Goal: Task Accomplishment & Management: Manage account settings

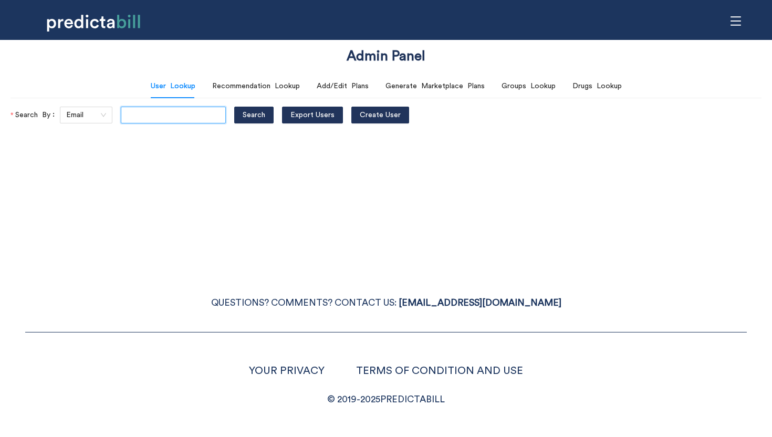
click at [139, 119] on input "text" at bounding box center [173, 115] width 105 height 17
paste input "bcompson@icloud.com"
type input "bcompson@icloud.com"
click at [234, 107] on button "Search" at bounding box center [253, 115] width 39 height 17
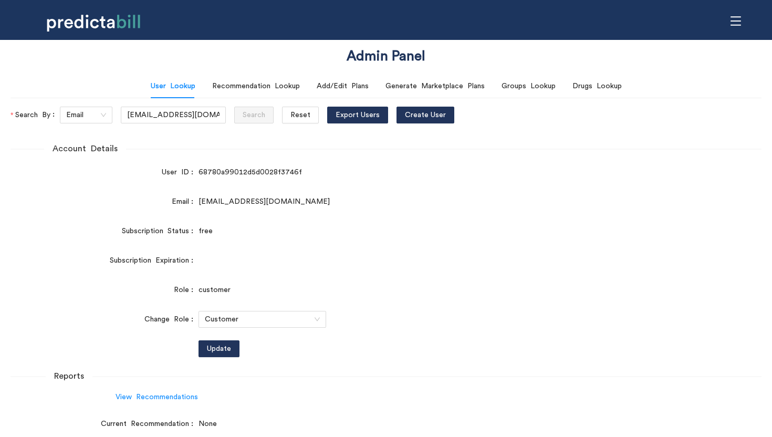
click at [732, 22] on icon "menu" at bounding box center [736, 21] width 12 height 12
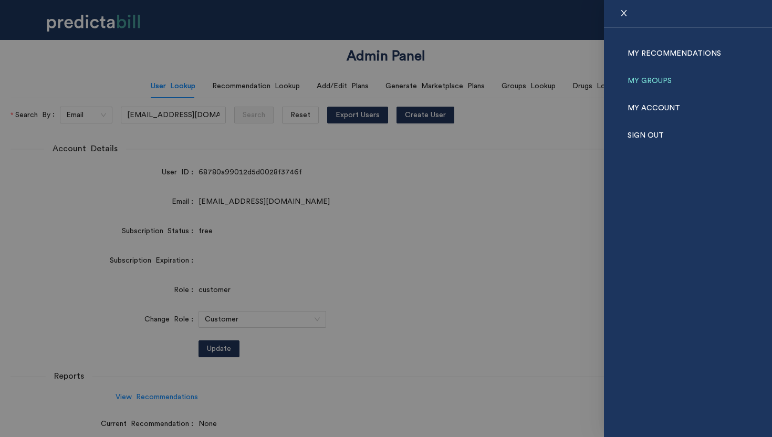
click at [656, 80] on link "My Groups" at bounding box center [649, 80] width 44 height 27
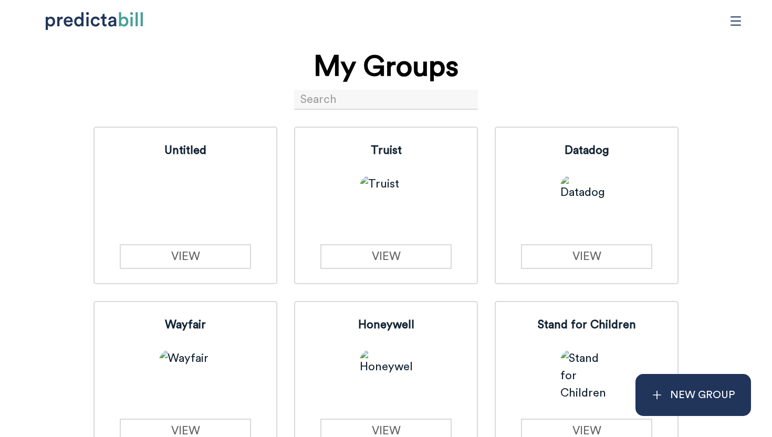
click at [317, 99] on input at bounding box center [386, 100] width 184 height 20
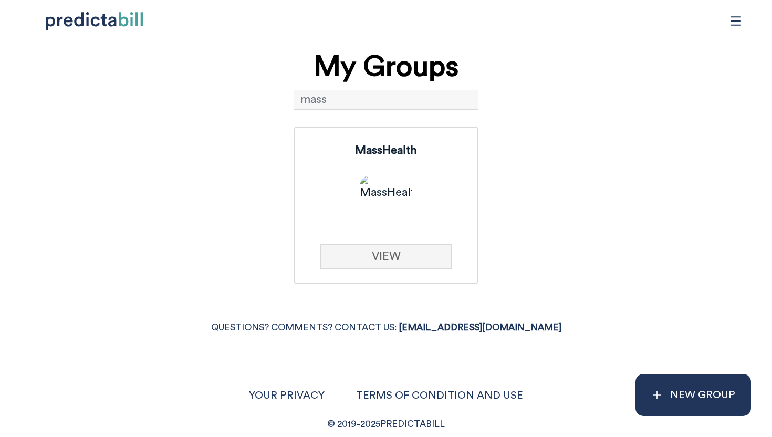
type input "mass"
click at [377, 251] on link "VIEW" at bounding box center [385, 256] width 131 height 25
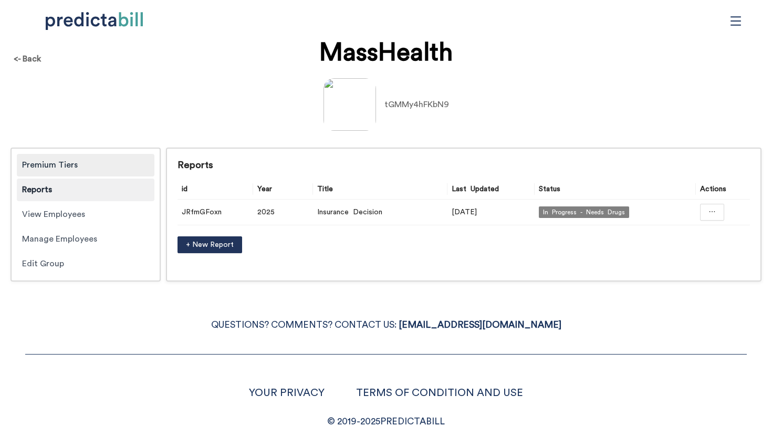
click at [85, 165] on div "Premium Tiers" at bounding box center [86, 165] width 138 height 23
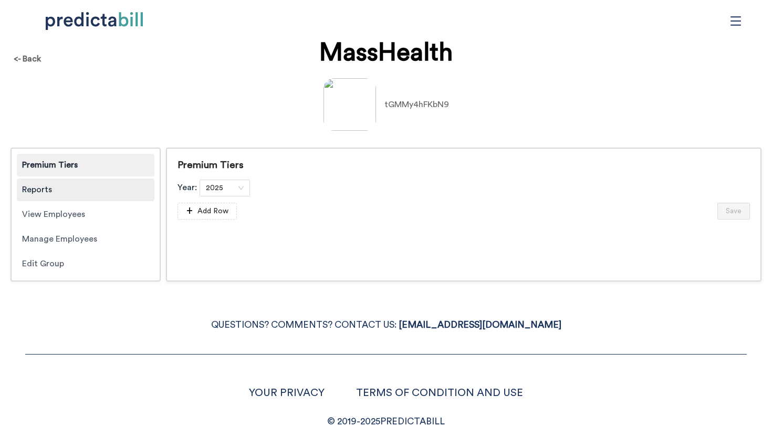
click at [84, 187] on div "Reports" at bounding box center [86, 189] width 138 height 23
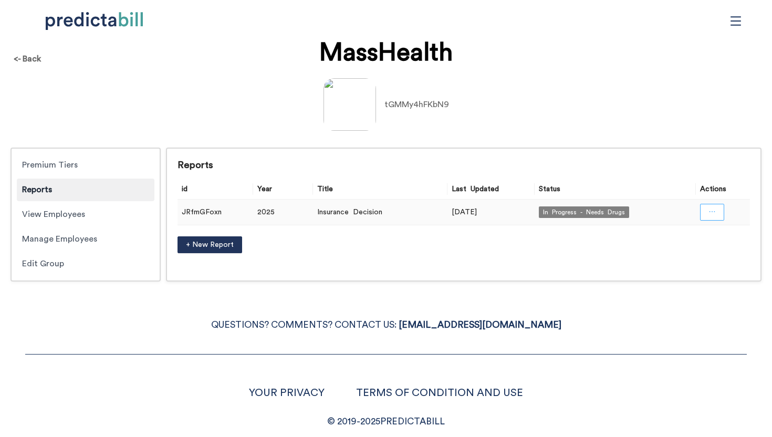
click at [711, 213] on icon "ellipsis" at bounding box center [711, 211] width 7 height 7
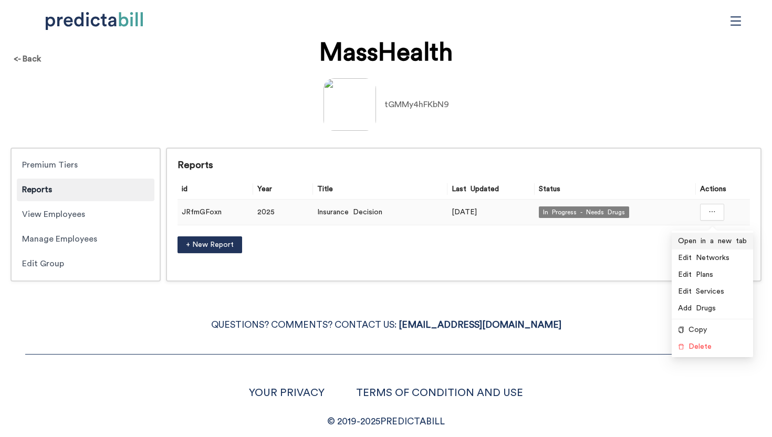
click at [694, 245] on span "Open in a new tab" at bounding box center [712, 241] width 69 height 12
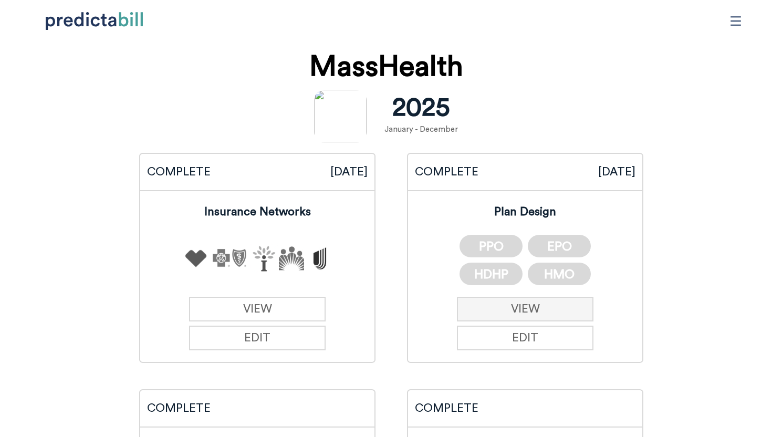
click at [571, 314] on link "VIEW" at bounding box center [525, 309] width 137 height 25
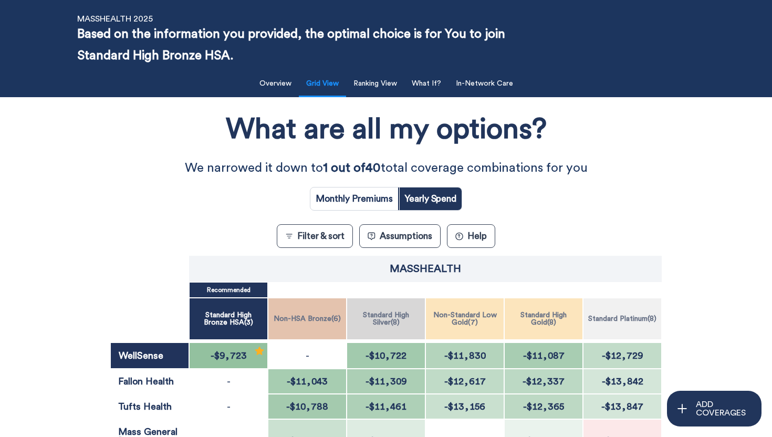
scroll to position [149, 0]
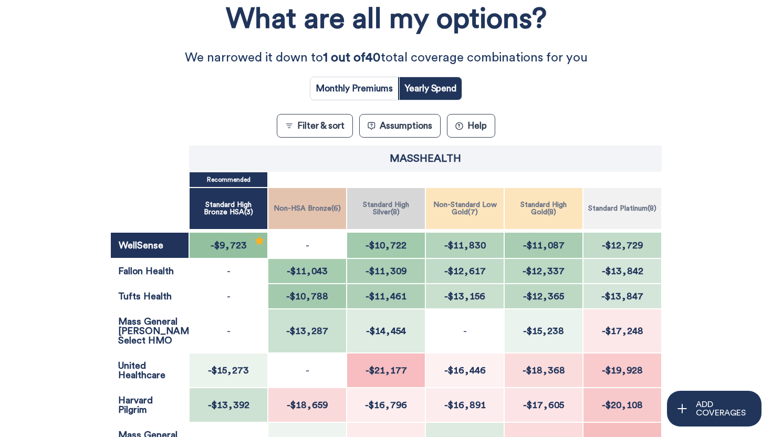
click at [351, 91] on input "radio" at bounding box center [354, 88] width 88 height 23
radio input "true"
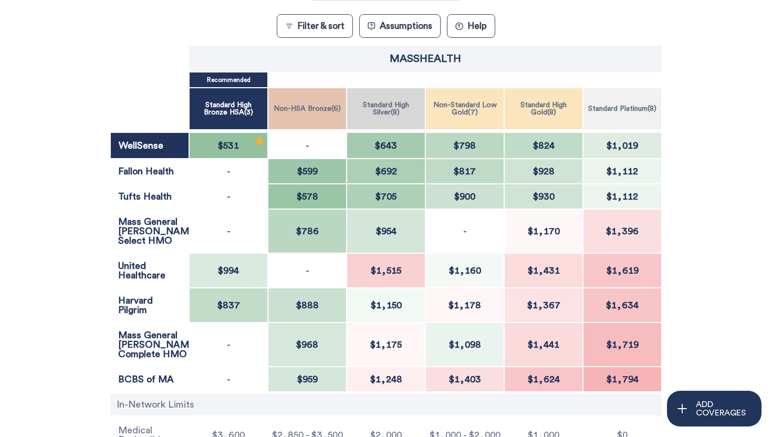
scroll to position [252, 0]
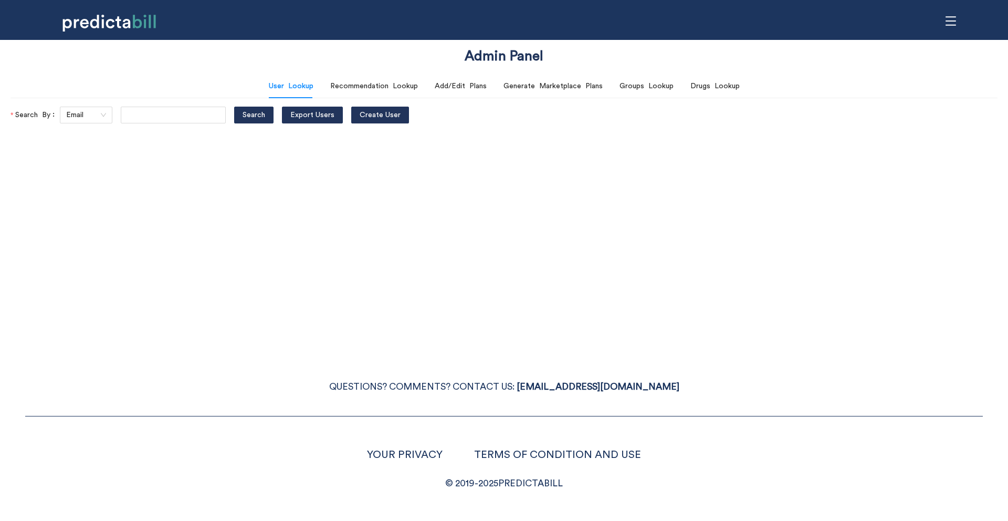
click at [469, 194] on div "Admin Panel User Lookup Recommendation Lookup Add/Edit Plans Generate Marketpla…" at bounding box center [504, 260] width 1008 height 521
click at [952, 17] on icon "menu" at bounding box center [951, 21] width 12 height 12
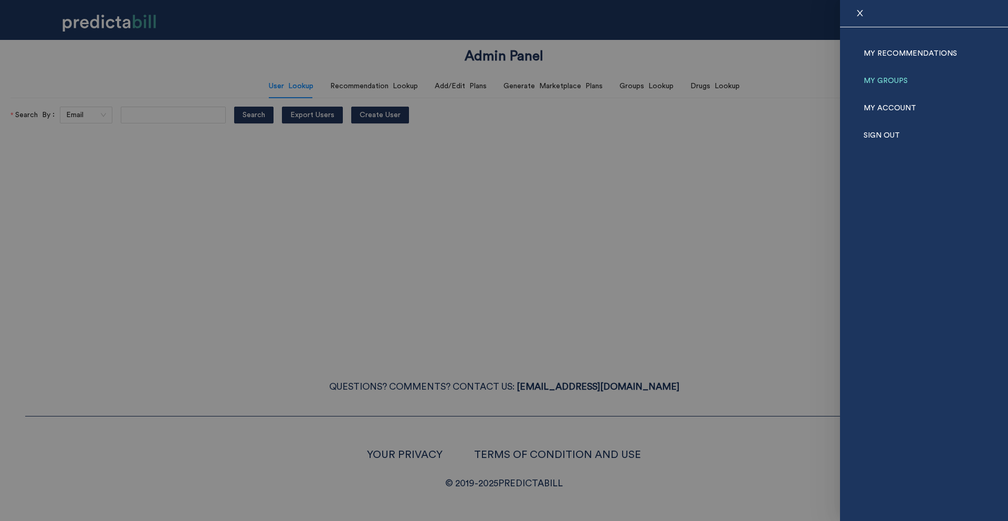
click at [893, 80] on link "My Groups" at bounding box center [886, 80] width 44 height 27
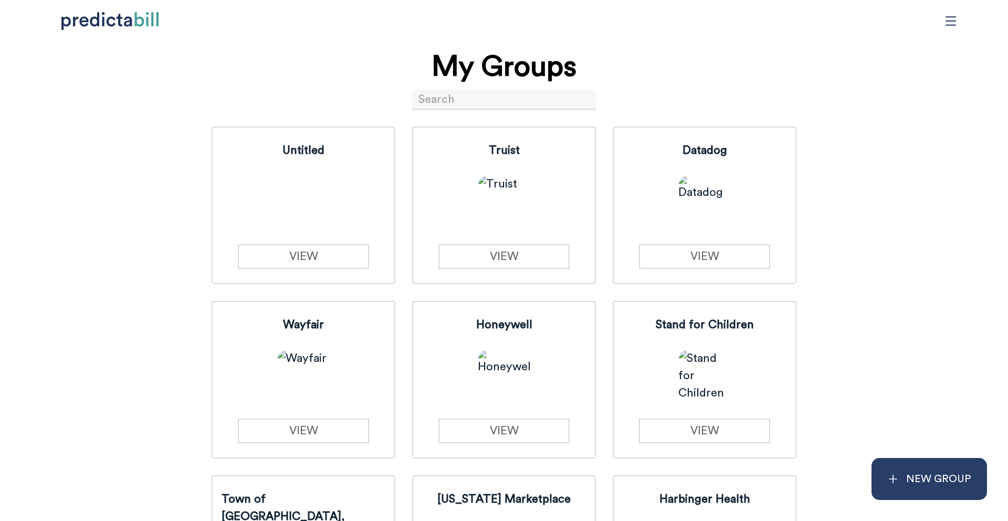
click at [945, 486] on p "NEW GROUP" at bounding box center [938, 478] width 65 height 17
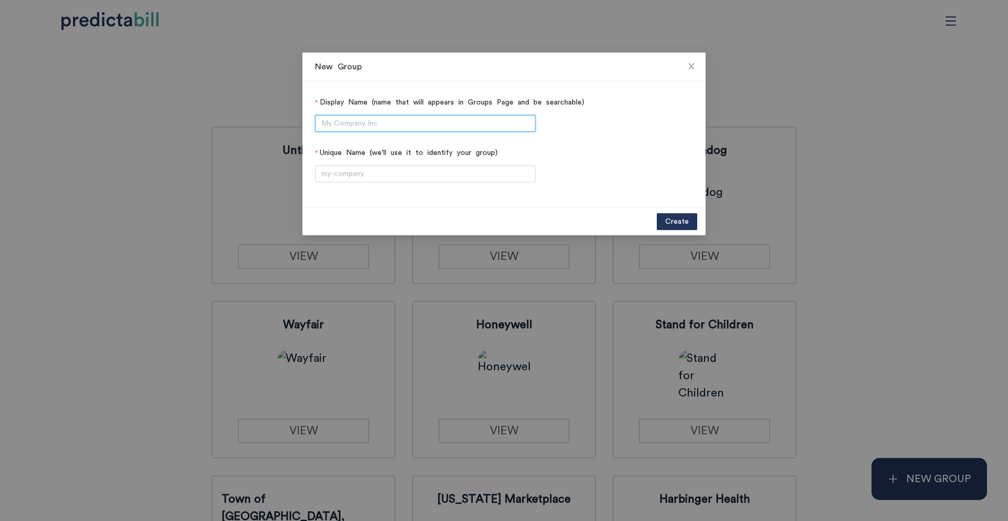
click at [361, 116] on input "Display Name (name that will appears in Groups Page and be searchable)" at bounding box center [425, 123] width 220 height 17
click at [366, 126] on input "Fidelity COBRA" at bounding box center [425, 123] width 220 height 17
type input "Fidelity"
click at [375, 160] on label "Unique Name (we'll use it to identify your group)" at bounding box center [504, 152] width 378 height 17
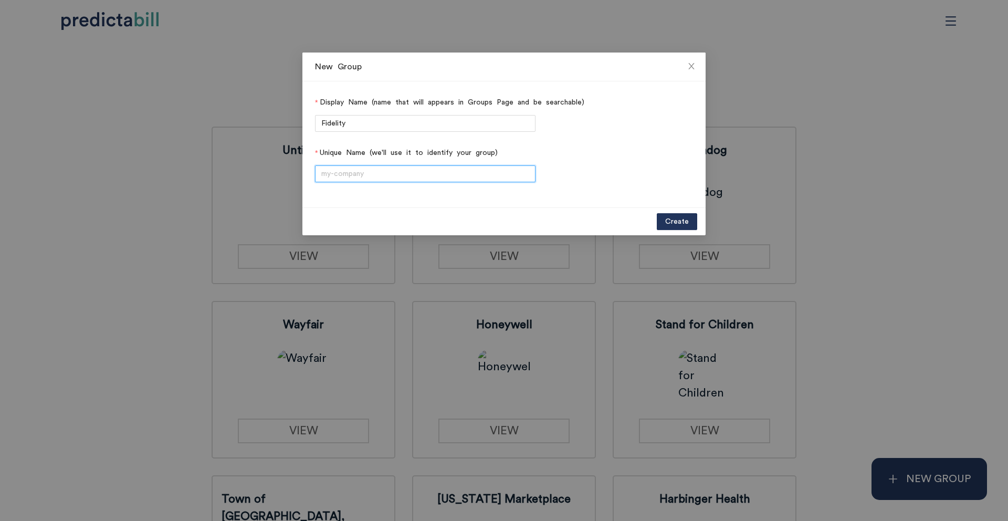
click at [375, 165] on input "Unique Name (we'll use it to identify your group)" at bounding box center [425, 173] width 220 height 17
paste input "fidelity-investments"
type input "fidelity-investments"
click at [679, 220] on span "Create" at bounding box center [677, 222] width 24 height 12
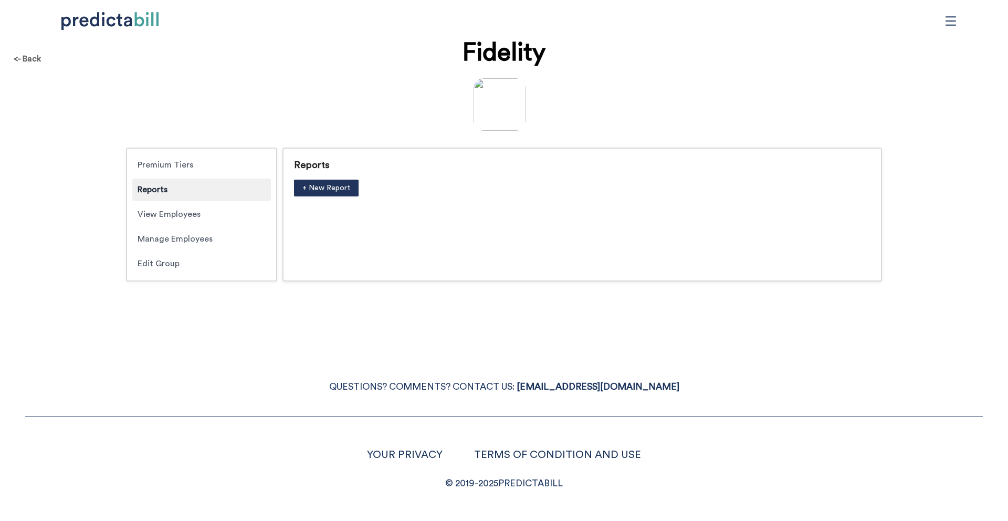
click at [497, 98] on img at bounding box center [499, 104] width 52 height 52
click at [337, 190] on span "+ New Report" at bounding box center [326, 188] width 48 height 12
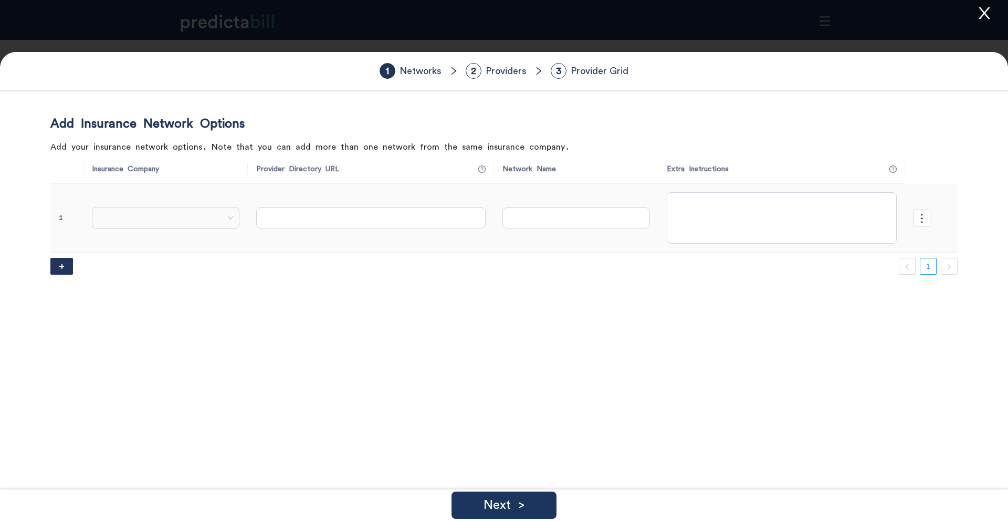
click at [198, 217] on span at bounding box center [166, 218] width 136 height 16
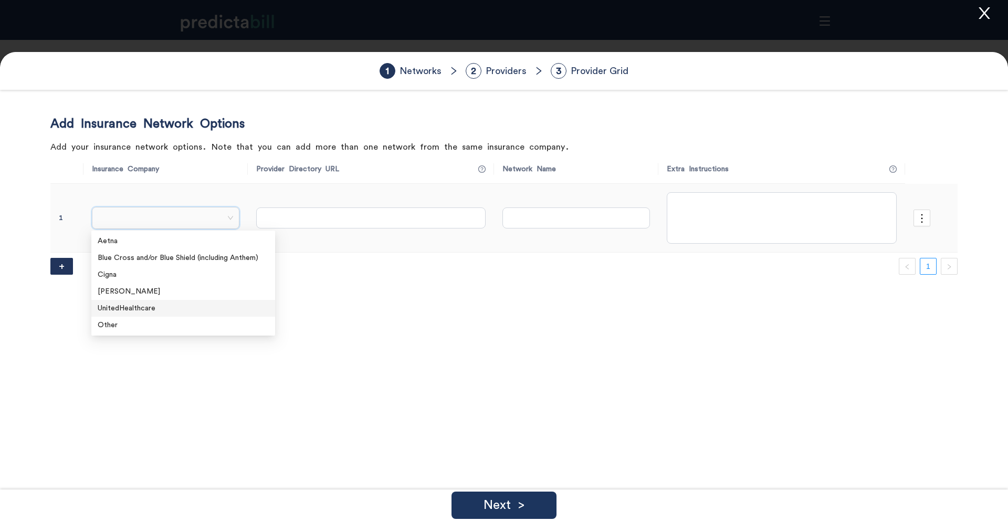
click at [152, 308] on div "UnitedHealthcare" at bounding box center [183, 308] width 171 height 12
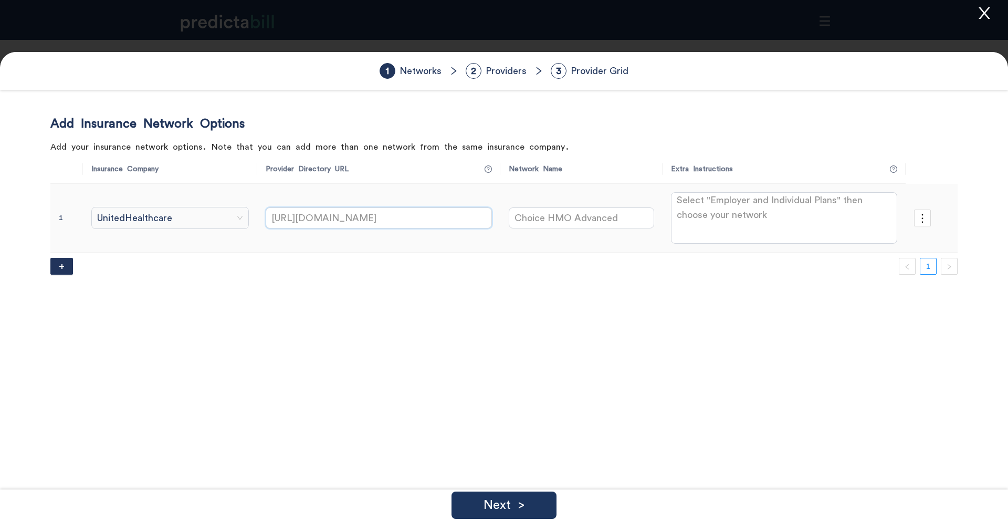
click at [381, 216] on input "[URL][DOMAIN_NAME]" at bounding box center [379, 217] width 226 height 21
click at [312, 216] on input "[URL][DOMAIN_NAME]" at bounding box center [379, 217] width 226 height 21
type input "https://member.accolade.com"
click at [183, 223] on span "UnitedHealthcare" at bounding box center [170, 218] width 146 height 16
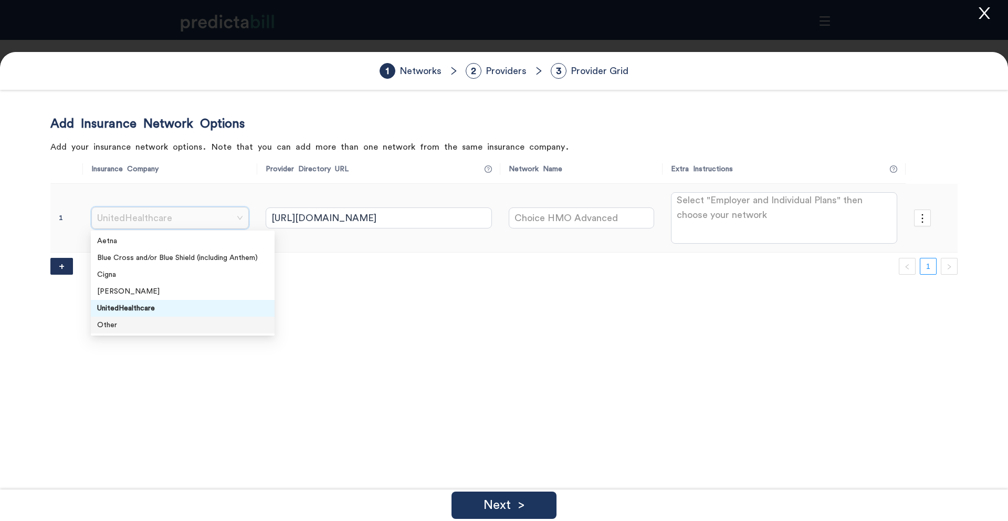
click at [121, 328] on div "Other" at bounding box center [182, 325] width 171 height 12
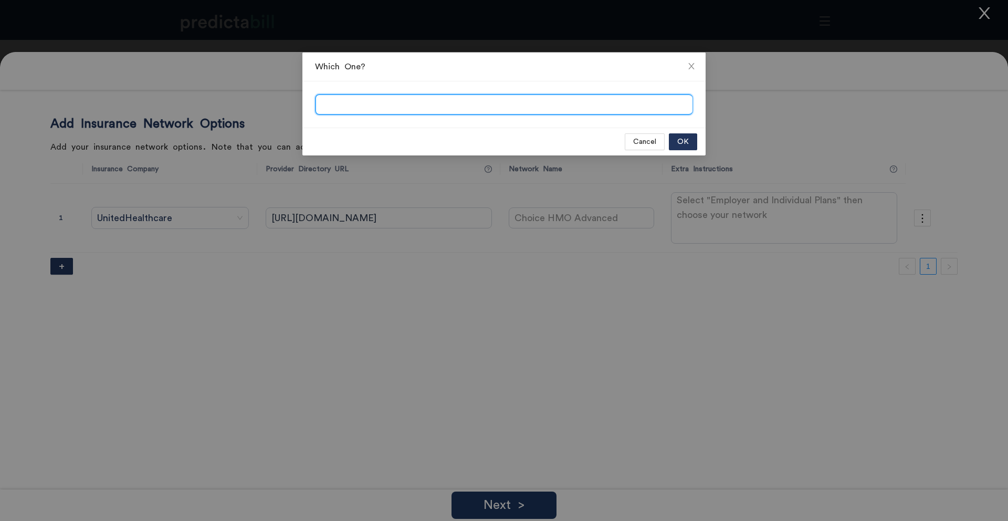
click at [404, 111] on input "search" at bounding box center [504, 105] width 376 height 21
click at [654, 142] on span "Cancel" at bounding box center [644, 142] width 23 height 12
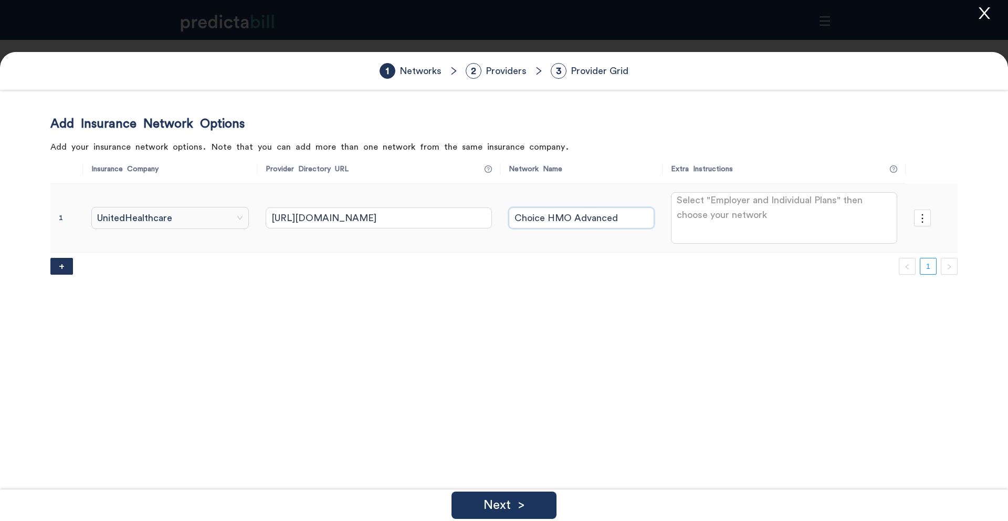
click at [544, 218] on input "Choice HMO Advanced" at bounding box center [581, 217] width 145 height 21
type input "Accolade"
drag, startPoint x: 317, startPoint y: 397, endPoint x: 310, endPoint y: 395, distance: 7.1
click at [310, 395] on div "Add Insurance Network Options Add your insurance network options. Note that you…" at bounding box center [503, 376] width 907 height 521
click at [574, 310] on div "Add Insurance Network Options Add your insurance network options. Note that you…" at bounding box center [503, 376] width 907 height 521
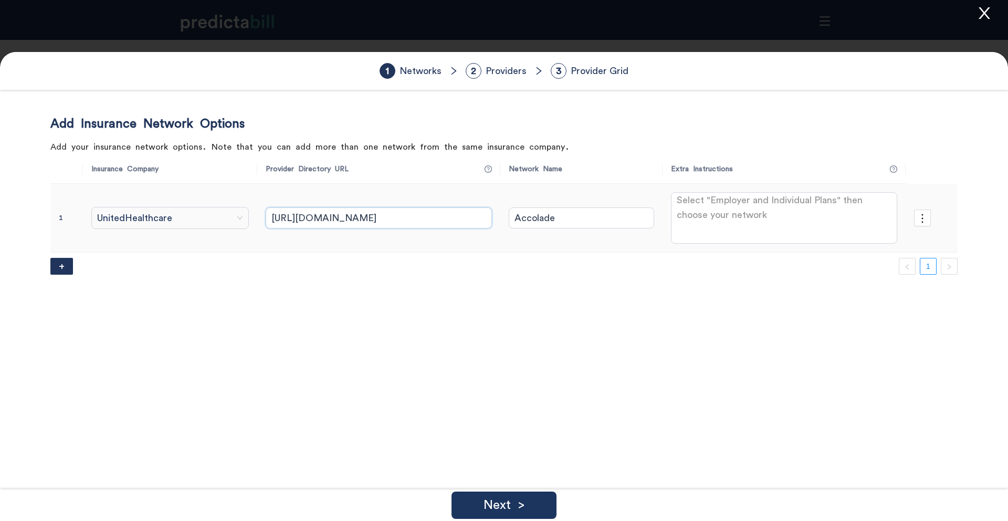
click at [404, 219] on input "https://member.accolade.com" at bounding box center [379, 217] width 226 height 21
click at [293, 391] on div "Add Insurance Network Options Add your insurance network options. Note that you…" at bounding box center [503, 376] width 907 height 521
drag, startPoint x: 789, startPoint y: 218, endPoint x: 675, endPoint y: 203, distance: 115.5
drag, startPoint x: 677, startPoint y: 203, endPoint x: 808, endPoint y: 250, distance: 139.7
click at [808, 250] on td "Select "Employer and Individual Plans" then choose your network" at bounding box center [783, 218] width 243 height 69
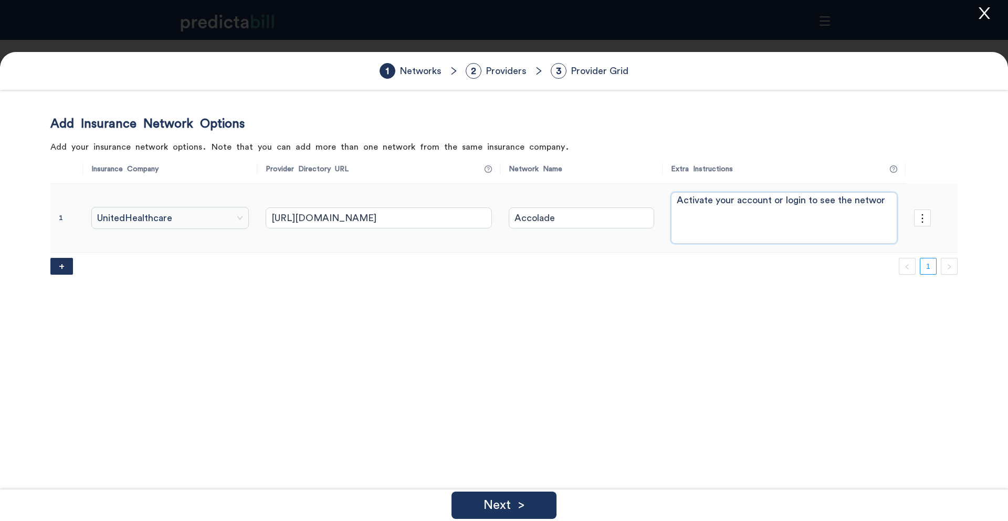
type textarea "Activate your account or login to see the network"
click at [538, 504] on div "Next >" at bounding box center [503, 504] width 105 height 27
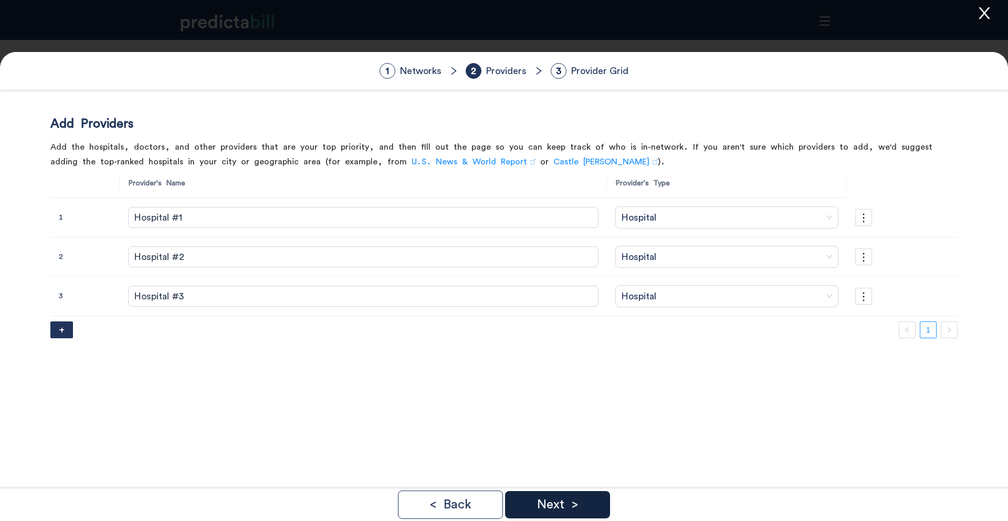
click at [550, 498] on p "Next >" at bounding box center [557, 504] width 41 height 13
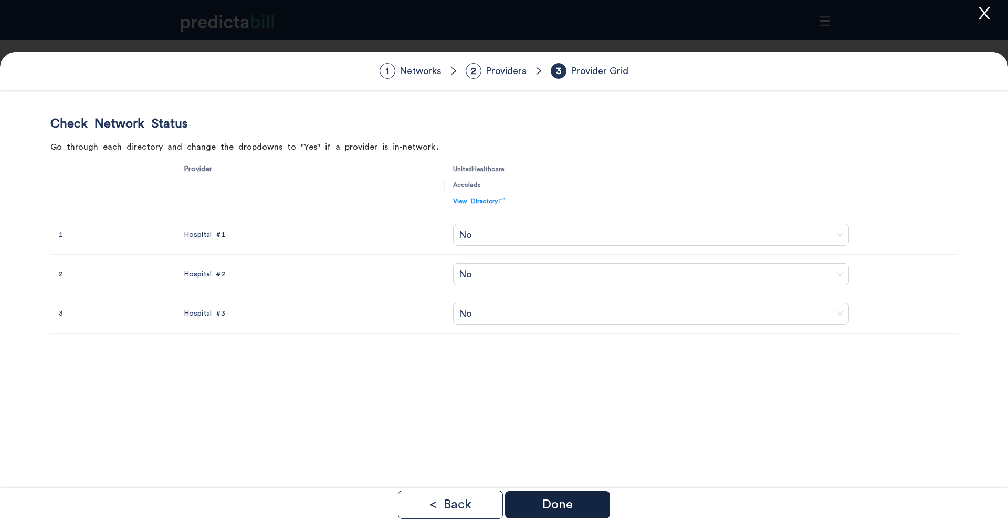
click at [590, 508] on div "Done" at bounding box center [557, 504] width 105 height 27
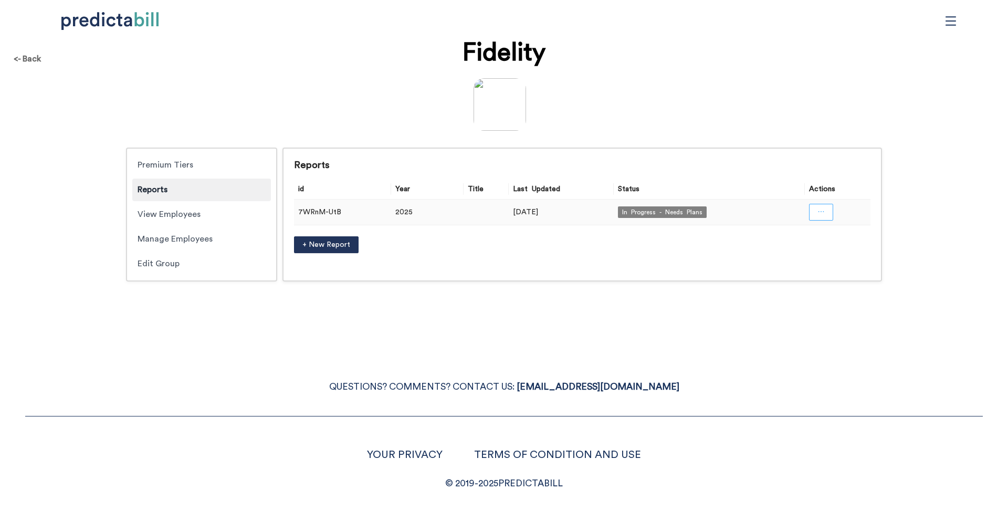
click at [818, 214] on icon "ellipsis" at bounding box center [820, 211] width 7 height 7
click at [799, 273] on span "Add Plans" at bounding box center [821, 275] width 69 height 12
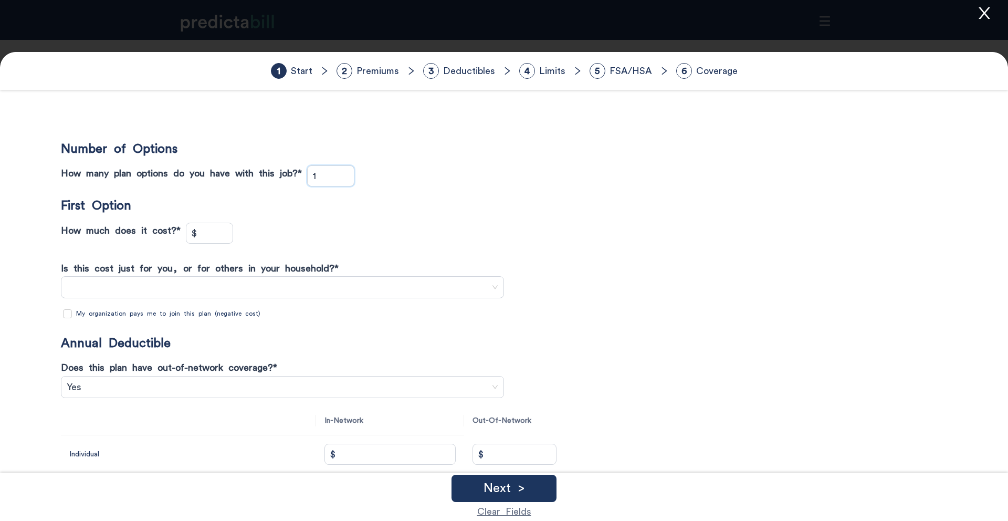
click at [333, 174] on input "1" at bounding box center [331, 176] width 46 height 20
type input "3"
type input "$"
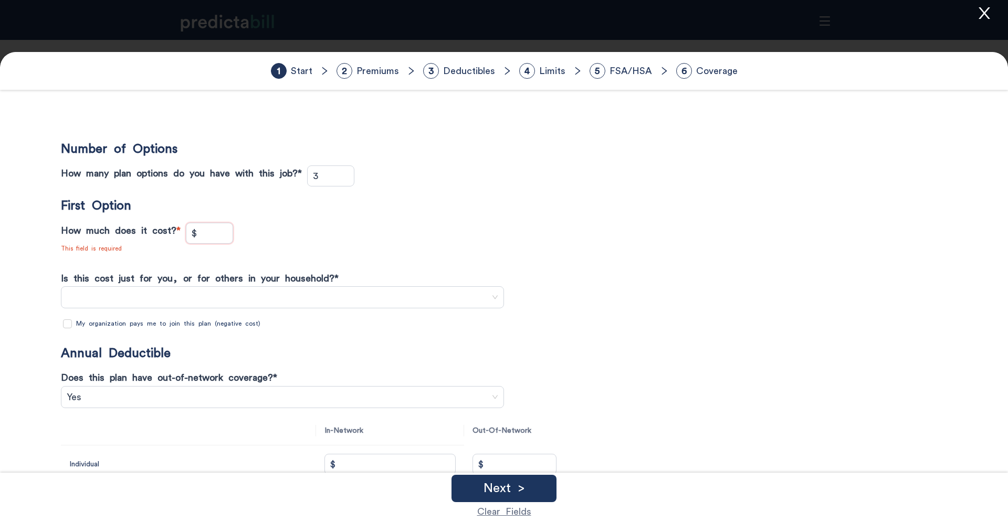
click at [982, 15] on icon "close" at bounding box center [983, 13] width 11 height 12
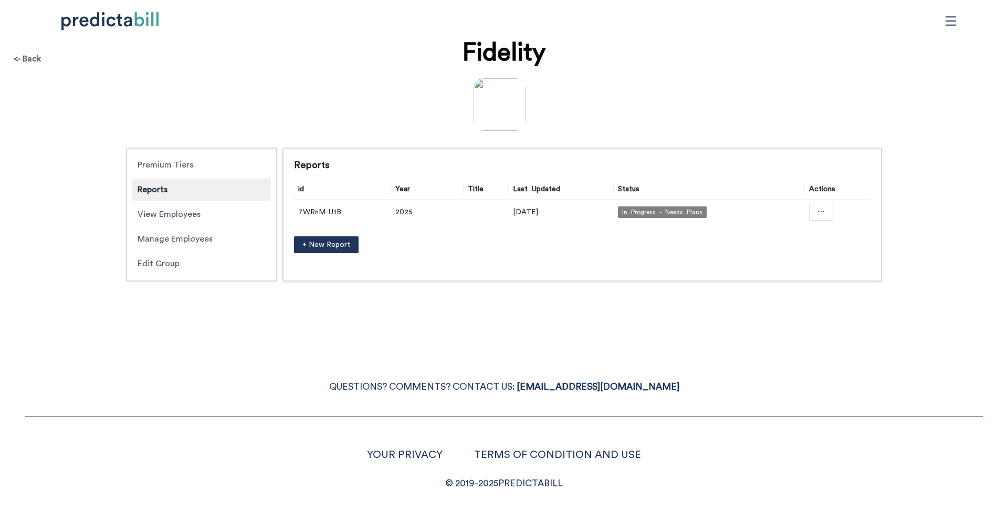
click at [201, 401] on div "QUESTIONS? COMMENTS? CONTACT US: HI@PREDICTABILL.COM YOUR PRIVACY TERMS OF COND…" at bounding box center [504, 423] width 1008 height 138
click at [202, 165] on div "Premium Tiers" at bounding box center [201, 165] width 139 height 23
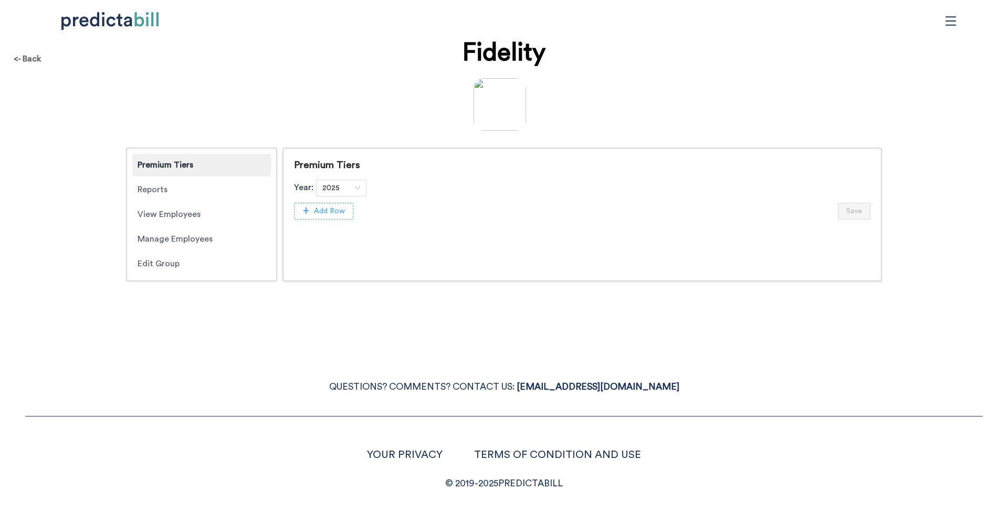
click at [330, 216] on span "Add Row" at bounding box center [329, 211] width 31 height 12
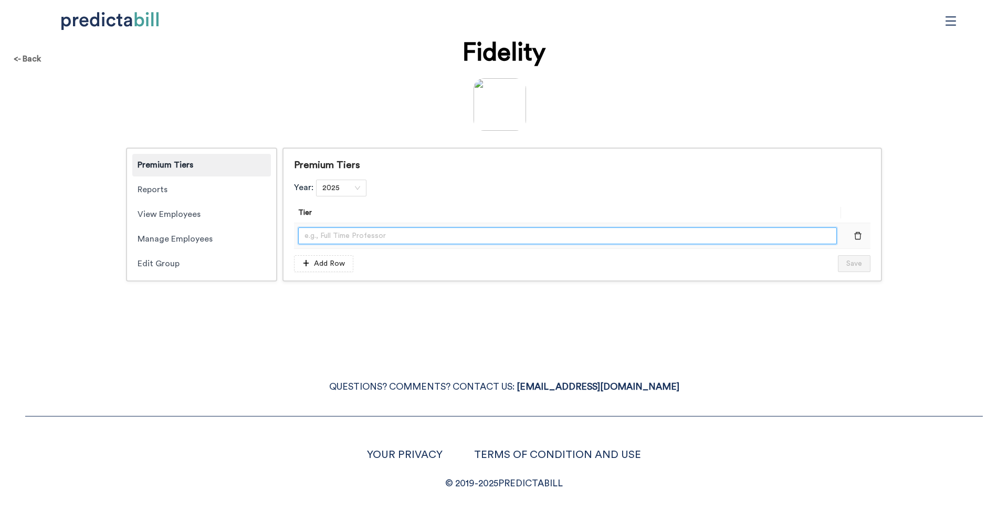
click at [301, 238] on input "text" at bounding box center [567, 235] width 539 height 17
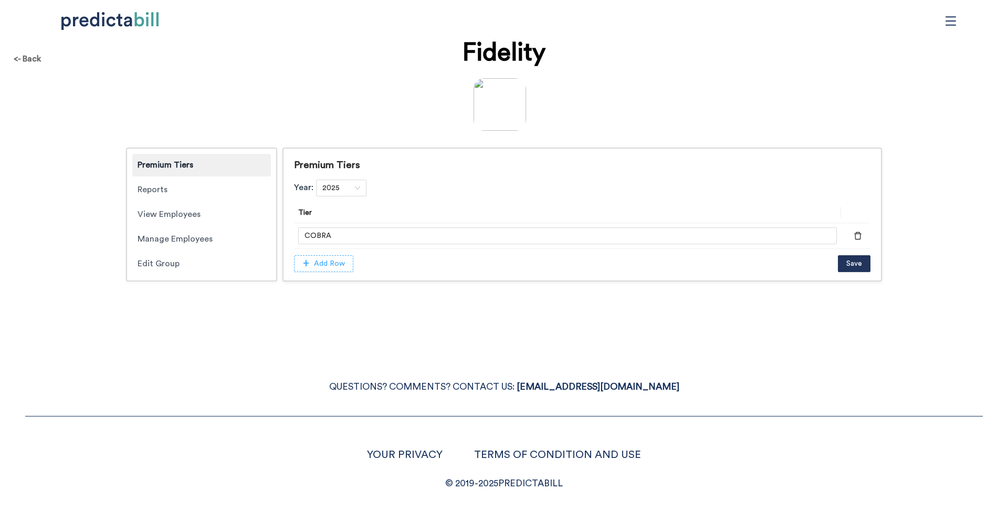
click at [315, 260] on span "Add Row" at bounding box center [329, 264] width 31 height 12
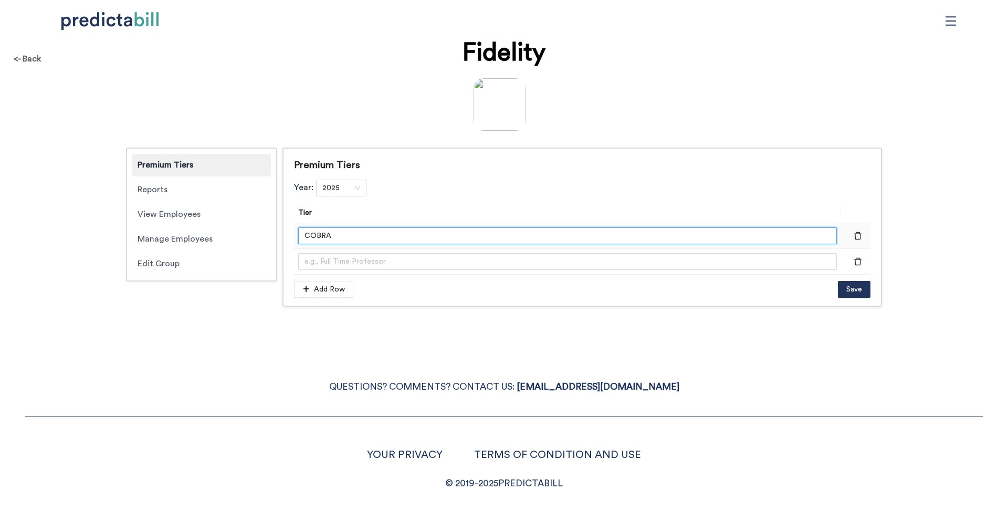
click at [334, 228] on input "COBRA" at bounding box center [567, 235] width 539 height 17
type input "<$65,000"
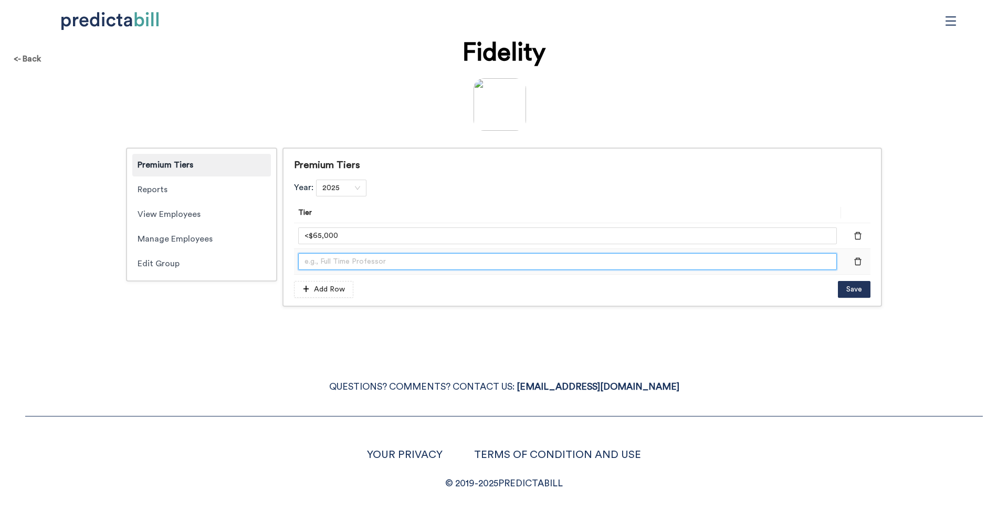
click at [337, 261] on input "text" at bounding box center [567, 261] width 539 height 17
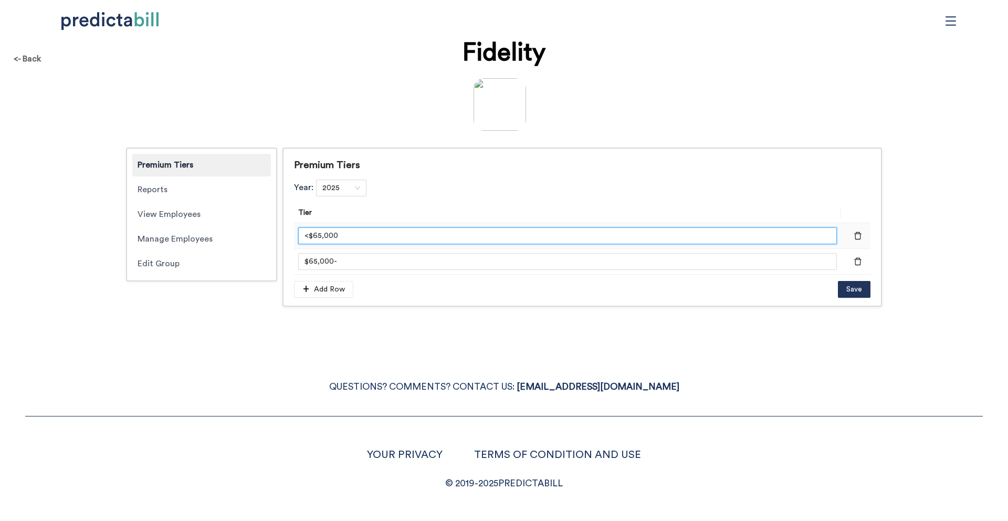
drag, startPoint x: 354, startPoint y: 238, endPoint x: 321, endPoint y: 238, distance: 32.5
click at [321, 238] on input "<$65,000" at bounding box center [567, 235] width 539 height 17
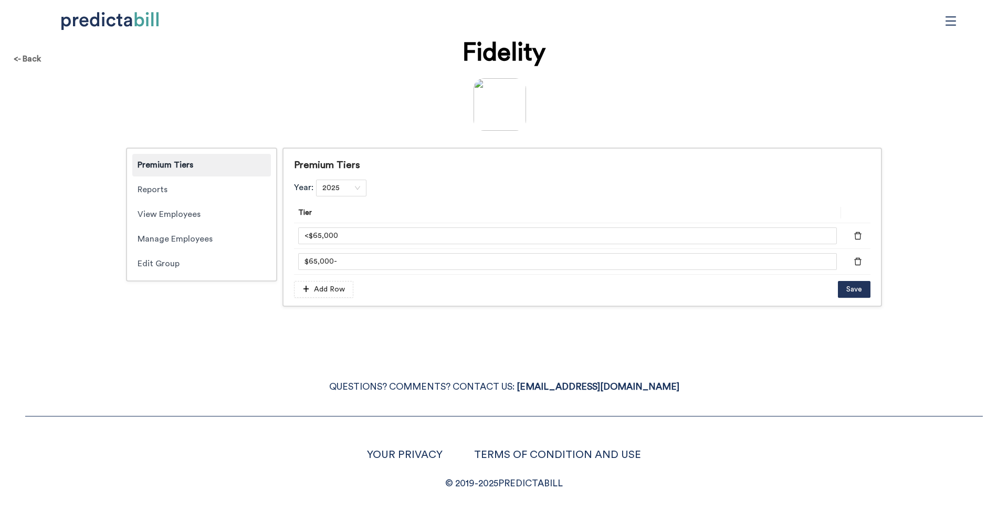
click at [178, 331] on div "<- Back Fidelity Premium Tiers Reports View Employees Manage Employees Edit Gro…" at bounding box center [504, 260] width 1008 height 521
click at [365, 259] on input "$65,000-" at bounding box center [567, 261] width 539 height 17
type input "$65,000 to $99,999"
click at [335, 285] on span "Add Row" at bounding box center [329, 289] width 31 height 12
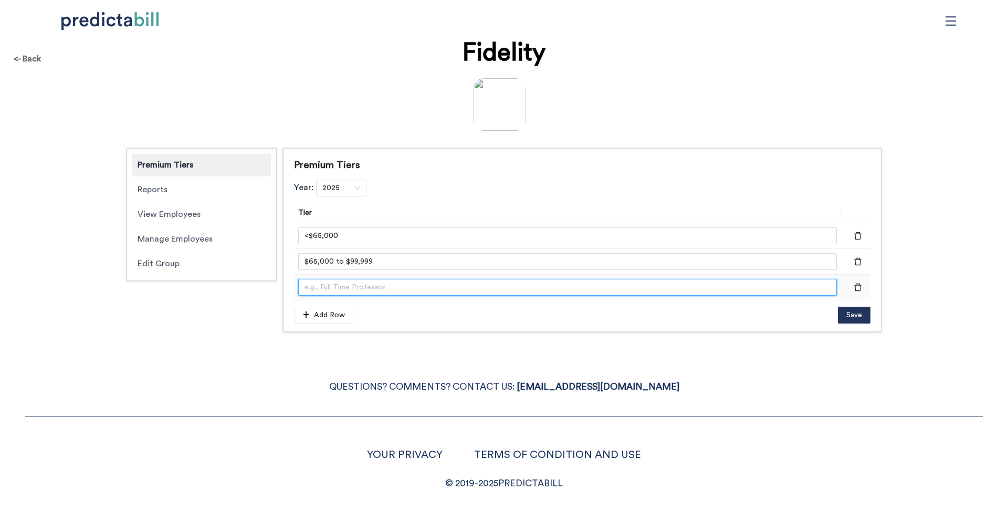
click at [335, 286] on input "text" at bounding box center [567, 287] width 539 height 17
paste input "75,000 to $249,999"
type input "$175,000 to $249,999"
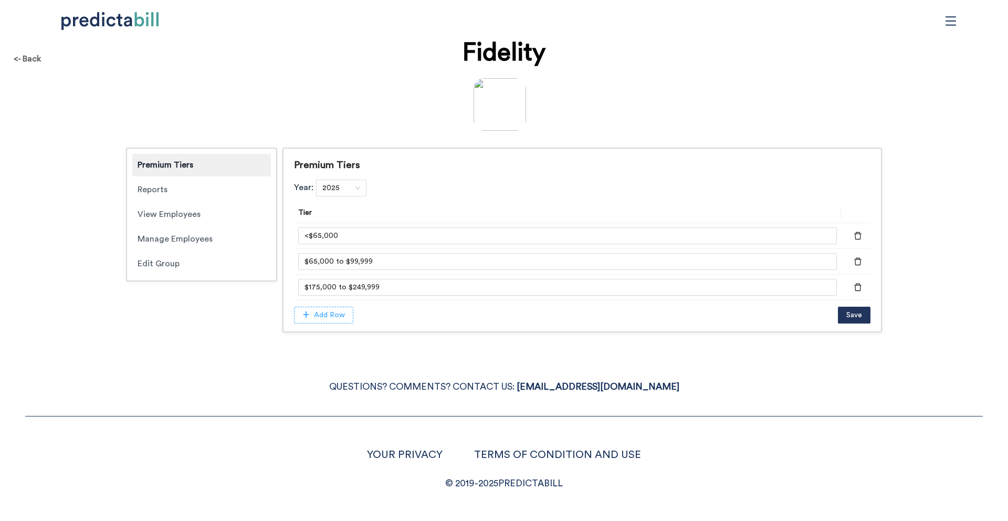
click at [327, 311] on span "Add Row" at bounding box center [329, 315] width 31 height 12
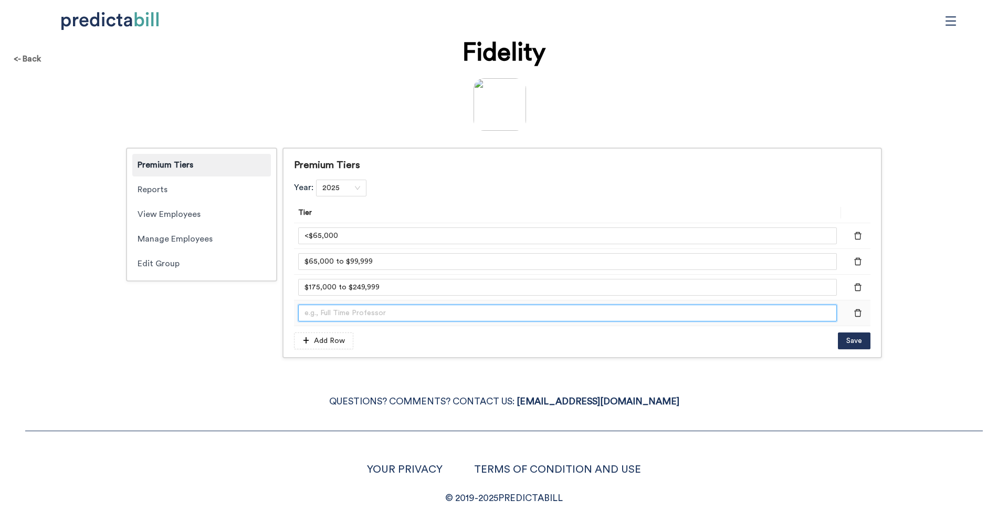
click at [386, 315] on input "text" at bounding box center [567, 312] width 539 height 17
paste input "$250,000+"
type input "$250,000+"
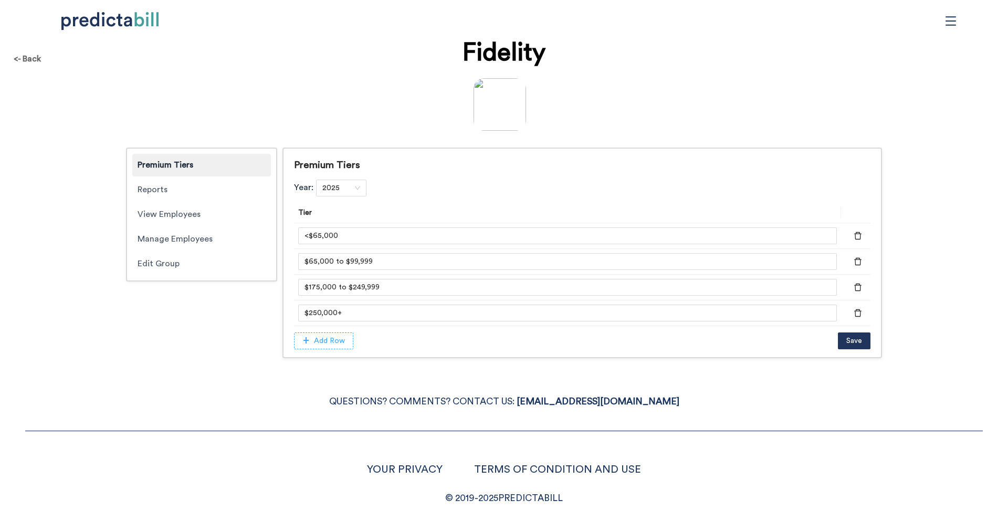
click at [314, 343] on span "Add Row" at bounding box center [329, 341] width 31 height 12
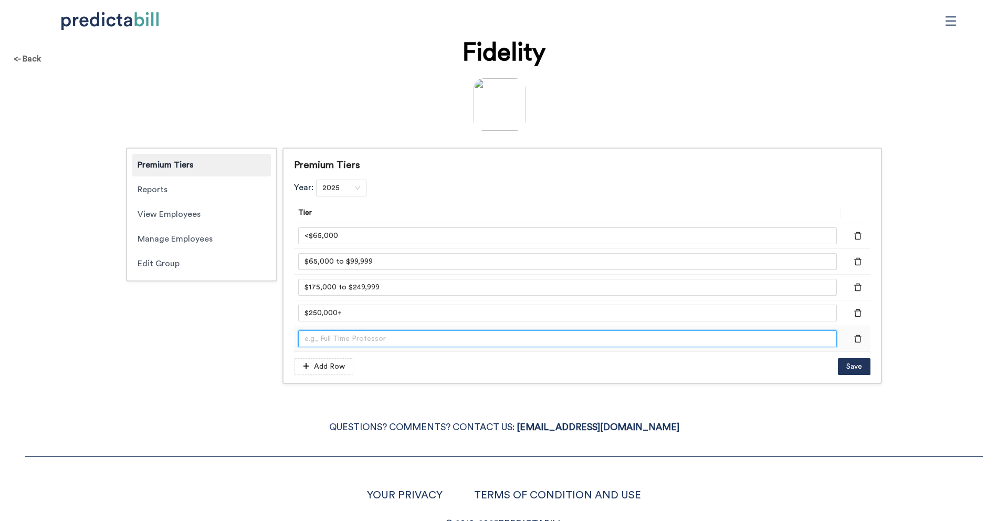
click at [317, 339] on input "text" at bounding box center [567, 338] width 539 height 17
type input "COBRA"
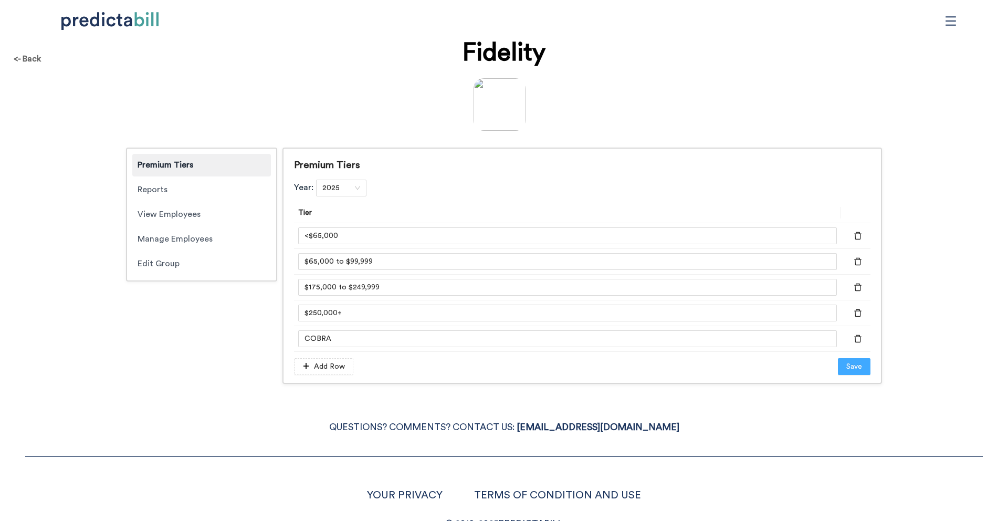
click at [867, 367] on button "Save" at bounding box center [854, 366] width 33 height 17
click at [205, 187] on div "Reports" at bounding box center [201, 189] width 139 height 23
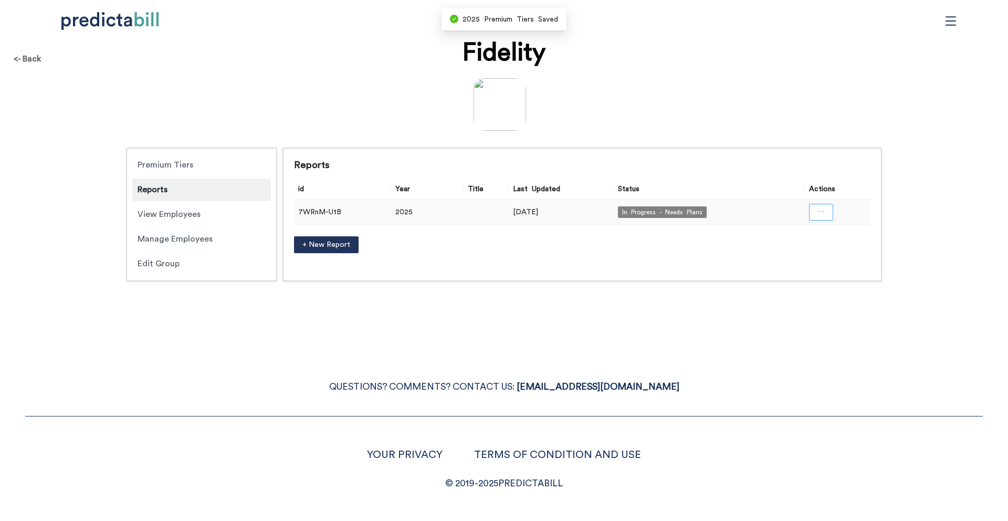
click at [830, 213] on button "button" at bounding box center [821, 212] width 24 height 17
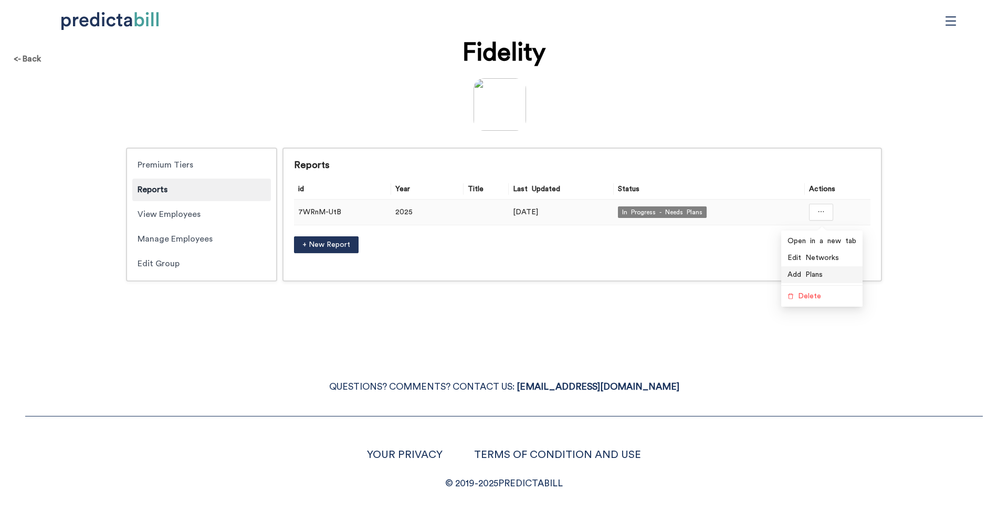
click at [802, 278] on span "Add Plans" at bounding box center [821, 275] width 69 height 12
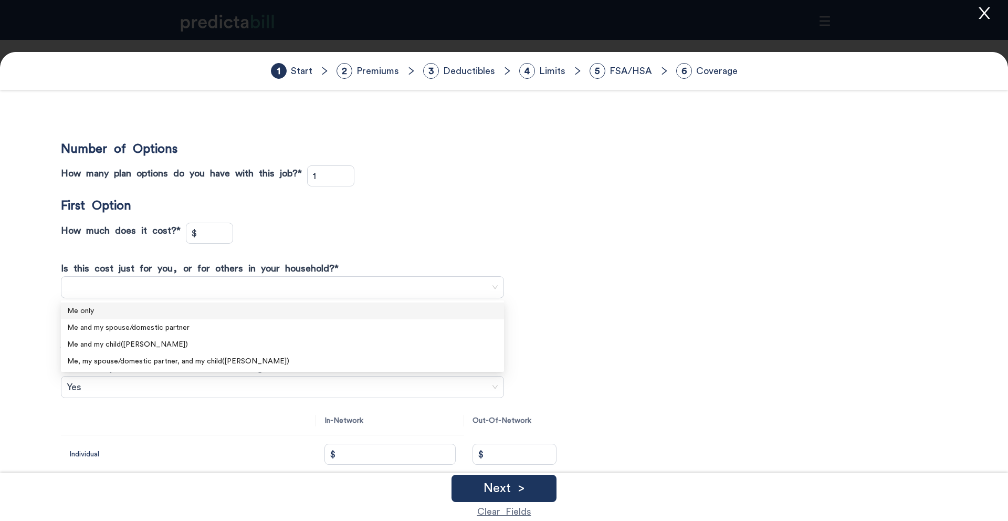
click at [218, 289] on span at bounding box center [282, 287] width 431 height 16
click at [240, 307] on div "Me only" at bounding box center [282, 311] width 430 height 12
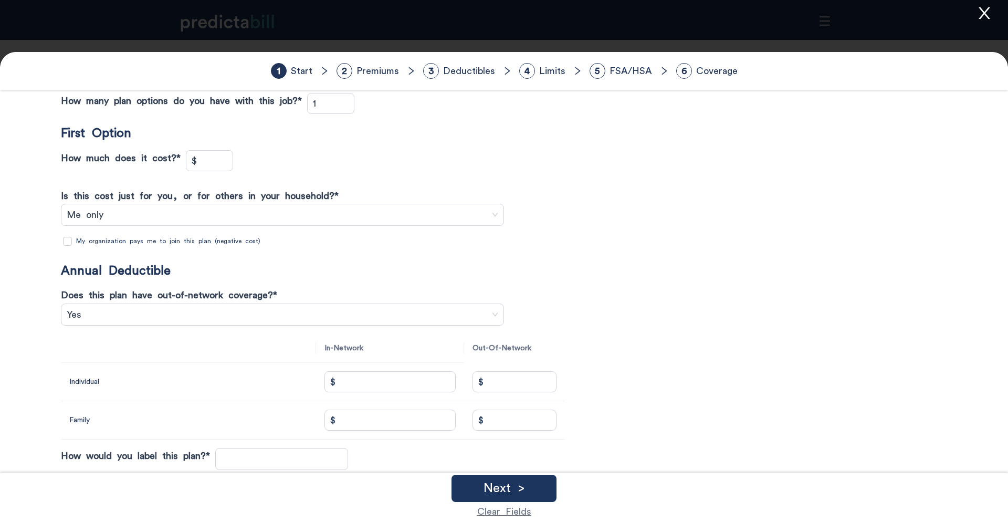
scroll to position [72, 0]
click at [217, 171] on div "How much does it cost? * $ How often does it cost you the $0.00? * Is this cost…" at bounding box center [504, 201] width 886 height 102
click at [216, 157] on input "$" at bounding box center [209, 161] width 46 height 20
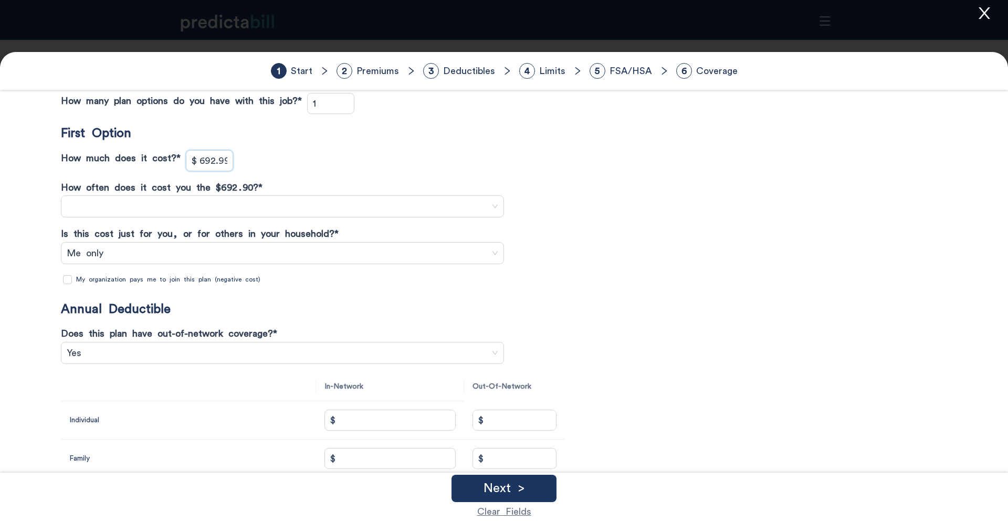
scroll to position [0, 2]
type input "$ 692.99"
click at [204, 209] on span at bounding box center [282, 206] width 431 height 16
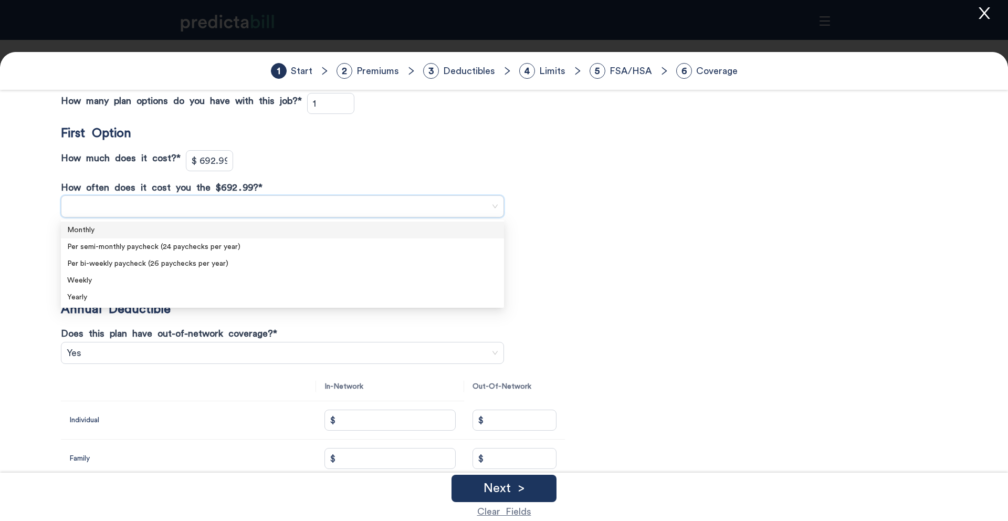
click at [224, 227] on div "Monthly" at bounding box center [282, 230] width 430 height 12
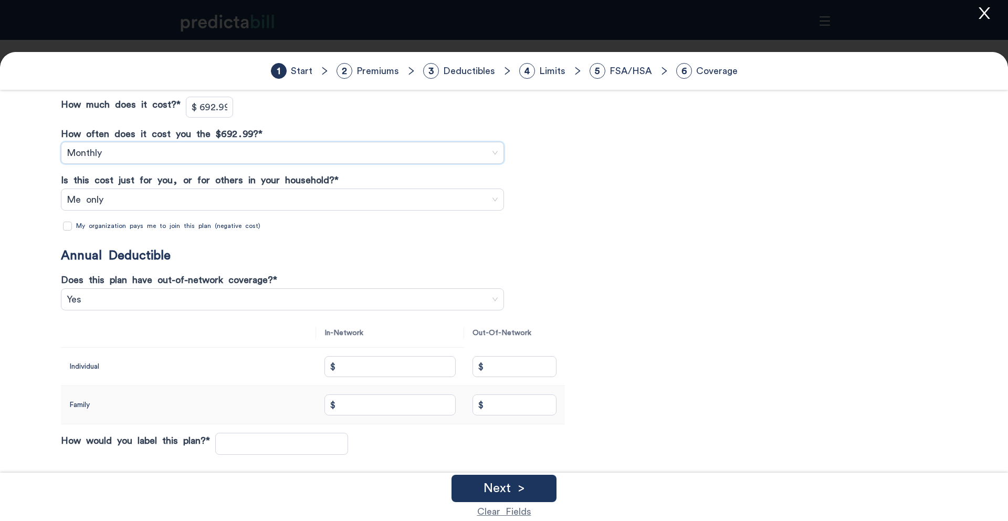
scroll to position [169, 0]
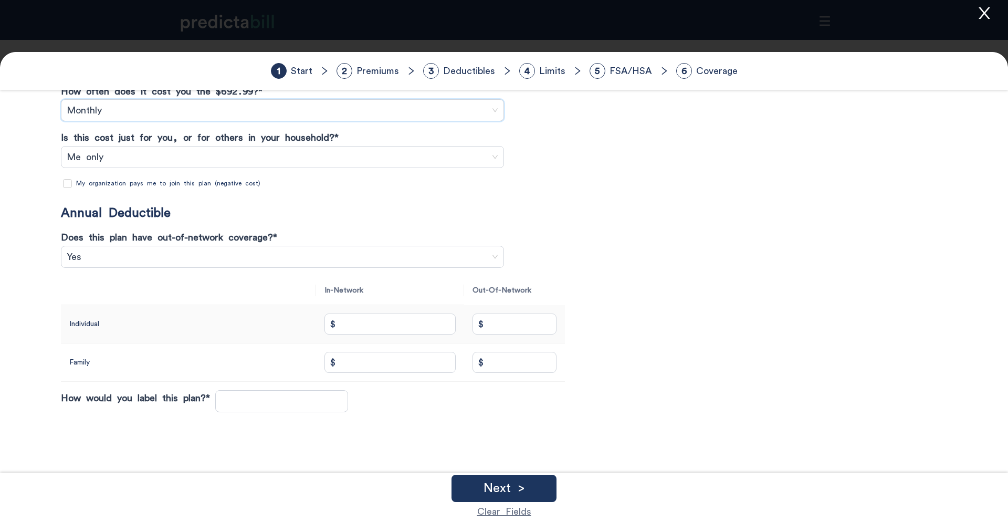
click at [396, 318] on input "$" at bounding box center [389, 323] width 131 height 21
click at [391, 320] on input "$" at bounding box center [389, 323] width 131 height 21
type input "$"
click at [240, 410] on input "text" at bounding box center [281, 401] width 133 height 22
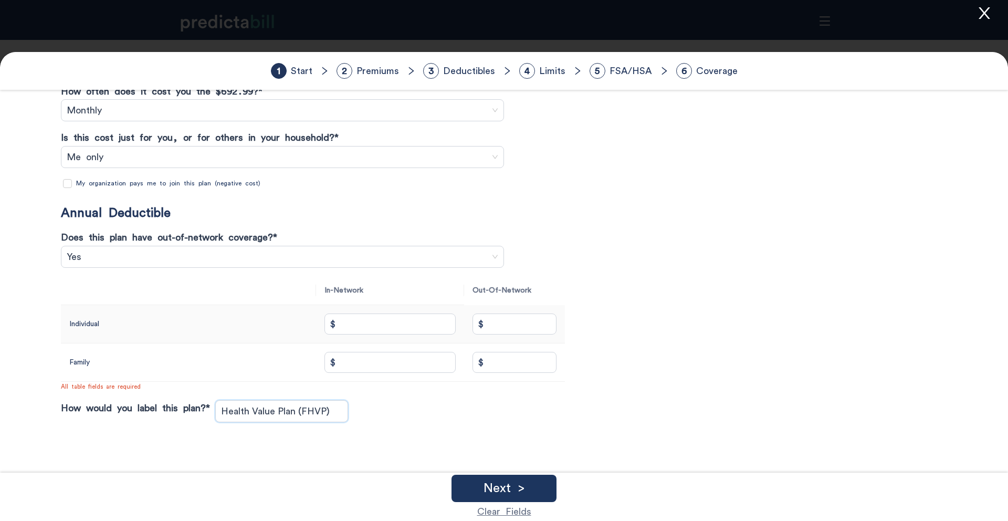
type input "Health Value Plan (FHVP)"
click at [374, 325] on input "$" at bounding box center [389, 323] width 131 height 21
type input "$ 3,000"
type input "$ 4,500"
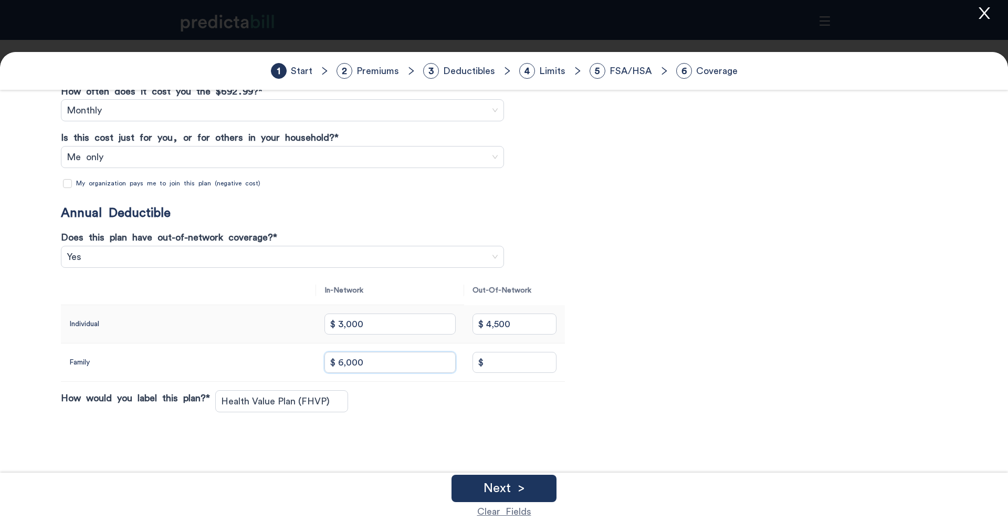
type input "$ 6,000"
type input "$ 9,000"
click at [537, 488] on div "Next >" at bounding box center [503, 488] width 105 height 27
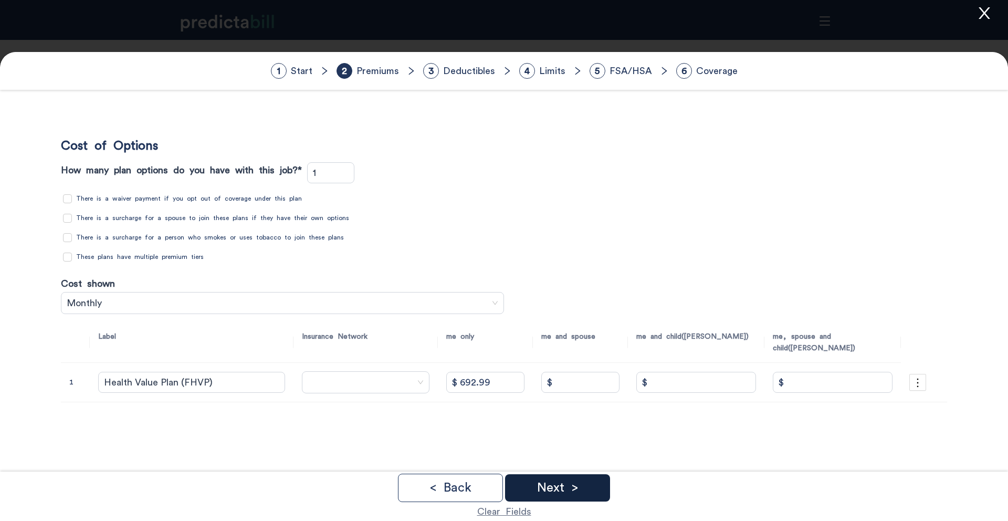
scroll to position [0, 0]
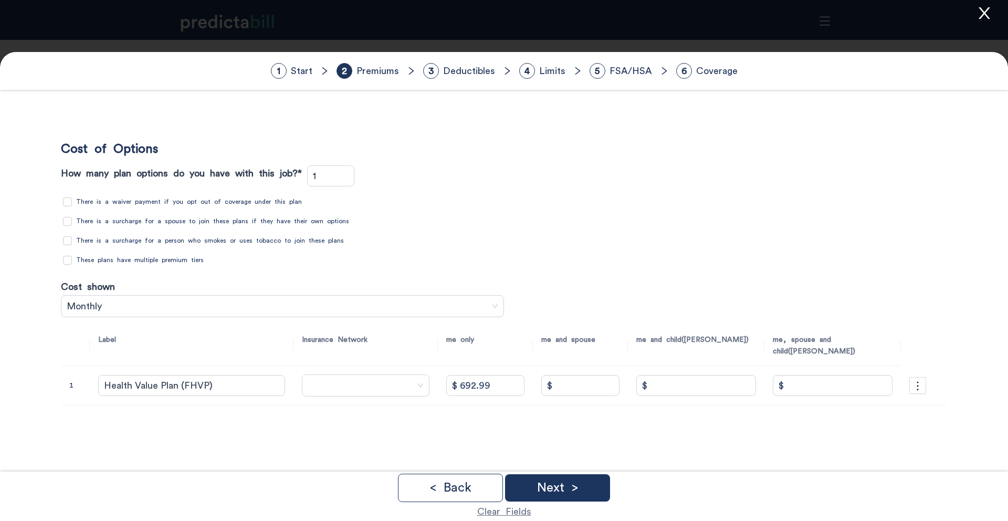
click at [81, 257] on span "These plans have multiple premium tiers" at bounding box center [140, 260] width 136 height 10
click at [72, 257] on input "These plans have multiple premium tiers" at bounding box center [67, 260] width 9 height 9
checkbox input "true"
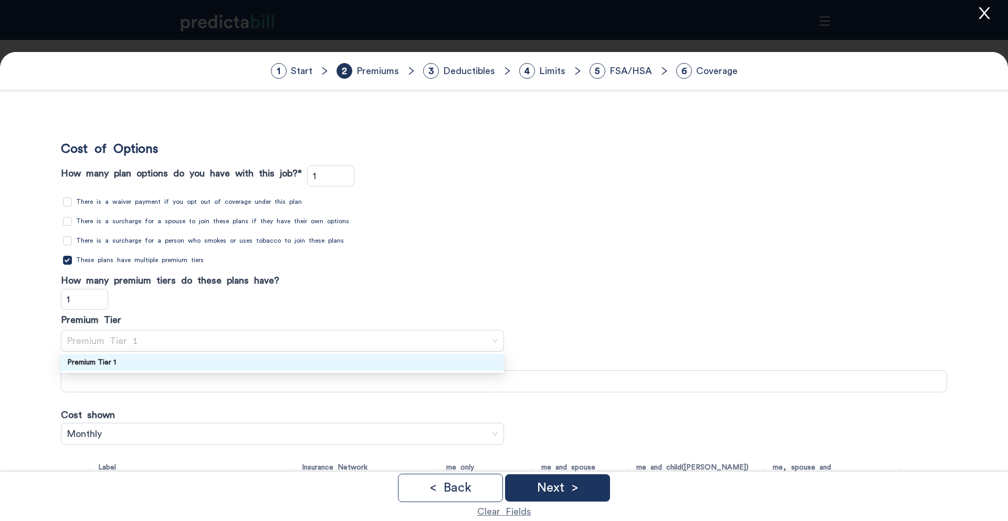
click at [140, 341] on span "Premium Tier 1" at bounding box center [282, 341] width 431 height 16
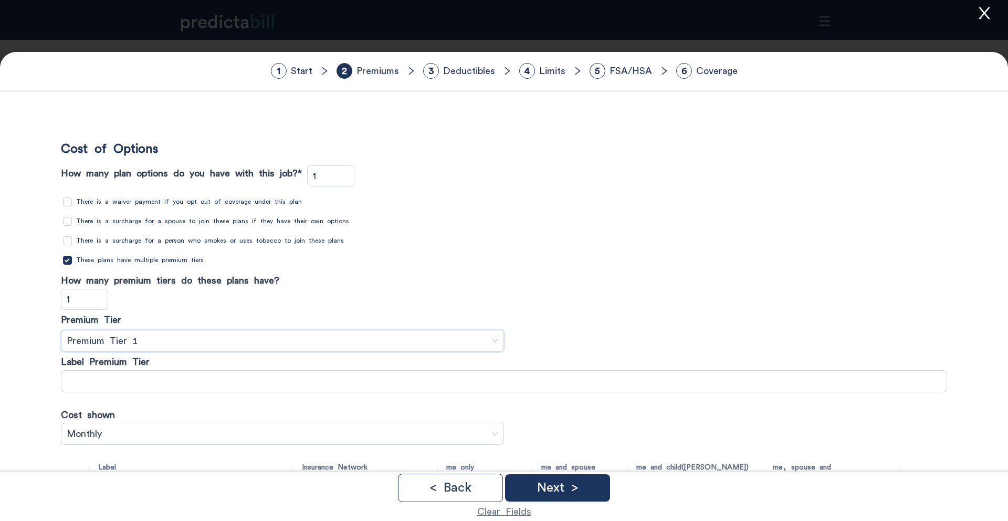
click at [140, 341] on span "Premium Tier 1" at bounding box center [282, 341] width 431 height 16
click at [105, 381] on input "text" at bounding box center [504, 381] width 886 height 22
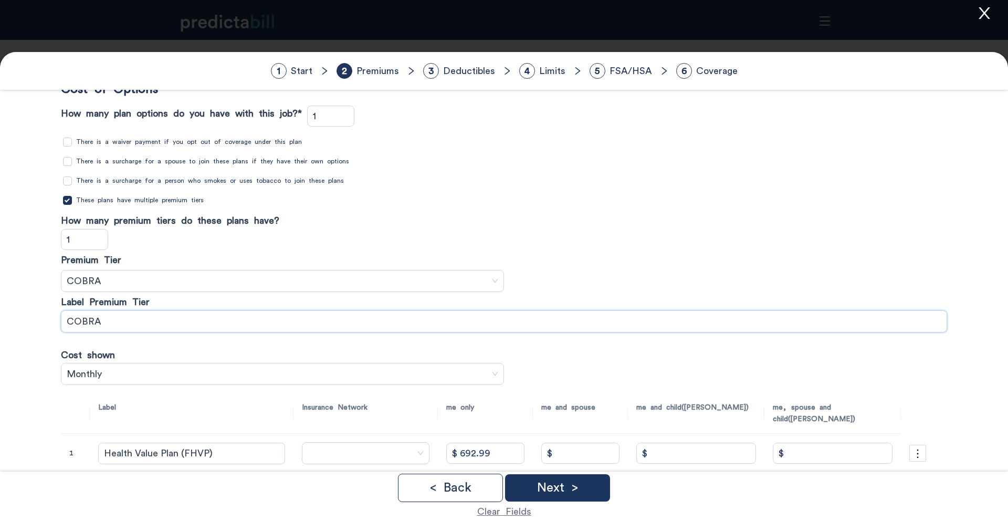
scroll to position [169, 0]
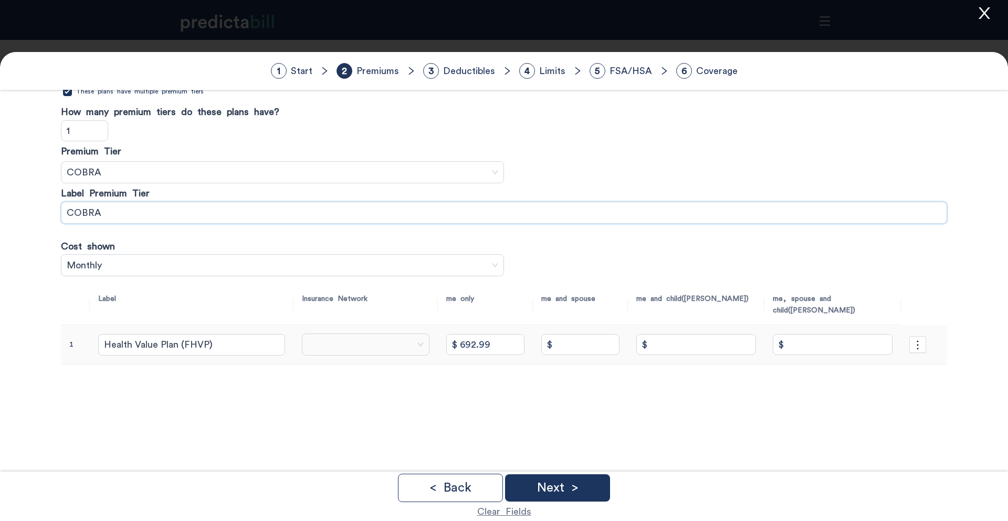
type input "COBRA"
click at [603, 346] on input "$" at bounding box center [580, 344] width 78 height 21
click at [619, 349] on input "$" at bounding box center [580, 344] width 78 height 21
type input "$"
click at [398, 339] on input "search" at bounding box center [362, 344] width 108 height 21
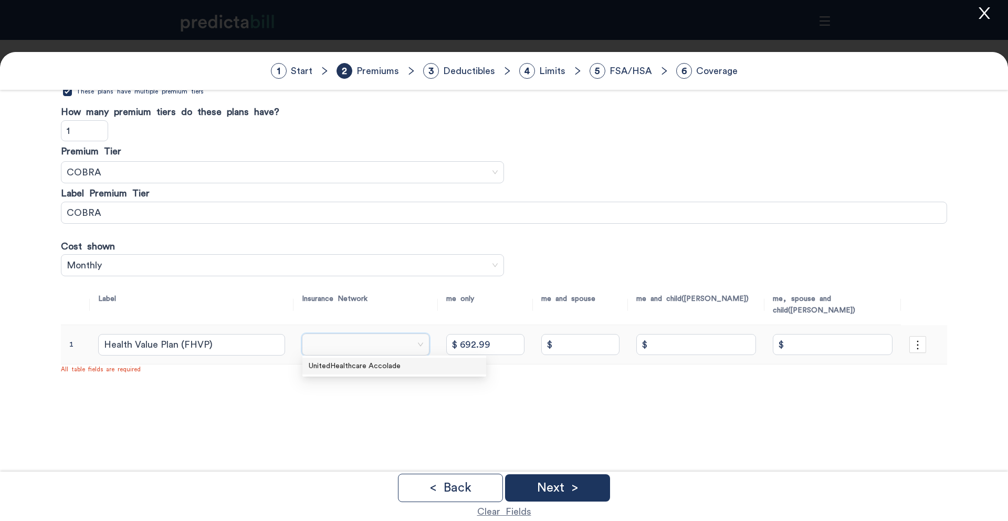
click at [425, 372] on div "UnitedHealthcare Accolade" at bounding box center [394, 365] width 184 height 17
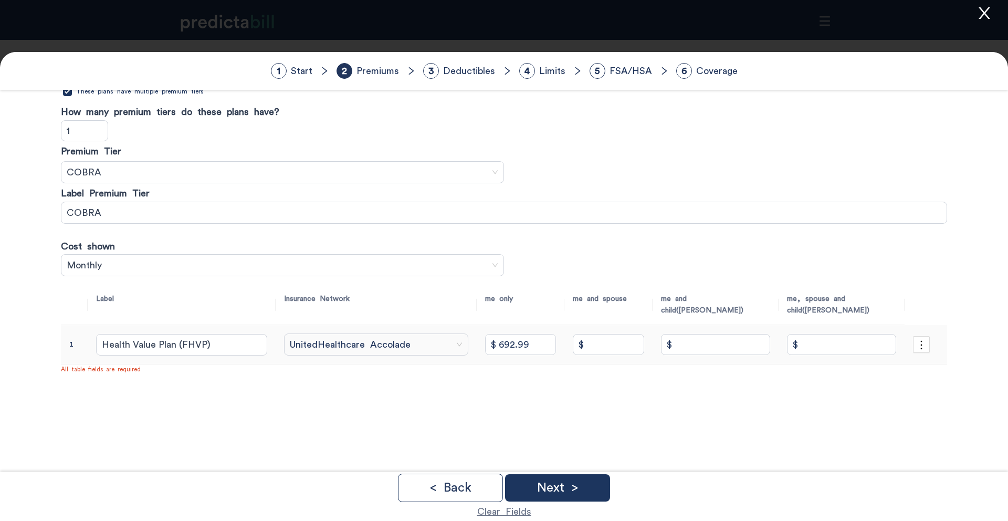
click at [631, 340] on input "$" at bounding box center [608, 344] width 71 height 21
type input "$ 1,247.39"
type input "$ 1,524.58"
type input "$ 2,217.58"
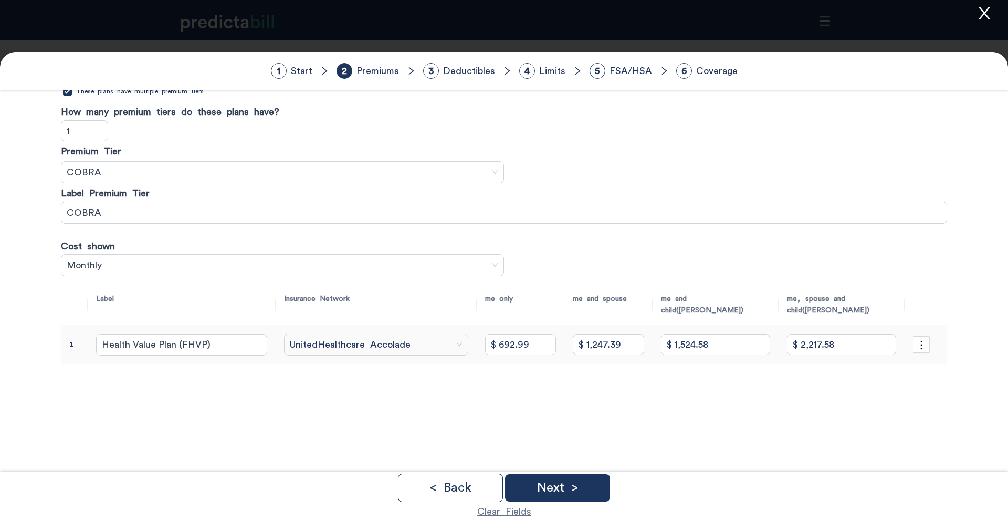
click at [333, 413] on div "Cost of Options How many plan options do you have with this job? * 1 There is a…" at bounding box center [503, 208] width 907 height 521
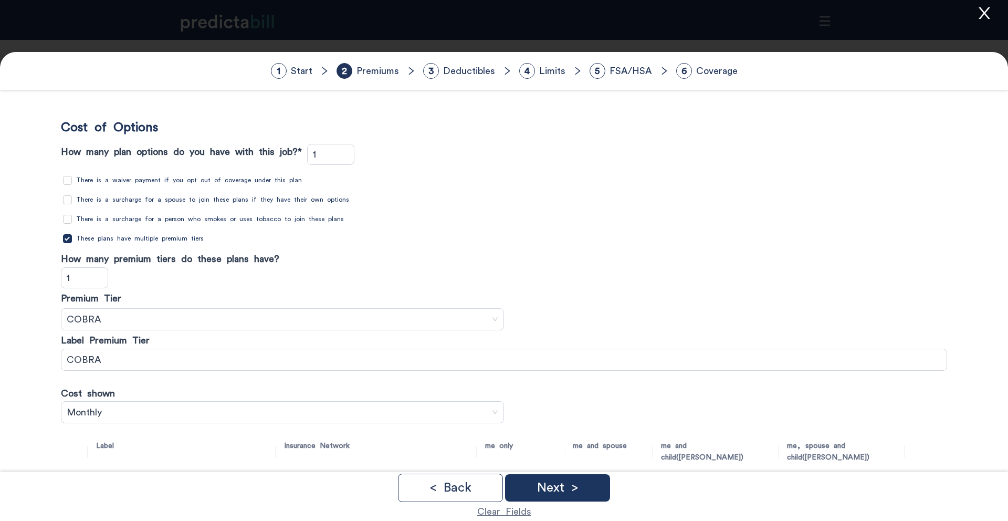
scroll to position [0, 0]
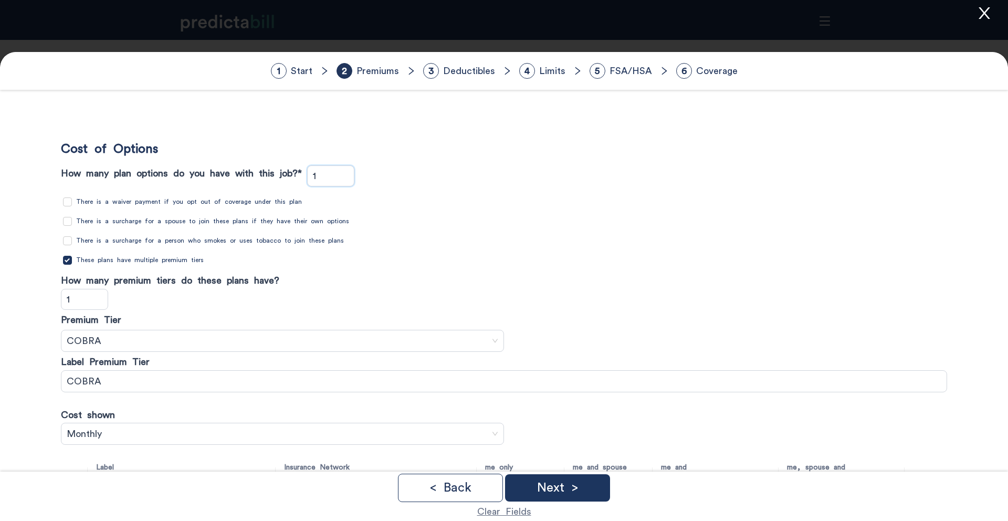
drag, startPoint x: 333, startPoint y: 178, endPoint x: 313, endPoint y: 176, distance: 20.5
click at [313, 176] on div "How many plan options do you have with this job? * 1" at bounding box center [210, 175] width 299 height 21
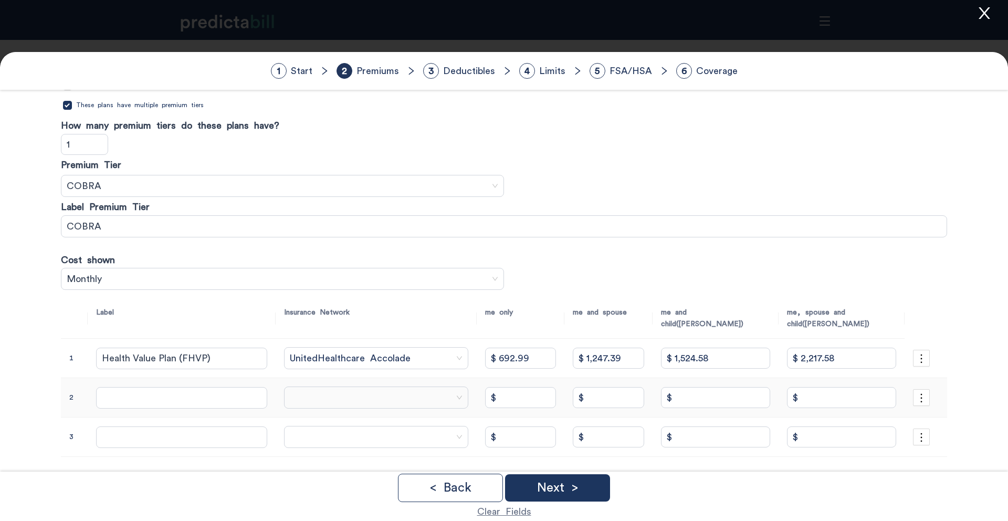
type input "3"
click at [156, 396] on input "text" at bounding box center [181, 397] width 171 height 21
type input "Health Plan"
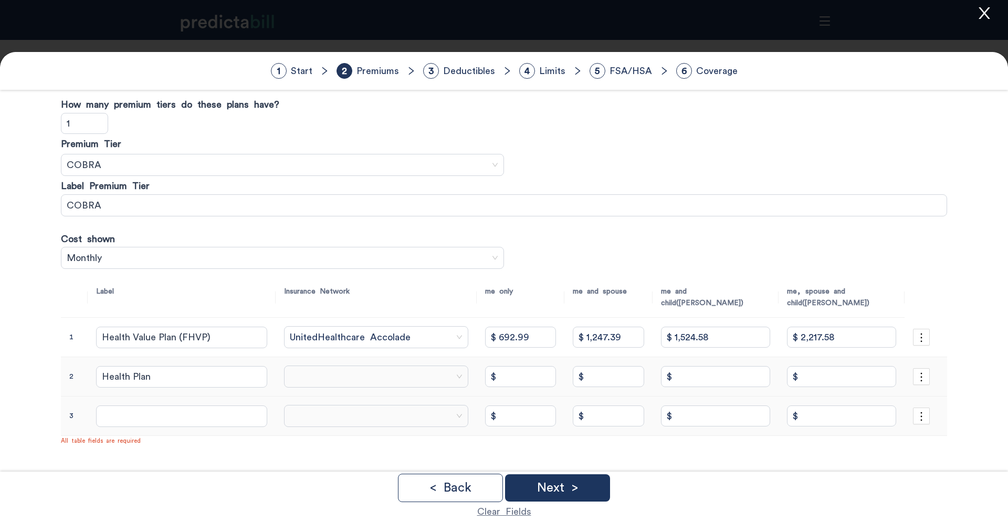
scroll to position [176, 0]
click at [302, 365] on input "search" at bounding box center [372, 375] width 164 height 21
click at [314, 393] on div "UnitedHealthcare Accolade" at bounding box center [387, 398] width 197 height 12
click at [190, 415] on input "text" at bounding box center [181, 415] width 171 height 21
type input "HealthFlex PPO"
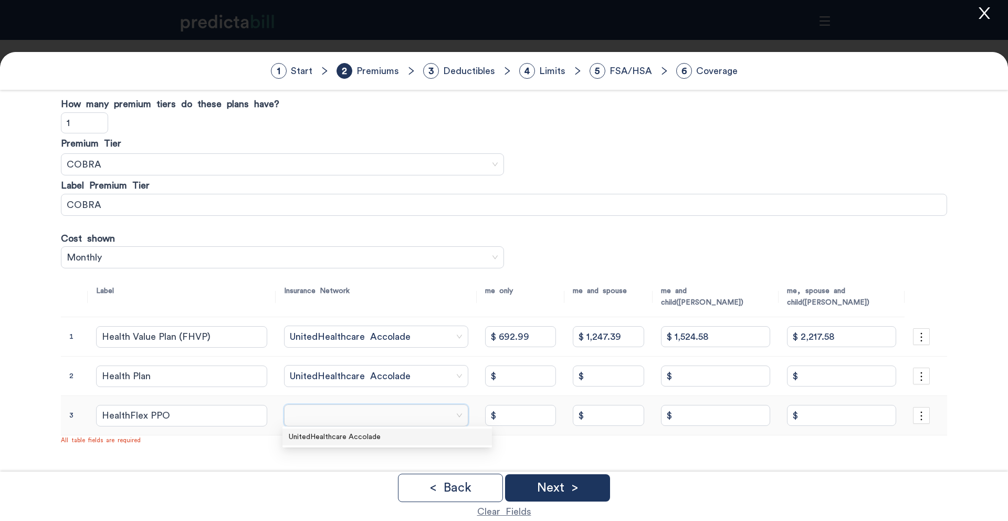
click at [441, 410] on input "search" at bounding box center [372, 415] width 164 height 21
click at [454, 432] on div "UnitedHealthcare Accolade" at bounding box center [387, 437] width 197 height 12
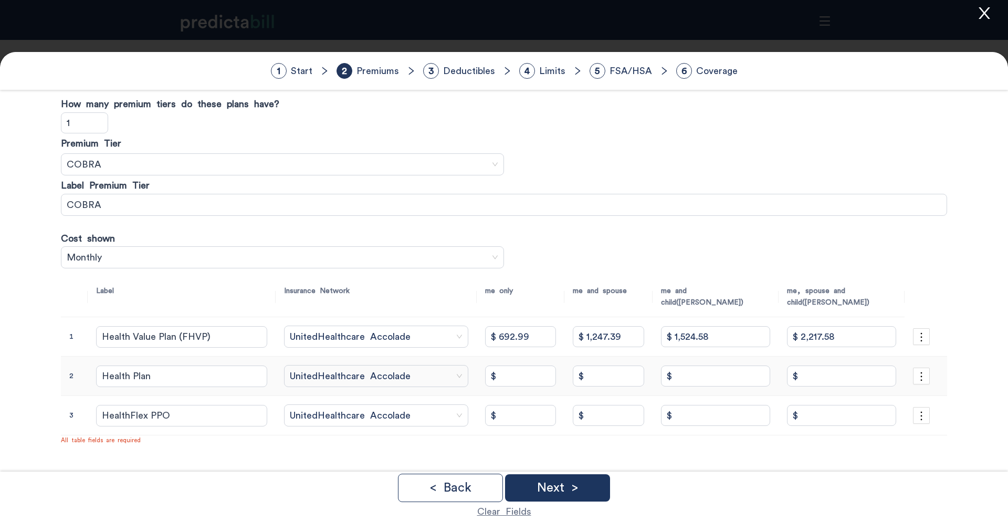
click at [552, 362] on td "$" at bounding box center [521, 375] width 88 height 39
click at [552, 369] on input "$" at bounding box center [520, 375] width 71 height 21
click at [550, 373] on input "$" at bounding box center [520, 375] width 71 height 21
type input "$ 742.88"
type input "$ 1,337.19"
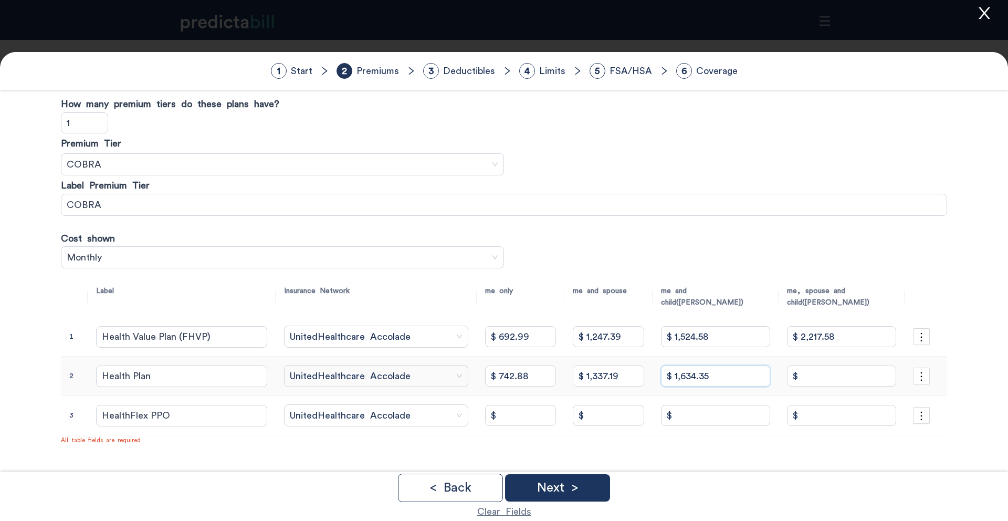
type input "$ 1,634.35"
type input "$ 2,377.23"
click at [544, 406] on input "$" at bounding box center [520, 415] width 71 height 21
type input "$ 831.51"
type input "$ 1,496.72"
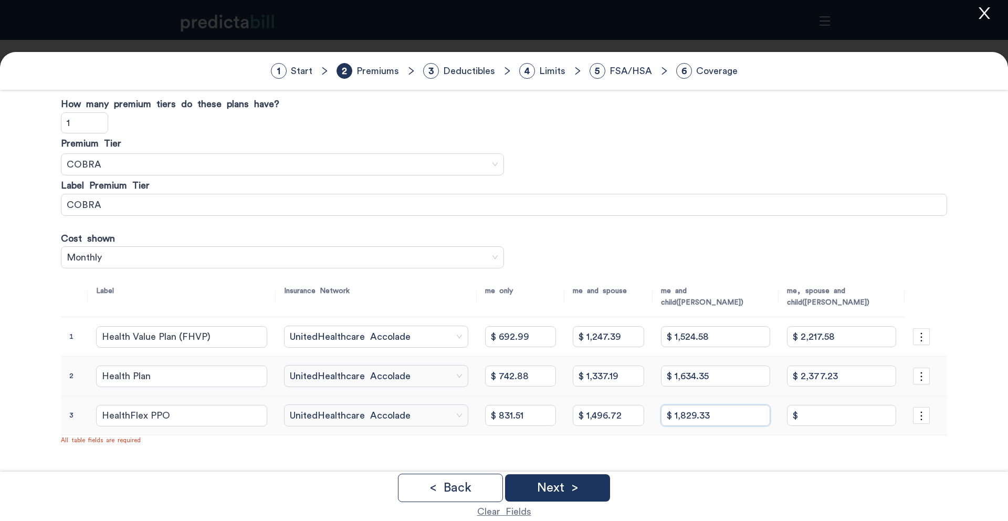
type input "$ 1,829.33"
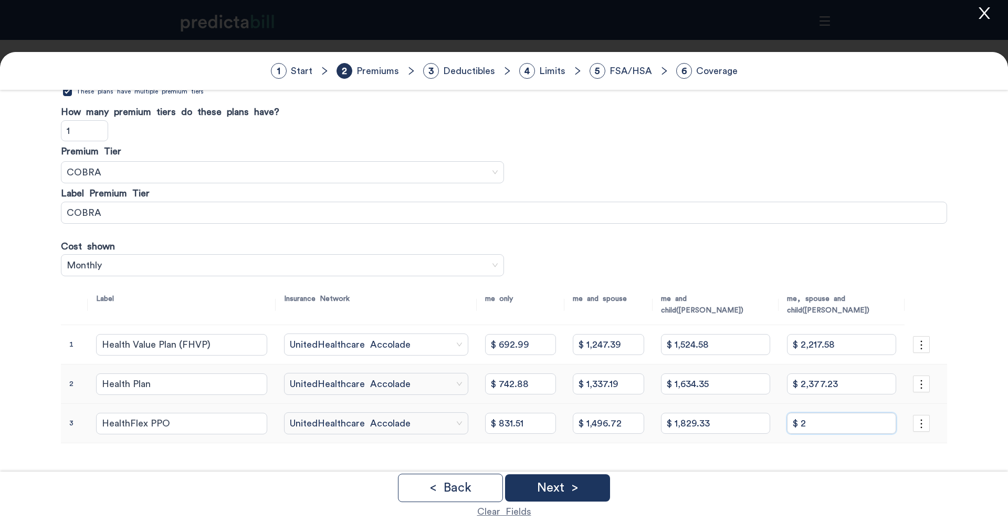
scroll to position [169, 0]
type input "$ 2,660.84"
click at [593, 490] on div "Next >" at bounding box center [557, 487] width 105 height 27
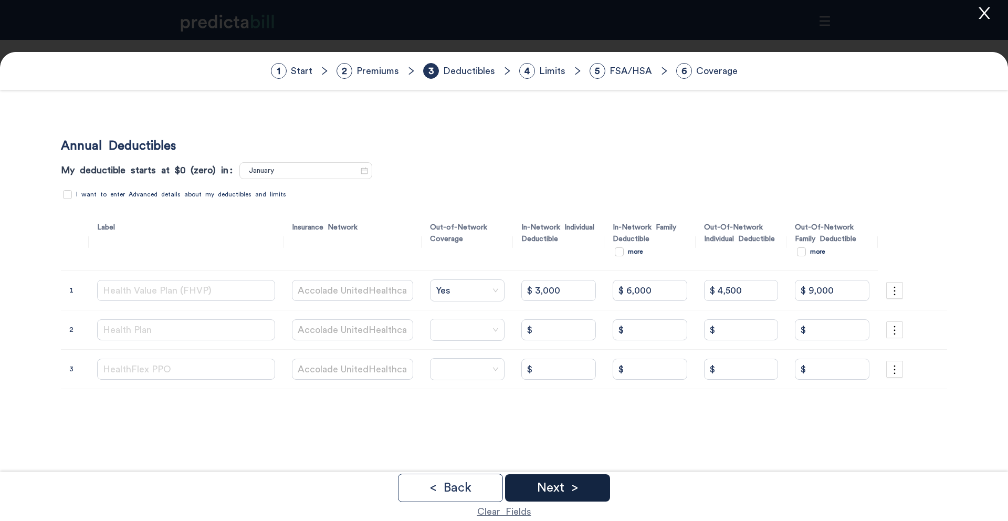
scroll to position [0, 0]
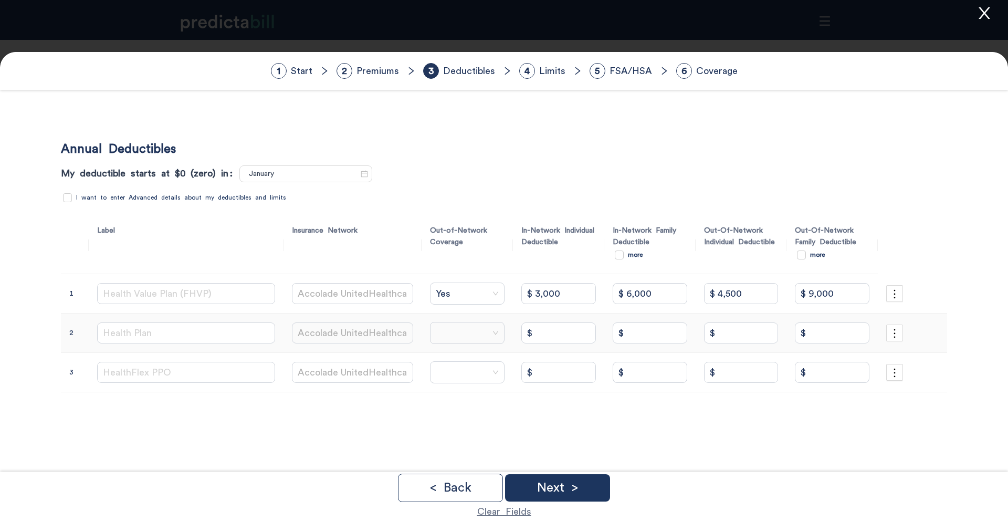
click at [455, 328] on input "search" at bounding box center [463, 332] width 55 height 21
click at [447, 358] on div "Yes" at bounding box center [465, 356] width 92 height 12
click at [442, 370] on input "search" at bounding box center [463, 372] width 55 height 21
click at [442, 393] on div "Yes" at bounding box center [465, 395] width 92 height 12
click at [530, 334] on input "$" at bounding box center [558, 332] width 75 height 21
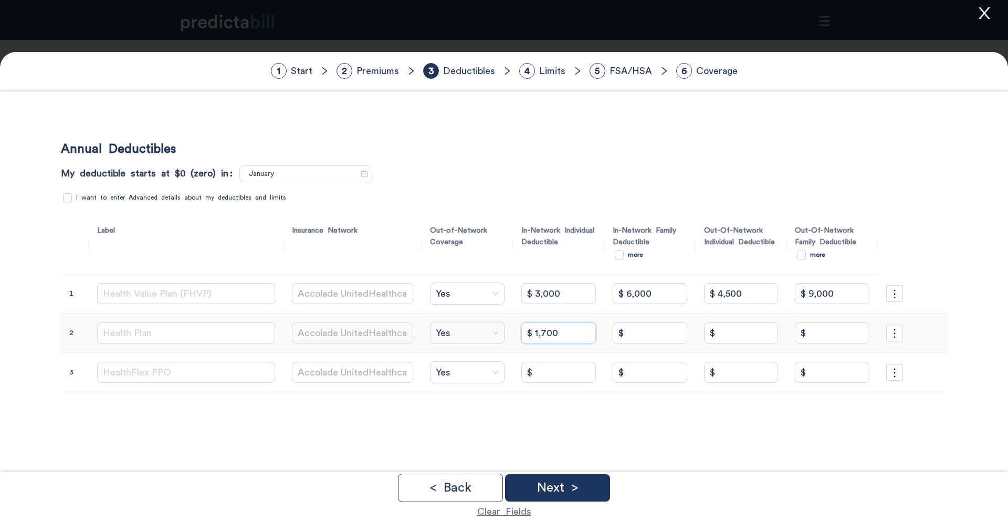
type input "$ 1,700"
type input "$ 0"
drag, startPoint x: 749, startPoint y: 294, endPoint x: 671, endPoint y: 294, distance: 77.7
click at [670, 294] on tr "1 Health Value Plan (FHVP) Accolade UnitedHealthcare Yes $ 3,000 $ 6,000 $ 4,50…" at bounding box center [504, 293] width 886 height 39
type input "$ 0"
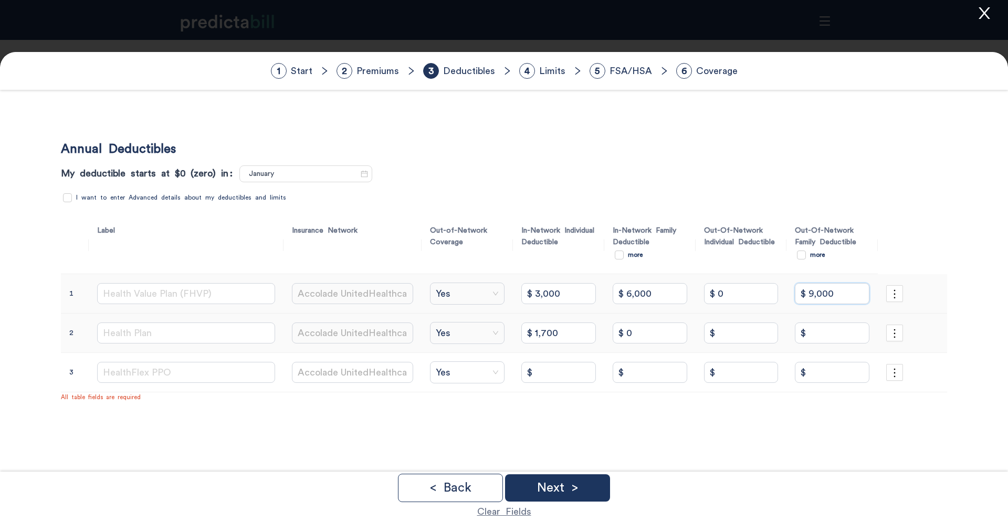
drag, startPoint x: 836, startPoint y: 295, endPoint x: 727, endPoint y: 294, distance: 109.2
click at [727, 294] on tr "1 Health Value Plan (FHVP) Accolade UnitedHealthcare Yes $ 3,000 $ 6,000 $ 0 $ …" at bounding box center [504, 293] width 886 height 39
type input "$ 0"
click at [638, 338] on input "$ 0" at bounding box center [650, 332] width 75 height 21
type input "$ 3,400"
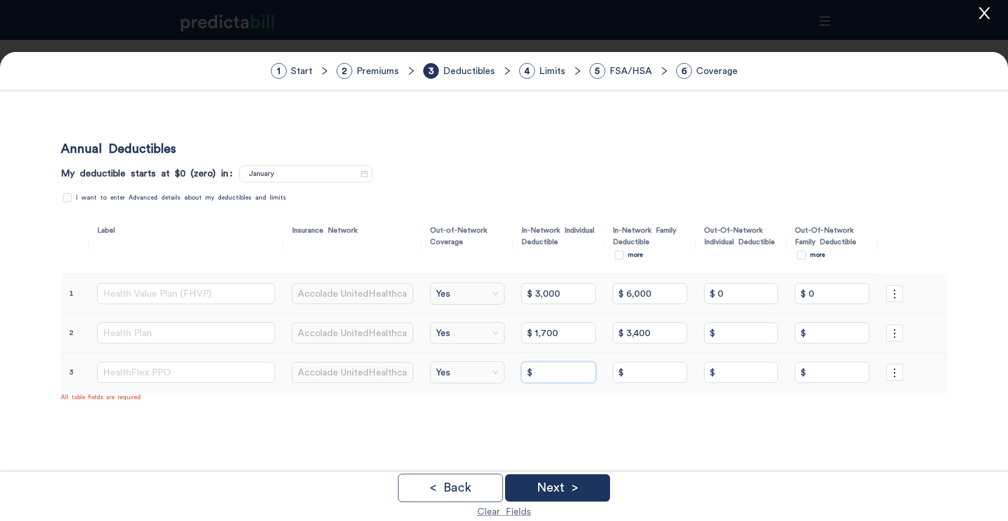
click at [553, 372] on input "$" at bounding box center [558, 372] width 75 height 21
type input "$ 500"
type input "$ 1,000"
click at [746, 291] on input "$ 0" at bounding box center [741, 293] width 75 height 21
type input "$ 6,000"
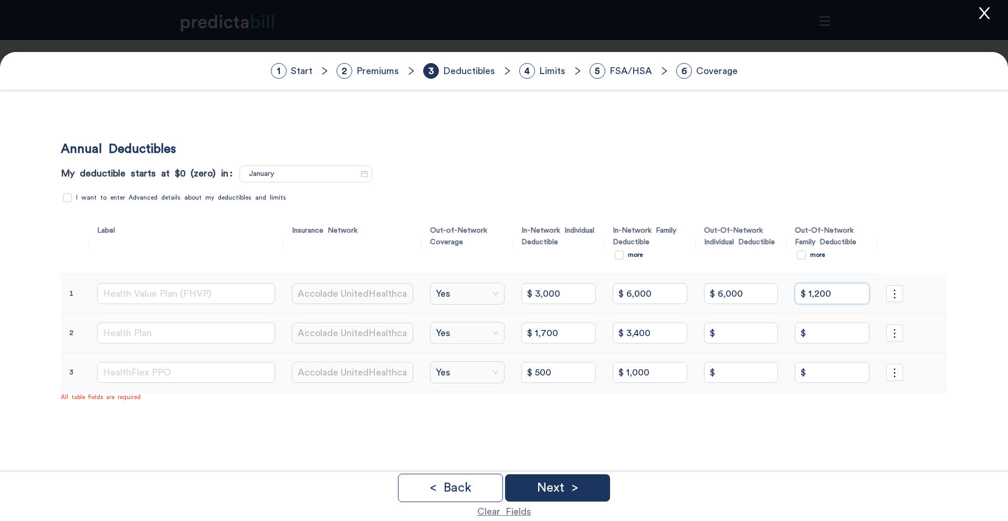
type input "$ 12,000"
click at [727, 330] on input "$" at bounding box center [741, 332] width 75 height 21
type input "$"
click at [730, 368] on input "$" at bounding box center [741, 372] width 75 height 21
click at [740, 374] on input "$" at bounding box center [741, 372] width 75 height 21
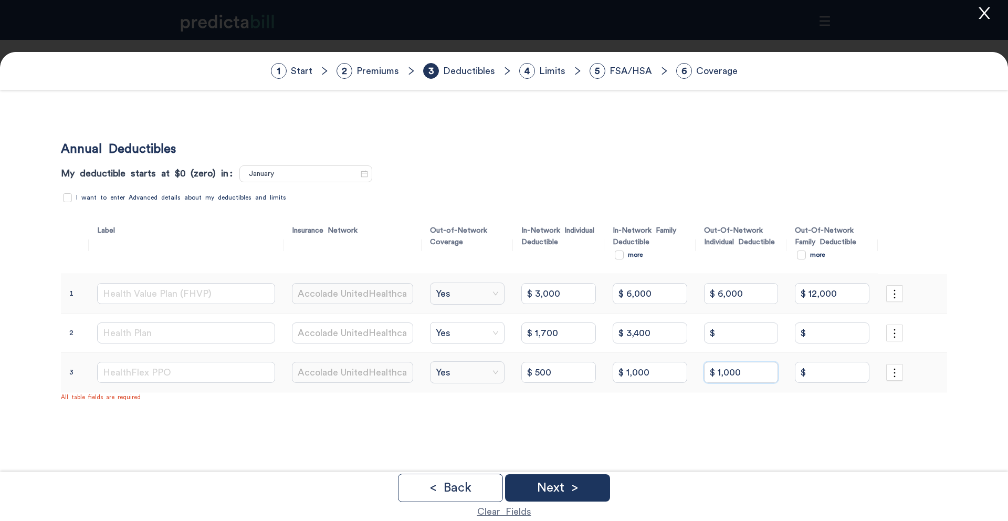
type input "$ 1,000"
type input "$ 2,000"
click at [746, 340] on input "$" at bounding box center [741, 332] width 75 height 21
type input "$"
click at [720, 334] on input "$" at bounding box center [741, 332] width 75 height 21
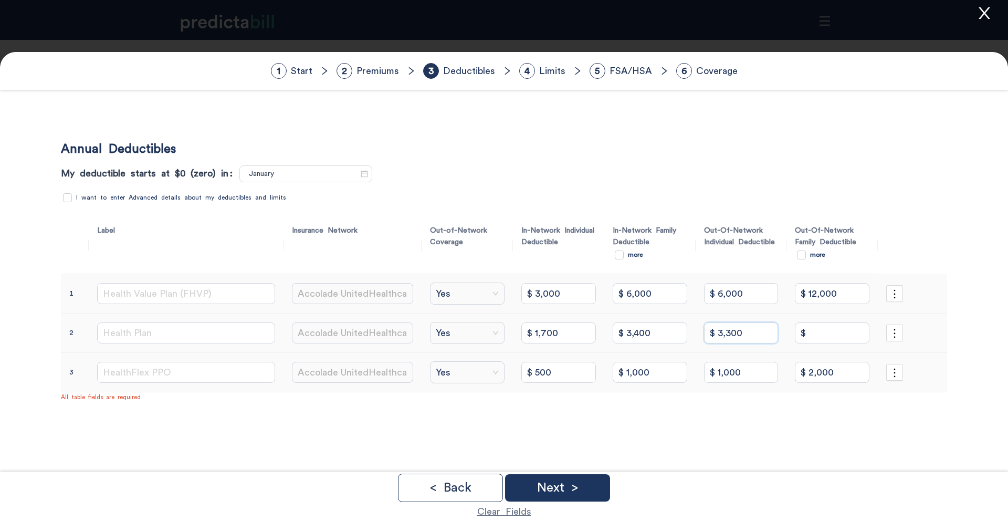
type input "$ 3,300"
type input "$ 6,600"
click at [666, 409] on div "Annual Deductibles My deductible starts at $0 (zero) in: January I want to ente…" at bounding box center [503, 376] width 907 height 521
click at [563, 483] on p "Next >" at bounding box center [557, 487] width 41 height 13
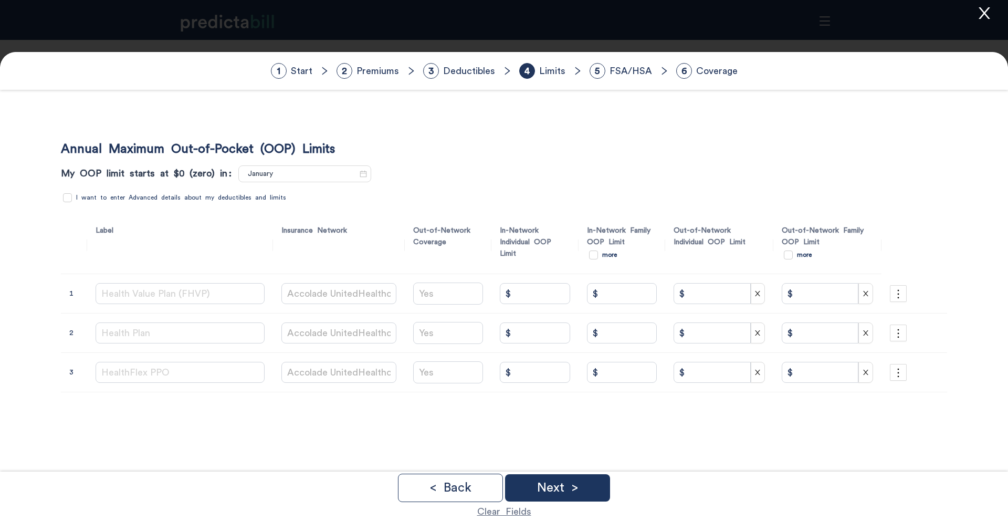
click at [206, 200] on span "I want to enter Advanced details about my deductibles and limits" at bounding box center [181, 198] width 218 height 10
click at [72, 200] on input "I want to enter Advanced details about my deductibles and limits" at bounding box center [67, 197] width 9 height 9
checkbox input "true"
click at [512, 296] on input "$" at bounding box center [535, 293] width 70 height 21
click at [517, 286] on input "$" at bounding box center [535, 293] width 70 height 21
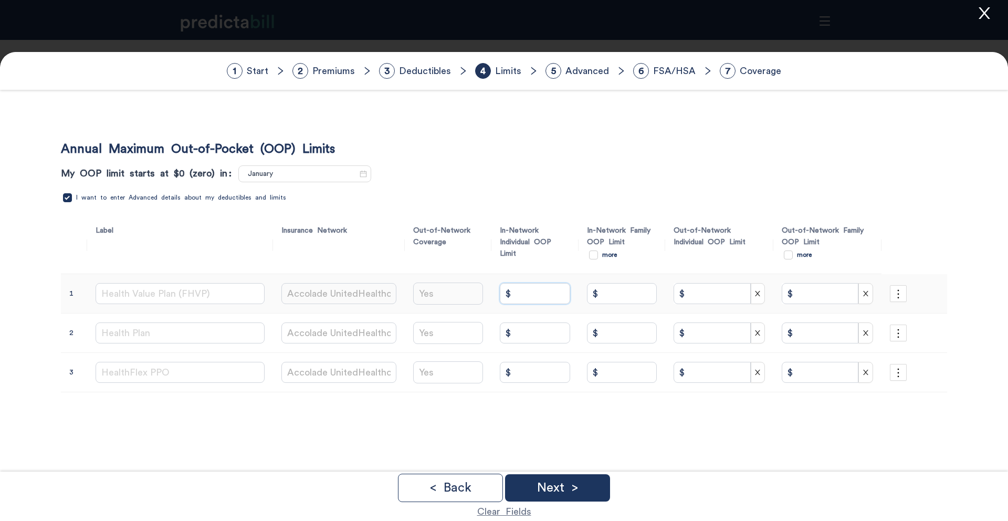
click at [520, 289] on input "$" at bounding box center [535, 293] width 70 height 21
type input "$ 4,500"
type input "$ 9,000"
click at [520, 332] on input "$" at bounding box center [535, 332] width 70 height 21
type input "$ 3,500"
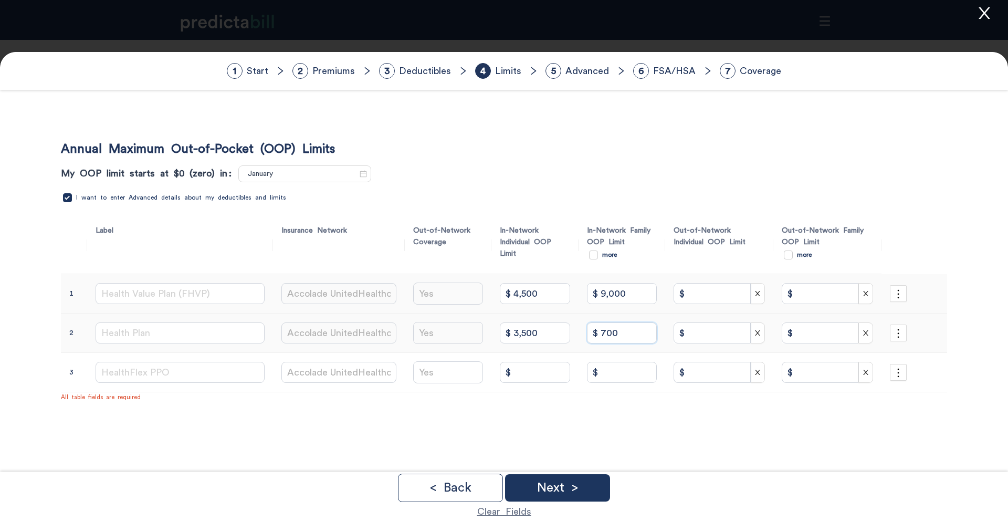
type input "$ 7,000"
click at [515, 371] on input "$" at bounding box center [535, 372] width 70 height 21
type input "$ 2,500"
type input "$ 5,000"
click at [696, 293] on input "$" at bounding box center [711, 293] width 77 height 21
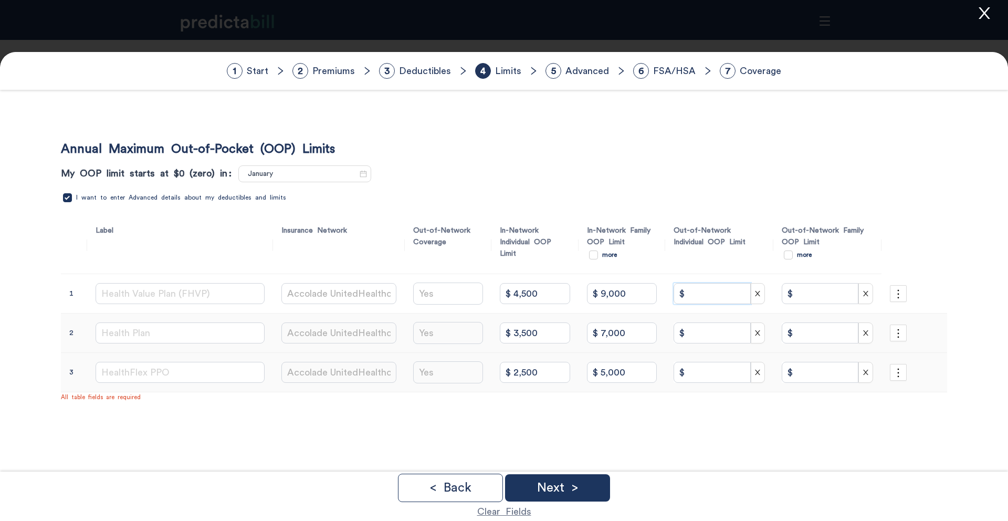
type input "$"
click at [700, 287] on input "$" at bounding box center [711, 293] width 77 height 21
type input "$ 9,000"
type input "`"
type input "$ 18,000"
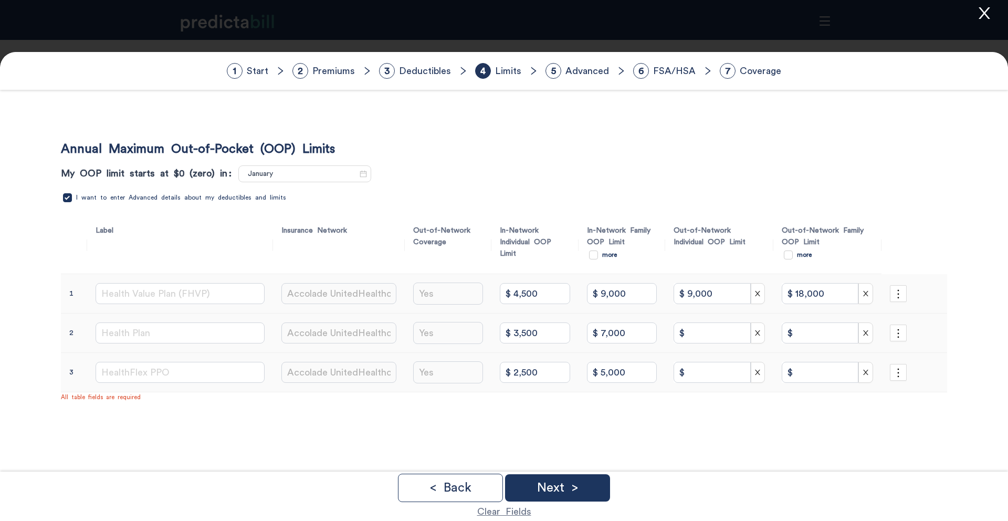
click at [694, 328] on input "$" at bounding box center [711, 332] width 77 height 21
type input "$"
click at [696, 372] on input "$" at bounding box center [711, 372] width 77 height 21
type input "$ 5,000"
type input "$ 10,000"
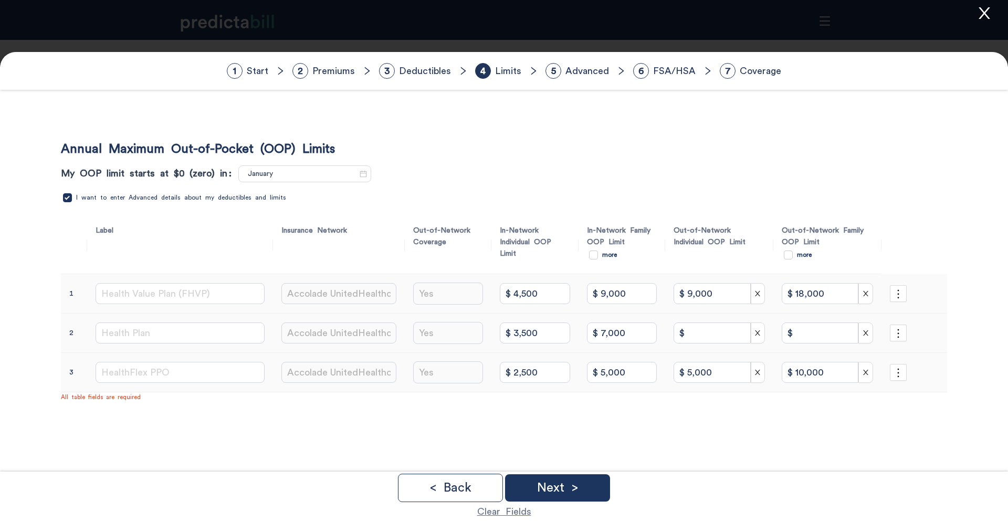
click at [702, 322] on input "$" at bounding box center [711, 332] width 77 height 21
type input "$"
click at [691, 329] on input "$" at bounding box center [711, 332] width 77 height 21
type input "$ 5,000"
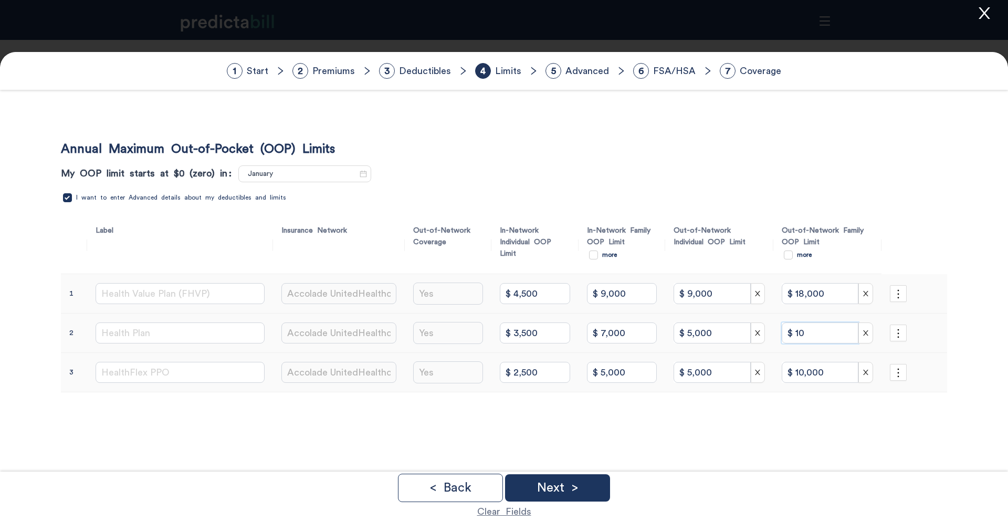
type input "$ 10"
type input "$ 7,000"
type input "$ 14,000"
click at [575, 486] on p "Next >" at bounding box center [557, 487] width 41 height 13
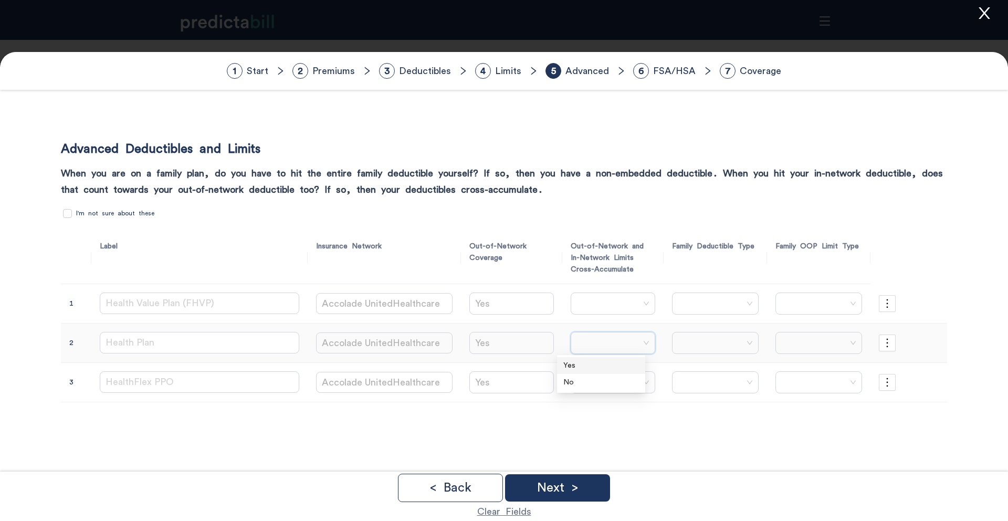
click at [605, 340] on input "search" at bounding box center [609, 342] width 65 height 21
click at [595, 365] on div "Yes" at bounding box center [601, 366] width 76 height 12
click at [707, 348] on input "search" at bounding box center [711, 342] width 67 height 21
click at [698, 378] on div "Aggregate" at bounding box center [707, 382] width 78 height 12
click at [813, 346] on input "search" at bounding box center [817, 342] width 65 height 21
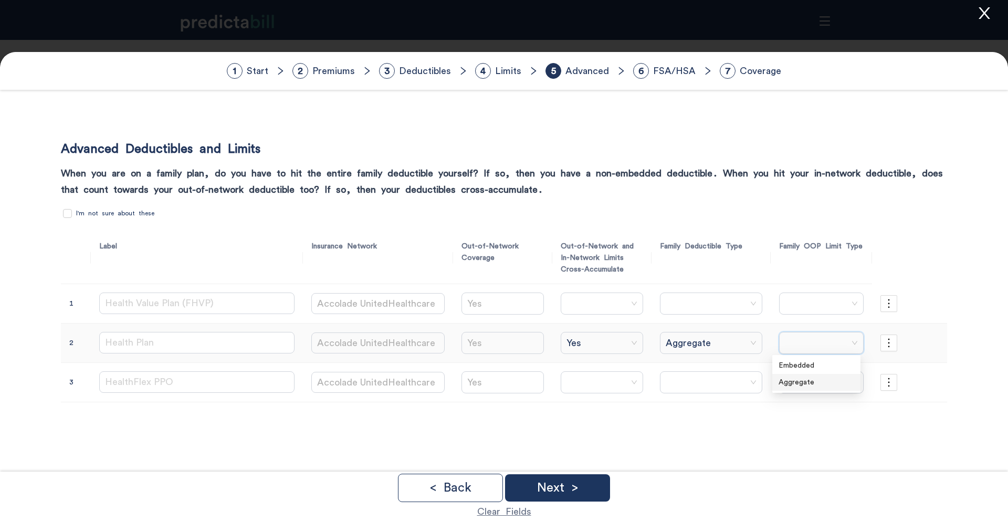
click at [813, 385] on div "Aggregate" at bounding box center [816, 382] width 76 height 12
click at [665, 384] on input "search" at bounding box center [695, 382] width 80 height 21
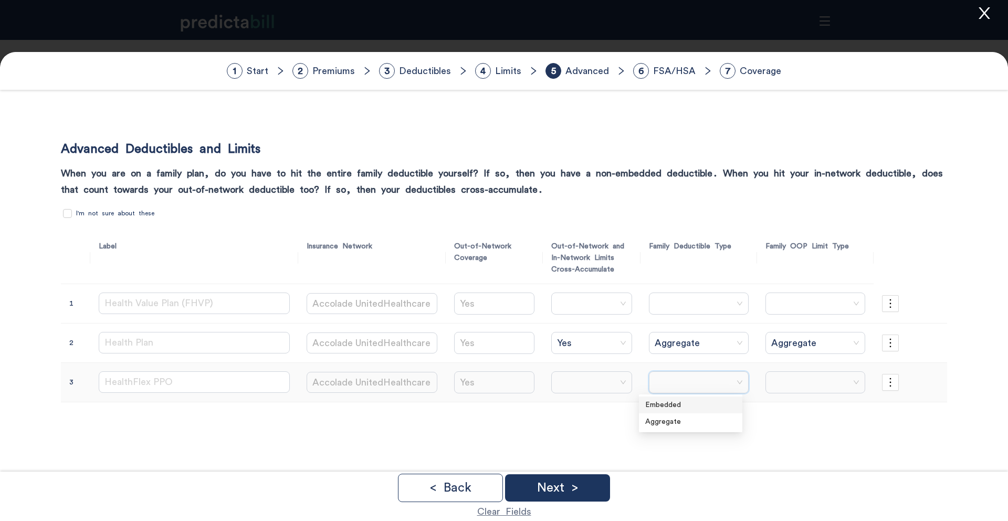
click at [662, 403] on div "Embedded" at bounding box center [690, 405] width 91 height 12
click at [574, 374] on input "search" at bounding box center [586, 382] width 60 height 21
click at [565, 421] on div "No" at bounding box center [578, 422] width 71 height 12
click at [784, 386] on input "search" at bounding box center [811, 382] width 79 height 21
click at [785, 404] on div "Embedded" at bounding box center [810, 405] width 90 height 12
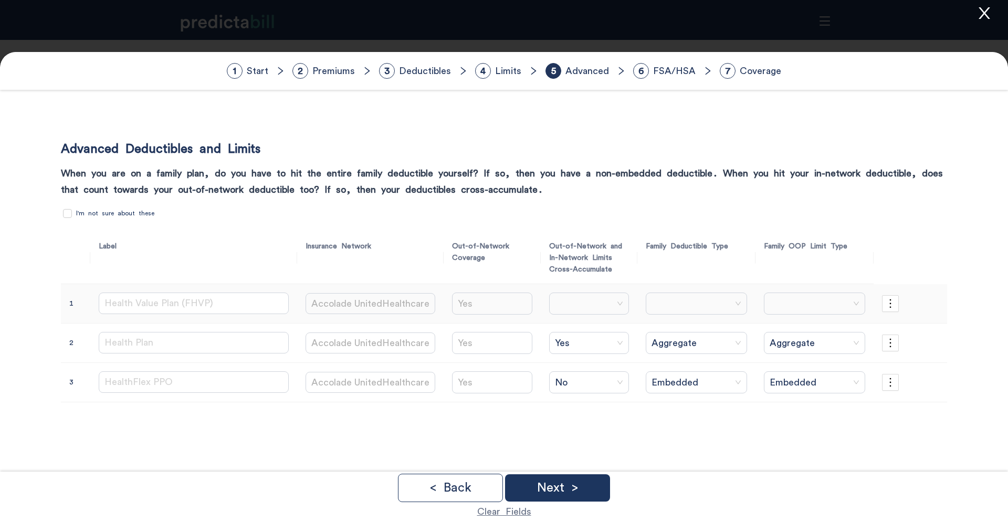
click at [565, 304] on input "search" at bounding box center [585, 303] width 60 height 21
click at [564, 327] on div "Yes" at bounding box center [578, 326] width 71 height 12
click at [700, 306] on input "search" at bounding box center [692, 303] width 81 height 21
click at [681, 343] on div "Aggregate" at bounding box center [689, 343] width 92 height 12
click at [824, 301] on input "search" at bounding box center [810, 303] width 81 height 21
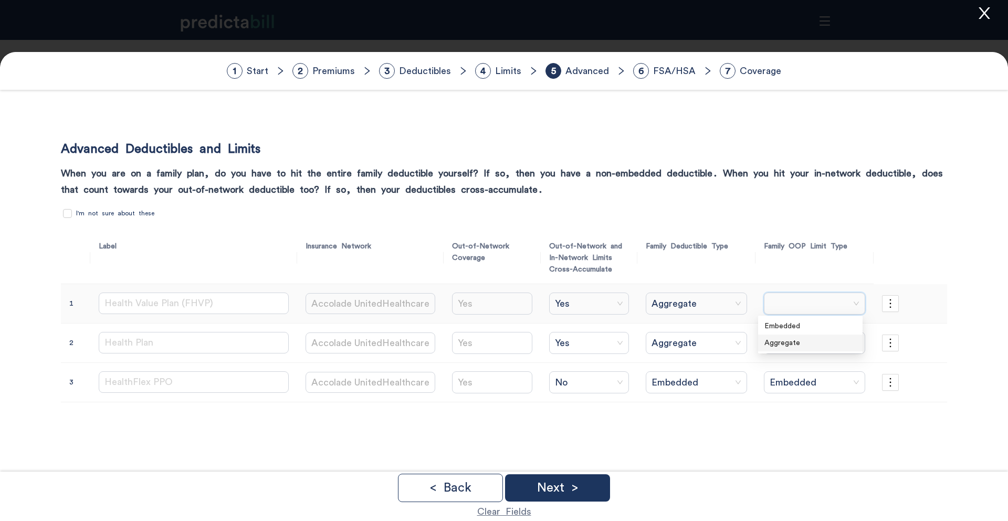
click at [786, 342] on div "Aggregate" at bounding box center [810, 343] width 92 height 12
click at [591, 485] on div "Next >" at bounding box center [557, 487] width 105 height 27
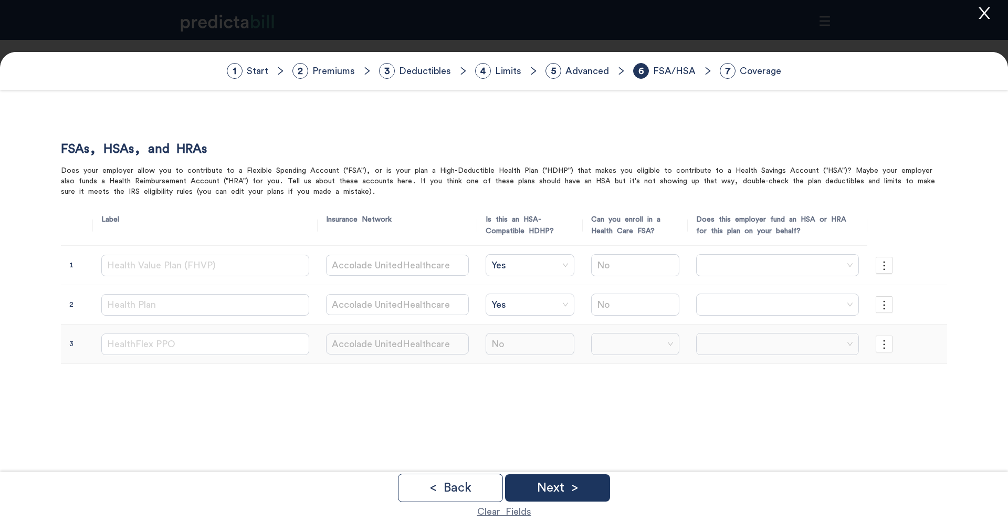
click at [597, 346] on input "search" at bounding box center [631, 343] width 69 height 21
click at [596, 362] on div "Yes" at bounding box center [624, 368] width 80 height 12
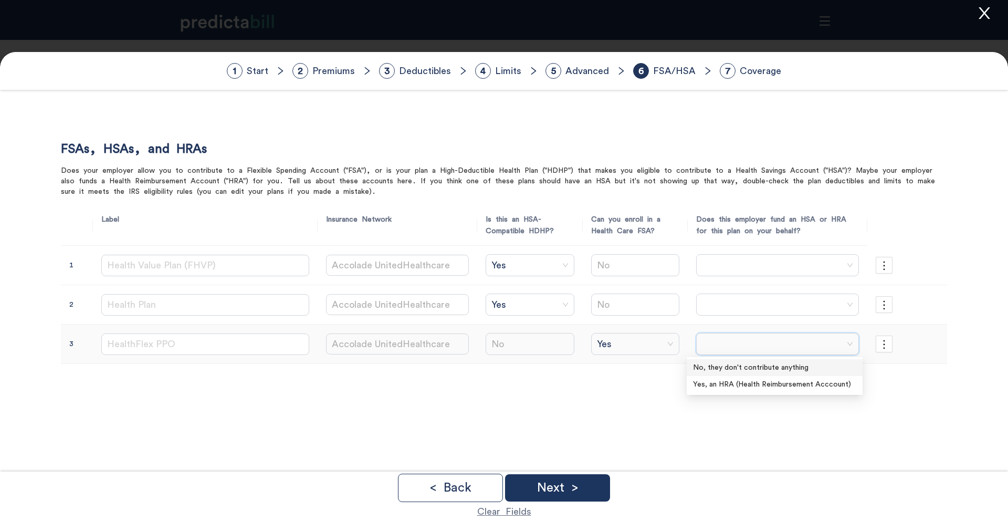
click at [722, 345] on input "search" at bounding box center [773, 343] width 143 height 21
click at [722, 366] on div "No, they don't contribute anything" at bounding box center [774, 368] width 163 height 12
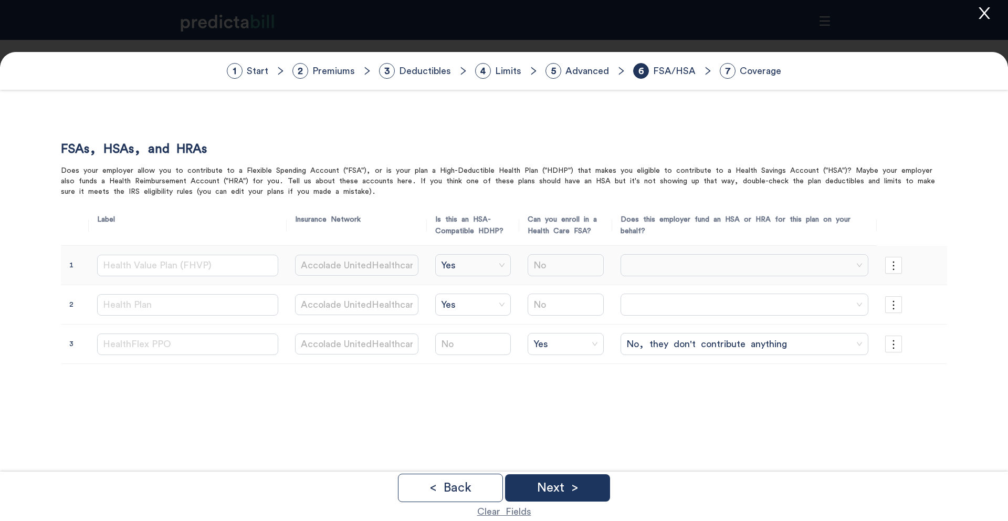
click at [641, 257] on input "search" at bounding box center [741, 265] width 228 height 21
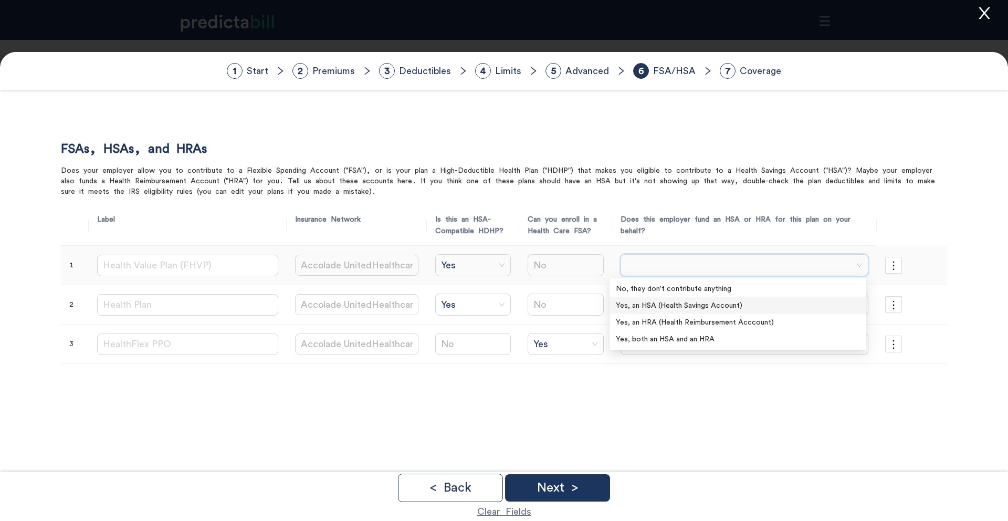
click at [721, 304] on div "Yes, an HSA (Health Savings Account)" at bounding box center [738, 306] width 244 height 12
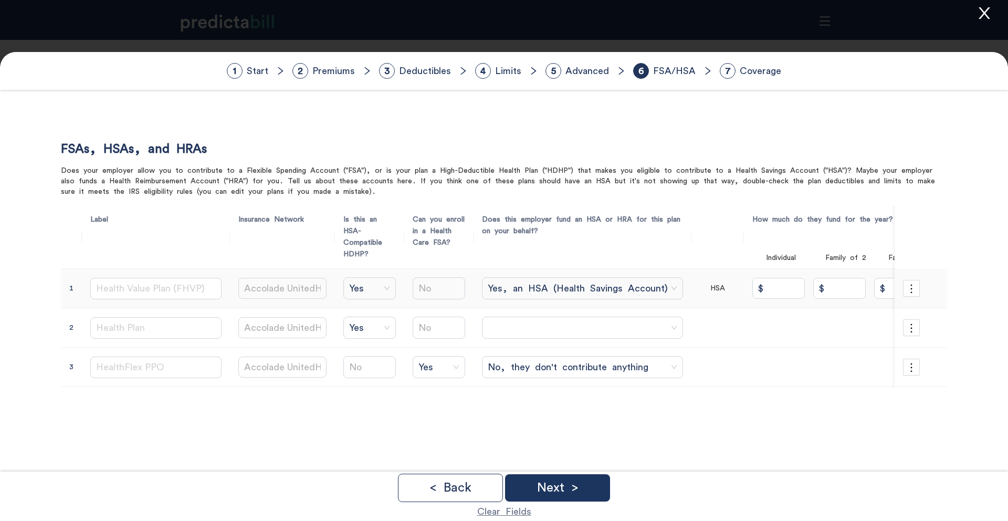
click at [536, 286] on span "Yes, an HSA (Health Savings Account)" at bounding box center [583, 288] width 190 height 16
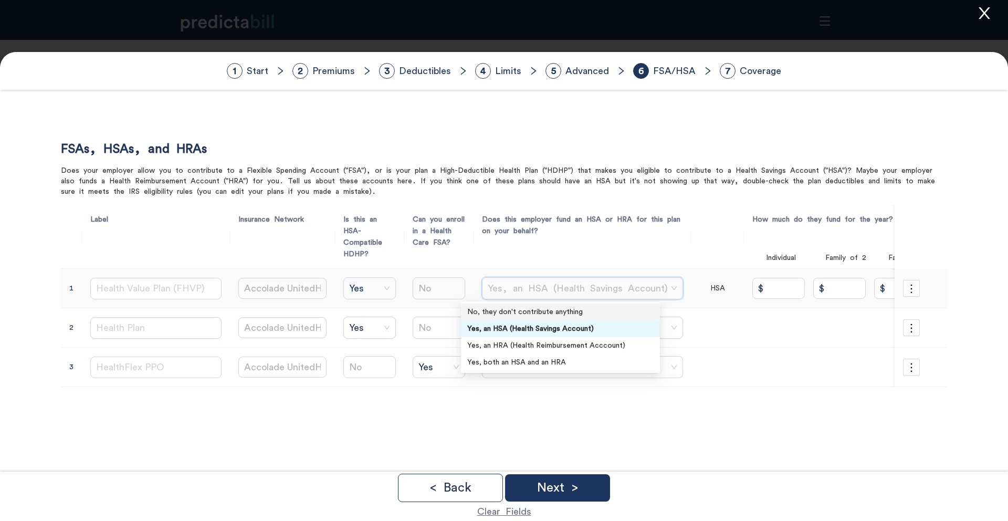
click at [599, 310] on div "No, they don't contribute anything" at bounding box center [560, 312] width 186 height 12
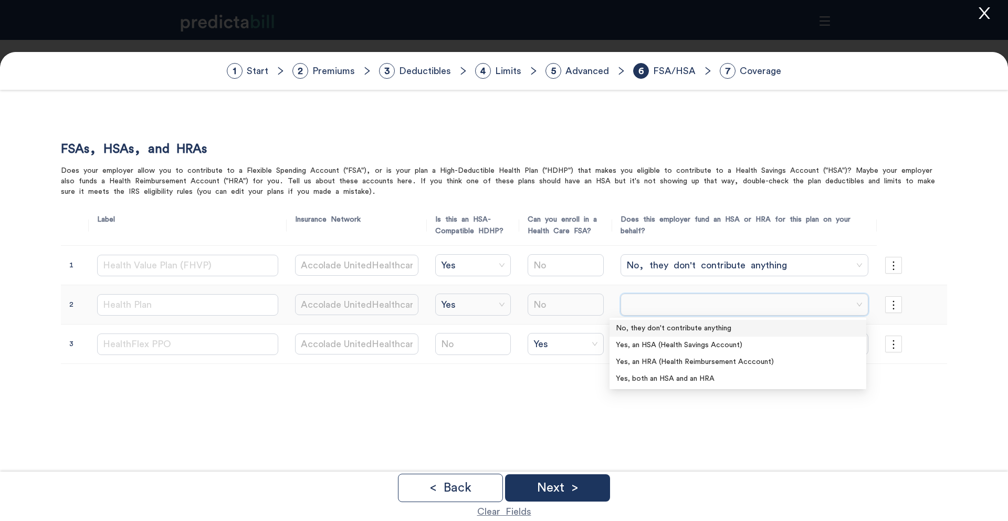
click at [627, 306] on input "search" at bounding box center [741, 304] width 228 height 21
click at [629, 331] on div "No, they don't contribute anything" at bounding box center [738, 328] width 244 height 12
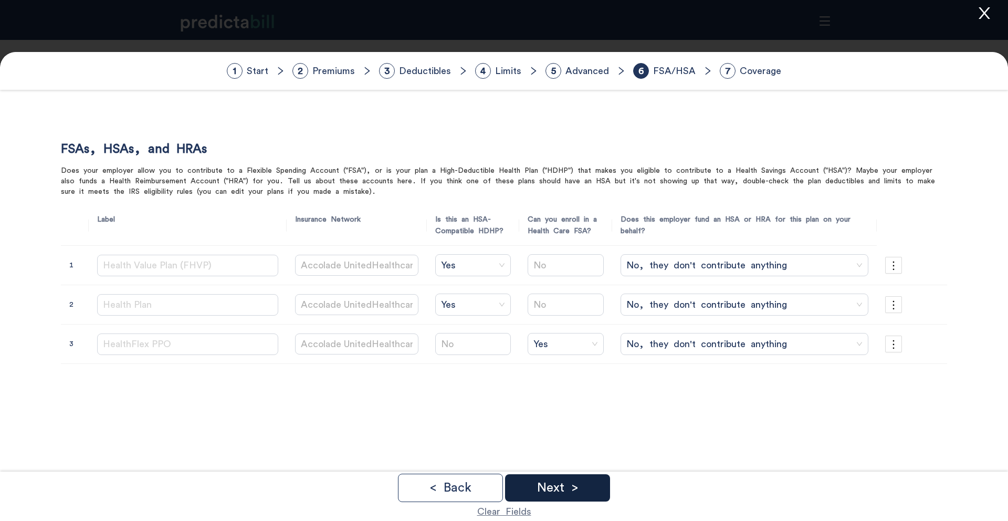
click at [571, 499] on div "Next >" at bounding box center [557, 487] width 105 height 27
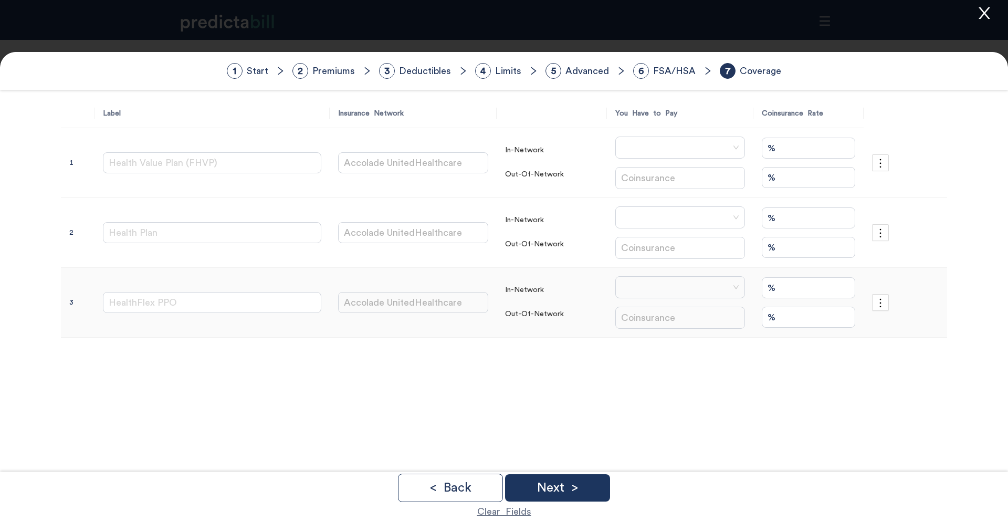
scroll to position [77, 0]
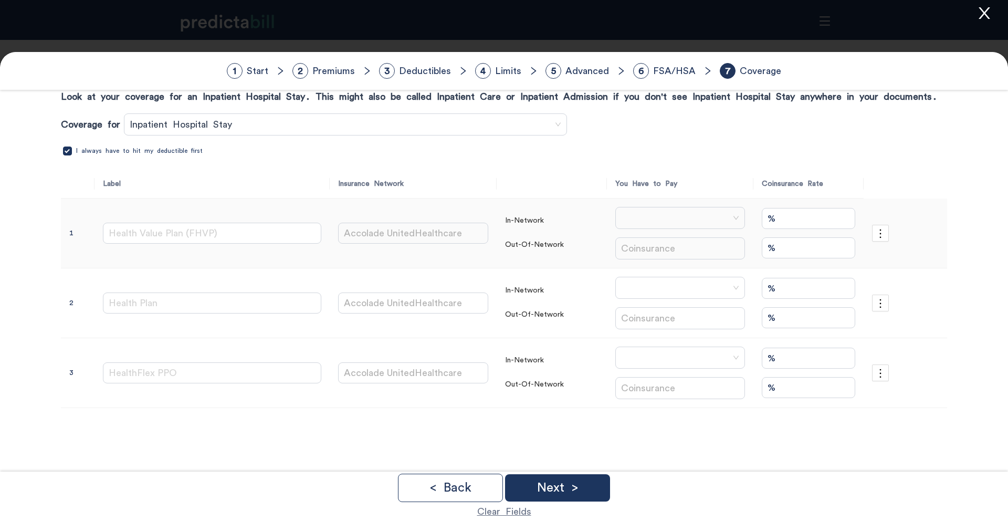
click at [621, 213] on span at bounding box center [680, 218] width 118 height 16
click at [632, 240] on div "Coinsurance" at bounding box center [681, 241] width 145 height 12
click at [628, 286] on span at bounding box center [680, 288] width 118 height 16
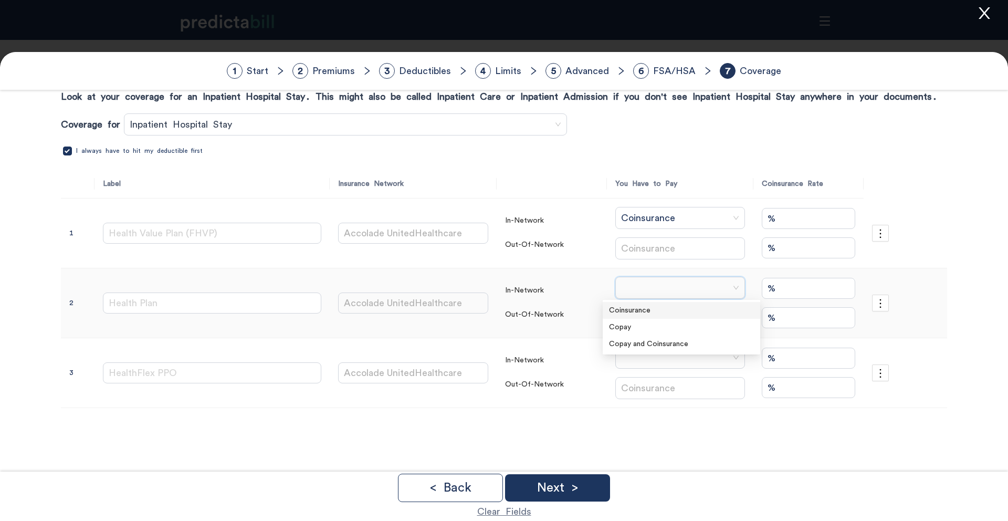
click at [627, 310] on div "Coinsurance" at bounding box center [681, 310] width 145 height 12
click at [633, 364] on span at bounding box center [680, 358] width 118 height 16
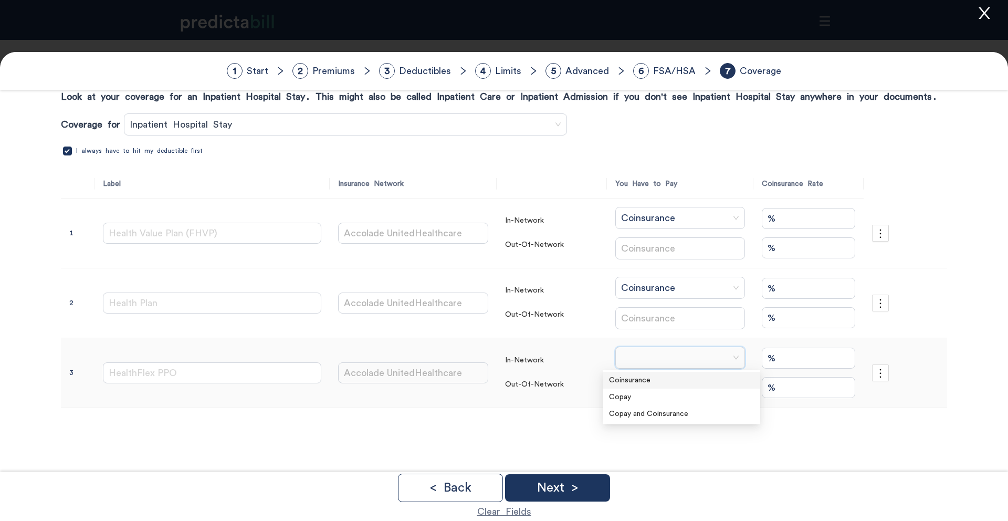
click at [633, 378] on div "Coinsurance" at bounding box center [681, 380] width 145 height 12
click at [816, 214] on input "%" at bounding box center [808, 218] width 93 height 21
type input "30%"
click at [767, 287] on input "%" at bounding box center [808, 288] width 93 height 21
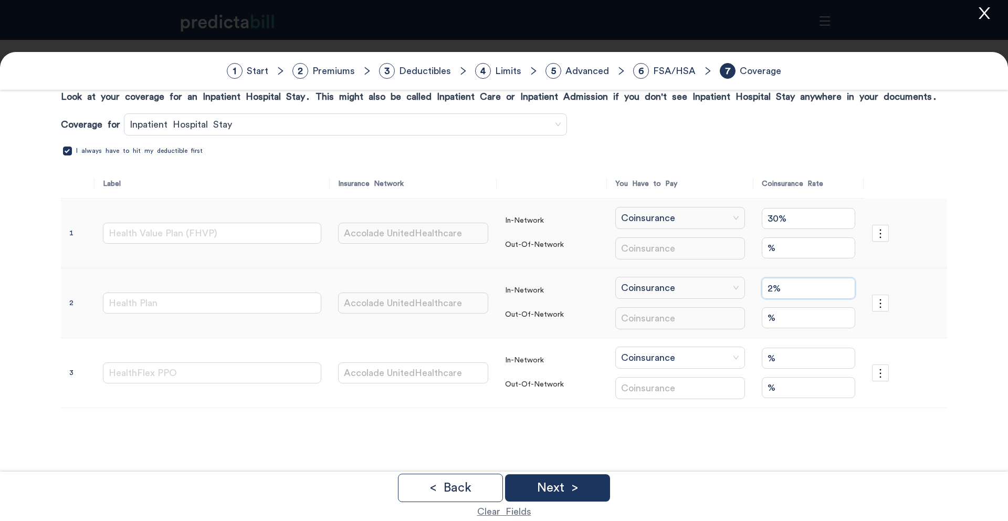
type input "20%"
click at [772, 356] on input "%" at bounding box center [808, 358] width 93 height 21
type input "20%"
click at [781, 318] on input "%" at bounding box center [808, 317] width 93 height 21
type input "30%"
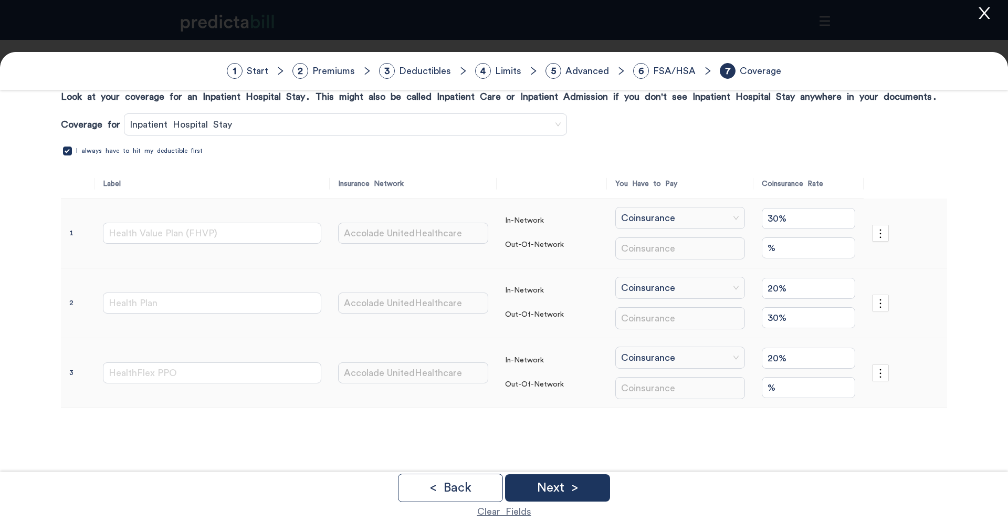
click at [781, 385] on input "%" at bounding box center [808, 387] width 93 height 21
type input "30%"
click at [772, 248] on input "%" at bounding box center [808, 247] width 93 height 21
type input "60%"
click at [580, 488] on div "Next >" at bounding box center [557, 487] width 105 height 27
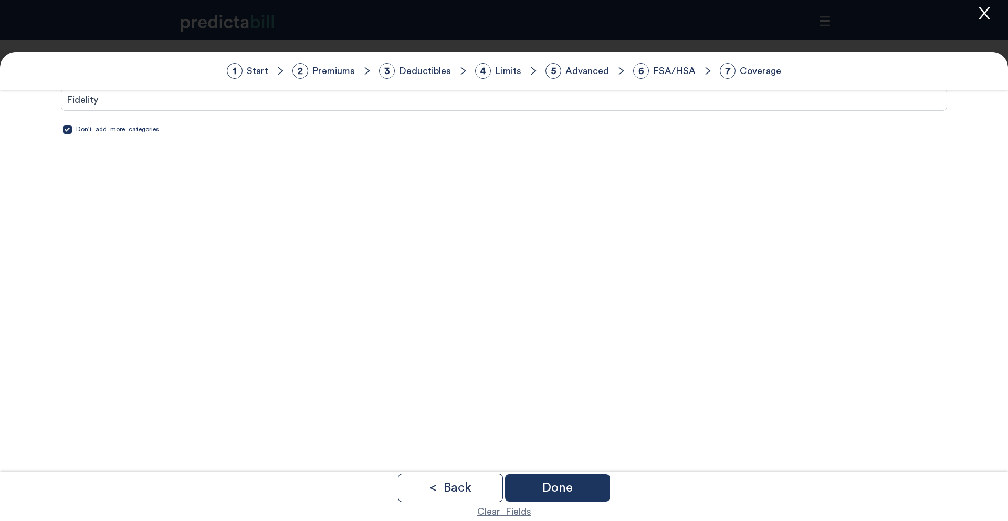
scroll to position [0, 0]
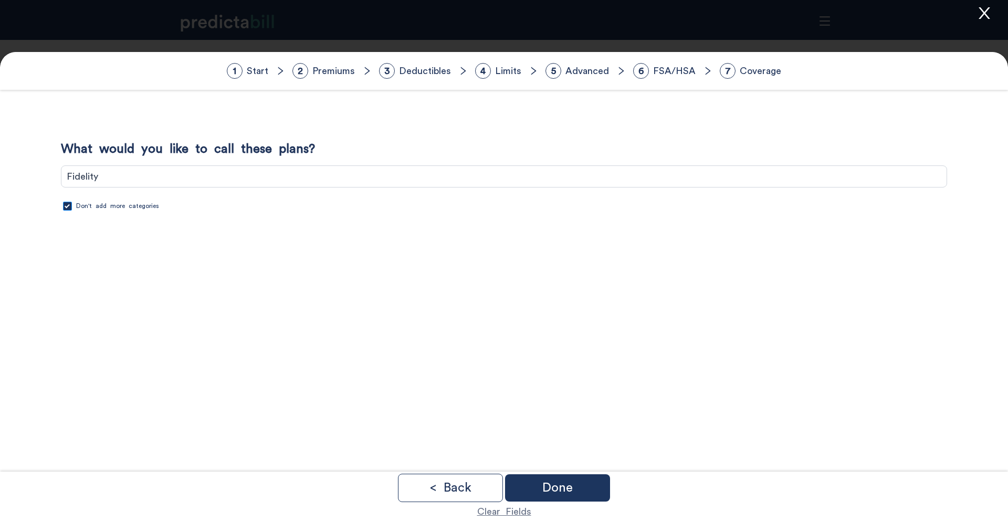
click at [149, 207] on span "Don't add more categories" at bounding box center [117, 206] width 91 height 10
click at [72, 207] on input "Don't add more categories" at bounding box center [67, 206] width 9 height 9
checkbox input "false"
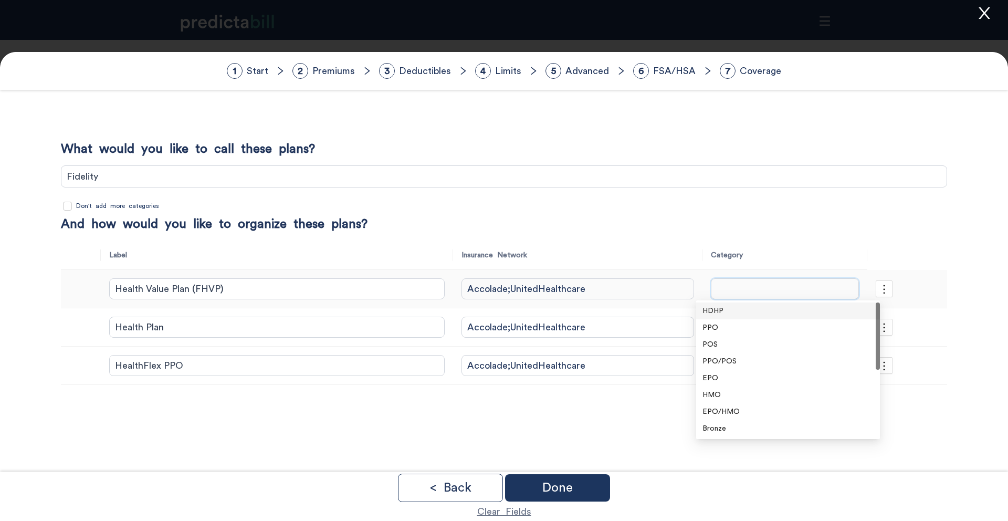
click at [769, 289] on input "search" at bounding box center [785, 288] width 148 height 21
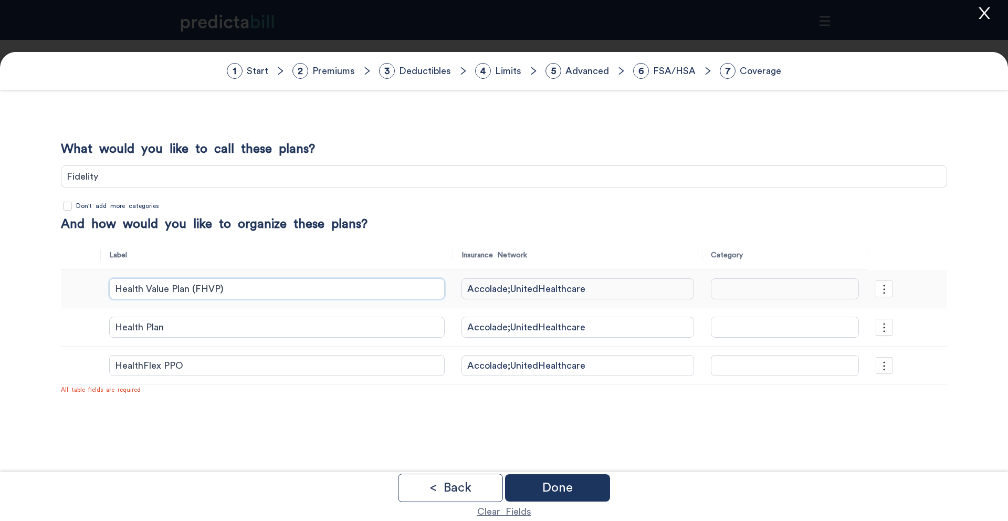
click at [261, 287] on input "Health Value Plan (FHVP)" at bounding box center [276, 288] width 335 height 21
click at [746, 289] on input "search" at bounding box center [785, 288] width 148 height 21
paste input "Health Value Plan (FHVP)"
type input "Health Value Plan (FHVP)"
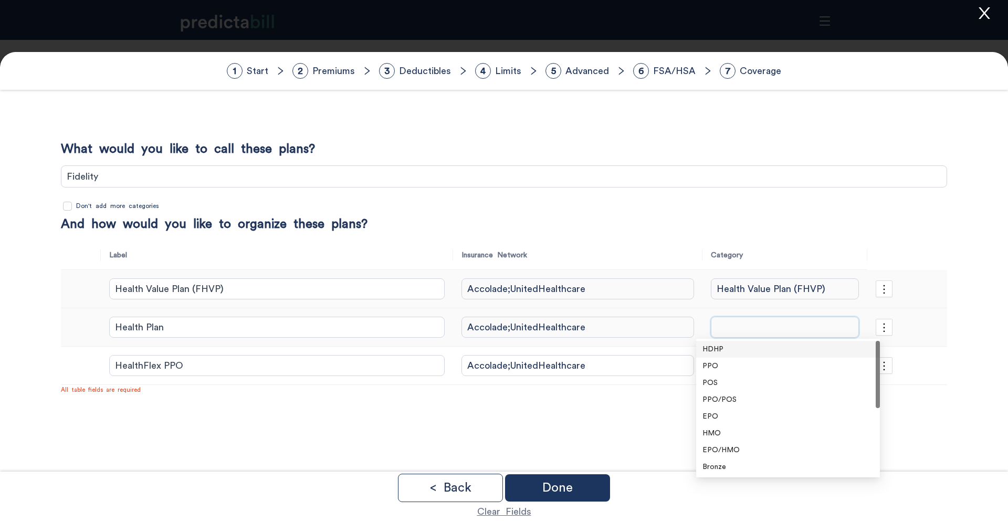
click at [717, 330] on input "search" at bounding box center [785, 327] width 148 height 21
click at [293, 323] on input "Health Plan" at bounding box center [276, 327] width 335 height 21
click at [736, 323] on input "search" at bounding box center [785, 327] width 148 height 21
paste input "Health Plan"
type input "Health Plan"
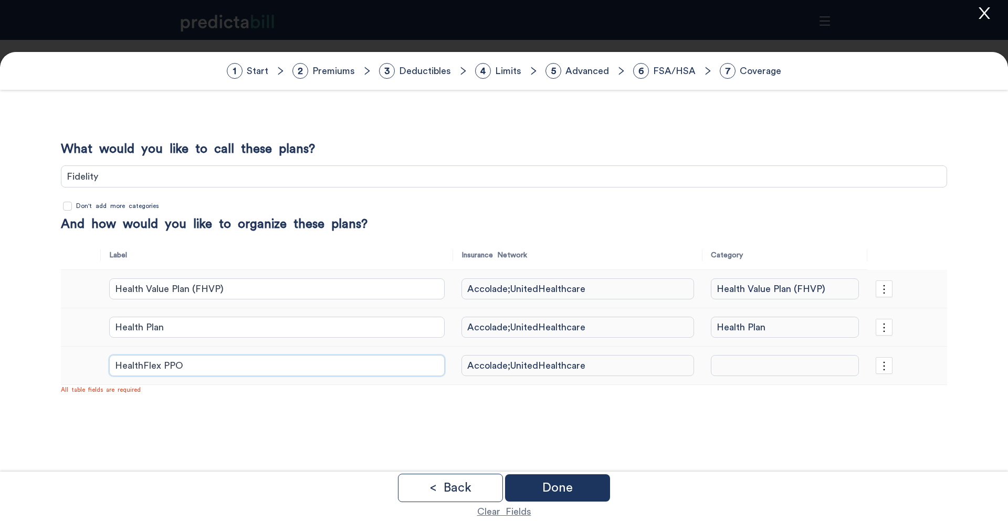
click at [293, 365] on input "HealthFlex PPO" at bounding box center [276, 365] width 335 height 21
click at [736, 361] on input "search" at bounding box center [785, 365] width 148 height 21
paste input "HealthFlex PPO"
type input "HealthFlex PPO"
click at [554, 486] on p "Done" at bounding box center [557, 487] width 30 height 13
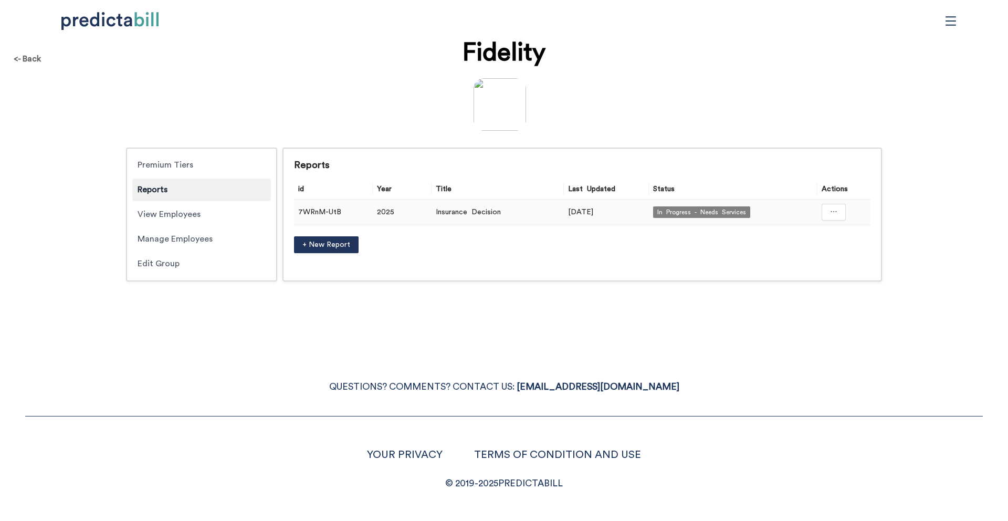
click at [821, 216] on td at bounding box center [843, 212] width 53 height 26
click at [835, 212] on icon "ellipsis" at bounding box center [833, 211] width 7 height 7
click at [832, 241] on span "Open in a new tab" at bounding box center [833, 241] width 69 height 12
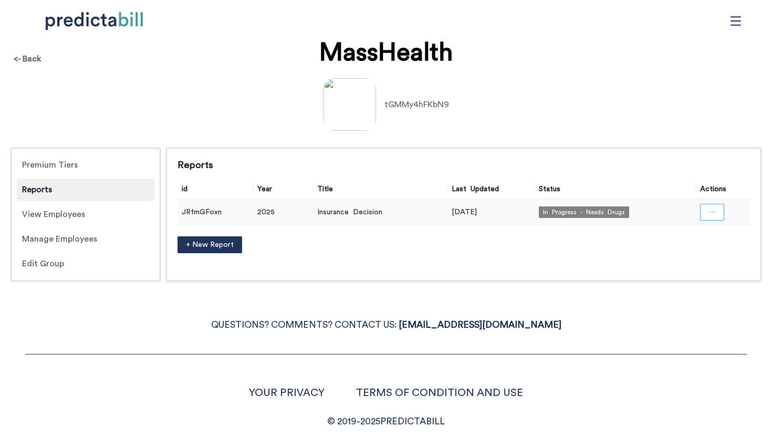
click at [711, 214] on icon "ellipsis" at bounding box center [711, 211] width 7 height 7
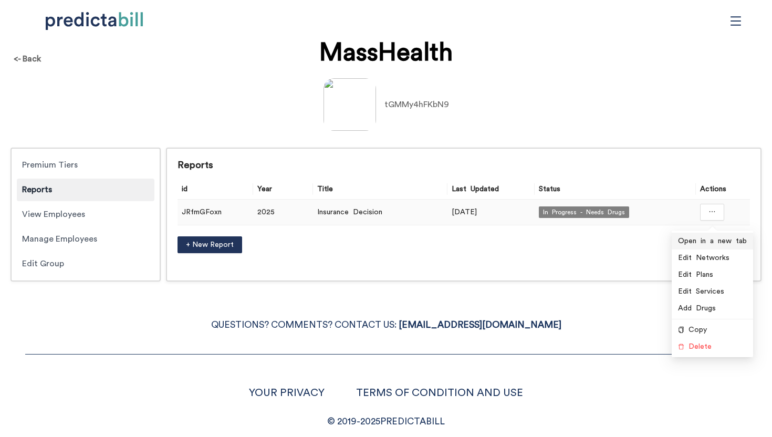
click at [727, 240] on span "Open in a new tab" at bounding box center [712, 241] width 69 height 12
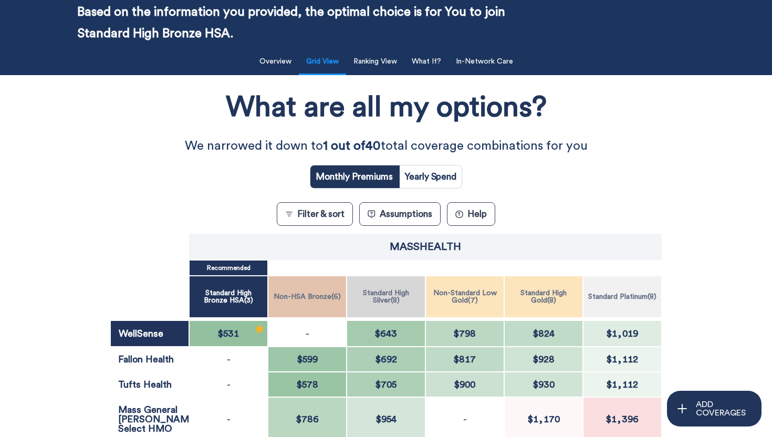
scroll to position [63, 0]
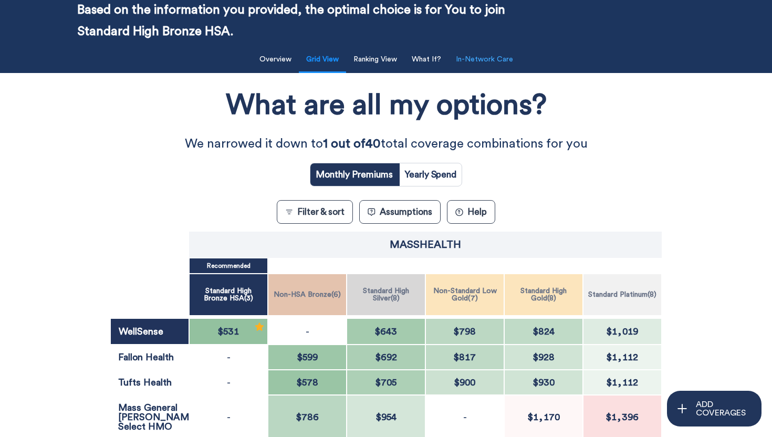
click at [506, 63] on button "In-Network Care" at bounding box center [484, 60] width 70 height 22
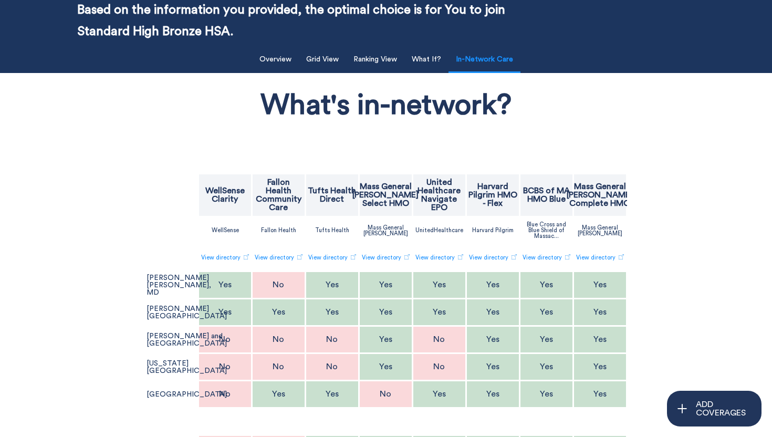
click at [683, 217] on div "What's in-network? WellSense Clarity Fallon Health Community Care Tufts Health …" at bounding box center [385, 281] width 633 height 407
click at [682, 220] on div "What's in-network? WellSense Clarity Fallon Health Community Care Tufts Health …" at bounding box center [385, 281] width 633 height 407
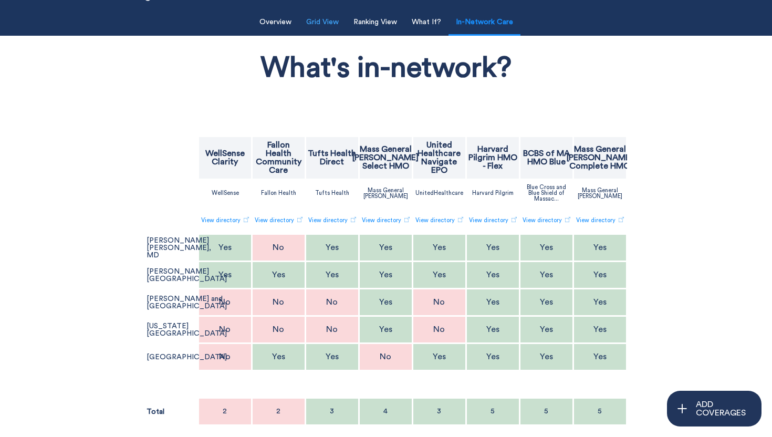
click at [316, 18] on button "Grid View" at bounding box center [322, 23] width 45 height 22
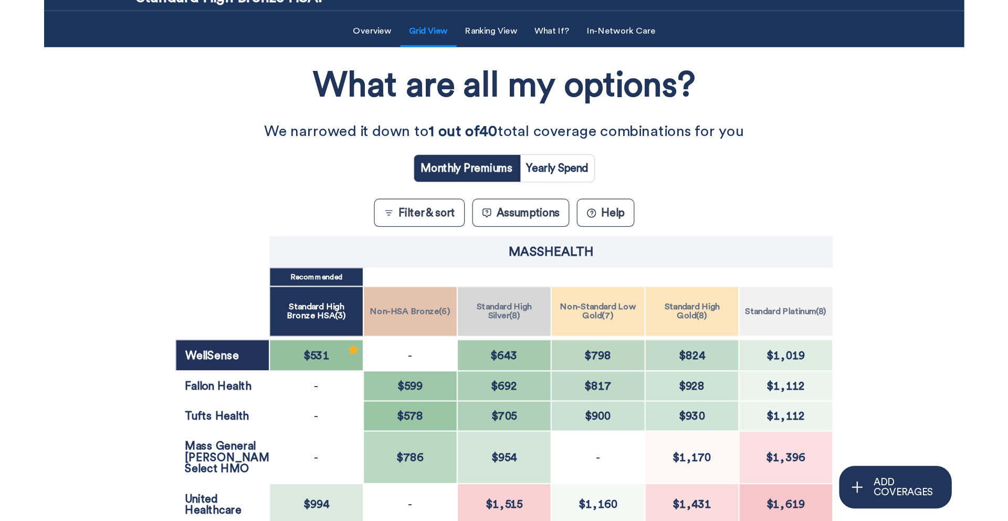
scroll to position [7, 0]
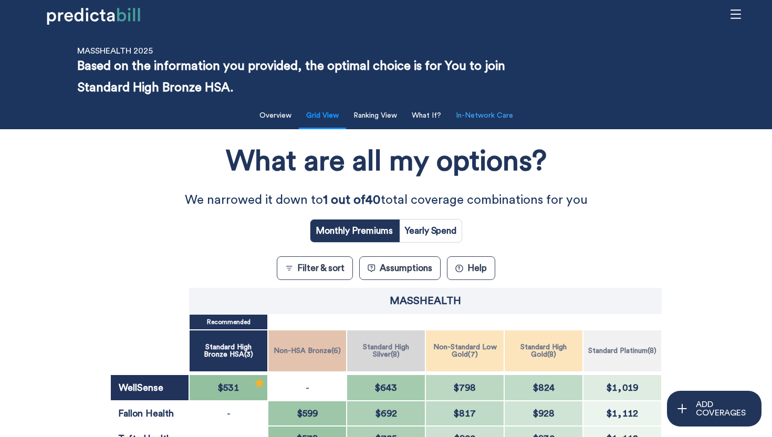
click at [493, 111] on button "In-Network Care" at bounding box center [484, 116] width 70 height 22
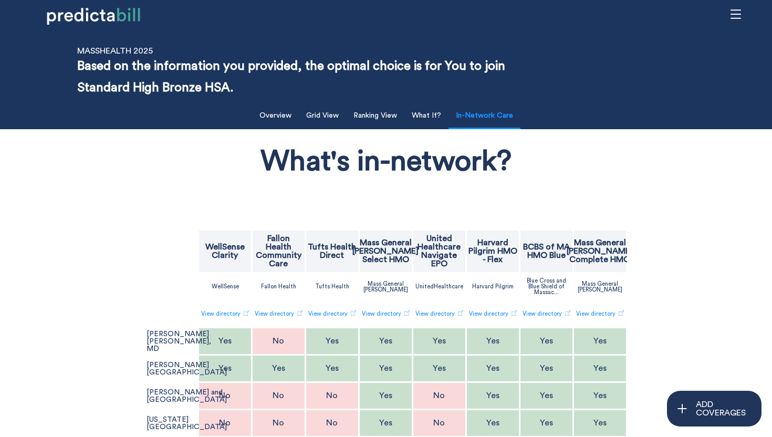
click at [109, 276] on div "What's in-network? WellSense Clarity Fallon Health Community Care Tufts Health …" at bounding box center [385, 337] width 633 height 407
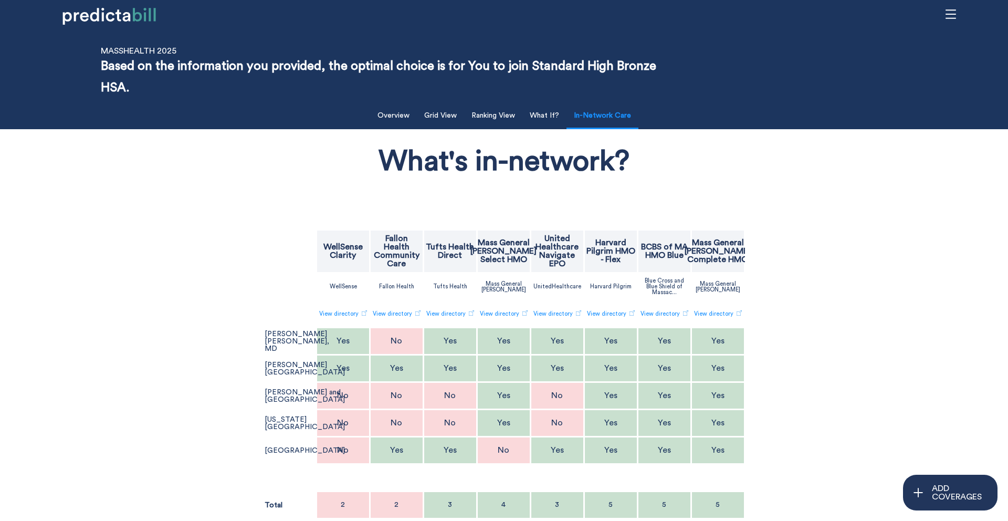
click at [150, 223] on div "What's in-network? WellSense Clarity Fallon Health Community Care Tufts Health …" at bounding box center [504, 337] width 826 height 407
click at [450, 120] on button "Grid View" at bounding box center [440, 116] width 45 height 22
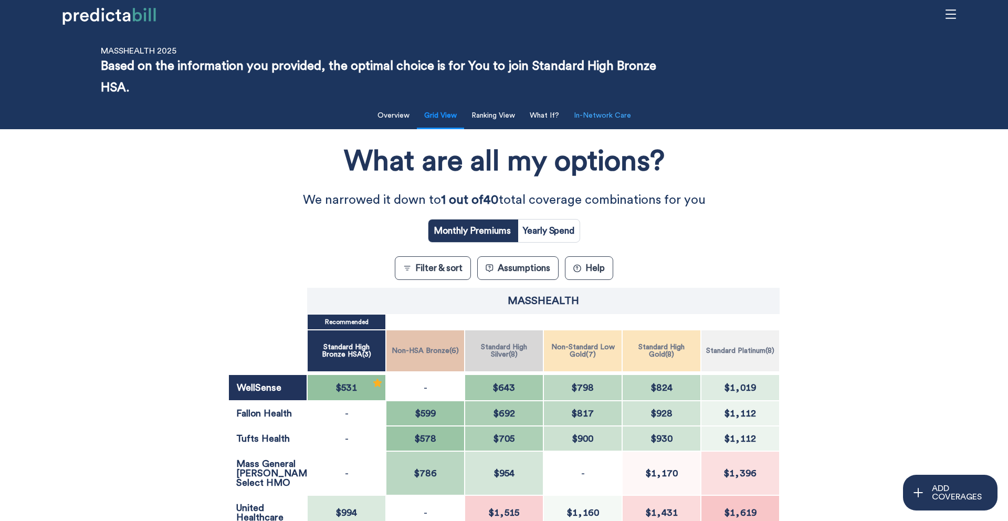
click at [602, 119] on button "In-Network Care" at bounding box center [602, 116] width 70 height 22
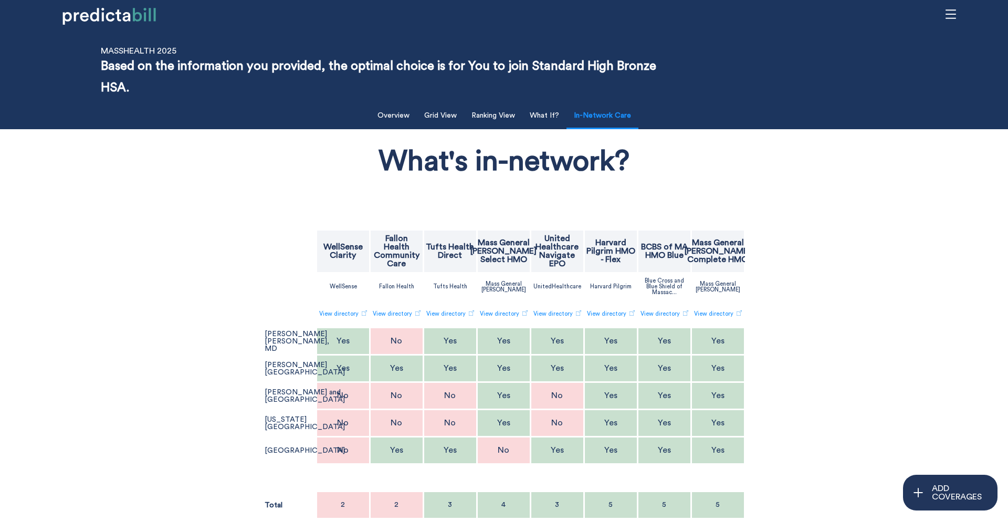
click at [771, 436] on div "What's in-network? WellSense Clarity Fallon Health Community Care Tufts Health …" at bounding box center [504, 337] width 826 height 407
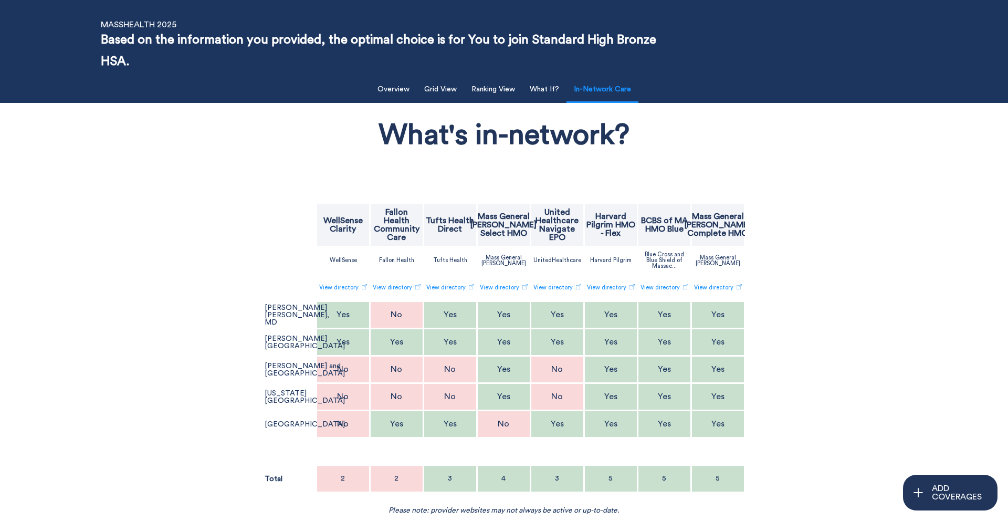
scroll to position [34, 0]
click at [353, 224] on p "WellSense Clarity" at bounding box center [343, 224] width 50 height 17
click at [334, 226] on p "WellSense Clarity" at bounding box center [343, 224] width 50 height 17
click at [135, 216] on div "What's in-network? WellSense Clarity Fallon Health Community Care Tufts Health …" at bounding box center [504, 311] width 826 height 407
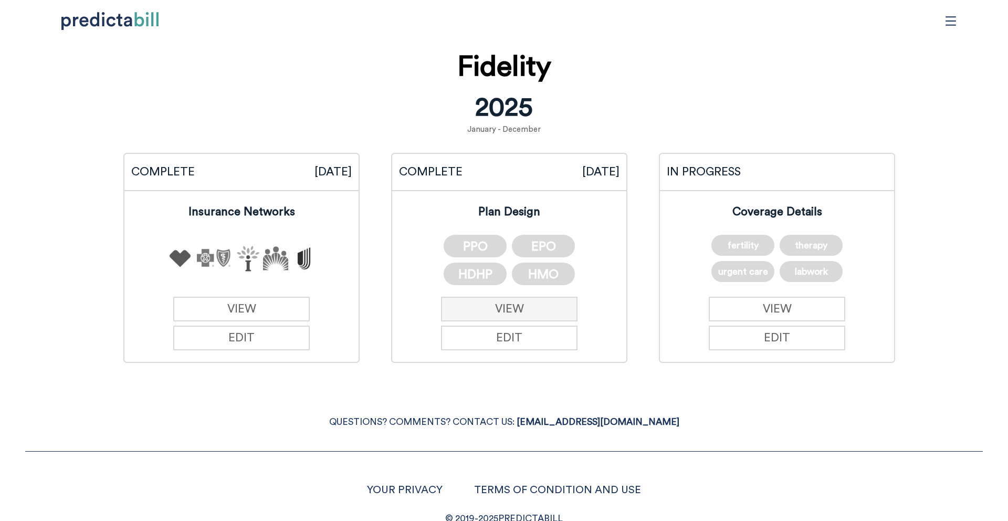
click at [544, 300] on link "VIEW" at bounding box center [509, 309] width 137 height 25
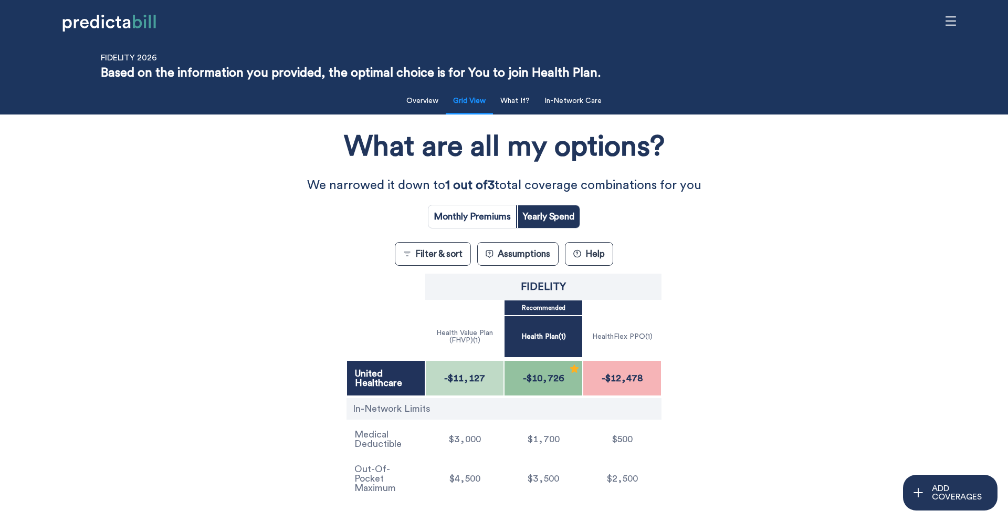
click at [478, 211] on input "radio" at bounding box center [472, 216] width 88 height 23
radio input "true"
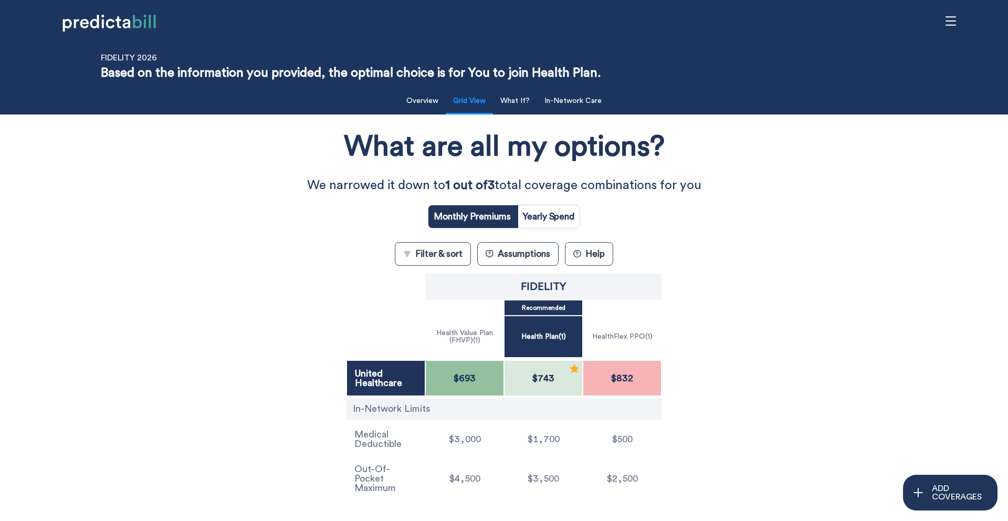
click at [215, 286] on div "What are all my options? We narrowed it down to 1 out of 3 total coverage combi…" at bounding box center [503, 311] width 907 height 383
click at [948, 485] on p "ADD COVERAGES" at bounding box center [960, 492] width 56 height 17
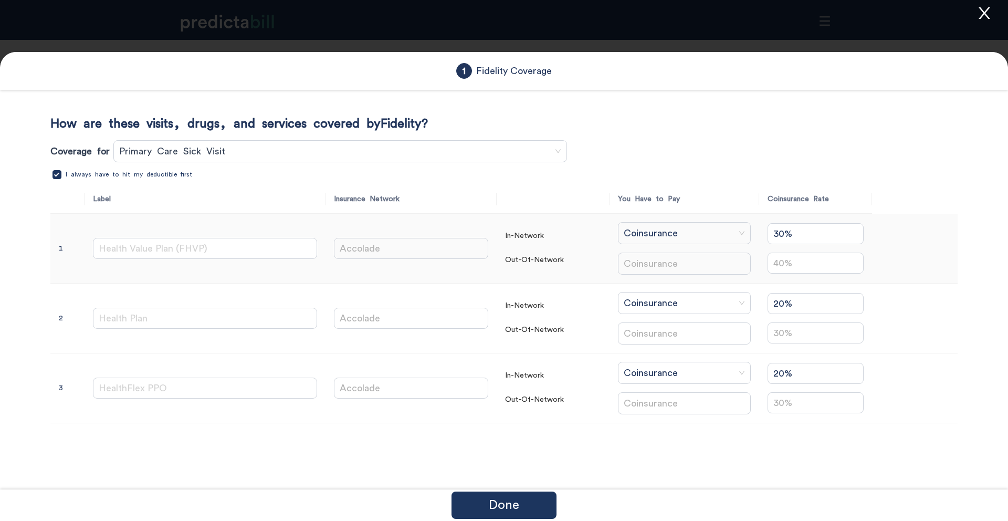
click at [241, 160] on span at bounding box center [337, 151] width 434 height 21
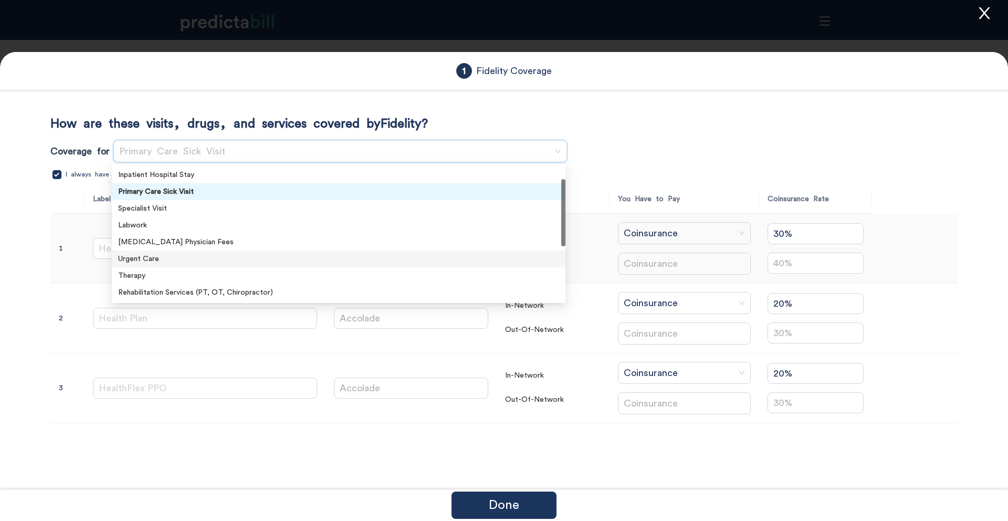
scroll to position [17, 0]
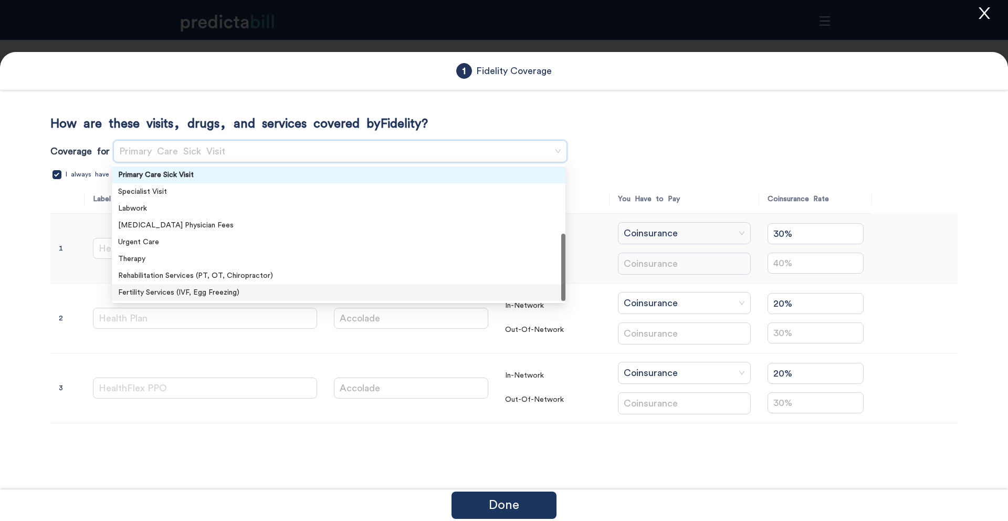
click at [228, 292] on div "Fertility Services (IVF, Egg Freezing)" at bounding box center [338, 293] width 441 height 12
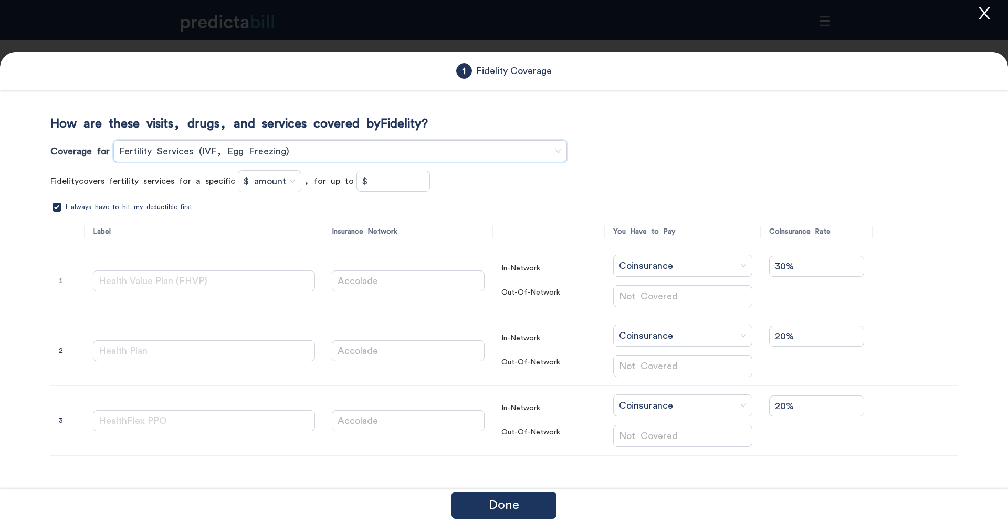
click at [373, 187] on input "$" at bounding box center [393, 181] width 72 height 20
click at [228, 150] on span "Fertility Services (IVF, Egg Freezing)" at bounding box center [340, 151] width 442 height 16
type input "$ 50,000"
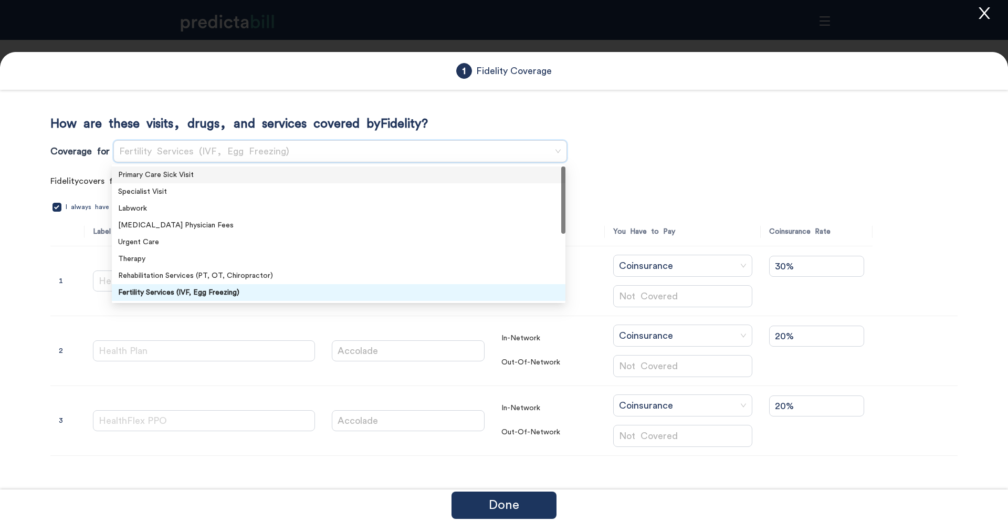
scroll to position [0, 0]
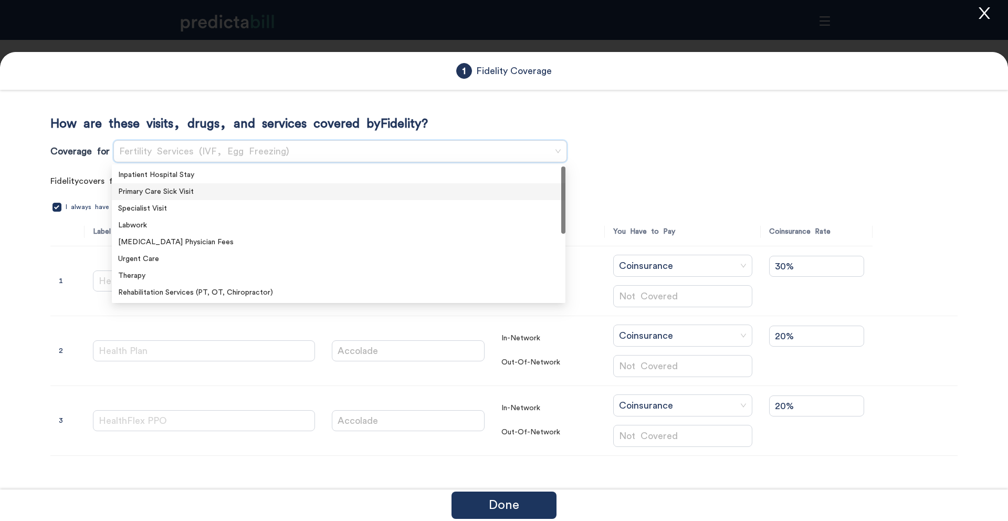
click at [222, 186] on div "Primary Care Sick Visit" at bounding box center [338, 192] width 441 height 12
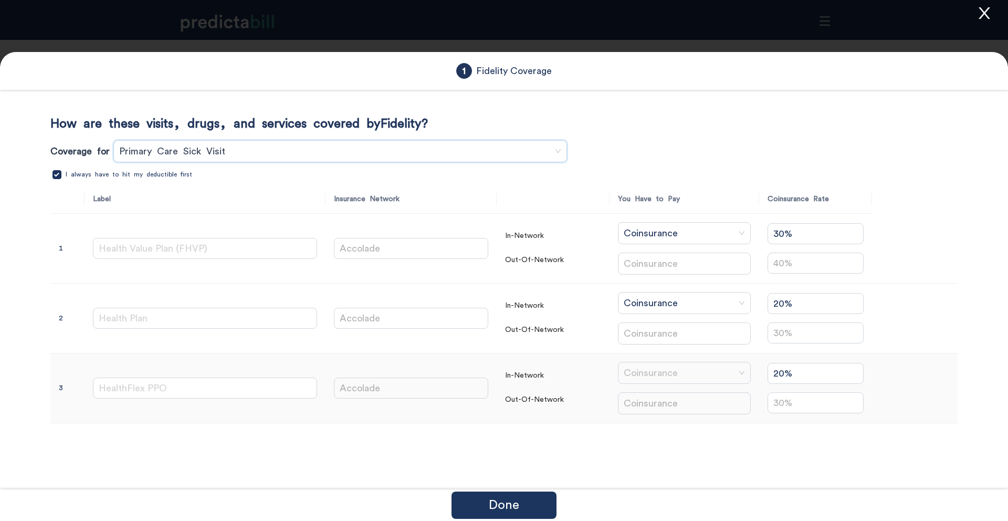
click at [659, 368] on span "Coinsurance" at bounding box center [684, 373] width 121 height 16
click at [634, 411] on div "Copay" at bounding box center [684, 413] width 145 height 12
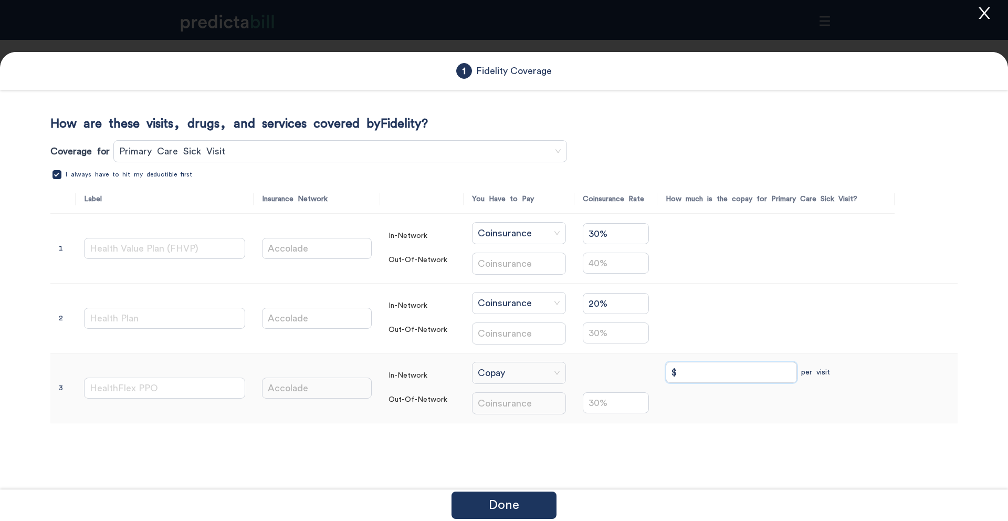
click at [704, 372] on input "$" at bounding box center [731, 372] width 131 height 21
type input "$ 25"
click at [310, 139] on div "How are these visits, drugs, and services covered by Fidelity ? Coverage for Pr…" at bounding box center [503, 269] width 907 height 307
click at [302, 148] on span "Primary Care Sick Visit" at bounding box center [340, 151] width 442 height 16
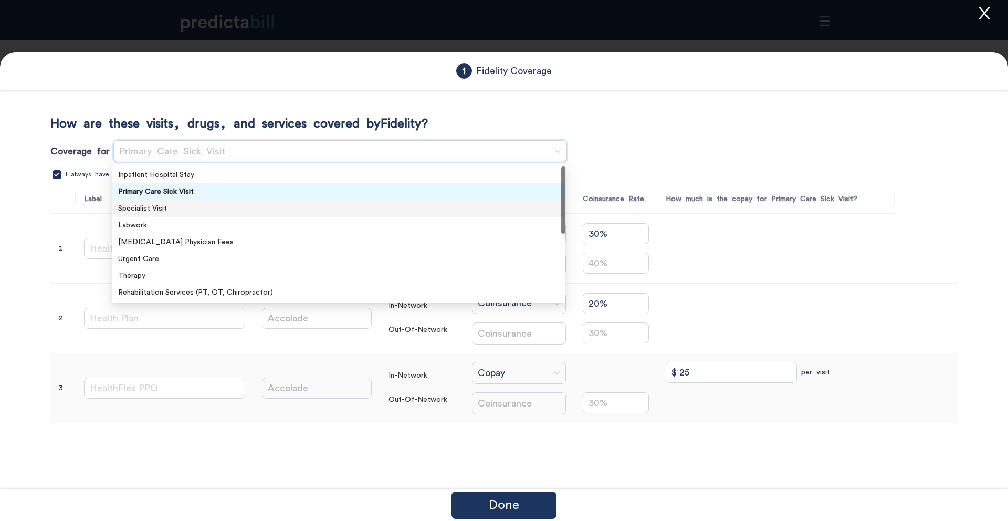
click at [179, 205] on div "Specialist Visit" at bounding box center [338, 209] width 441 height 12
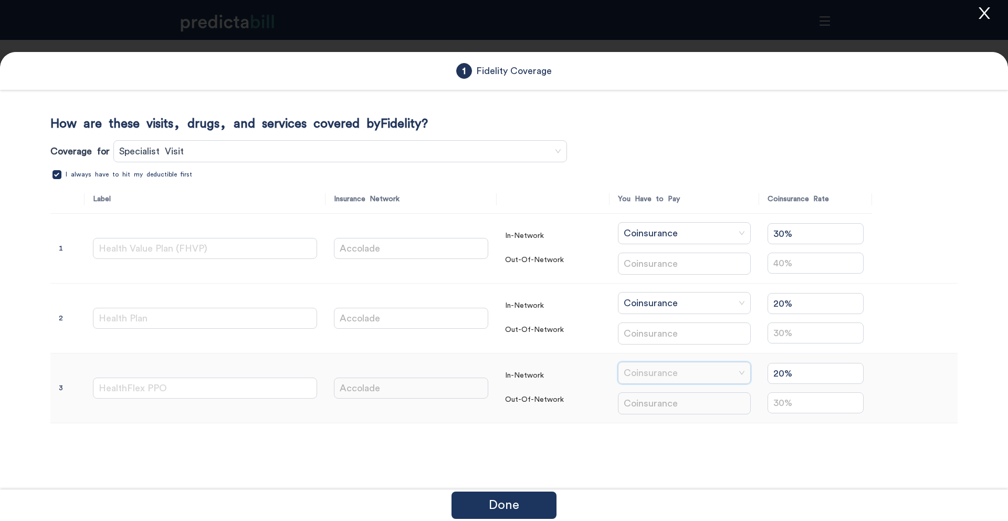
click at [719, 381] on input "search" at bounding box center [680, 372] width 113 height 21
click at [693, 410] on div "Copay" at bounding box center [684, 413] width 145 height 12
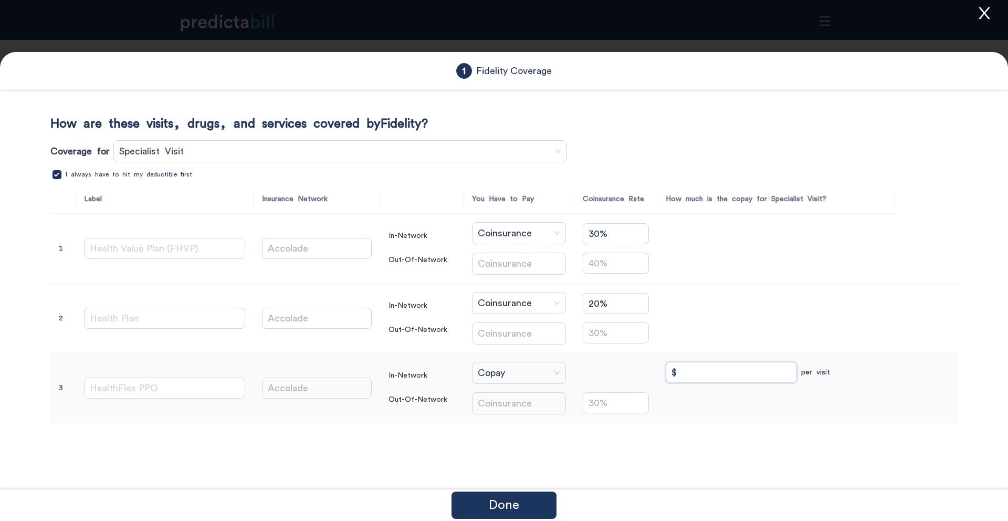
click at [744, 370] on input "$" at bounding box center [731, 372] width 131 height 21
type input "$ 50"
click at [339, 144] on span "Specialist Visit" at bounding box center [340, 151] width 442 height 16
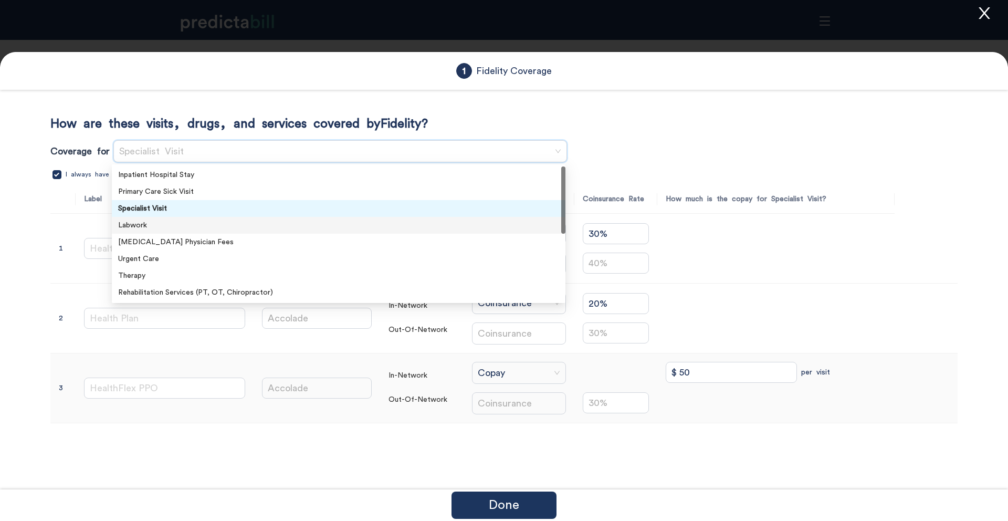
click at [154, 230] on div "Labwork" at bounding box center [338, 225] width 441 height 12
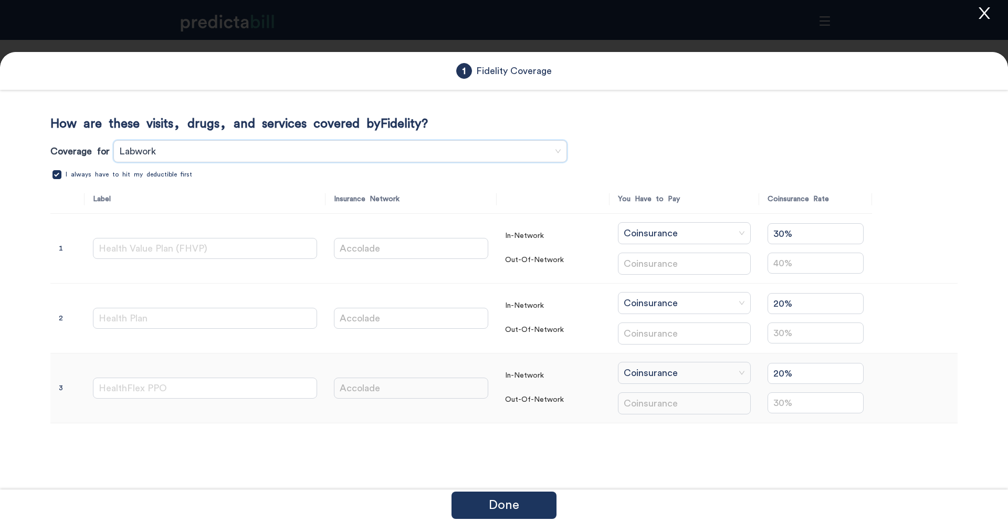
click at [138, 149] on span "Labwork" at bounding box center [340, 151] width 442 height 16
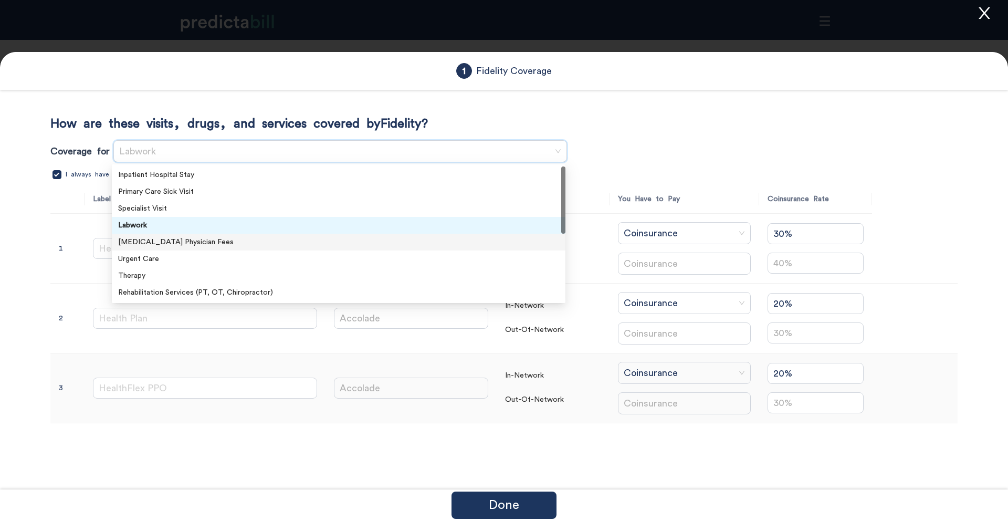
click at [161, 238] on div "Outpatient Surgery Physician Fees" at bounding box center [338, 242] width 441 height 12
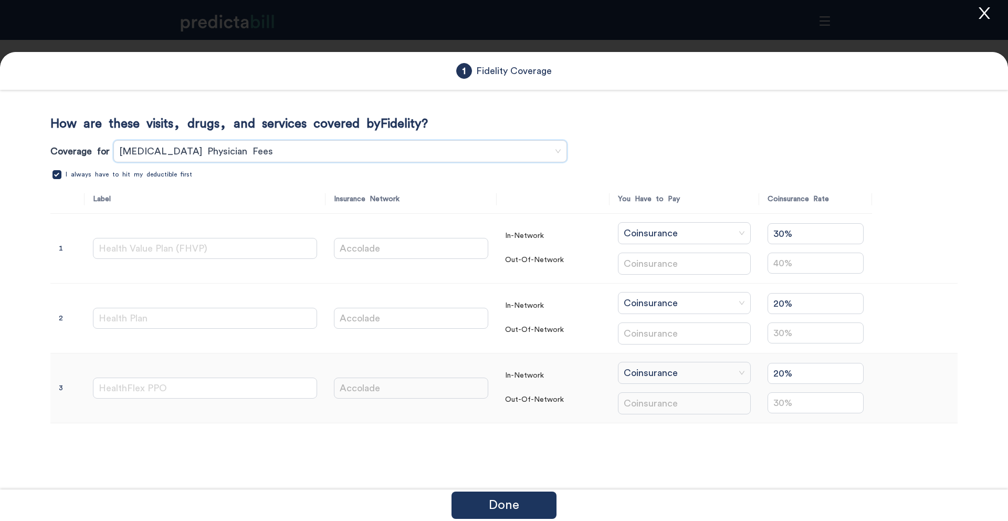
click at [286, 153] on span "Outpatient Surgery Physician Fees" at bounding box center [340, 151] width 442 height 16
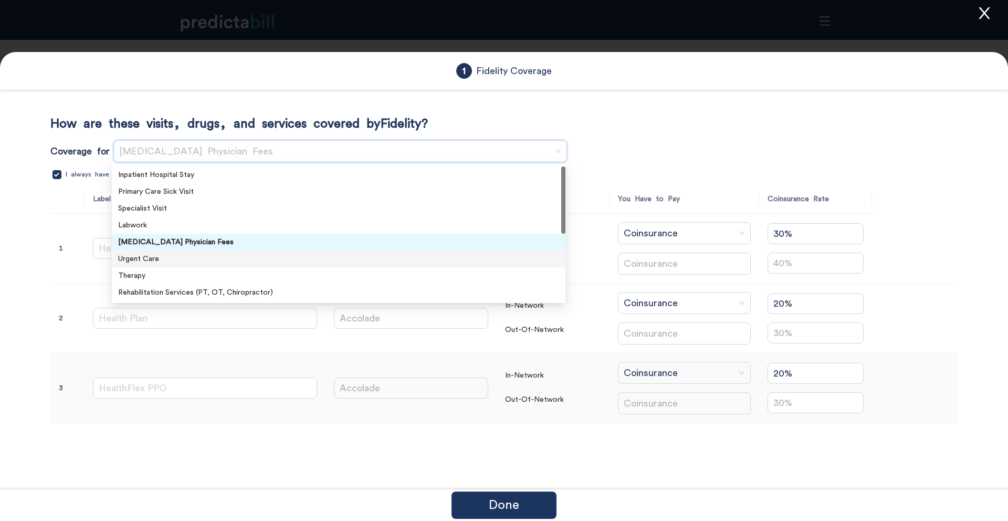
click at [191, 254] on div "Urgent Care" at bounding box center [338, 259] width 441 height 12
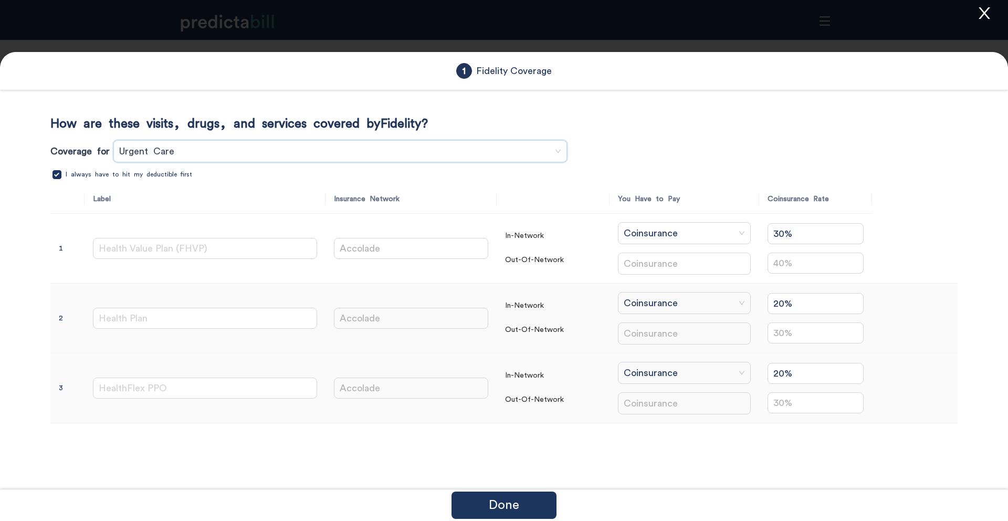
click at [687, 300] on span "Coinsurance" at bounding box center [684, 303] width 121 height 16
click at [629, 345] on div "Copay" at bounding box center [684, 343] width 145 height 12
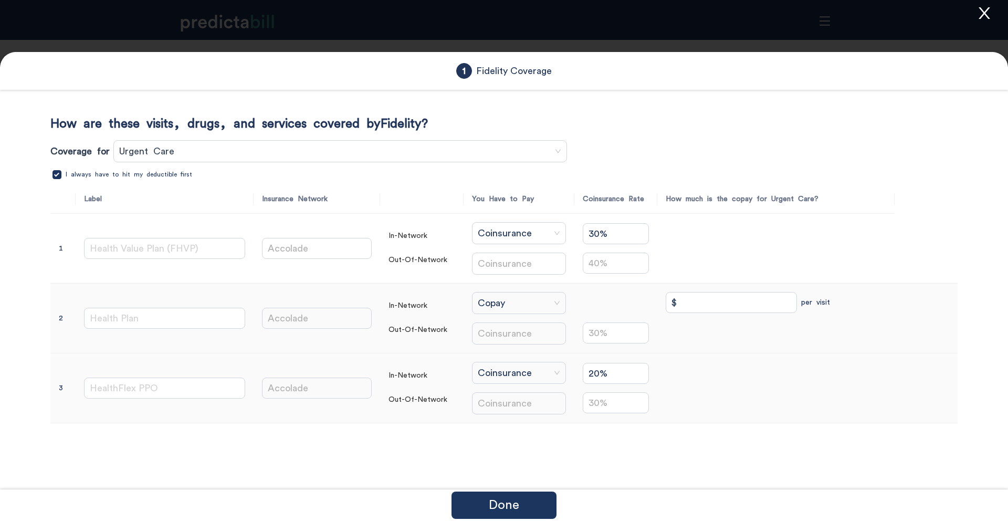
click at [727, 307] on input "$" at bounding box center [731, 302] width 131 height 21
type input "$ 50"
click at [277, 150] on span "Urgent Care" at bounding box center [340, 151] width 442 height 16
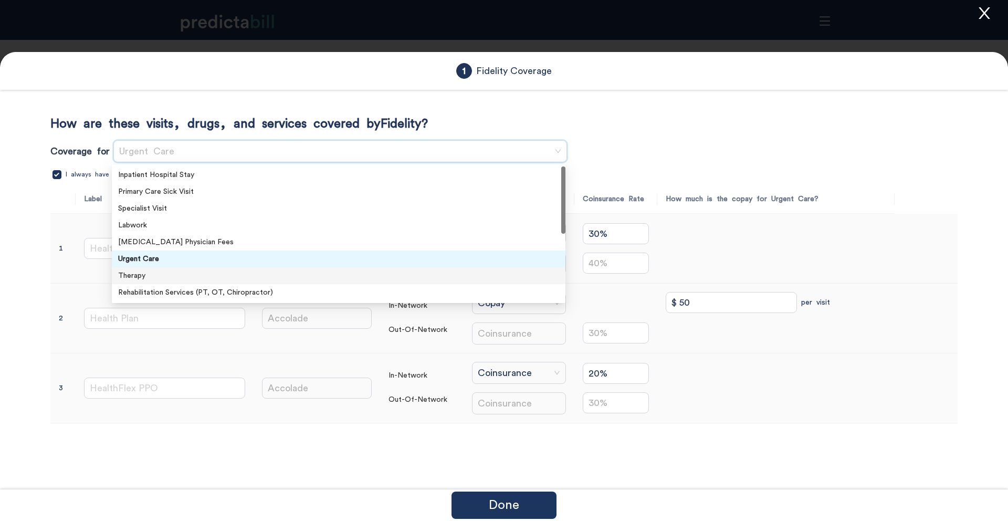
click at [180, 272] on div "Therapy" at bounding box center [338, 276] width 441 height 12
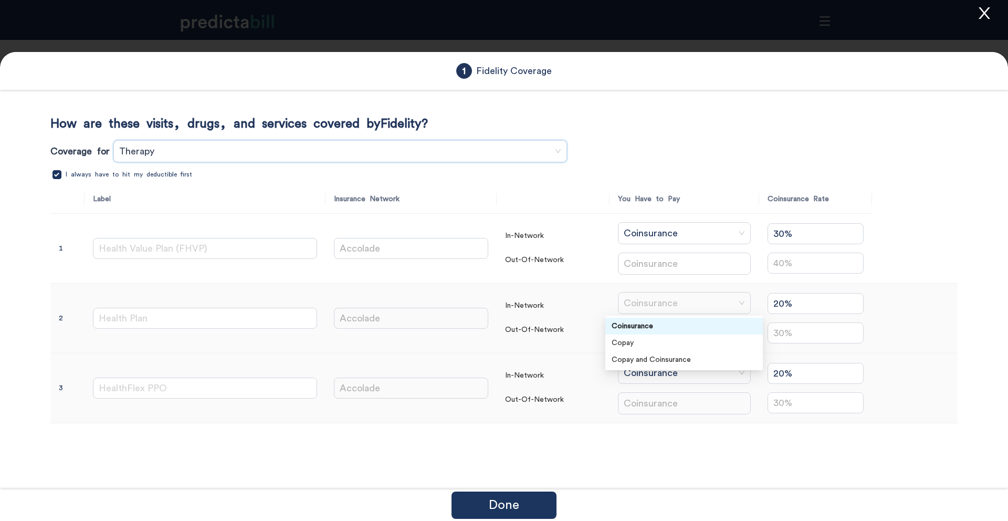
click at [638, 304] on span "Coinsurance" at bounding box center [684, 303] width 121 height 16
click at [657, 365] on span "Coinsurance" at bounding box center [684, 373] width 121 height 16
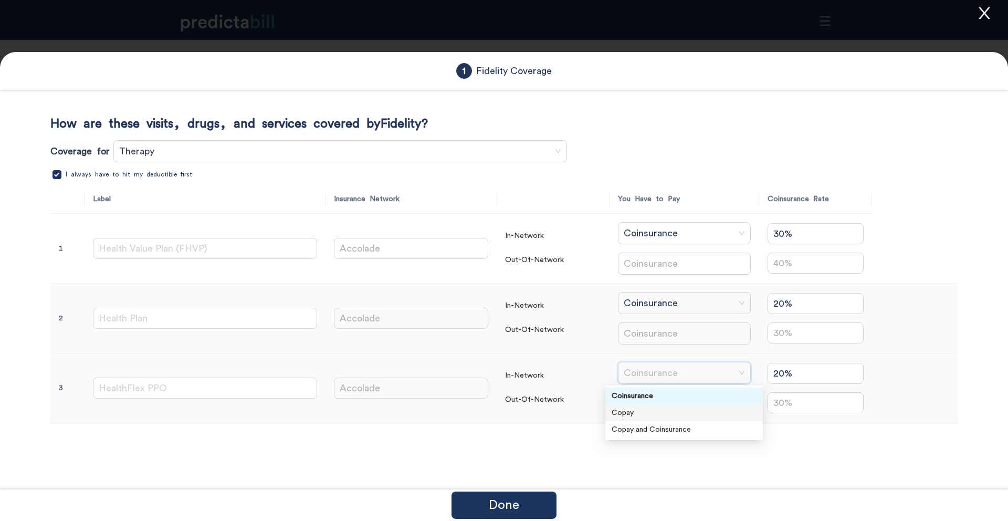
click at [648, 413] on div "Copay" at bounding box center [684, 413] width 145 height 12
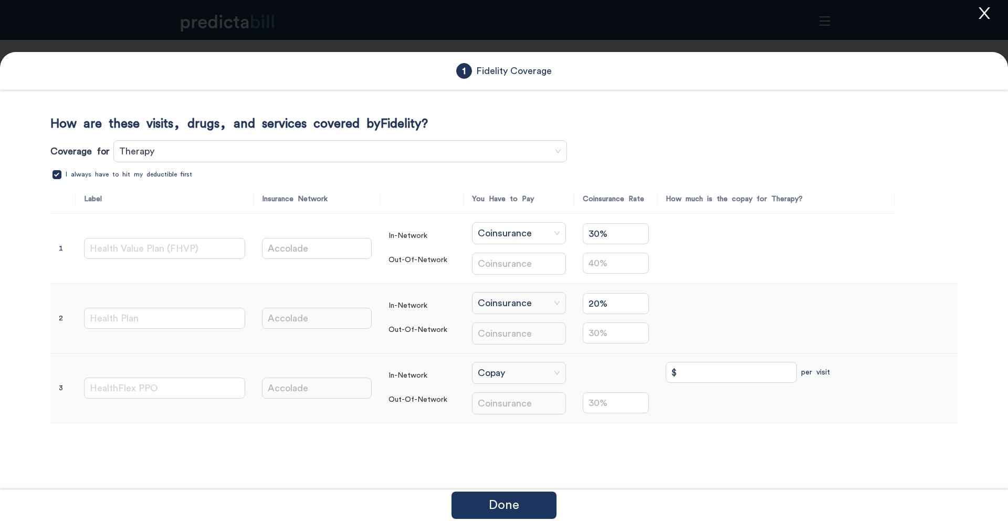
click at [731, 362] on input "$" at bounding box center [731, 372] width 131 height 21
type input "$ 25"
click at [261, 144] on span "Therapy" at bounding box center [340, 151] width 442 height 16
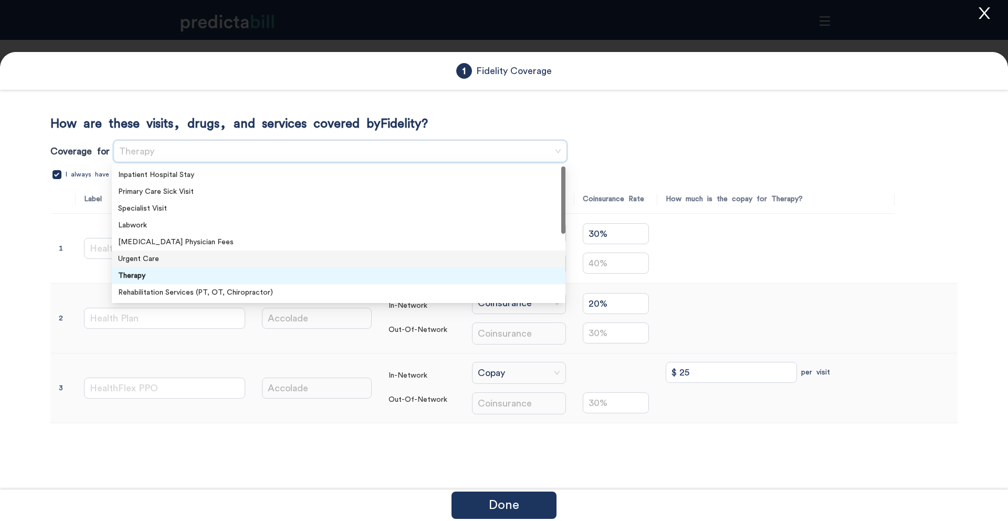
scroll to position [17, 0]
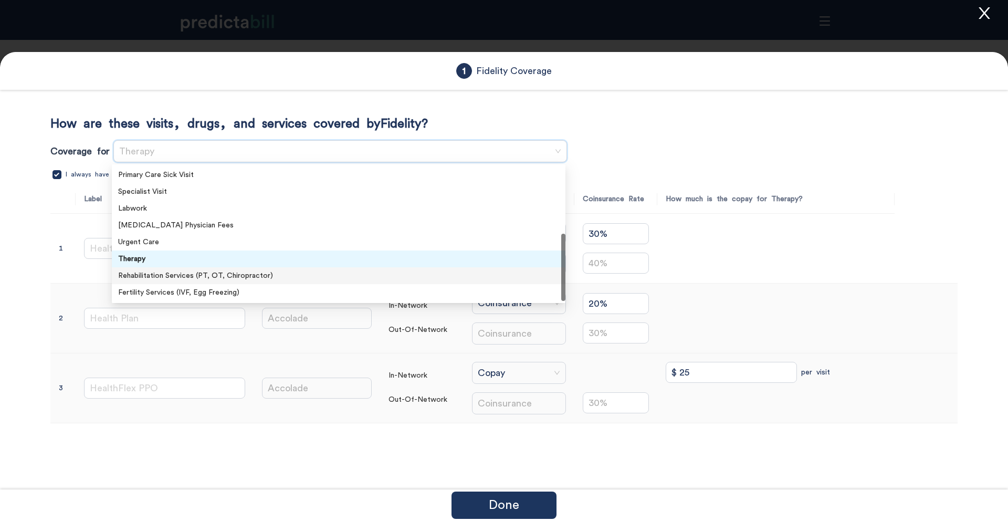
click at [199, 272] on div "Rehabilitation Services (PT, OT, Chiropractor)" at bounding box center [338, 276] width 441 height 12
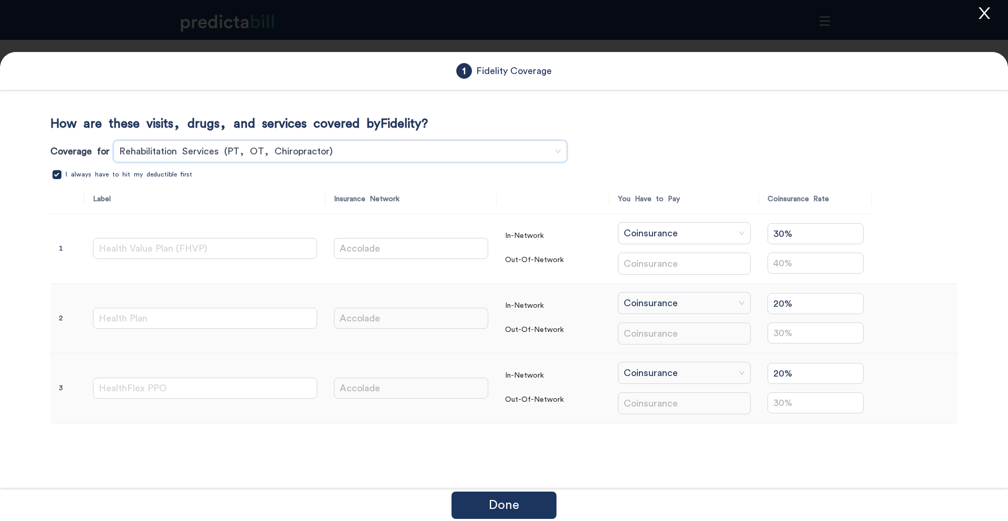
click at [626, 380] on span "Coinsurance" at bounding box center [684, 373] width 121 height 16
click at [634, 413] on div "Copay" at bounding box center [684, 413] width 145 height 12
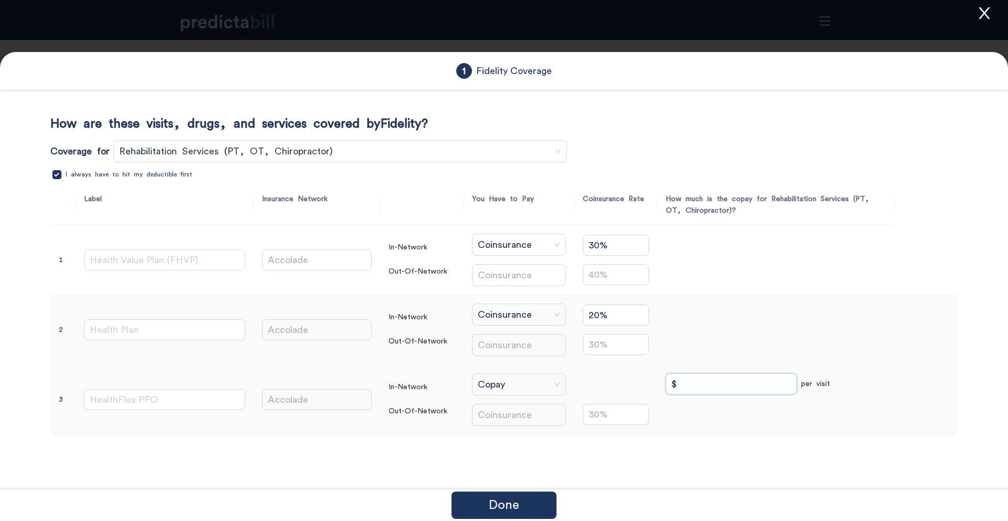
click at [677, 383] on input "$" at bounding box center [731, 383] width 131 height 21
type input "$ 50"
click at [188, 151] on span "Rehabilitation Services (PT, OT, Chiropractor)" at bounding box center [340, 151] width 442 height 16
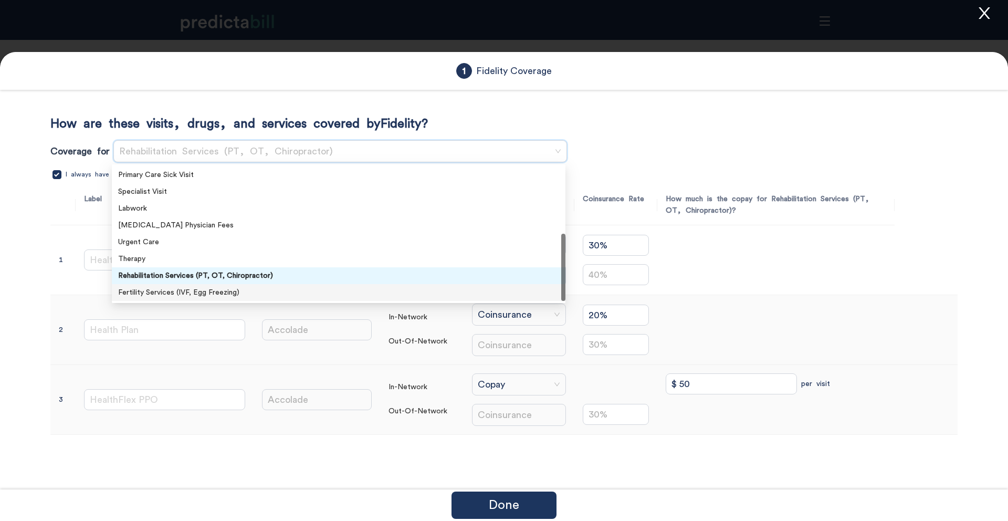
click at [664, 450] on div "How are these visits, drugs, and services covered by Fidelity ? Coverage for Re…" at bounding box center [503, 376] width 907 height 521
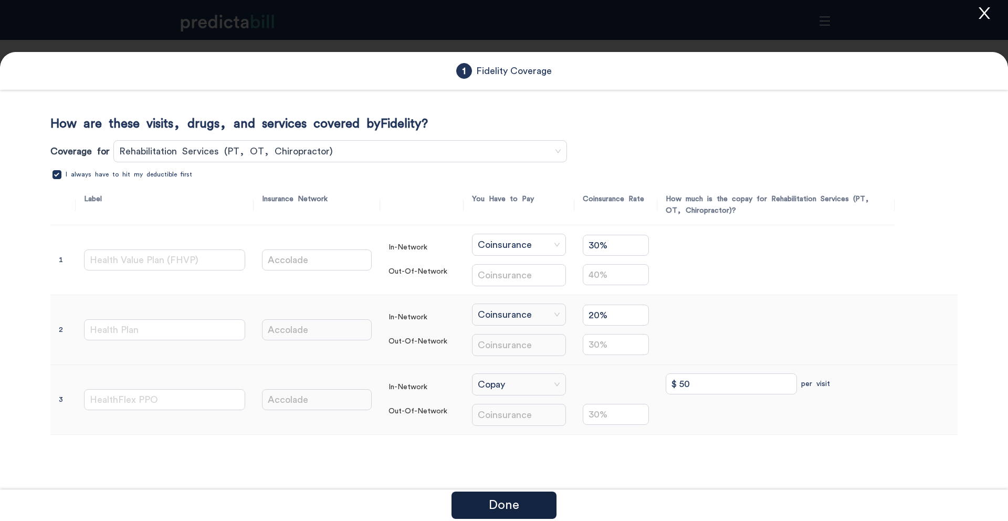
click at [501, 504] on p "Done" at bounding box center [504, 505] width 30 height 13
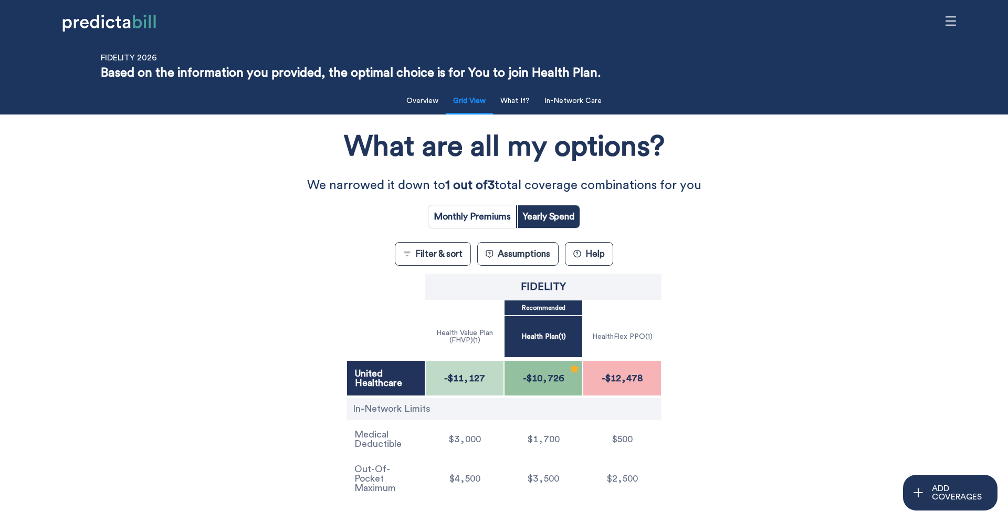
click at [491, 220] on input "radio" at bounding box center [472, 216] width 88 height 23
radio input "true"
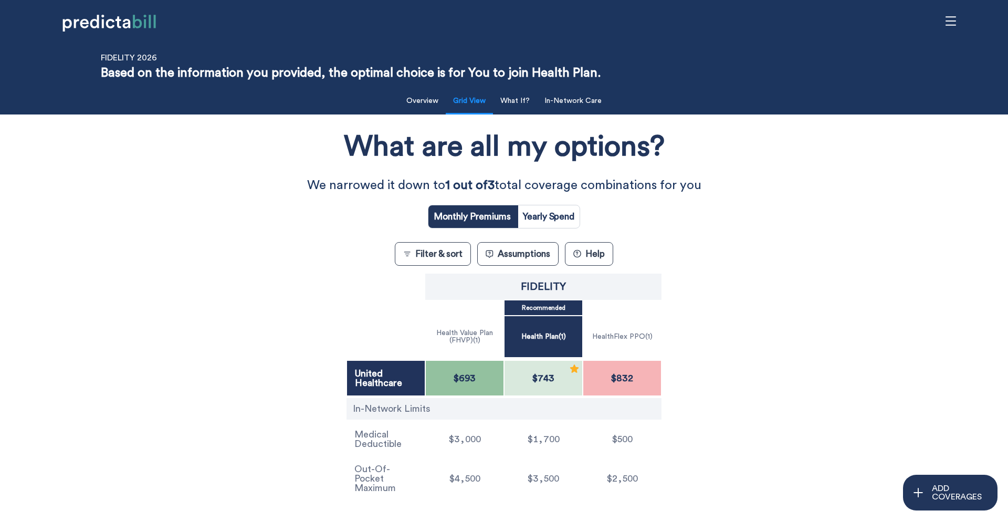
click at [749, 366] on div "What are all my options? We narrowed it down to 1 out of 3 total coverage combi…" at bounding box center [503, 311] width 907 height 383
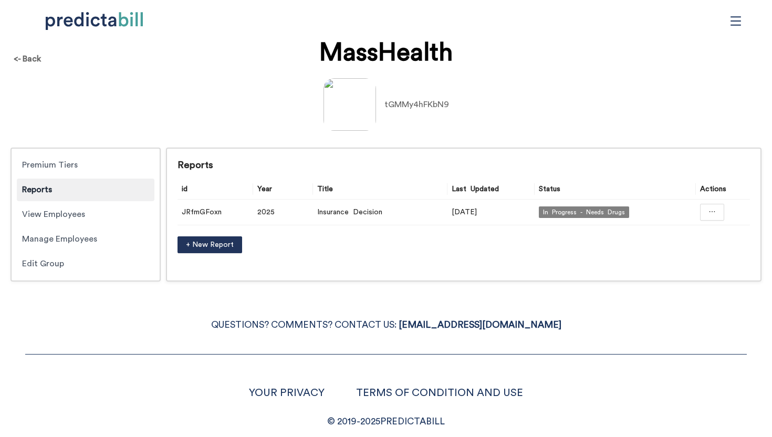
click at [234, 327] on p "QUESTIONS? COMMENTS? CONTACT US: [EMAIL_ADDRESS][DOMAIN_NAME]" at bounding box center [385, 325] width 721 height 16
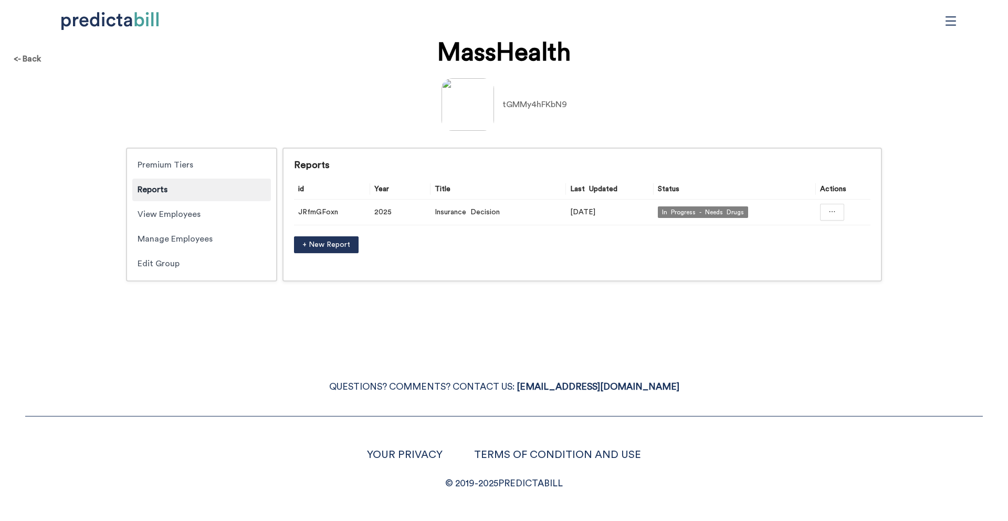
click at [119, 428] on div "YOUR PRIVACY TERMS OF CONDITION AND USE © [DATE]- [DATE] PREDICTABILL" at bounding box center [503, 453] width 957 height 75
click at [771, 208] on button "button" at bounding box center [832, 212] width 24 height 17
click at [533, 310] on div "<- Back MassHealth tGMMy4hFKbN9 Premium Tiers Reports View Employees Manage Emp…" at bounding box center [504, 260] width 1008 height 521
click at [771, 213] on button "button" at bounding box center [832, 212] width 24 height 17
click at [771, 250] on li "Edit Networks" at bounding box center [832, 257] width 81 height 17
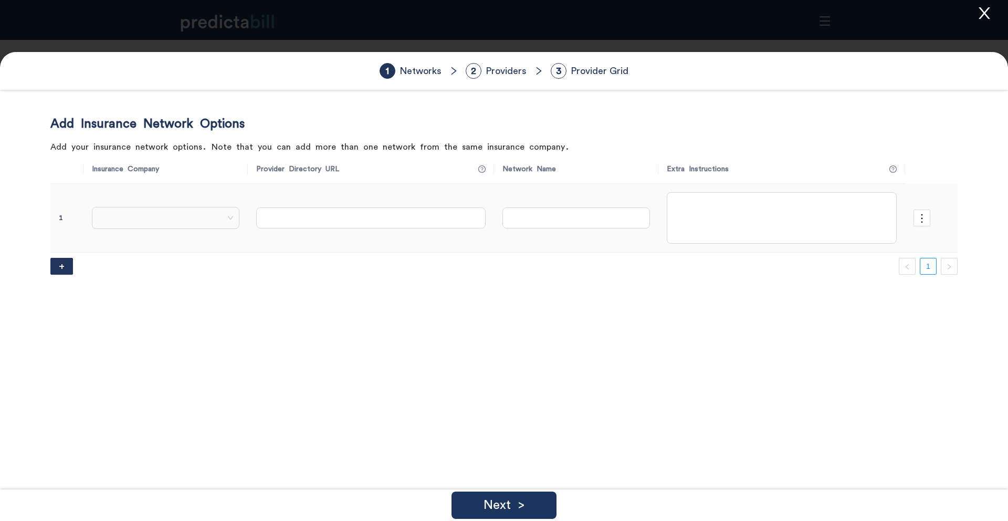
type input "[URL][DOMAIN_NAME]"
type input "Clarity"
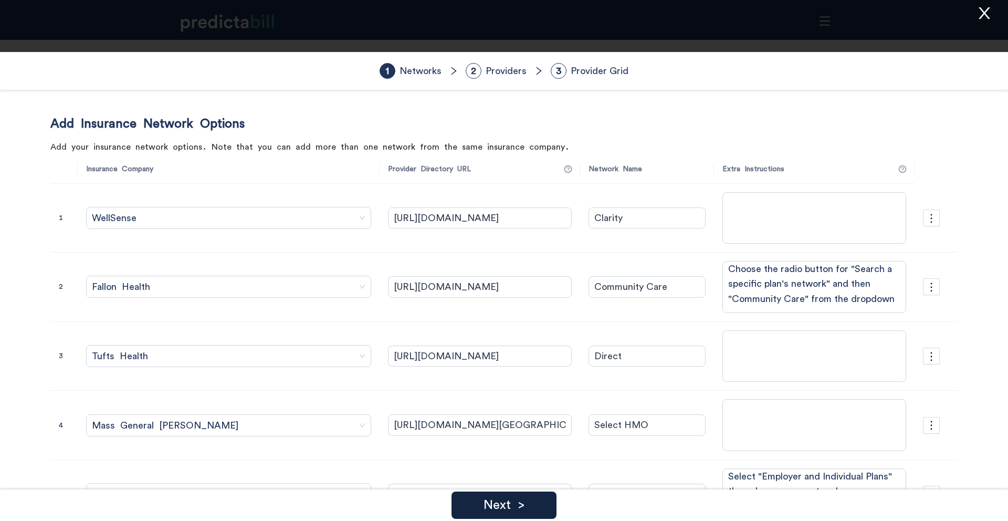
click at [506, 436] on p "Next >" at bounding box center [503, 505] width 41 height 13
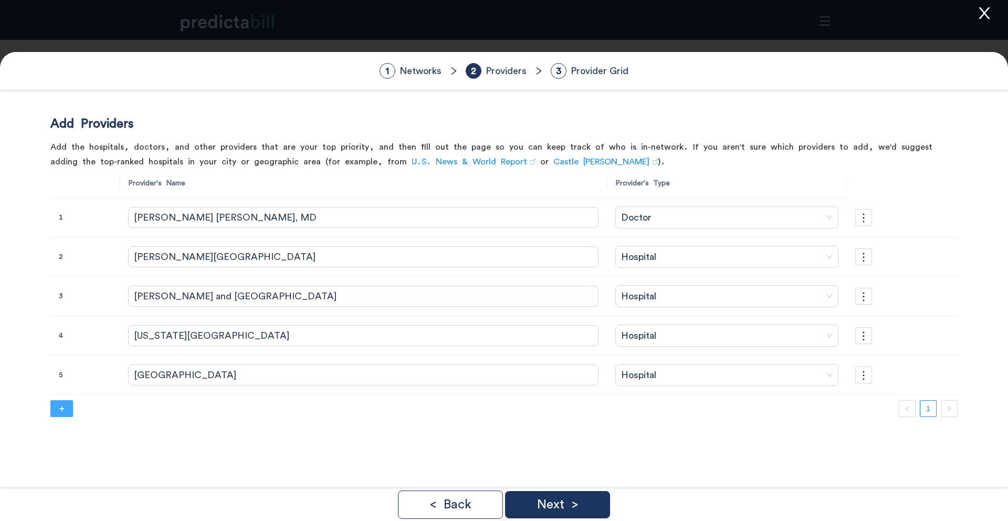
click at [70, 407] on button "+" at bounding box center [61, 408] width 23 height 17
click at [257, 408] on input "text" at bounding box center [364, 414] width 469 height 21
paste input "[PERSON_NAME]"
type input "[PERSON_NAME], [GEOGRAPHIC_DATA]"
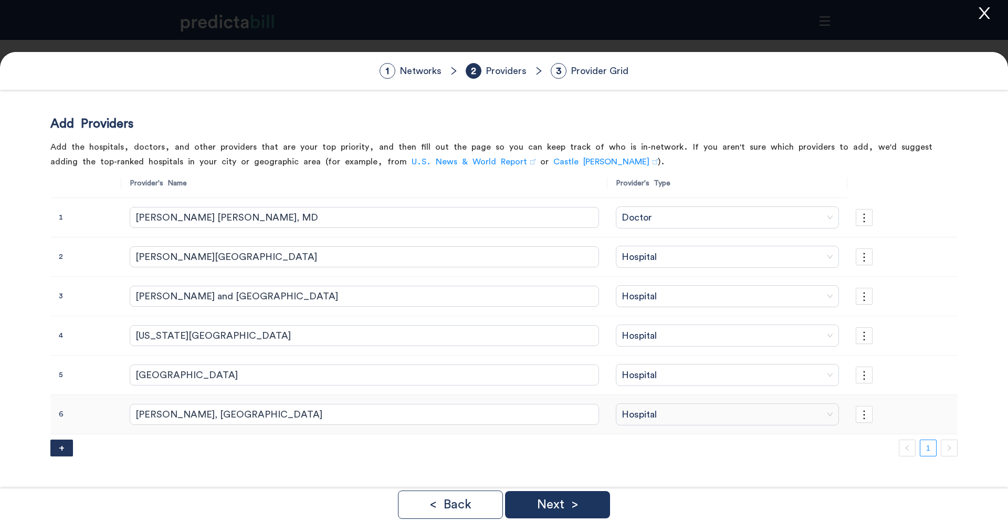
click at [639, 426] on td "Hospital" at bounding box center [727, 414] width 240 height 39
click at [637, 419] on span "Hospital" at bounding box center [728, 414] width 212 height 16
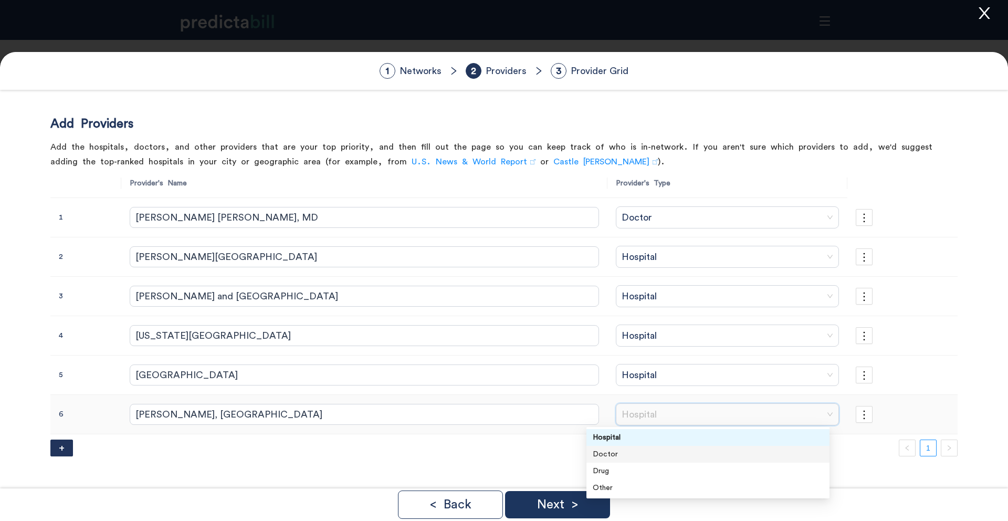
click at [638, 436] on div "Doctor" at bounding box center [708, 454] width 230 height 12
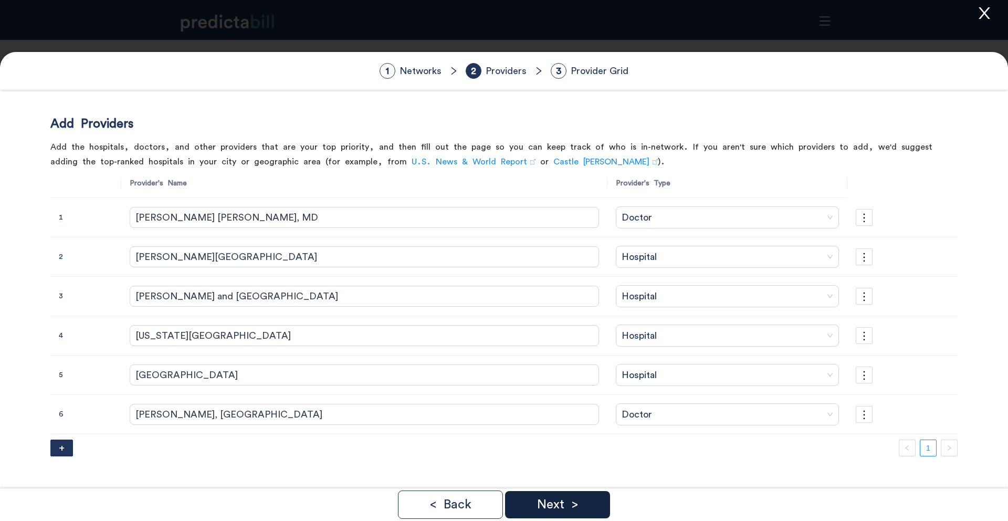
click at [585, 436] on div "Next >" at bounding box center [557, 504] width 105 height 27
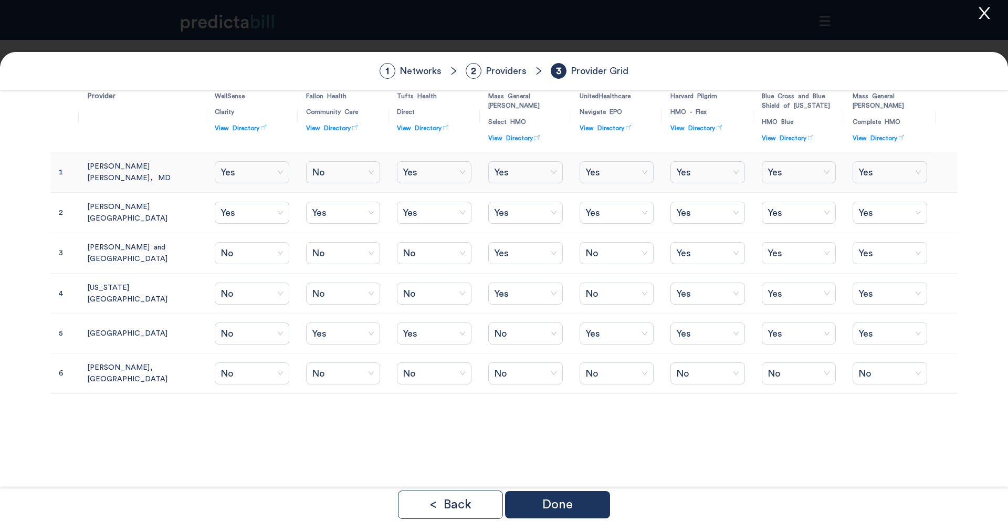
scroll to position [29, 0]
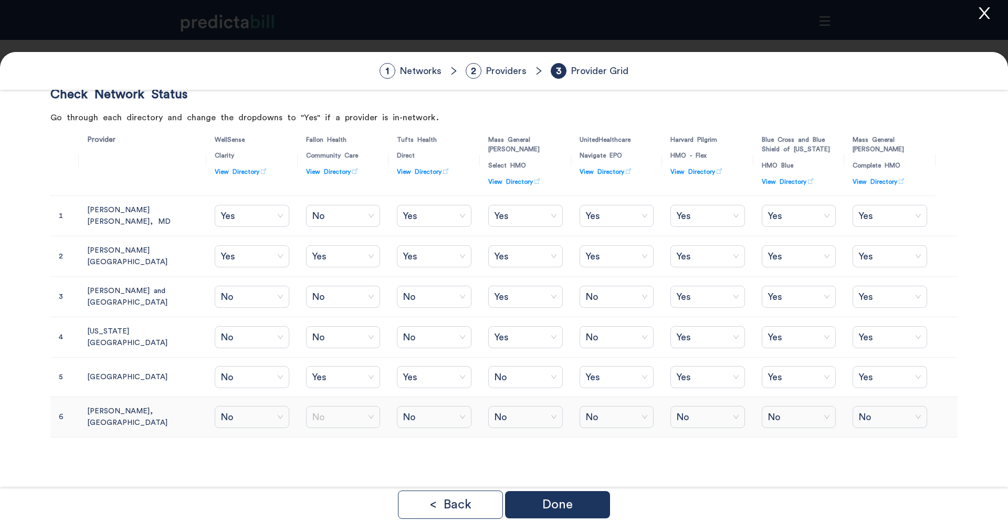
click at [326, 425] on span "No" at bounding box center [343, 417] width 63 height 16
click at [312, 436] on div "Yes" at bounding box center [313, 452] width 66 height 12
click at [771, 425] on span "No" at bounding box center [798, 417] width 63 height 16
click at [769, 436] on div "Yes" at bounding box center [790, 452] width 66 height 12
click at [771, 425] on span "No" at bounding box center [889, 417] width 63 height 16
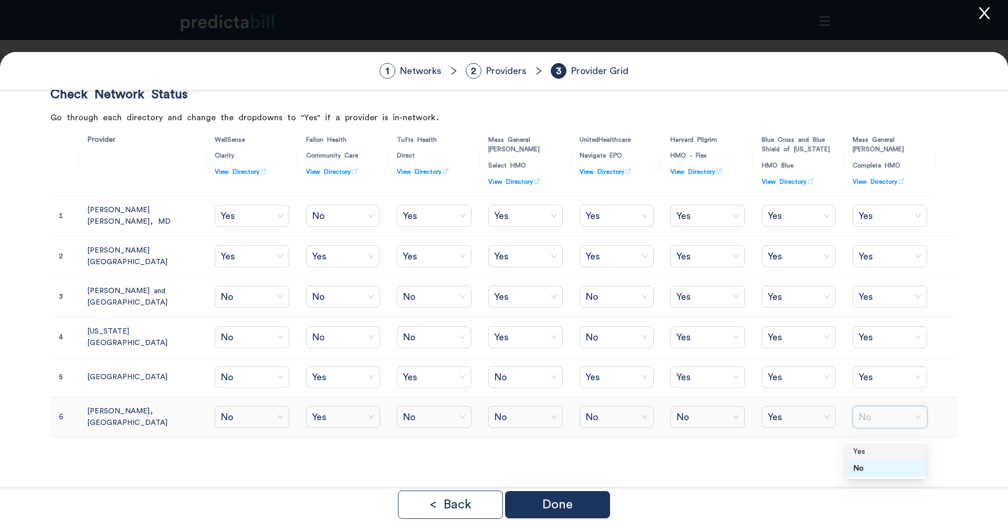
click at [771, 436] on div "Yes" at bounding box center [886, 452] width 66 height 12
click at [609, 425] on span "No" at bounding box center [616, 417] width 63 height 16
click at [597, 436] on div "Yes" at bounding box center [599, 452] width 66 height 12
click at [695, 425] on span "No" at bounding box center [707, 417] width 63 height 16
click at [693, 436] on div "Yes" at bounding box center [695, 452] width 66 height 12
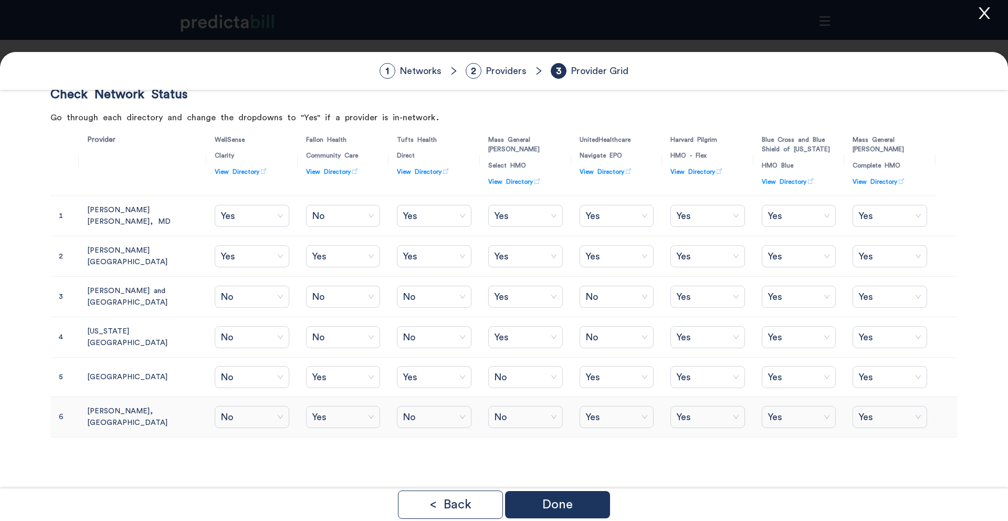
click at [312, 425] on span "Yes" at bounding box center [343, 417] width 63 height 16
click at [314, 436] on div "No" at bounding box center [313, 468] width 66 height 12
click at [558, 436] on p "Done" at bounding box center [557, 504] width 30 height 13
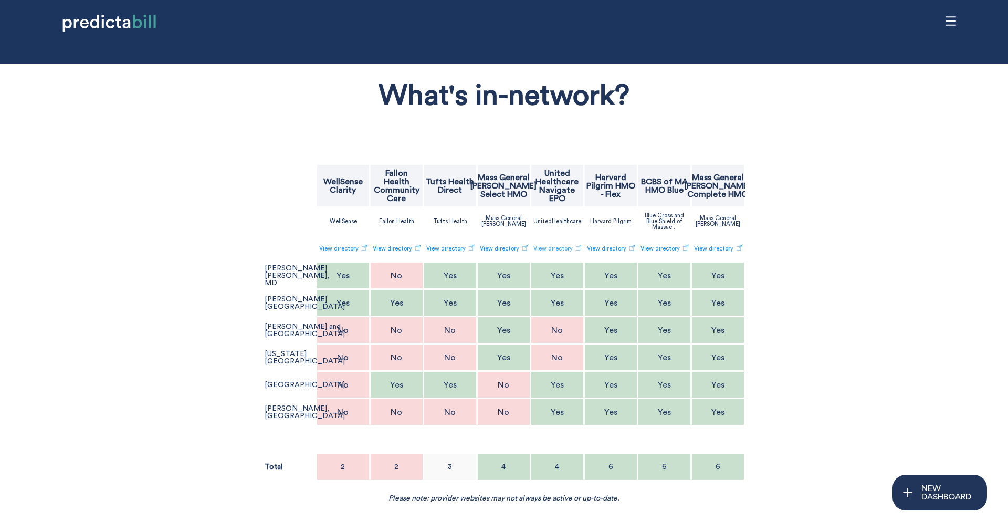
click at [571, 249] on link "View directory" at bounding box center [557, 248] width 48 height 17
click at [622, 406] on div "Yes" at bounding box center [611, 412] width 52 height 26
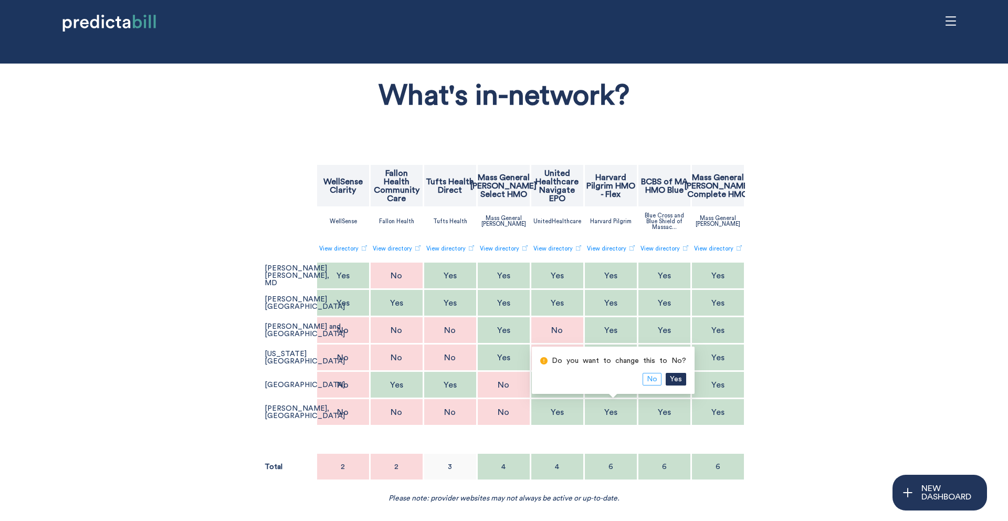
click at [648, 381] on span "No" at bounding box center [652, 379] width 10 height 12
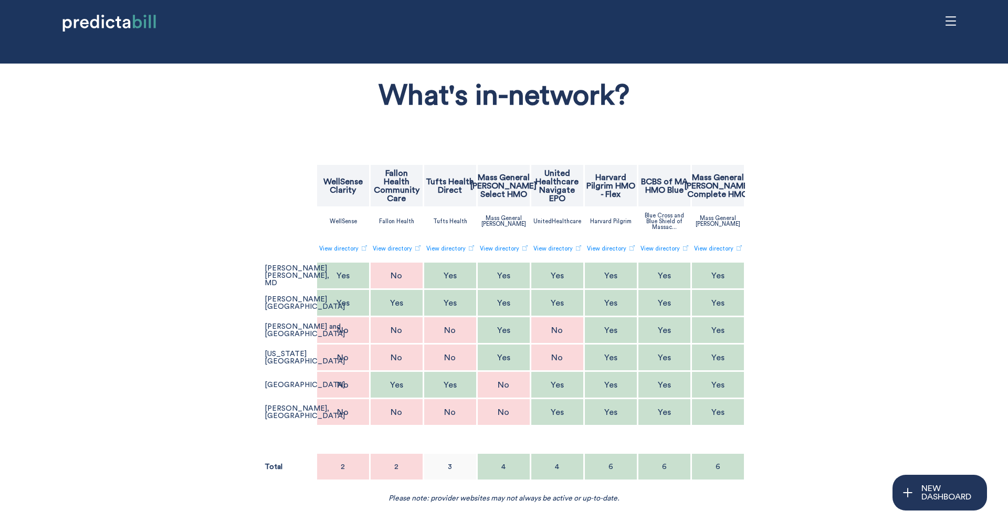
click at [612, 416] on p "Yes" at bounding box center [610, 412] width 13 height 8
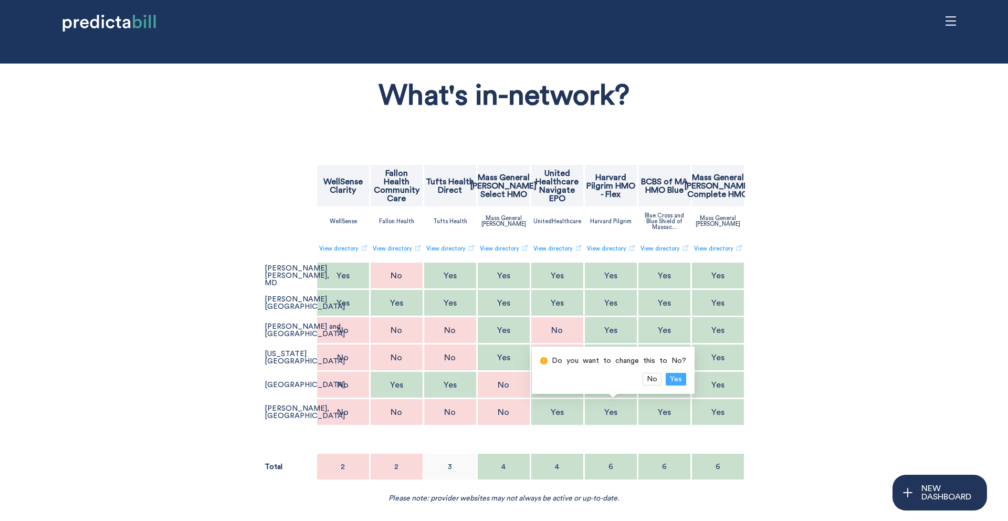
click at [675, 378] on span "Yes" at bounding box center [676, 379] width 12 height 12
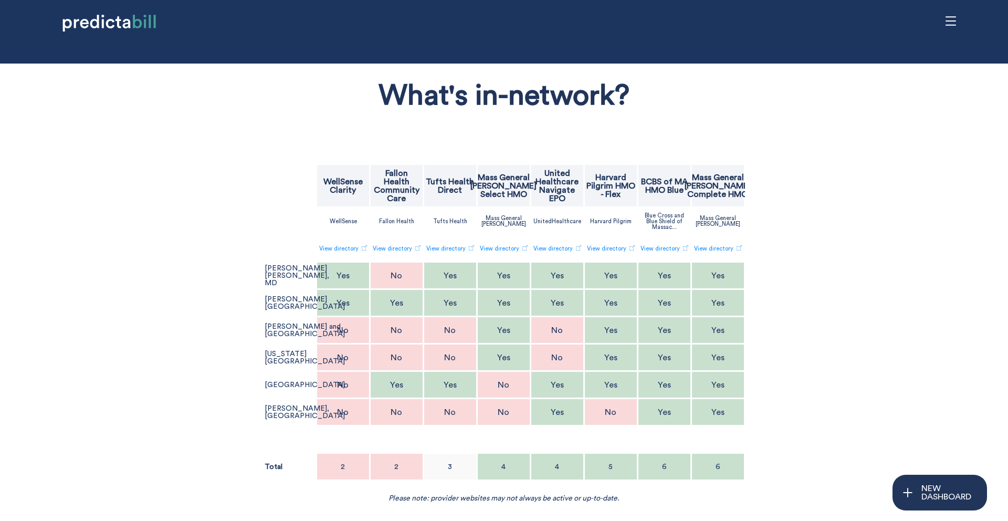
click at [205, 384] on div "What's in-network? WellSense Clarity Fallon Health Community Care Tufts Health …" at bounding box center [504, 286] width 826 height 434
click at [207, 436] on div "What's in-network? WellSense Clarity Fallon Health Community Care Tufts Health …" at bounding box center [504, 286] width 826 height 434
click at [281, 409] on p "[PERSON_NAME], [GEOGRAPHIC_DATA]" at bounding box center [305, 412] width 80 height 15
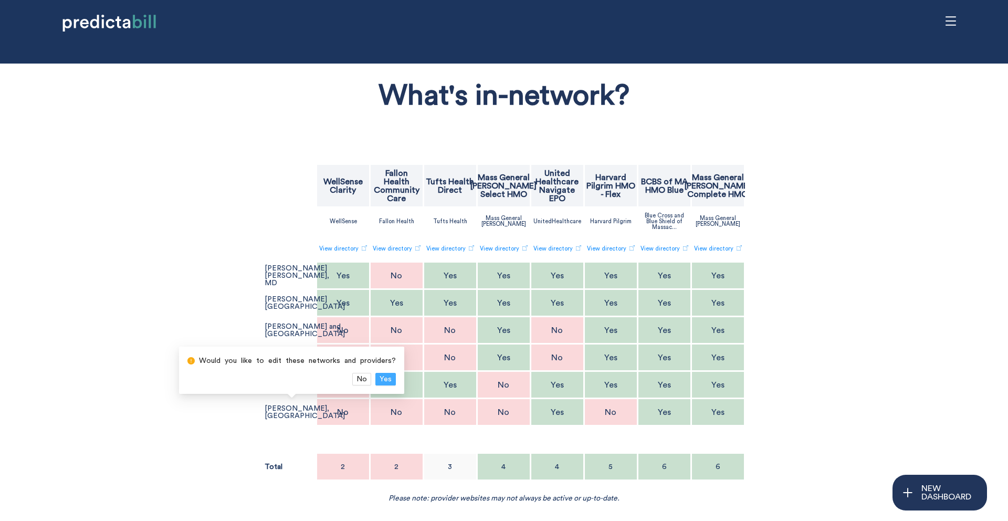
click at [384, 380] on span "Yes" at bounding box center [386, 379] width 12 height 12
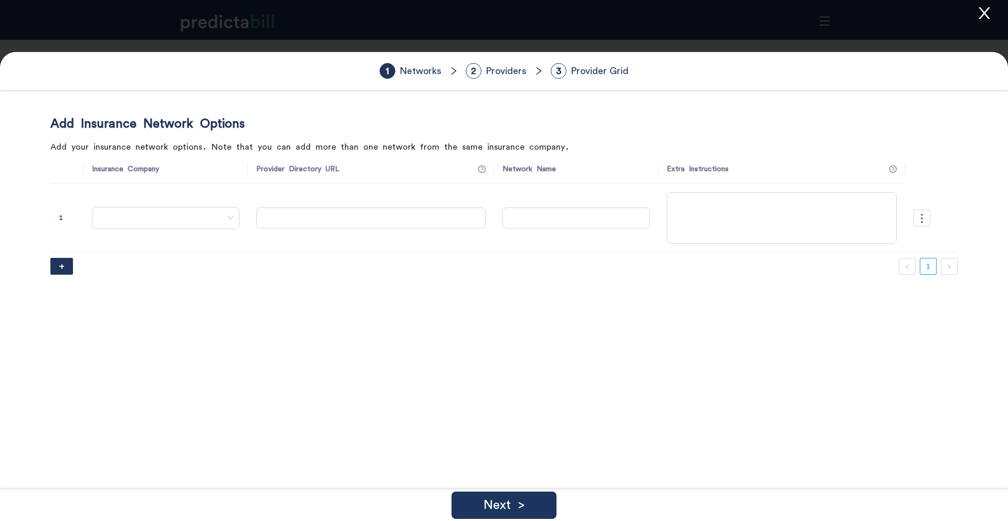
type input "[URL][DOMAIN_NAME]"
type input "Clarity"
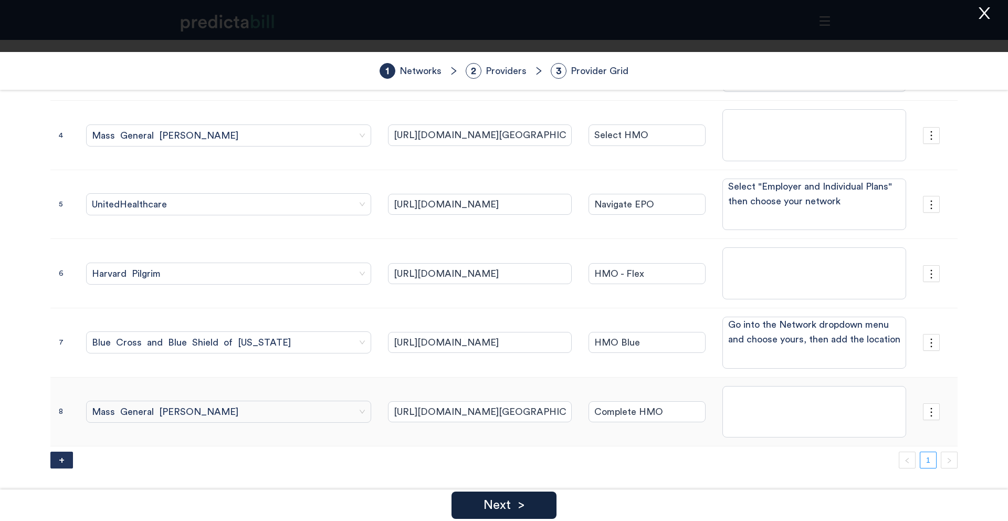
click at [525, 436] on div "Next >" at bounding box center [503, 504] width 105 height 27
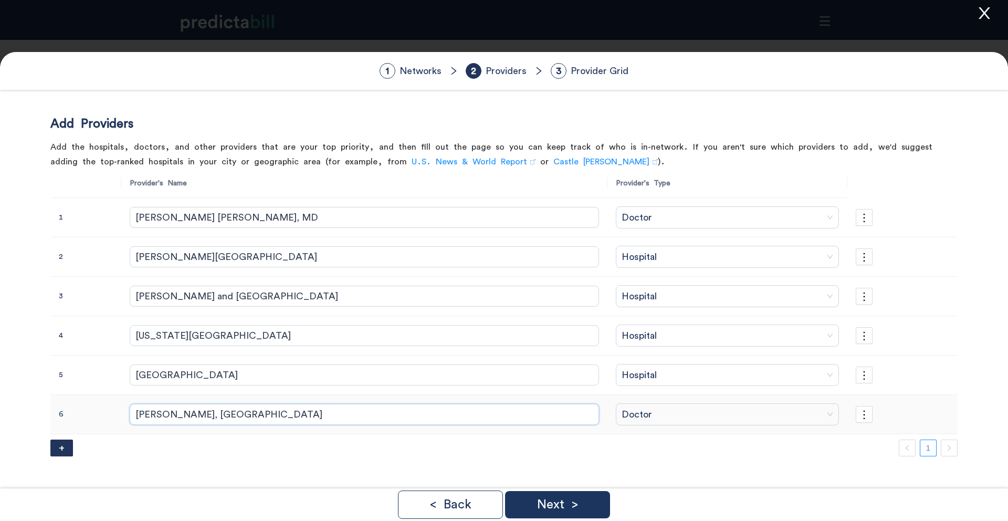
click at [157, 413] on input "Anna Groskin, MD" at bounding box center [364, 414] width 469 height 21
type input "Anna J. Groskin, MD"
click at [533, 436] on div "Next >" at bounding box center [557, 504] width 105 height 27
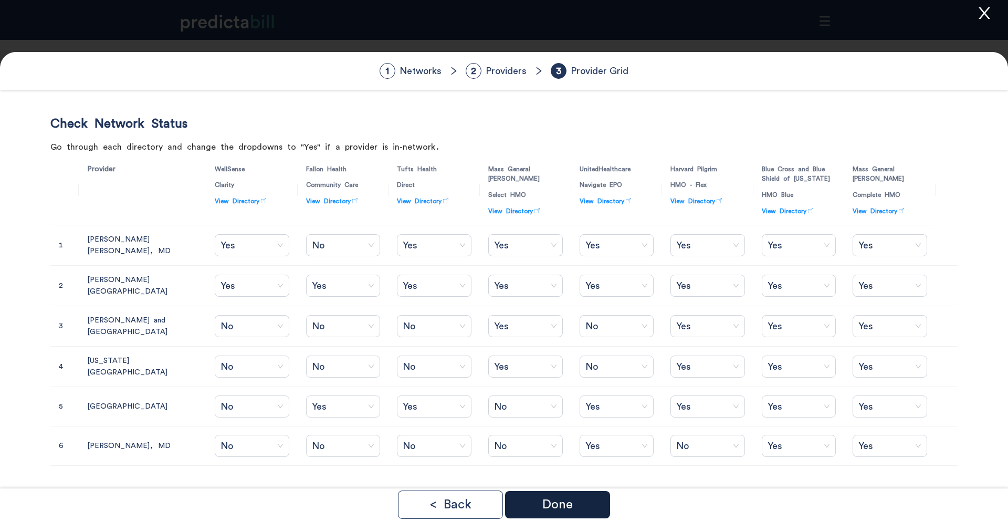
click at [557, 436] on p "Done" at bounding box center [557, 504] width 30 height 13
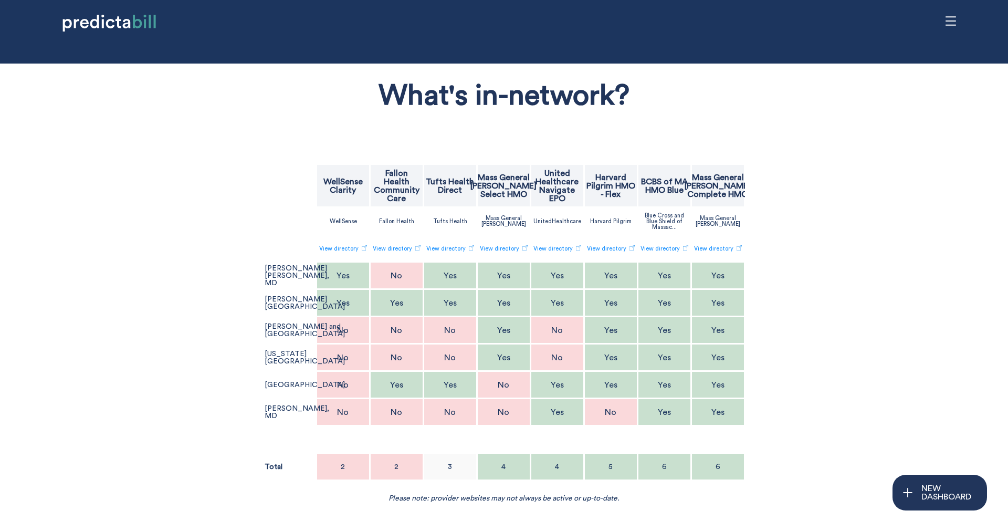
click at [96, 286] on div "What's in-network? WellSense Clarity Fallon Health Community Care Tufts Health …" at bounding box center [504, 286] width 826 height 434
click at [209, 223] on div "What's in-network? WellSense Clarity Fallon Health Community Care Tufts Health …" at bounding box center [504, 286] width 826 height 434
click at [126, 335] on div "What's in-network? WellSense Clarity Fallon Health Community Care Tufts Health …" at bounding box center [504, 286] width 826 height 434
click at [126, 334] on div "What's in-network? WellSense Clarity Fallon Health Community Care Tufts Health …" at bounding box center [504, 286] width 826 height 434
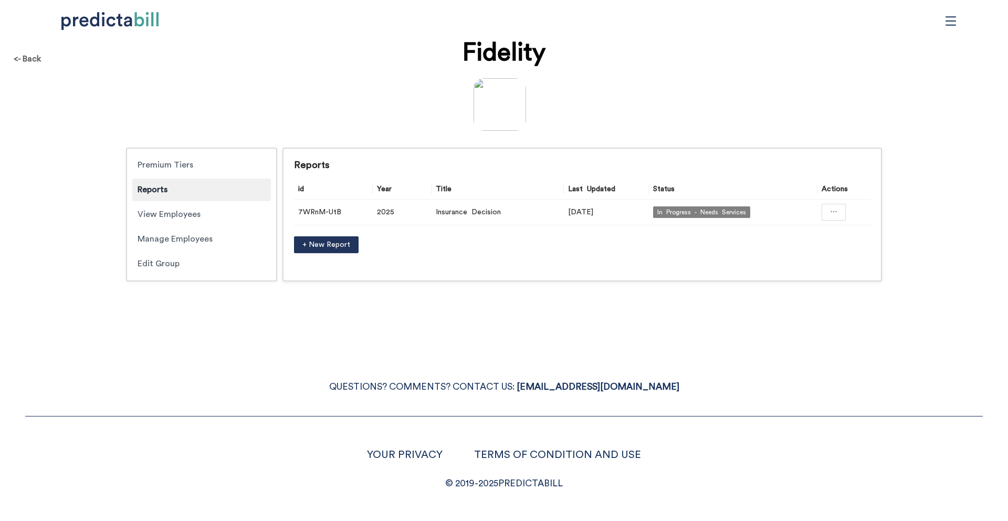
click at [883, 307] on div "<- Back Fidelity Premium Tiers Reports View Employees Manage Employees Edit Gro…" at bounding box center [504, 260] width 1008 height 521
click at [677, 340] on div "<- Back Fidelity Premium Tiers Reports View Employees Manage Employees Edit Gro…" at bounding box center [504, 260] width 1008 height 521
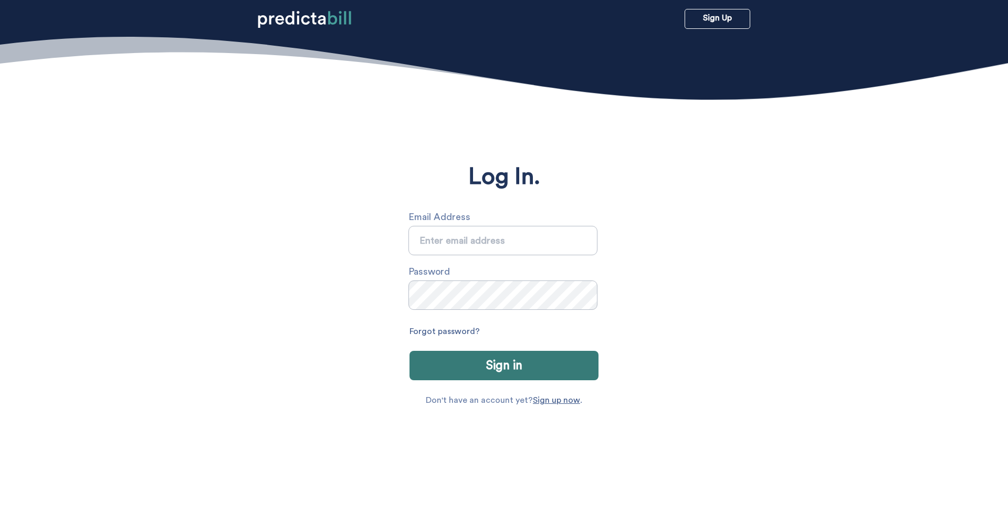
type input "[PERSON_NAME][EMAIL_ADDRESS][PERSON_NAME][DOMAIN_NAME]"
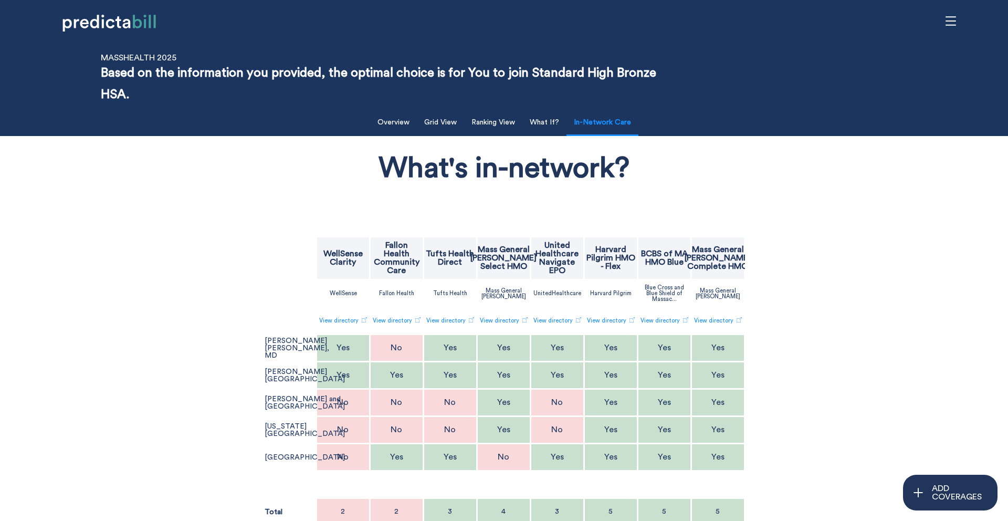
scroll to position [34, 0]
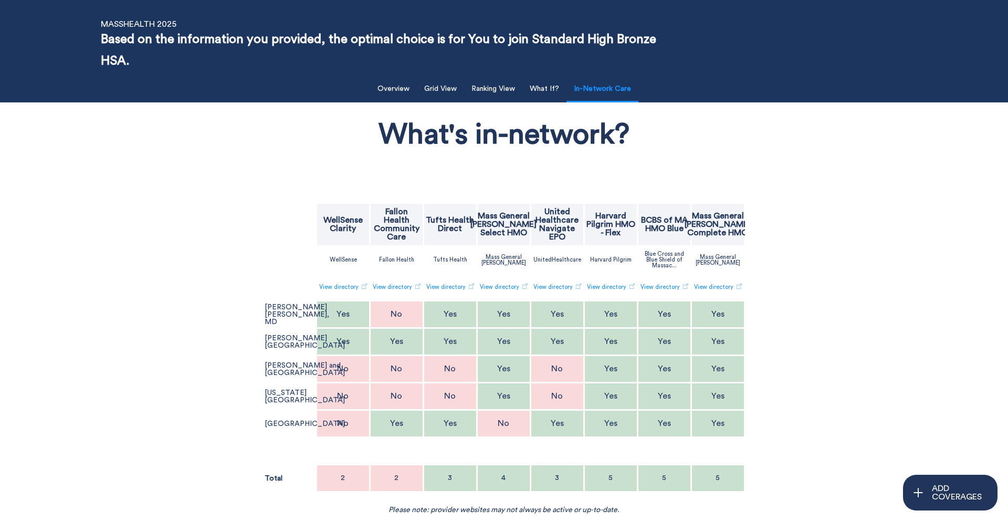
click at [153, 294] on div "What's in-network? WellSense Clarity Fallon Health Community Care Tufts Health …" at bounding box center [504, 311] width 826 height 407
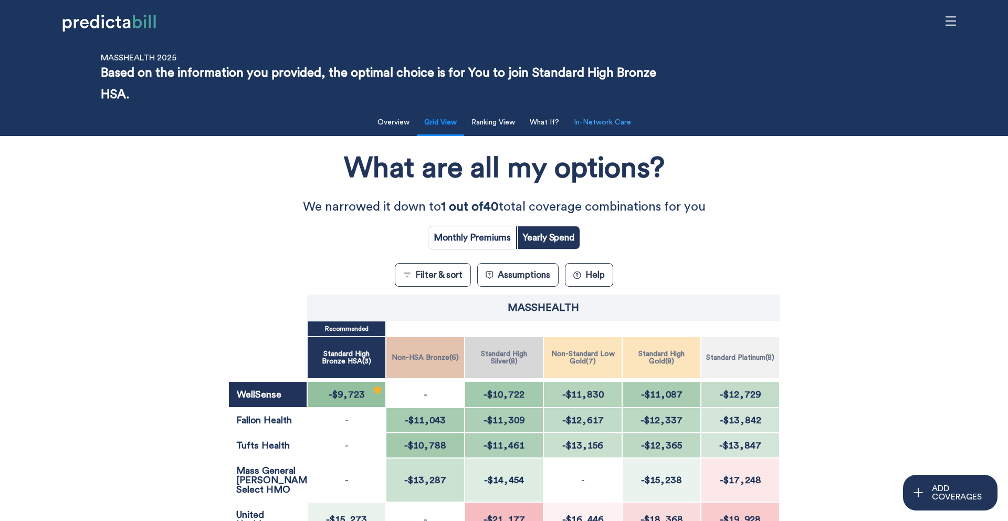
click at [607, 119] on button "In-Network Care" at bounding box center [602, 123] width 70 height 22
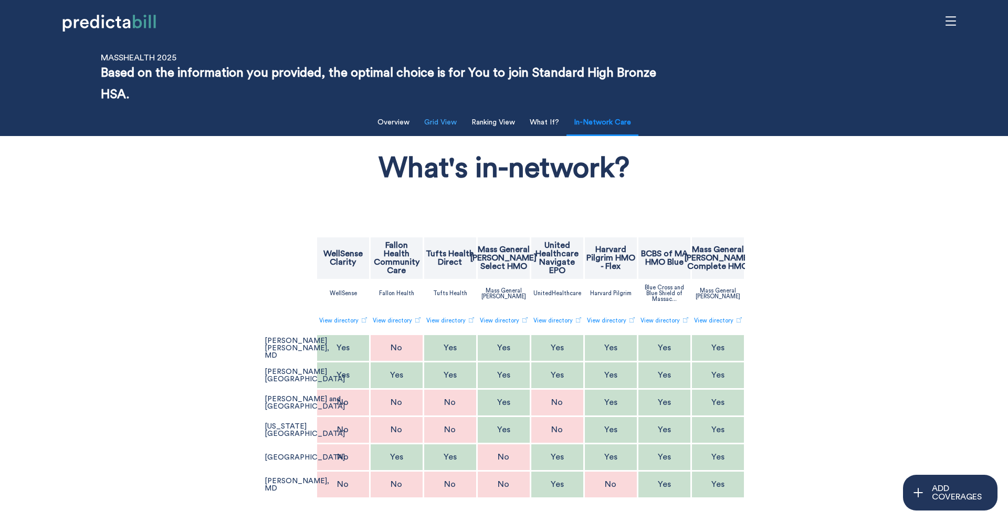
click at [431, 129] on button "Grid View" at bounding box center [440, 123] width 45 height 22
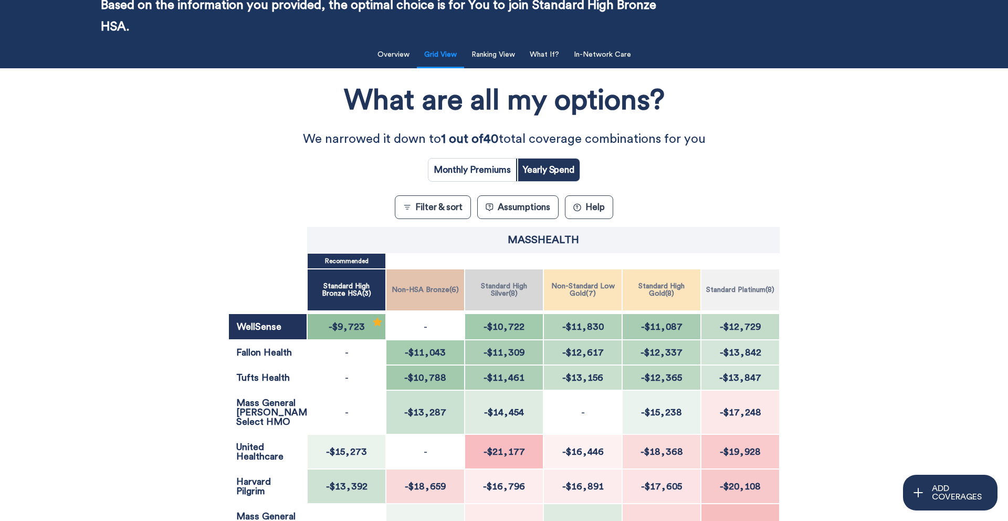
scroll to position [173, 0]
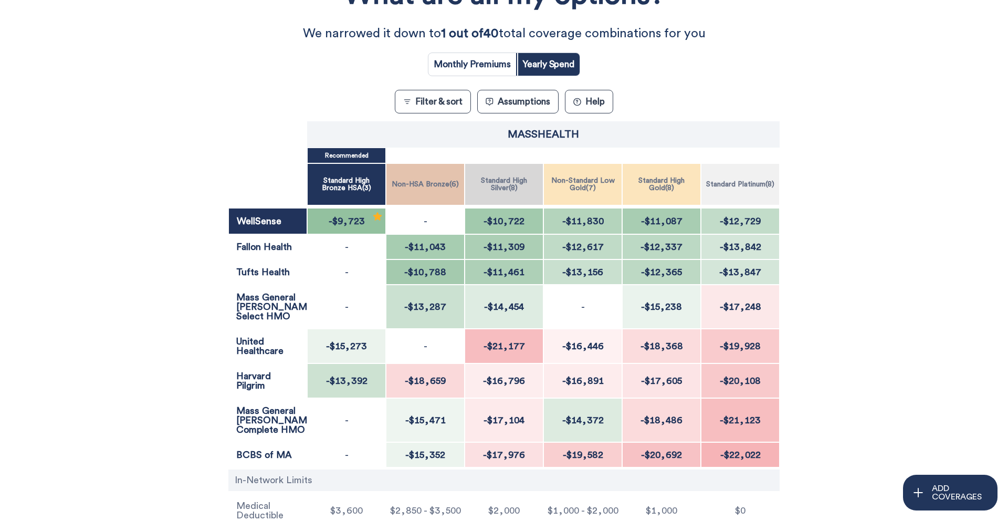
click at [492, 63] on input "radio" at bounding box center [472, 64] width 88 height 23
radio input "true"
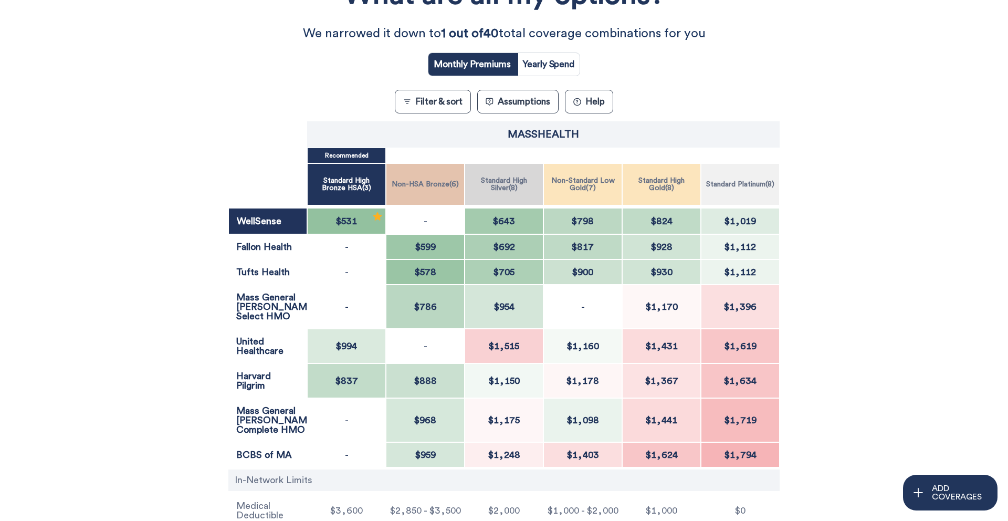
click at [564, 64] on input "radio" at bounding box center [548, 64] width 62 height 23
radio input "true"
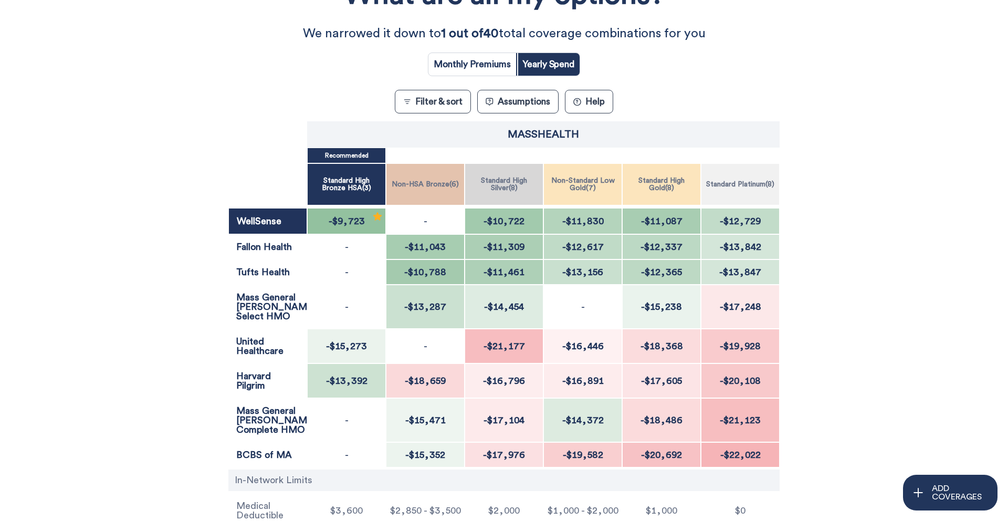
scroll to position [0, 0]
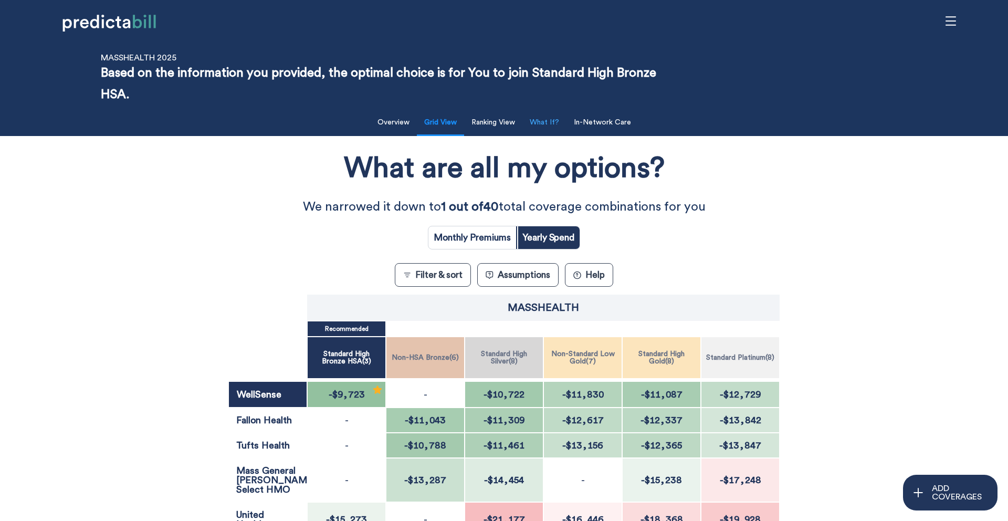
click at [548, 127] on button "What If?" at bounding box center [544, 123] width 42 height 22
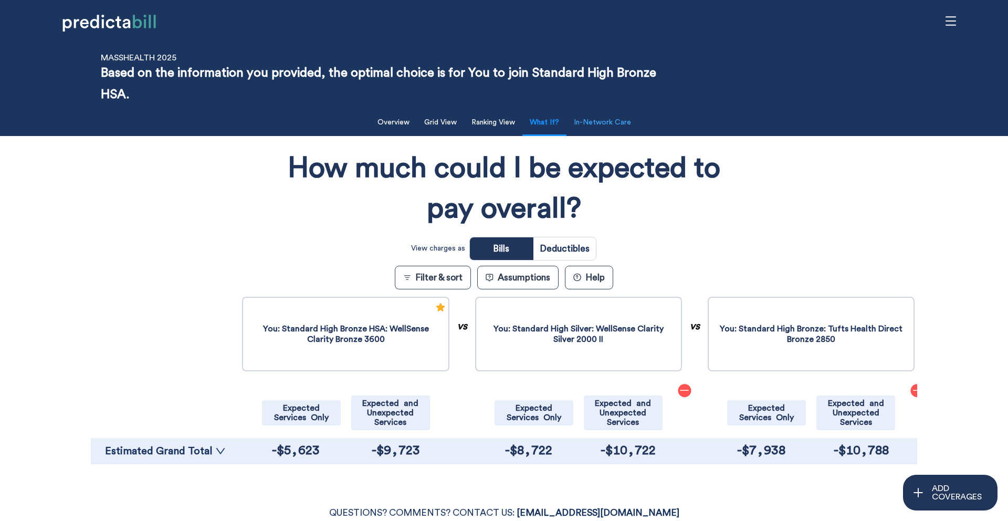
click at [624, 123] on button "In-Network Care" at bounding box center [602, 123] width 70 height 22
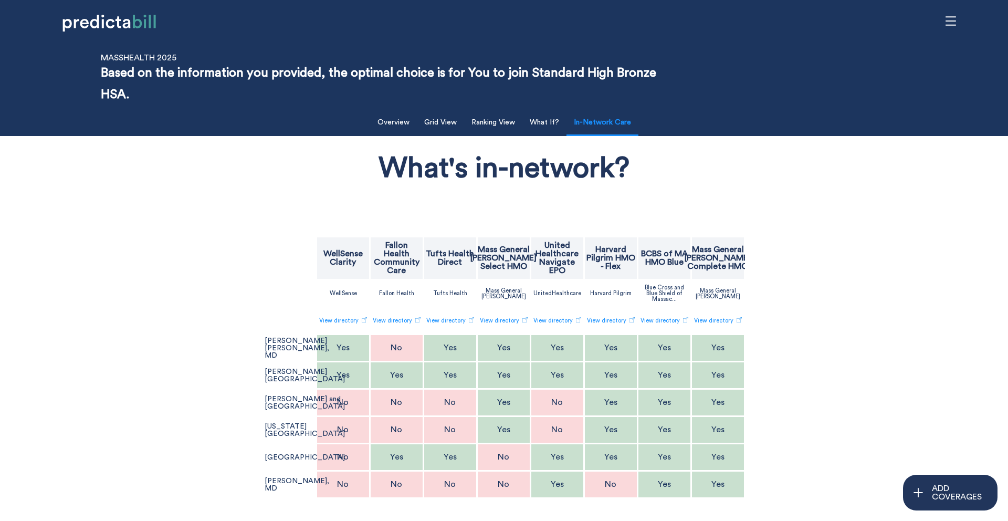
click at [154, 378] on div "What's in-network? WellSense Clarity Fallon Health Community Care Tufts Health …" at bounding box center [504, 358] width 826 height 434
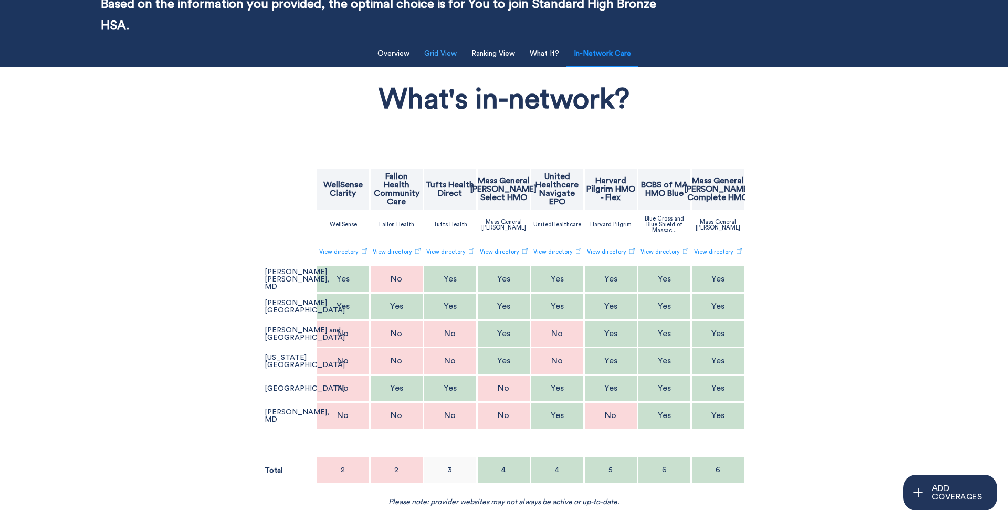
click at [438, 55] on button "Grid View" at bounding box center [440, 54] width 45 height 22
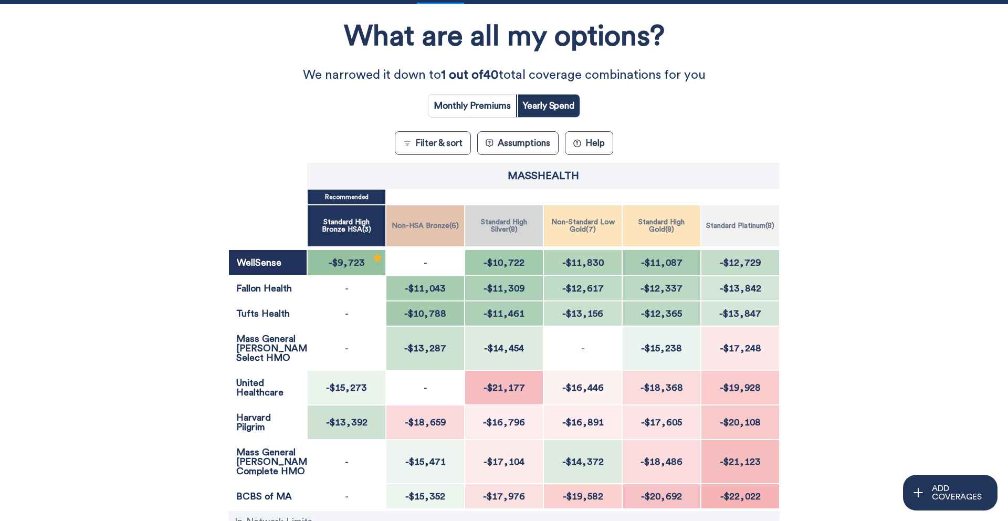
scroll to position [262, 0]
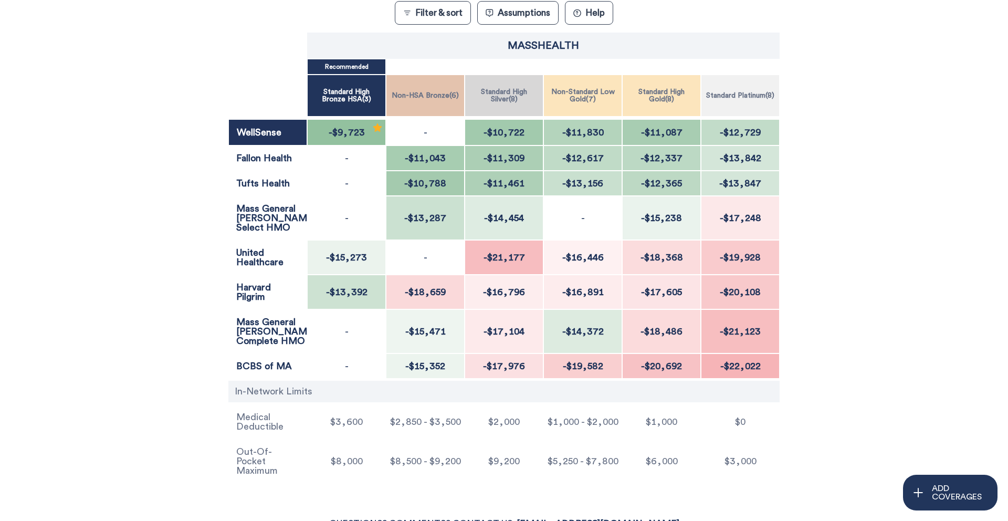
click at [112, 373] on div "What are all my options? We narrowed it down to 1 out of 40 total coverage comb…" at bounding box center [503, 182] width 907 height 607
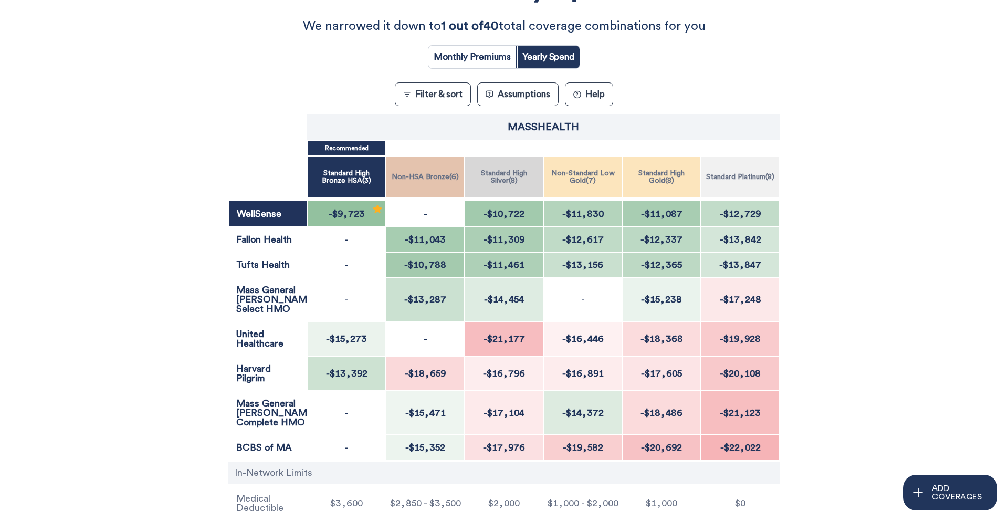
scroll to position [0, 0]
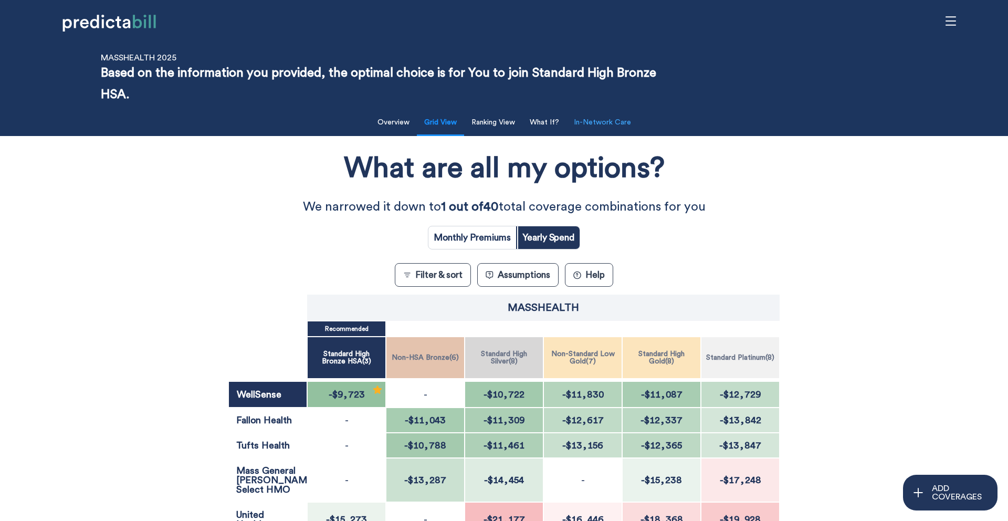
click at [616, 130] on button "In-Network Care" at bounding box center [602, 123] width 70 height 22
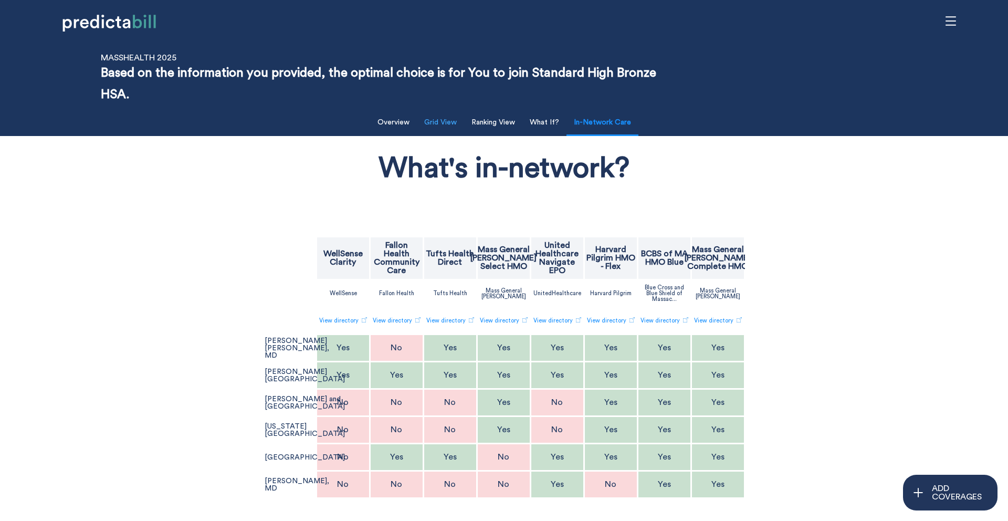
click at [434, 119] on button "Grid View" at bounding box center [440, 123] width 45 height 22
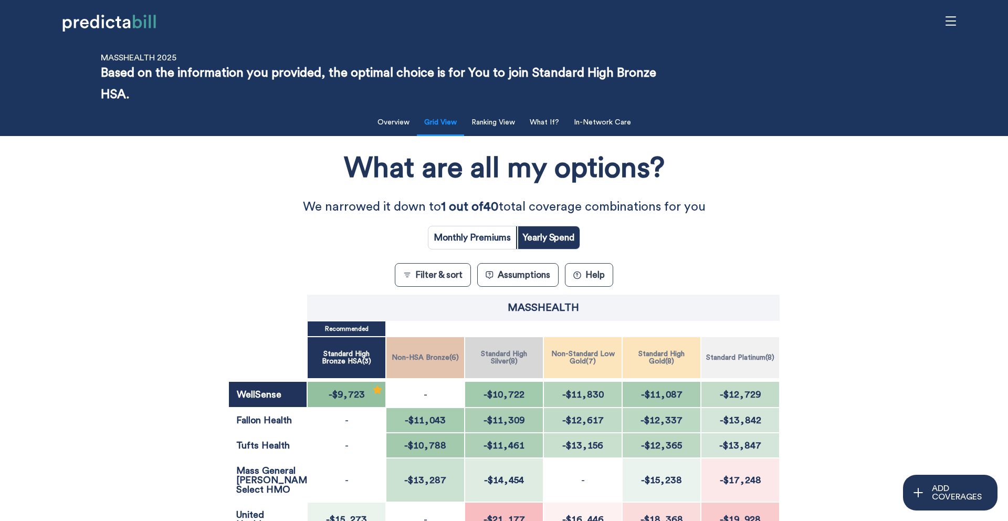
click at [531, 277] on button "Assumptions" at bounding box center [517, 275] width 81 height 24
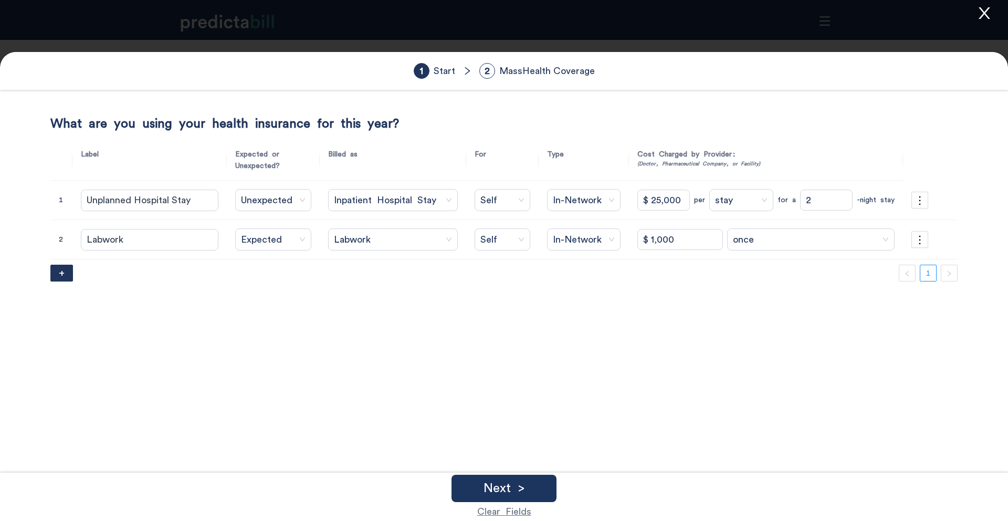
click at [987, 16] on icon "close" at bounding box center [983, 13] width 11 height 12
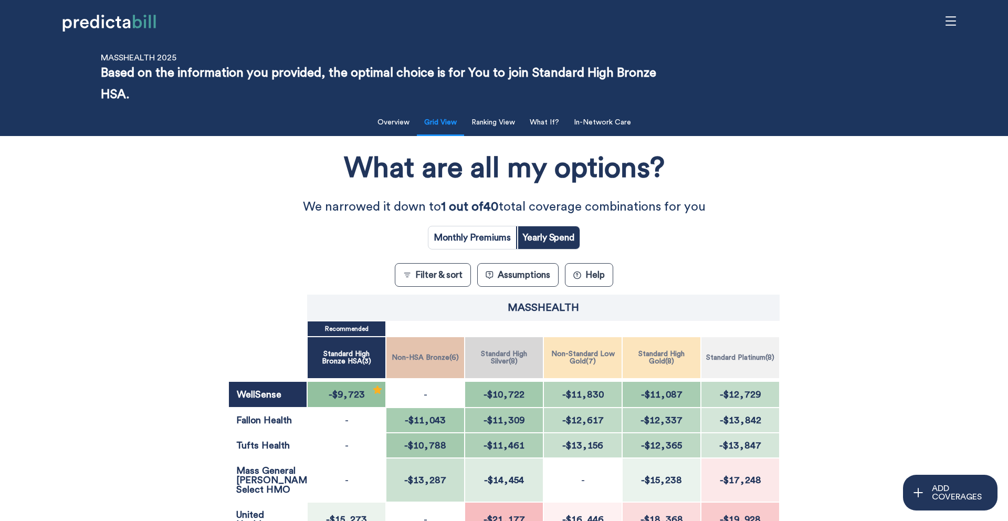
click at [216, 220] on div "What are all my options? We narrowed it down to 1 out of 40 total coverage comb…" at bounding box center [503, 444] width 907 height 607
click at [477, 252] on div "What are all my options? We narrowed it down to 1 out of 40 total coverage comb…" at bounding box center [503, 444] width 907 height 607
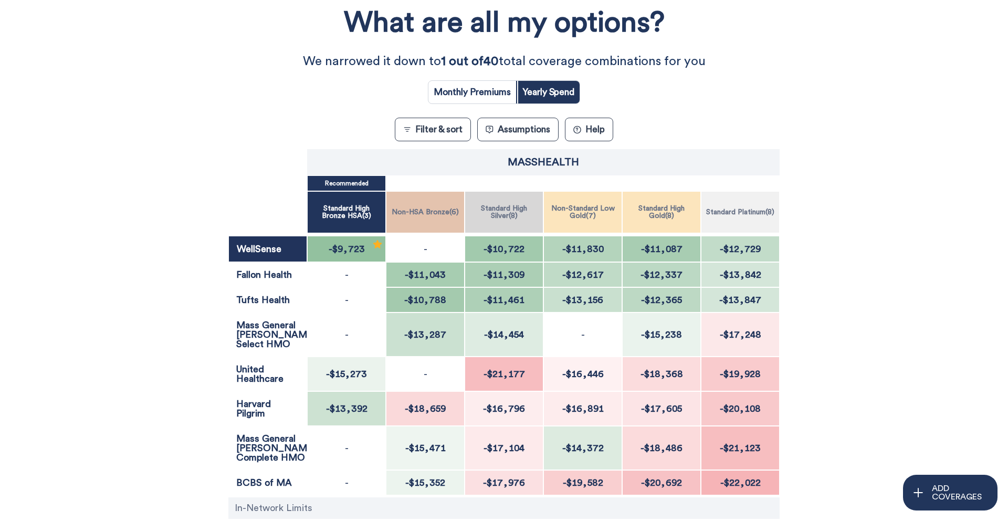
scroll to position [146, 0]
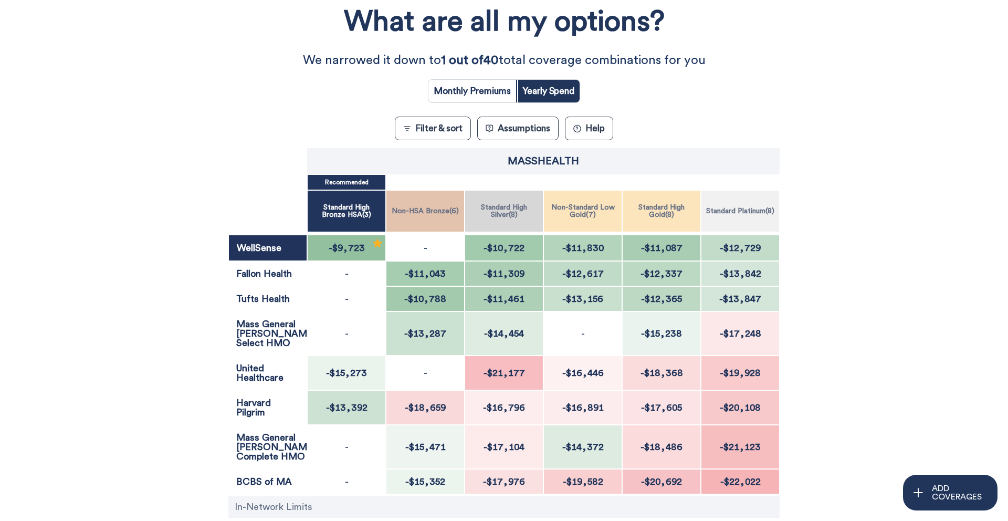
click at [202, 267] on div "What are all my options? We narrowed it down to 1 out of 40 total coverage comb…" at bounding box center [503, 298] width 907 height 607
click at [489, 91] on input "radio" at bounding box center [472, 91] width 88 height 23
radio input "true"
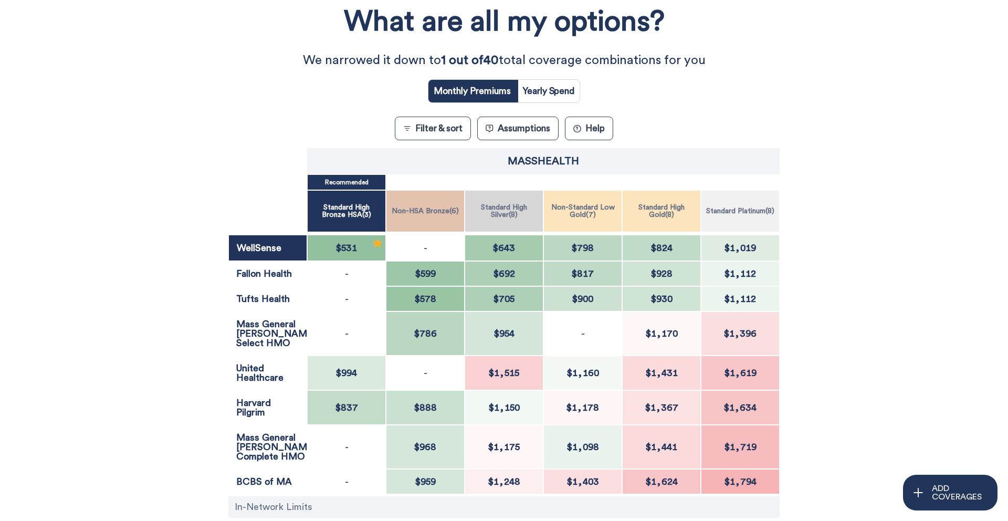
click at [569, 89] on input "radio" at bounding box center [548, 91] width 62 height 23
radio input "true"
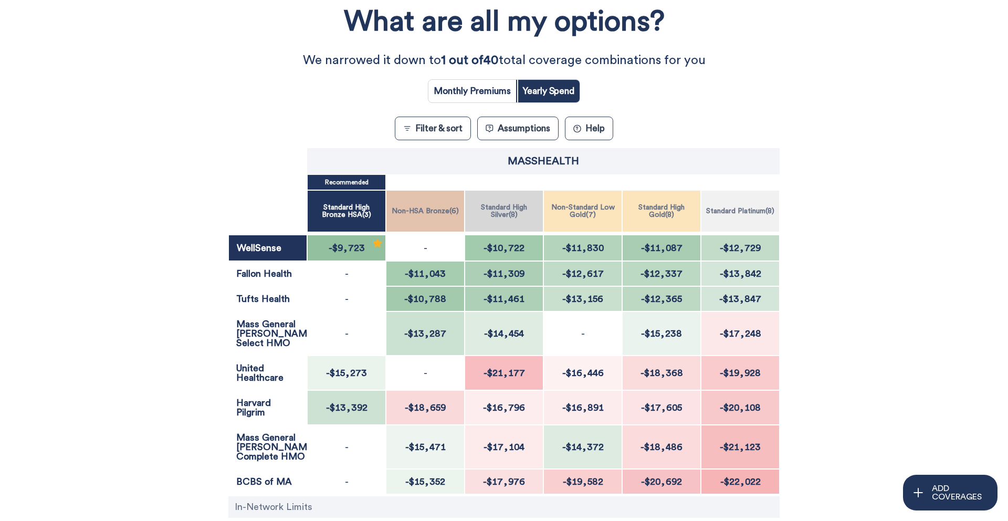
click at [149, 341] on div "What are all my options? We narrowed it down to 1 out of 40 total coverage comb…" at bounding box center [503, 298] width 907 height 607
click at [788, 62] on div "What are all my options? We narrowed it down to 1 out of 40 total coverage comb…" at bounding box center [503, 298] width 907 height 607
click at [113, 248] on div "What are all my options? We narrowed it down to 1 out of 40 total coverage comb…" at bounding box center [503, 298] width 907 height 607
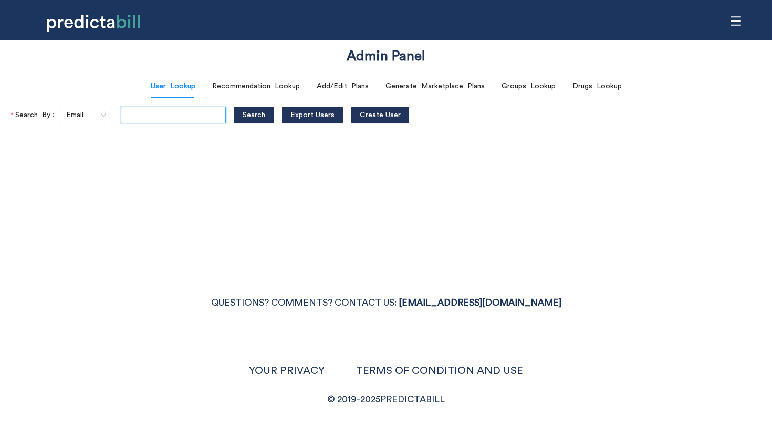
click at [156, 115] on input "text" at bounding box center [173, 115] width 105 height 17
type input "[EMAIL_ADDRESS][DOMAIN_NAME]"
click at [234, 107] on button "Search" at bounding box center [253, 115] width 39 height 17
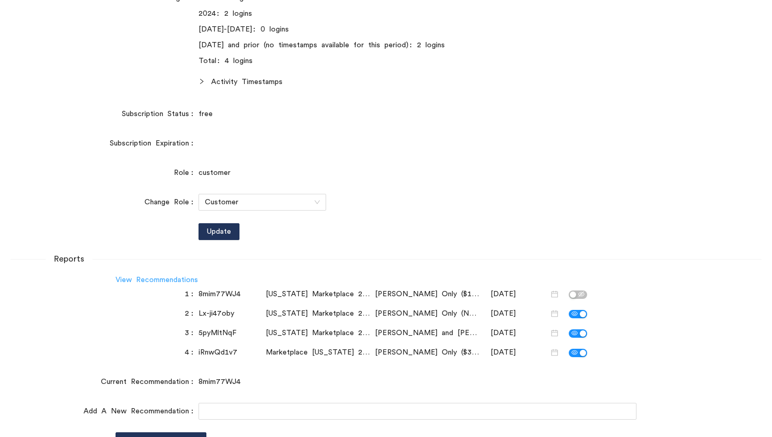
scroll to position [0, 0]
click at [160, 276] on link "View Recommendations" at bounding box center [156, 279] width 82 height 7
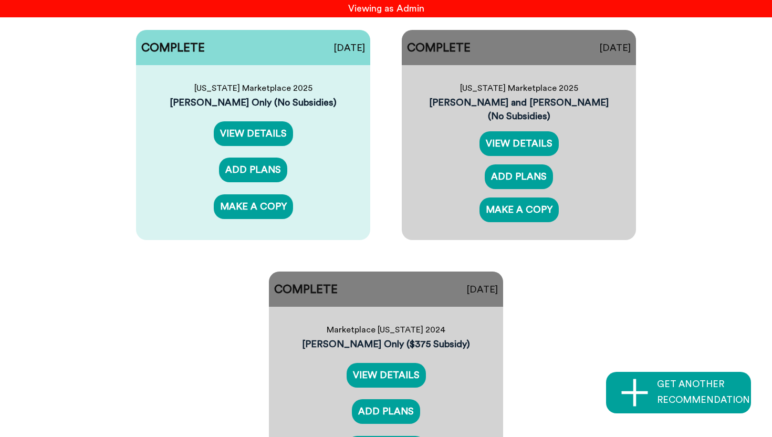
scroll to position [101, 0]
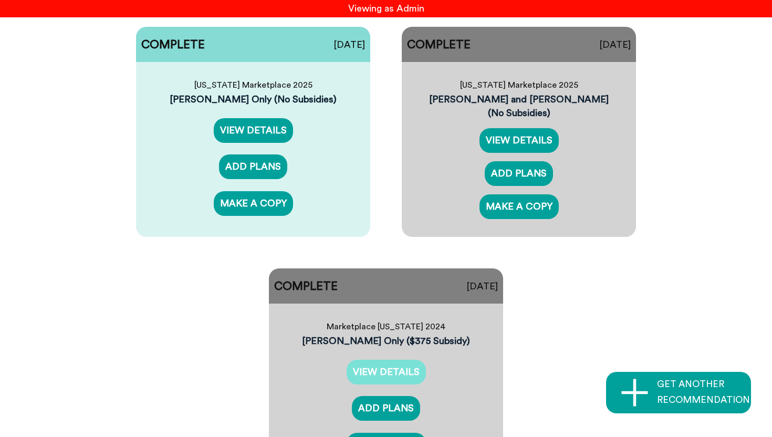
click at [397, 375] on link "VIEW DETAILS" at bounding box center [385, 372] width 79 height 25
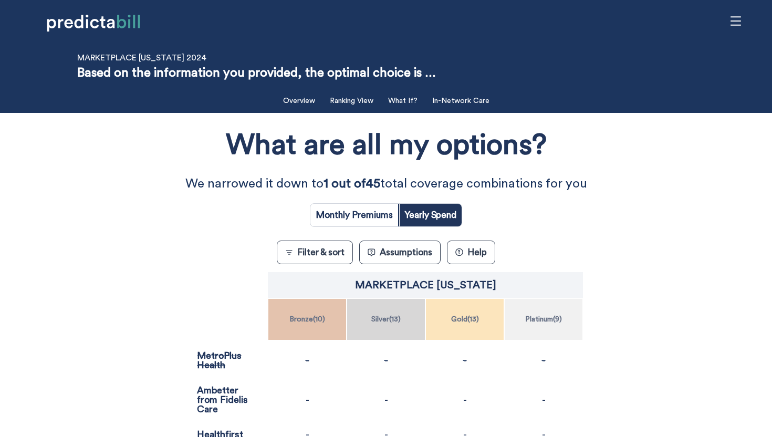
click at [85, 187] on div "What are all my options? We narrowed it down to 1 out of 45 total coverage comb…" at bounding box center [386, 395] width 694 height 555
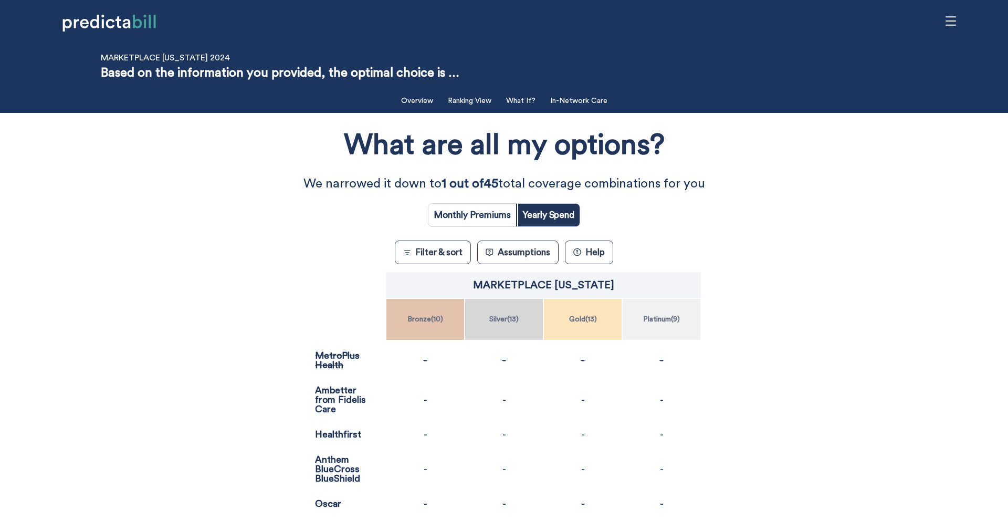
click at [202, 348] on div "What are all my options? We narrowed it down to 1 out of 45 total coverage comb…" at bounding box center [503, 395] width 907 height 555
click at [200, 355] on div "What are all my options? We narrowed it down to 1 out of 45 total coverage comb…" at bounding box center [503, 395] width 907 height 555
click at [437, 251] on button "Filter & sort" at bounding box center [433, 252] width 76 height 24
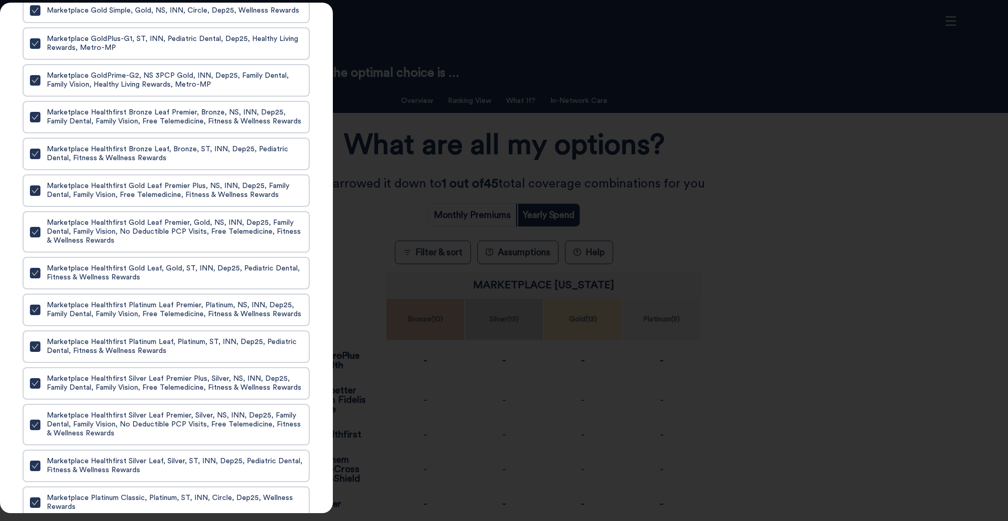
scroll to position [2081, 0]
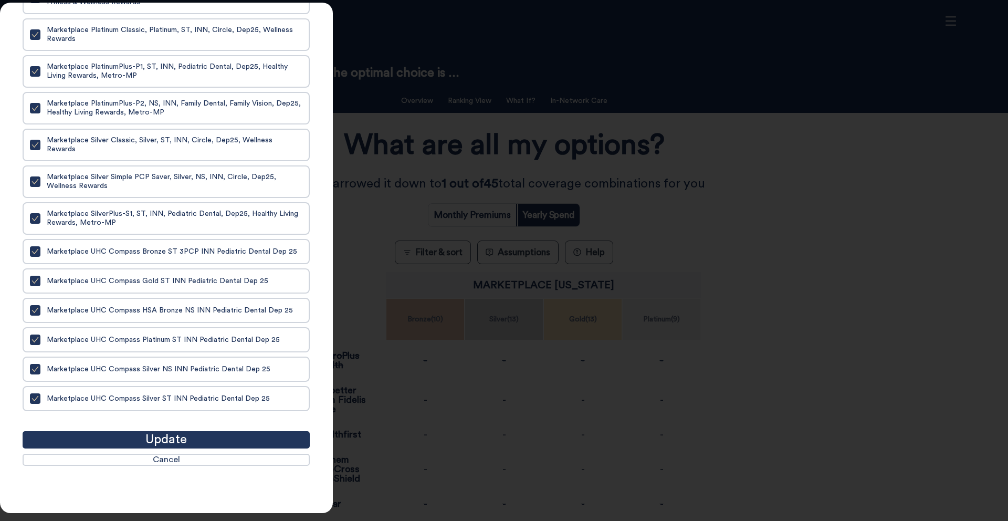
click at [810, 230] on div at bounding box center [504, 260] width 1008 height 521
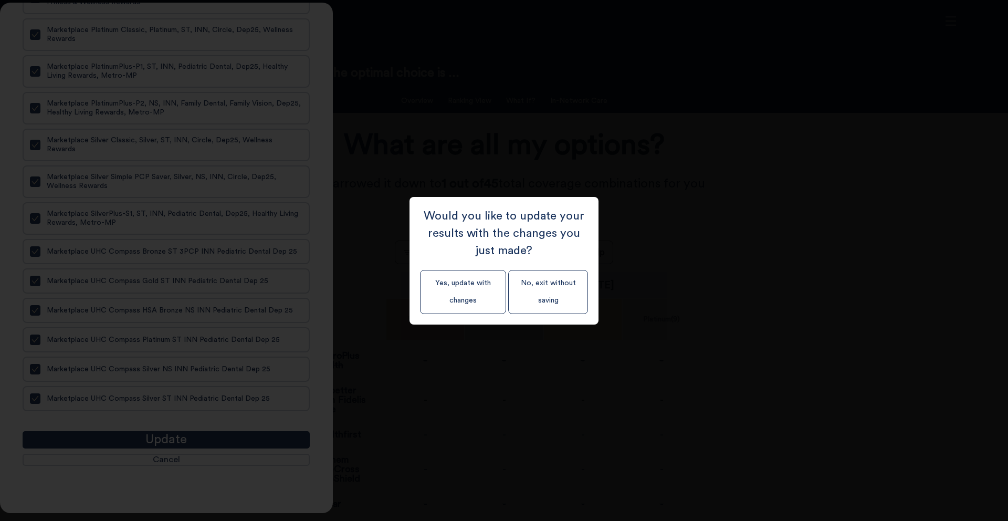
click at [509, 322] on div "Would you like to update your results with the changes you just made? Yes, upda…" at bounding box center [503, 261] width 189 height 128
click at [541, 302] on button "No, exit without saving" at bounding box center [548, 292] width 80 height 44
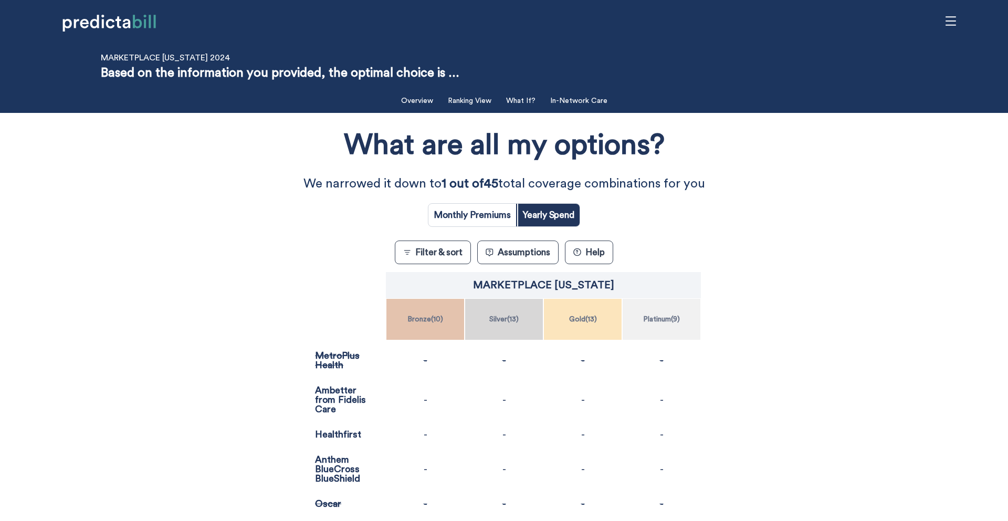
click at [139, 235] on div "What are all my options? We narrowed it down to 1 out of 45 total coverage comb…" at bounding box center [503, 395] width 907 height 555
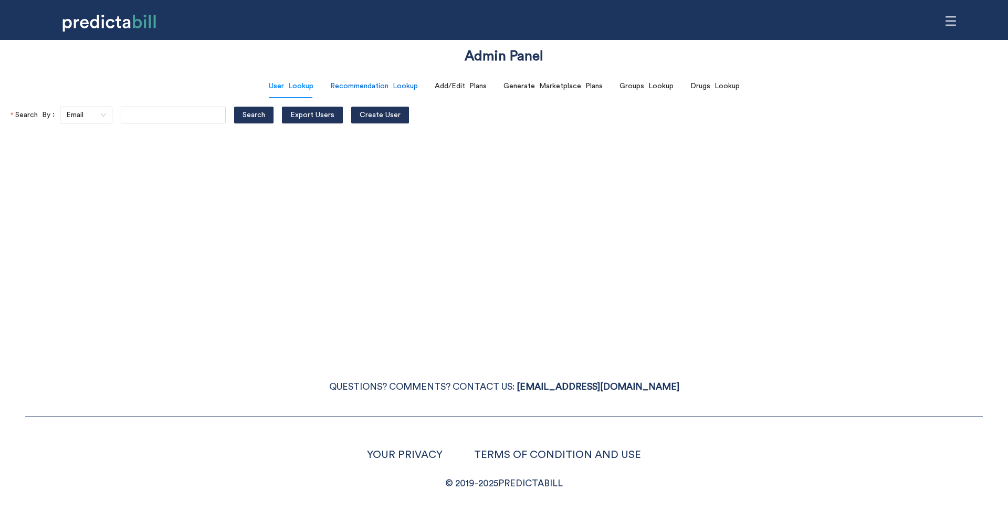
click at [354, 85] on div "Recommendation Lookup" at bounding box center [374, 86] width 88 height 12
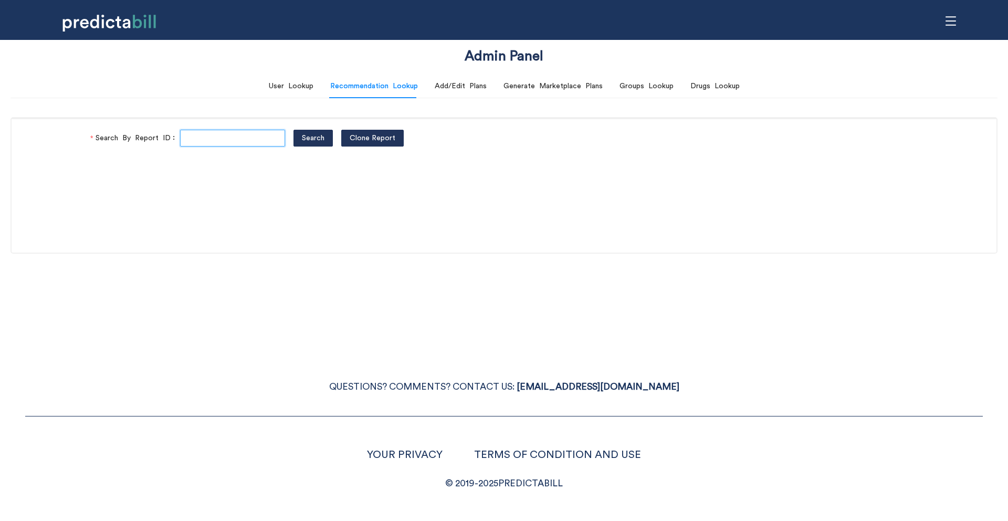
click at [199, 136] on input "Search By Report ID" at bounding box center [232, 138] width 105 height 17
paste input "iRnwQd1v7"
type input "iRnwQd1v7"
click at [293, 130] on button "Search" at bounding box center [312, 138] width 39 height 17
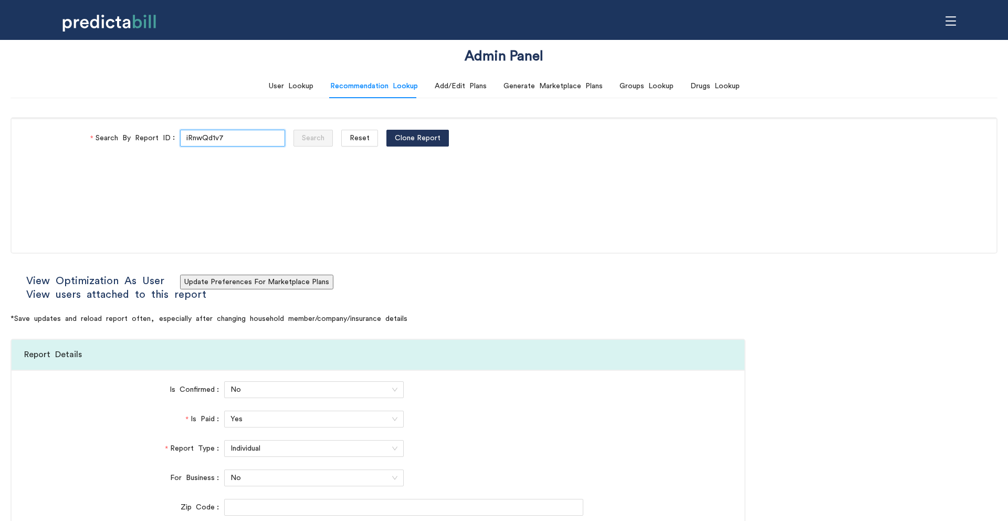
type input "Healthfirst"
type input "[URL][DOMAIN_NAME]"
type input "Ambetter from Fidelis Care"
type input "https://www.fideliscare.org/Find-A-Doctor"
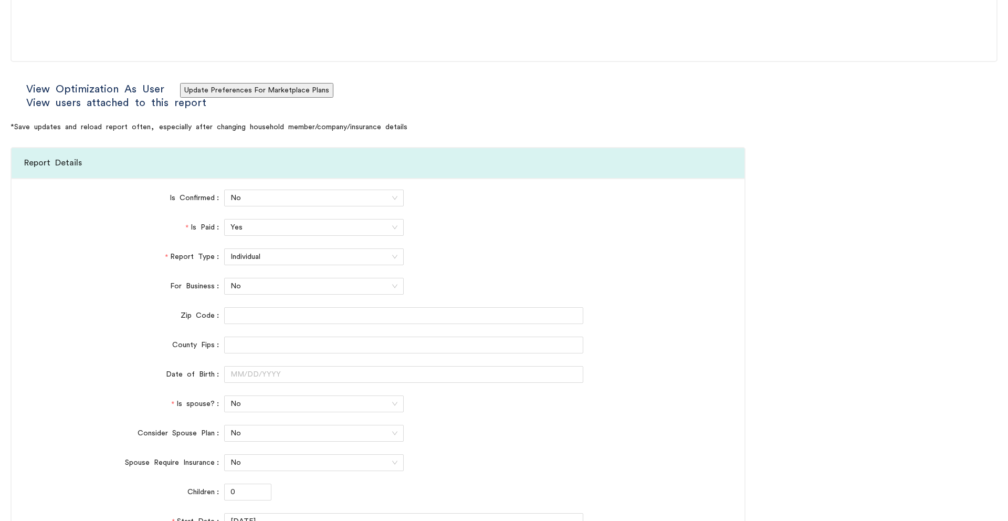
scroll to position [433, 0]
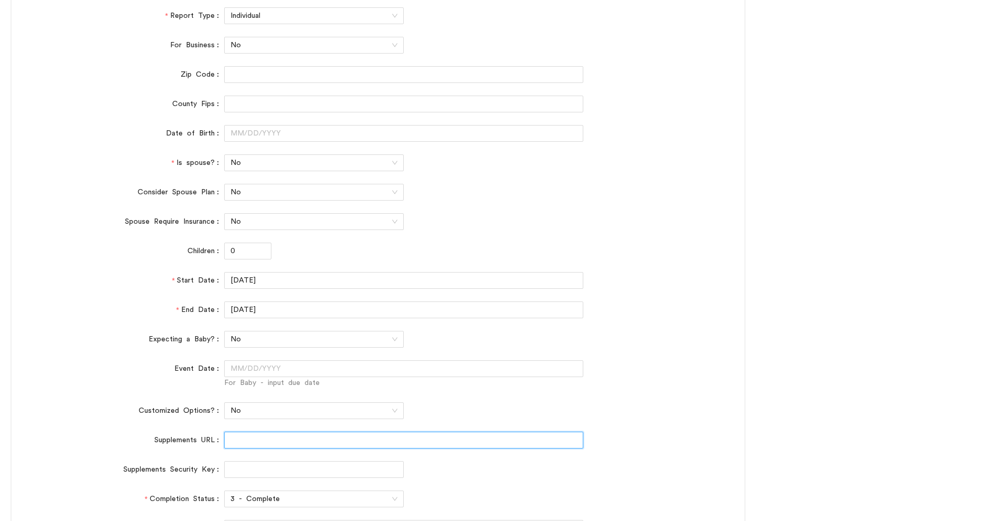
click at [237, 443] on input "Supplements URL" at bounding box center [403, 439] width 359 height 17
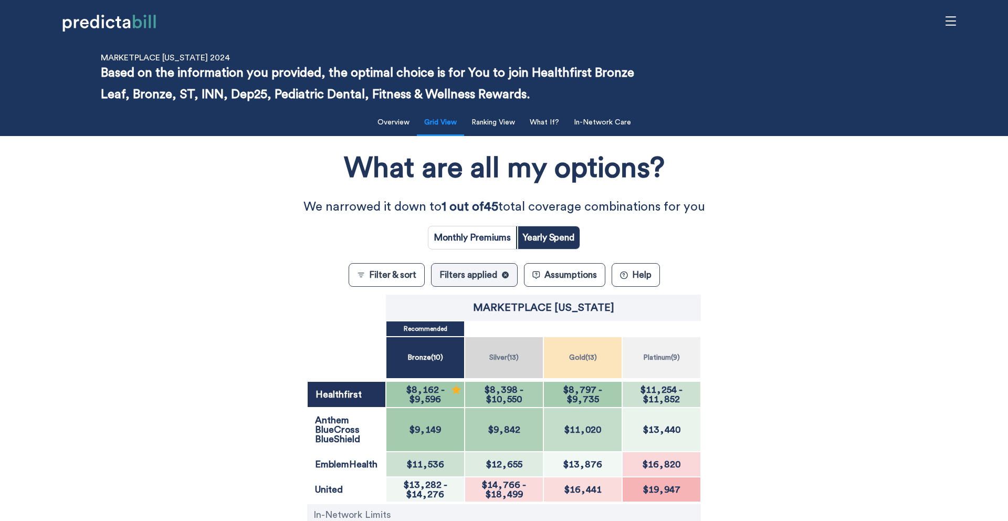
click at [269, 286] on div "What are all my options? We narrowed it down to 1 out of 45 total coverage comb…" at bounding box center [503, 375] width 907 height 468
click at [176, 410] on div "What are all my options? We narrowed it down to 1 out of 45 total coverage comb…" at bounding box center [503, 375] width 907 height 468
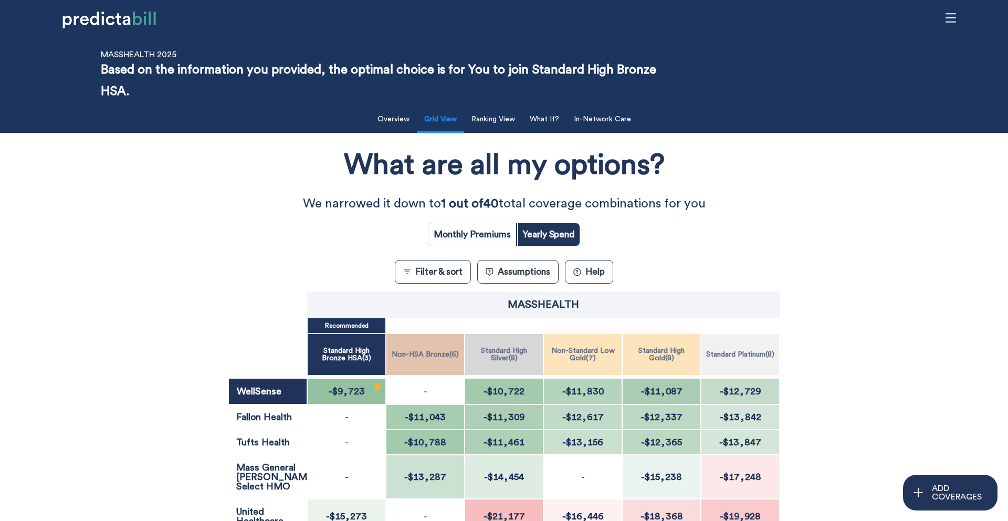
scroll to position [2, 0]
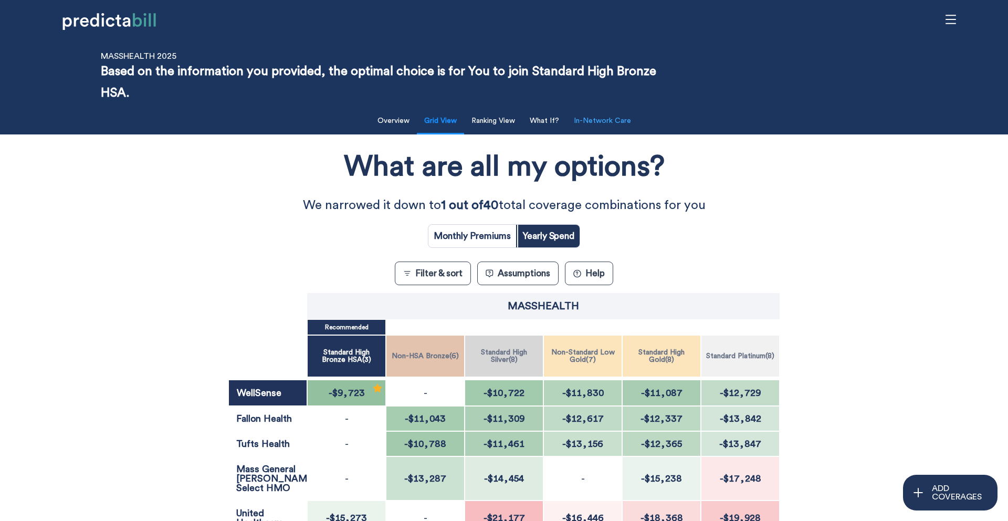
click at [596, 123] on button "In-Network Care" at bounding box center [602, 121] width 70 height 22
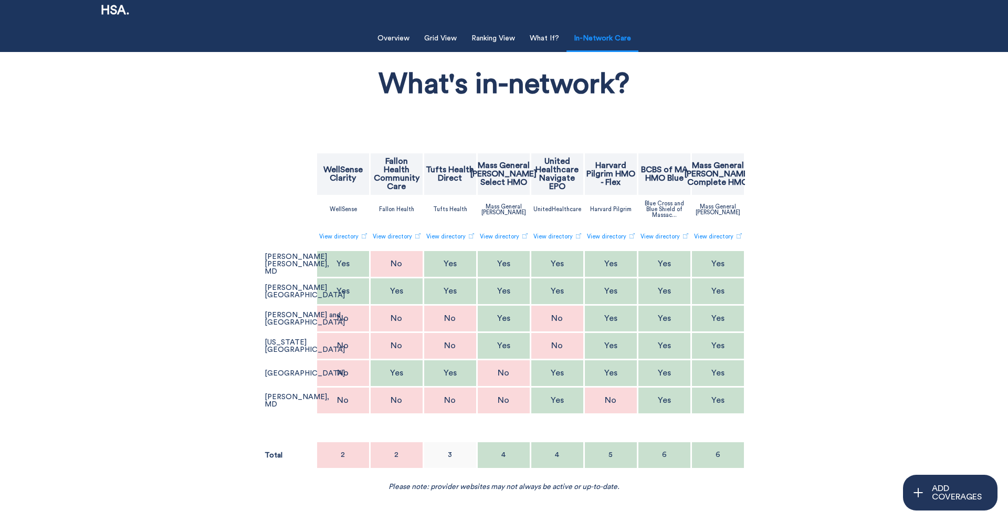
scroll to position [107, 0]
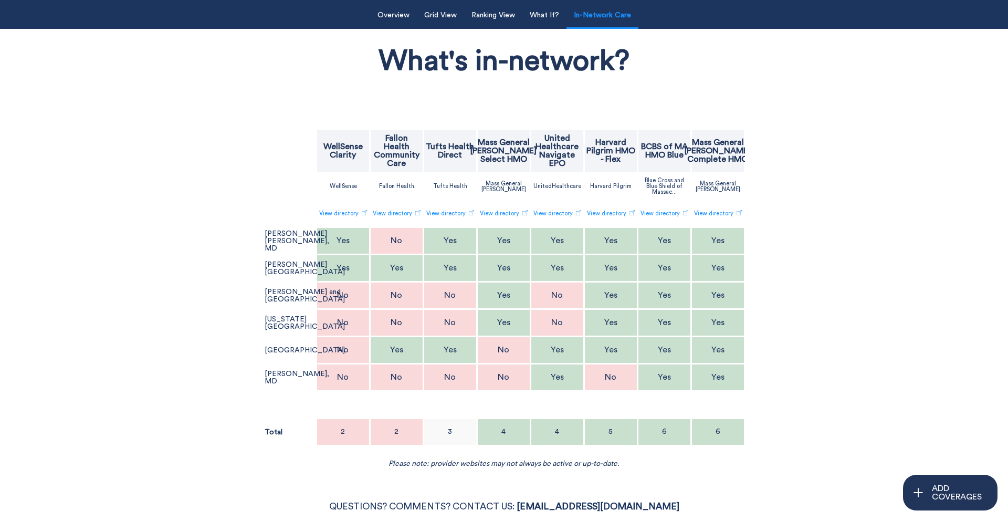
click at [197, 126] on div "What's in-network? WellSense Clarity Fallon Health Community Care Tufts Health …" at bounding box center [504, 251] width 826 height 434
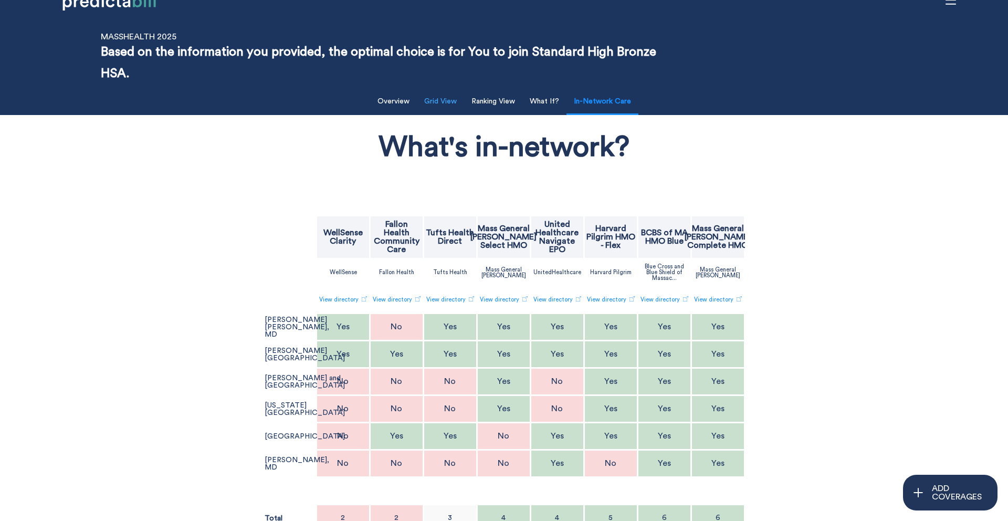
scroll to position [20, 0]
click at [441, 101] on button "Grid View" at bounding box center [440, 102] width 45 height 22
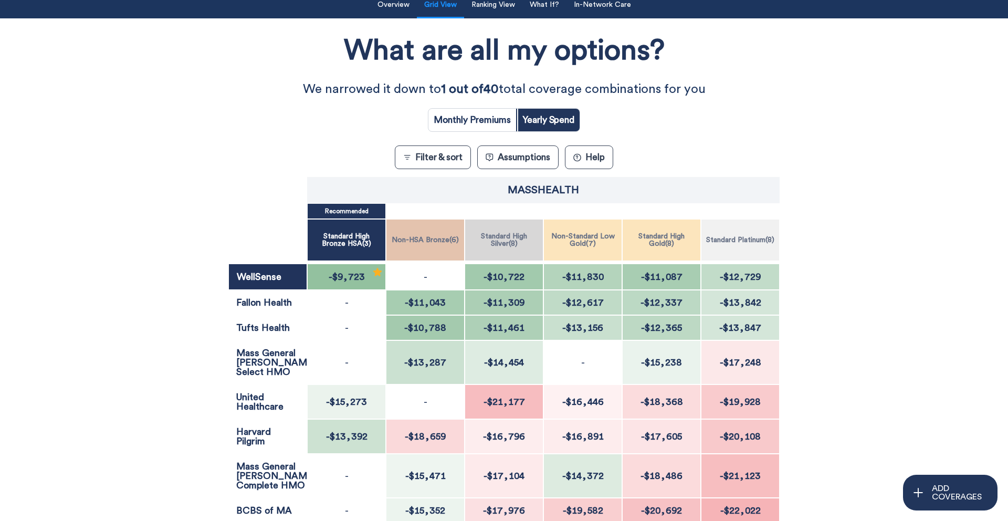
scroll to position [115, 0]
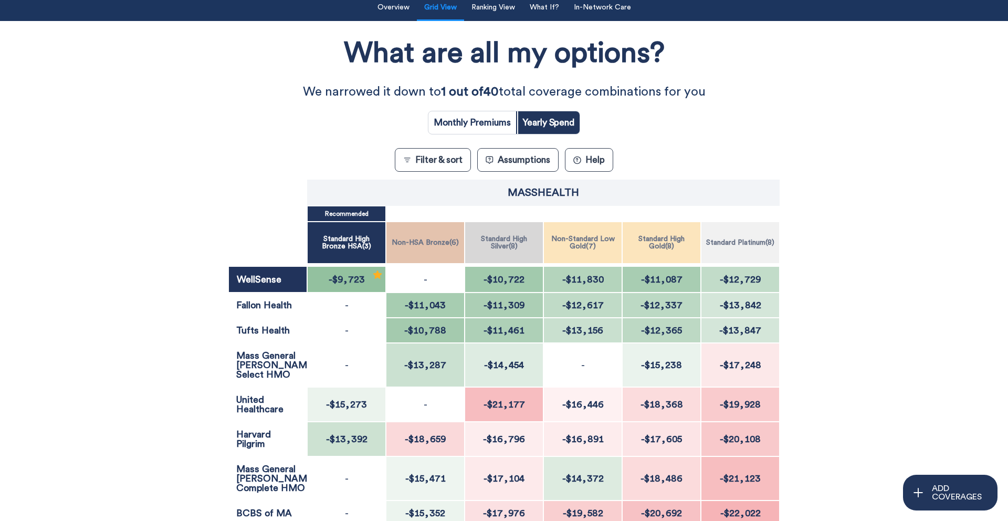
click at [131, 73] on div "What are all my options? We narrowed it down to 1 out of 40 total coverage comb…" at bounding box center [503, 329] width 907 height 607
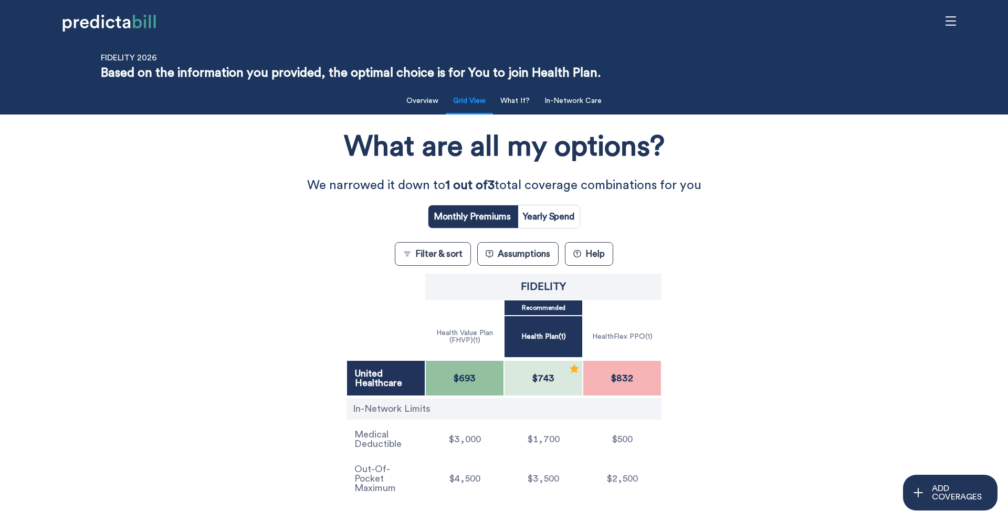
click at [949, 21] on icon "menu" at bounding box center [951, 21] width 12 height 12
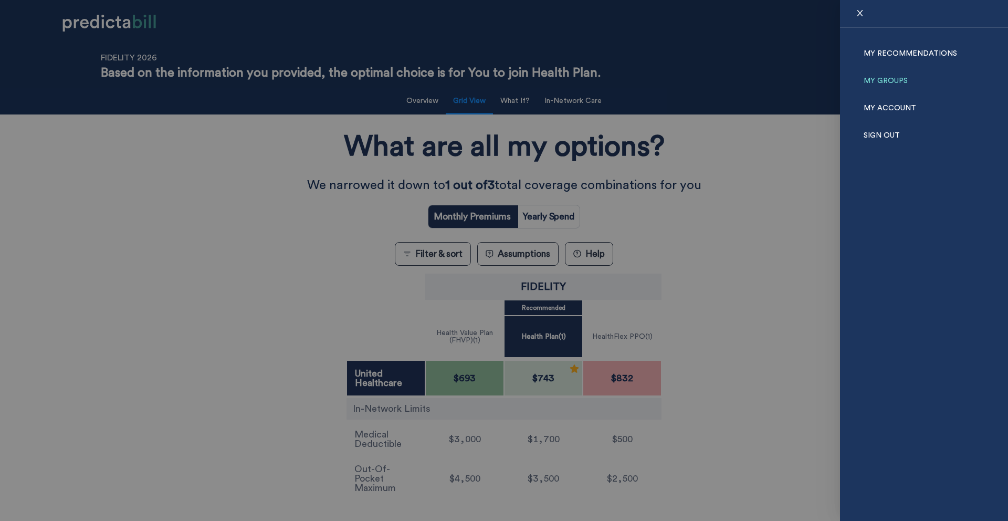
click at [890, 83] on link "My Groups" at bounding box center [886, 80] width 44 height 27
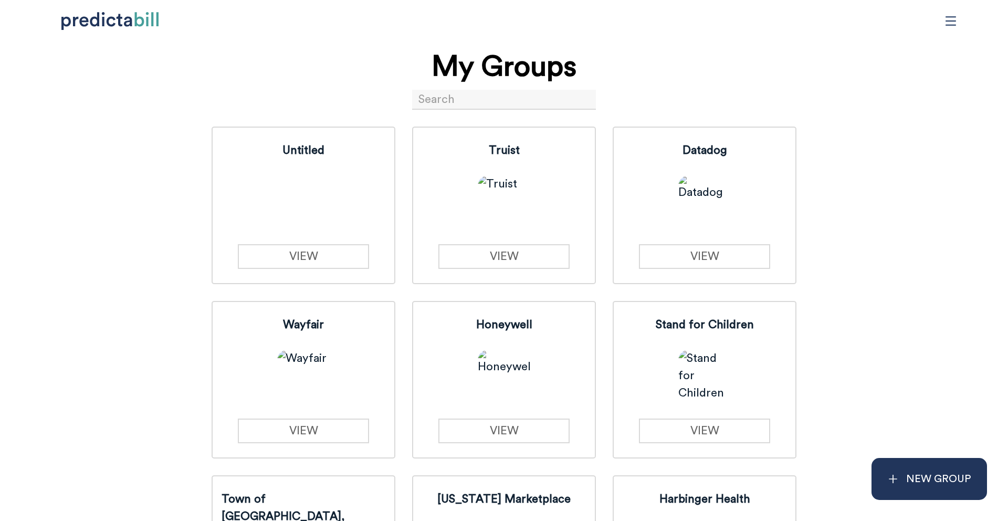
click at [443, 93] on input at bounding box center [504, 100] width 184 height 20
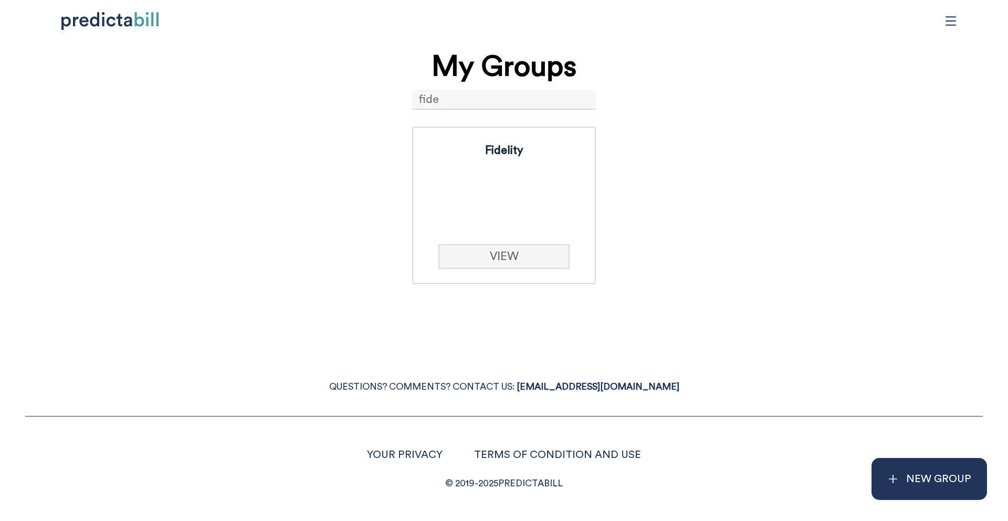
type input "fide"
click at [483, 257] on link "VIEW" at bounding box center [503, 256] width 131 height 25
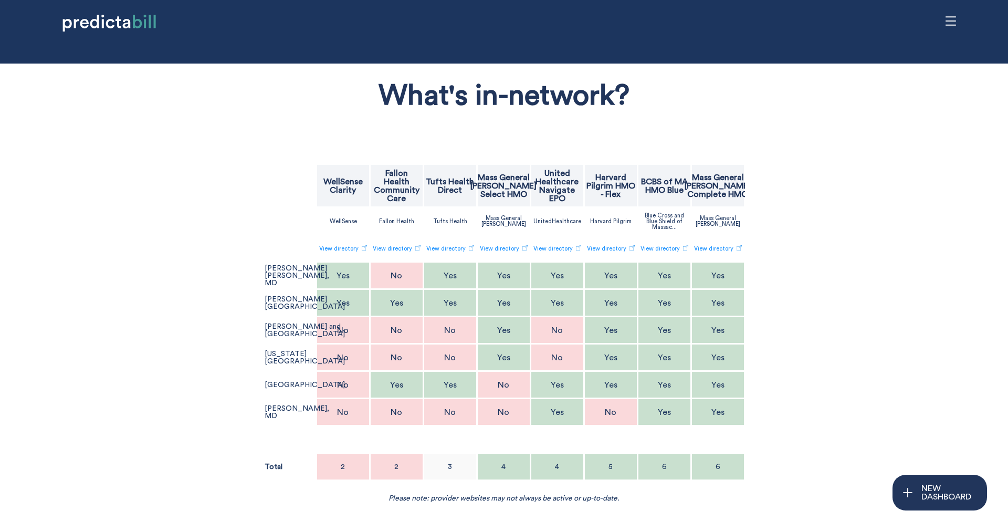
click at [275, 417] on p "[PERSON_NAME], MD" at bounding box center [297, 412] width 65 height 15
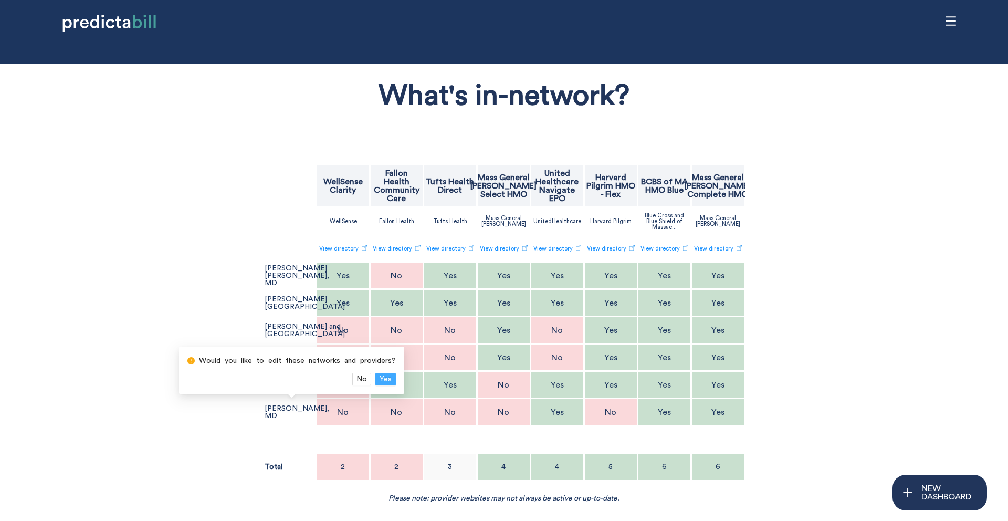
click at [386, 375] on span "Yes" at bounding box center [386, 379] width 12 height 12
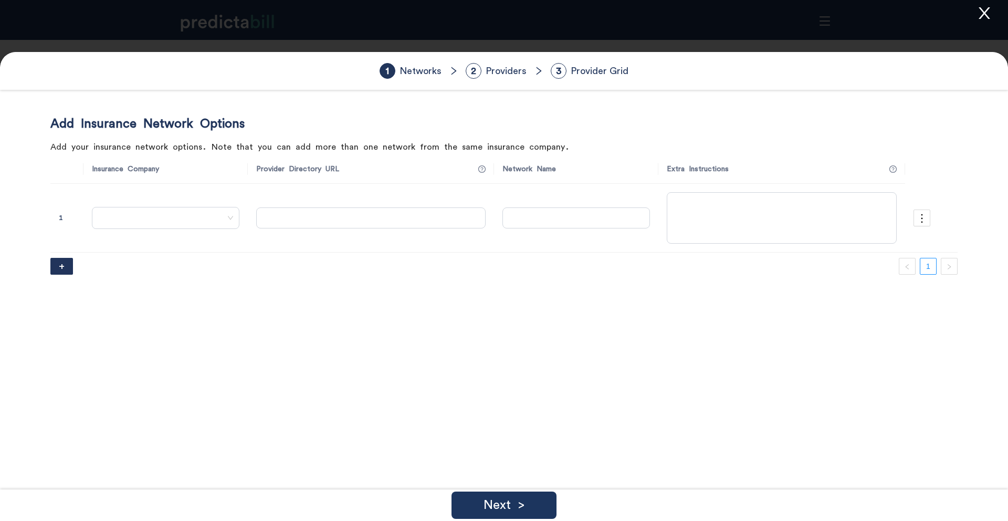
type input "[URL][DOMAIN_NAME]"
type input "Clarity"
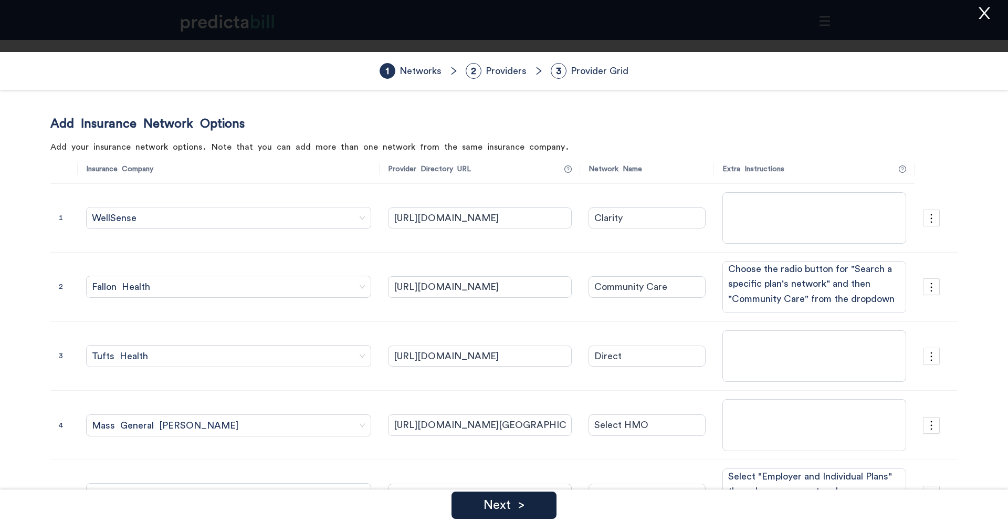
click at [520, 494] on div "Next >" at bounding box center [503, 504] width 105 height 27
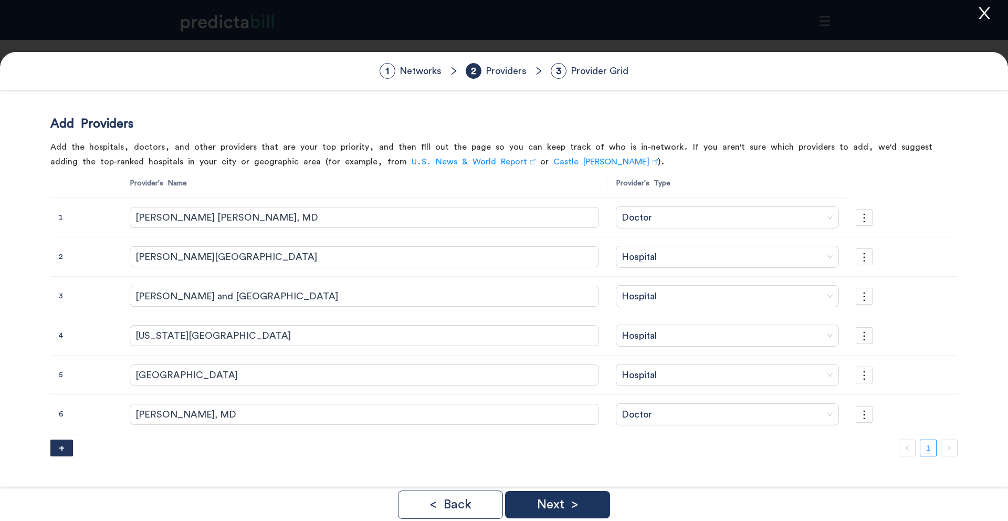
click at [991, 12] on icon "close" at bounding box center [984, 13] width 16 height 16
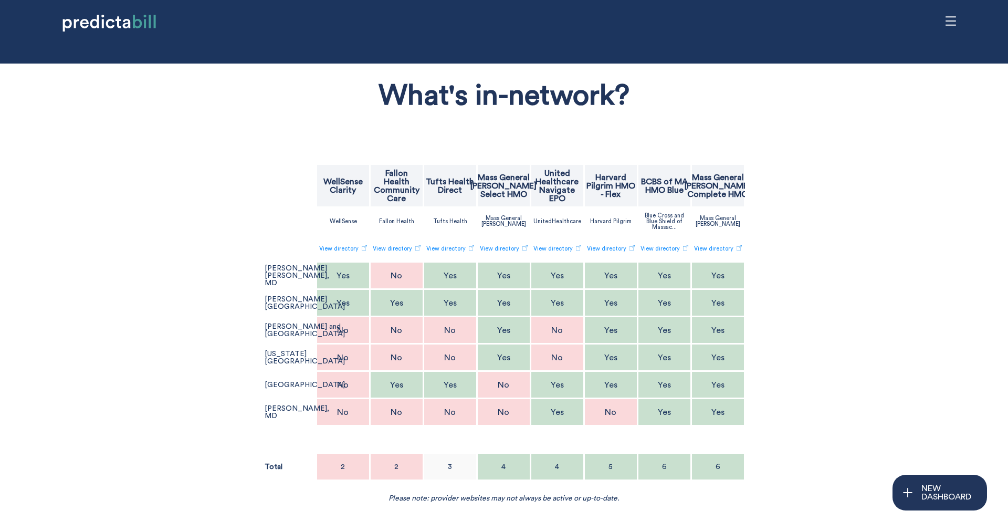
click at [882, 165] on div "What's in-network? WellSense Clarity Fallon Health Community Care Tufts Health …" at bounding box center [504, 286] width 826 height 434
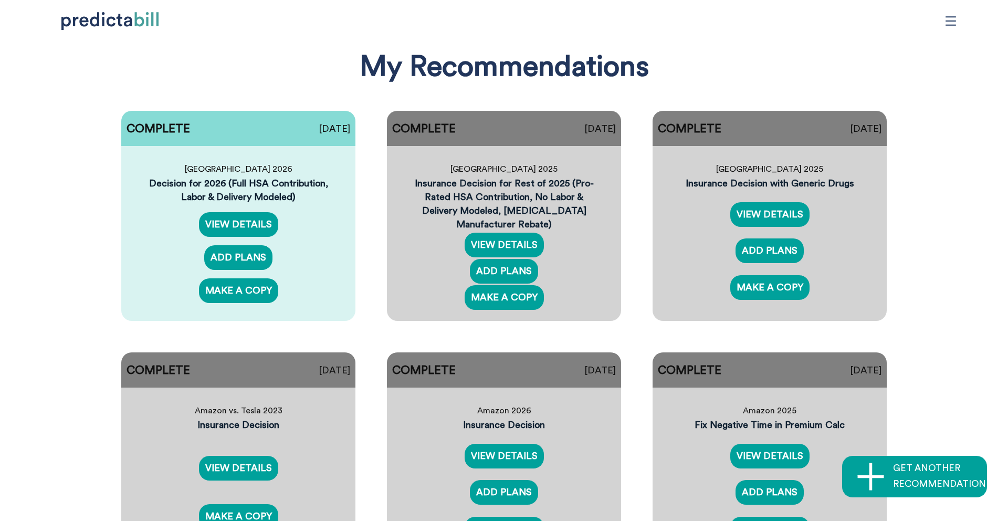
click at [955, 16] on icon "menu" at bounding box center [951, 21] width 12 height 12
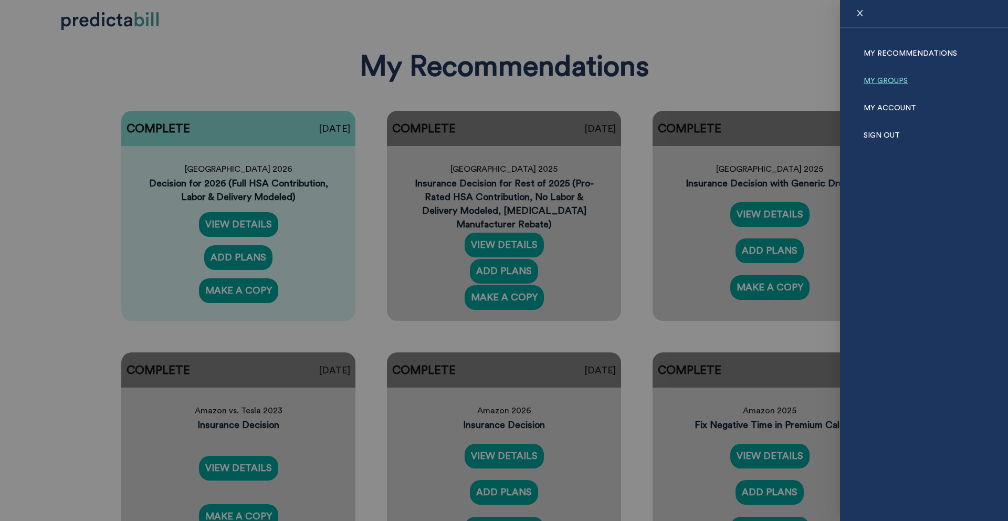
click at [872, 81] on link "My Groups" at bounding box center [886, 80] width 44 height 27
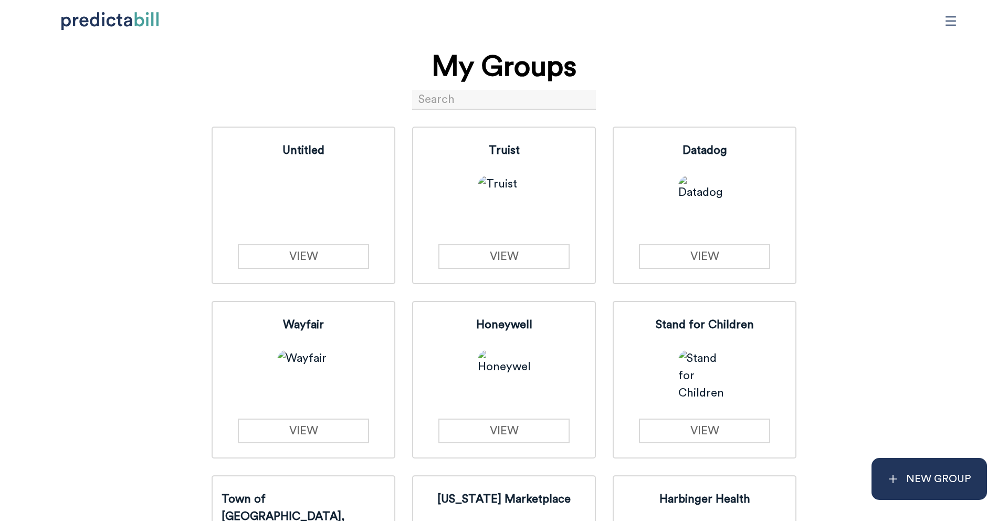
click at [506, 99] on input at bounding box center [504, 100] width 184 height 20
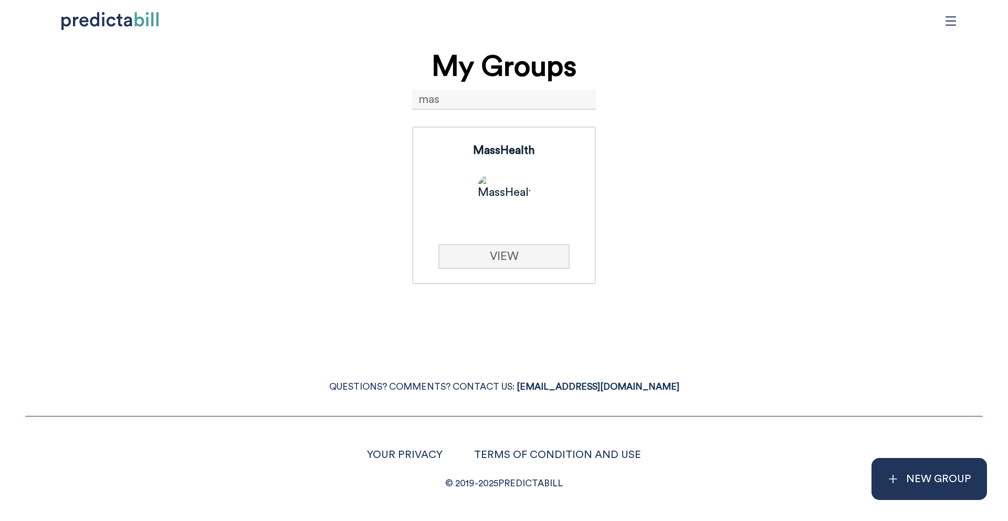
type input "mas"
click at [509, 268] on link "VIEW" at bounding box center [503, 256] width 131 height 25
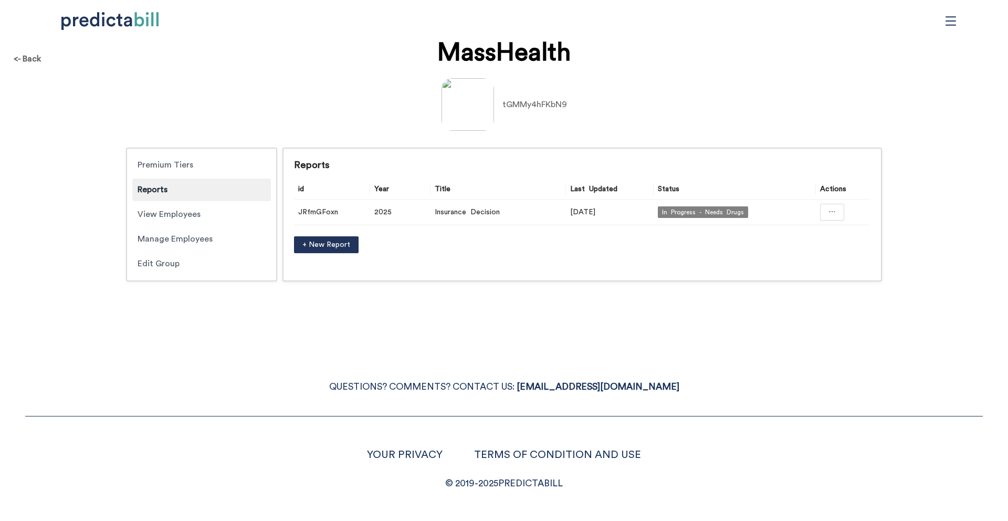
click at [237, 414] on div "QUESTIONS? COMMENTS? CONTACT US: [EMAIL_ADDRESS][DOMAIN_NAME] YOUR PRIVACY TERM…" at bounding box center [504, 423] width 1008 height 138
click at [776, 298] on div "<- Back MassHealth tGMMy4hFKbN9 Premium Tiers Reports View Employees Manage Emp…" at bounding box center [504, 260] width 1008 height 521
click at [827, 214] on button "button" at bounding box center [832, 212] width 24 height 17
click at [858, 244] on span "Open in a new tab" at bounding box center [832, 241] width 69 height 12
click at [536, 290] on div "<- Back MassHealth tGMMy4hFKbN9 Premium Tiers Reports View Employees Manage Emp…" at bounding box center [504, 166] width 1008 height 252
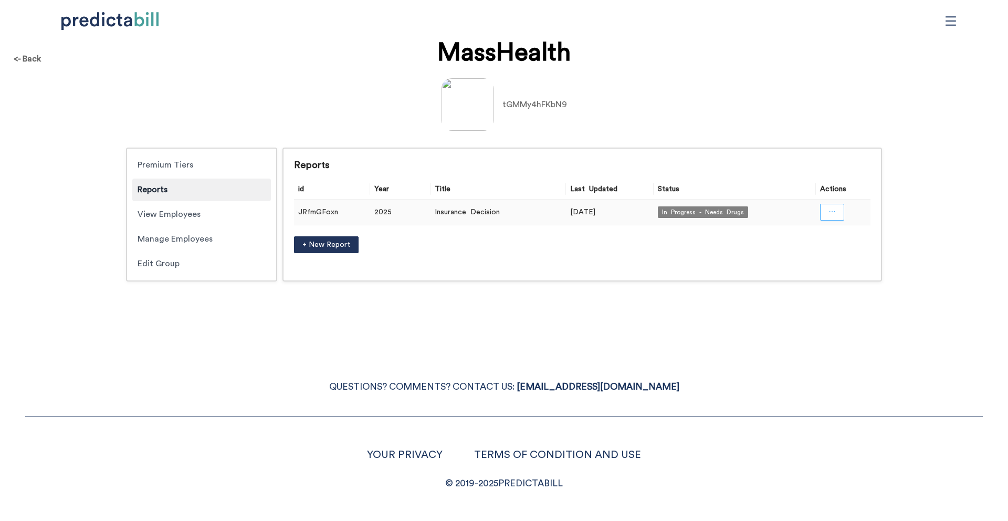
click at [837, 209] on button "button" at bounding box center [832, 212] width 24 height 17
click at [285, 374] on div "QUESTIONS? COMMENTS? CONTACT US: [EMAIL_ADDRESS][DOMAIN_NAME] YOUR PRIVACY TERM…" at bounding box center [504, 423] width 1008 height 138
click at [834, 210] on icon "ellipsis" at bounding box center [831, 211] width 7 height 7
click at [829, 309] on span "Add Drugs" at bounding box center [832, 308] width 69 height 12
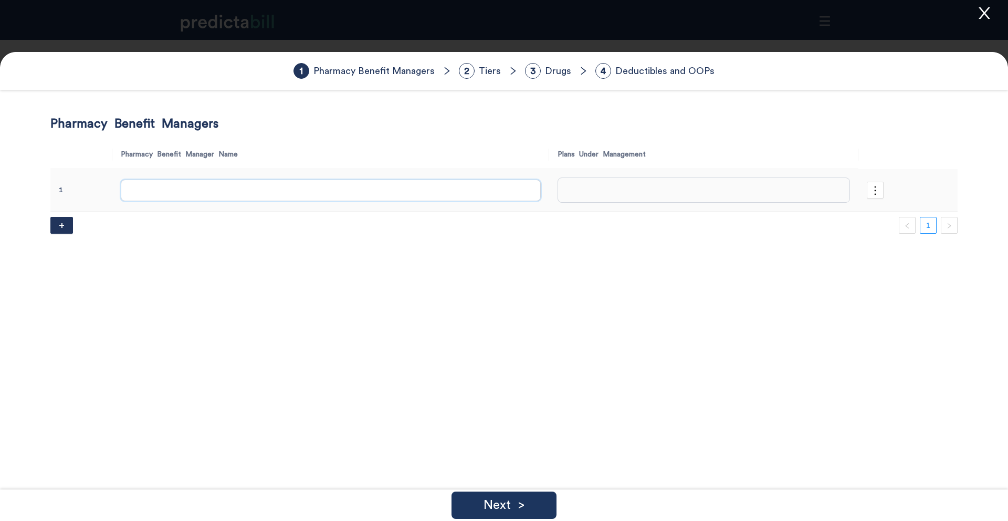
click at [356, 188] on input "text" at bounding box center [331, 190] width 420 height 21
click at [520, 509] on p "Next >" at bounding box center [503, 505] width 41 height 13
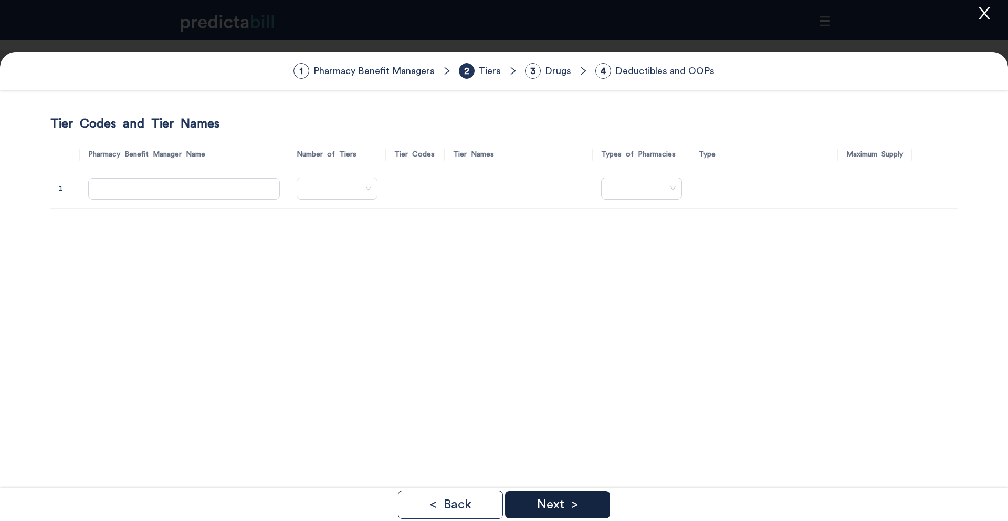
click at [574, 504] on p "Next >" at bounding box center [557, 504] width 41 height 13
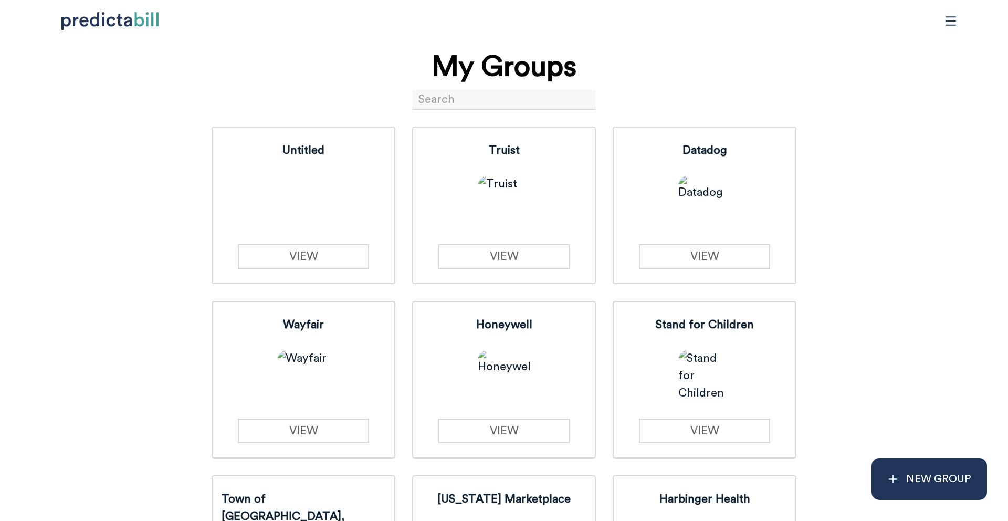
click at [456, 100] on input at bounding box center [504, 100] width 184 height 20
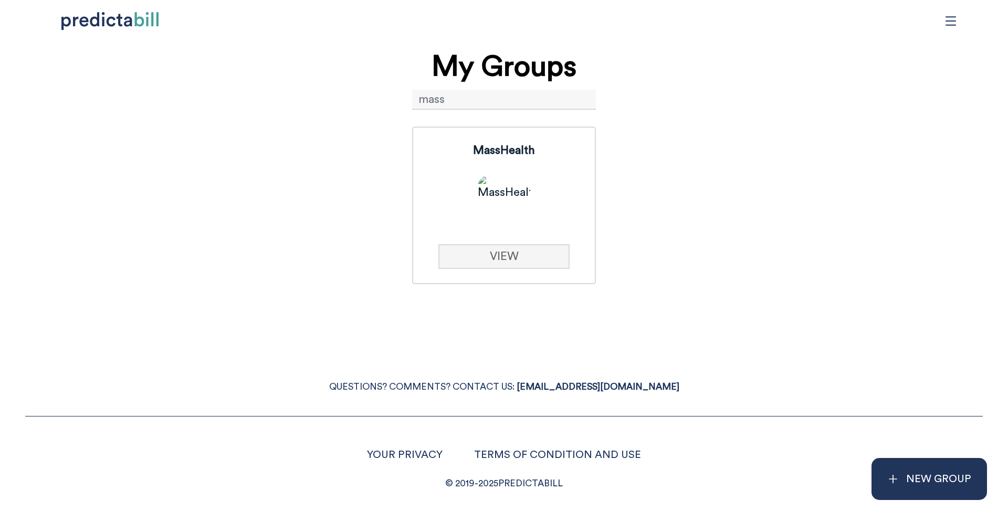
type input "mass"
click at [483, 257] on link "VIEW" at bounding box center [503, 256] width 131 height 25
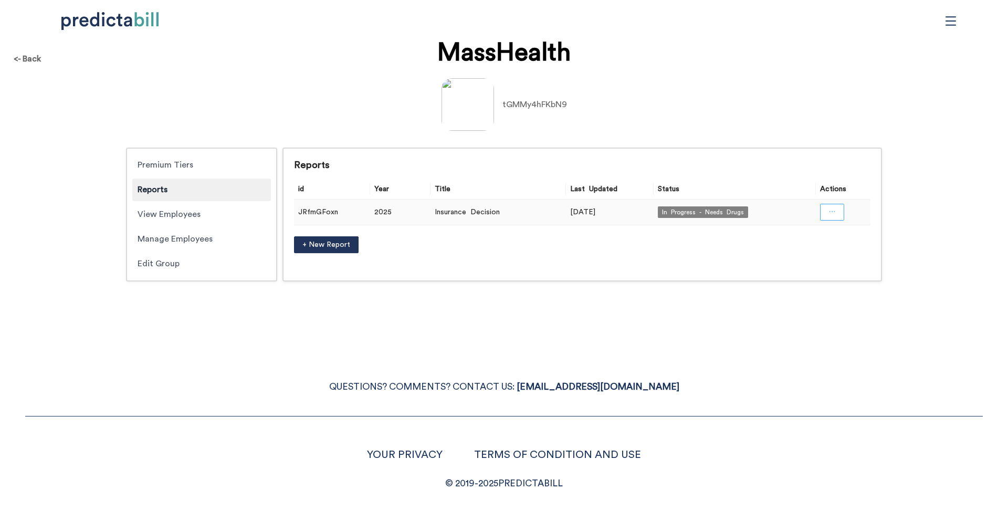
click at [827, 216] on button "button" at bounding box center [832, 212] width 24 height 17
click at [831, 308] on span "Add Drugs" at bounding box center [832, 308] width 69 height 12
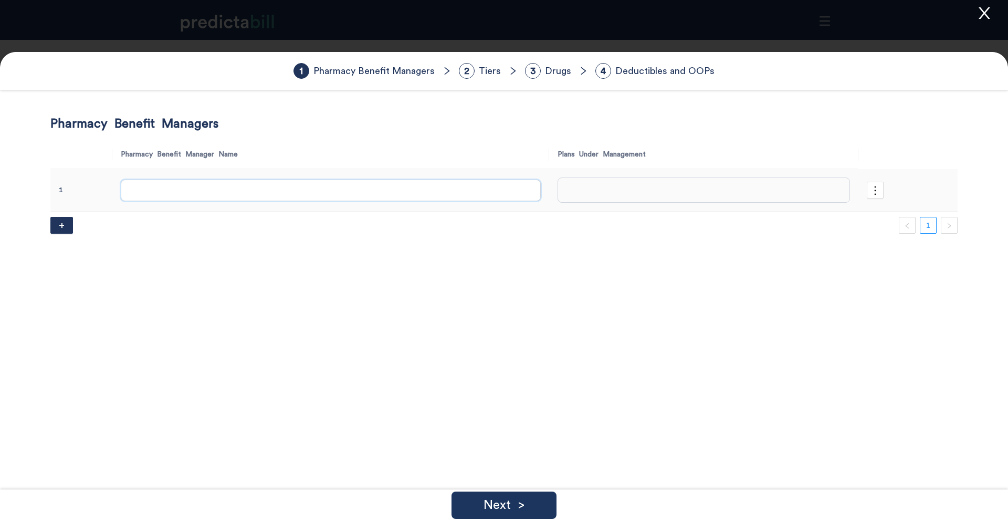
click at [341, 193] on input "text" at bounding box center [331, 190] width 420 height 21
type input "No Drug Coverage"
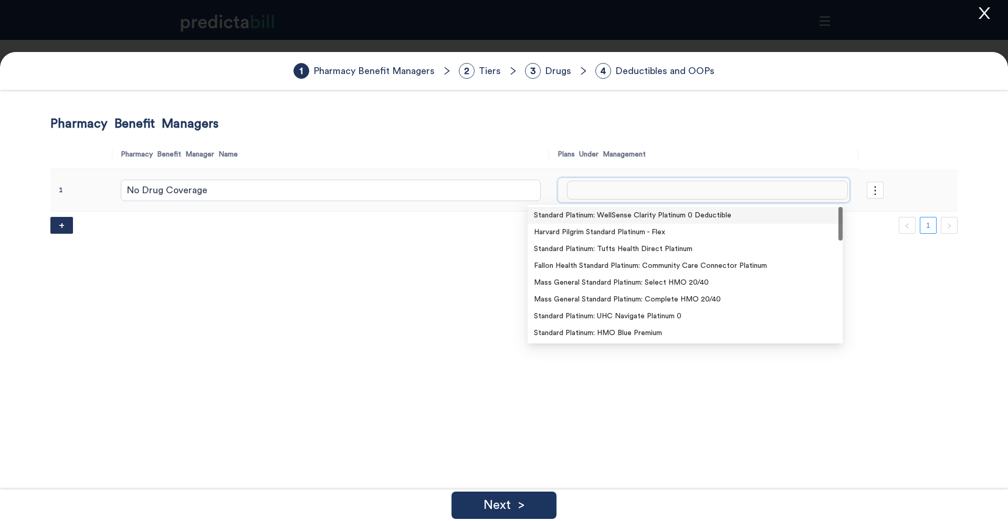
click at [607, 183] on input "search" at bounding box center [707, 190] width 281 height 19
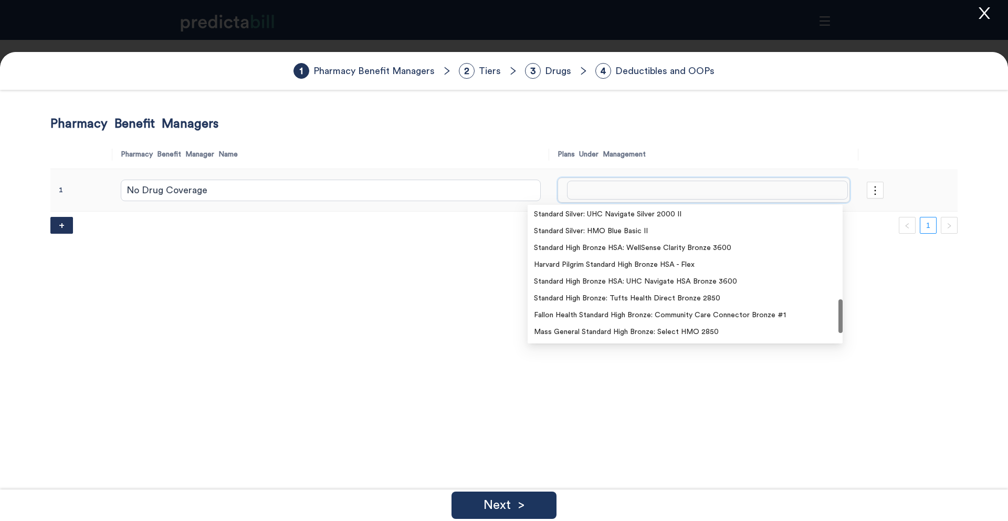
scroll to position [538, 0]
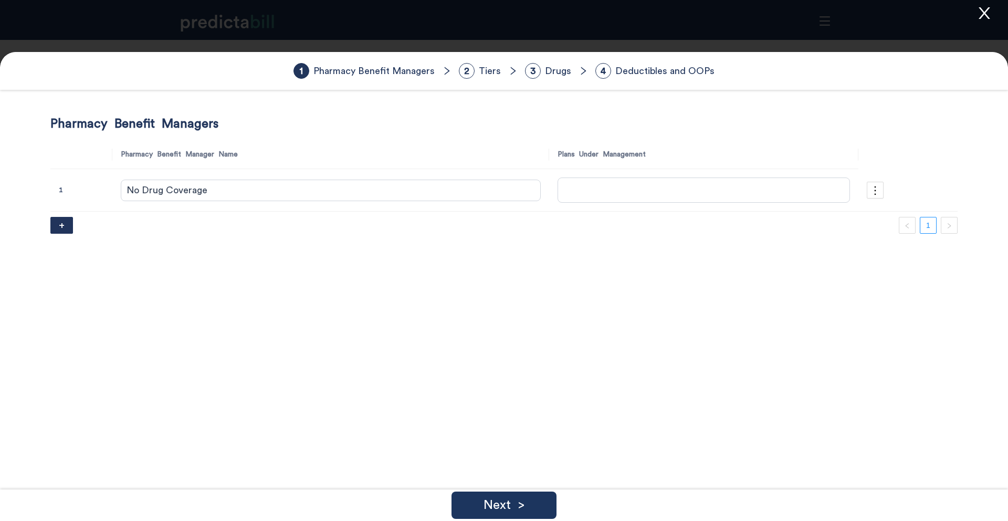
click at [387, 297] on div "Pharmacy Benefit Managers Pharmacy Benefit Manager Name Plans Under Management …" at bounding box center [503, 376] width 907 height 521
click at [539, 499] on div "Next >" at bounding box center [503, 504] width 105 height 27
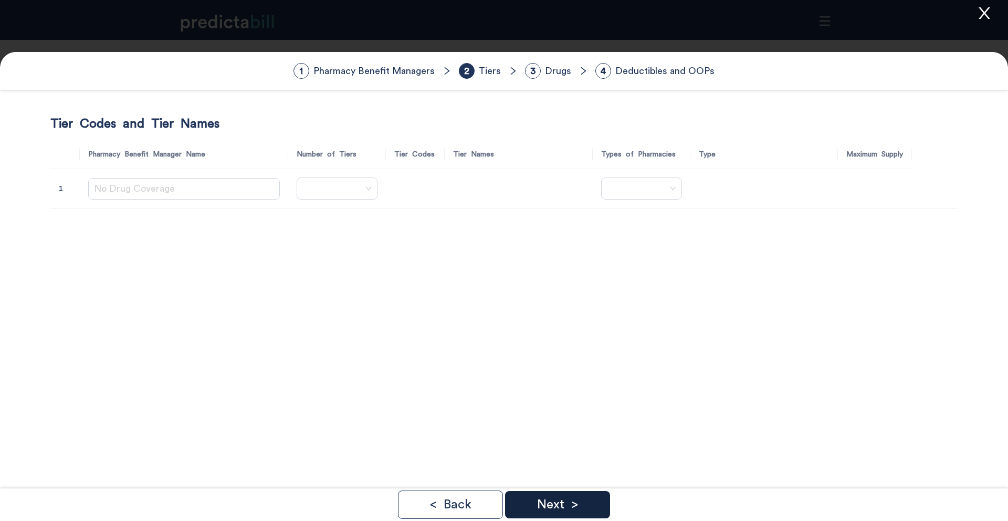
click at [571, 502] on p "Next >" at bounding box center [557, 504] width 41 height 13
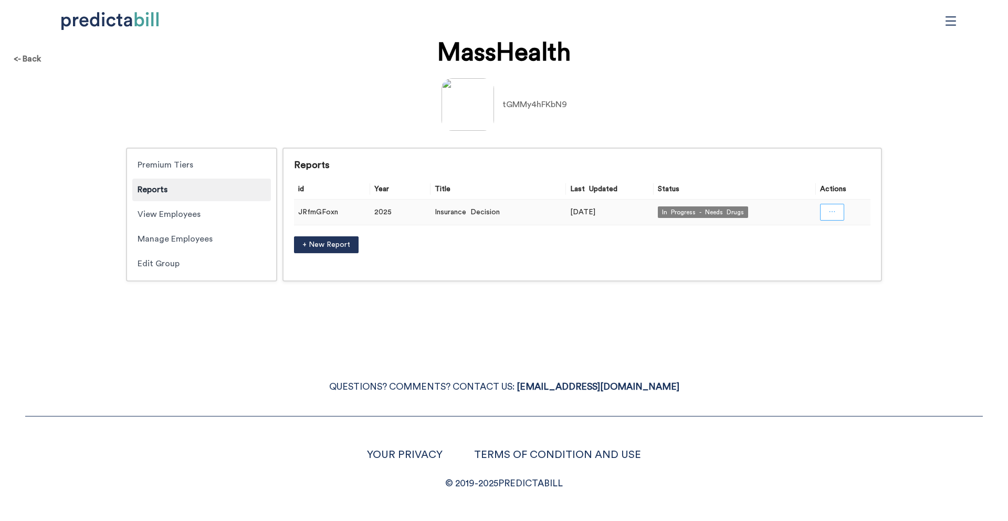
click at [827, 212] on button "button" at bounding box center [832, 212] width 24 height 17
click at [818, 307] on span "Add Drugs" at bounding box center [832, 308] width 69 height 12
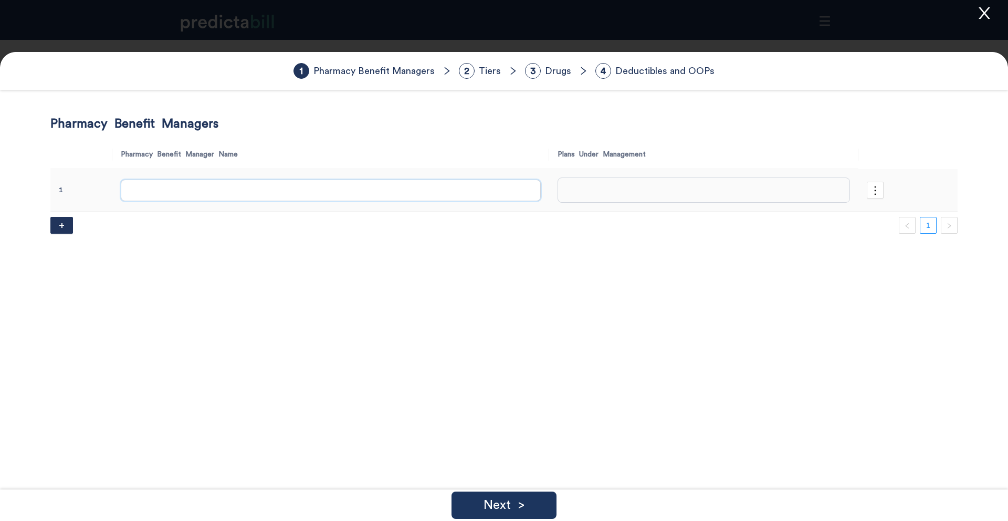
click at [266, 190] on input "text" at bounding box center [331, 190] width 420 height 21
type input "No Drug Coverage"
click at [522, 509] on p "Next >" at bounding box center [503, 505] width 41 height 13
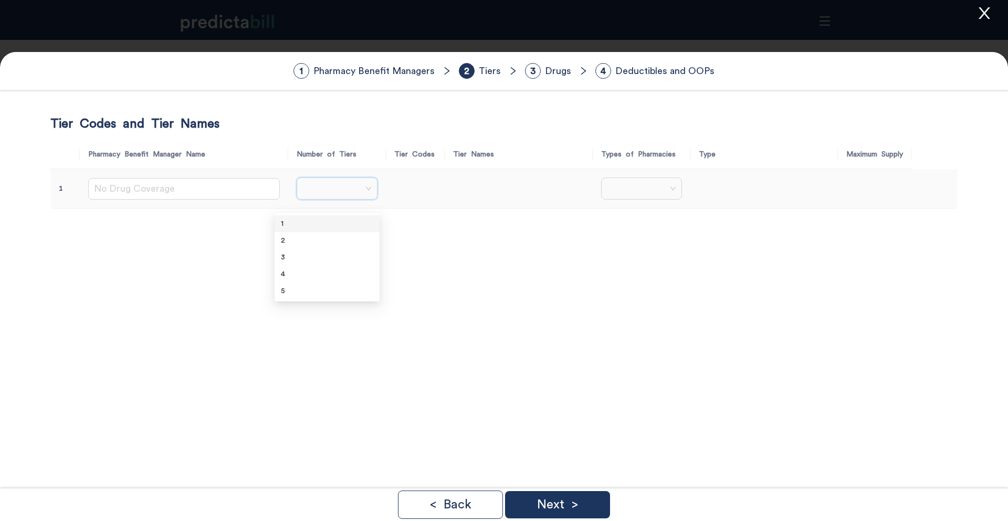
click at [318, 193] on input "search" at bounding box center [333, 188] width 61 height 21
click at [322, 223] on div "1" at bounding box center [327, 224] width 92 height 12
click at [396, 195] on input "text" at bounding box center [419, 200] width 77 height 21
click at [299, 207] on span "1" at bounding box center [325, 200] width 65 height 16
click at [299, 240] on div "2" at bounding box center [317, 241] width 92 height 12
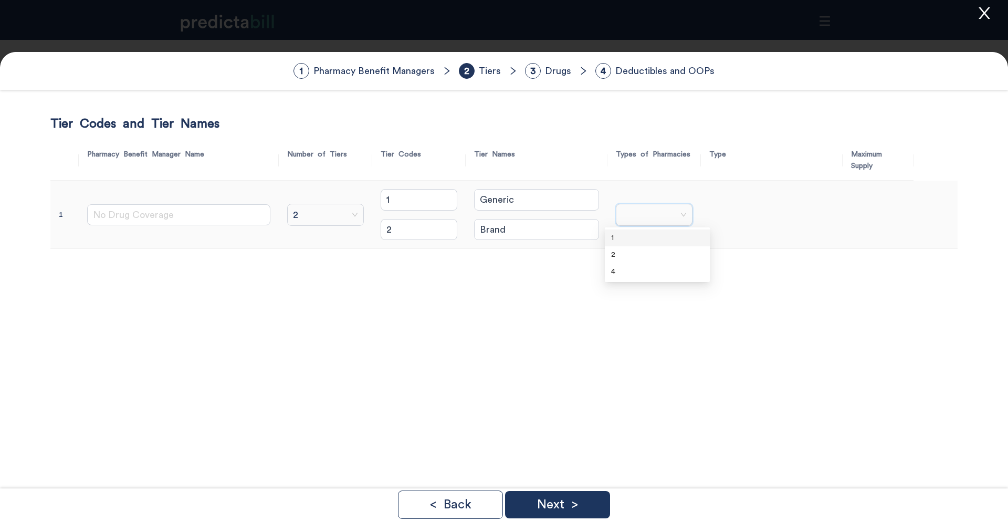
click at [641, 219] on input "search" at bounding box center [650, 214] width 57 height 21
click at [639, 241] on div "1" at bounding box center [657, 238] width 92 height 12
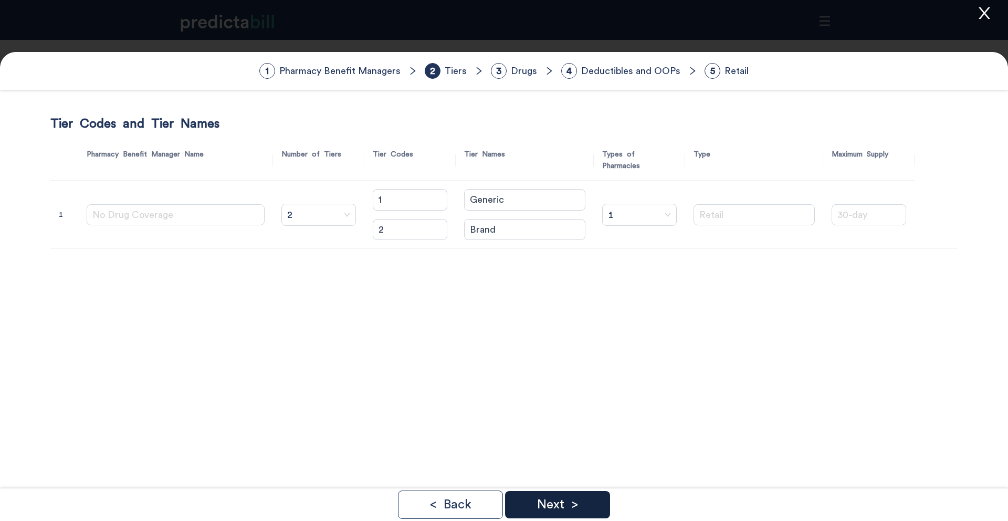
click at [582, 503] on div "Next >" at bounding box center [557, 504] width 105 height 27
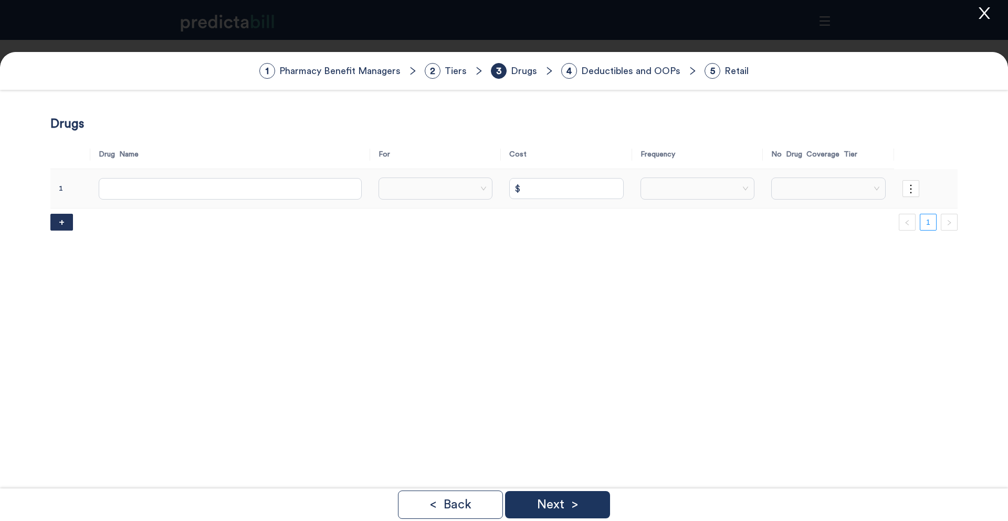
click at [787, 187] on input "search" at bounding box center [824, 188] width 94 height 21
click at [792, 231] on div "1 - Generic" at bounding box center [823, 229] width 108 height 12
click at [621, 193] on input "search" at bounding box center [665, 188] width 89 height 21
click at [623, 210] on div "Monthly" at bounding box center [656, 212] width 101 height 12
click at [492, 192] on input "$" at bounding box center [541, 188] width 108 height 21
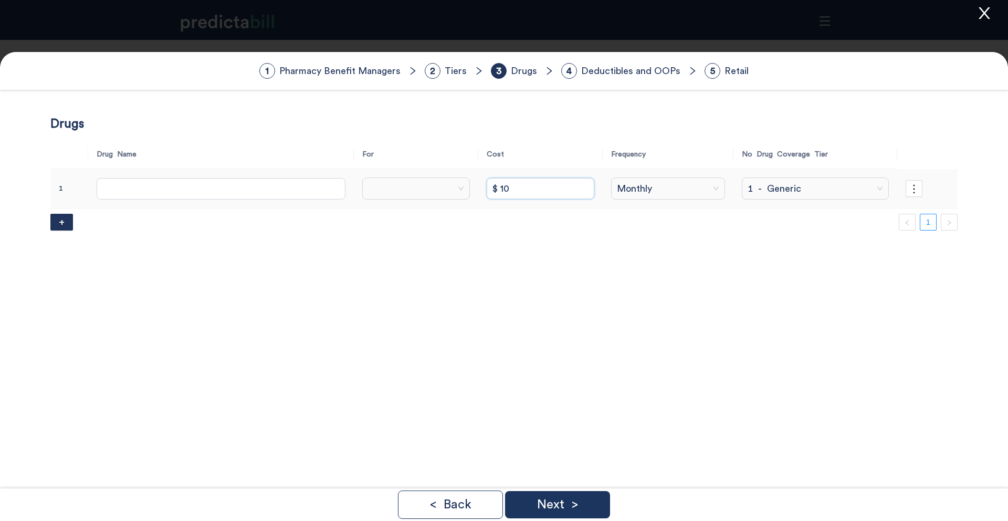
type input "$ 10"
type input "No Drugs"
click at [422, 188] on input "search" at bounding box center [413, 188] width 88 height 21
click at [422, 210] on div "Self" at bounding box center [393, 212] width 100 height 12
click at [567, 503] on p "Next >" at bounding box center [557, 504] width 41 height 13
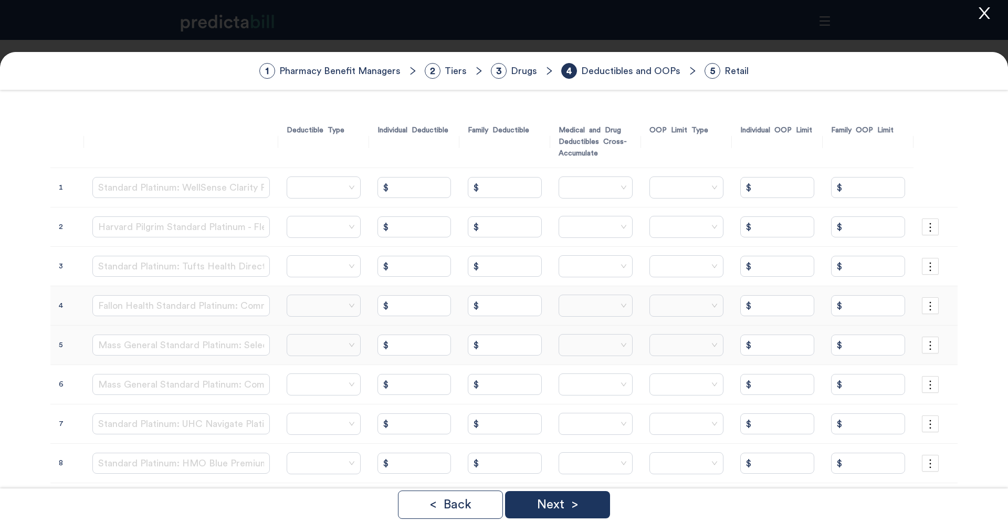
scroll to position [169, 0]
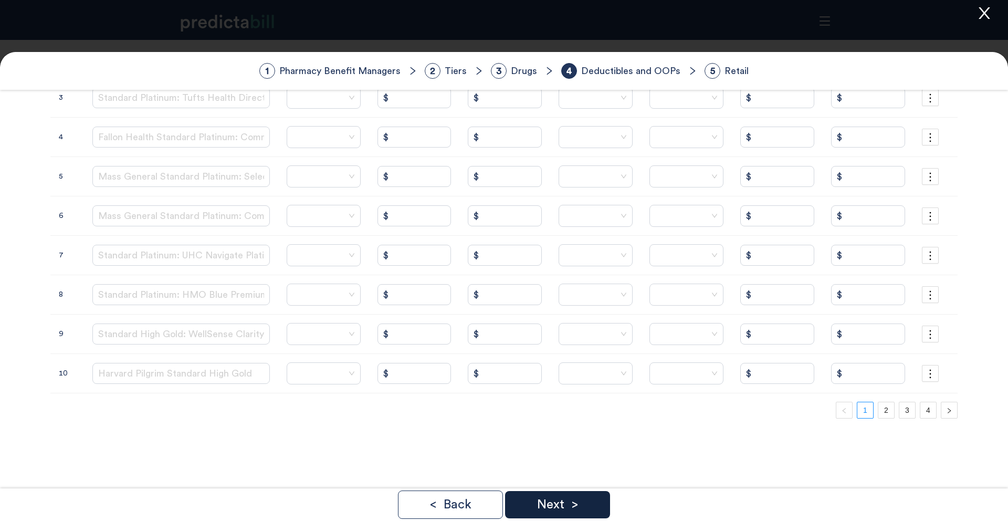
click at [591, 500] on div "Next >" at bounding box center [557, 504] width 105 height 27
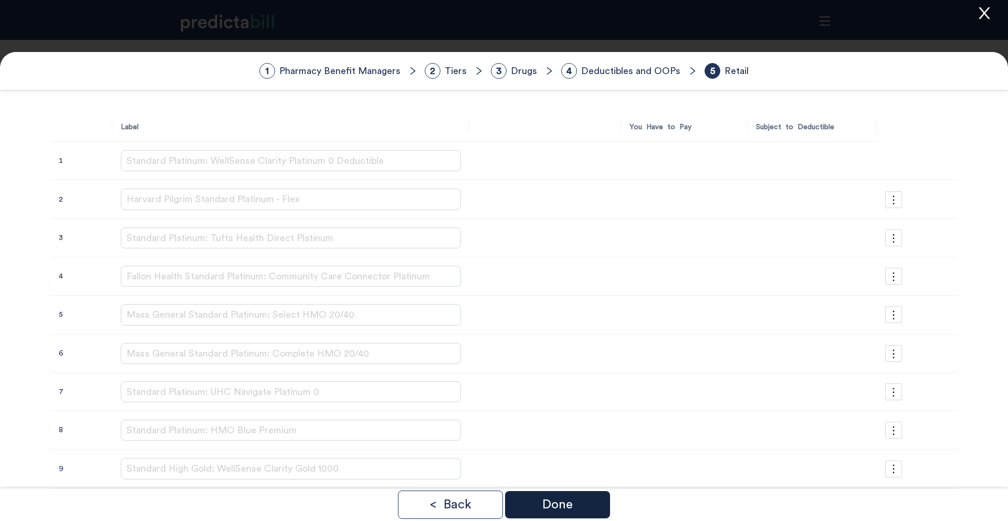
scroll to position [0, 0]
click at [575, 503] on div "Done" at bounding box center [557, 504] width 105 height 27
click at [548, 506] on p "Done" at bounding box center [557, 504] width 30 height 13
click at [567, 503] on p "Done" at bounding box center [557, 504] width 30 height 13
click at [431, 506] on p "< Back" at bounding box center [450, 504] width 42 height 13
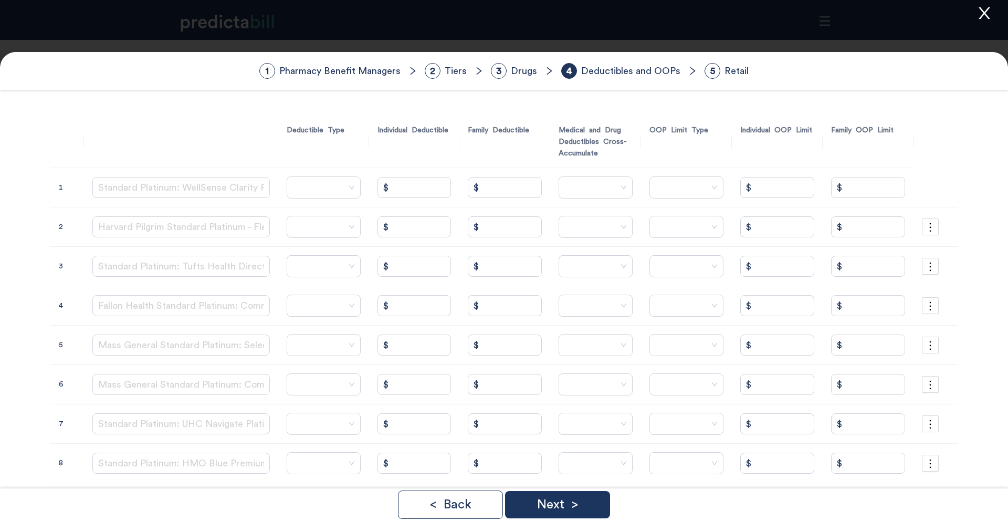
click at [989, 12] on icon "close" at bounding box center [984, 13] width 16 height 16
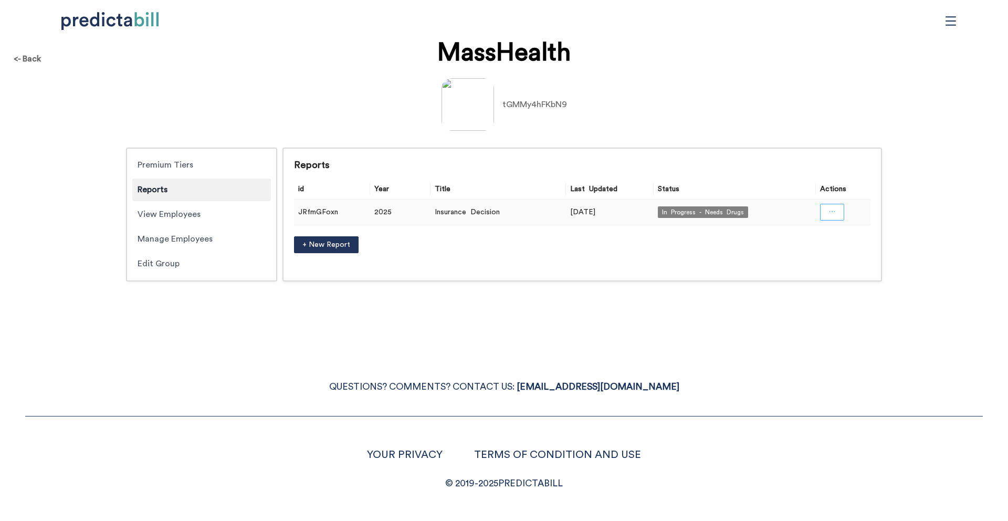
click at [837, 213] on button "button" at bounding box center [832, 212] width 24 height 17
click at [673, 310] on div "<- Back MassHealth tGMMy4hFKbN9 Premium Tiers Reports View Employees Manage Emp…" at bounding box center [504, 260] width 1008 height 521
click at [257, 346] on div "<- Back MassHealth tGMMy4hFKbN9 Premium Tiers Reports View Employees Manage Emp…" at bounding box center [504, 260] width 1008 height 521
click at [155, 396] on div "QUESTIONS? COMMENTS? CONTACT US: HI@PREDICTABILL.COM YOUR PRIVACY TERMS OF COND…" at bounding box center [504, 423] width 1008 height 138
click at [258, 398] on div "QUESTIONS? COMMENTS? CONTACT US: HI@PREDICTABILL.COM YOUR PRIVACY TERMS OF COND…" at bounding box center [504, 423] width 1008 height 138
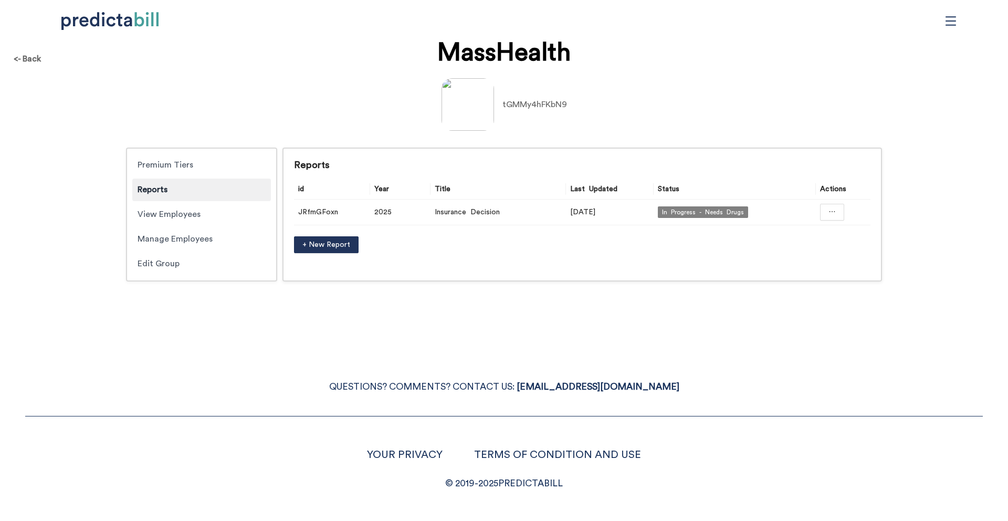
click at [258, 398] on div "QUESTIONS? COMMENTS? CONTACT US: HI@PREDICTABILL.COM YOUR PRIVACY TERMS OF COND…" at bounding box center [504, 423] width 1008 height 138
click at [952, 25] on icon "menu" at bounding box center [950, 20] width 10 height 9
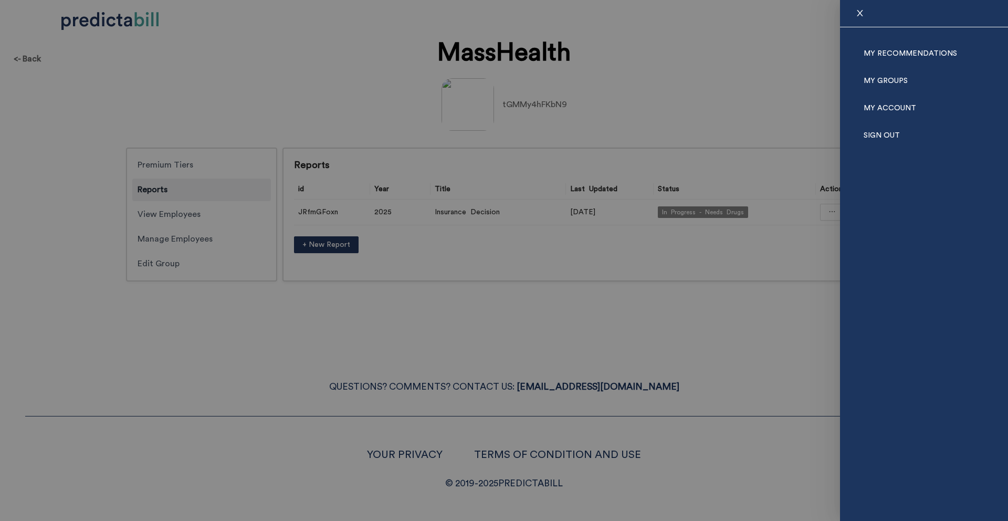
click at [241, 385] on div at bounding box center [504, 260] width 1008 height 521
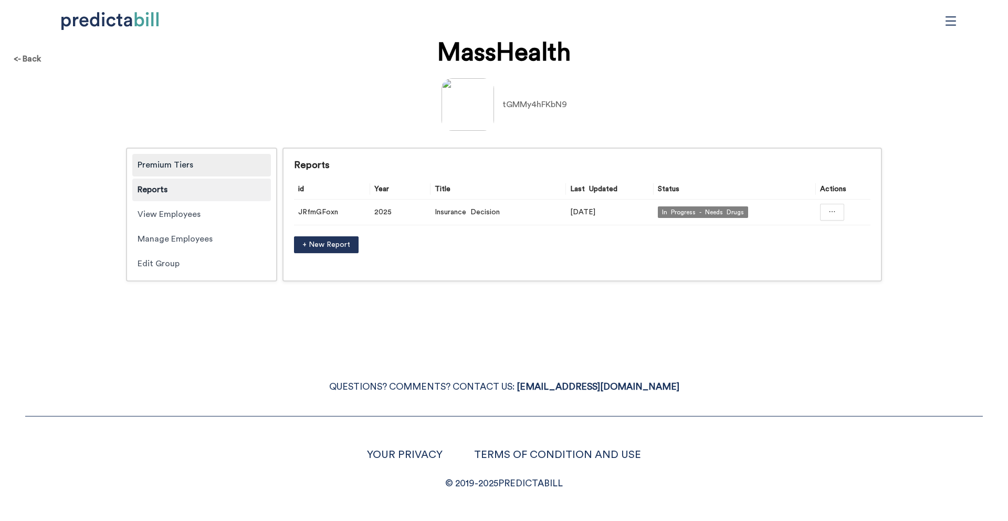
click at [185, 164] on div "Premium Tiers" at bounding box center [201, 165] width 139 height 23
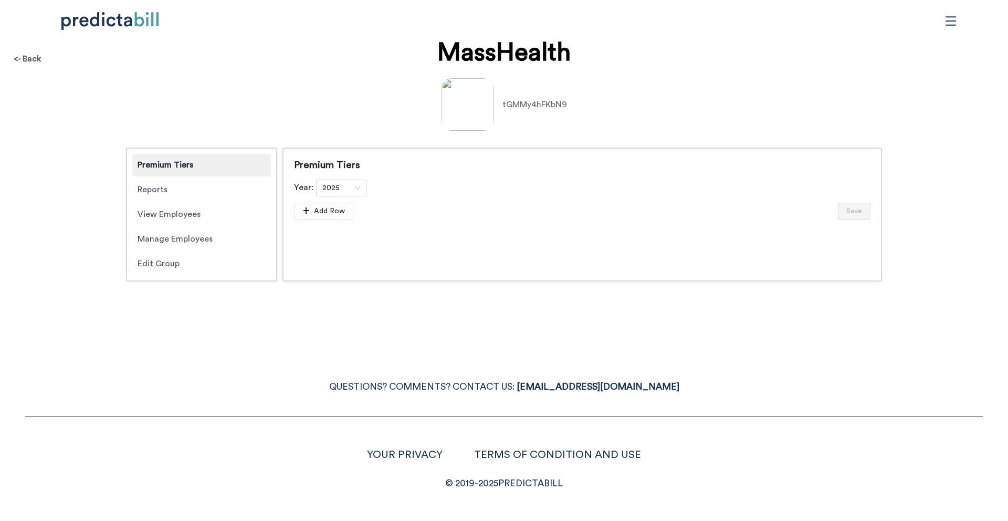
click at [224, 64] on div "<- Back MassHealth tGMMy4hFKbN9 Premium Tiers Reports View Employees Manage Emp…" at bounding box center [504, 166] width 1008 height 252
click at [167, 261] on div "Edit Group" at bounding box center [201, 263] width 139 height 23
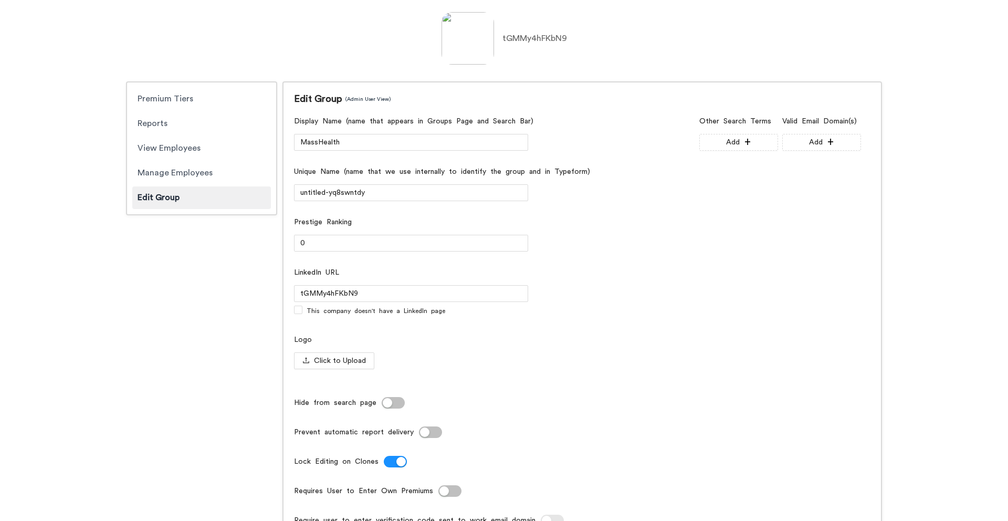
scroll to position [52, 0]
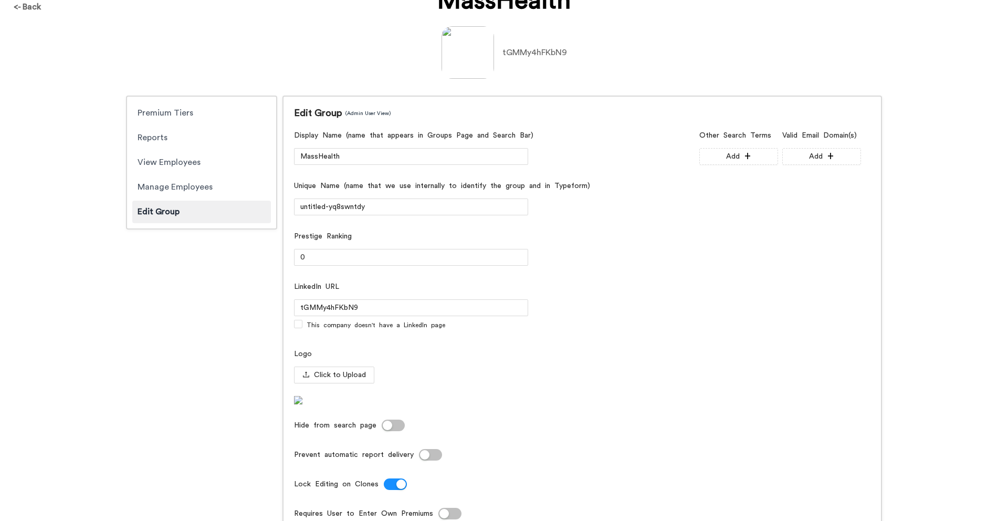
click at [45, 134] on div "<- Back MassHealth tGMMy4hFKbN9 Premium Tiers Reports View Employees Manage Emp…" at bounding box center [504, 388] width 1008 height 801
click at [233, 38] on div "tGMMy4hFKbN9" at bounding box center [503, 52] width 987 height 52
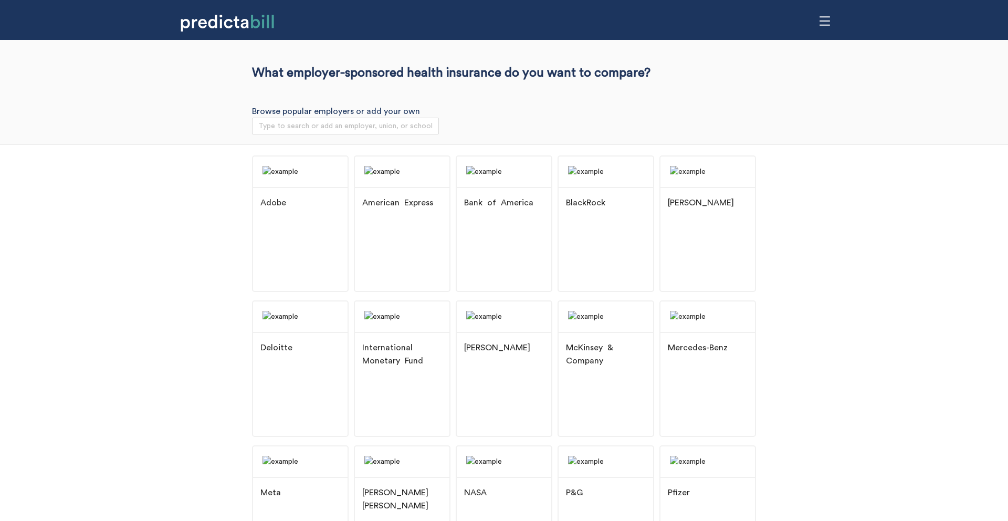
click at [143, 301] on div "Adobe American Express Bank of America BlackRock Booz [PERSON_NAME] Deloitte In…" at bounding box center [504, 444] width 1008 height 600
click at [174, 307] on div "Adobe American Express Bank of America BlackRock Booz [PERSON_NAME] Deloitte In…" at bounding box center [504, 444] width 1008 height 600
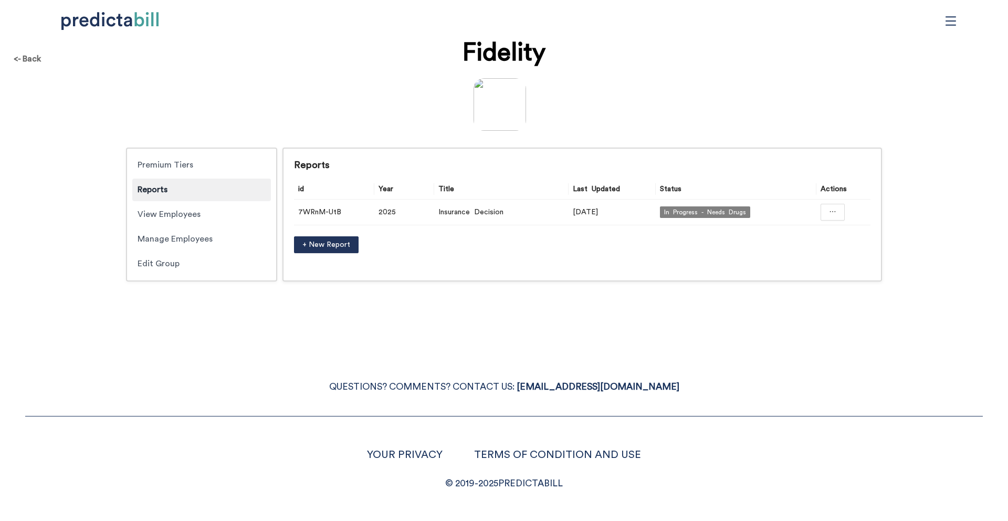
click at [194, 373] on div "QUESTIONS? COMMENTS? CONTACT US: [EMAIL_ADDRESS][DOMAIN_NAME] YOUR PRIVACY TERM…" at bounding box center [504, 423] width 1008 height 138
click at [185, 166] on div "Premium Tiers" at bounding box center [201, 165] width 139 height 23
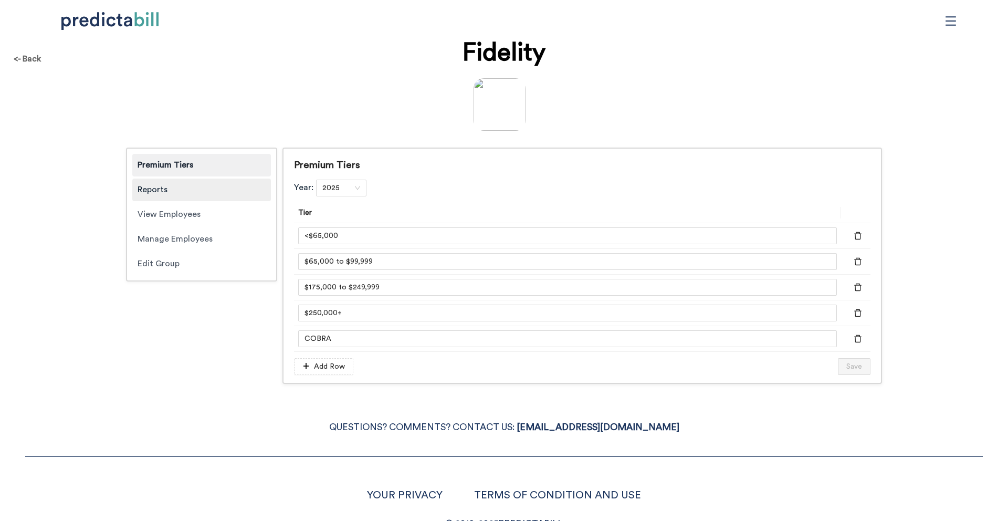
click at [198, 188] on div "Reports" at bounding box center [201, 189] width 139 height 23
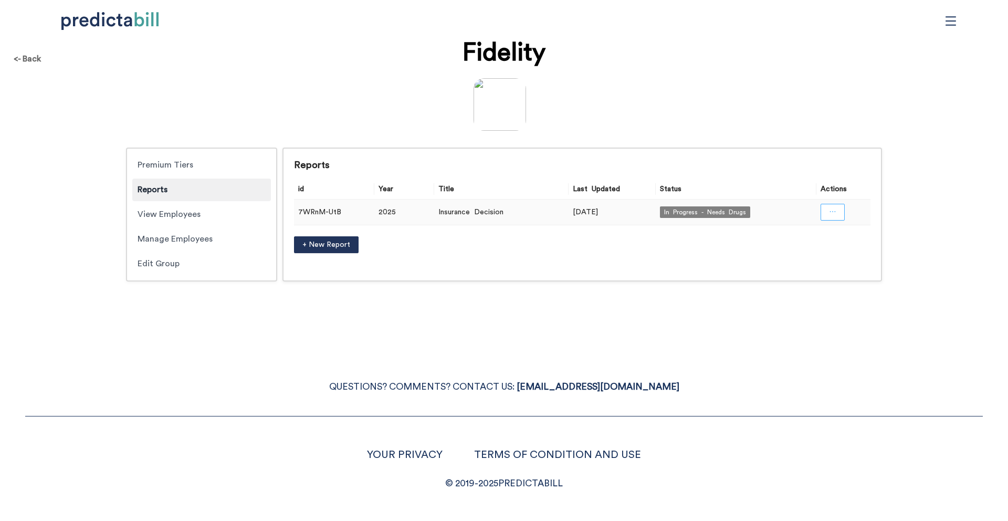
click at [829, 213] on button "button" at bounding box center [832, 212] width 24 height 17
click at [823, 277] on span "Edit Plans" at bounding box center [832, 275] width 69 height 12
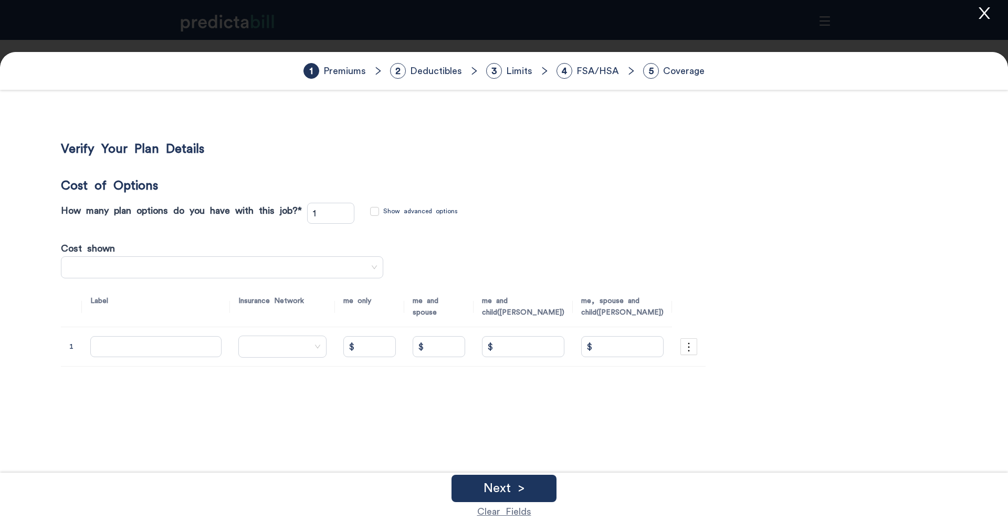
type input "3"
type input "Health Value Plan (FHVP)"
type input "$ 692.99"
type input "$ 1,247.39"
type input "$ 1,524.58"
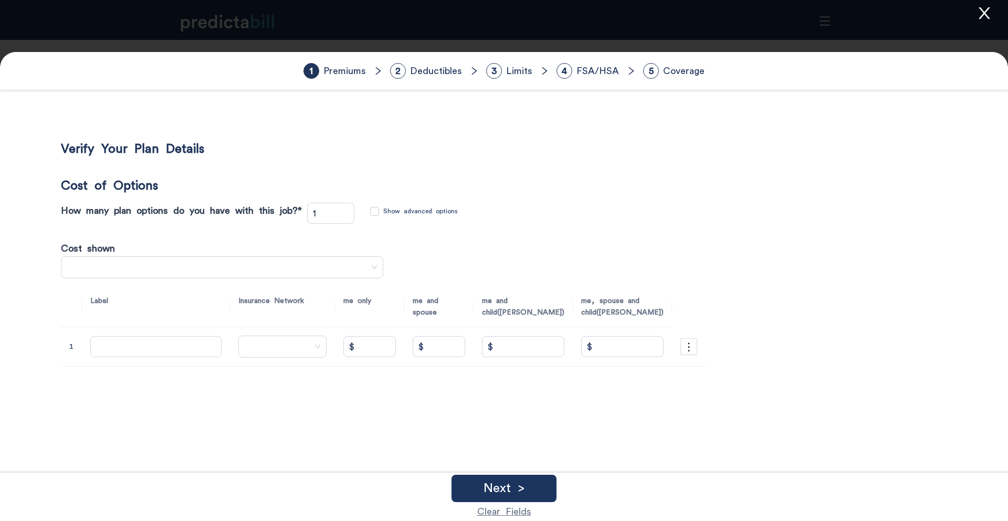
type input "$ 2,217.58"
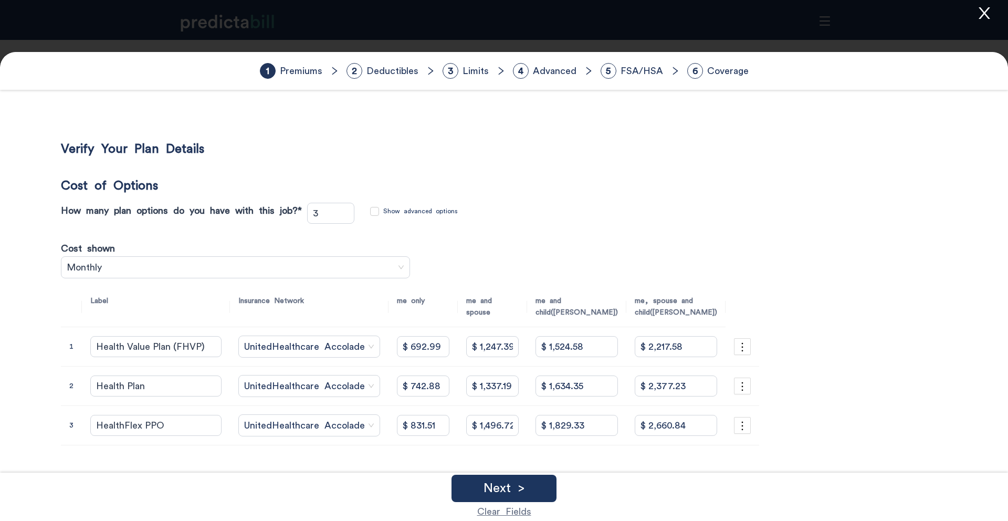
click at [412, 208] on span "Show advanced options" at bounding box center [420, 211] width 83 height 10
click at [379, 208] on input "Show advanced options" at bounding box center [374, 211] width 9 height 9
checkbox input "true"
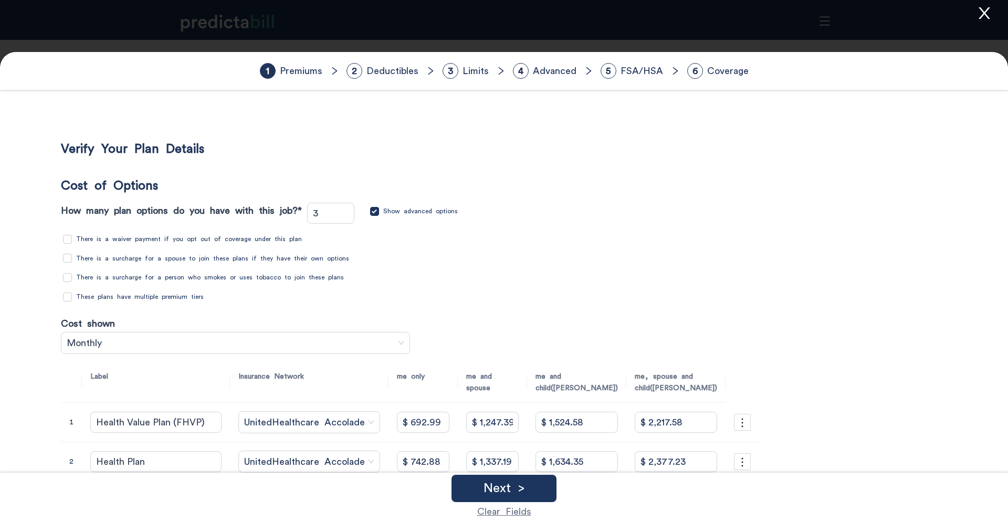
click at [138, 297] on span "These plans have multiple premium tiers" at bounding box center [140, 297] width 136 height 10
click at [72, 297] on input "These plans have multiple premium tiers" at bounding box center [67, 296] width 9 height 9
checkbox input "true"
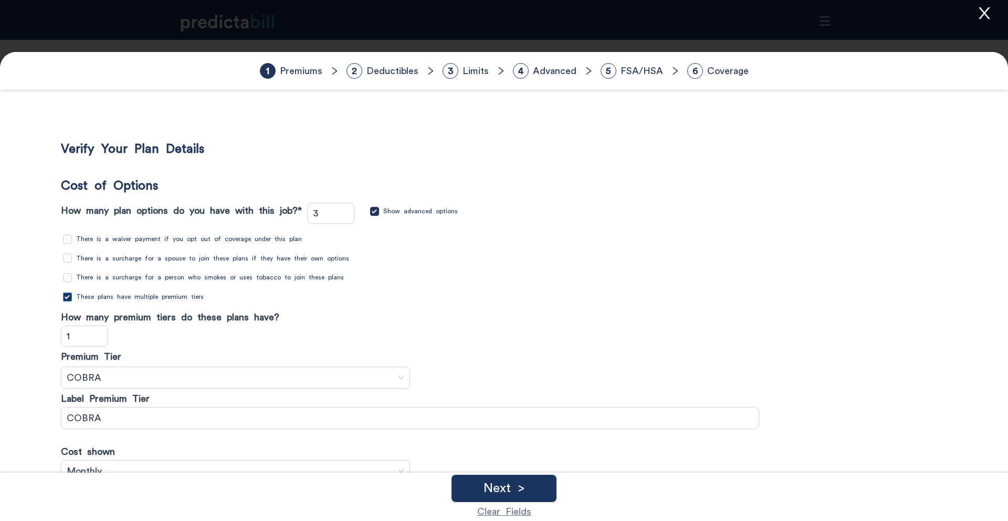
scroll to position [108, 0]
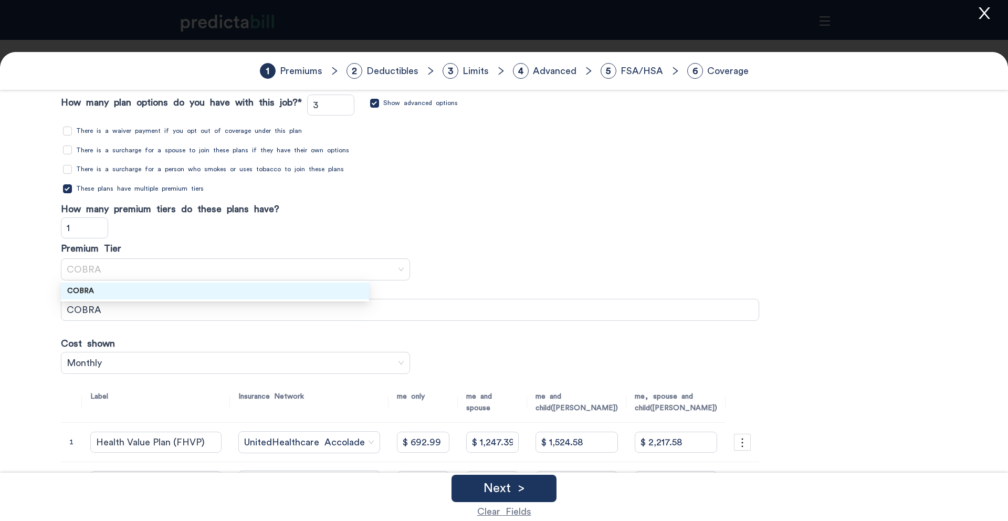
click at [214, 267] on span "COBRA" at bounding box center [236, 269] width 338 height 16
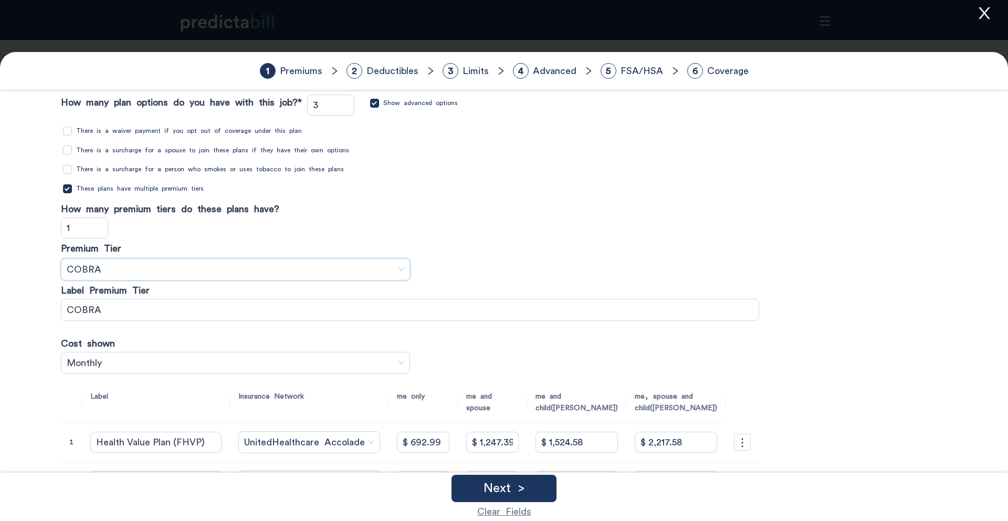
click at [214, 268] on span "COBRA" at bounding box center [236, 269] width 338 height 16
click at [985, 17] on icon "close" at bounding box center [984, 13] width 16 height 16
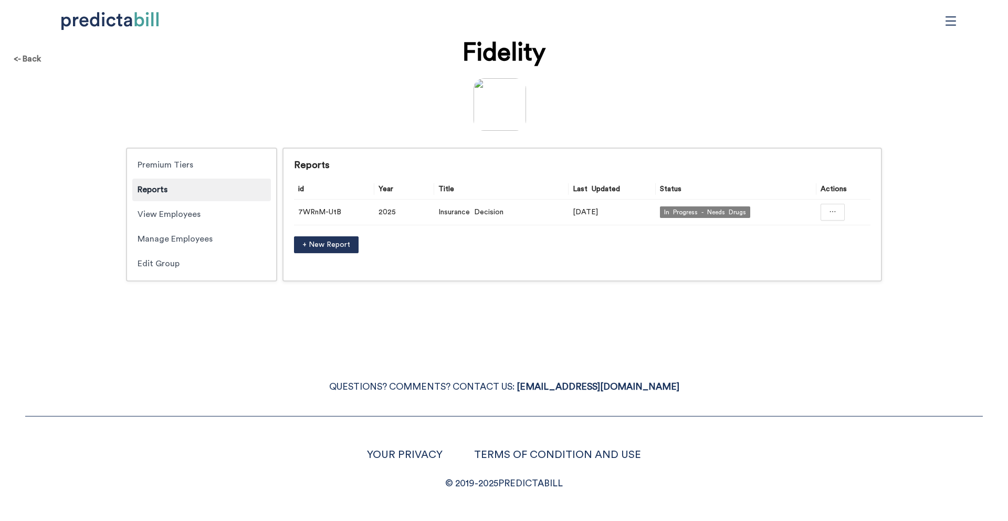
click at [955, 20] on icon "menu" at bounding box center [950, 20] width 10 height 9
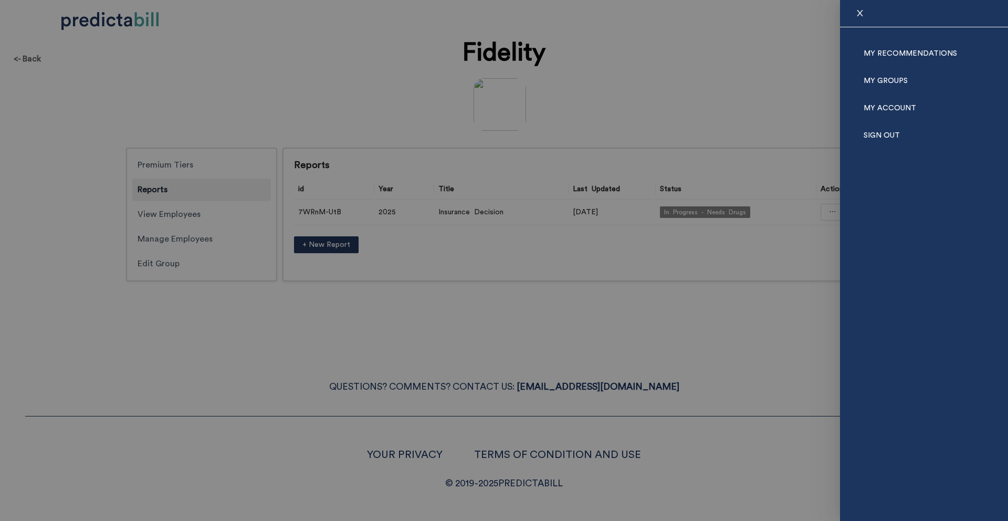
click at [644, 48] on div at bounding box center [504, 260] width 1008 height 521
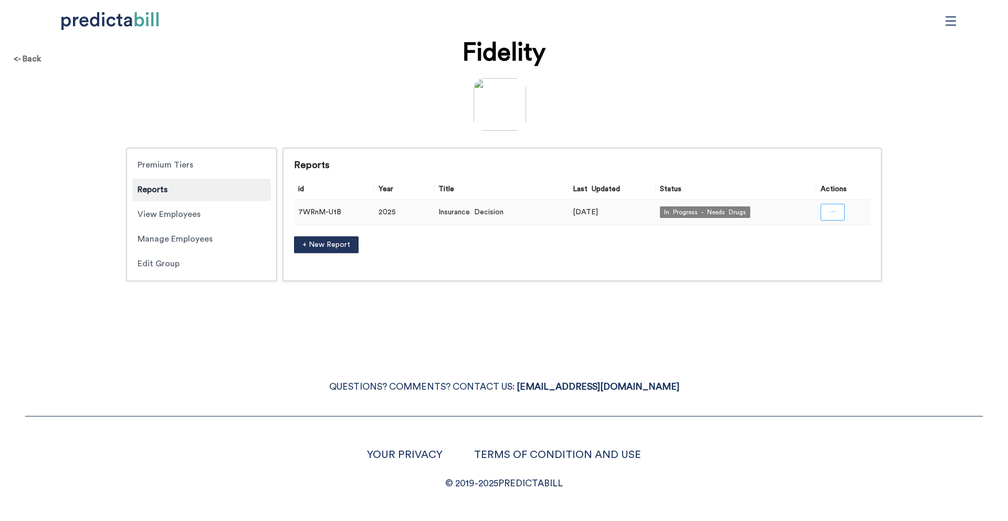
click at [834, 217] on button "button" at bounding box center [832, 212] width 24 height 17
click at [848, 238] on span "Open in a new tab" at bounding box center [832, 241] width 69 height 12
click at [234, 372] on div "QUESTIONS? COMMENTS? CONTACT US: [EMAIL_ADDRESS][DOMAIN_NAME] YOUR PRIVACY TERM…" at bounding box center [504, 423] width 1008 height 138
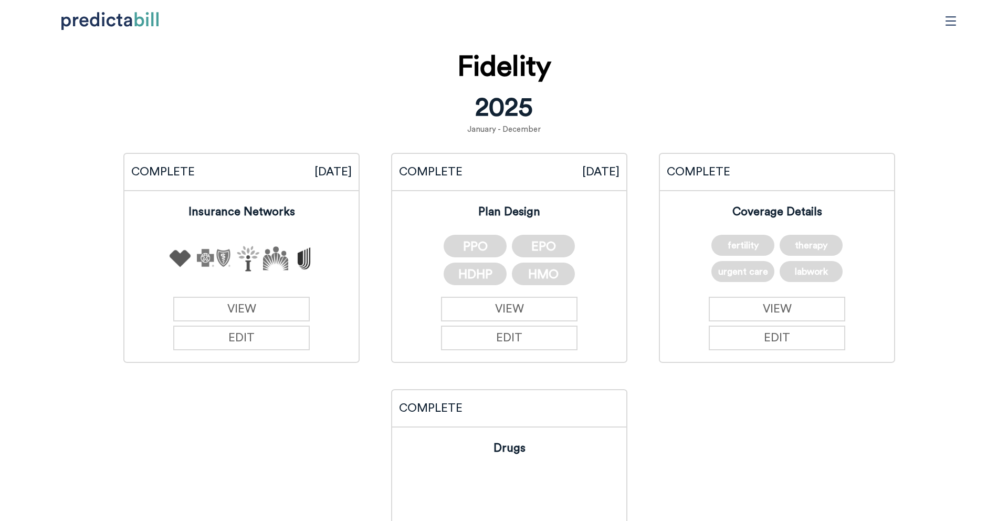
click at [751, 107] on div "Fidelity [DATE] - December" at bounding box center [504, 93] width 504 height 98
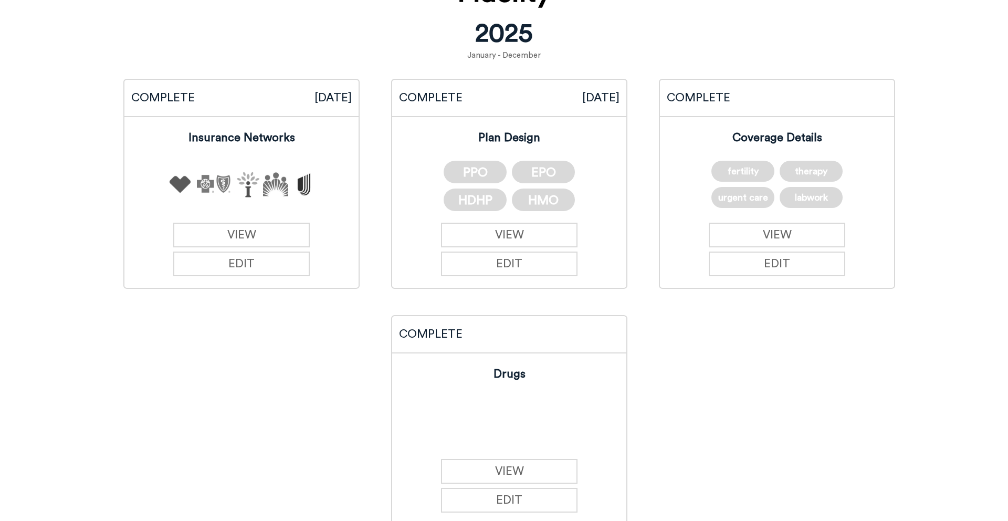
scroll to position [113, 0]
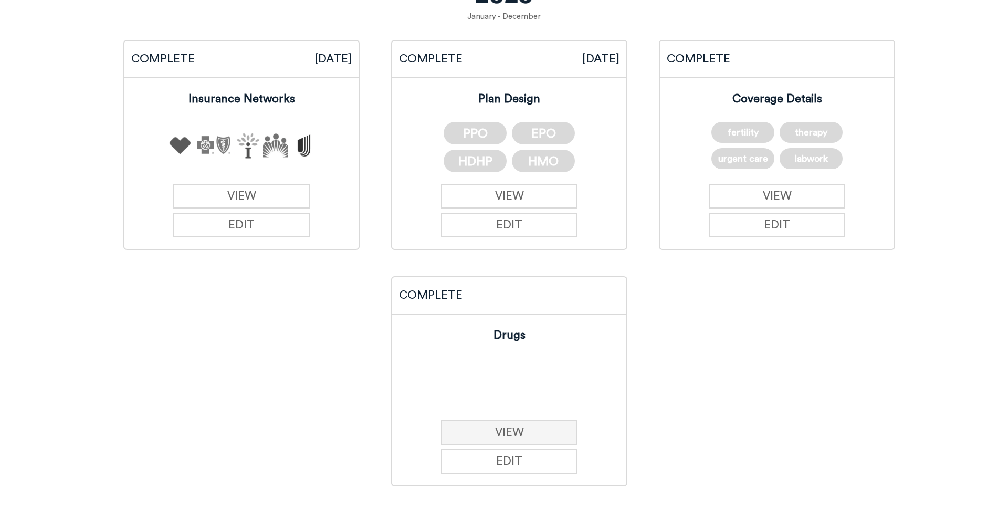
click at [510, 433] on link "VIEW" at bounding box center [509, 432] width 137 height 25
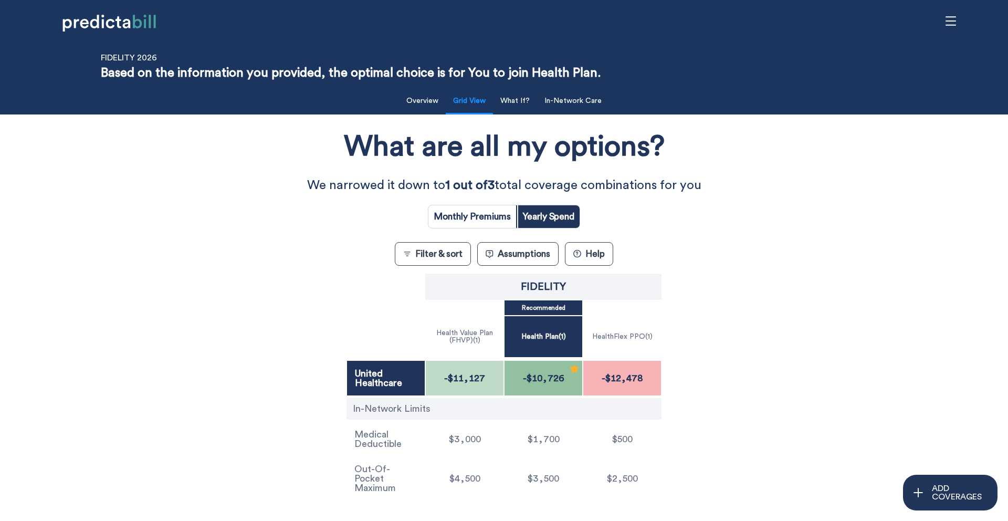
click at [200, 285] on div "What are all my options? We narrowed it down to 1 out of 3 total coverage combi…" at bounding box center [503, 311] width 907 height 383
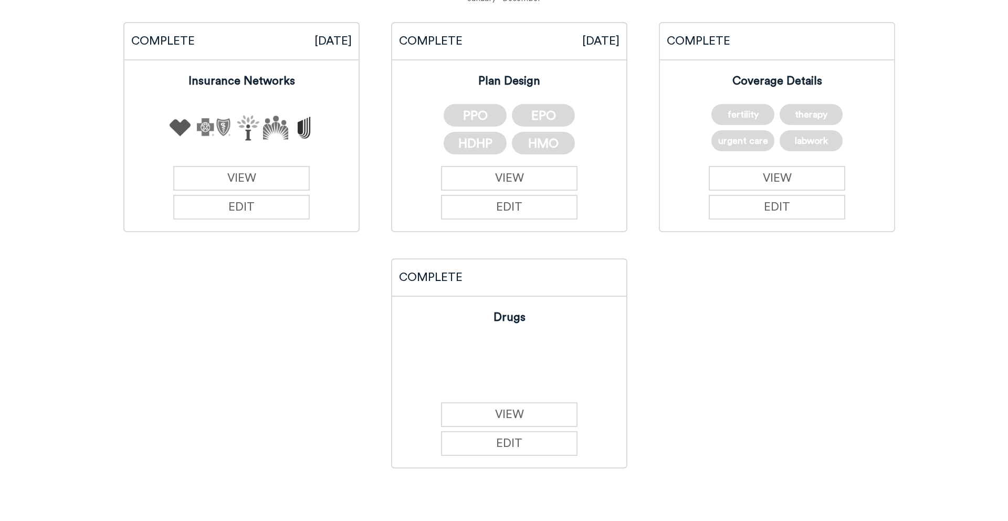
scroll to position [162, 0]
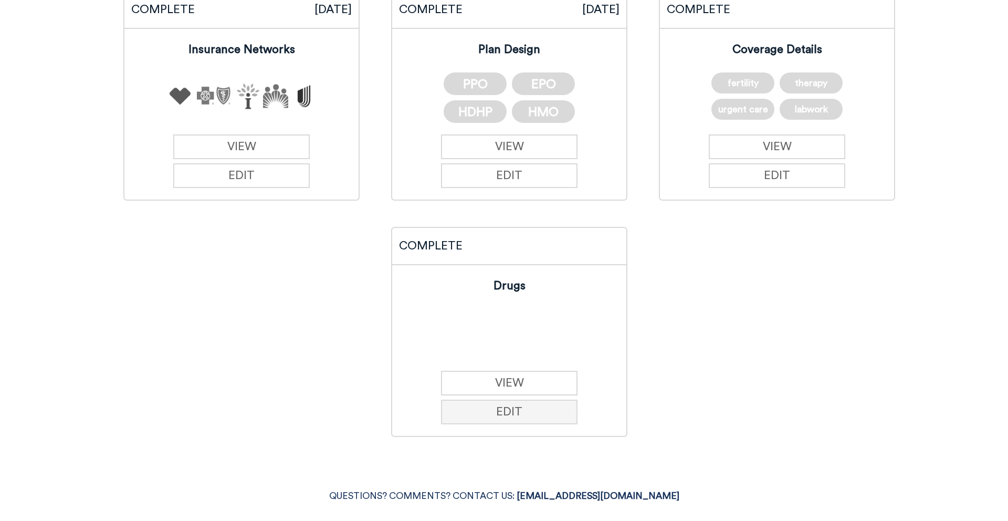
click at [516, 416] on button "EDIT" at bounding box center [509, 411] width 137 height 25
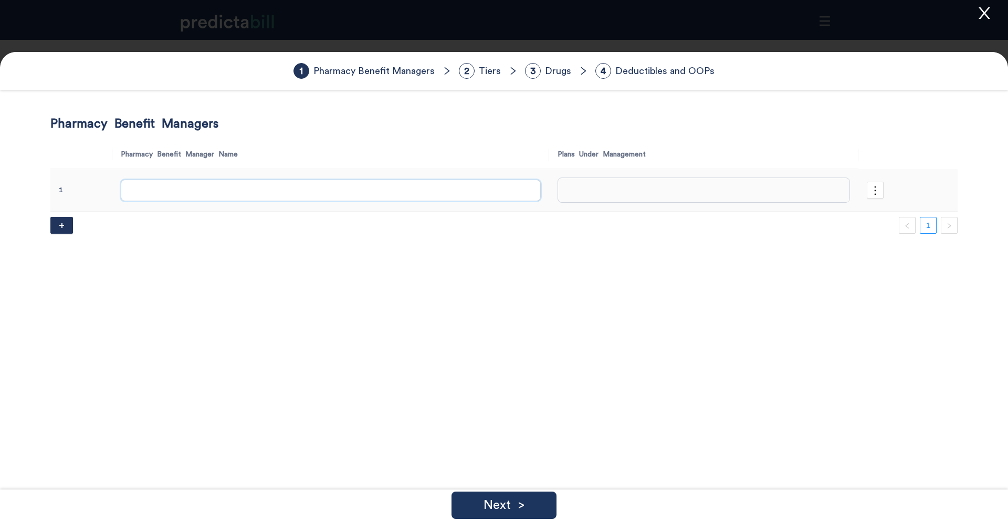
click at [268, 193] on input "text" at bounding box center [331, 190] width 420 height 21
click at [197, 195] on input "text" at bounding box center [331, 190] width 420 height 21
type input "Caremark"
click at [612, 179] on div at bounding box center [703, 189] width 293 height 25
click at [585, 216] on div "Health Value Plan (FHVP)" at bounding box center [685, 215] width 302 height 12
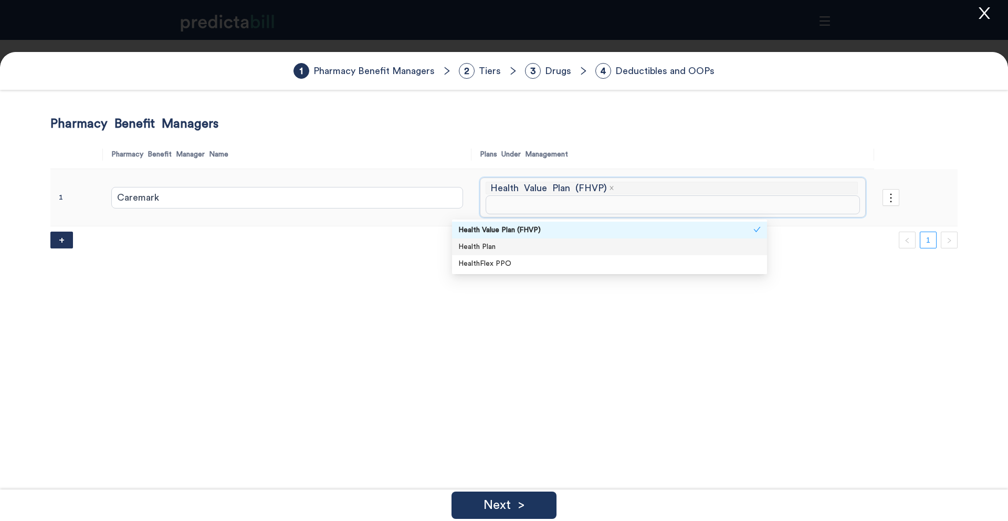
click at [568, 244] on div "Health Plan" at bounding box center [609, 247] width 302 height 12
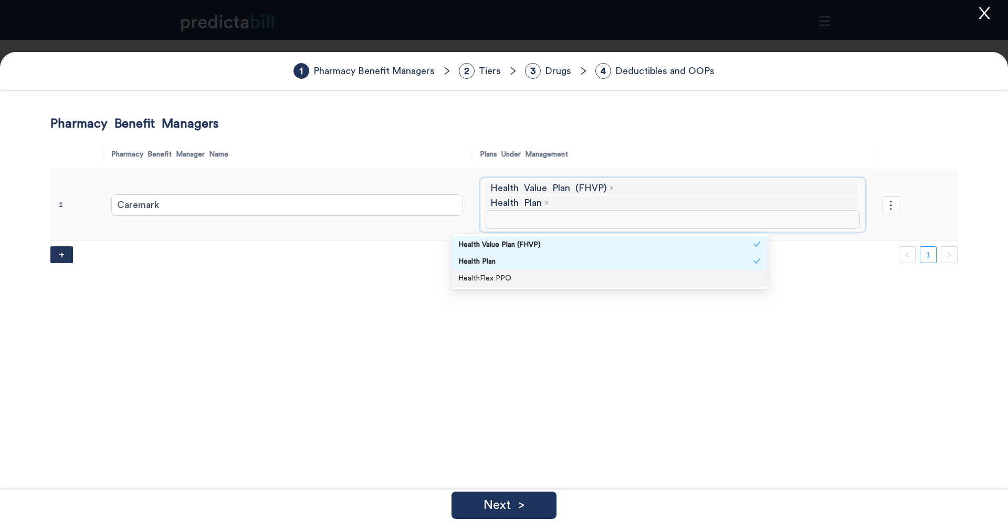
click at [549, 273] on div "HealthFlex PPO" at bounding box center [609, 278] width 302 height 12
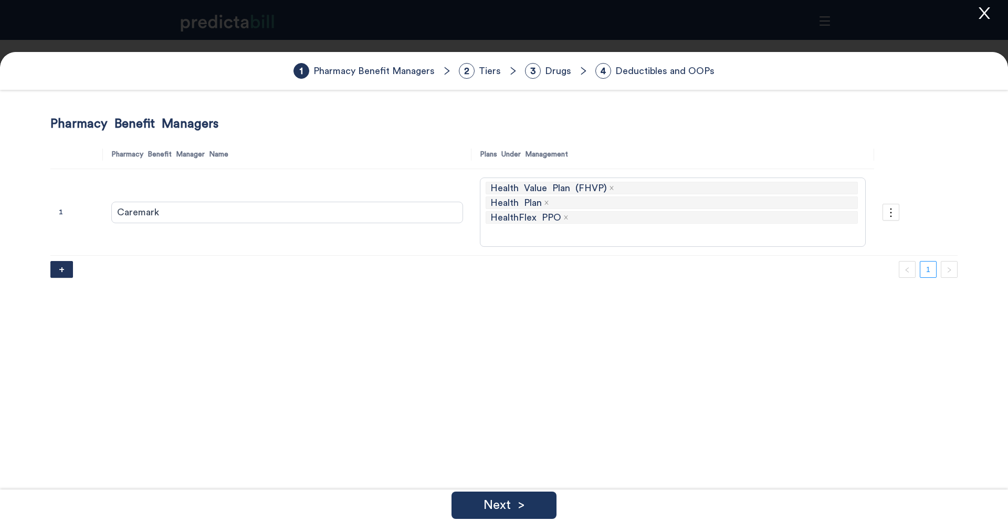
click at [527, 489] on div "Next >" at bounding box center [504, 504] width 1008 height 31
click at [537, 501] on div "Next >" at bounding box center [503, 504] width 105 height 27
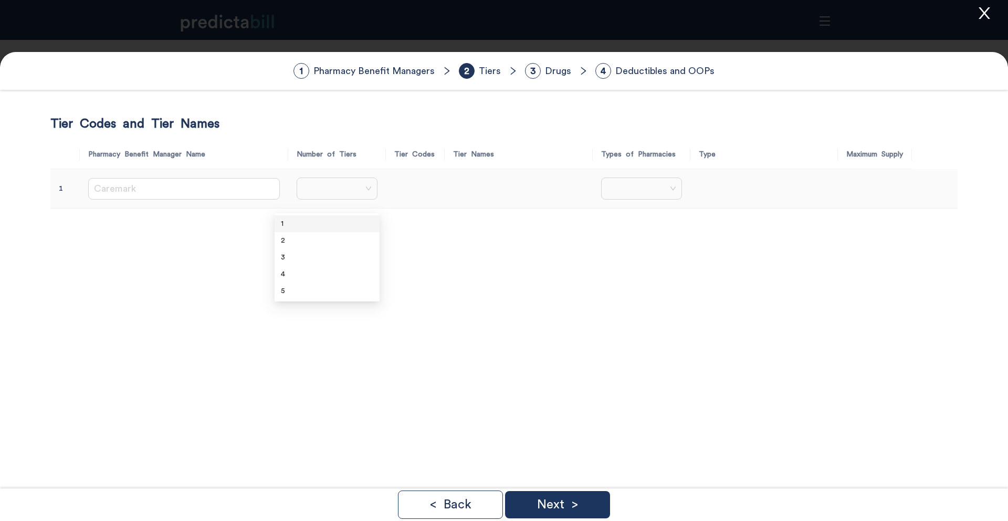
click at [348, 199] on div at bounding box center [337, 188] width 81 height 22
click at [302, 244] on div "2" at bounding box center [327, 241] width 92 height 12
click at [321, 214] on span "2" at bounding box center [325, 215] width 65 height 16
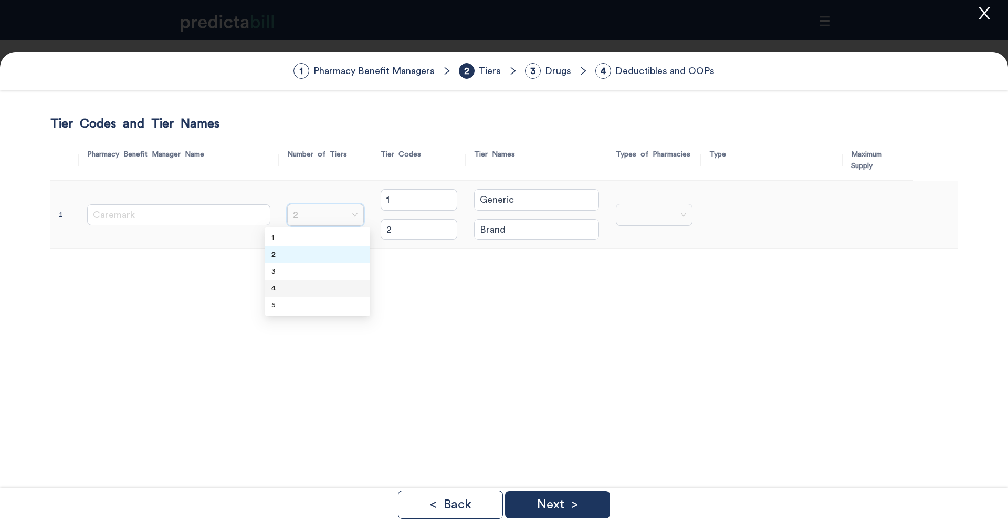
click at [289, 288] on div "4" at bounding box center [317, 288] width 92 height 12
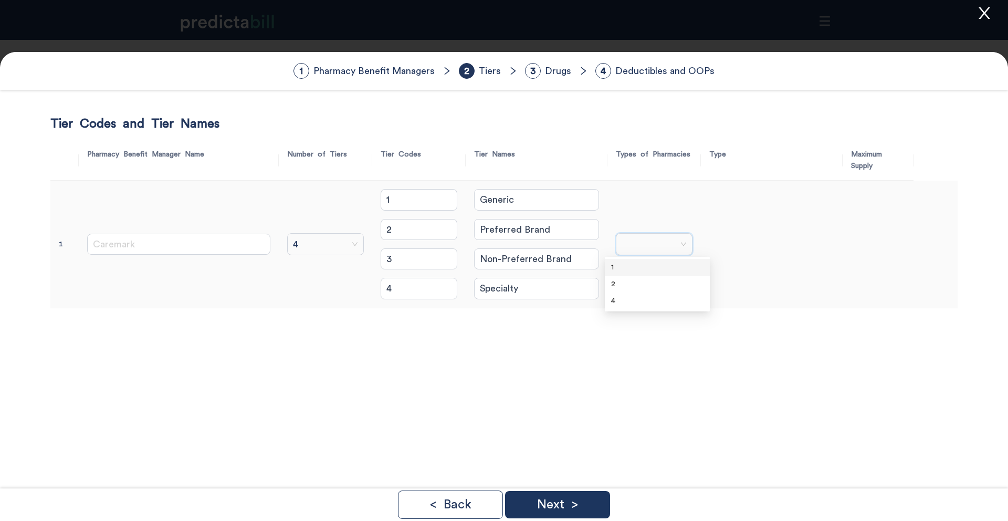
click at [654, 247] on input "search" at bounding box center [650, 244] width 57 height 21
click at [625, 288] on div "2" at bounding box center [657, 284] width 92 height 12
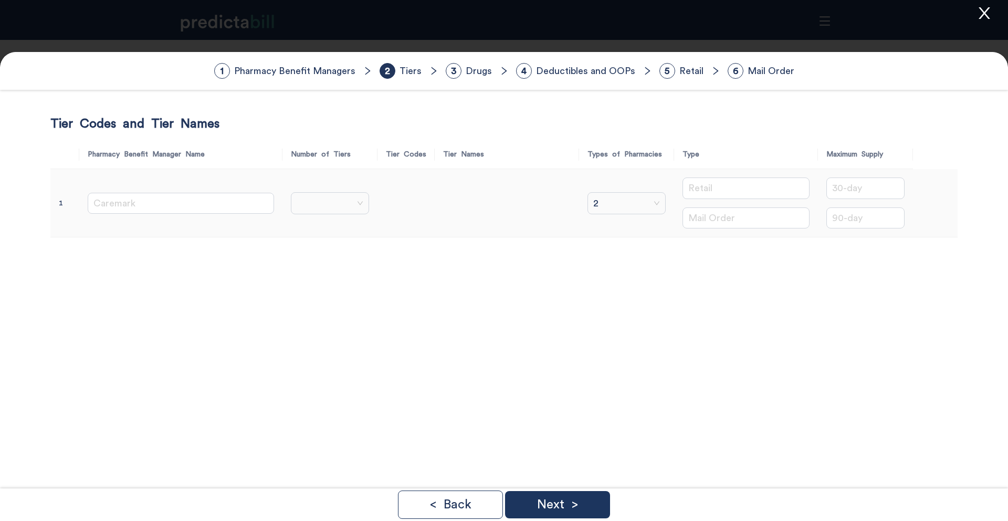
click at [322, 201] on input "search" at bounding box center [326, 203] width 58 height 21
click at [301, 277] on div "4" at bounding box center [321, 277] width 92 height 12
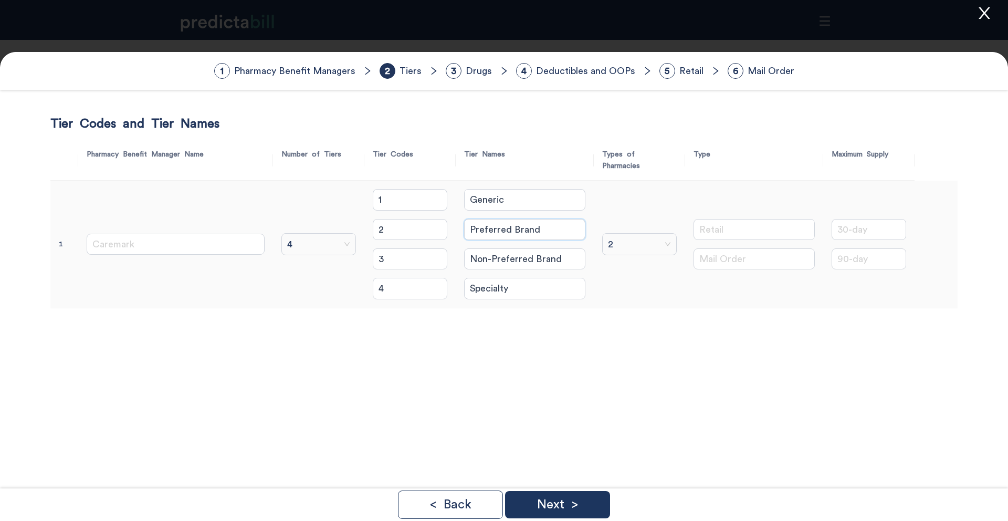
click at [464, 219] on input "Preferred Brand" at bounding box center [524, 229] width 121 height 21
type input "Formulary Brand Drugs"
type input "Non-Formulary Brand Drugs"
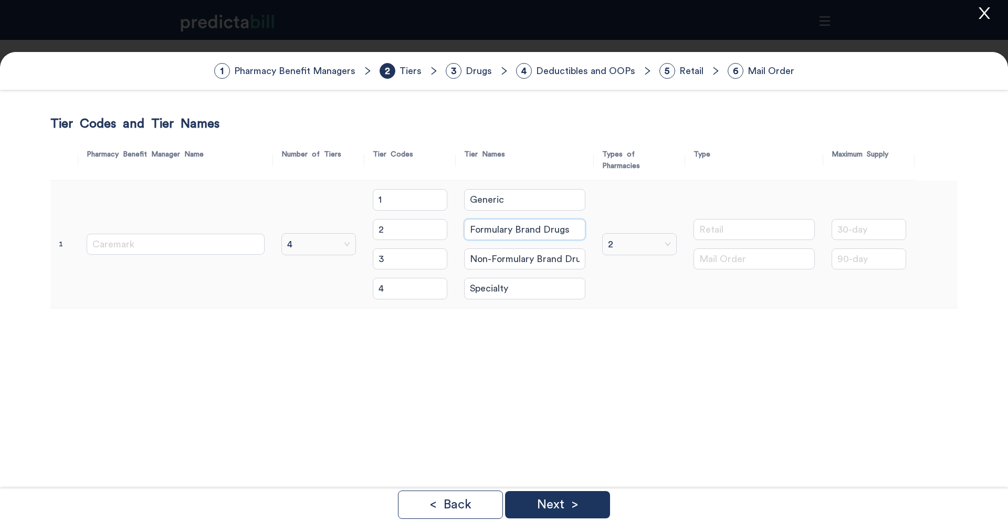
click at [546, 219] on input "Formulary Brand Drugs" at bounding box center [524, 229] width 121 height 21
type input "Formulary Brand"
click at [563, 251] on input "Non-Formulary Brand Drugs" at bounding box center [524, 258] width 121 height 21
click at [563, 250] on input "Non-Formulary Brand Drugs" at bounding box center [524, 258] width 121 height 21
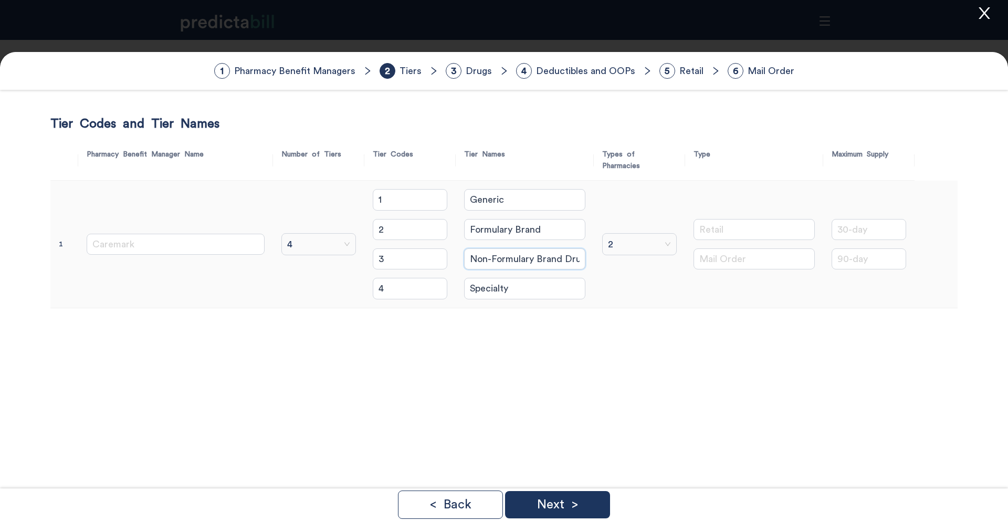
type input "Non-Formulary Brand"
click at [645, 354] on div "Tier Codes and Tier Names Pharmacy Benefit Manager Name Number of Tiers Tier Co…" at bounding box center [503, 376] width 907 height 521
click at [588, 500] on div "Next >" at bounding box center [557, 504] width 105 height 27
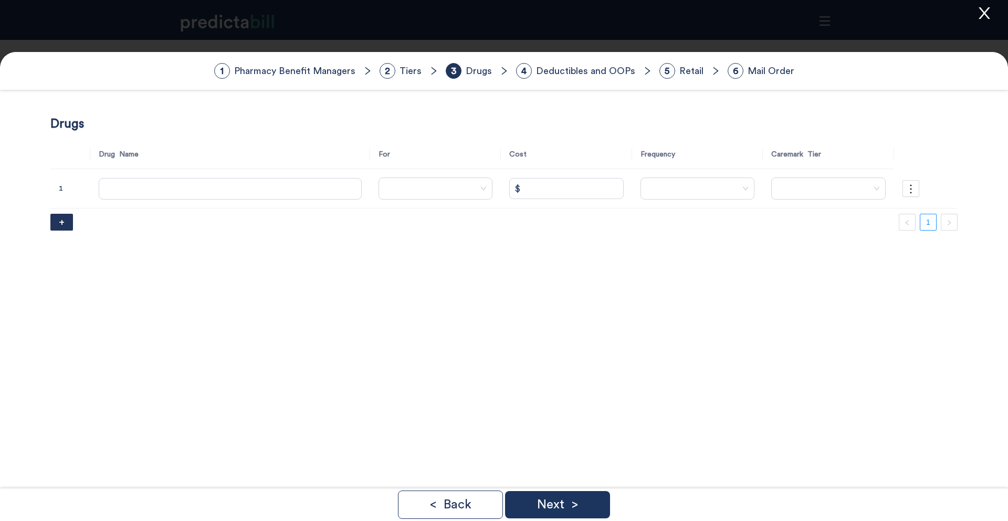
click at [175, 277] on div "Drugs Drug Name For Cost Frequency Caremark Tier 1 $ + 1" at bounding box center [503, 376] width 907 height 521
click at [115, 197] on input "text" at bounding box center [230, 188] width 263 height 21
type input "M"
type input "D"
type input "Test"
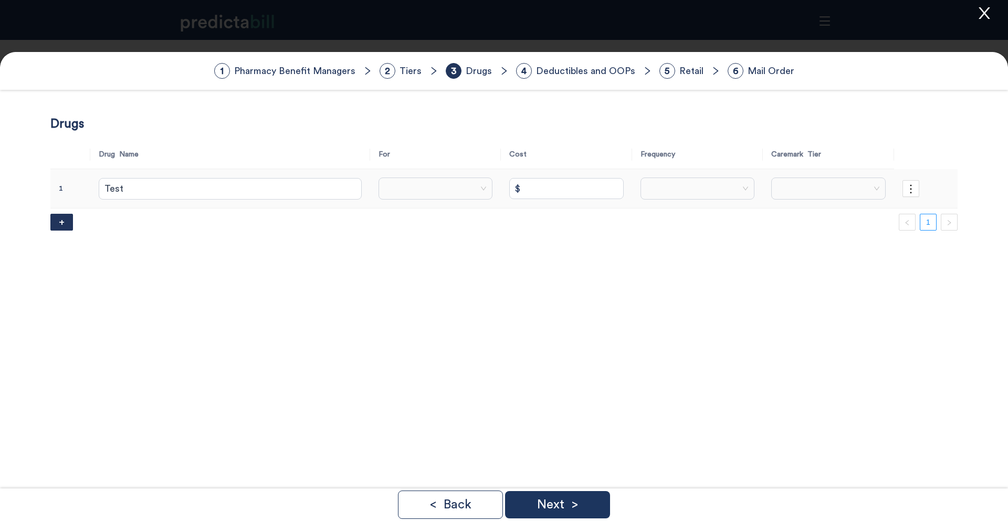
click at [404, 192] on input "search" at bounding box center [432, 188] width 94 height 21
click at [396, 216] on div "Self" at bounding box center [412, 212] width 108 height 12
click at [520, 194] on input "$" at bounding box center [566, 188] width 114 height 21
type input "$ 10"
click at [647, 190] on input "search" at bounding box center [694, 188] width 94 height 21
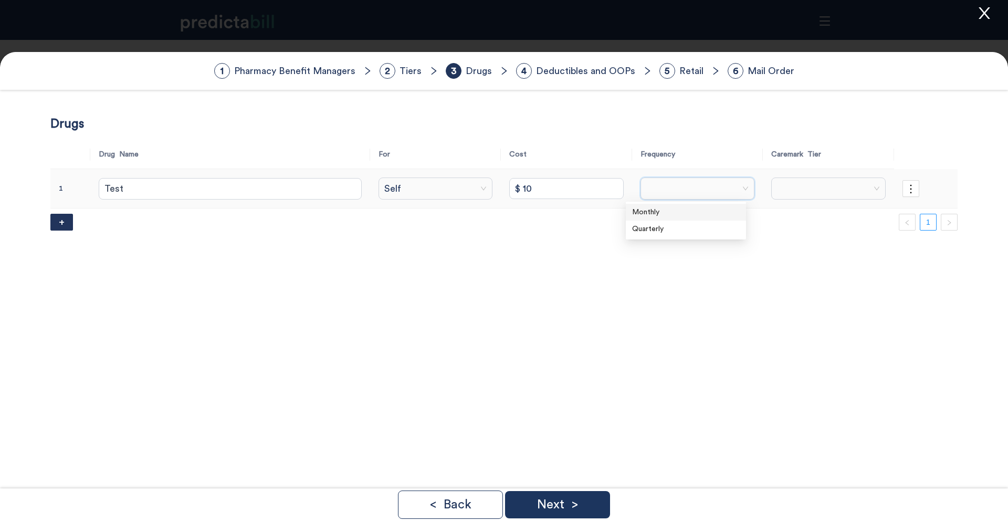
click at [658, 214] on div "Monthly" at bounding box center [686, 212] width 108 height 12
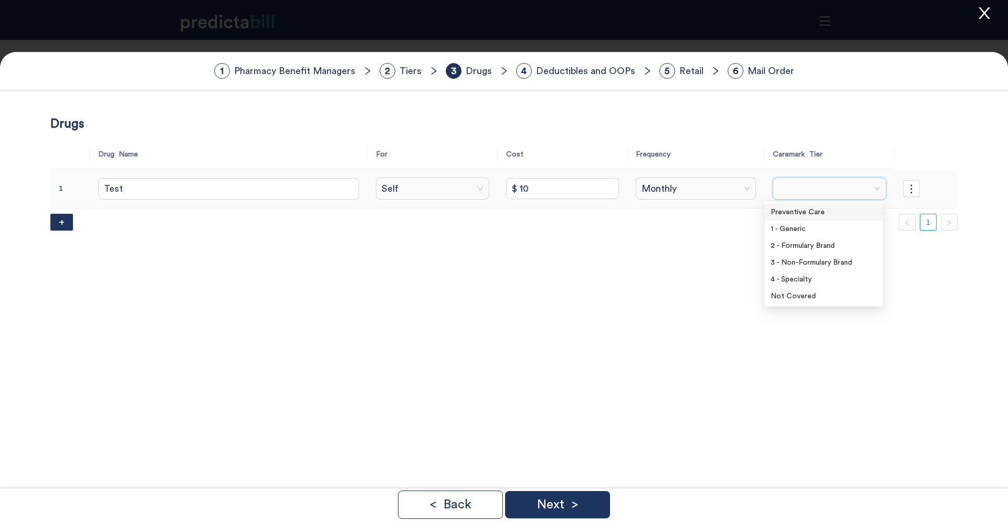
click at [815, 187] on input "search" at bounding box center [825, 188] width 93 height 21
click at [791, 229] on div "1 - Generic" at bounding box center [824, 229] width 106 height 12
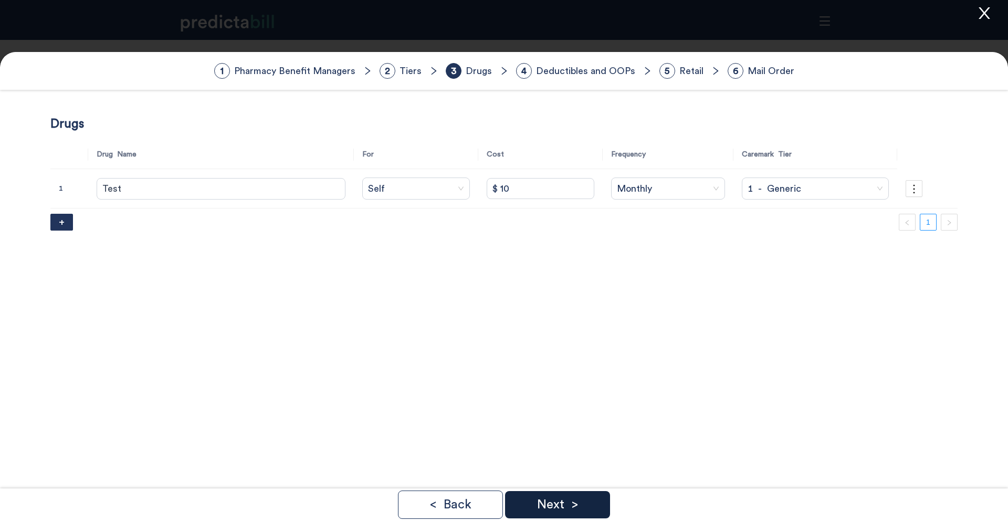
click at [568, 502] on p "Next >" at bounding box center [557, 504] width 41 height 13
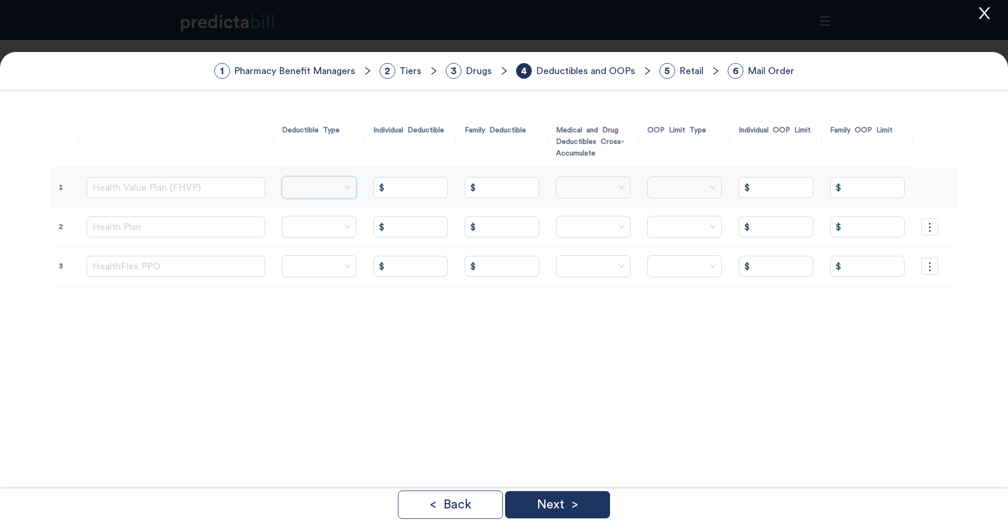
click at [304, 187] on input "search" at bounding box center [315, 187] width 55 height 21
click at [305, 187] on input "search" at bounding box center [315, 187] width 55 height 21
click at [311, 228] on div "Combined with Medical" at bounding box center [352, 228] width 171 height 12
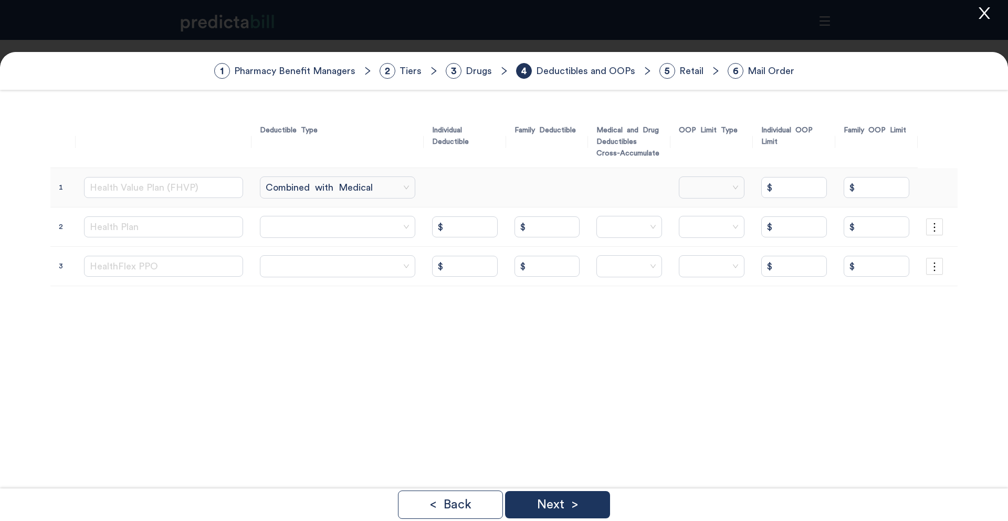
click at [702, 185] on input "search" at bounding box center [711, 187] width 52 height 21
click at [700, 227] on div "Combined with Medical" at bounding box center [762, 228] width 171 height 12
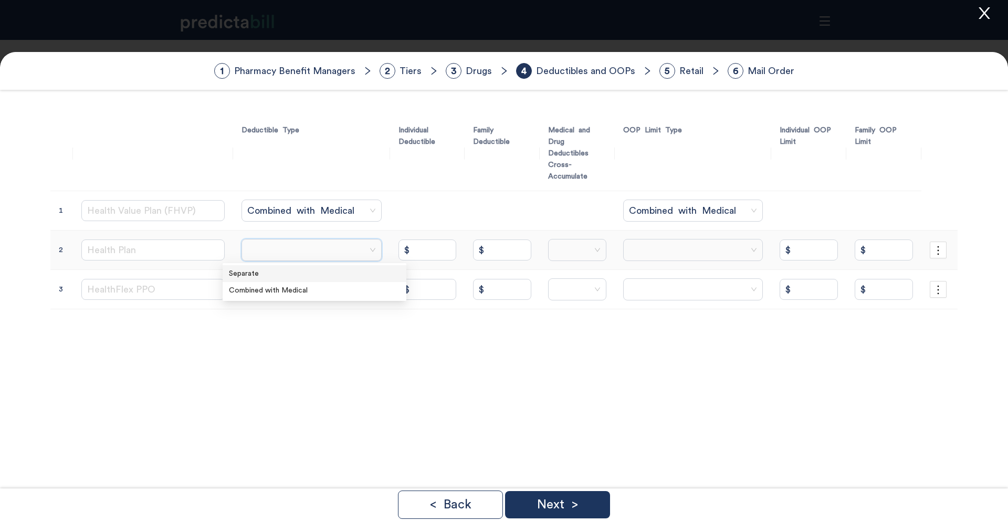
click at [278, 255] on input "search" at bounding box center [308, 249] width 120 height 21
click at [269, 292] on div "Combined with Medical" at bounding box center [314, 291] width 171 height 12
click at [670, 254] on input "search" at bounding box center [689, 249] width 120 height 21
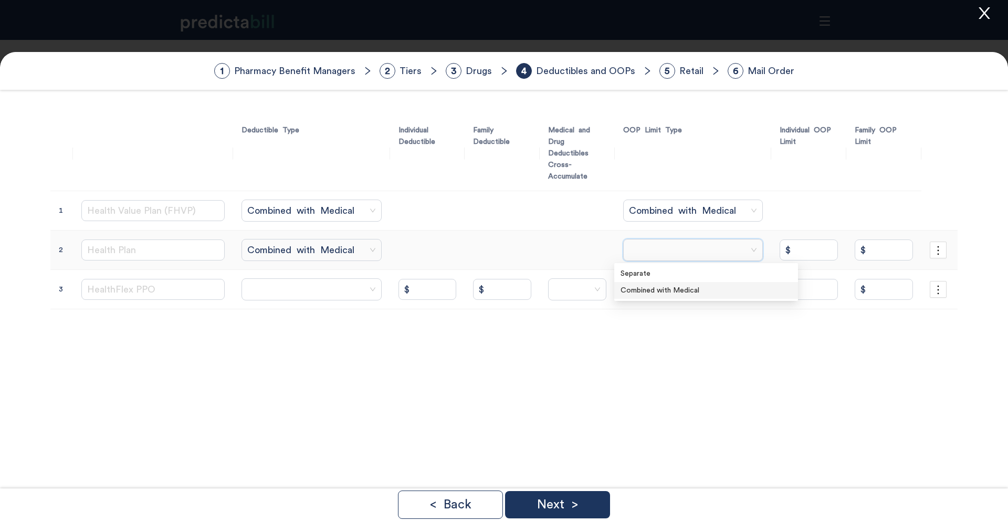
click at [651, 293] on div "Combined with Medical" at bounding box center [705, 291] width 171 height 12
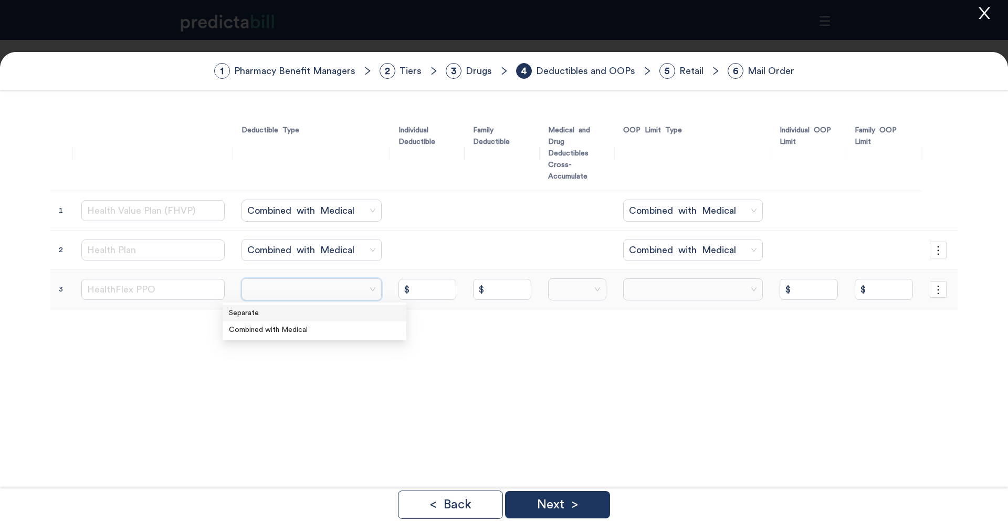
click at [342, 292] on input "search" at bounding box center [308, 289] width 120 height 21
click at [317, 328] on div "Combined with Medical" at bounding box center [314, 330] width 171 height 12
click at [661, 299] on input "search" at bounding box center [689, 289] width 120 height 21
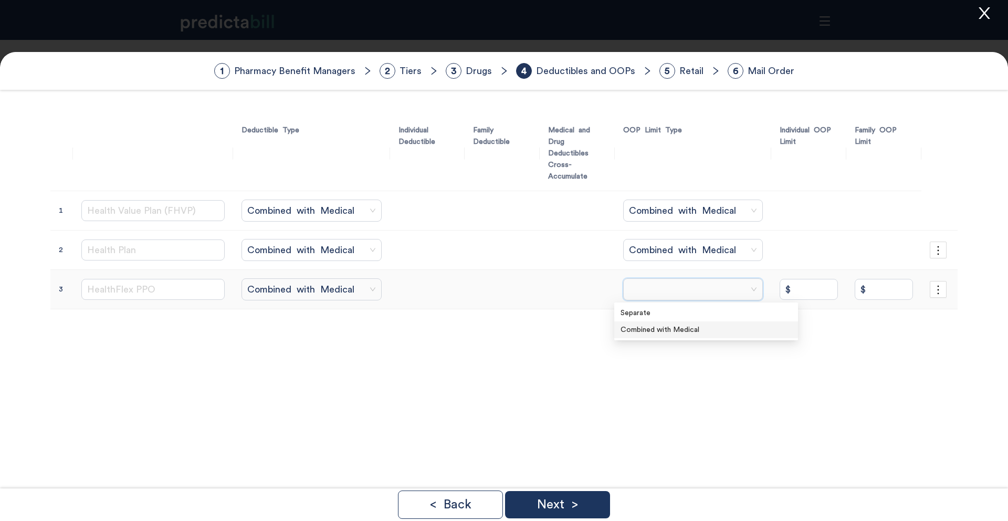
click at [643, 327] on div "Combined with Medical" at bounding box center [705, 330] width 171 height 12
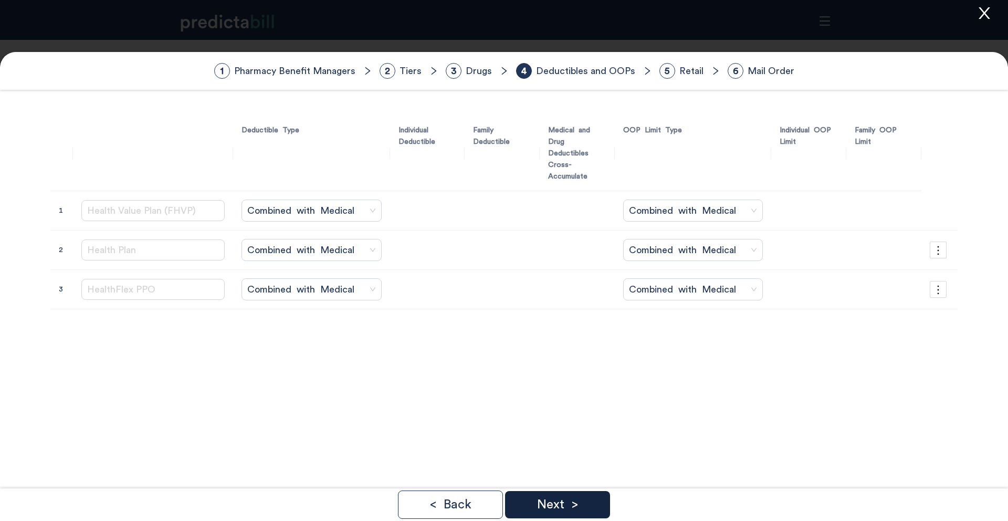
click at [575, 498] on p "Next >" at bounding box center [557, 504] width 41 height 13
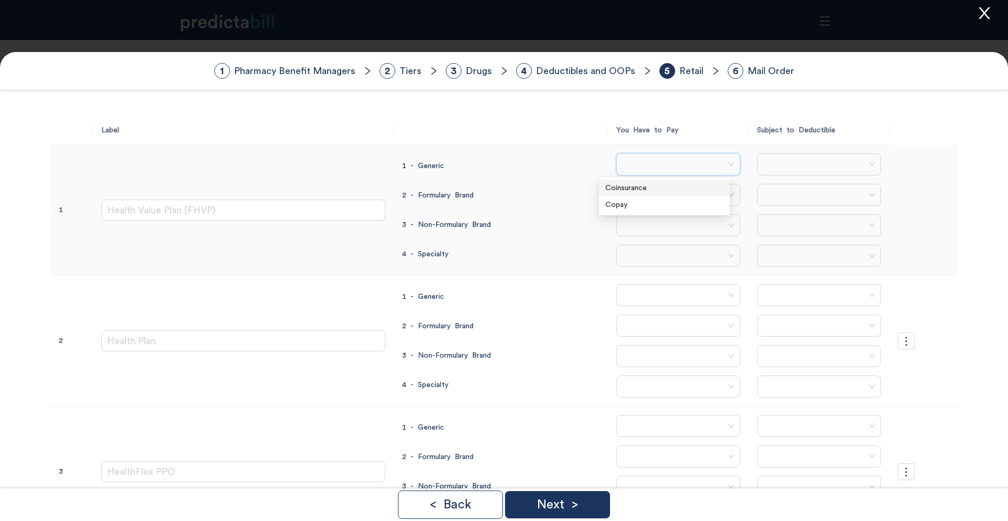
click at [690, 170] on Generic\ "search" at bounding box center [675, 164] width 104 height 21
click at [620, 204] on div "Copay" at bounding box center [664, 205] width 118 height 12
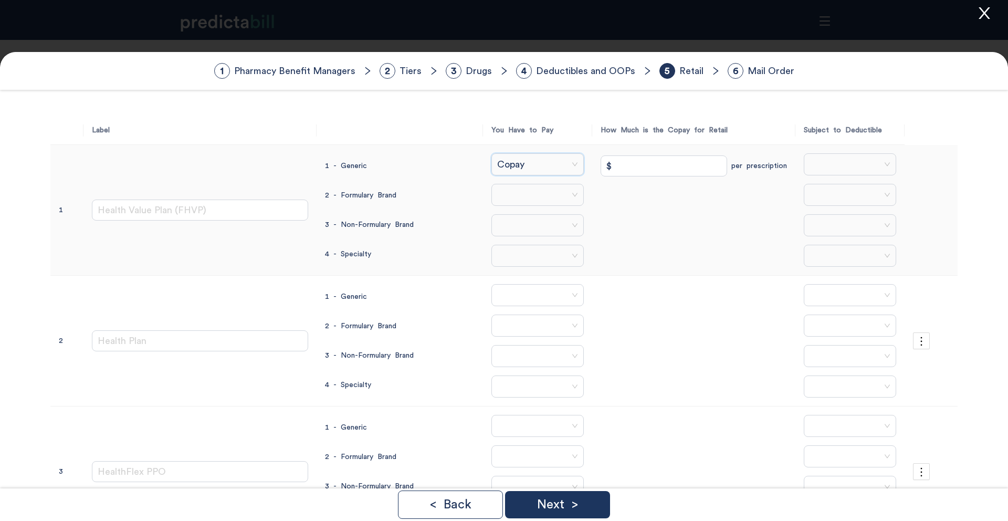
click at [522, 196] on Brand\ "search" at bounding box center [534, 194] width 72 height 21
click at [519, 238] on div "Copay" at bounding box center [522, 235] width 84 height 12
click at [608, 169] on Generic "$" at bounding box center [664, 165] width 127 height 21
type Generic "$ 0"
click at [634, 192] on Brand "$" at bounding box center [664, 195] width 127 height 21
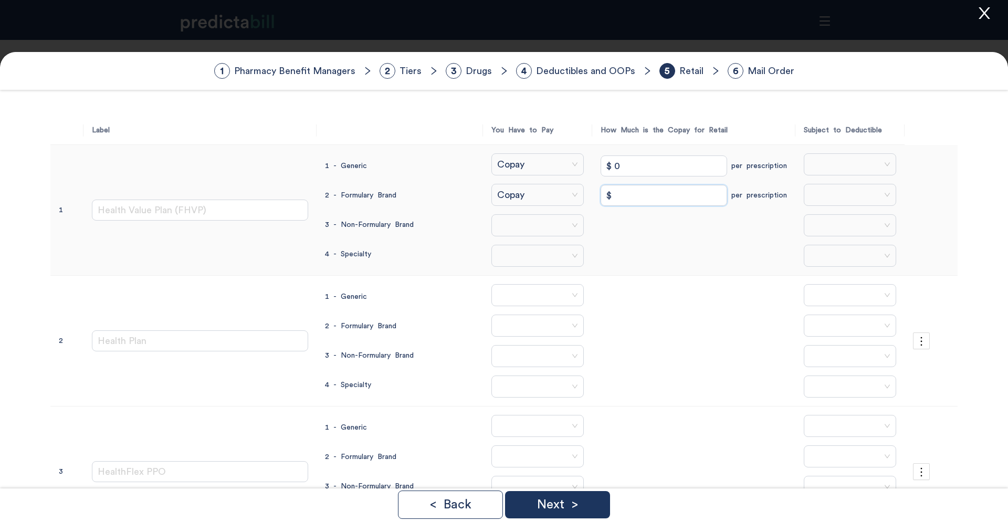
type Brand "$ 0"
click at [537, 222] on Brand\ "search" at bounding box center [534, 225] width 72 height 21
click at [533, 261] on div "Copay" at bounding box center [522, 266] width 84 height 12
click at [629, 223] on Brand "$" at bounding box center [664, 224] width 127 height 21
type Brand "$ 50"
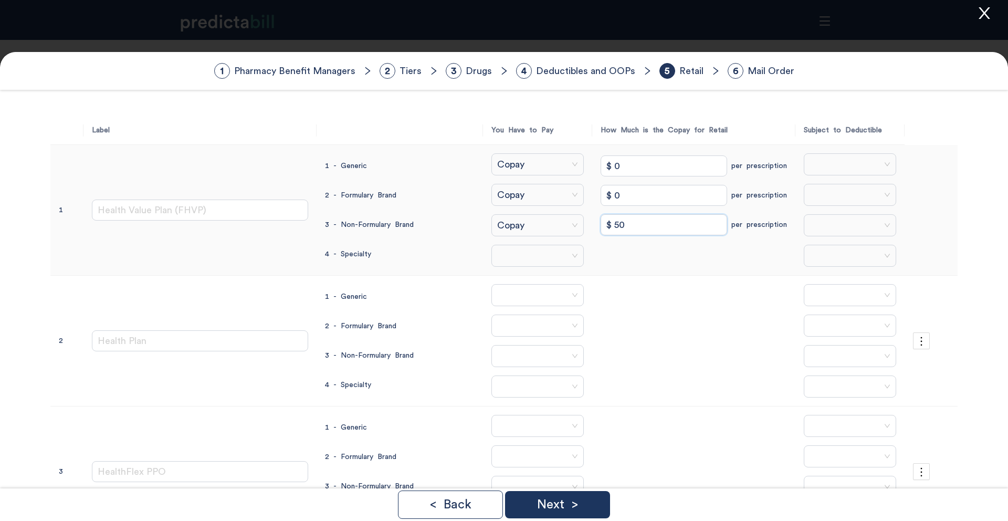
click at [374, 256] on span "4 - Specialty" at bounding box center [400, 254] width 150 height 21
click at [449, 507] on p "< Back" at bounding box center [450, 504] width 42 height 13
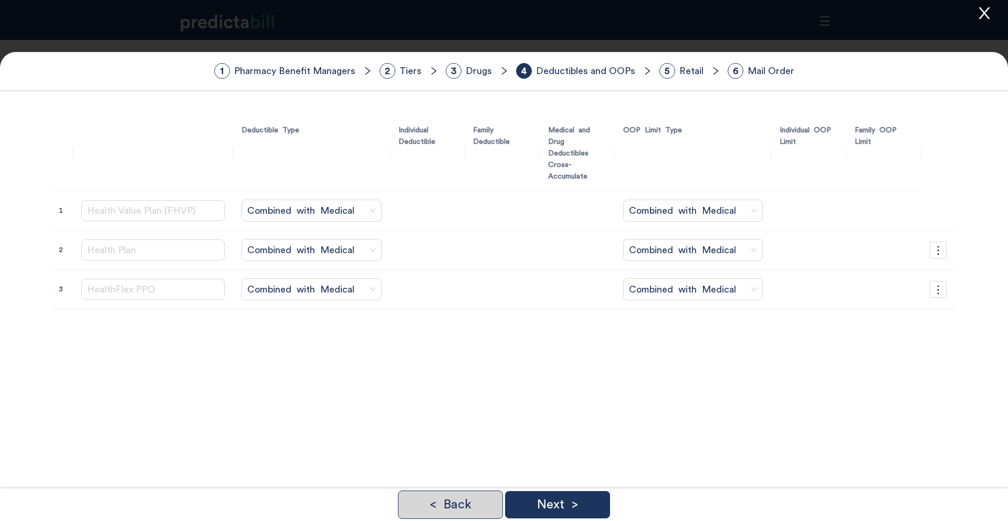
click at [452, 508] on p "< Back" at bounding box center [450, 504] width 42 height 13
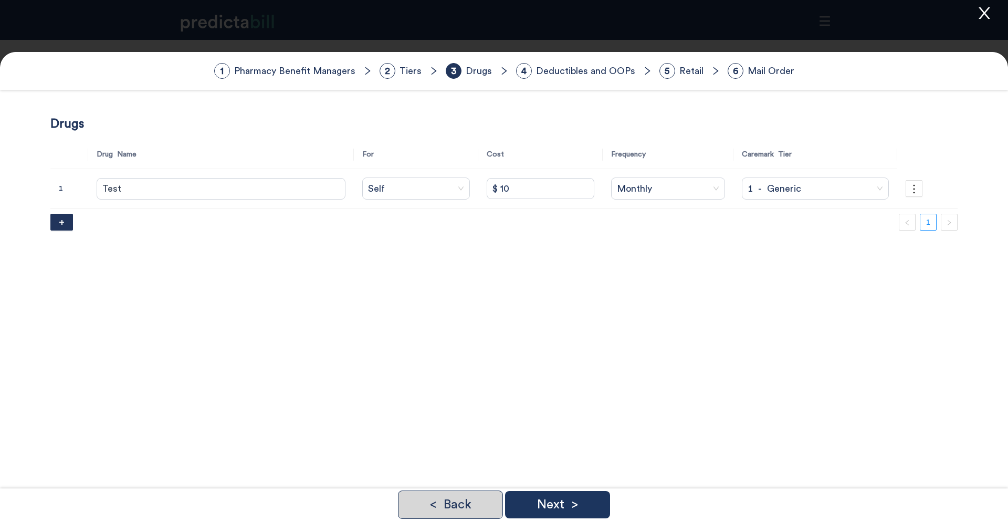
click at [460, 508] on p "< Back" at bounding box center [450, 504] width 42 height 13
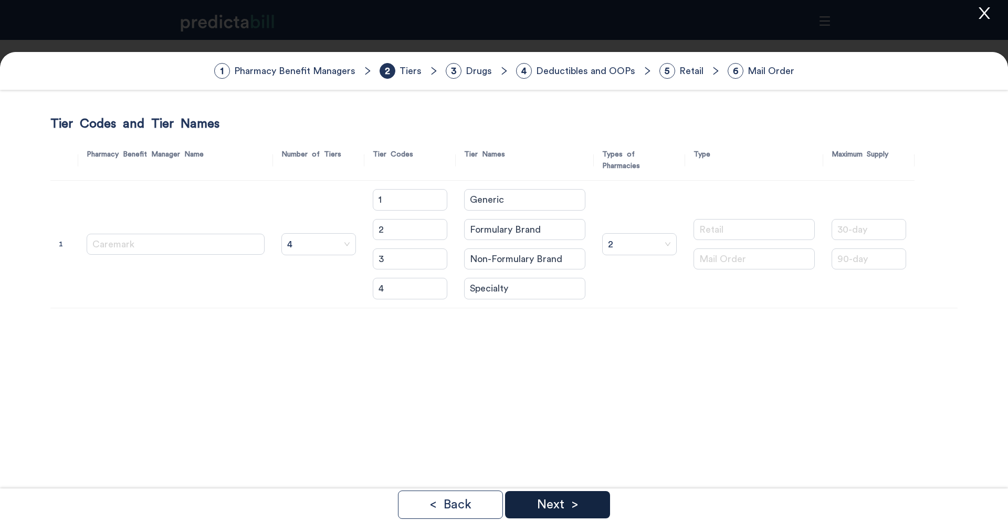
click at [576, 504] on p "Next >" at bounding box center [557, 504] width 41 height 13
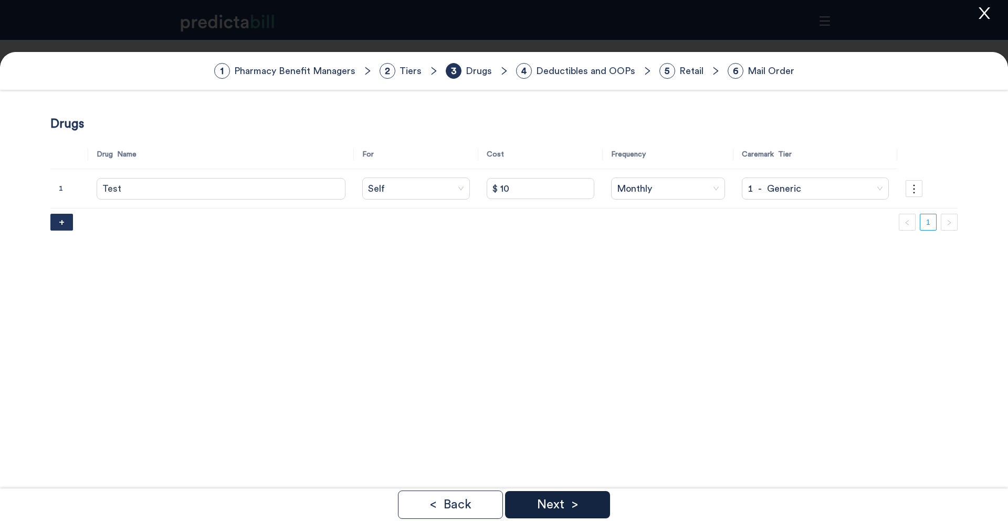
click at [576, 504] on p "Next >" at bounding box center [557, 504] width 41 height 13
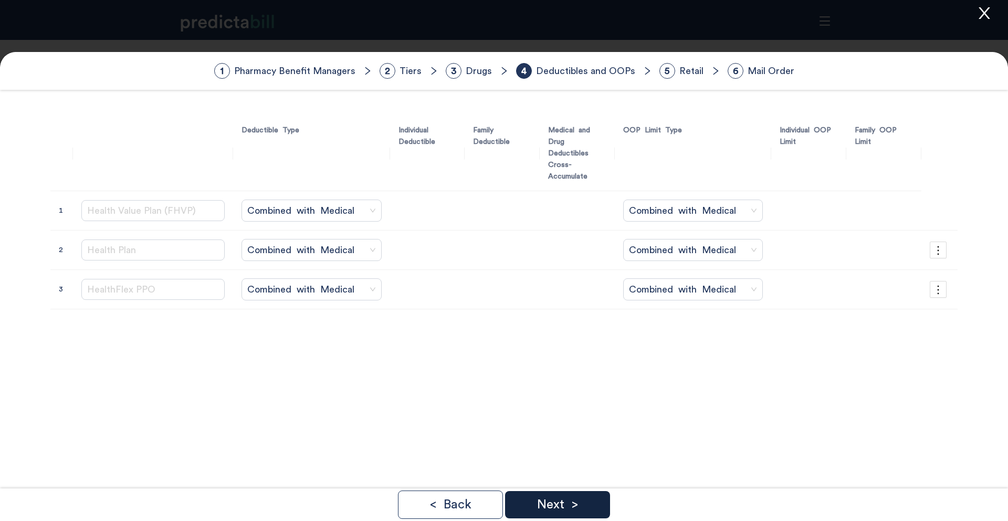
click at [576, 504] on p "Next >" at bounding box center [557, 504] width 41 height 13
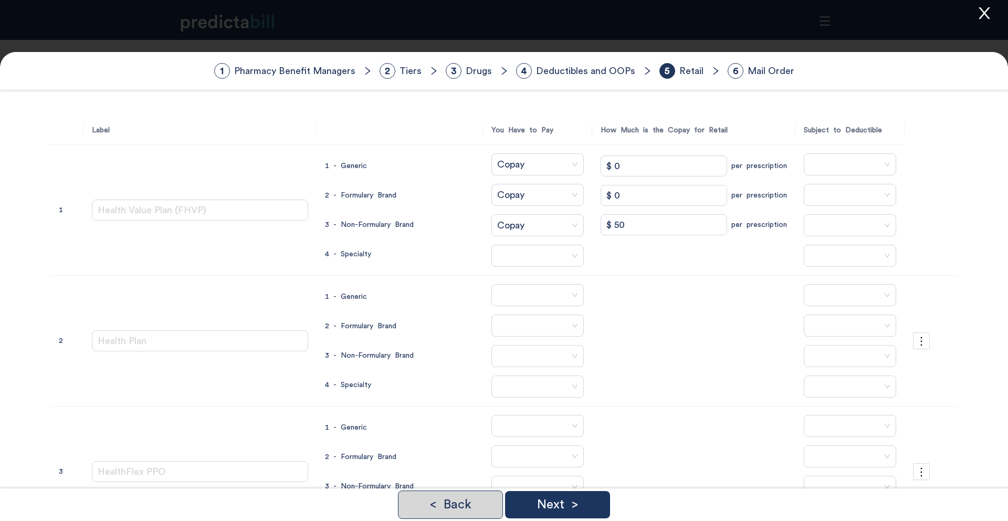
click at [450, 507] on p "< Back" at bounding box center [450, 504] width 42 height 13
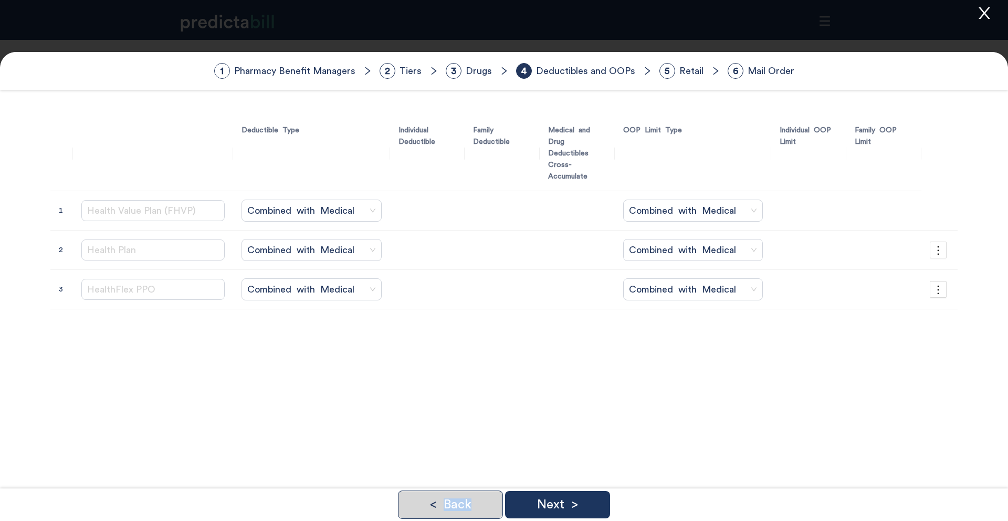
click at [450, 507] on p "< Back" at bounding box center [450, 504] width 42 height 13
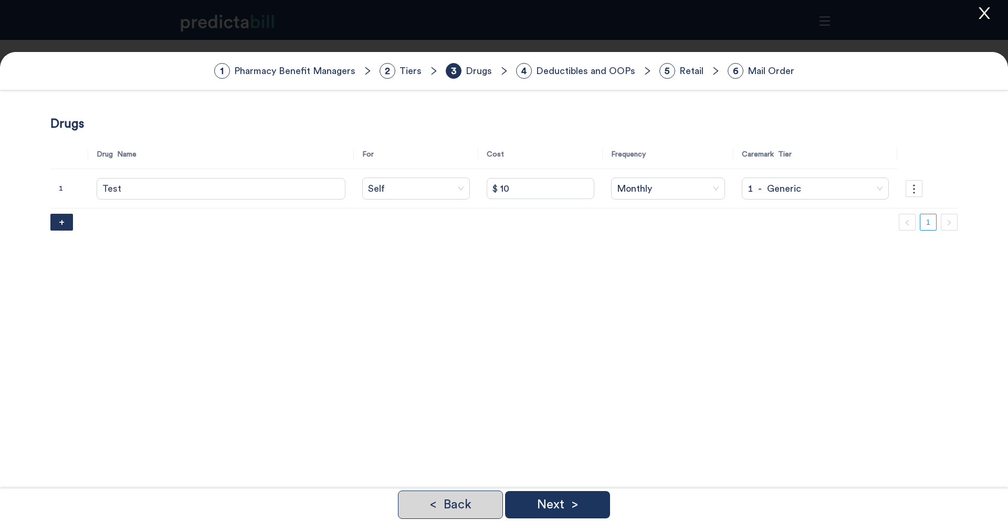
click at [450, 507] on p "< Back" at bounding box center [450, 504] width 42 height 13
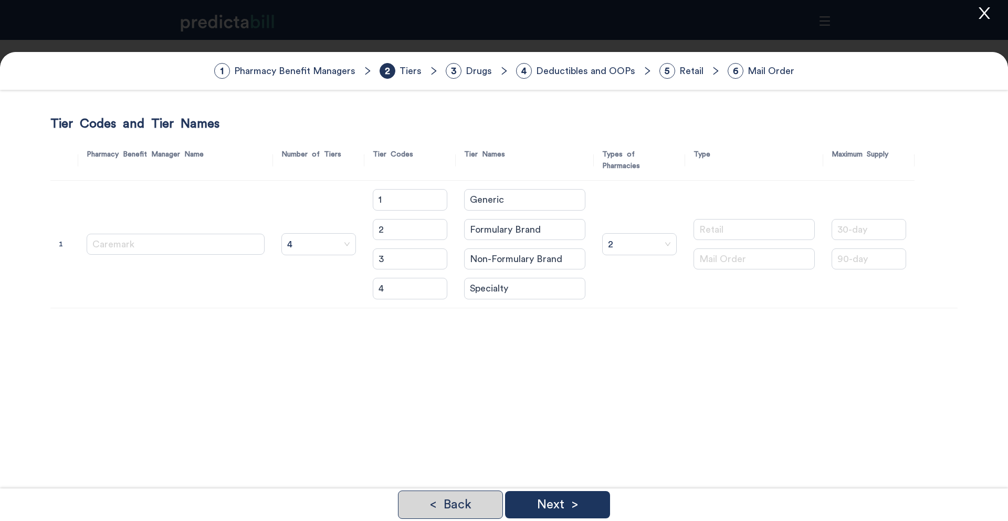
click at [451, 508] on p "< Back" at bounding box center [450, 504] width 42 height 13
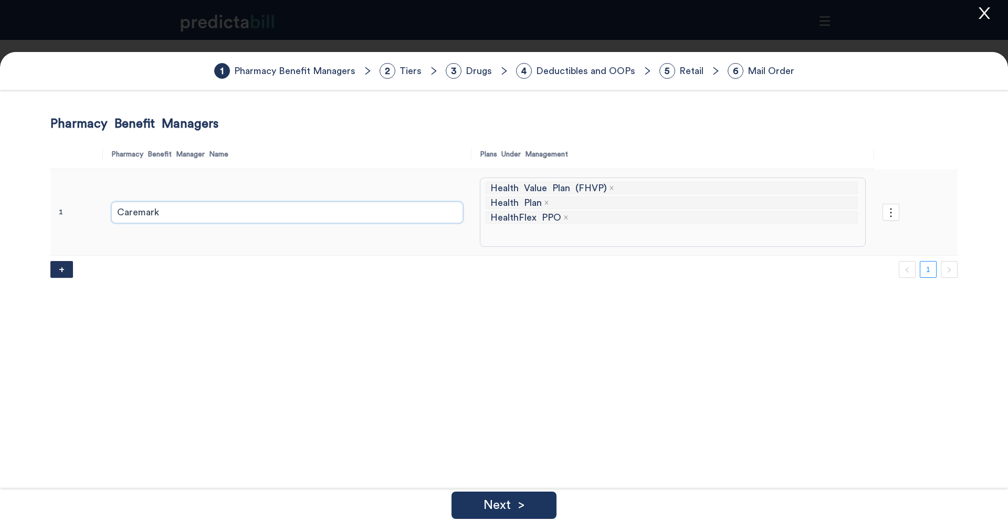
click at [230, 209] on input "Caremark" at bounding box center [287, 212] width 352 height 21
type input "Caremark FHVP"
click at [171, 211] on input "Caremark FHVP" at bounding box center [287, 212] width 352 height 21
type input "Caremark"
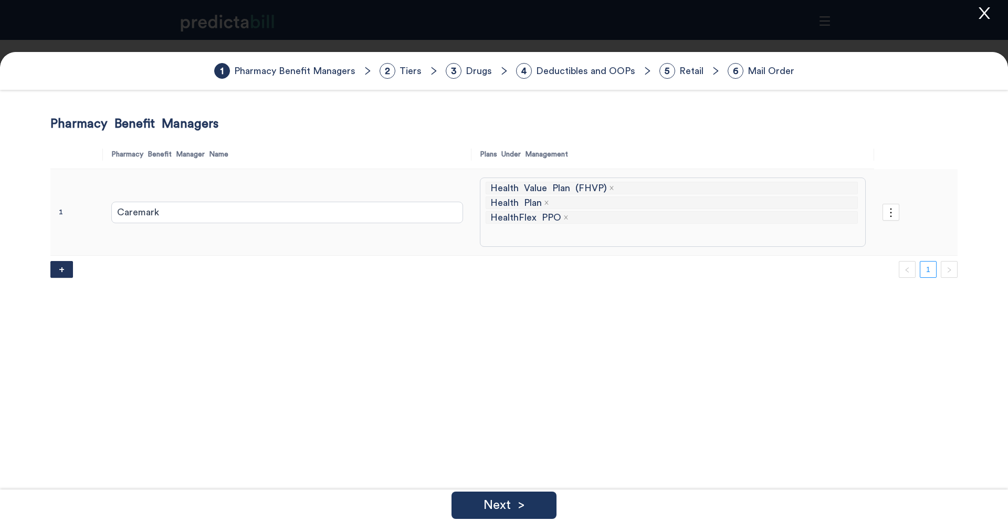
click at [625, 320] on div "Pharmacy Benefit Managers Pharmacy Benefit Manager Name Plans Under Management …" at bounding box center [503, 376] width 907 height 521
click at [520, 502] on p "Next >" at bounding box center [503, 505] width 41 height 13
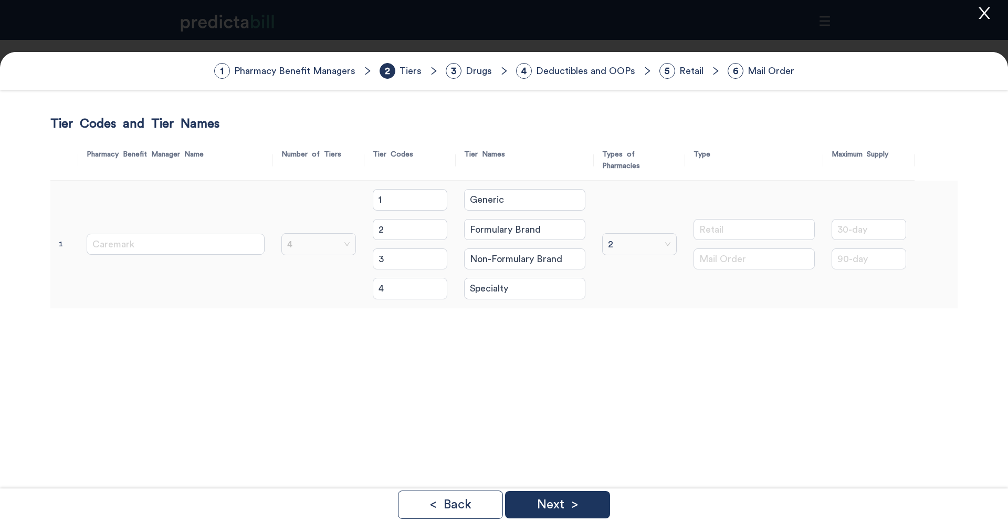
click at [287, 236] on span "4" at bounding box center [318, 244] width 63 height 16
click at [279, 288] on div "3" at bounding box center [312, 289] width 92 height 12
click at [477, 223] on input "Brand" at bounding box center [524, 229] width 121 height 21
type input "Preferred Brand"
click at [523, 248] on input "Specialty" at bounding box center [524, 258] width 121 height 21
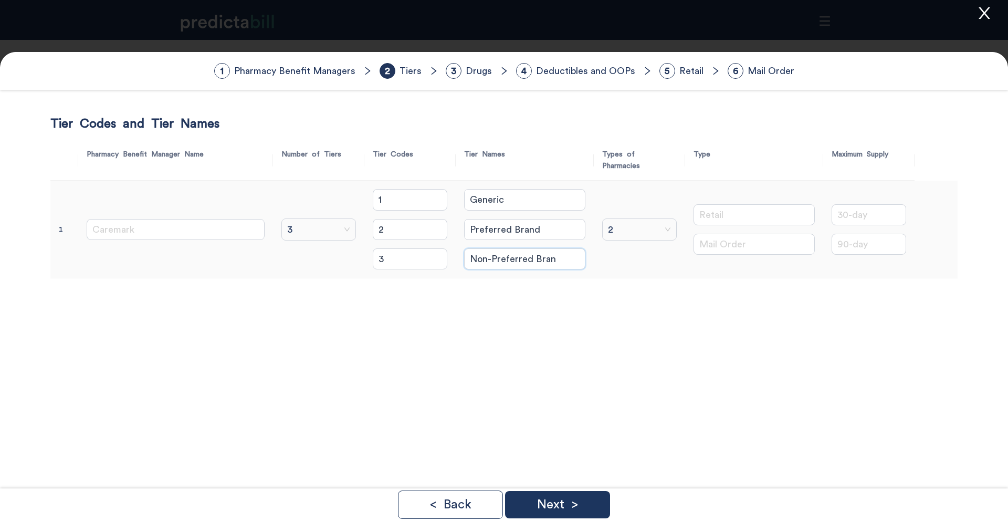
type input "Non-Preferred Brand"
click at [580, 507] on div "Next >" at bounding box center [557, 504] width 105 height 27
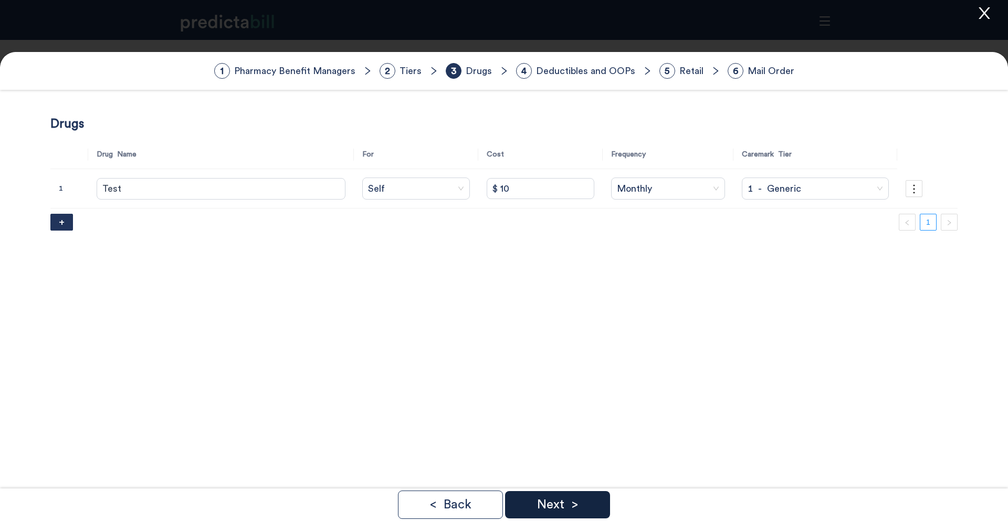
click at [587, 507] on div "Next >" at bounding box center [557, 504] width 105 height 27
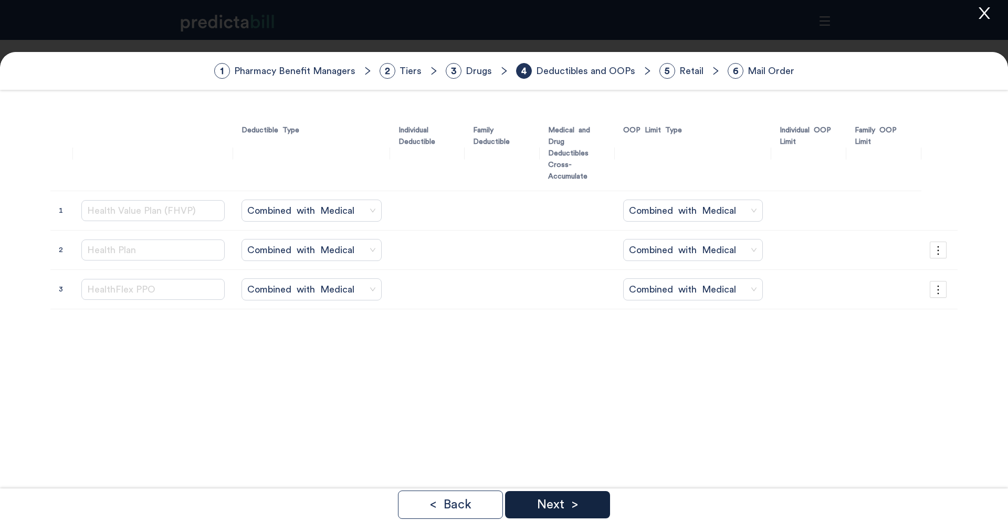
click at [587, 507] on div "Next >" at bounding box center [557, 504] width 105 height 27
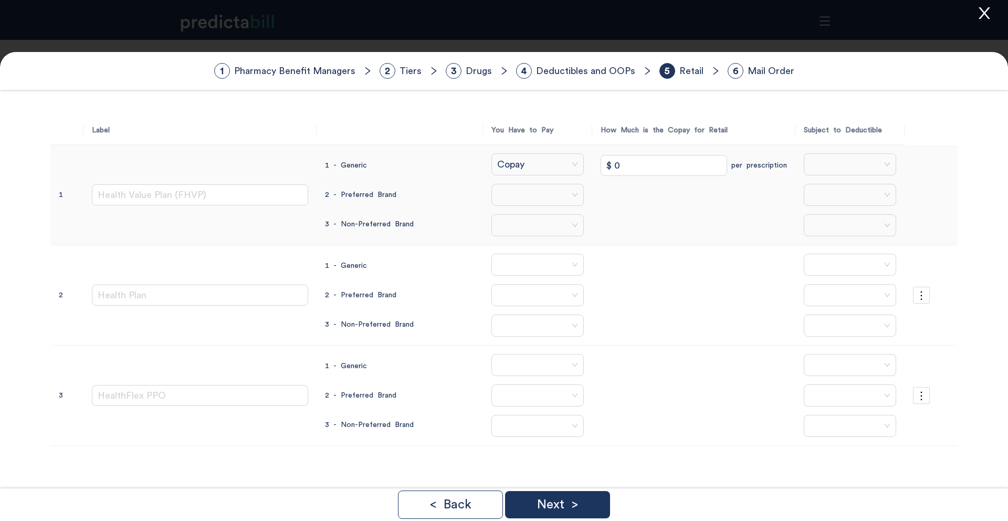
click at [545, 192] on Brand\ "search" at bounding box center [534, 194] width 72 height 21
click at [509, 239] on div "Copay" at bounding box center [520, 235] width 85 height 12
click at [498, 231] on Brand\ "search" at bounding box center [534, 225] width 72 height 21
click at [504, 261] on div "Copay" at bounding box center [520, 266] width 85 height 12
click at [617, 227] on Brand "$" at bounding box center [664, 224] width 127 height 21
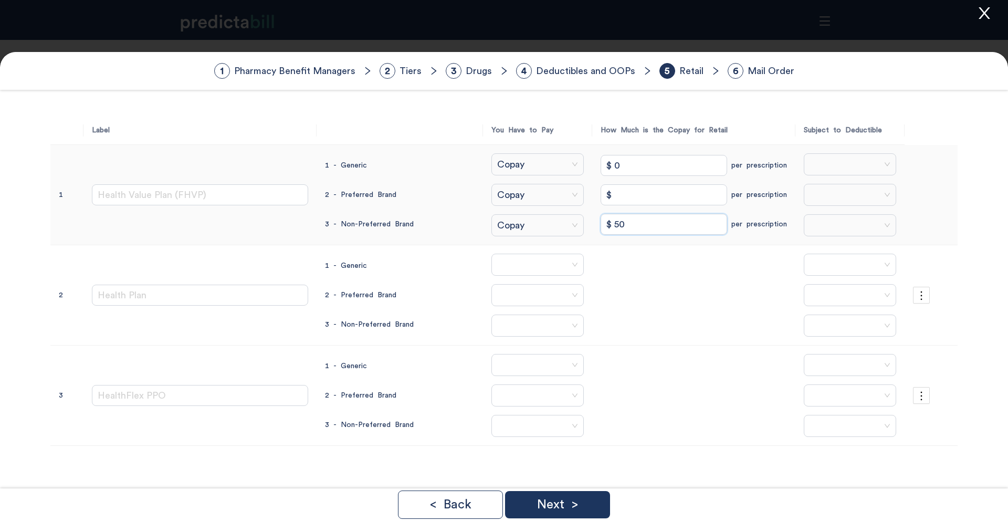
type Brand "$ 50"
click at [637, 189] on Brand "$" at bounding box center [664, 194] width 127 height 21
type Brand "$ 0"
click at [820, 171] on Generic\ "search" at bounding box center [846, 164] width 72 height 21
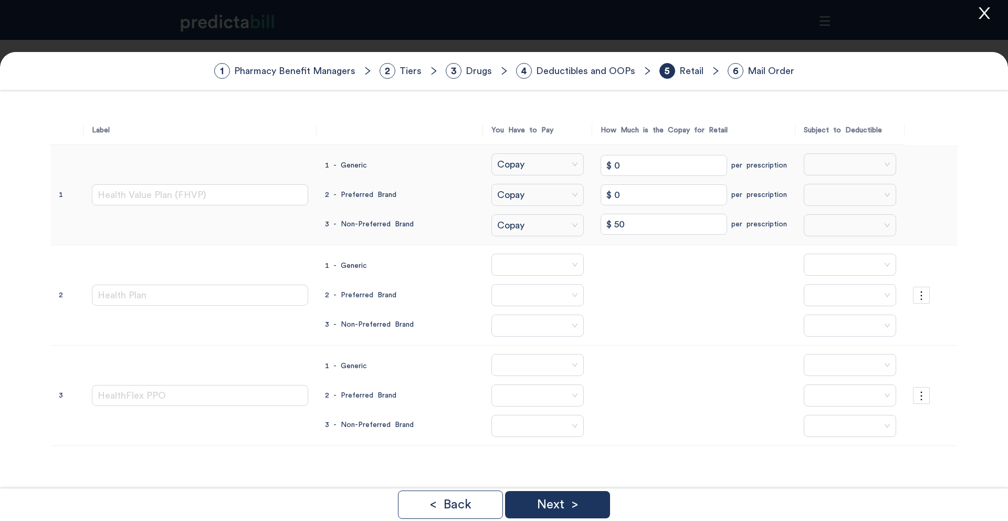
click at [836, 155] on Generic\ "search" at bounding box center [846, 164] width 72 height 21
click at [824, 183] on div "Yes" at bounding box center [845, 188] width 85 height 12
click at [823, 197] on Brand\ "search" at bounding box center [846, 194] width 72 height 21
click at [824, 216] on div "Yes" at bounding box center [845, 219] width 85 height 12
click at [828, 225] on Brand\ "search" at bounding box center [846, 225] width 72 height 21
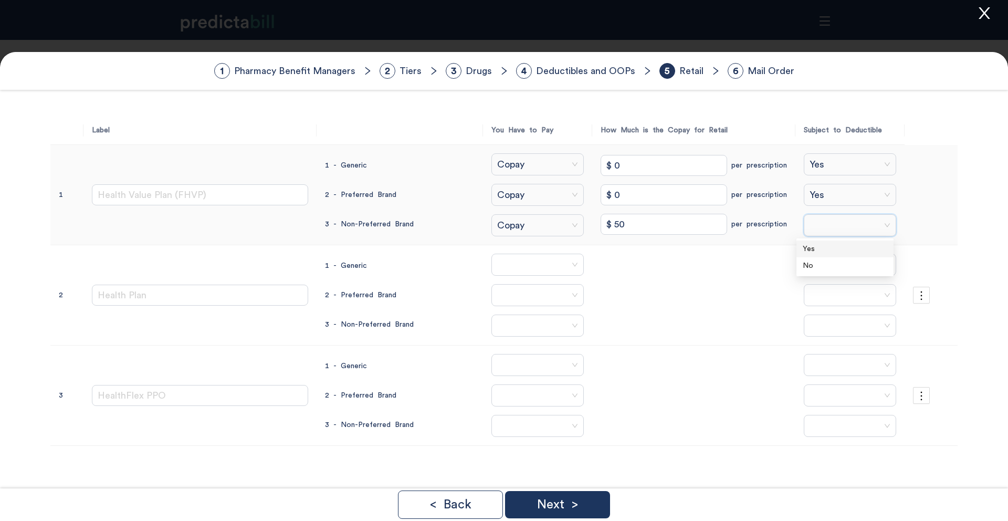
click at [823, 248] on div "Yes" at bounding box center [845, 249] width 85 height 12
click at [524, 166] on span "Copay" at bounding box center [537, 164] width 81 height 16
click at [509, 181] on div "Coinsurance" at bounding box center [519, 188] width 97 height 17
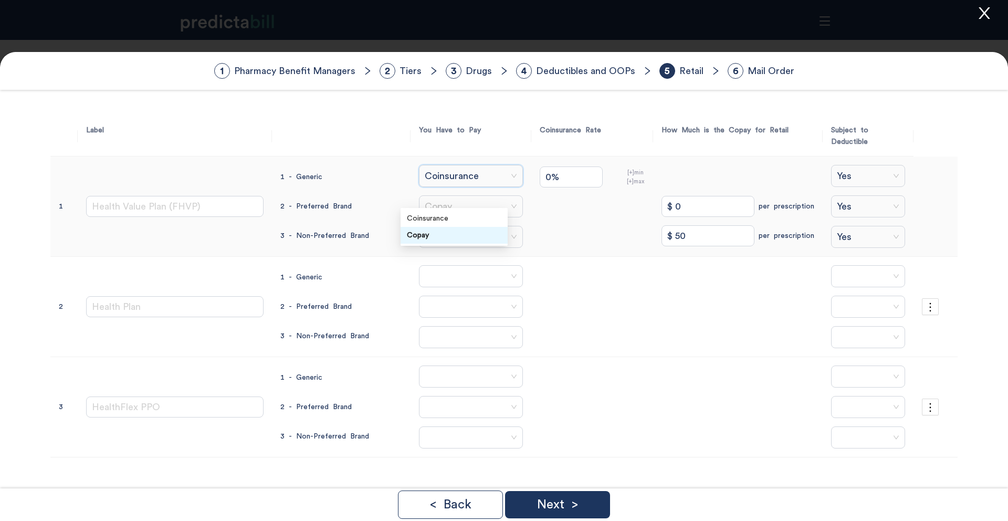
click at [441, 198] on span "Copay" at bounding box center [471, 206] width 92 height 16
click at [439, 215] on div "Coinsurance" at bounding box center [454, 219] width 94 height 12
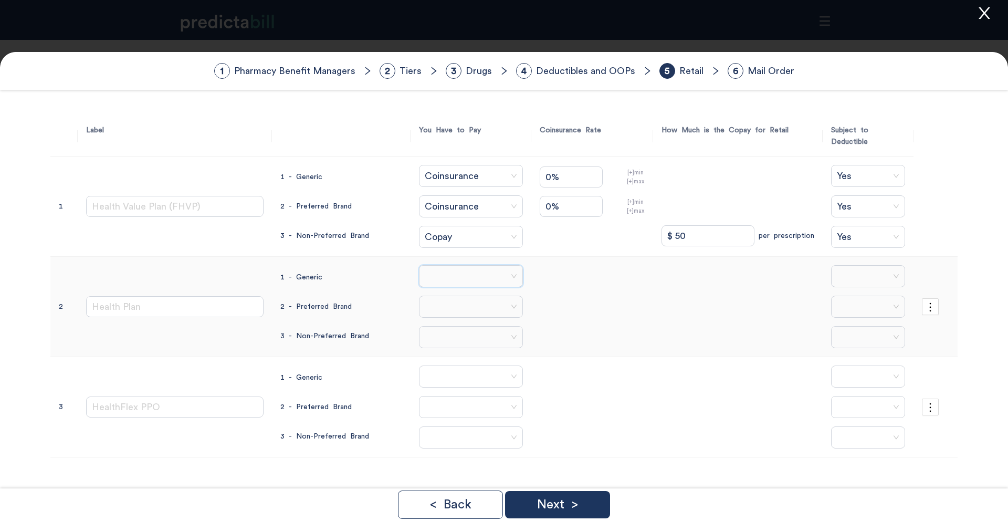
click at [450, 266] on Generic\ "search" at bounding box center [467, 276] width 84 height 21
click at [440, 269] on Generic\ "search" at bounding box center [467, 276] width 84 height 21
click at [437, 304] on div "Copay" at bounding box center [454, 305] width 94 height 12
click at [425, 296] on Brand\ "search" at bounding box center [467, 306] width 84 height 21
click at [421, 331] on div "Copay" at bounding box center [454, 336] width 94 height 12
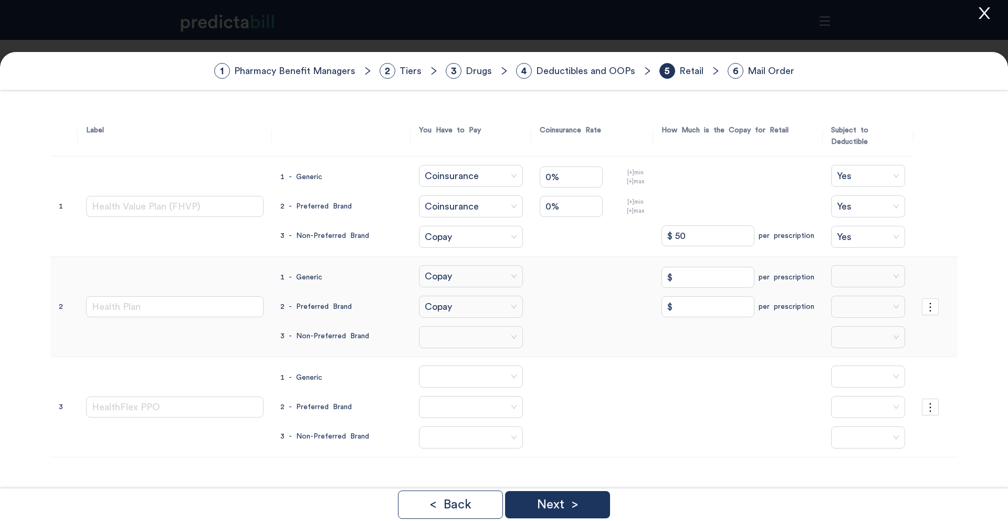
click at [425, 332] on Brand\ "search" at bounding box center [467, 337] width 84 height 21
click at [424, 363] on div "Copay" at bounding box center [454, 366] width 94 height 12
click at [681, 267] on Generic "$" at bounding box center [707, 277] width 93 height 21
type Generic "$ 10"
type Brand "$ 25"
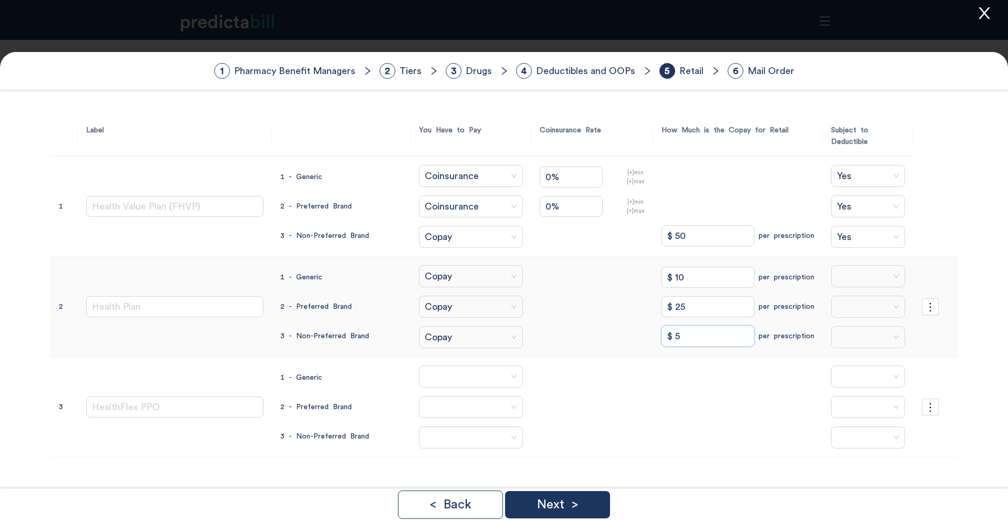
type Brand "$ 50"
click at [849, 266] on Generic\ "search" at bounding box center [864, 276] width 54 height 21
click at [844, 289] on div "Yes" at bounding box center [864, 288] width 65 height 12
click at [848, 298] on Brand\ "search" at bounding box center [864, 306] width 54 height 21
click at [845, 313] on div "Yes" at bounding box center [864, 319] width 65 height 12
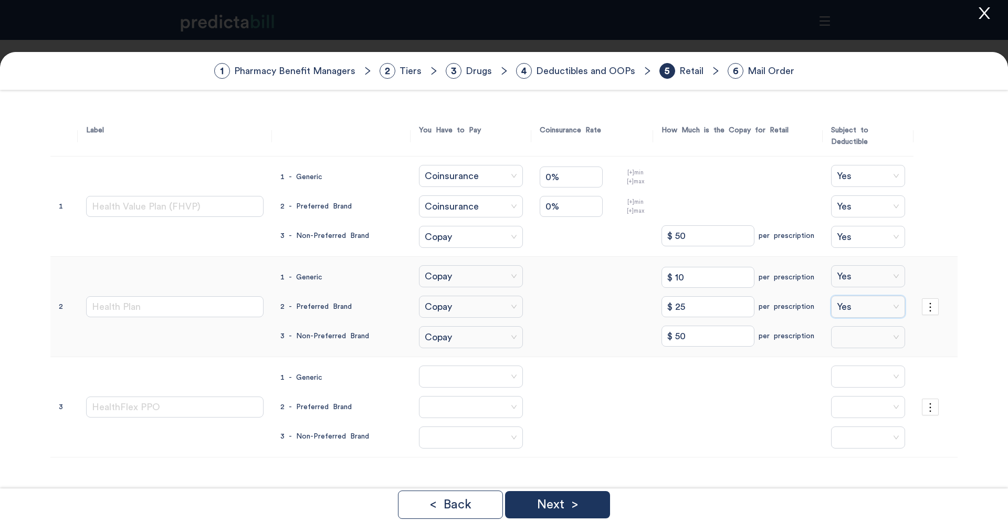
click at [845, 327] on Brand\ "search" at bounding box center [864, 337] width 54 height 21
click at [843, 345] on div "Yes" at bounding box center [864, 349] width 65 height 12
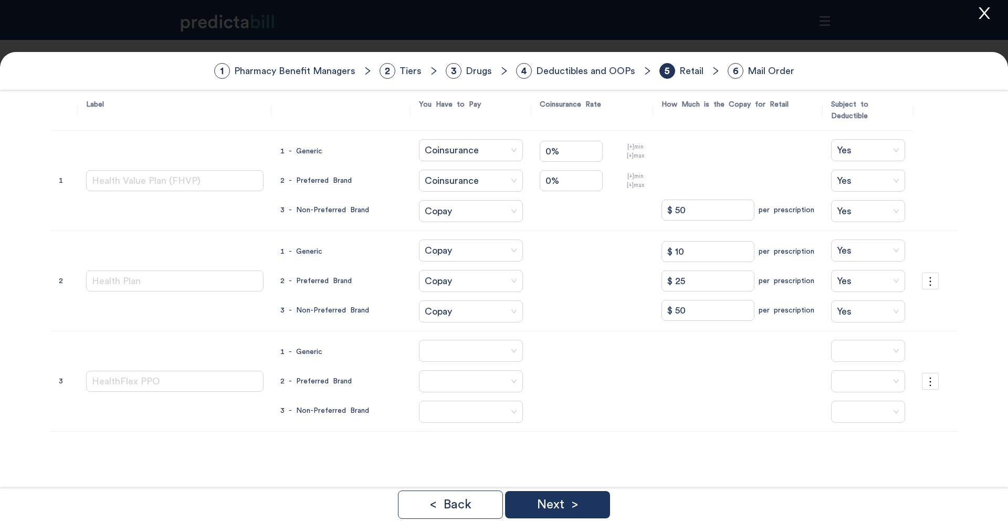
scroll to position [26, 0]
click at [476, 340] on Generic\ "search" at bounding box center [467, 350] width 84 height 21
click at [430, 365] on div "Coinsurance" at bounding box center [454, 362] width 94 height 12
click at [552, 346] on Generic "0%" at bounding box center [571, 351] width 63 height 21
type Generic "20%"
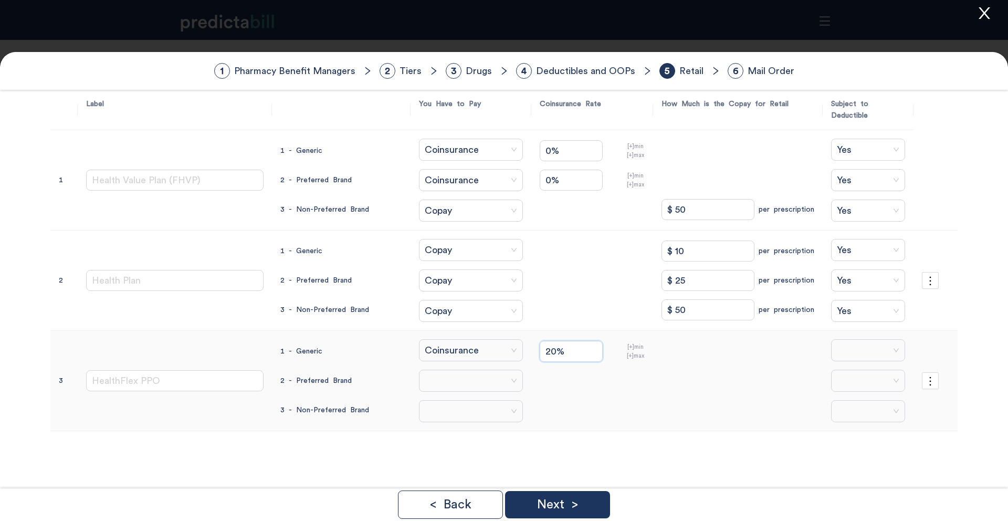
click at [460, 371] on Brand\ "search" at bounding box center [467, 380] width 84 height 21
click at [451, 392] on div "Coinsurance" at bounding box center [454, 393] width 94 height 12
click at [562, 370] on Brand "0%" at bounding box center [571, 380] width 63 height 21
type Brand "20%"
click at [480, 401] on Brand\ "search" at bounding box center [467, 411] width 84 height 21
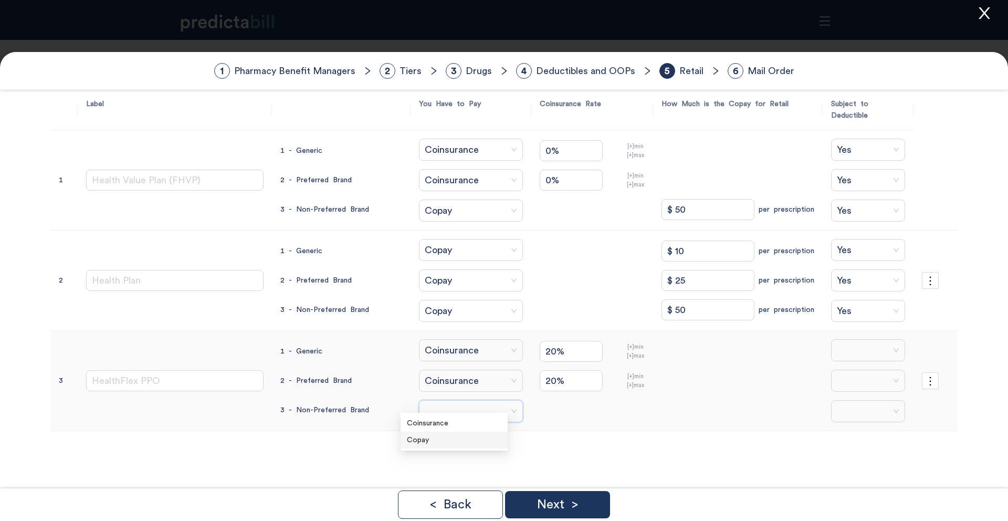
click at [480, 438] on div "Copay" at bounding box center [454, 440] width 94 height 12
click at [456, 403] on span "Copay" at bounding box center [471, 411] width 92 height 16
click at [446, 426] on div "Coinsurance" at bounding box center [454, 423] width 94 height 12
click at [540, 402] on Brand "0%" at bounding box center [571, 409] width 63 height 21
type Brand "20%"
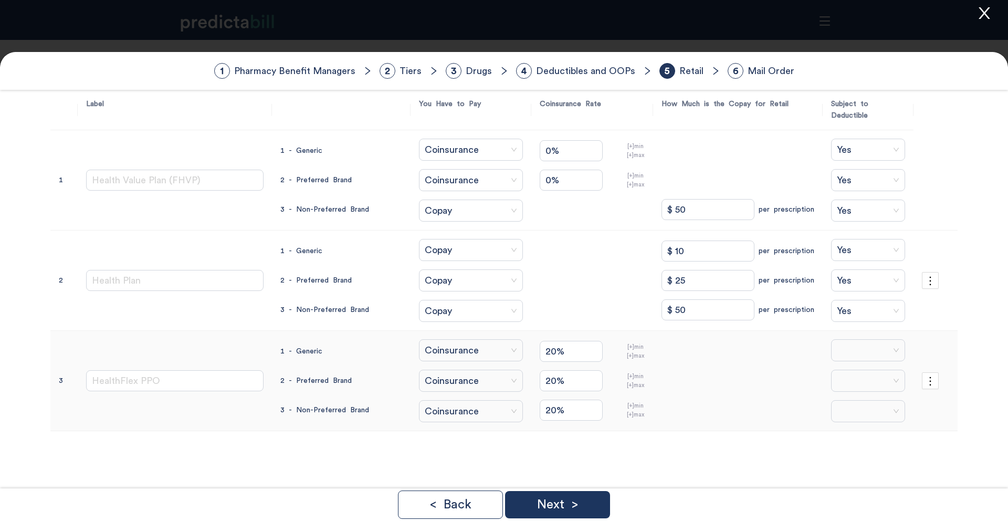
click at [852, 340] on Generic\ "search" at bounding box center [864, 350] width 54 height 21
click at [848, 354] on div "Yes" at bounding box center [865, 362] width 78 height 17
click at [856, 370] on Brand\ "search" at bounding box center [864, 380] width 54 height 21
click at [854, 392] on div "Yes" at bounding box center [864, 393] width 65 height 12
click at [854, 406] on Brand\ "search" at bounding box center [864, 411] width 54 height 21
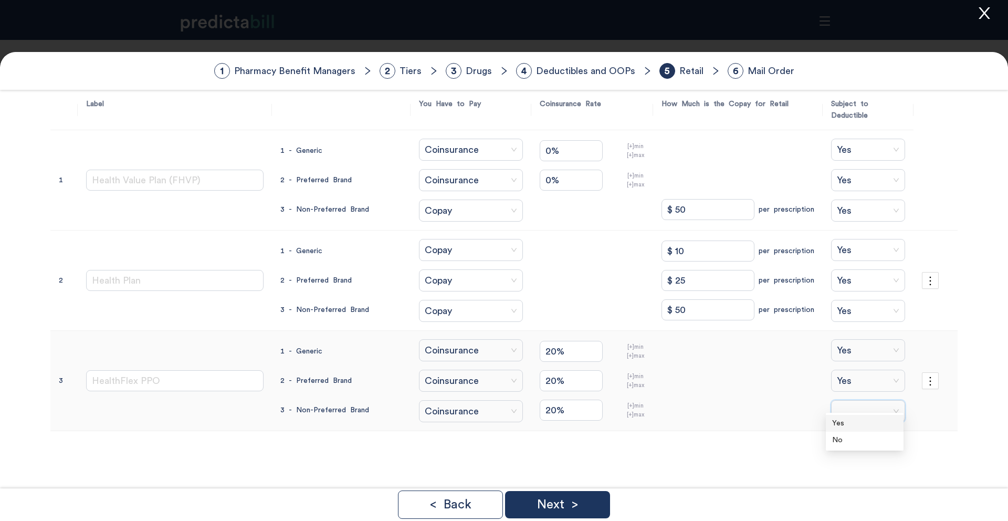
click at [843, 426] on div "Yes" at bounding box center [864, 423] width 65 height 12
click at [541, 504] on p "Next >" at bounding box center [557, 504] width 41 height 13
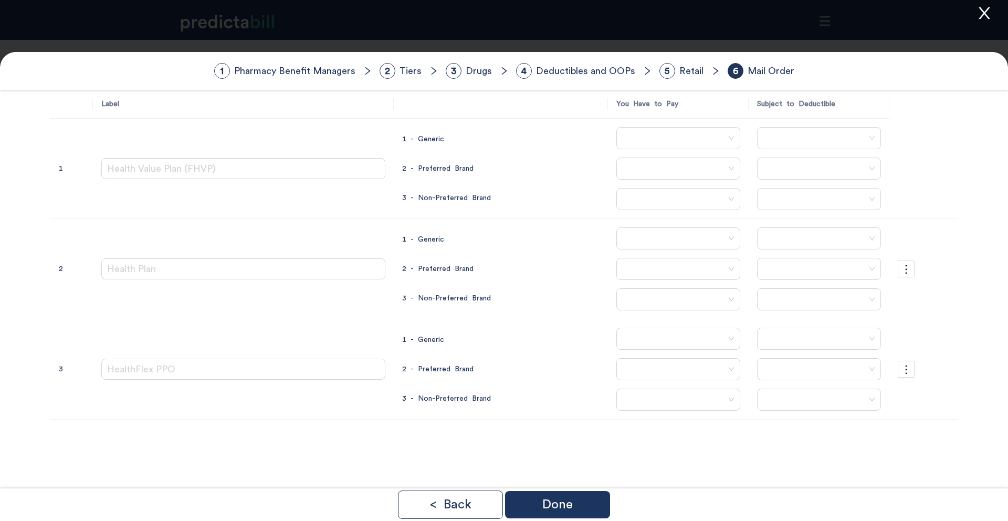
scroll to position [0, 0]
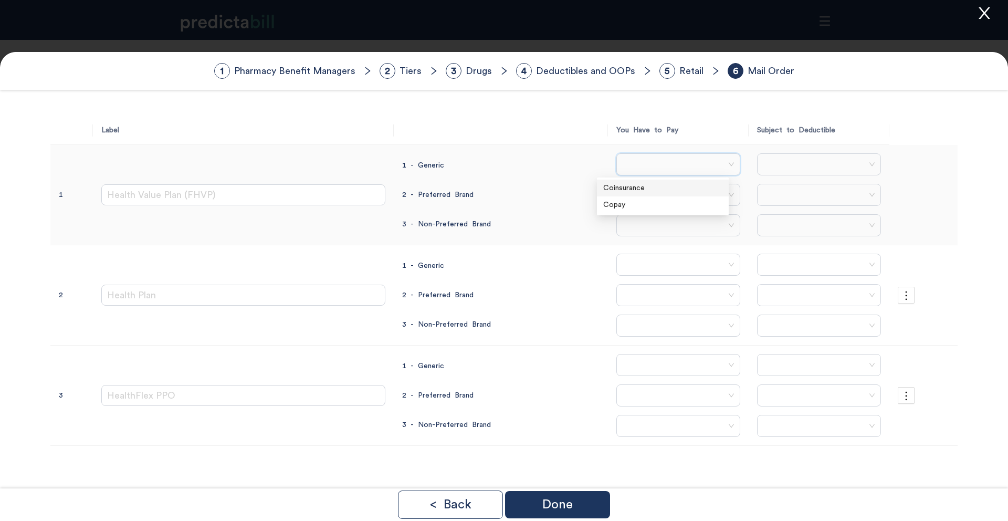
click at [675, 157] on Generic\ "search" at bounding box center [675, 164] width 104 height 21
click at [540, 143] on th at bounding box center [501, 130] width 214 height 29
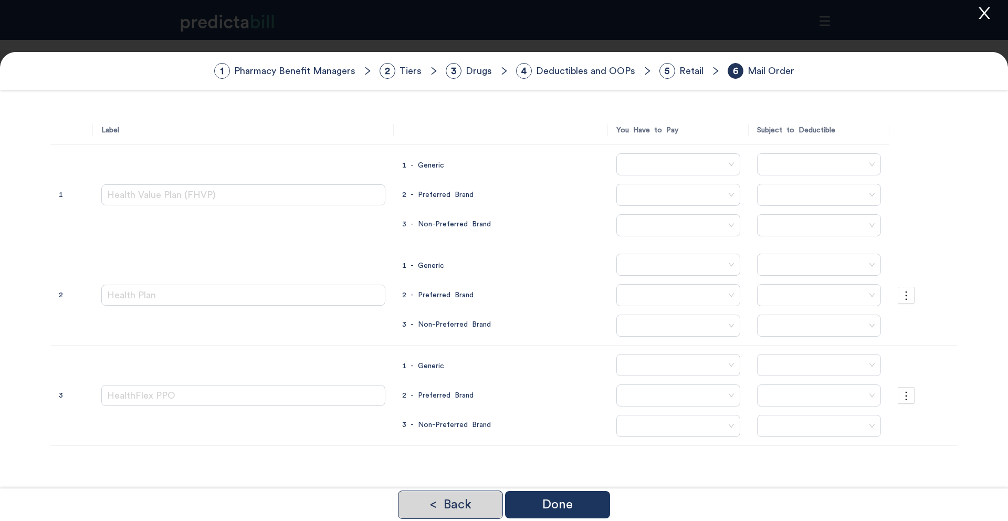
click at [477, 498] on div "< Back" at bounding box center [450, 504] width 105 height 28
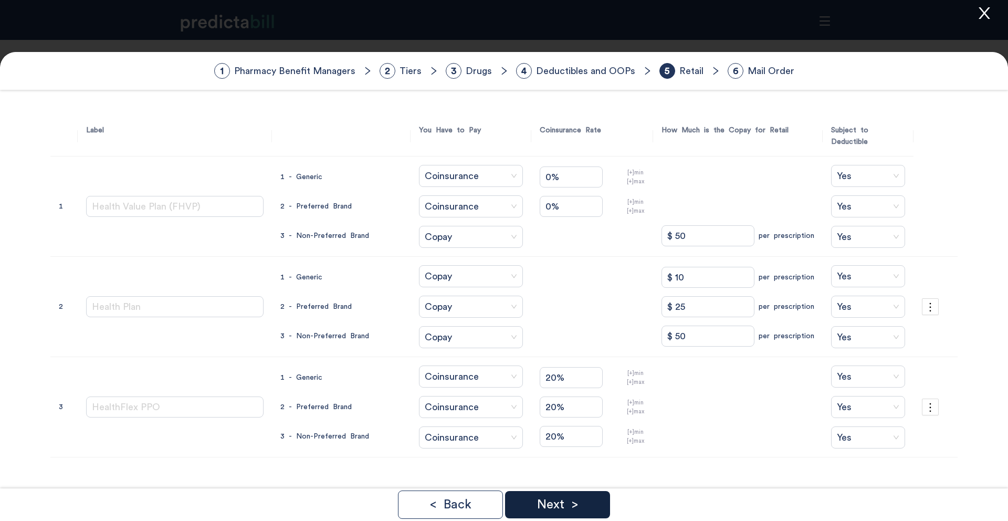
click at [554, 504] on p "Next >" at bounding box center [557, 504] width 41 height 13
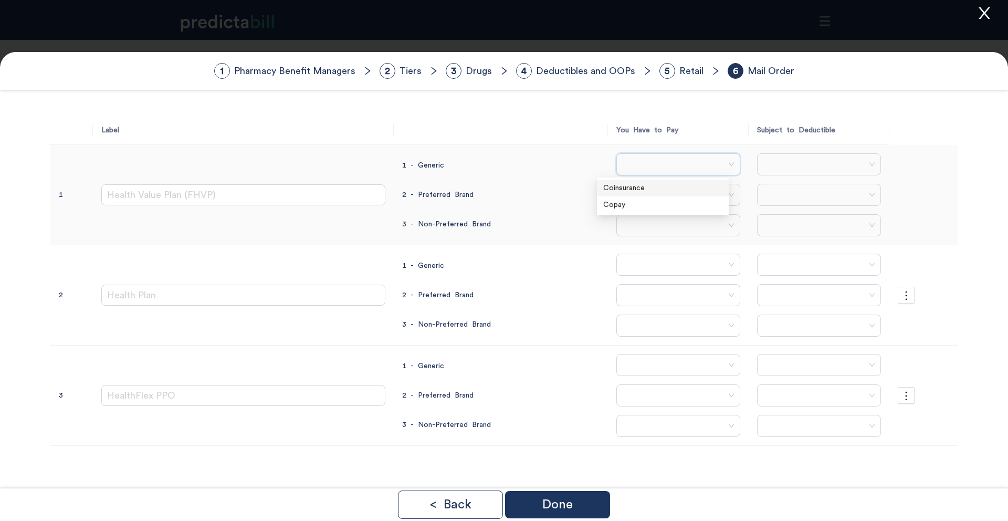
click at [648, 157] on Generic\ "search" at bounding box center [675, 164] width 104 height 21
click at [641, 187] on div "Coinsurance" at bounding box center [662, 188] width 119 height 12
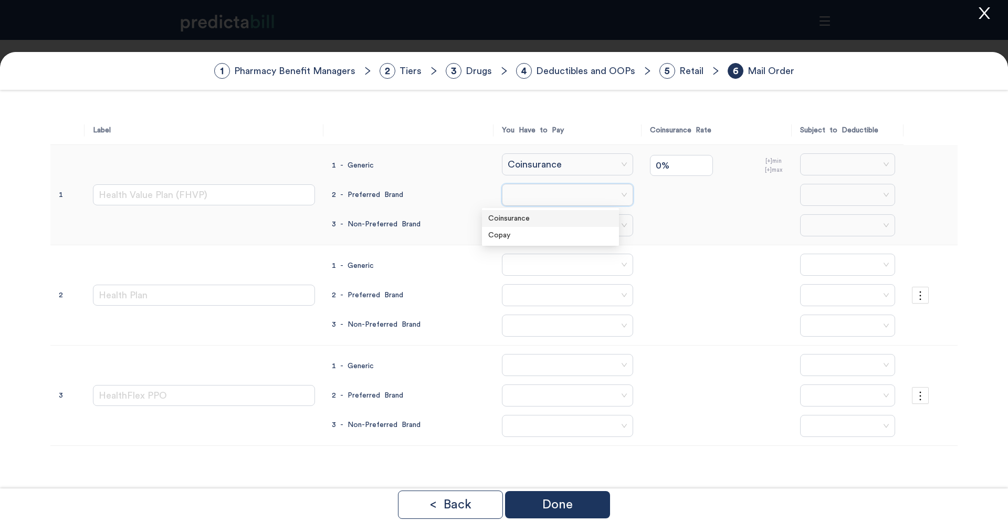
click at [528, 193] on Brand\ "search" at bounding box center [563, 194] width 111 height 21
click at [522, 216] on div "Coinsurance" at bounding box center [550, 219] width 124 height 12
click at [524, 422] on Brand\ "search" at bounding box center [563, 425] width 111 height 21
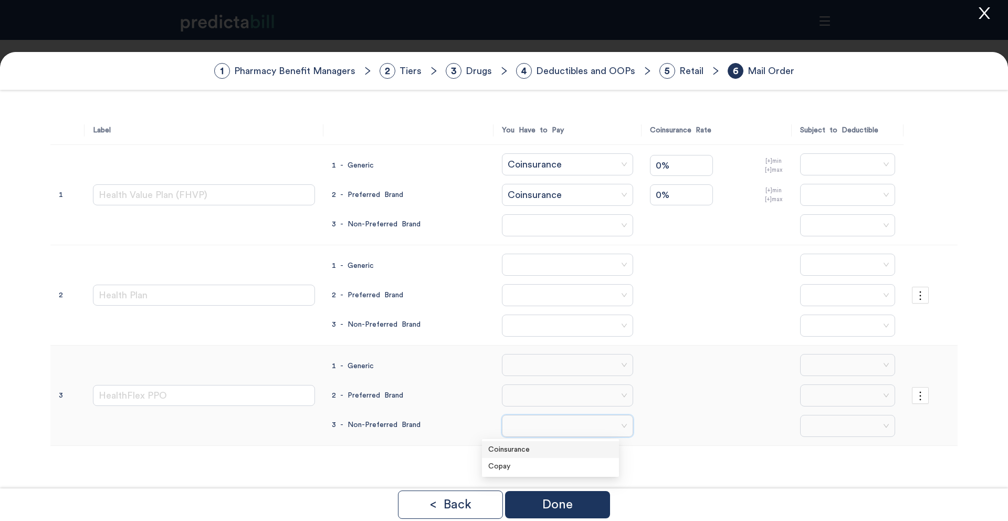
click at [525, 449] on div "Coinsurance" at bounding box center [550, 450] width 124 height 12
click at [522, 401] on Brand\ "search" at bounding box center [563, 395] width 111 height 21
click at [525, 425] on div "Coinsurance" at bounding box center [550, 418] width 137 height 17
click at [518, 367] on Generic\ "search" at bounding box center [563, 364] width 111 height 21
click at [527, 388] on div "Coinsurance" at bounding box center [550, 389] width 124 height 12
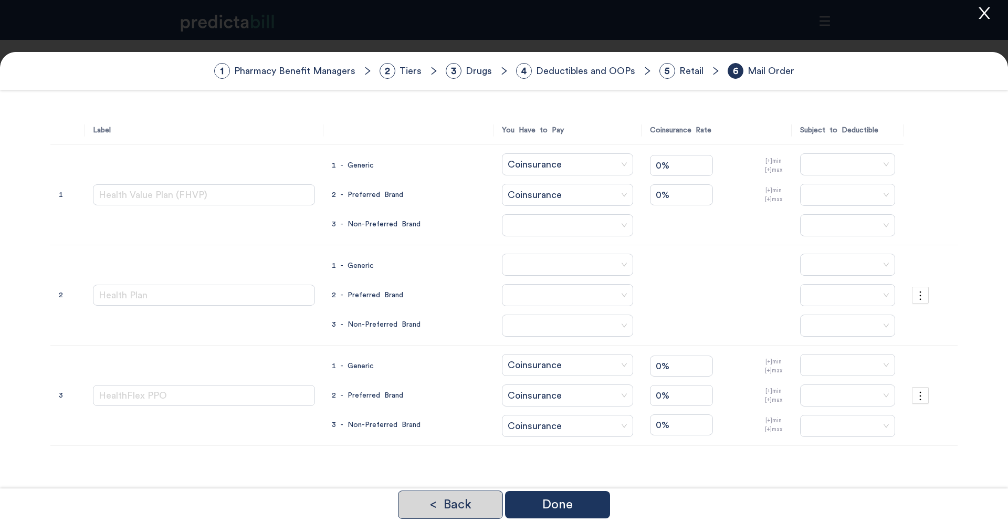
click at [473, 501] on div "< Back" at bounding box center [450, 504] width 105 height 28
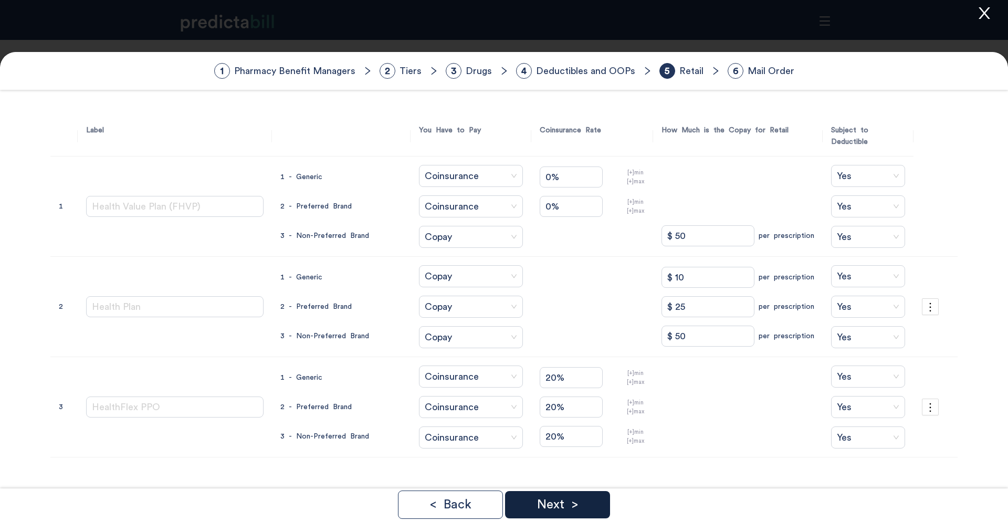
click at [562, 502] on p "Next >" at bounding box center [557, 504] width 41 height 13
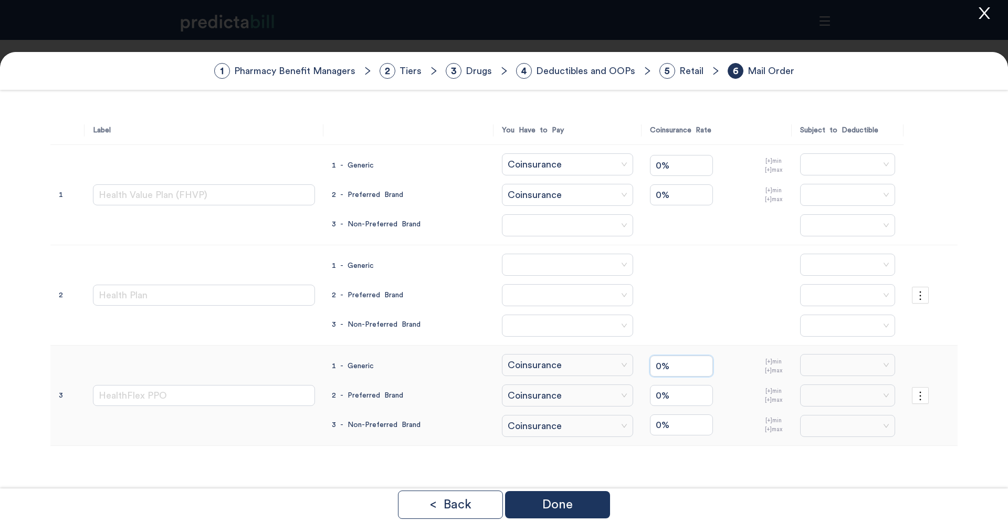
drag, startPoint x: 665, startPoint y: 366, endPoint x: 580, endPoint y: 364, distance: 85.1
click at [581, 365] on tr "3 HealthFlex PPO 1 - Generic 2 - Preferred Brand 3 - Non-Preferred Brand Coinsu…" at bounding box center [503, 395] width 907 height 100
type Generic "20%"
type Brand "20%"
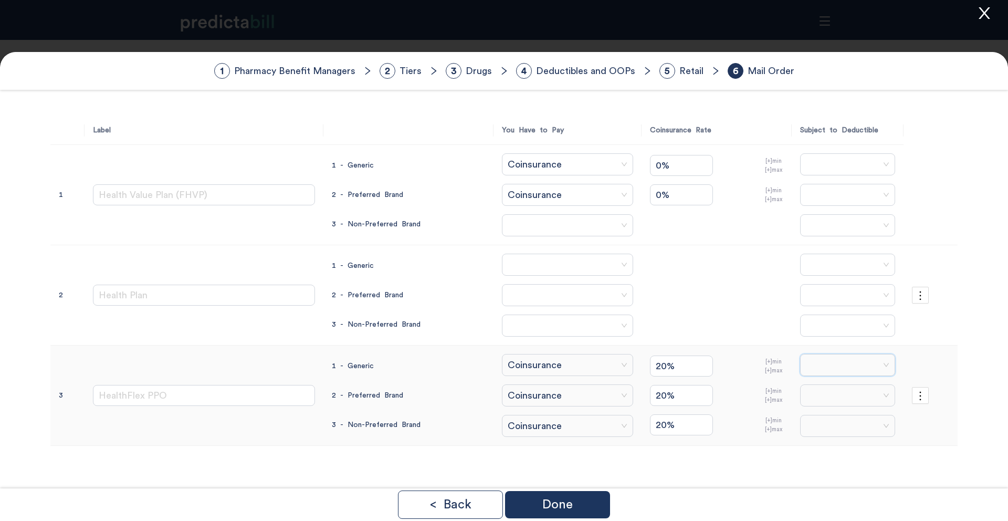
click at [842, 362] on Generic\ "search" at bounding box center [843, 364] width 75 height 21
click at [825, 389] on div "Yes" at bounding box center [841, 389] width 87 height 12
click at [822, 389] on Brand\ "search" at bounding box center [843, 395] width 75 height 21
click at [822, 410] on div "Yes" at bounding box center [842, 418] width 100 height 17
click at [820, 423] on Brand\ "search" at bounding box center [843, 425] width 75 height 21
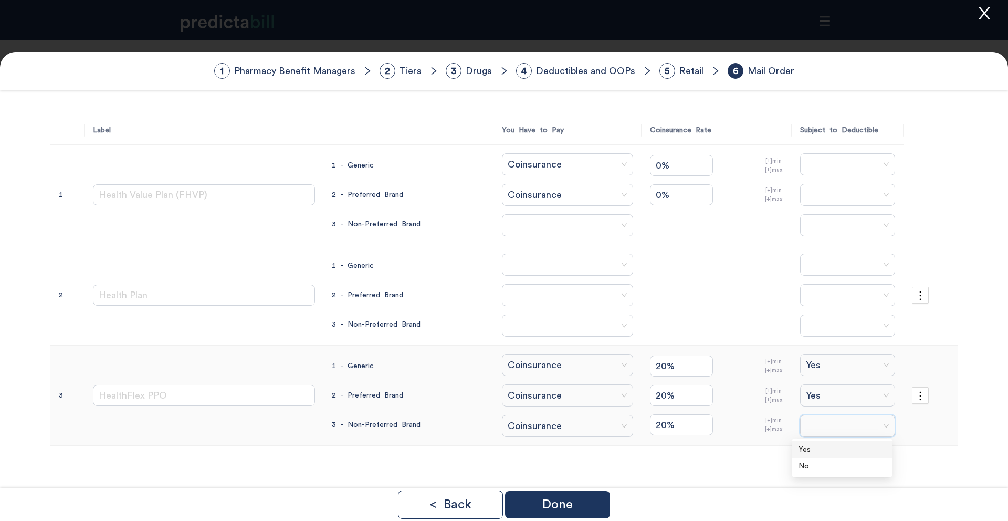
click at [820, 446] on div "Yes" at bounding box center [841, 450] width 87 height 12
drag, startPoint x: 822, startPoint y: 140, endPoint x: 819, endPoint y: 164, distance: 24.9
click at [819, 164] on Generic\ "search" at bounding box center [843, 164] width 75 height 21
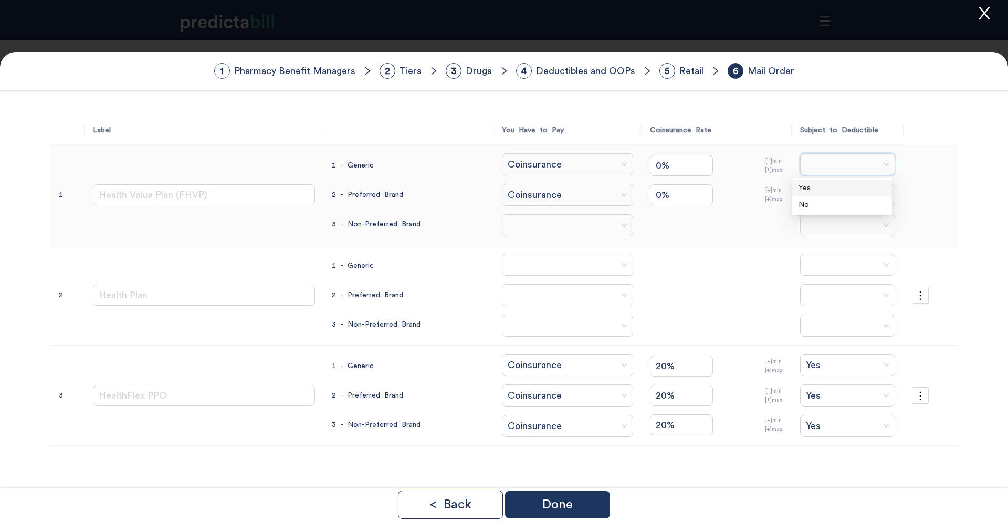
click at [823, 184] on div "Yes" at bounding box center [841, 188] width 87 height 12
click at [823, 195] on Brand\ "search" at bounding box center [843, 194] width 75 height 21
click at [823, 216] on div "Yes" at bounding box center [841, 219] width 87 height 12
click at [824, 237] on td "Yes Yes Yes" at bounding box center [848, 195] width 112 height 100
click at [821, 226] on Brand\ "search" at bounding box center [843, 225] width 75 height 21
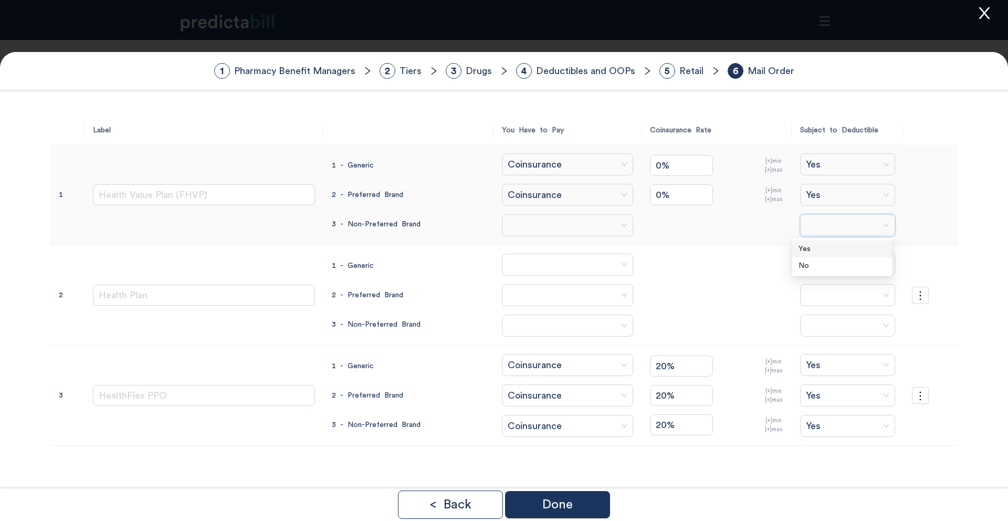
click at [815, 244] on div "Yes" at bounding box center [841, 249] width 87 height 12
click at [521, 223] on Brand\ "search" at bounding box center [563, 225] width 111 height 21
click at [520, 261] on div "Copay" at bounding box center [550, 266] width 124 height 12
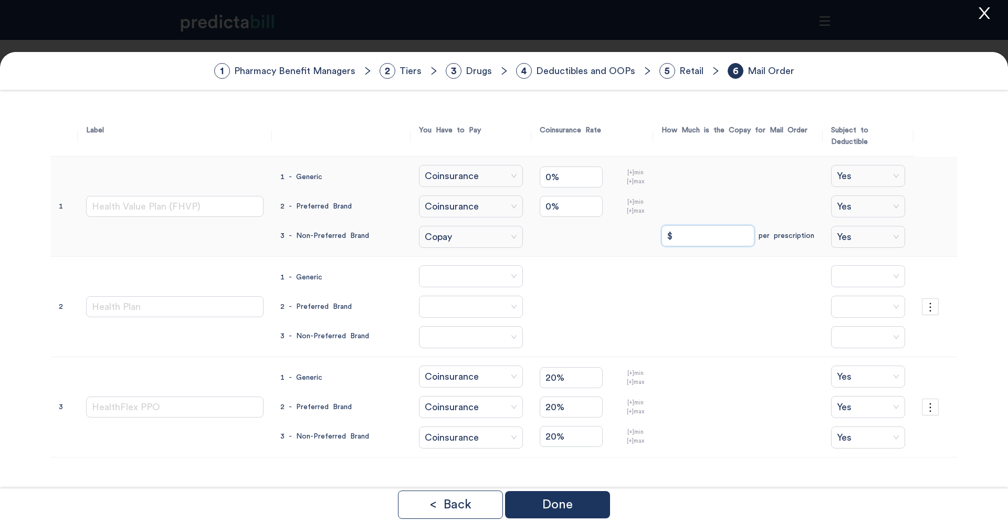
click at [686, 225] on Brand "$" at bounding box center [707, 235] width 93 height 21
type Brand "$ 100"
click at [425, 266] on Generic\ "search" at bounding box center [467, 276] width 84 height 21
click at [447, 297] on div "Copay" at bounding box center [454, 305] width 107 height 17
click at [445, 297] on Brand\ "search" at bounding box center [467, 306] width 84 height 21
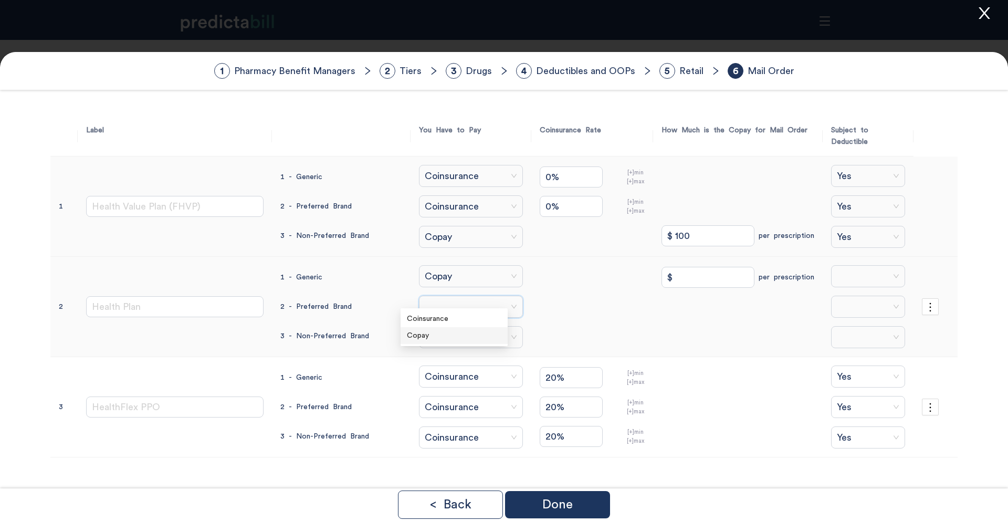
click at [436, 332] on div "Copay" at bounding box center [454, 336] width 94 height 12
click at [436, 332] on Brand\ "search" at bounding box center [467, 337] width 84 height 21
click at [450, 365] on div "Copay" at bounding box center [454, 366] width 94 height 12
click at [693, 267] on Generic "$" at bounding box center [707, 277] width 93 height 21
type Generic "$ 20"
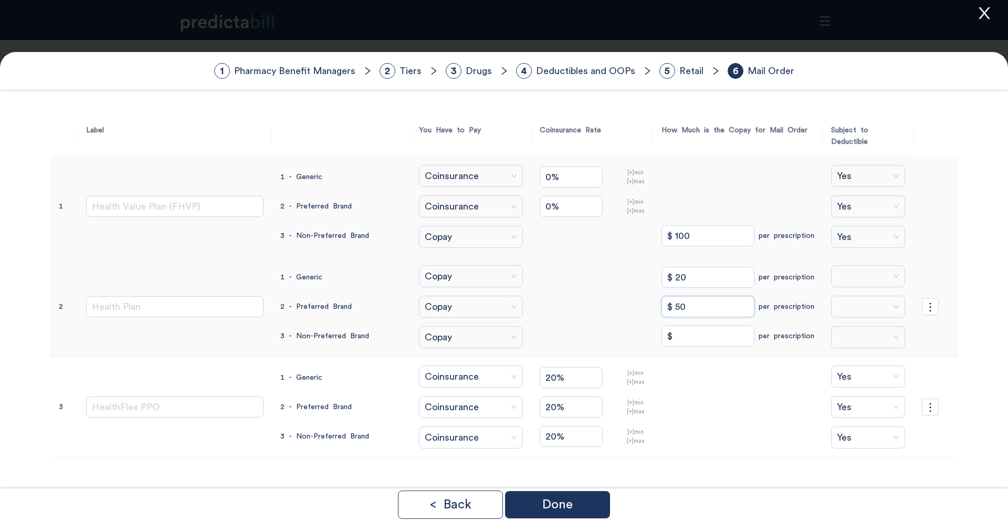
type Brand "$ 50"
type Brand "$ 100"
click at [862, 266] on Generic\ "search" at bounding box center [864, 276] width 54 height 21
click at [844, 289] on div "Yes" at bounding box center [864, 288] width 65 height 12
click at [844, 296] on Brand\ "search" at bounding box center [864, 306] width 54 height 21
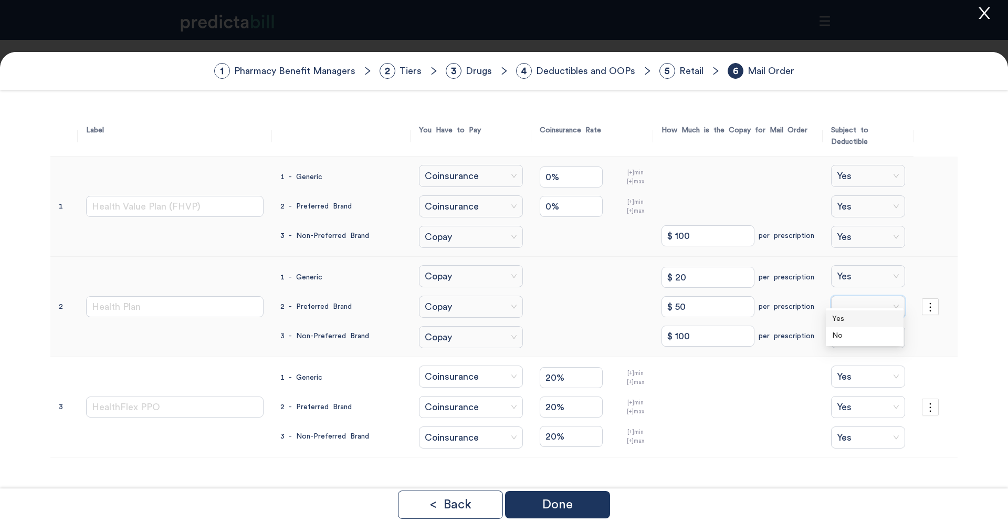
click at [844, 317] on div "Yes" at bounding box center [864, 319] width 65 height 12
click at [846, 330] on Brand\ "search" at bounding box center [864, 337] width 54 height 21
click at [851, 351] on div "Yes" at bounding box center [864, 349] width 65 height 12
click at [567, 511] on p "Done" at bounding box center [557, 504] width 30 height 13
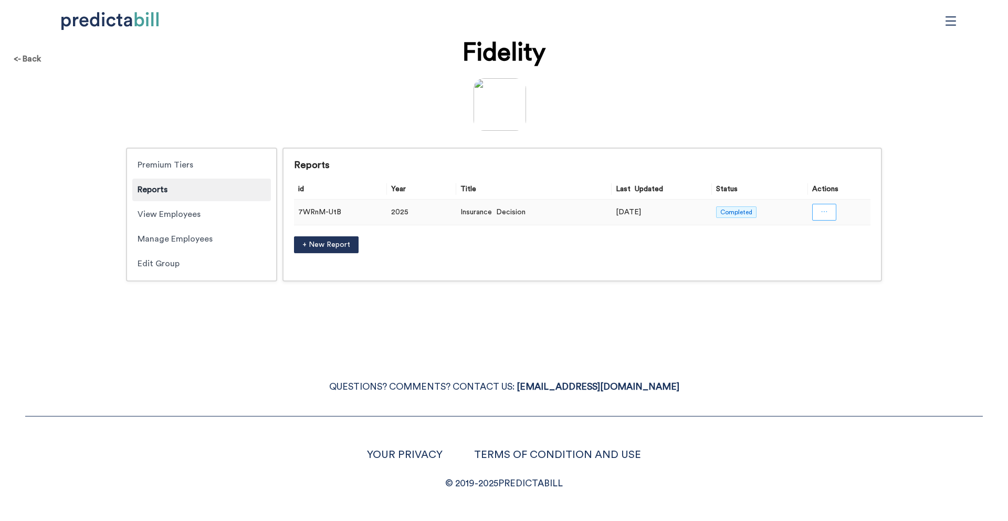
click at [826, 213] on icon "ellipsis" at bounding box center [823, 211] width 7 height 7
click at [323, 341] on div "<- Back Fidelity Premium Tiers Reports View Employees Manage Employees Edit Gro…" at bounding box center [504, 260] width 1008 height 521
click at [193, 261] on div "Edit Group" at bounding box center [201, 263] width 139 height 23
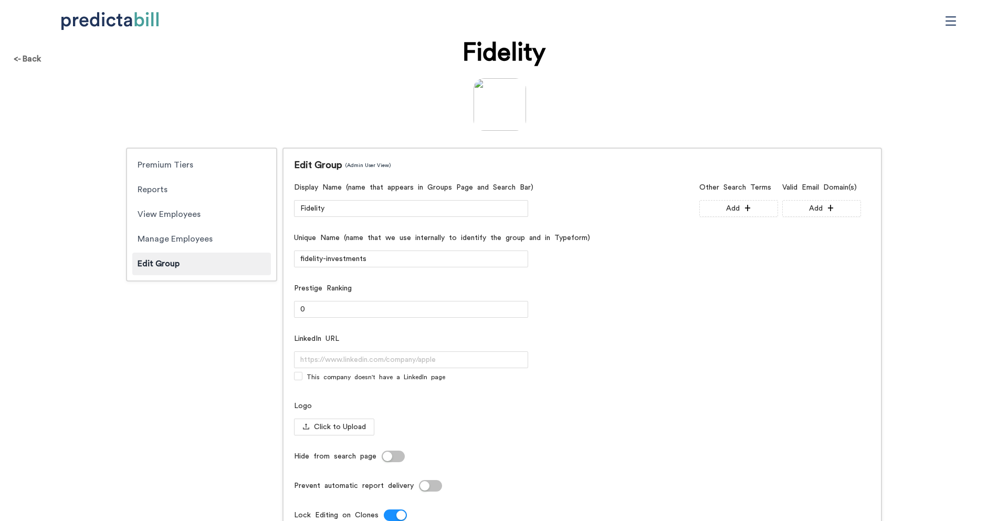
click at [166, 424] on div "Premium Tiers Reports View Employees Manage Employees Edit Group Edit Group (Ad…" at bounding box center [504, 479] width 756 height 662
drag, startPoint x: 386, startPoint y: 261, endPoint x: 178, endPoint y: 261, distance: 208.4
click at [178, 261] on div "Premium Tiers Reports View Employees Manage Employees Edit Group Edit Group (Ad…" at bounding box center [504, 479] width 756 height 662
click at [169, 462] on div "Premium Tiers Reports View Employees Manage Employees Edit Group Edit Group (Ad…" at bounding box center [504, 479] width 756 height 662
click at [341, 423] on span "Click to Upload" at bounding box center [340, 427] width 52 height 12
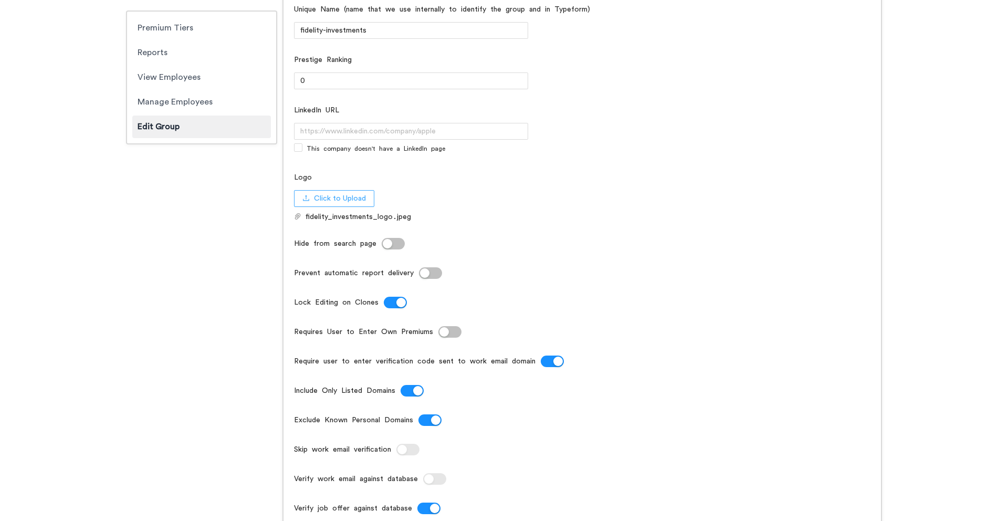
scroll to position [229, 0]
click at [391, 241] on div "button" at bounding box center [387, 242] width 9 height 9
click at [401, 251] on div "Display Name (name that appears in Groups Page and Search Bar) Fidelity Unique …" at bounding box center [494, 247] width 401 height 595
click at [396, 246] on div "button" at bounding box center [398, 242] width 9 height 9
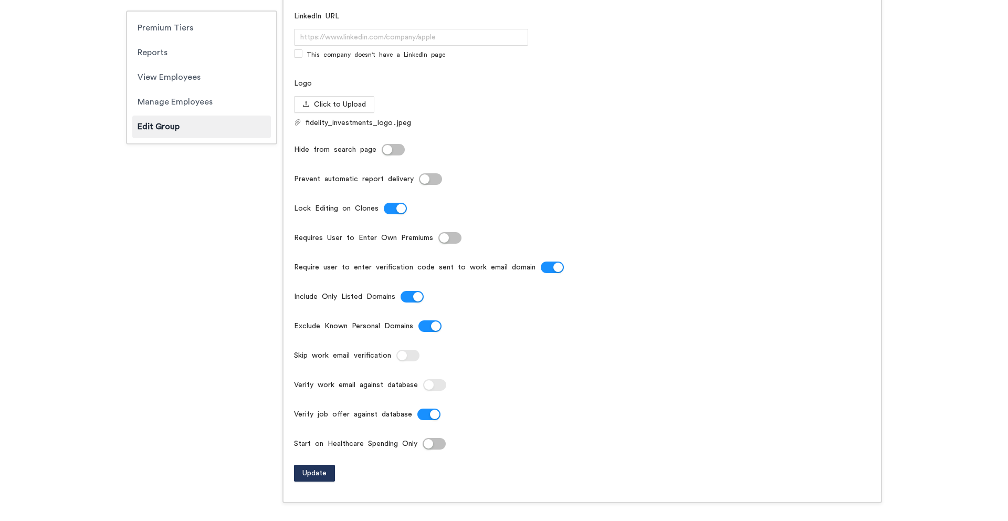
scroll to position [333, 0]
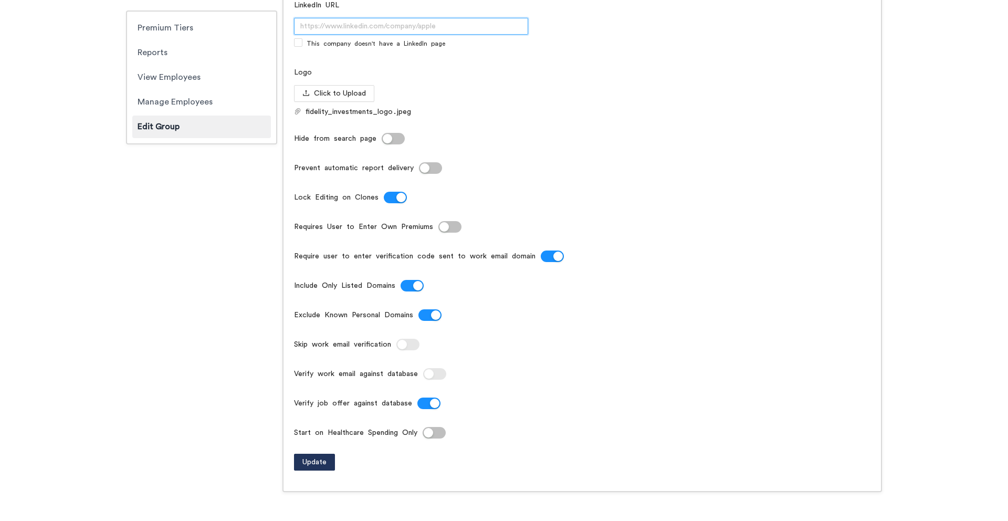
click at [416, 27] on input "LinkedIn URL" at bounding box center [411, 26] width 234 height 17
paste input "https://www.linkedin.com/company/fidelity-investments/"
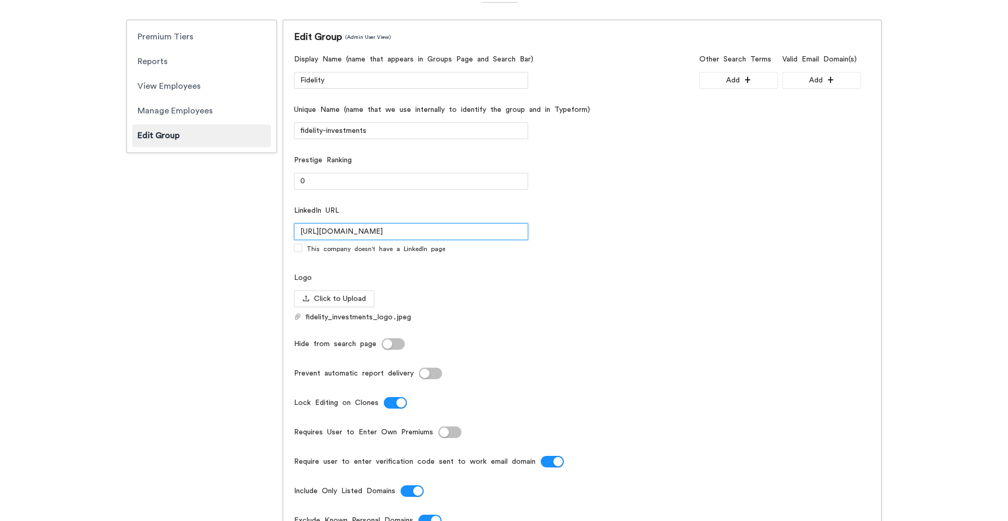
scroll to position [101, 0]
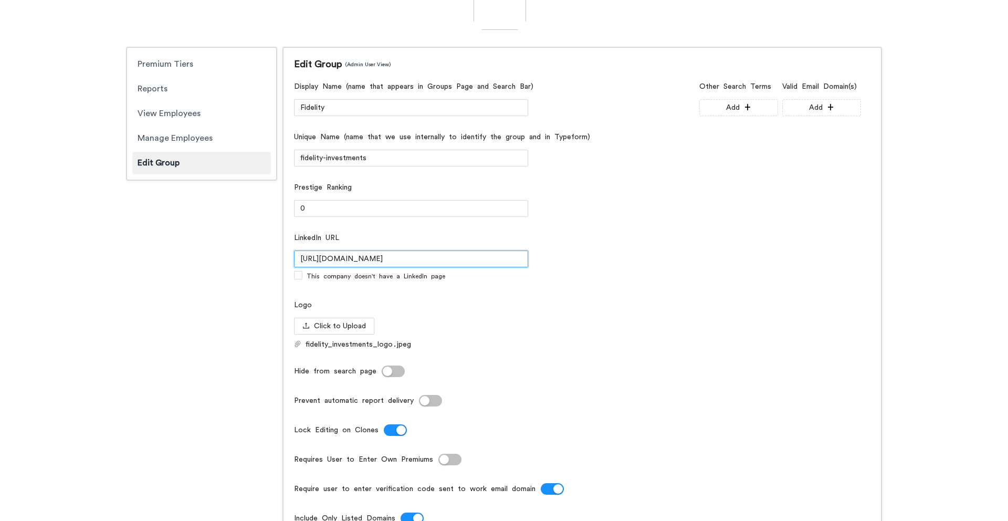
type input "https://www.linkedin.com/company/fidelity-investments/"
click at [806, 101] on button "Add" at bounding box center [821, 107] width 79 height 17
click at [800, 107] on input "text" at bounding box center [800, 107] width 79 height 17
type input "fmr.com"
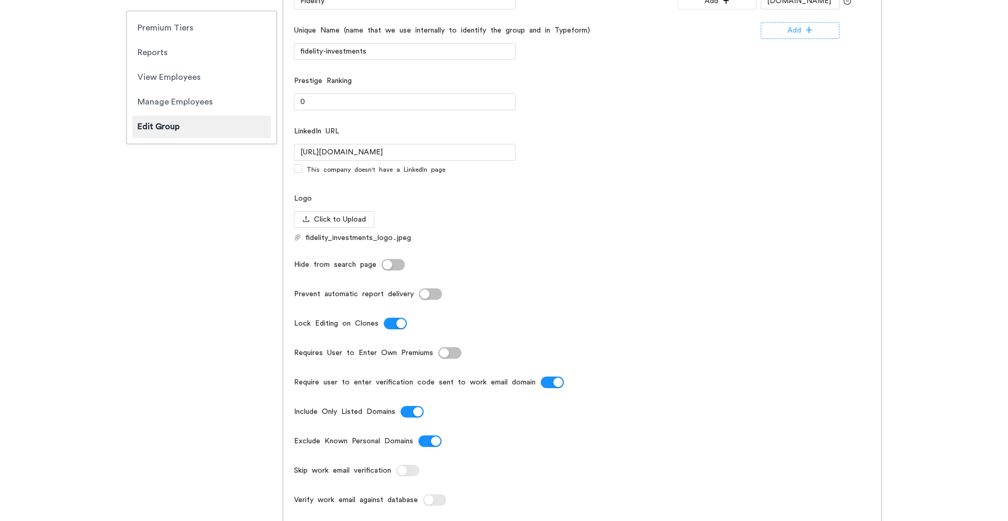
scroll to position [262, 0]
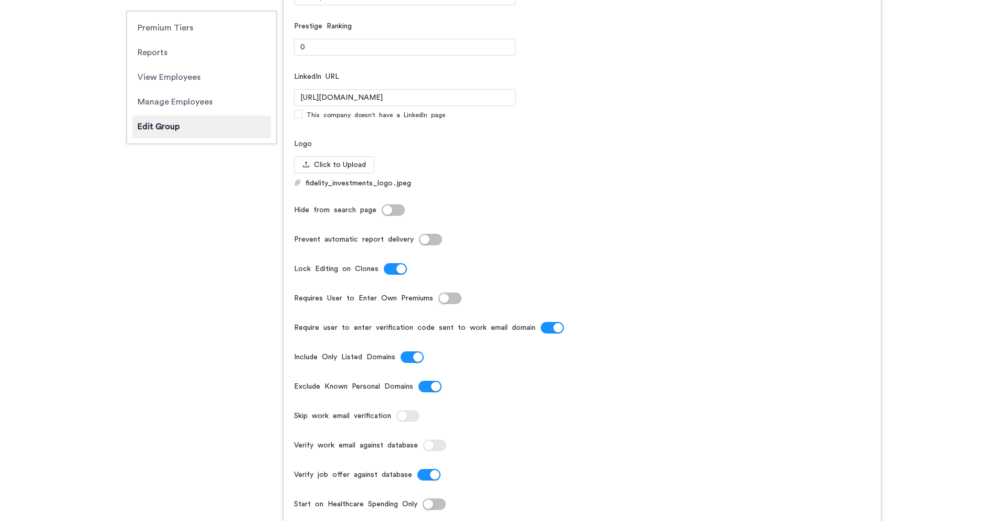
click at [430, 239] on button "Prevent automatic report delivery" at bounding box center [430, 240] width 23 height 12
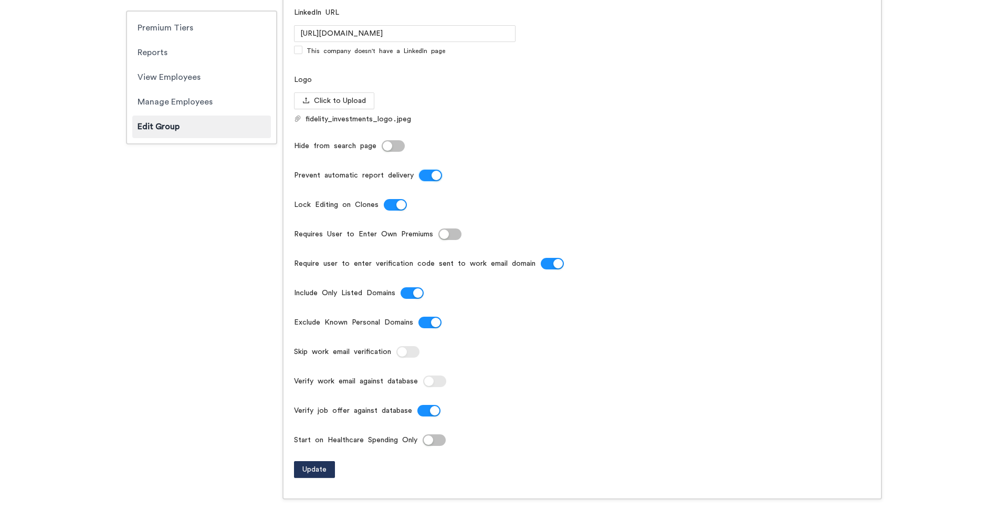
scroll to position [367, 0]
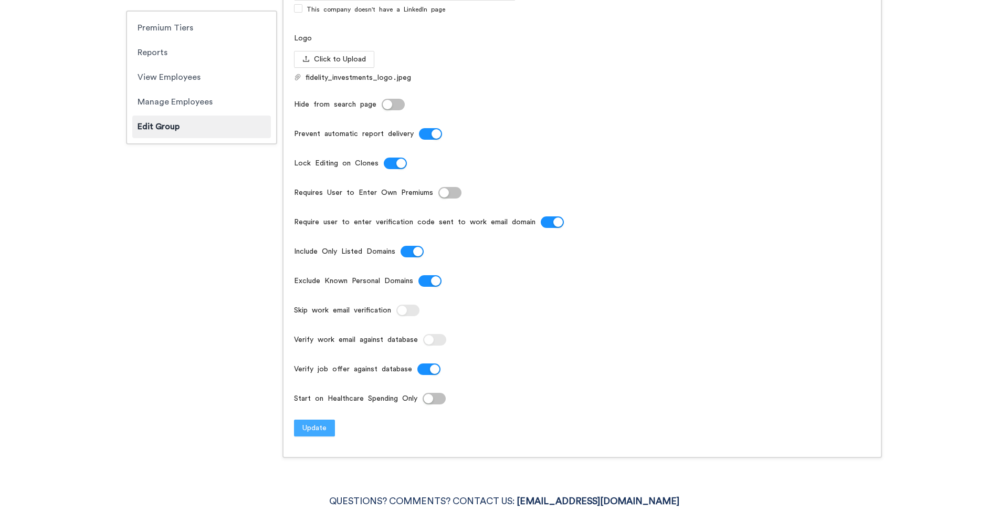
click at [304, 423] on span "Update" at bounding box center [314, 428] width 24 height 12
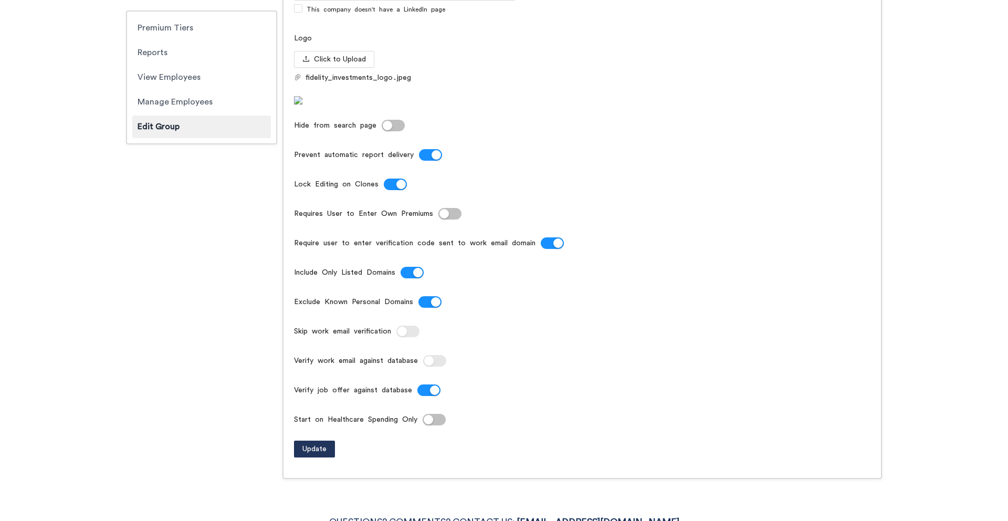
click at [70, 252] on div "<- Back Fidelity fmr.com linkedin.com/company/fidelity-investments/ Premium Tie…" at bounding box center [504, 80] width 1008 height 817
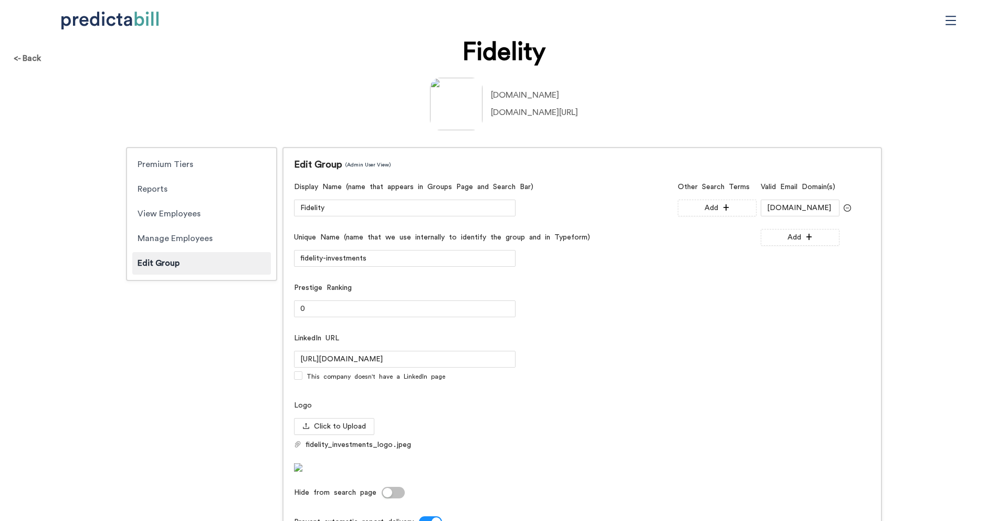
scroll to position [0, 0]
click at [182, 187] on div "Reports" at bounding box center [201, 189] width 139 height 23
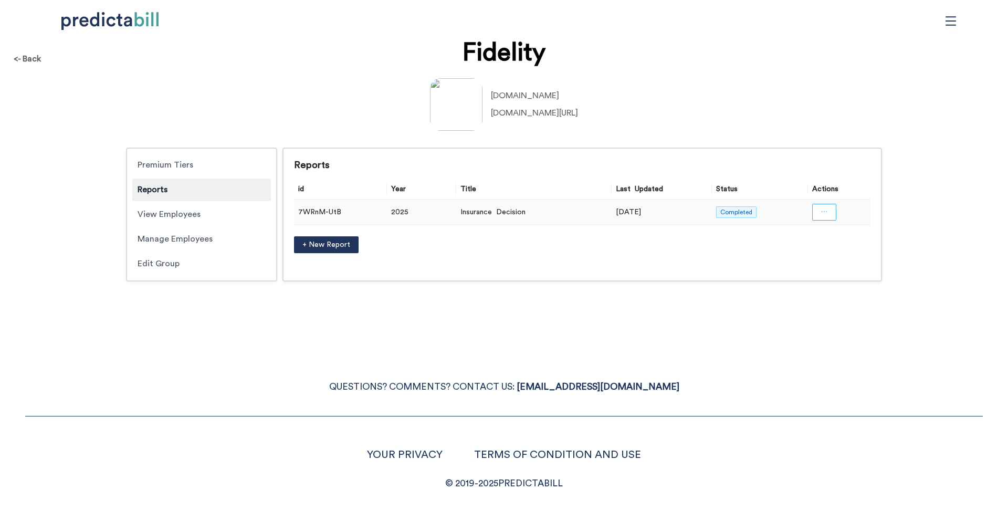
click at [818, 210] on button "button" at bounding box center [824, 212] width 24 height 17
click at [804, 258] on span "Publish" at bounding box center [824, 258] width 69 height 12
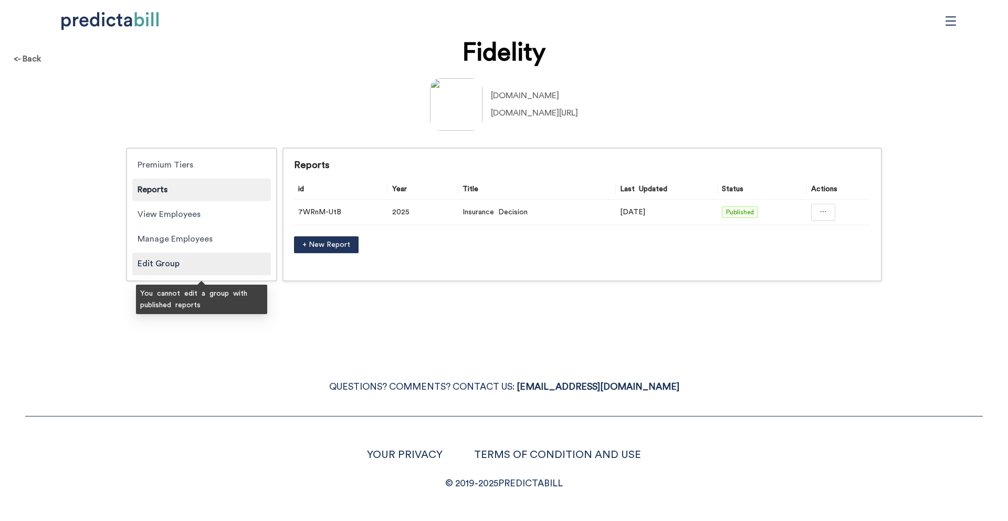
click at [190, 266] on div "Edit Group" at bounding box center [201, 263] width 139 height 23
click at [166, 269] on div "Edit Group" at bounding box center [201, 263] width 139 height 23
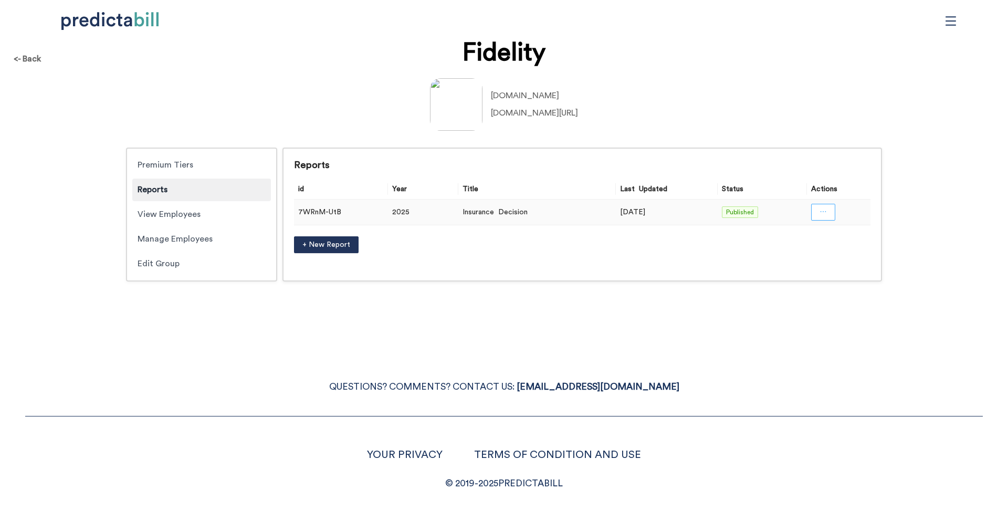
click at [826, 210] on icon "ellipsis" at bounding box center [822, 211] width 7 height 7
click at [809, 255] on span "Unpublish" at bounding box center [823, 258] width 69 height 12
click at [148, 261] on div "Edit Group" at bounding box center [201, 263] width 139 height 23
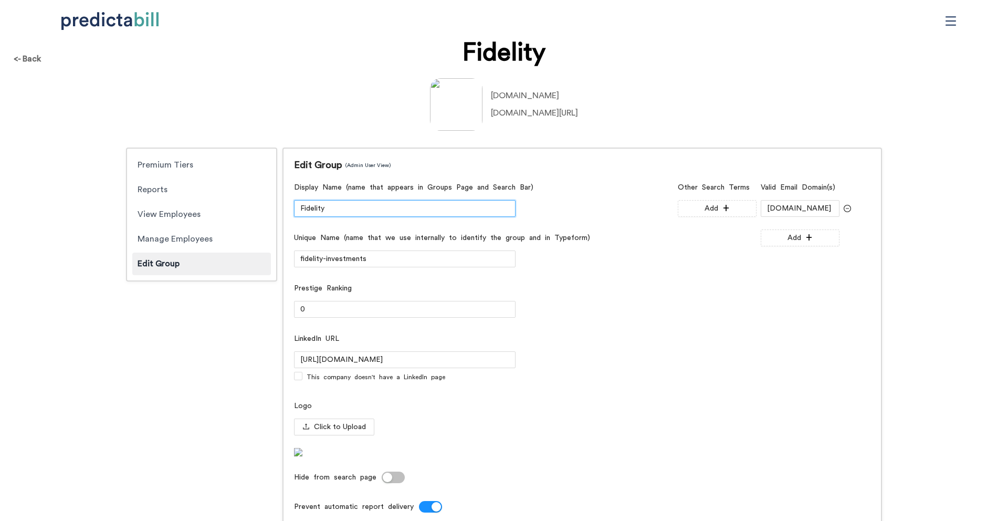
click at [386, 207] on input "Fidelity" at bounding box center [405, 208] width 222 height 17
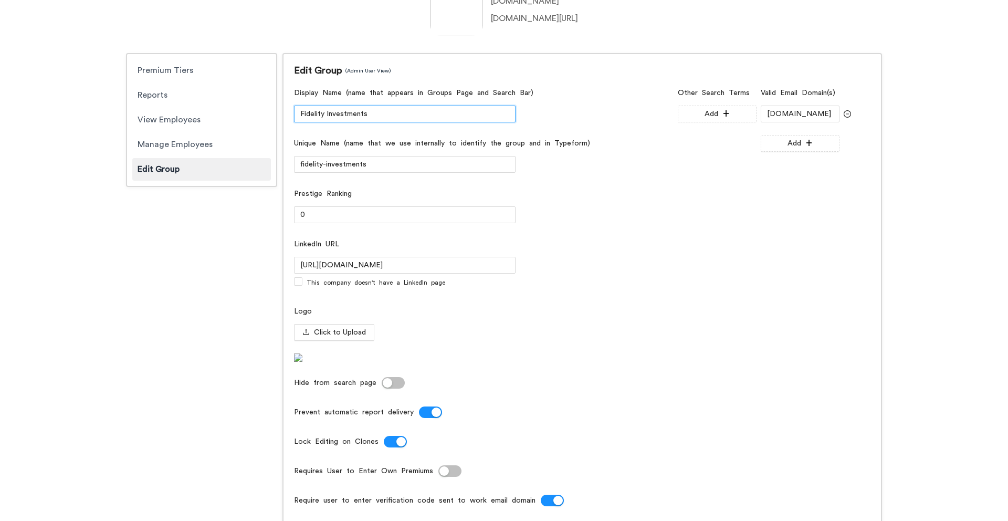
scroll to position [414, 0]
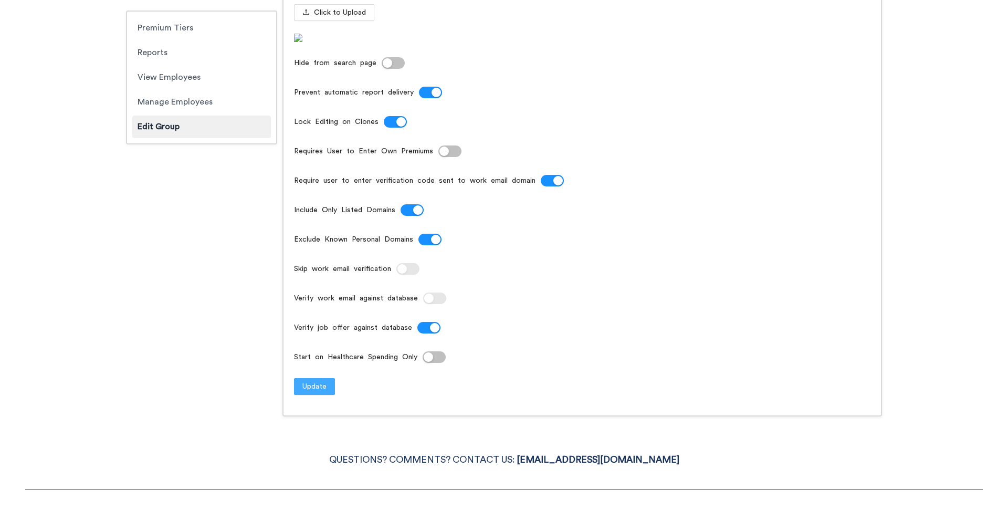
type input "Fidelity Investments"
click at [328, 395] on button "Update" at bounding box center [314, 386] width 41 height 17
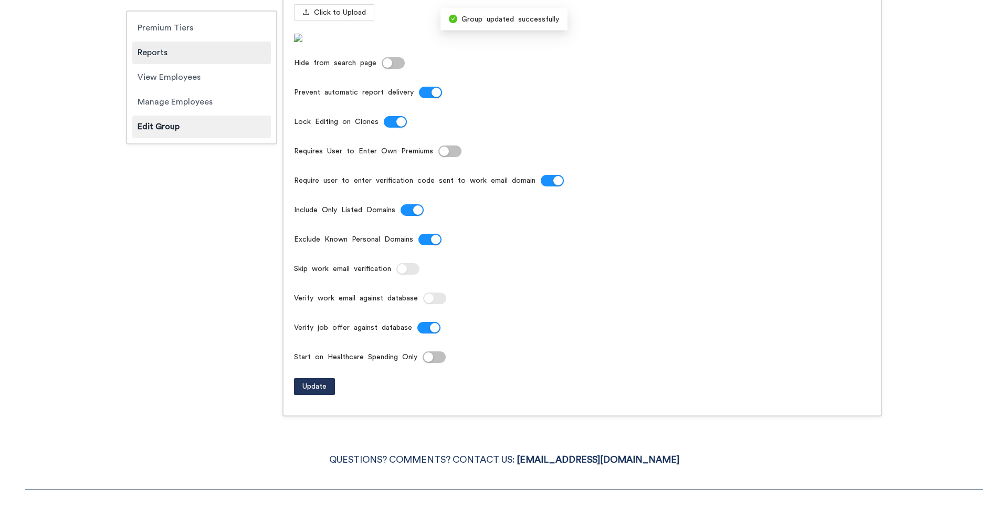
click at [182, 51] on div "Reports" at bounding box center [201, 52] width 139 height 23
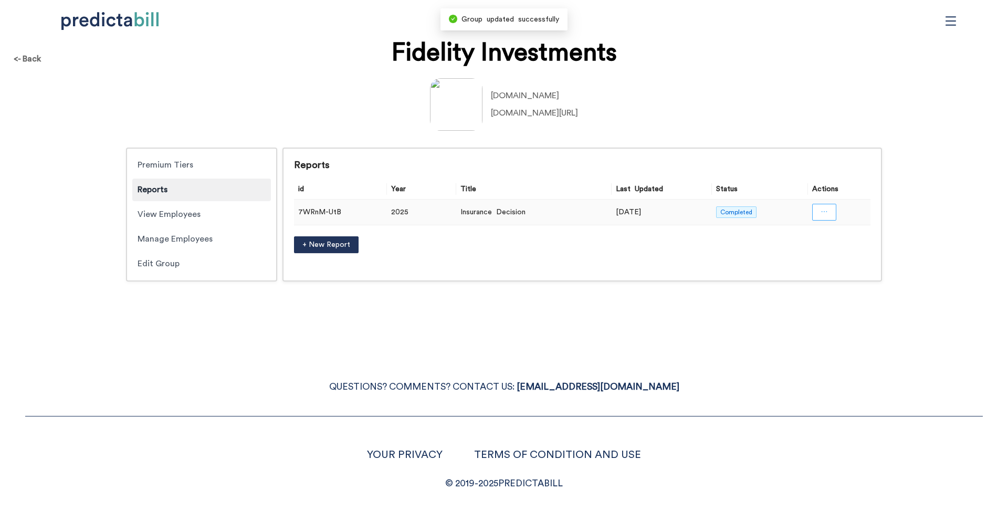
click at [836, 215] on button "button" at bounding box center [824, 212] width 24 height 17
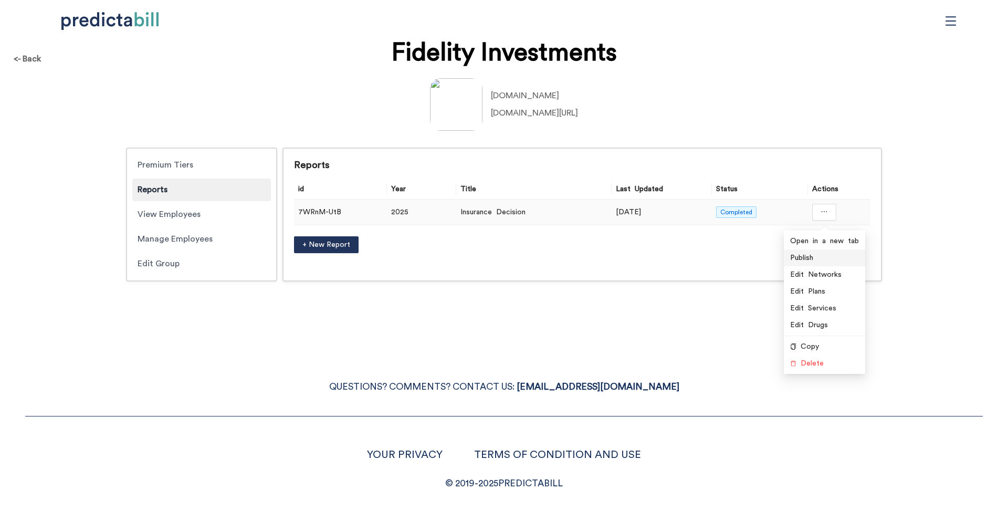
click at [805, 261] on span "Publish" at bounding box center [824, 258] width 69 height 12
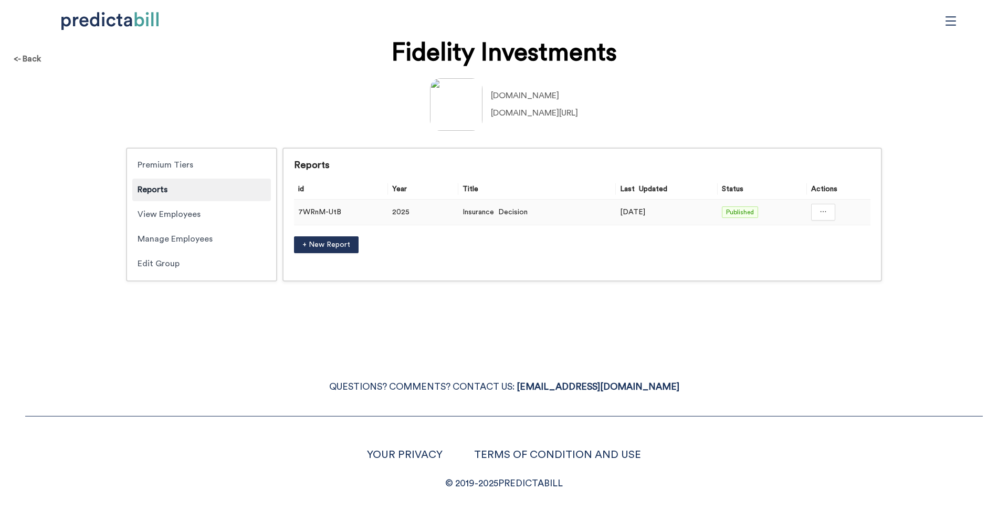
click at [812, 215] on td at bounding box center [839, 212] width 64 height 26
click at [826, 216] on span "ellipsis" at bounding box center [822, 212] width 7 height 9
click at [807, 264] on span "Unpublish" at bounding box center [823, 258] width 69 height 12
click at [216, 338] on div "<- Back Fidelity Investments fmr.com linkedin.com/company/fidelity-investments/…" at bounding box center [504, 260] width 1008 height 521
click at [828, 218] on button "button" at bounding box center [824, 212] width 24 height 17
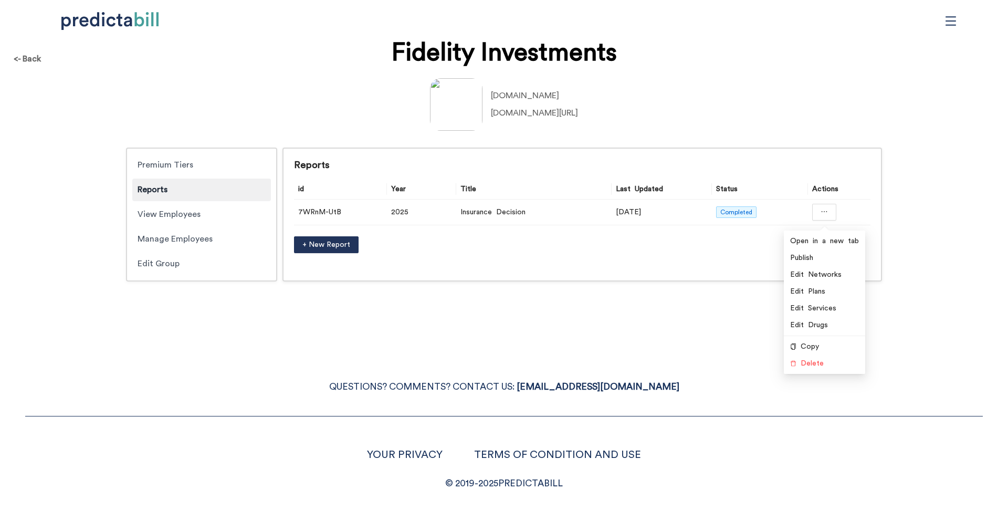
click at [206, 317] on div "<- Back Fidelity Investments fmr.com linkedin.com/company/fidelity-investments/…" at bounding box center [504, 260] width 1008 height 521
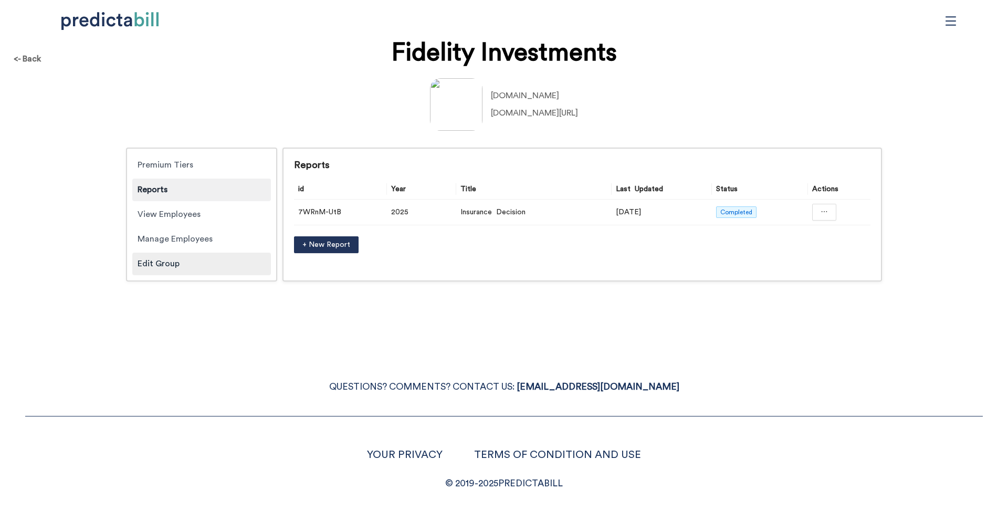
click at [203, 267] on div "Edit Group" at bounding box center [201, 263] width 139 height 23
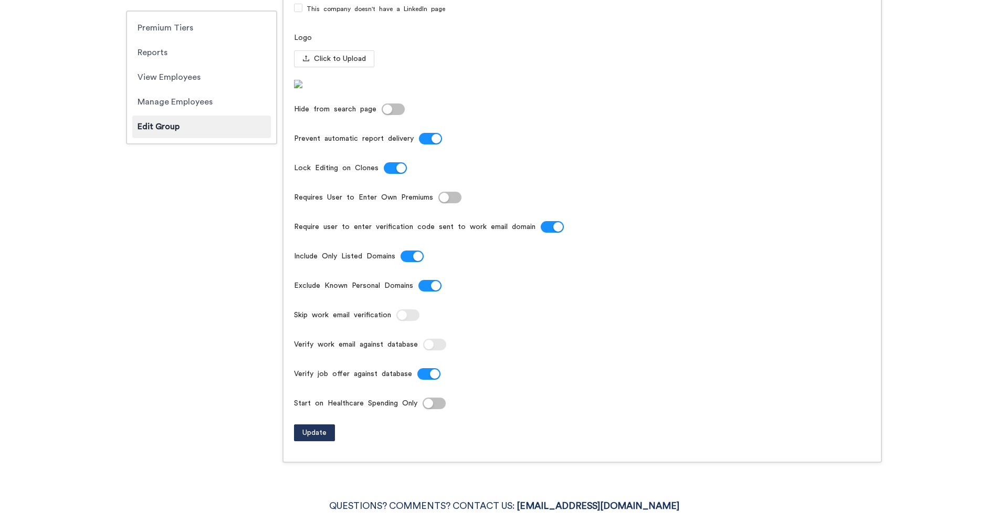
scroll to position [369, 0]
click at [553, 231] on div "button" at bounding box center [557, 226] width 9 height 9
click at [412, 320] on button "Skip work email verification" at bounding box center [407, 315] width 23 height 12
click at [321, 438] on span "Update" at bounding box center [314, 432] width 24 height 12
click at [178, 52] on div "Reports" at bounding box center [201, 52] width 139 height 23
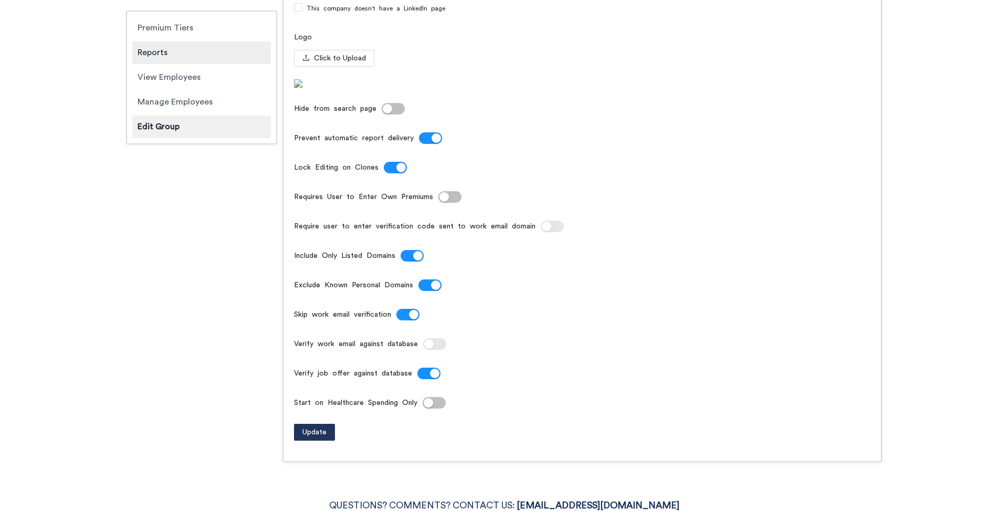
scroll to position [0, 0]
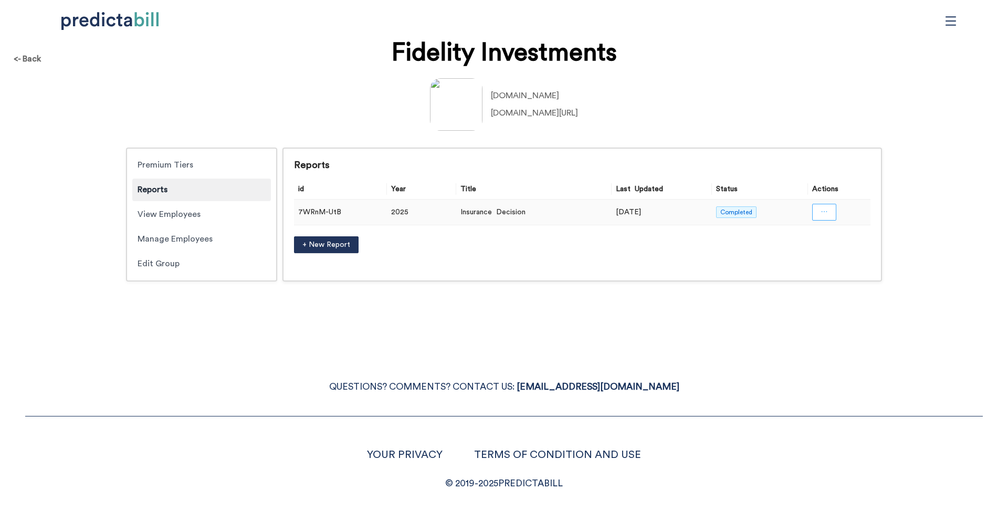
click at [821, 214] on icon "ellipsis" at bounding box center [823, 211] width 7 height 7
click at [792, 254] on span "Publish" at bounding box center [824, 258] width 69 height 12
click at [828, 214] on button "button" at bounding box center [823, 212] width 24 height 17
click at [822, 259] on span "Unpublish" at bounding box center [823, 258] width 69 height 12
click at [745, 298] on div "<- Back Fidelity Investments fmr.com linkedin.com/company/fidelity-investments/…" at bounding box center [504, 260] width 1008 height 521
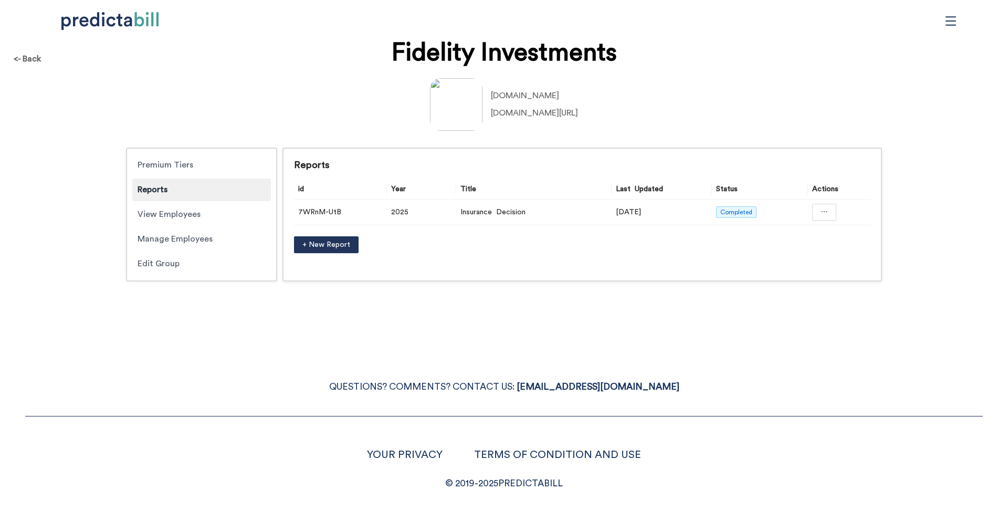
click at [717, 57] on div "<- Back Fidelity Investments fmr.com linkedin.com/company/fidelity-investments/…" at bounding box center [504, 166] width 1008 height 252
click at [829, 212] on button "button" at bounding box center [824, 212] width 24 height 17
click at [806, 259] on span "Publish" at bounding box center [824, 258] width 69 height 12
click at [810, 61] on div "<- Back Fidelity Investments fmr.com linkedin.com/company/fidelity-investments/…" at bounding box center [504, 166] width 1008 height 252
click at [13, 229] on div "<- Back Fidelity Investments fmr.com linkedin.com/company/fidelity-investments/…" at bounding box center [504, 166] width 1008 height 252
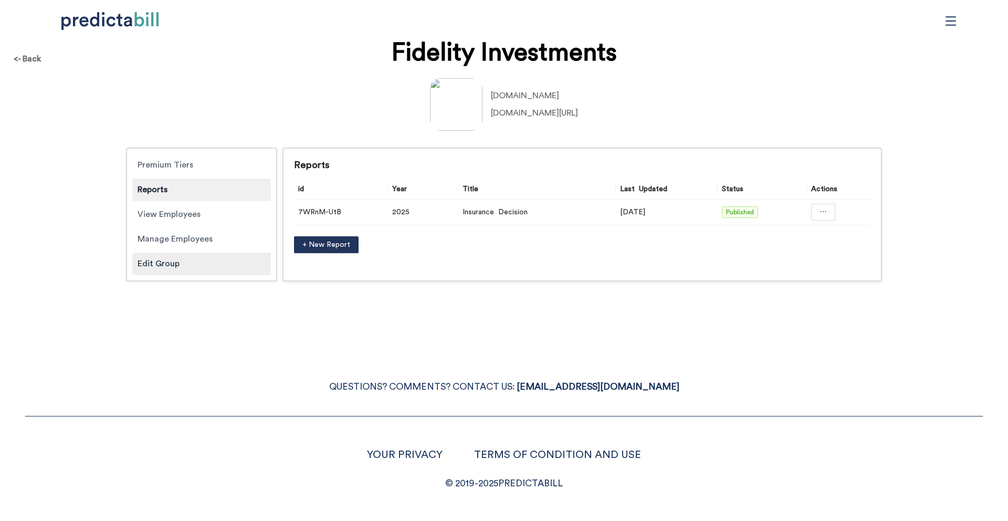
click at [165, 270] on div "Edit Group" at bounding box center [201, 263] width 139 height 23
click at [824, 216] on button "button" at bounding box center [823, 212] width 24 height 17
click at [803, 256] on span "Unpublish" at bounding box center [823, 258] width 69 height 12
click at [172, 262] on div "Edit Group" at bounding box center [201, 263] width 139 height 23
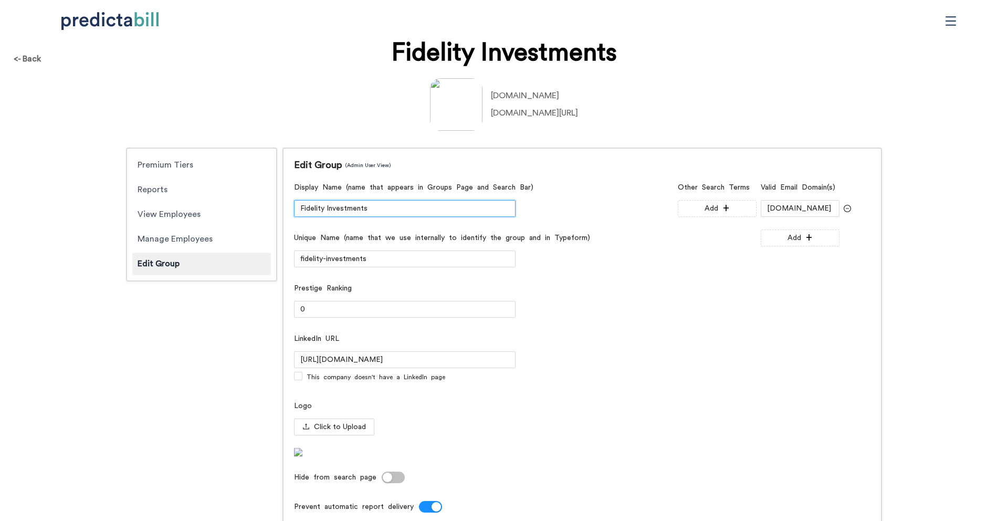
click at [409, 203] on input "Fidelity Investments" at bounding box center [405, 208] width 222 height 17
click at [182, 187] on div "Reports" at bounding box center [201, 189] width 139 height 23
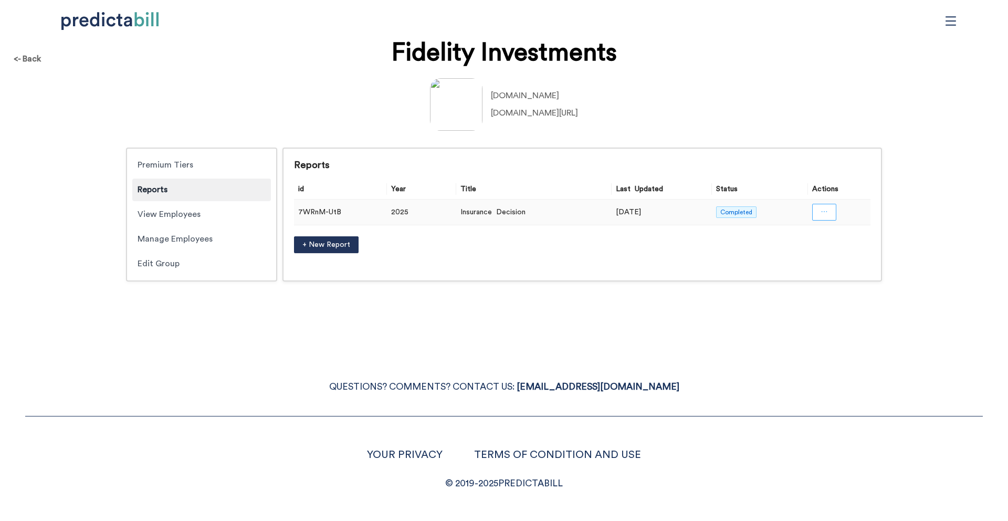
click at [829, 207] on button "button" at bounding box center [824, 212] width 24 height 17
click at [813, 257] on span "Publish" at bounding box center [824, 258] width 69 height 12
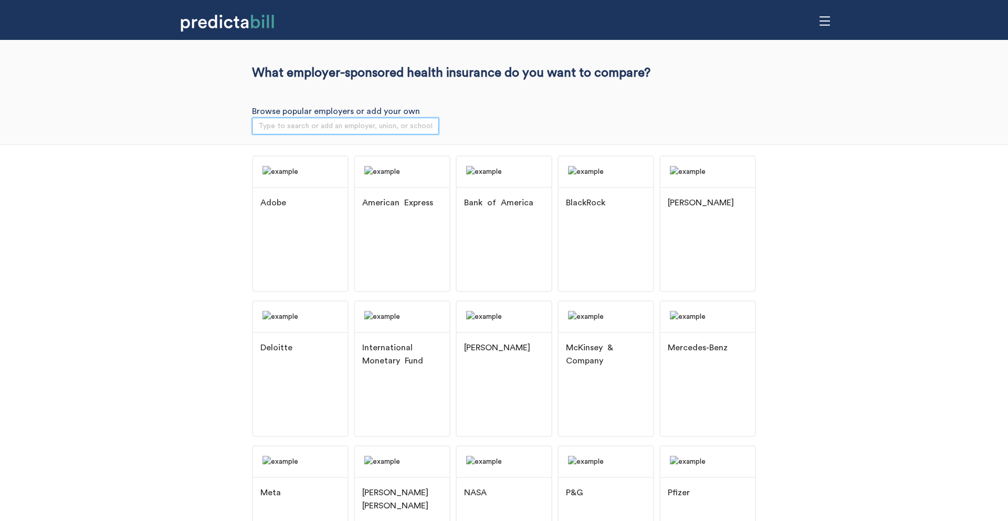
click at [264, 130] on input "search" at bounding box center [345, 126] width 174 height 16
type input "="
click at [169, 188] on div "Adobe American Express Bank of America BlackRock Booz [PERSON_NAME] Deloitte In…" at bounding box center [504, 444] width 1008 height 600
click at [285, 125] on input "=" at bounding box center [335, 126] width 155 height 16
click at [199, 229] on div "Adobe American Express Bank of America BlackRock Booz [PERSON_NAME] Deloitte In…" at bounding box center [504, 444] width 1008 height 600
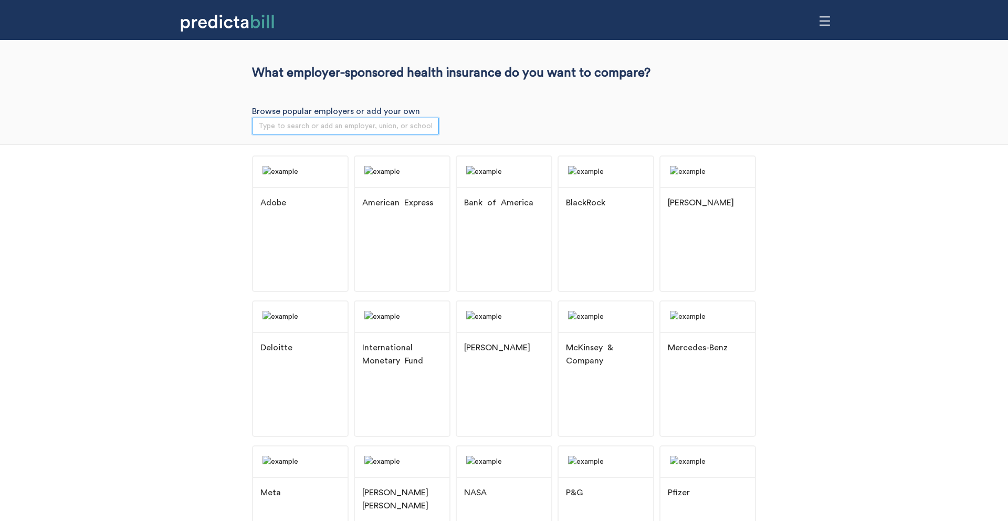
drag, startPoint x: 269, startPoint y: 124, endPoint x: 269, endPoint y: 117, distance: 7.9
click at [269, 124] on input "search" at bounding box center [345, 126] width 174 height 16
type input "fide"
click at [265, 126] on input "search" at bounding box center [345, 126] width 174 height 16
type input "fid"
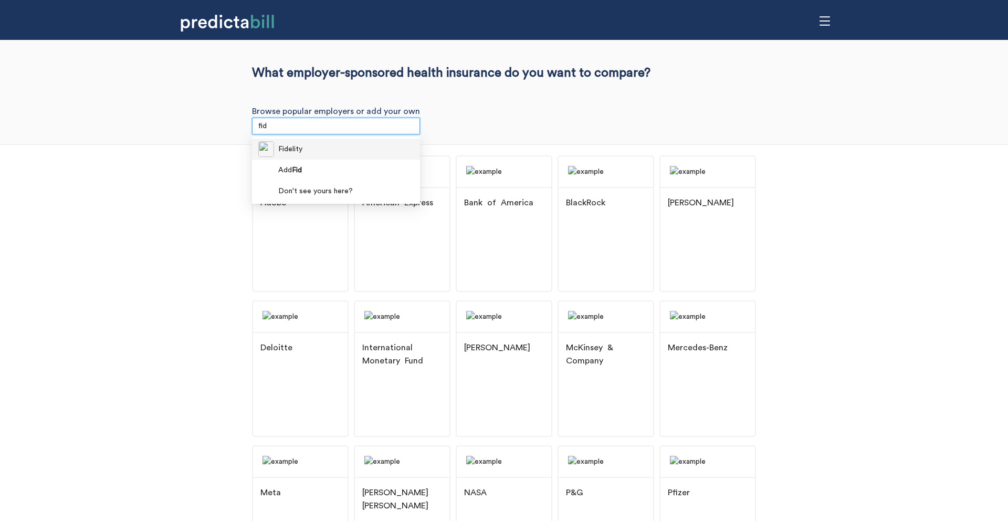
click at [302, 150] on span "Fidelity" at bounding box center [290, 149] width 24 height 12
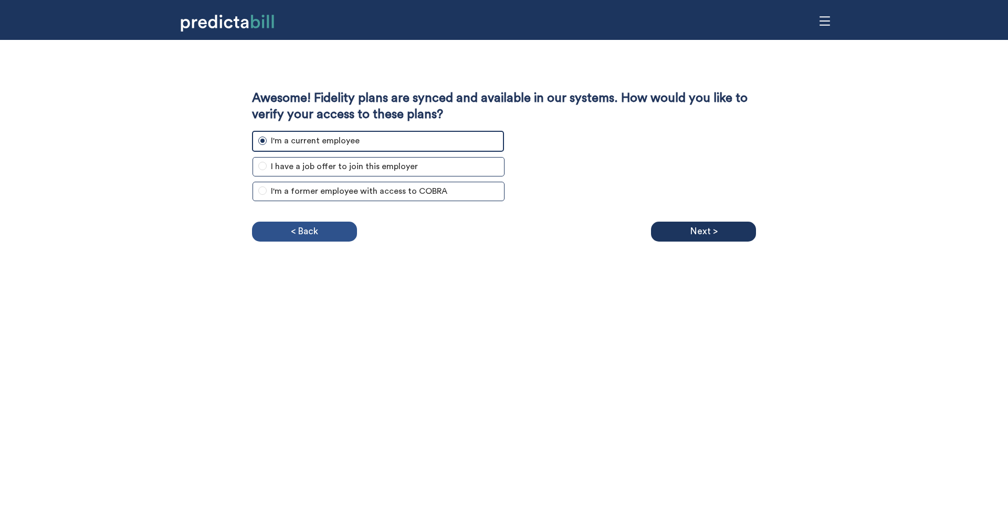
click at [277, 235] on div "< Back" at bounding box center [304, 232] width 105 height 20
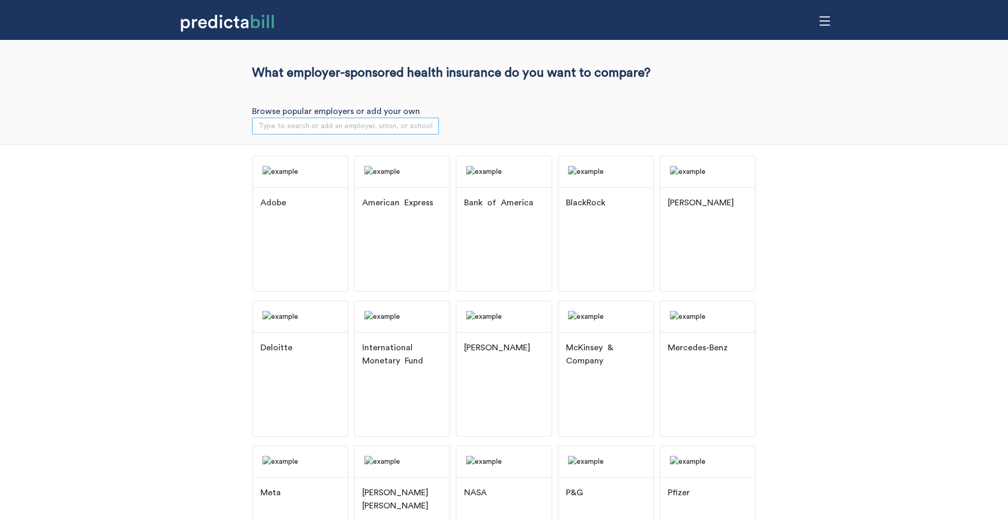
click at [306, 123] on input "search" at bounding box center [345, 126] width 174 height 16
type input "fid"
click at [146, 213] on div "Adobe American Express Bank of America BlackRock Booz Allen Hamilton Deloitte I…" at bounding box center [504, 444] width 1008 height 600
click at [275, 120] on input "search" at bounding box center [345, 126] width 174 height 16
type input "fid"
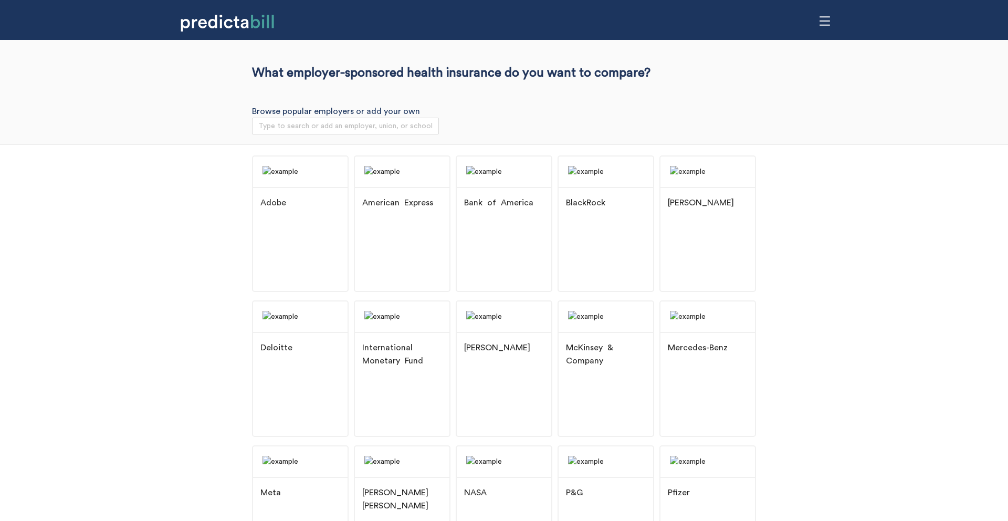
click at [50, 250] on div "Adobe American Express Bank of America BlackRock Booz [PERSON_NAME] Deloitte In…" at bounding box center [504, 444] width 1008 height 600
click at [198, 205] on div "Adobe American Express Bank of America BlackRock Booz [PERSON_NAME] Deloitte In…" at bounding box center [504, 444] width 1008 height 600
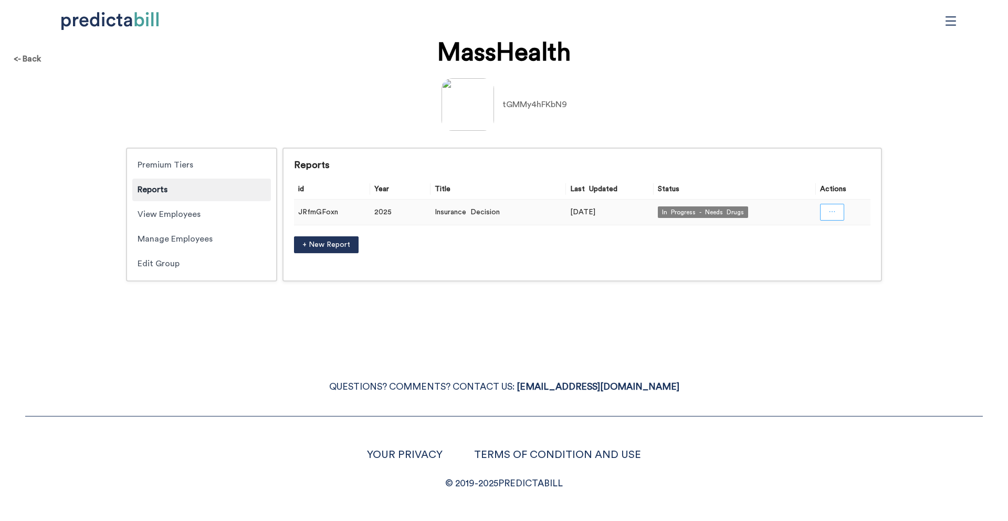
click at [834, 215] on icon "ellipsis" at bounding box center [831, 211] width 7 height 7
click at [298, 307] on div "<- Back MassHealth tGMMy4hFKbN9 Premium Tiers Reports View Employees Manage Emp…" at bounding box center [504, 260] width 1008 height 521
click at [170, 265] on div "Edit Group" at bounding box center [201, 263] width 139 height 23
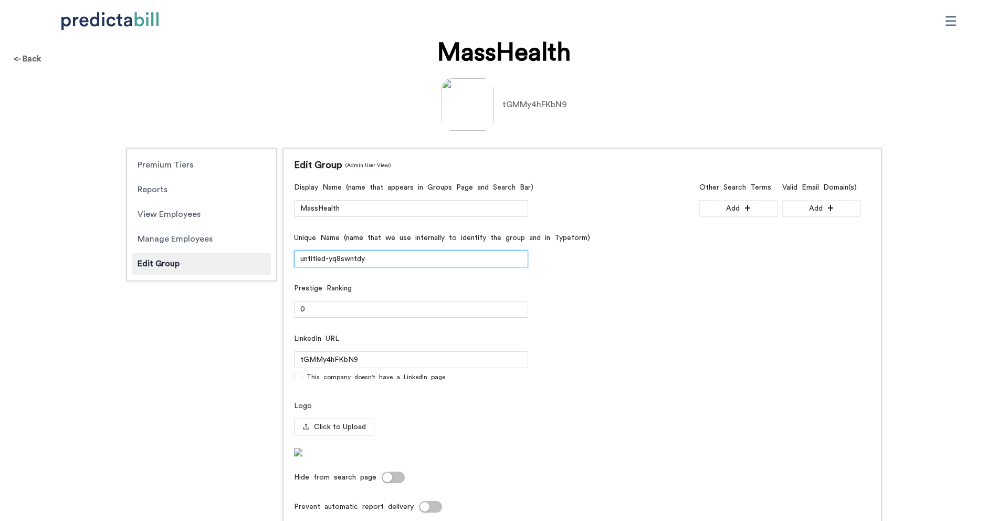
click at [336, 256] on input "untitled-yq8swntdy" at bounding box center [411, 258] width 234 height 17
click at [233, 430] on div "Premium Tiers Reports View Employees Manage Employees Edit Group Edit Group (Ad…" at bounding box center [504, 489] width 756 height 683
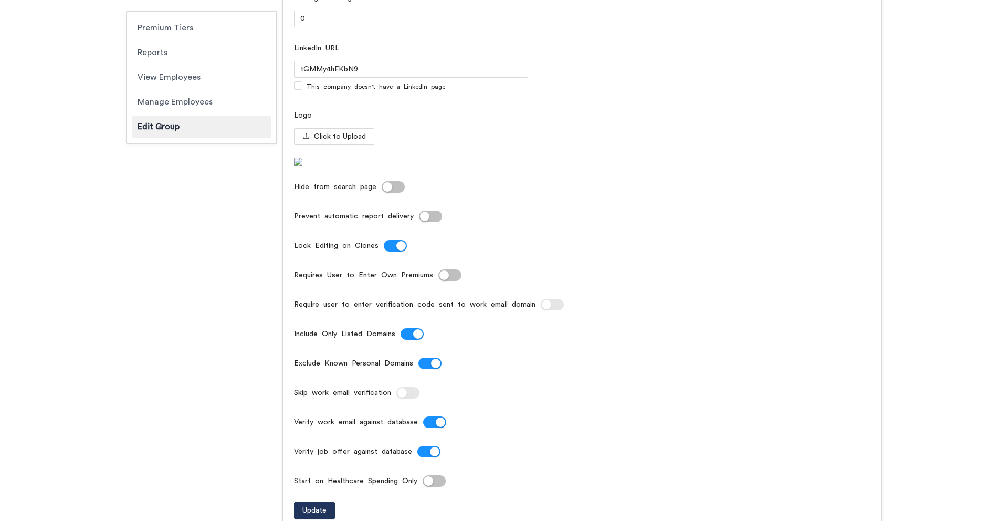
scroll to position [320, 0]
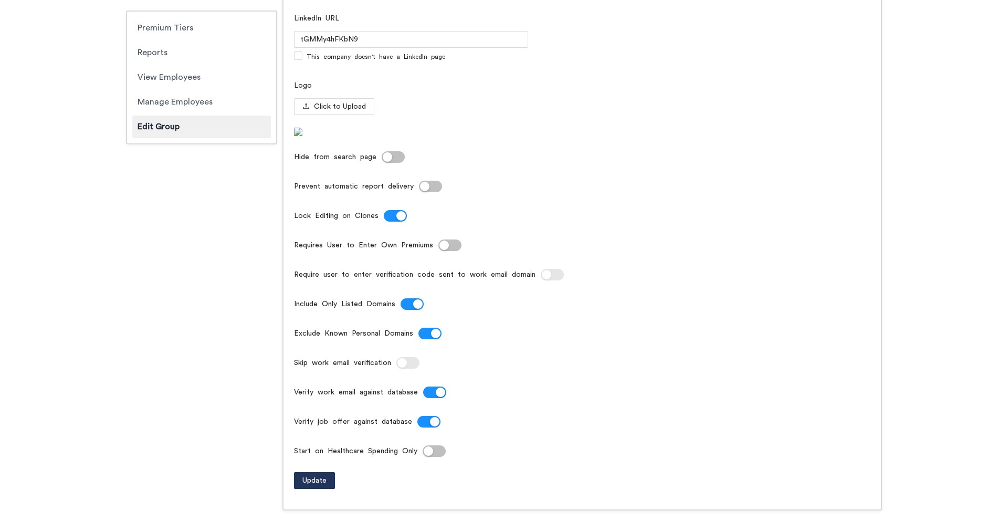
click at [391, 222] on button "Lock Editing on Clones" at bounding box center [395, 216] width 23 height 12
drag, startPoint x: 414, startPoint y: 330, endPoint x: 490, endPoint y: 338, distance: 77.0
click at [490, 338] on div "Display Name (name that appears in Groups Page and Search Bar) MassHealth Uniqu…" at bounding box center [494, 159] width 401 height 601
click at [412, 310] on button "Include Only Listed Domains" at bounding box center [412, 304] width 23 height 12
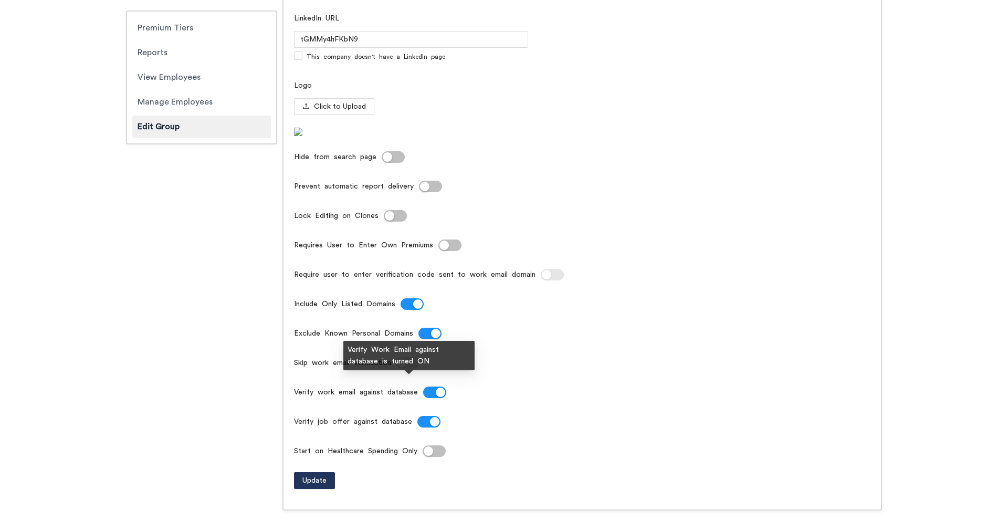
click at [409, 369] on span at bounding box center [407, 363] width 23 height 12
click at [430, 426] on div "button" at bounding box center [434, 421] width 9 height 9
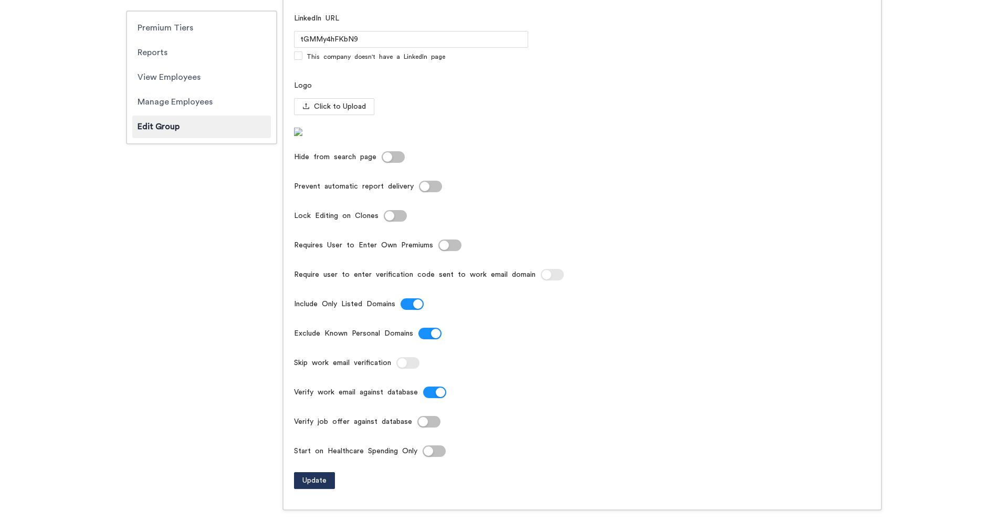
click at [427, 430] on div at bounding box center [534, 421] width 234 height 17
click at [422, 426] on div "button" at bounding box center [422, 421] width 9 height 9
click at [434, 398] on button "Verify work email against database" at bounding box center [434, 392] width 23 height 12
click at [406, 367] on div "button" at bounding box center [401, 362] width 9 height 9
click at [312, 486] on span "Update" at bounding box center [314, 481] width 24 height 12
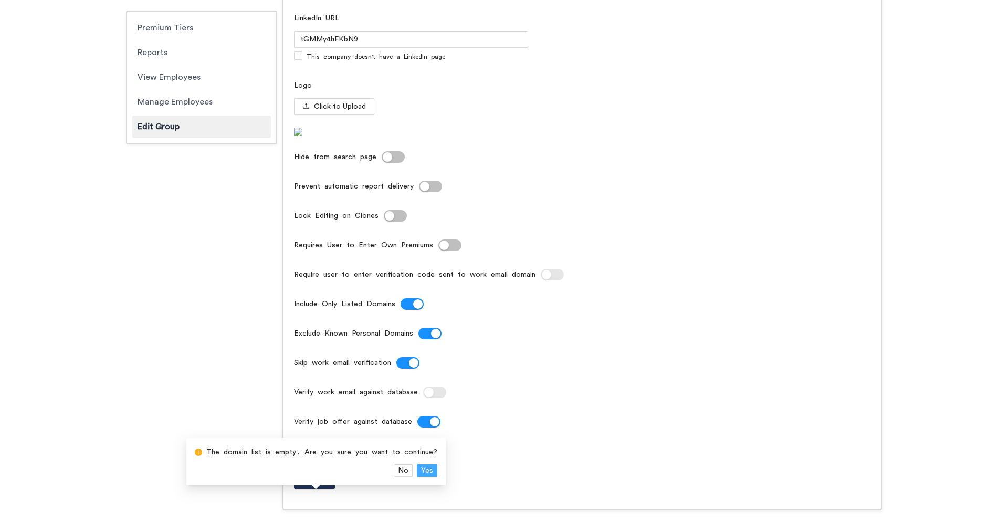
click at [428, 471] on span "Yes" at bounding box center [427, 471] width 12 height 12
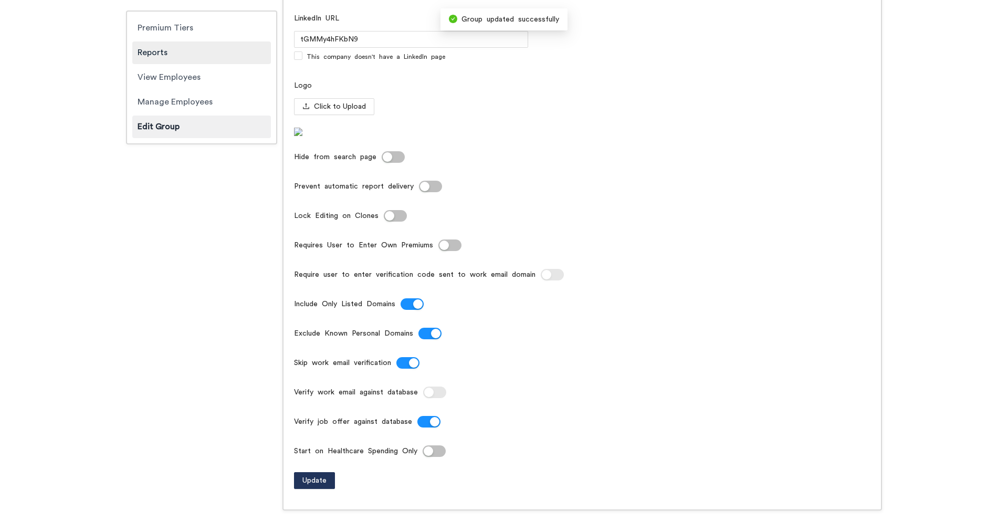
click at [181, 59] on div "Reports" at bounding box center [201, 52] width 139 height 23
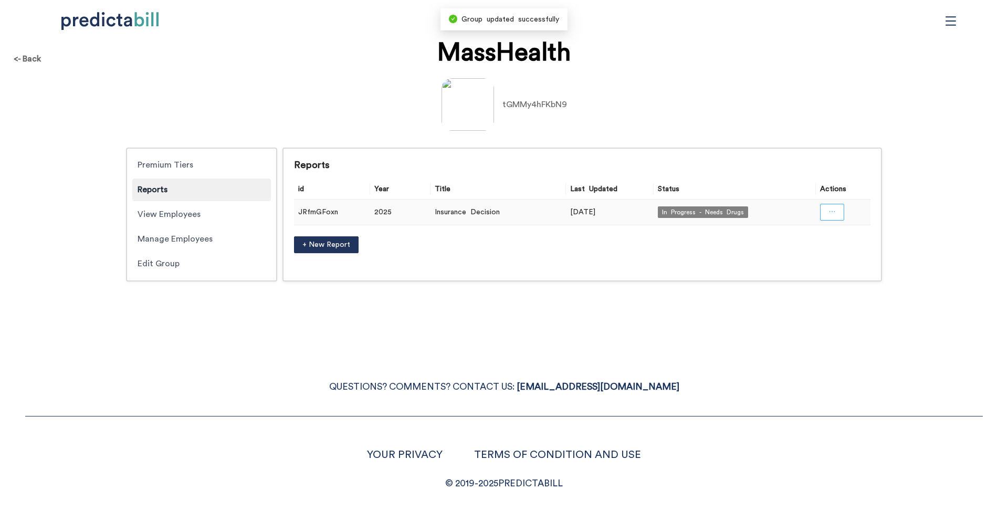
click at [834, 216] on span "ellipsis" at bounding box center [831, 212] width 7 height 9
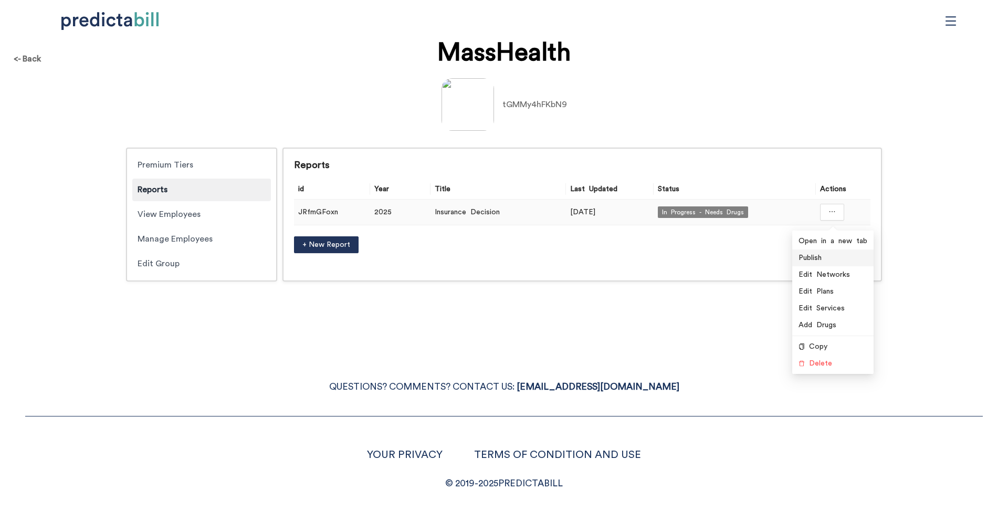
click at [814, 256] on span "Publish" at bounding box center [832, 258] width 69 height 12
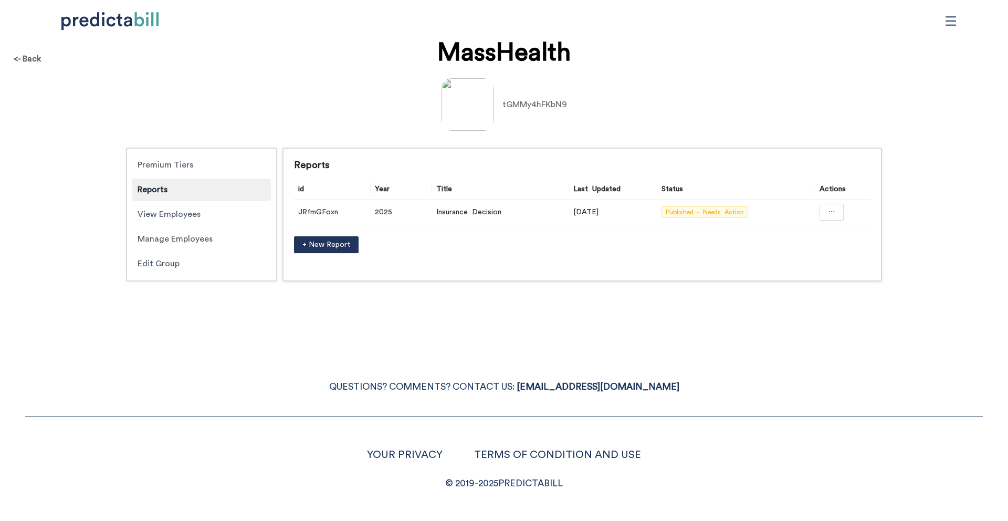
click at [282, 80] on div "tGMMy4hFKbN9" at bounding box center [503, 104] width 987 height 52
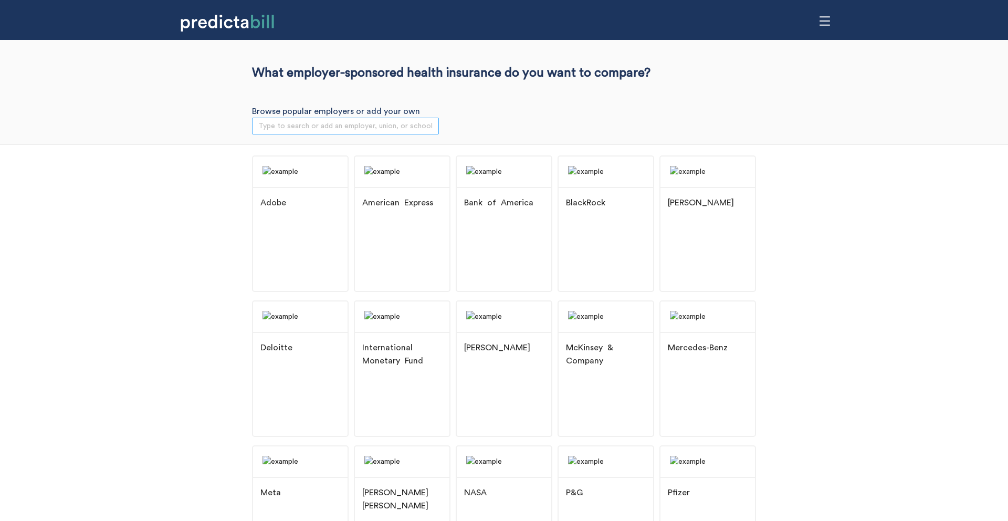
click at [303, 126] on input "search" at bounding box center [345, 126] width 174 height 16
type input "mass"
click at [320, 150] on div "MassHealth" at bounding box center [335, 149] width 155 height 16
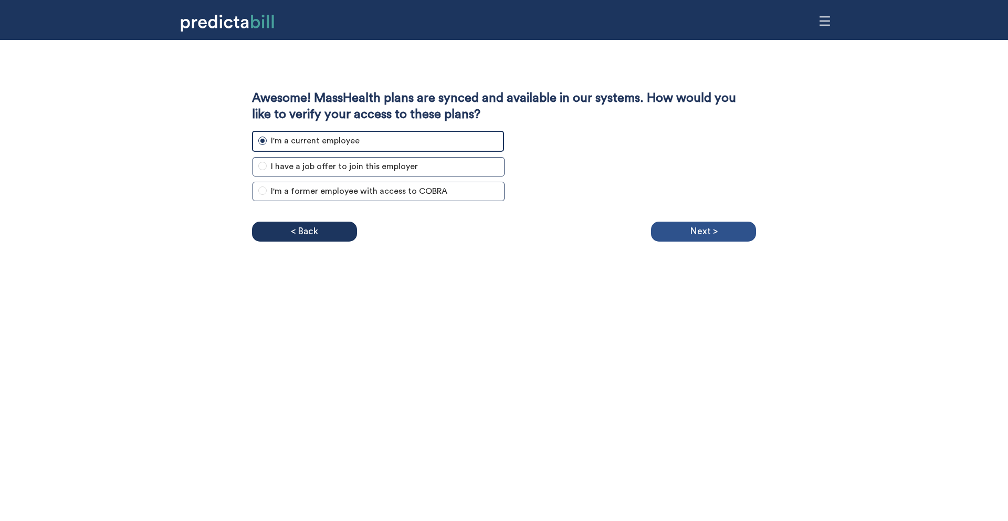
click at [704, 229] on p "Next >" at bounding box center [704, 232] width 28 height 16
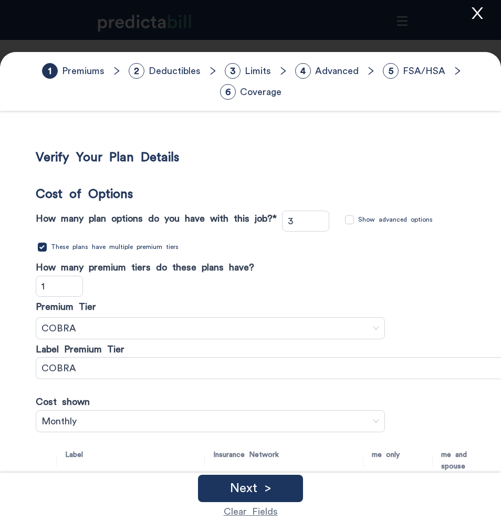
click at [477, 12] on icon "close" at bounding box center [477, 13] width 16 height 16
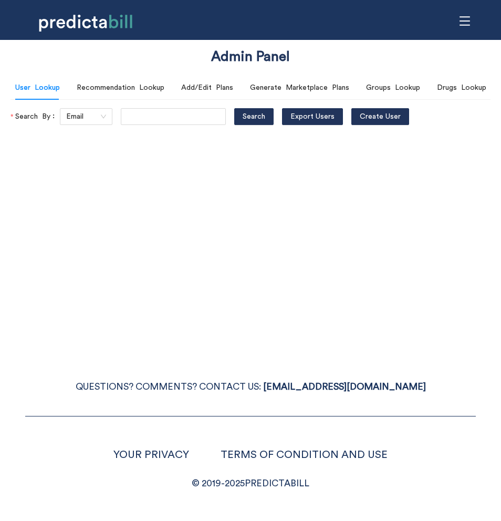
click at [147, 125] on div "Admin Panel User Lookup Recommendation Lookup Add/Edit Plans Generate Marketpla…" at bounding box center [250, 260] width 501 height 521
click at [147, 119] on input "text" at bounding box center [173, 116] width 105 height 17
type input "[EMAIL_ADDRESS][DOMAIN_NAME]"
click at [234, 108] on button "Search" at bounding box center [253, 116] width 39 height 17
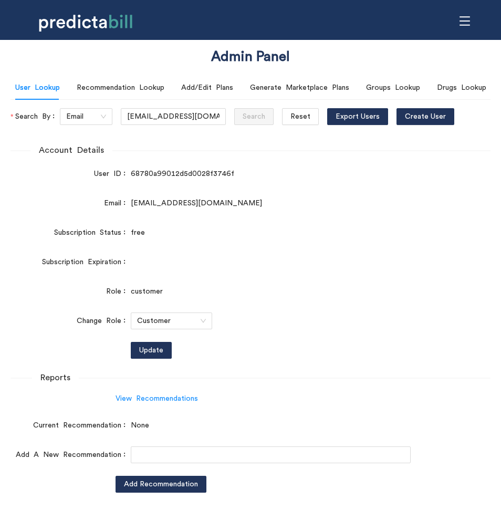
click at [307, 215] on form "Account Details User ID 68780a99012d5d0028f3746f Email [EMAIL_ADDRESS][DOMAIN_N…" at bounding box center [250, 318] width 480 height 349
click at [469, 18] on icon "menu" at bounding box center [465, 21] width 12 height 12
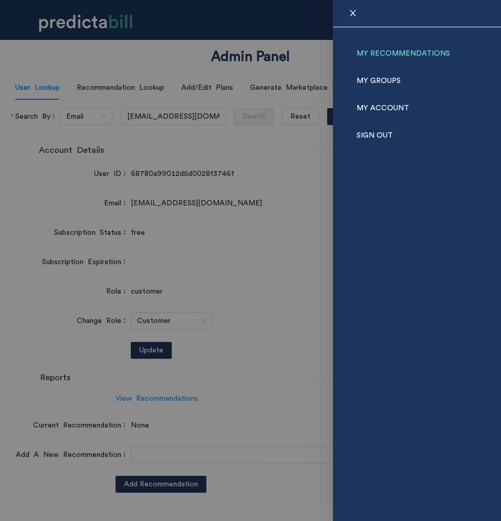
click at [418, 57] on link "My Recommendations" at bounding box center [402, 53] width 93 height 27
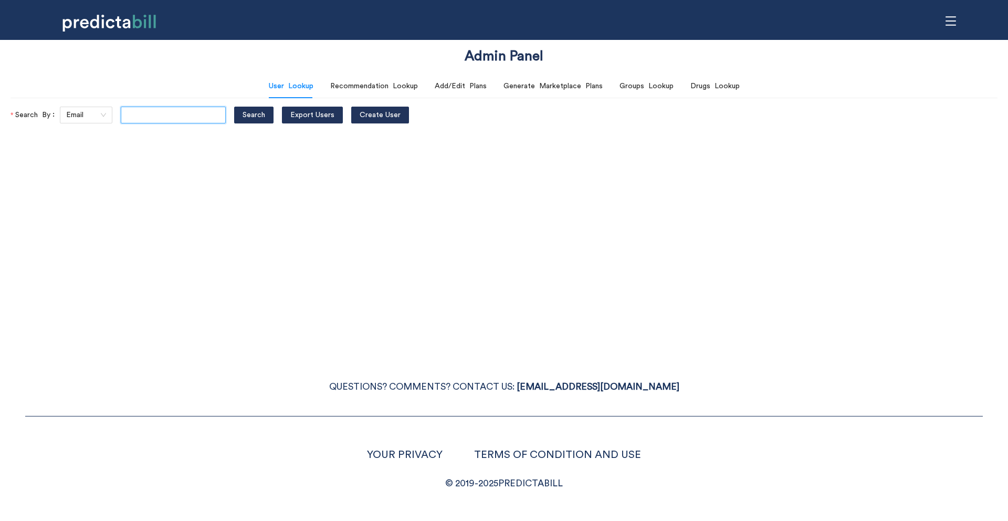
click at [182, 113] on input "text" at bounding box center [173, 115] width 105 height 17
paste input "bcompson@icloud.com"
type input "bcompson@icloud.com"
click at [234, 107] on button "Search" at bounding box center [253, 115] width 39 height 17
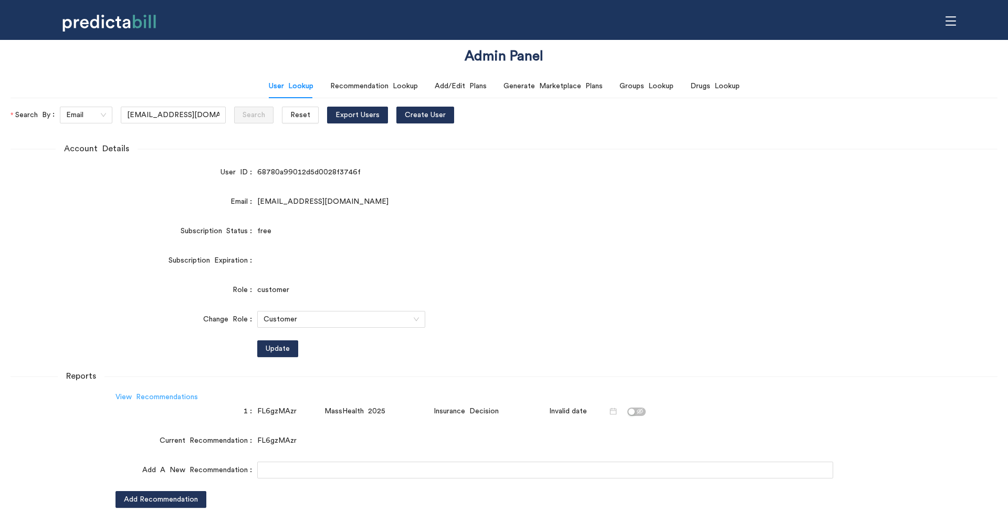
click at [175, 397] on link "View Recommendations" at bounding box center [156, 396] width 82 height 7
click at [275, 408] on div "FL6gzMAzr" at bounding box center [288, 411] width 63 height 12
copy div "FL6gzMAzr"
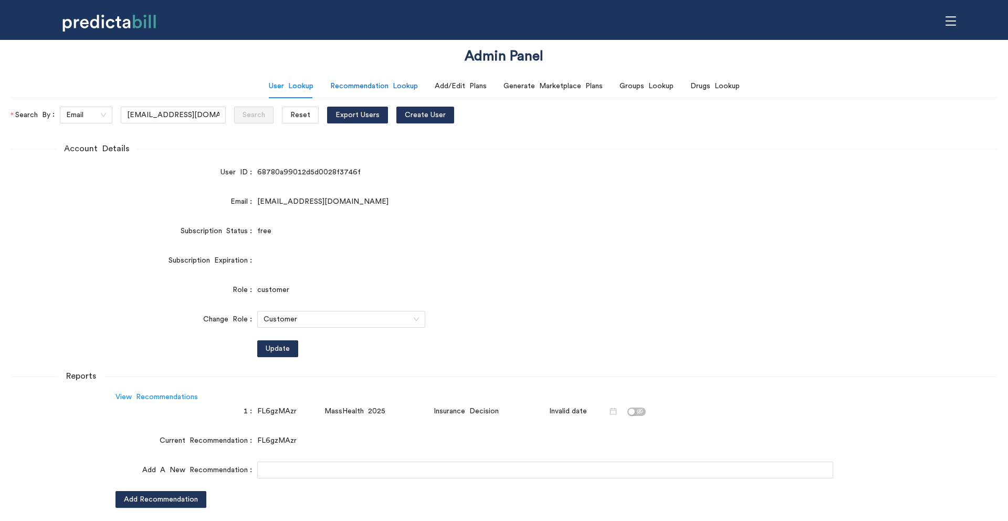
click at [390, 89] on div "Recommendation Lookup" at bounding box center [374, 86] width 88 height 12
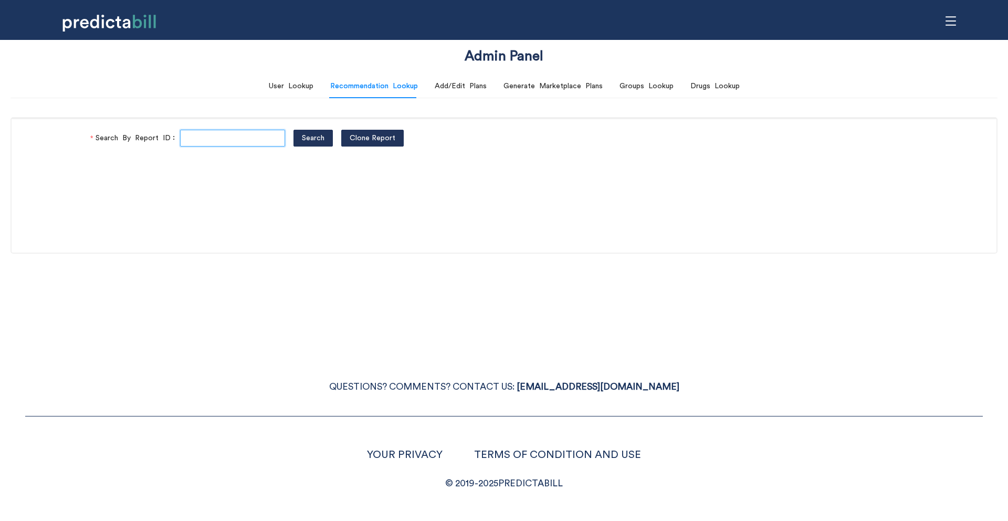
click at [228, 143] on input "Search By Report ID" at bounding box center [232, 138] width 105 height 17
paste input "FL6gzMAzr"
type input "FL6gzMAzr"
click at [293, 130] on button "Search" at bounding box center [312, 138] width 39 height 17
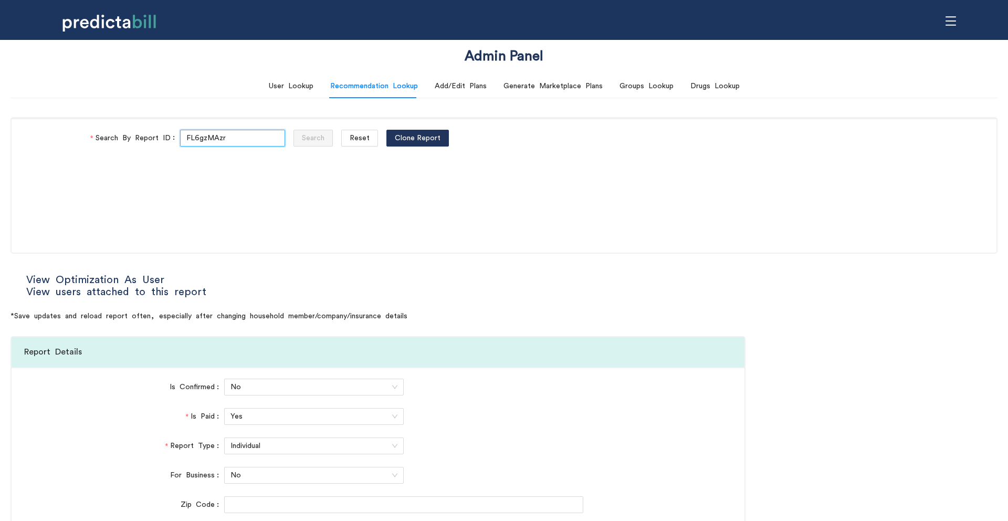
type input "Direct"
type input "Community Care"
type input "HMO - Flex"
type input "HMO Blue"
type input "Navigate EPO"
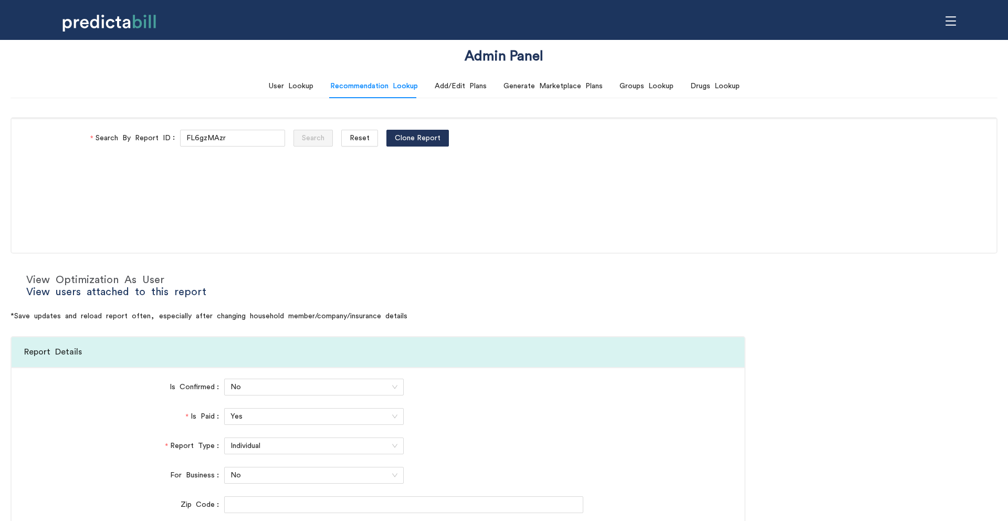
click at [133, 280] on link "View Optimization As User" at bounding box center [95, 280] width 138 height 10
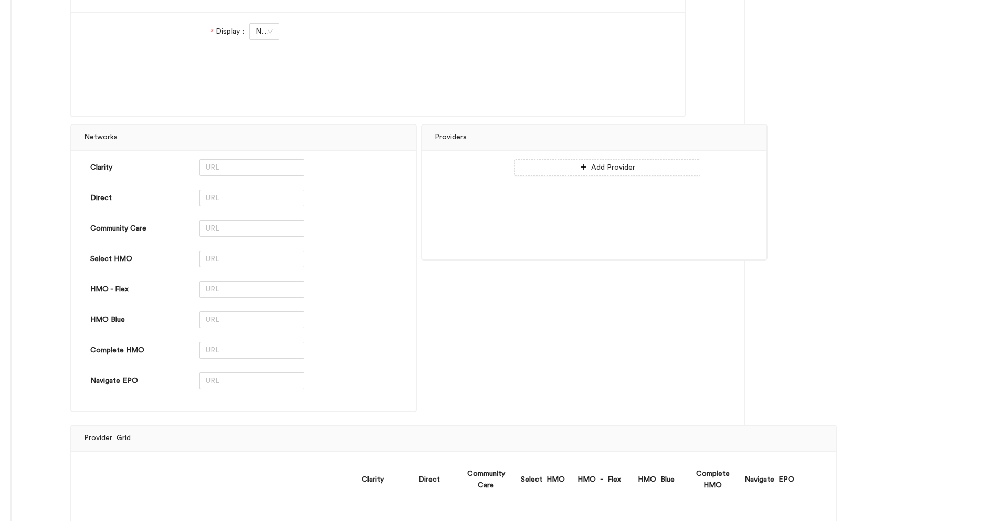
scroll to position [3259, 0]
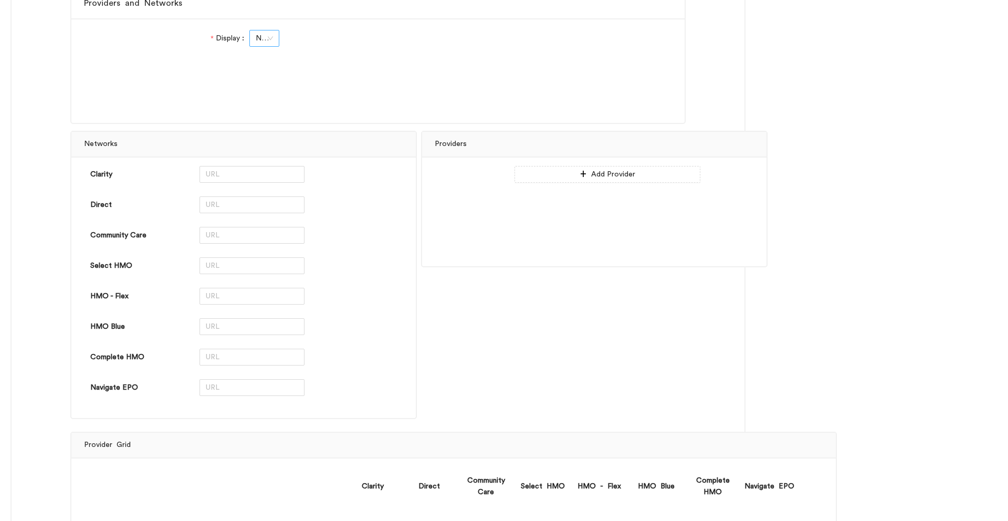
click at [265, 38] on span "No" at bounding box center [264, 38] width 17 height 16
click at [258, 60] on div "Yes" at bounding box center [263, 61] width 17 height 12
click at [226, 203] on input "text" at bounding box center [251, 204] width 105 height 17
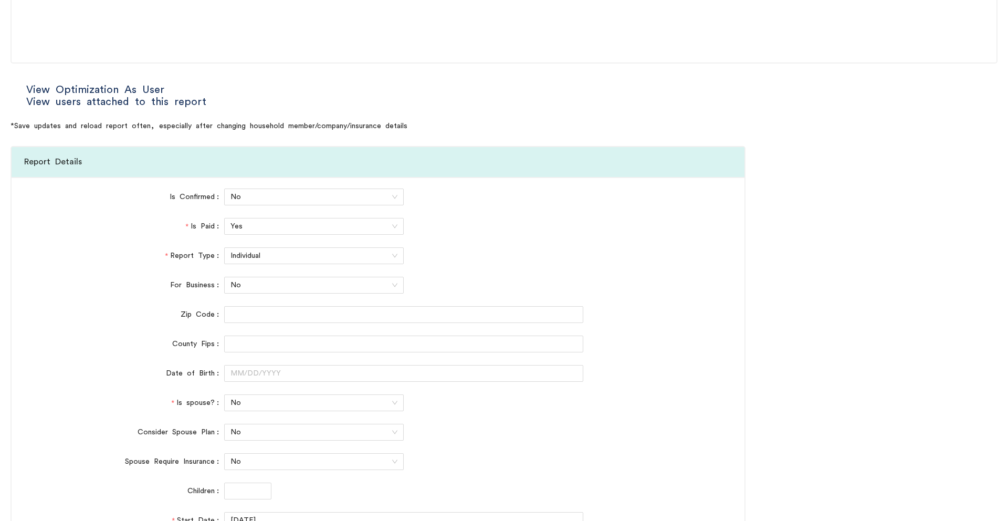
scroll to position [0, 0]
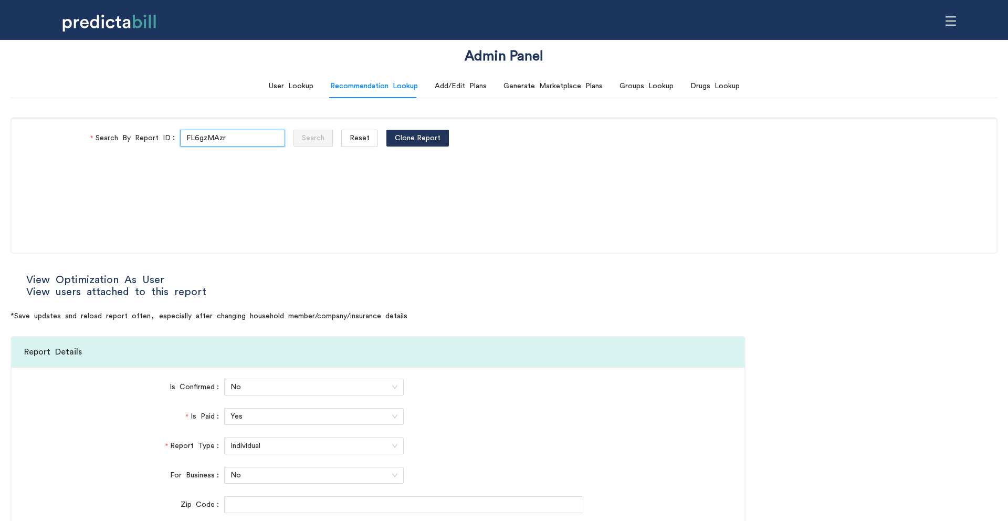
click at [243, 132] on input "FL6gzMAzr" at bounding box center [232, 138] width 105 height 17
click at [350, 137] on span "Reset" at bounding box center [360, 138] width 20 height 12
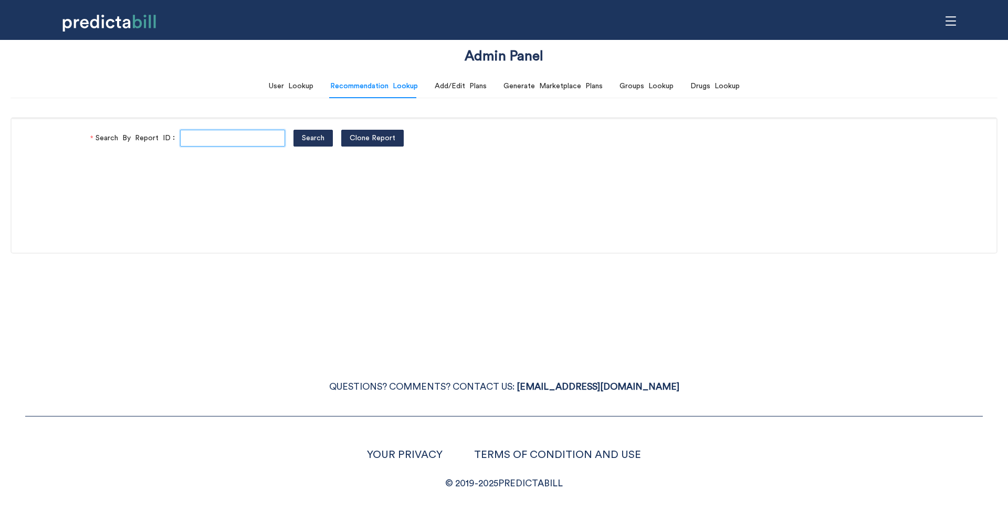
click at [230, 140] on input "Search By Report ID" at bounding box center [232, 138] width 105 height 17
paste input "FL6gzMAzr"
type input "FL6gzMAzr"
click at [293, 130] on button "Search" at bounding box center [312, 138] width 39 height 17
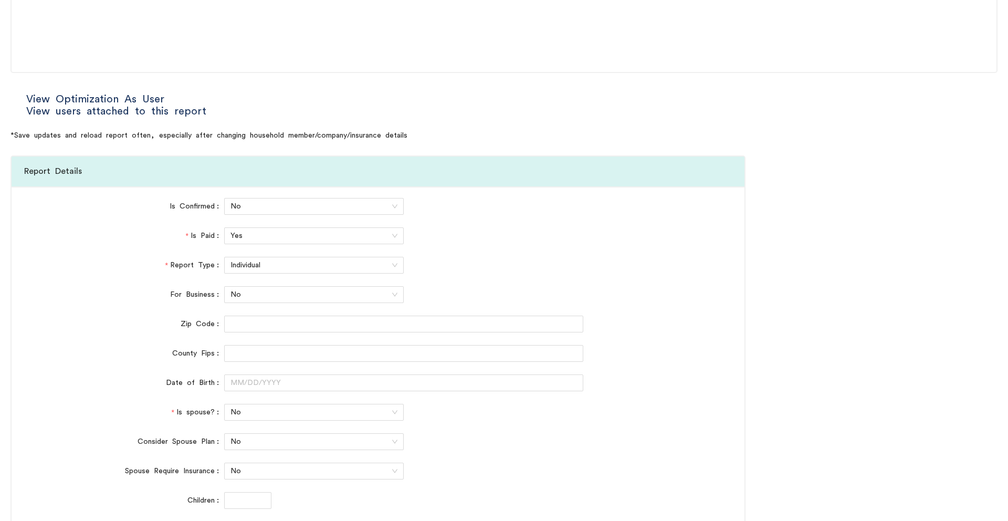
scroll to position [203, 0]
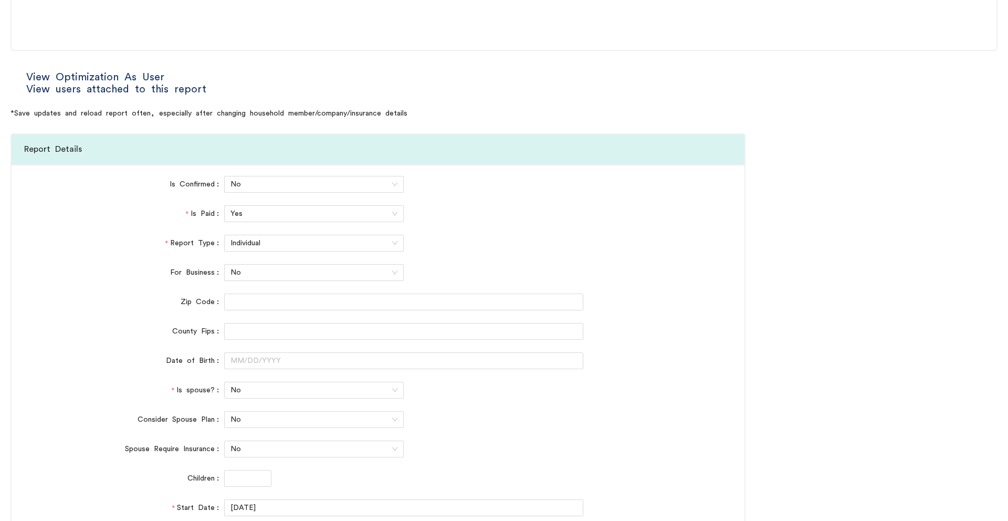
type input "Direct"
type input "Community Care"
type input "HMO - Flex"
type input "HMO Blue"
type input "Navigate EPO"
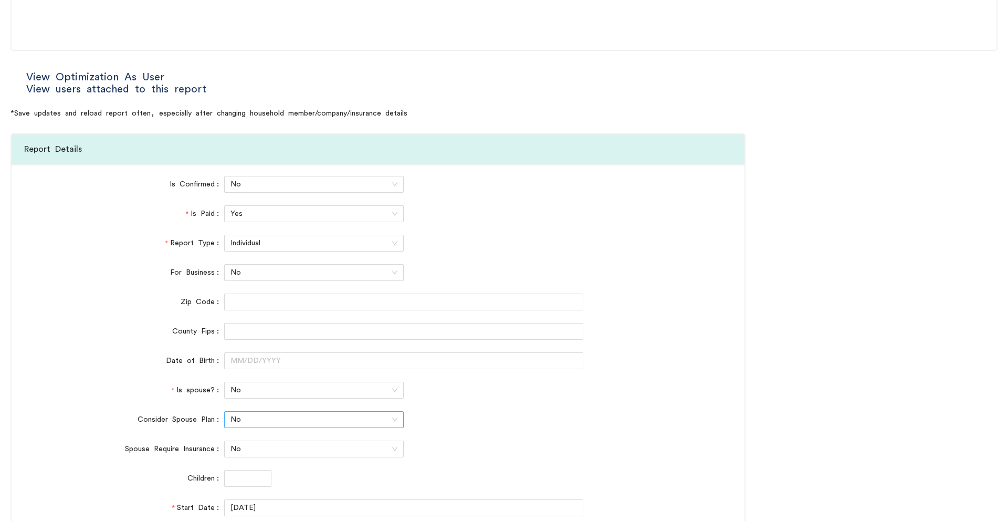
click at [243, 420] on span "No" at bounding box center [313, 420] width 167 height 16
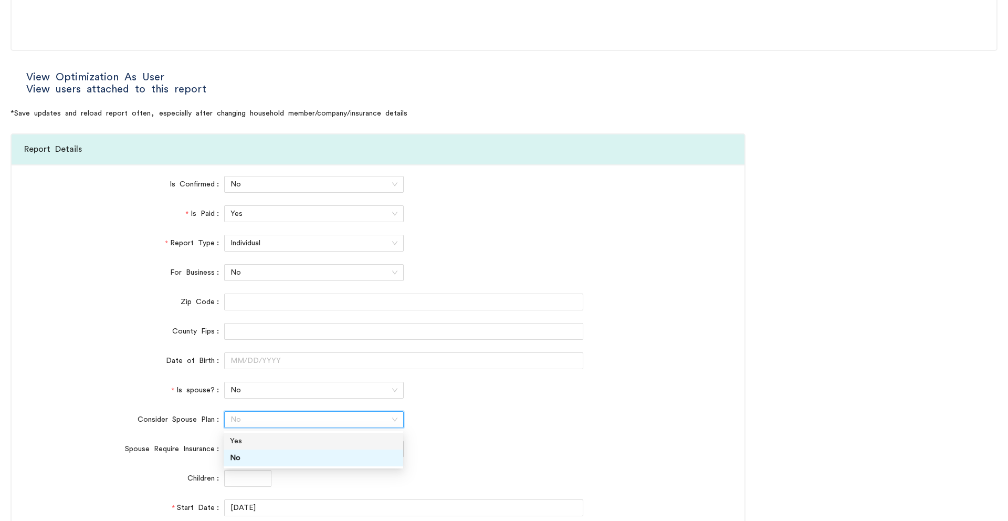
click at [251, 438] on div "Yes" at bounding box center [313, 441] width 167 height 12
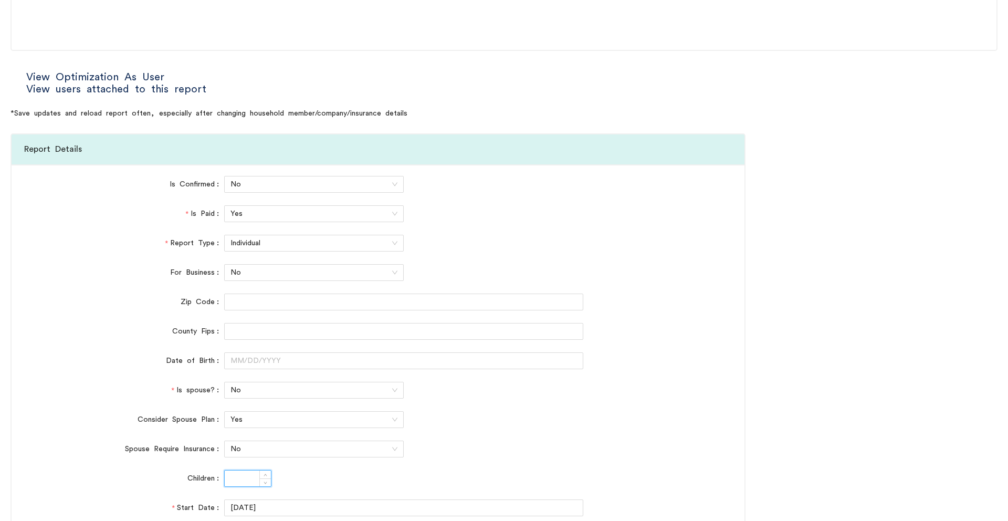
click at [231, 483] on input "Children" at bounding box center [248, 478] width 46 height 16
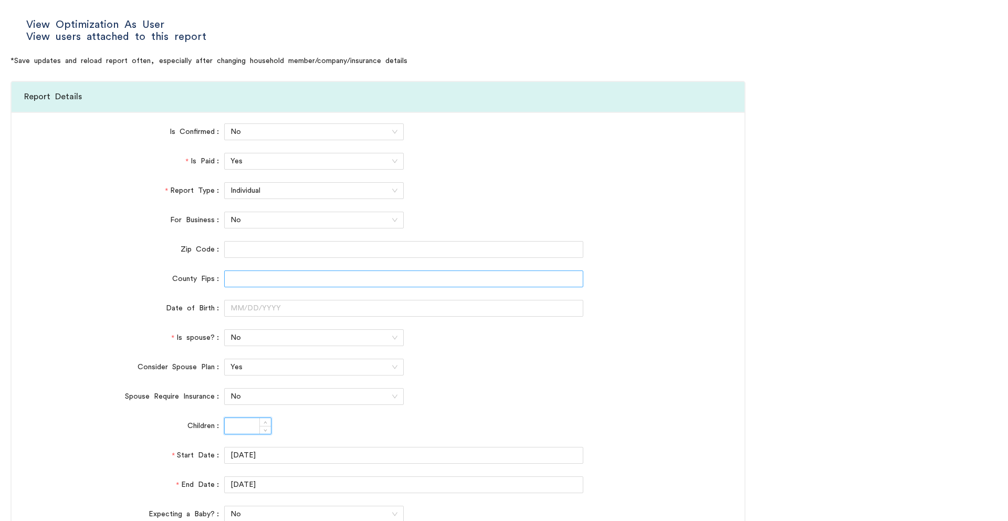
scroll to position [297, 0]
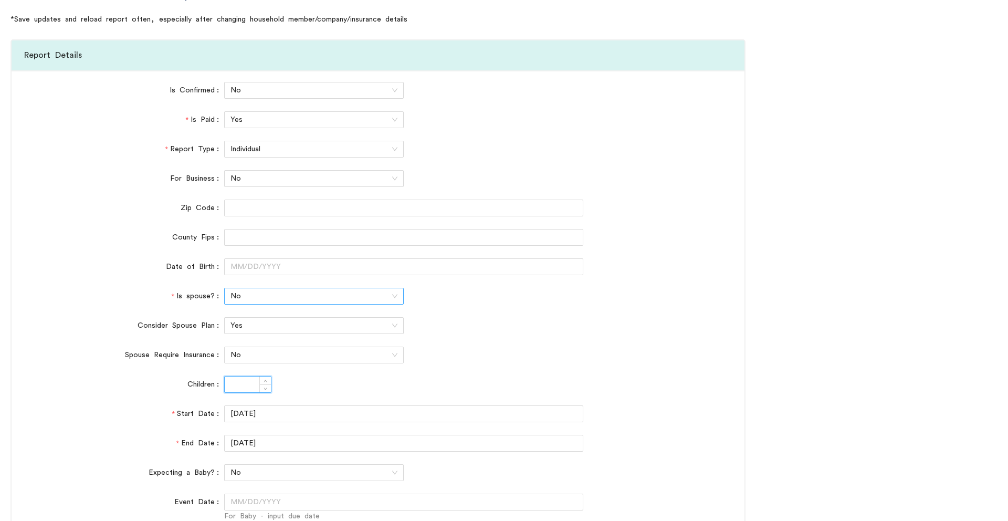
click at [261, 303] on span "No" at bounding box center [313, 296] width 167 height 16
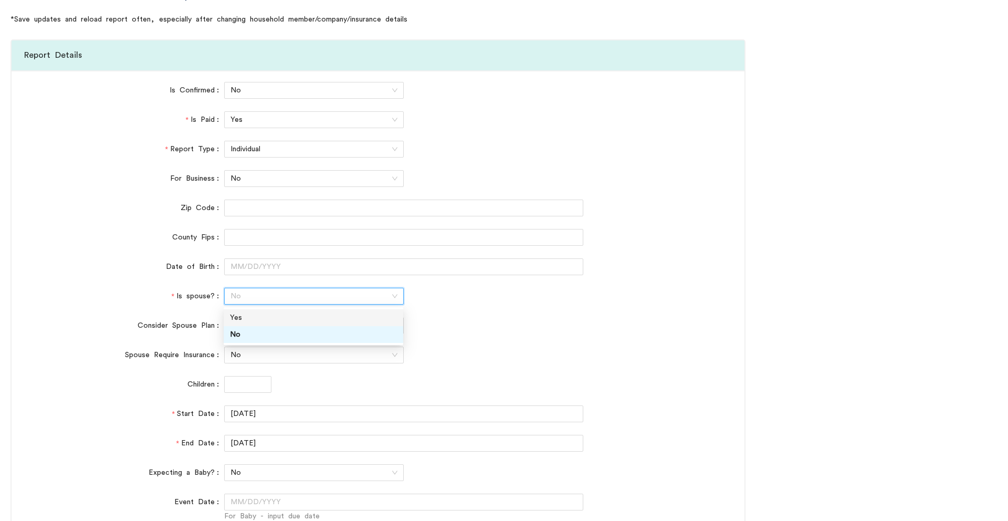
click at [243, 313] on div "Yes" at bounding box center [313, 318] width 167 height 12
click at [250, 352] on span "No" at bounding box center [313, 355] width 167 height 16
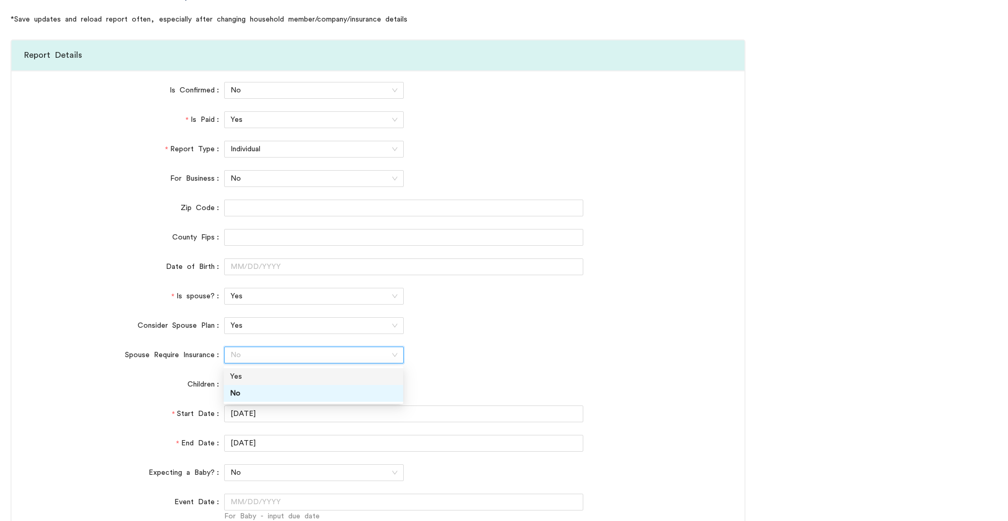
click at [236, 374] on div "Yes" at bounding box center [313, 377] width 167 height 12
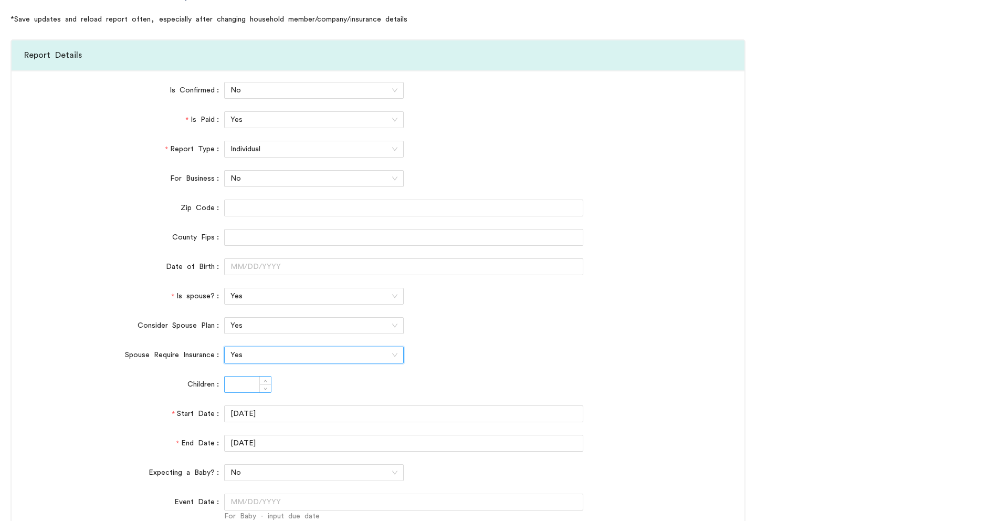
click at [236, 385] on input "Children" at bounding box center [248, 384] width 46 height 16
click at [245, 300] on span "Yes" at bounding box center [313, 296] width 167 height 16
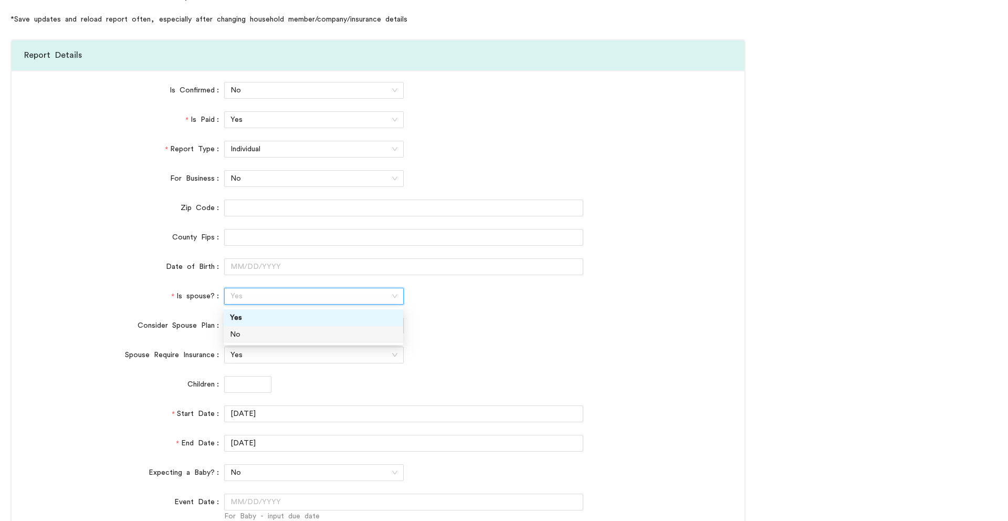
click at [249, 336] on div "No" at bounding box center [313, 335] width 167 height 12
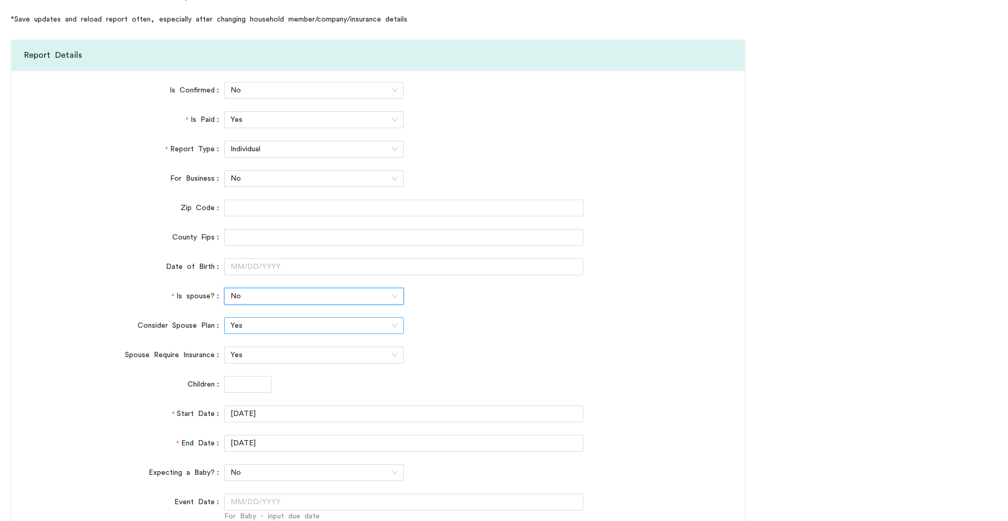
click at [247, 319] on span "Yes" at bounding box center [313, 326] width 167 height 16
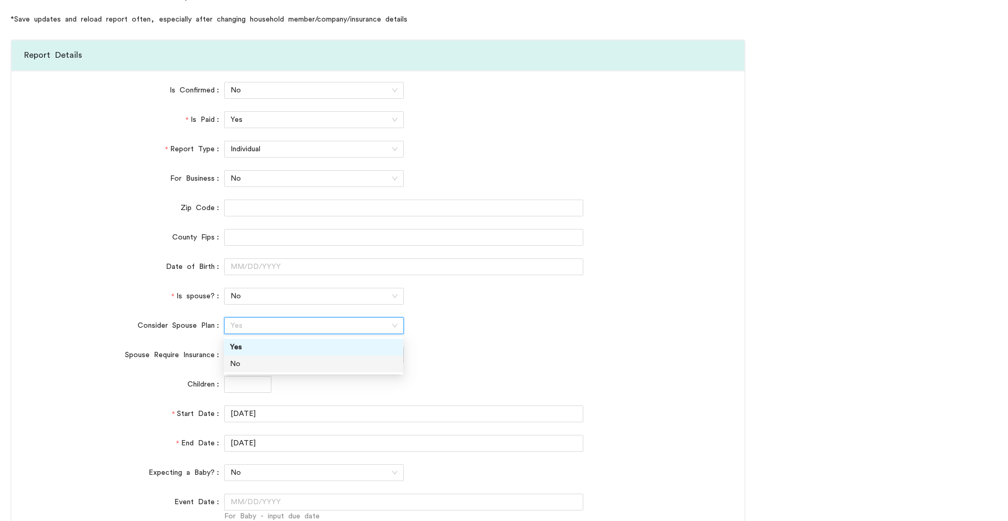
click at [255, 366] on div "No" at bounding box center [313, 364] width 167 height 12
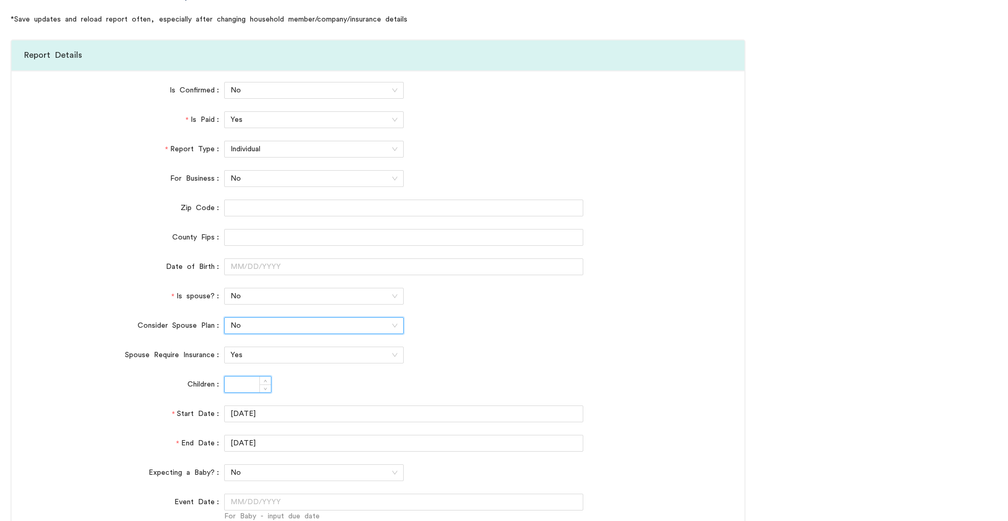
click at [240, 382] on input "Children" at bounding box center [248, 384] width 46 height 16
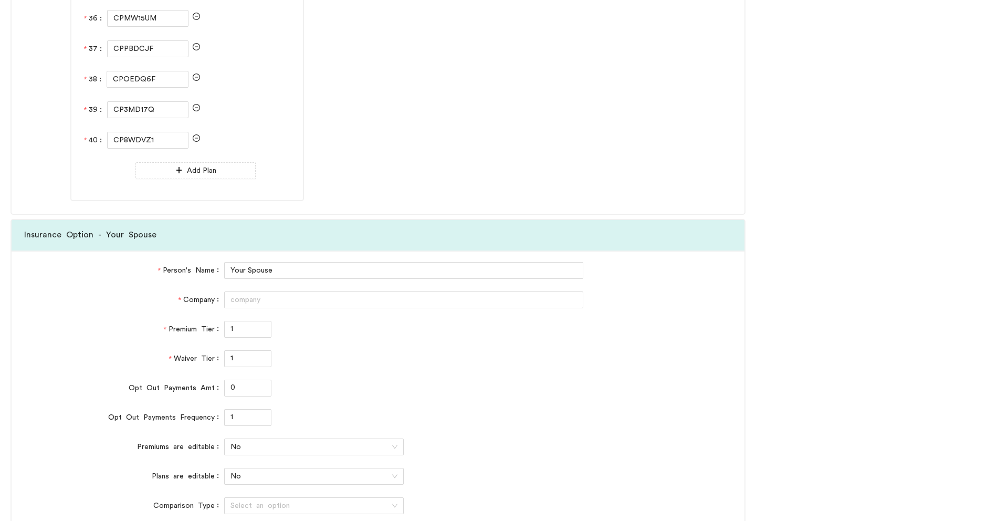
scroll to position [5624, 0]
click at [279, 297] on input "Company" at bounding box center [403, 298] width 359 height 17
type input "Fidelity Investments"
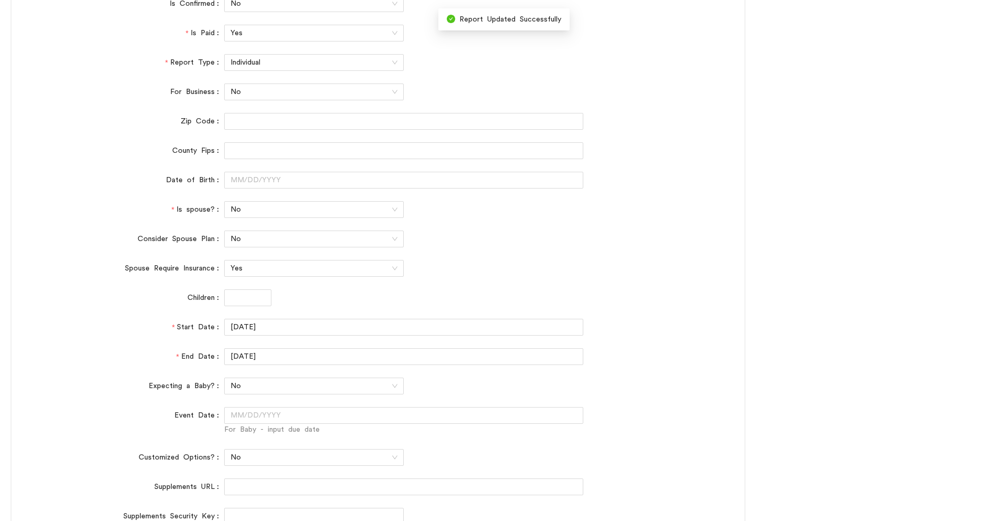
scroll to position [0, 0]
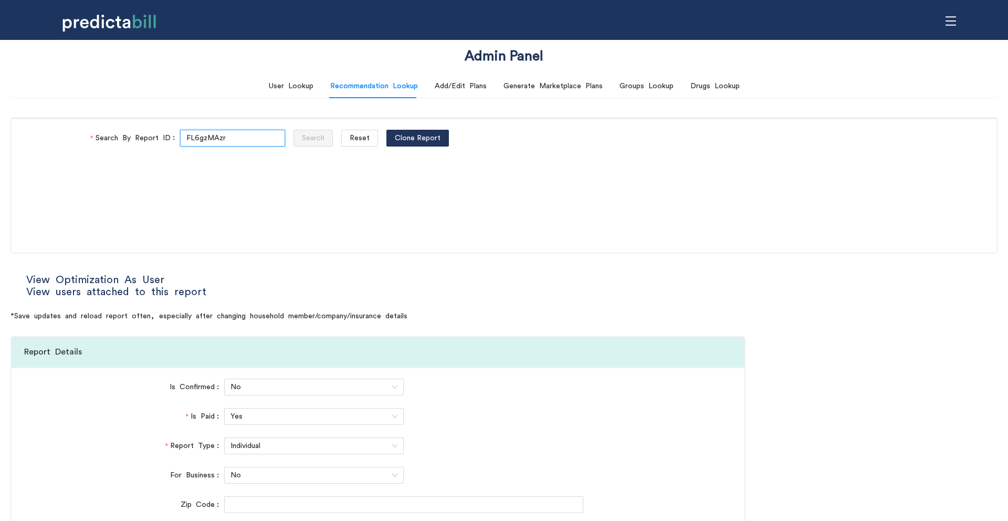
click at [231, 145] on input "FL6gzMAzr" at bounding box center [232, 138] width 105 height 17
type input "FL6gzMAzr"
click at [350, 134] on span "Reset" at bounding box center [360, 138] width 20 height 12
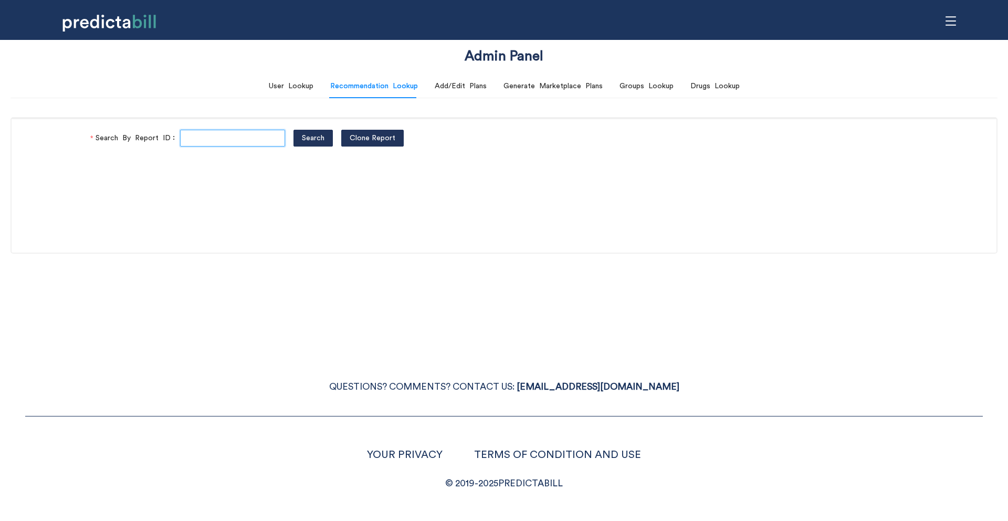
click at [213, 134] on input "Search By Report ID" at bounding box center [232, 138] width 105 height 17
paste input "FL6gzMAzr"
type input "FL6gzMAzr"
click at [293, 130] on button "Search" at bounding box center [312, 138] width 39 height 17
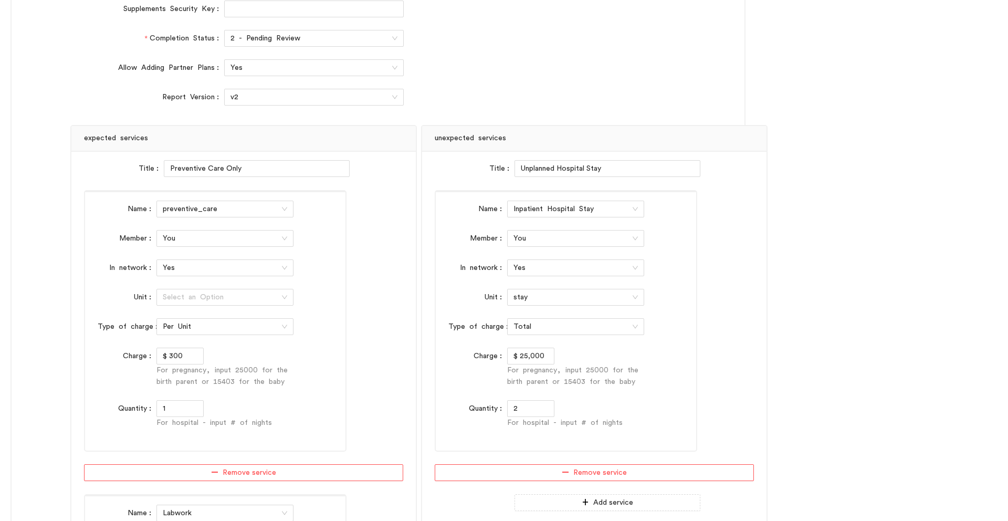
type input "Direct"
type input "Community Care"
type input "HMO - Flex"
type input "HMO Blue"
type input "Navigate EPO"
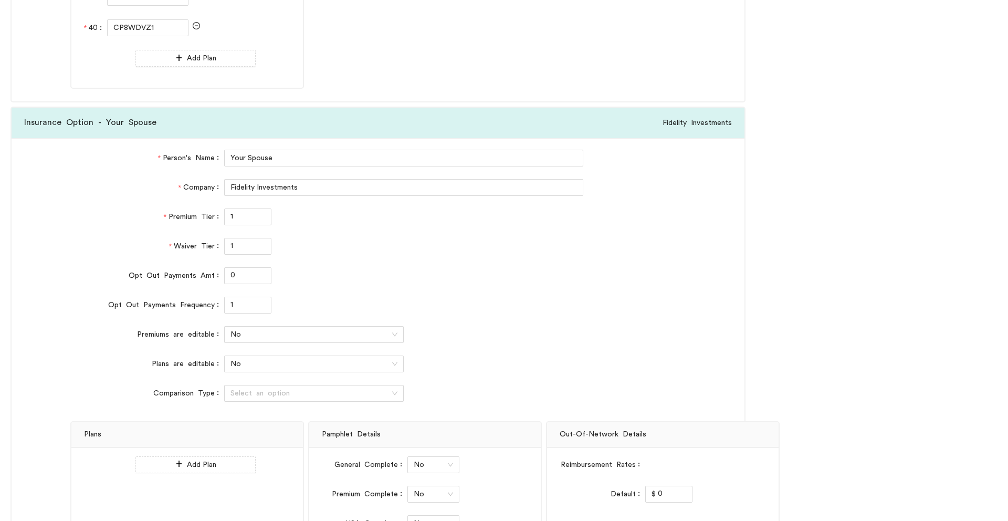
scroll to position [5750, 0]
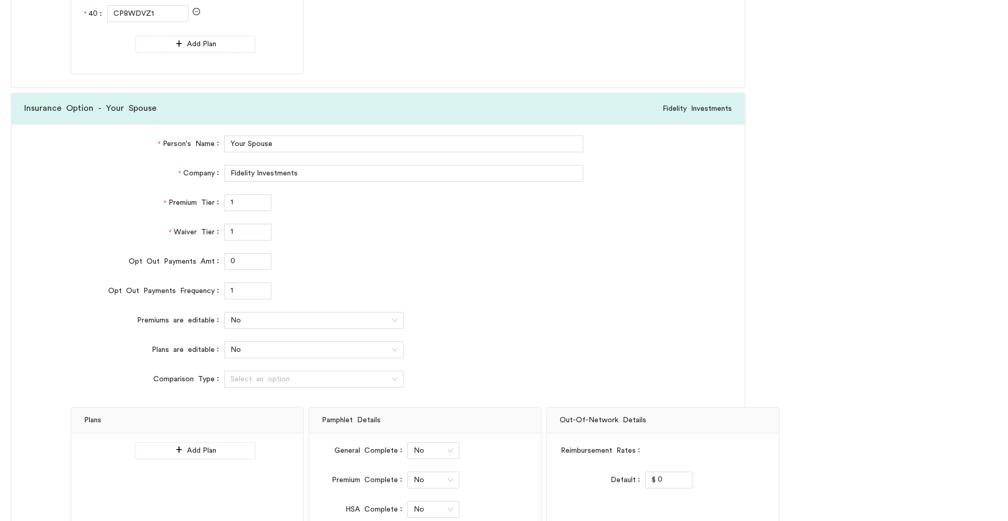
click at [267, 382] on input "Comparison Type" at bounding box center [310, 379] width 160 height 16
click at [120, 375] on div "Comparison Type" at bounding box center [147, 379] width 154 height 17
click at [318, 381] on input "Comparison Type" at bounding box center [310, 379] width 160 height 16
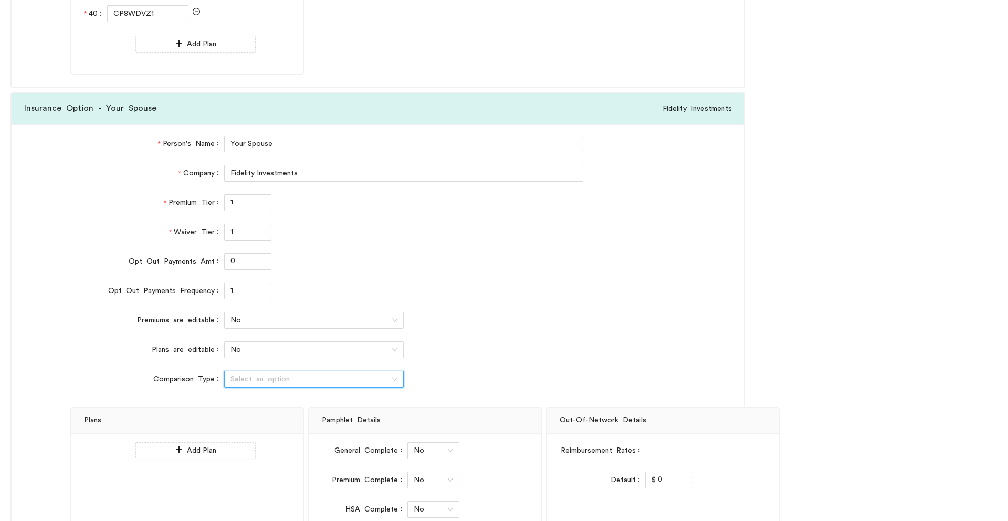
click at [63, 327] on div "Person's Name Your Spouse Company Fidelity Investments Premium Tier 1 Waiver Ti…" at bounding box center [378, 340] width 733 height 432
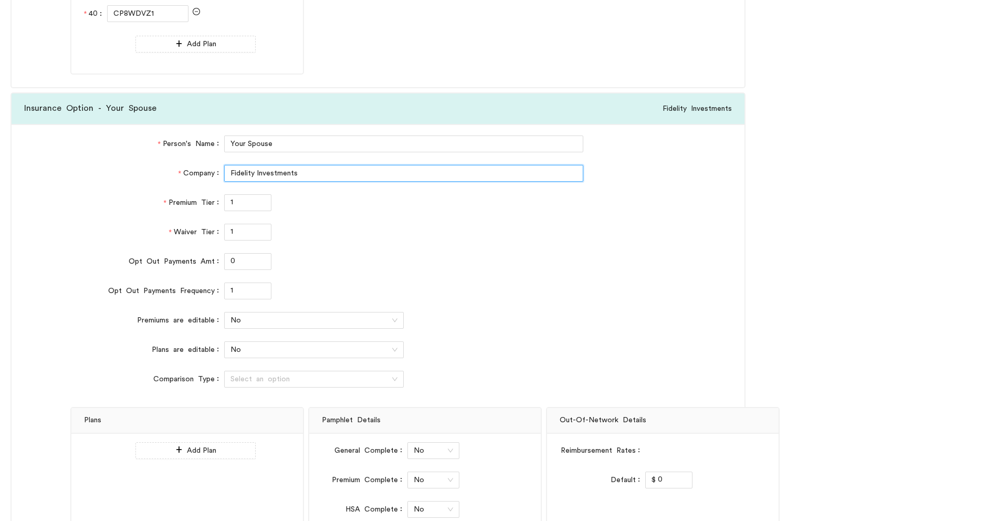
click at [328, 177] on input "Fidelity Investments" at bounding box center [403, 173] width 359 height 17
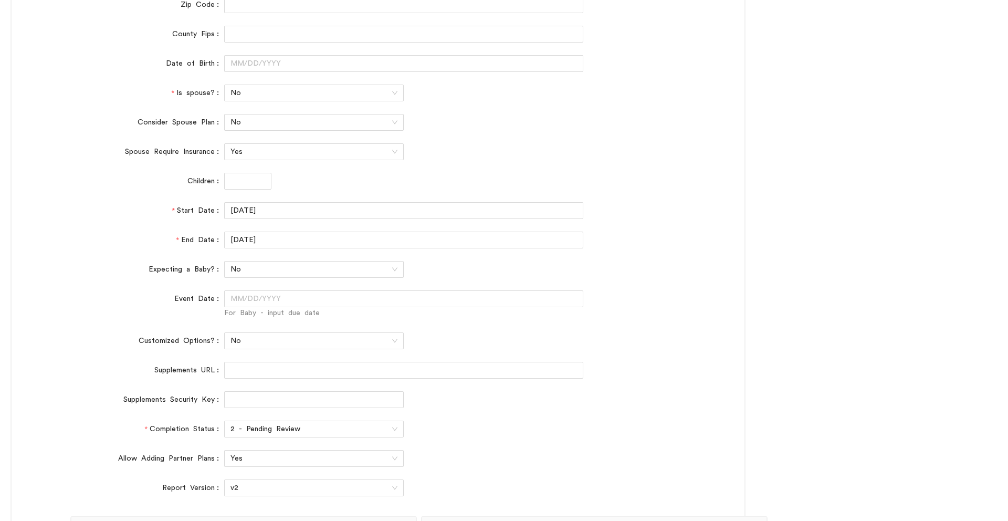
scroll to position [0, 0]
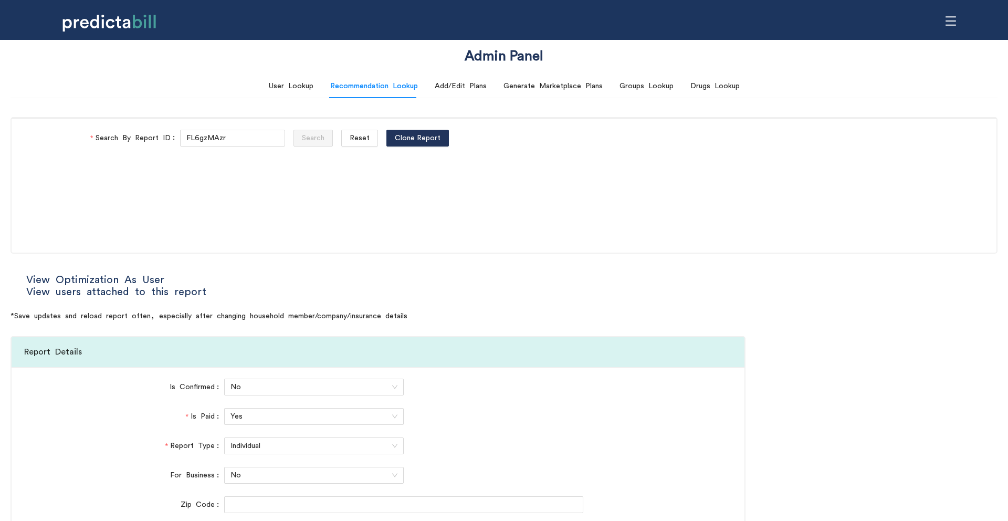
click at [259, 147] on div "Search By Report ID FL6gzMAzr Search Reset Clone Report" at bounding box center [504, 138] width 985 height 41
click at [255, 140] on input "FL6gzMAzr" at bounding box center [232, 138] width 105 height 17
click at [350, 134] on span "Reset" at bounding box center [360, 138] width 20 height 12
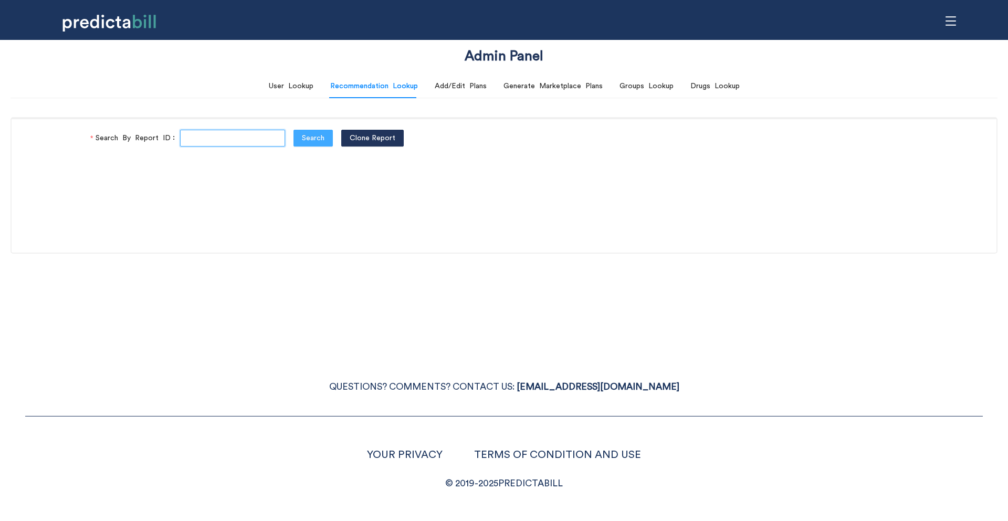
click at [210, 142] on input "Search By Report ID" at bounding box center [232, 138] width 105 height 17
paste input "FL6gzMAzr"
type input "FL6gzMAzr"
click at [293, 130] on button "Search" at bounding box center [312, 138] width 39 height 17
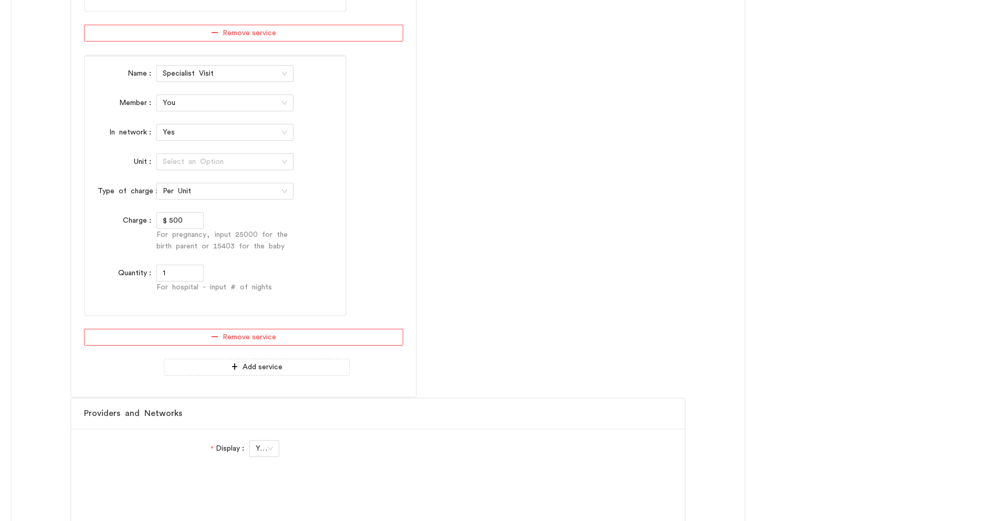
type input "Direct"
type input "Community Care"
type input "HMO - Flex"
type input "HMO Blue"
type input "Navigate EPO"
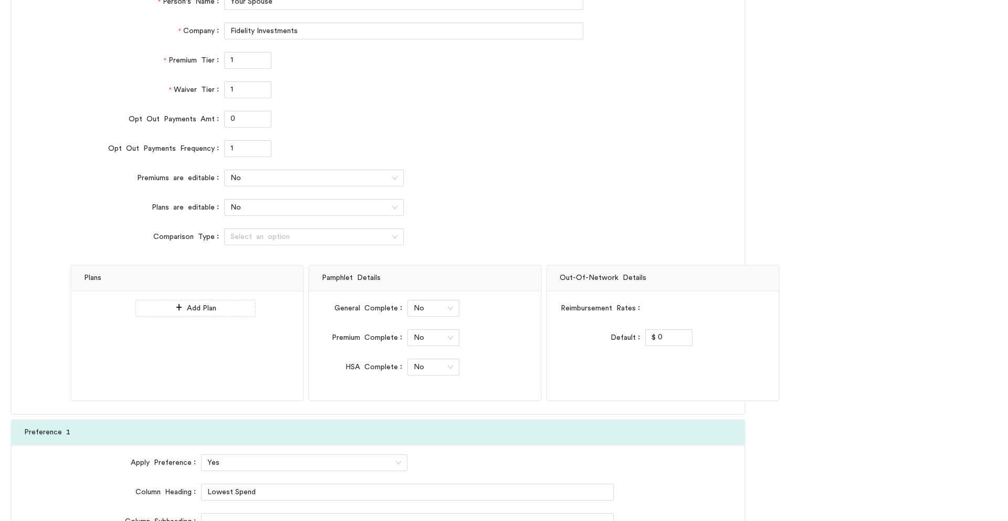
scroll to position [5774, 0]
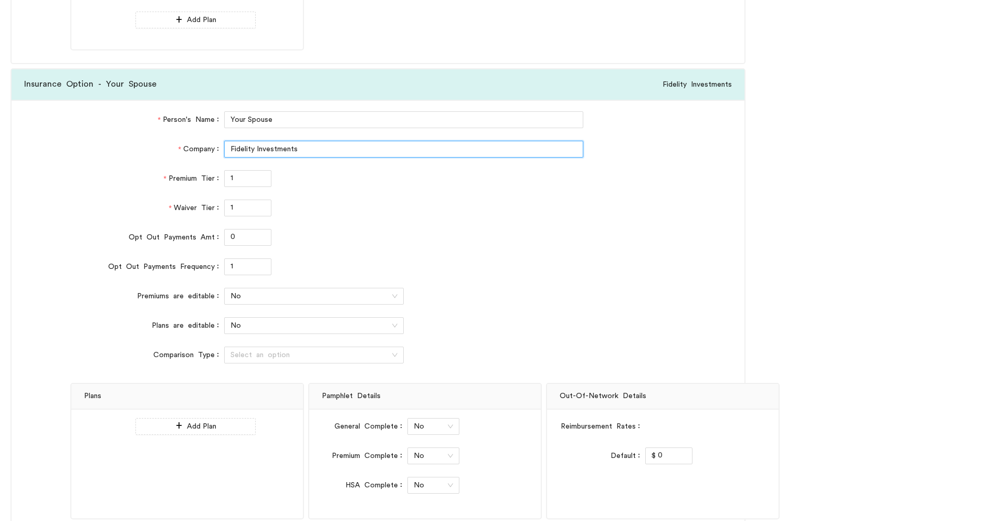
drag, startPoint x: 313, startPoint y: 153, endPoint x: 177, endPoint y: 136, distance: 137.6
click at [177, 136] on div "Person's Name Your Spouse Company Fidelity Investments Premium Tier 1 Waiver Ti…" at bounding box center [378, 316] width 733 height 432
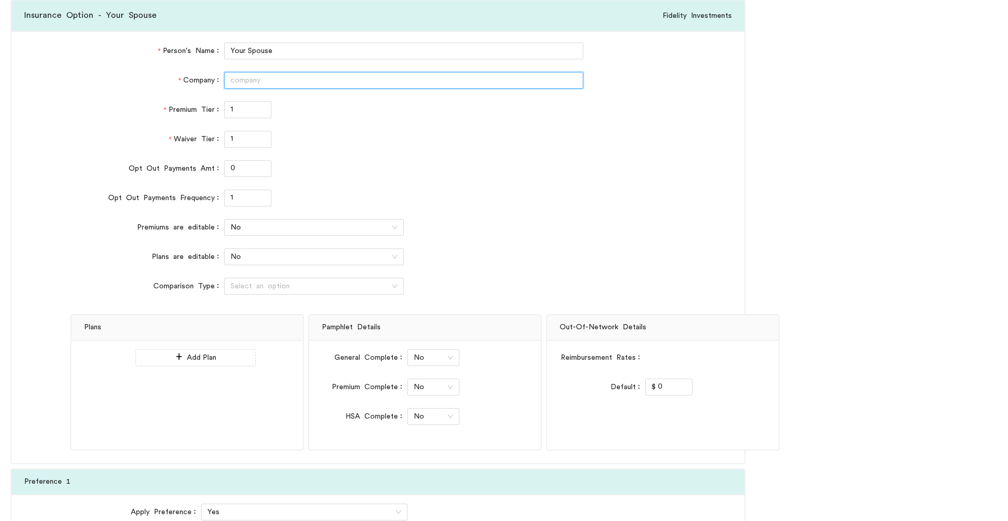
scroll to position [5842, 0]
click at [245, 80] on input "Company" at bounding box center [403, 80] width 359 height 17
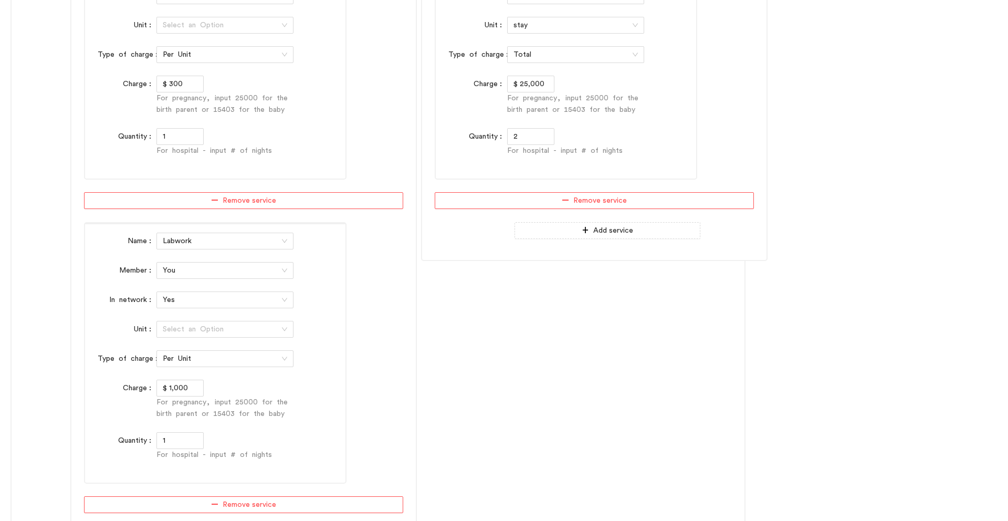
scroll to position [1161, 0]
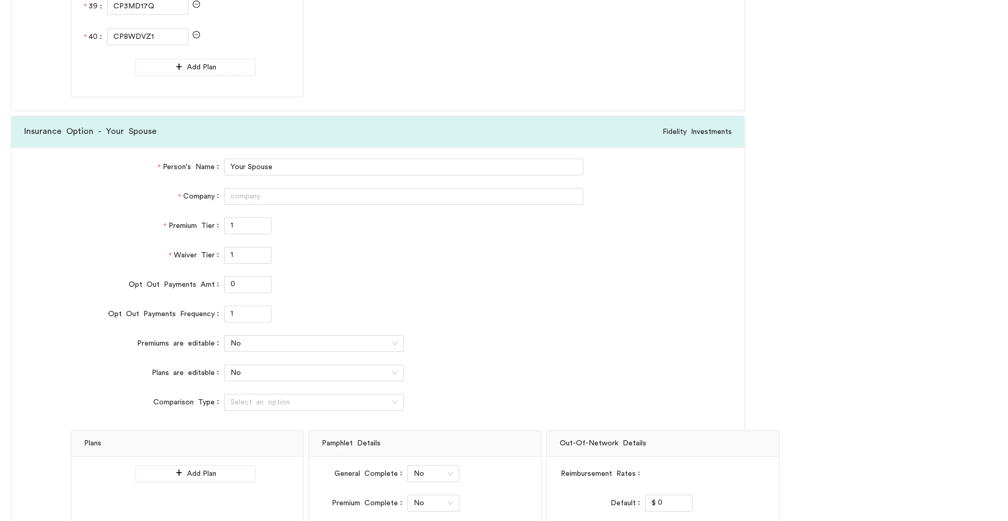
scroll to position [5728, 0]
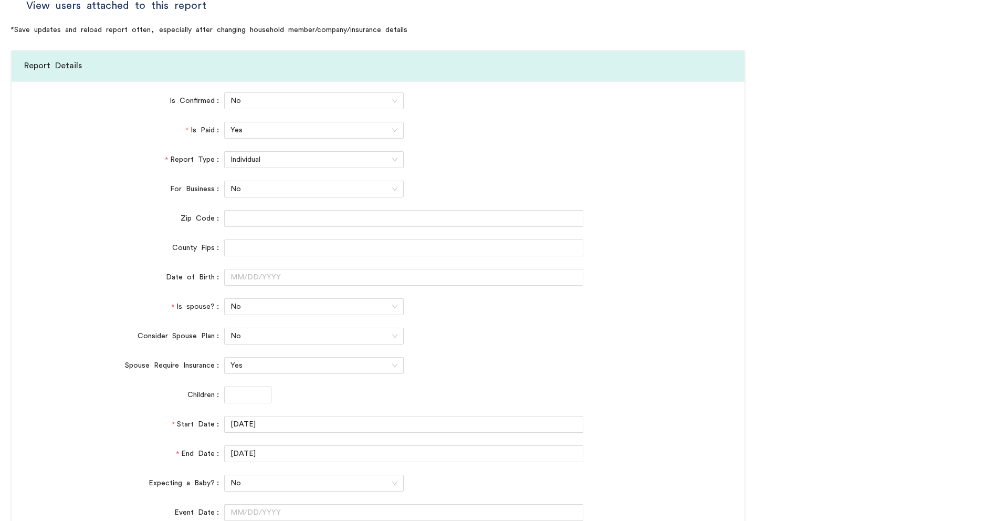
scroll to position [0, 0]
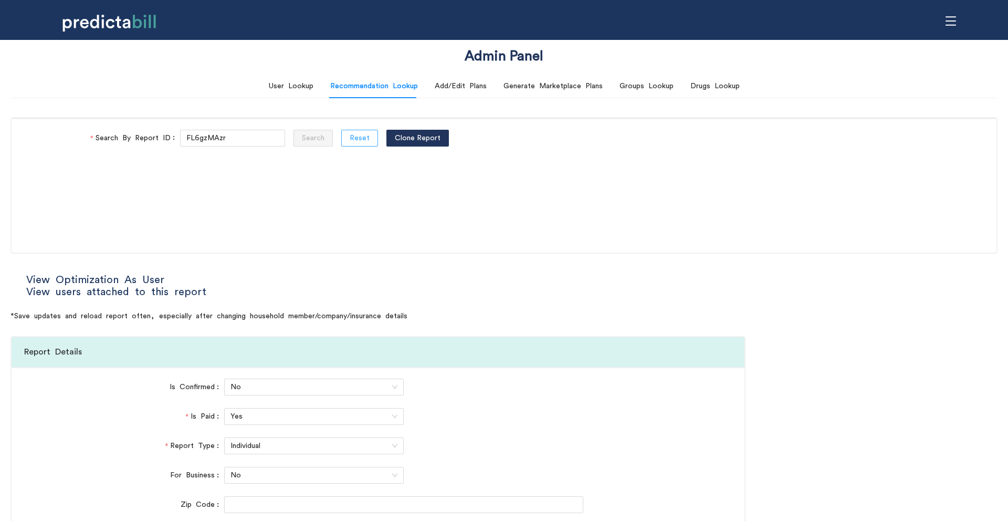
click at [350, 139] on span "Reset" at bounding box center [360, 138] width 20 height 12
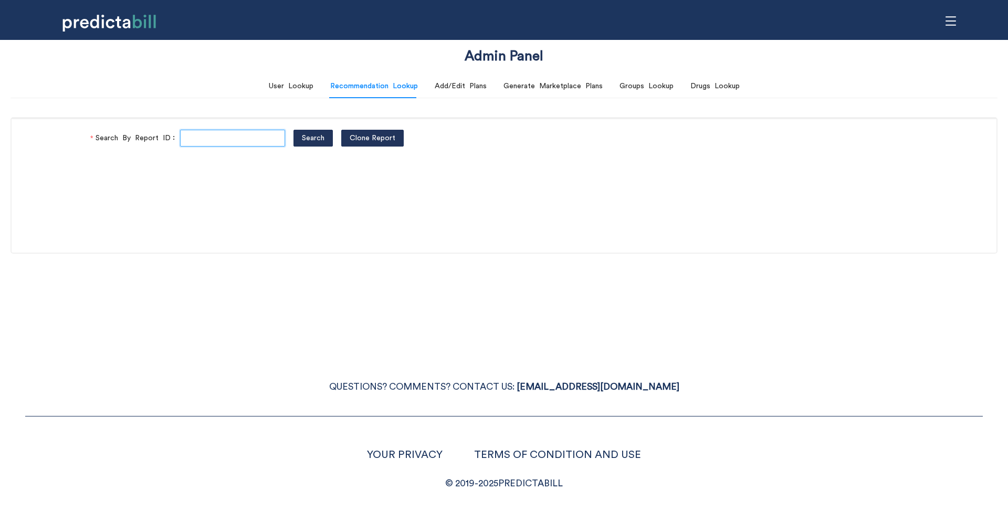
click at [229, 138] on input "Search By Report ID" at bounding box center [232, 138] width 105 height 17
paste input "FL6gzMAzr"
type input "FL6gzMAzr"
click at [293, 130] on button "Search" at bounding box center [312, 138] width 39 height 17
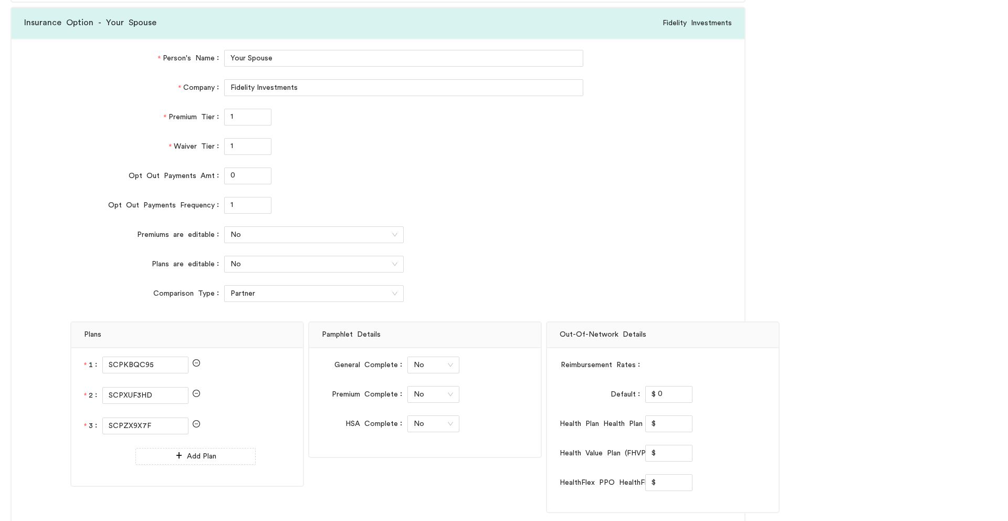
scroll to position [5867, 0]
click at [253, 297] on span "Partner" at bounding box center [313, 293] width 167 height 16
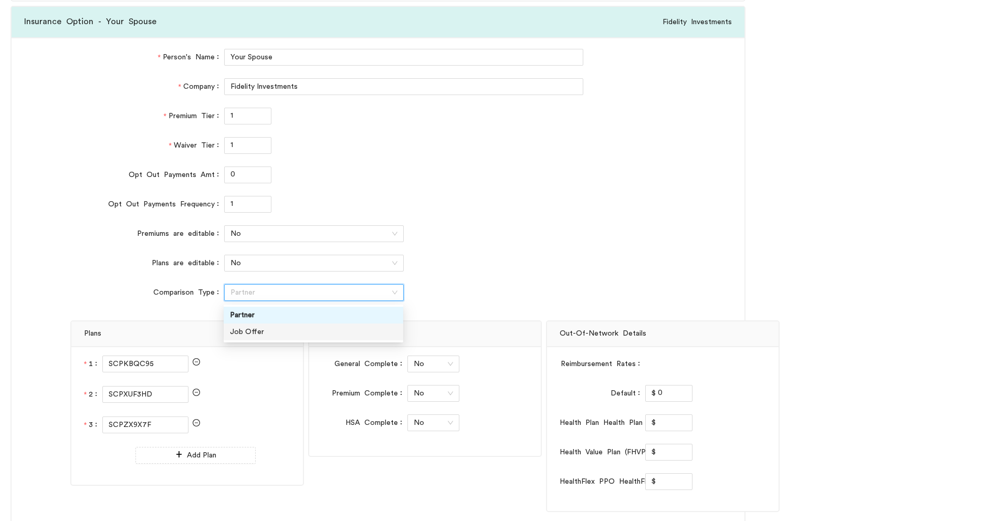
click at [257, 329] on div "Job Offer" at bounding box center [313, 332] width 167 height 12
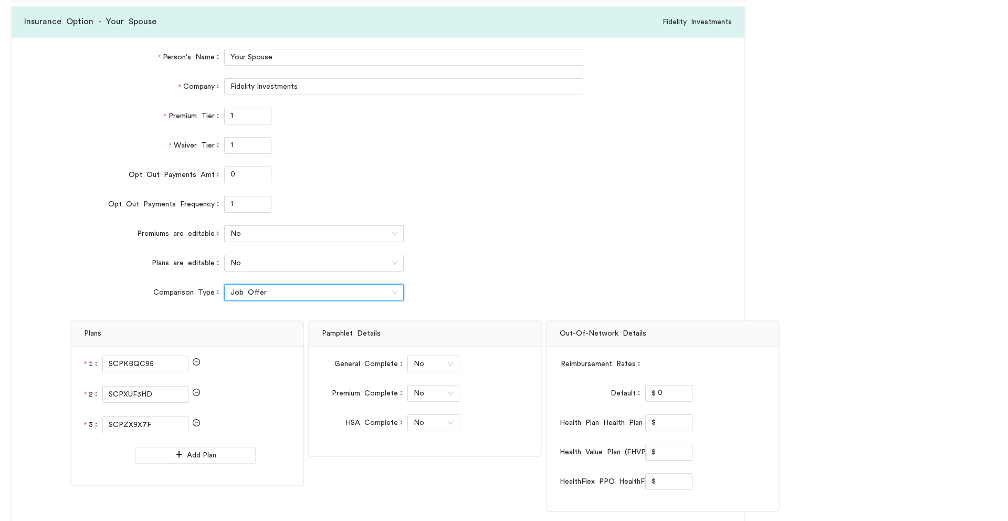
type input "Community Care"
type input "HMO - Flex"
type input "HMO Blue"
type input "Navigate EPO"
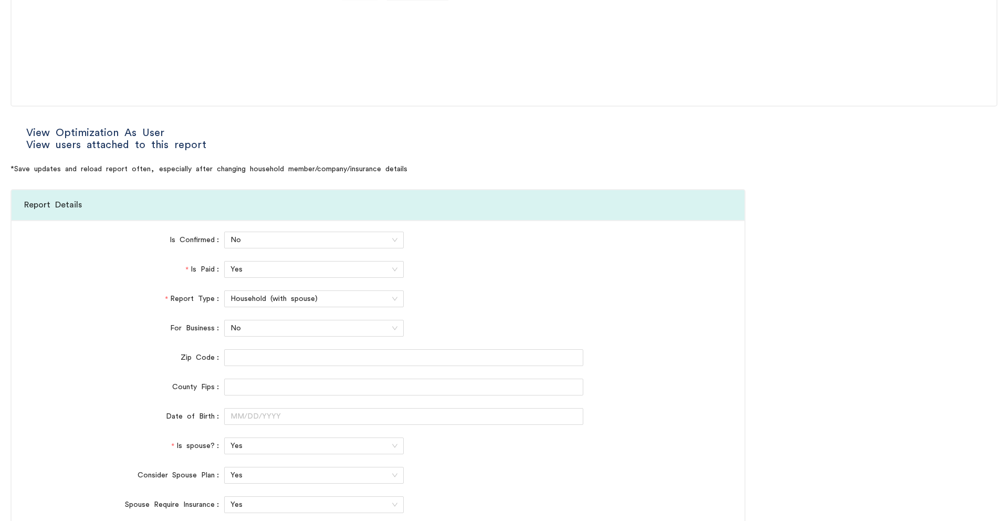
scroll to position [356, 0]
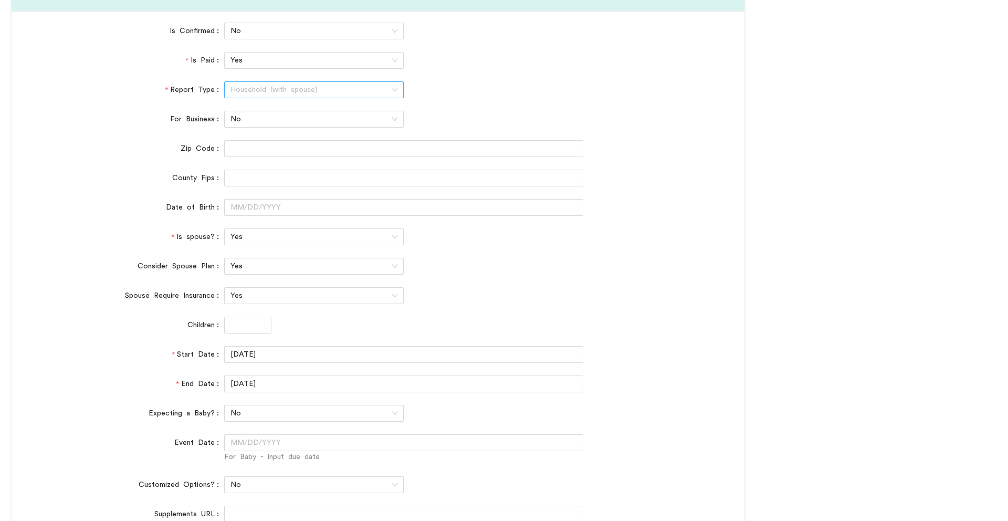
click at [290, 82] on span "Household (with spouse)" at bounding box center [313, 90] width 167 height 16
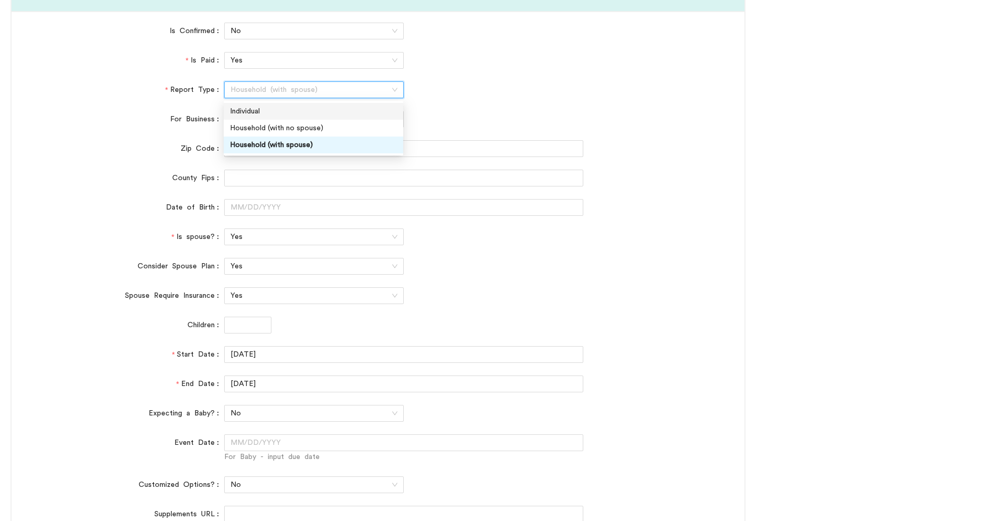
click at [254, 108] on div "Individual" at bounding box center [313, 112] width 167 height 12
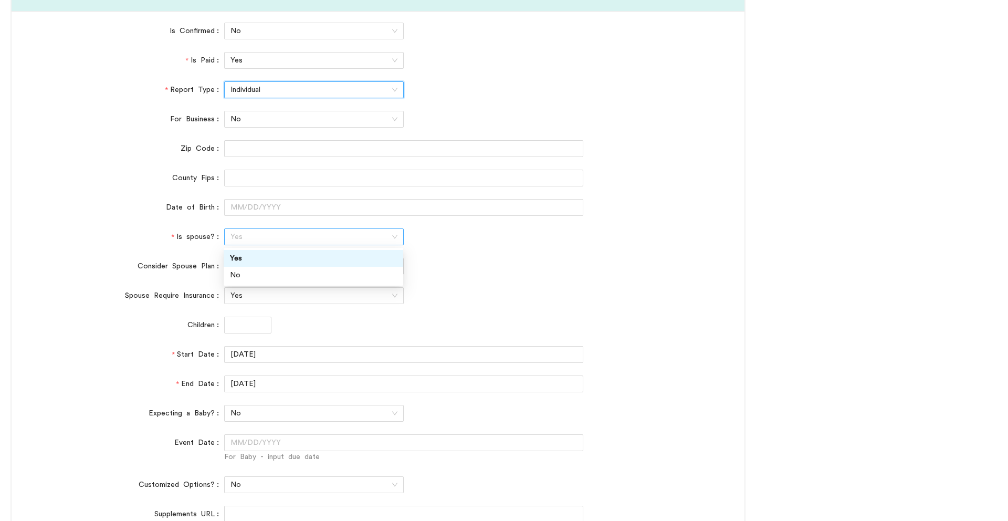
click at [254, 240] on span "Yes" at bounding box center [313, 237] width 167 height 16
click at [260, 273] on div "No" at bounding box center [313, 275] width 167 height 12
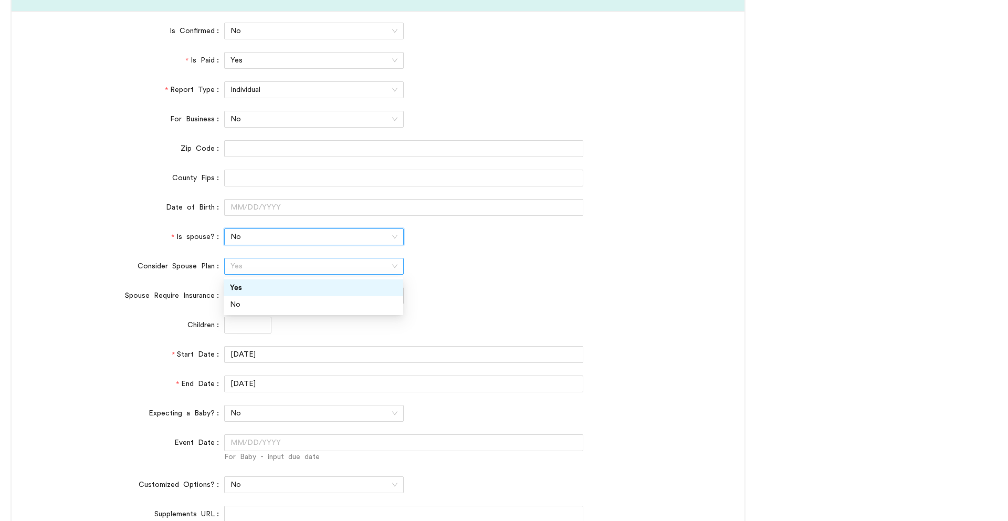
click at [259, 271] on span "Yes" at bounding box center [313, 266] width 167 height 16
click at [250, 301] on div "No" at bounding box center [313, 305] width 167 height 12
click at [247, 292] on span "Yes" at bounding box center [313, 296] width 167 height 16
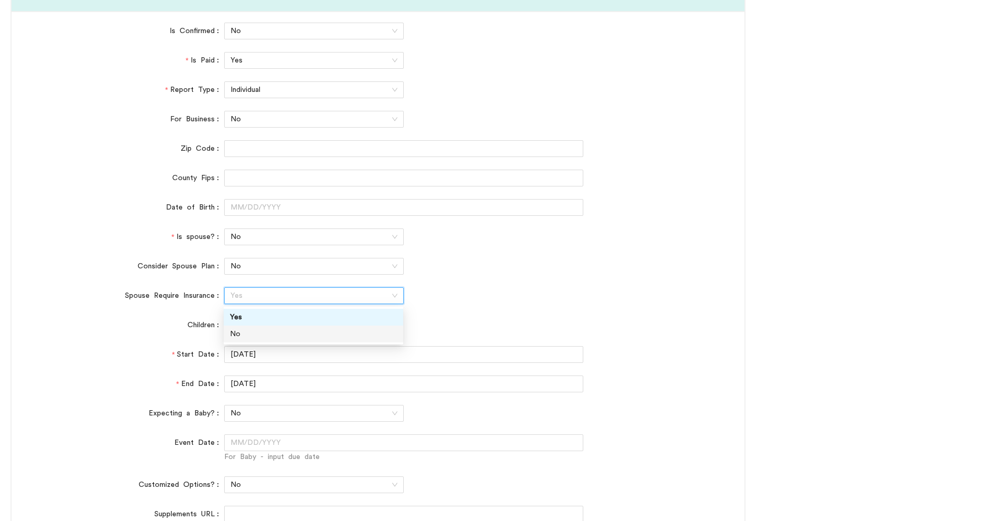
click at [241, 334] on div "No" at bounding box center [313, 334] width 167 height 12
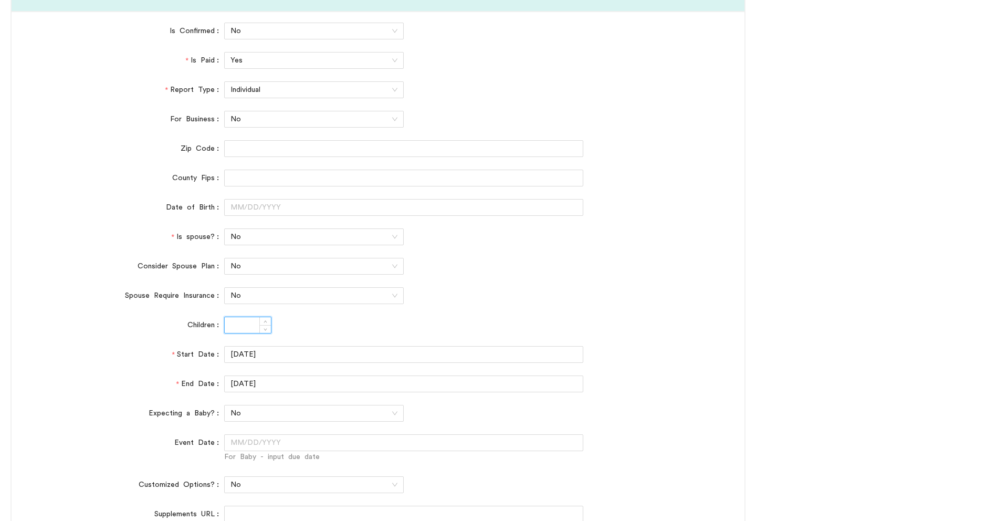
click at [237, 327] on input "Children" at bounding box center [248, 325] width 46 height 16
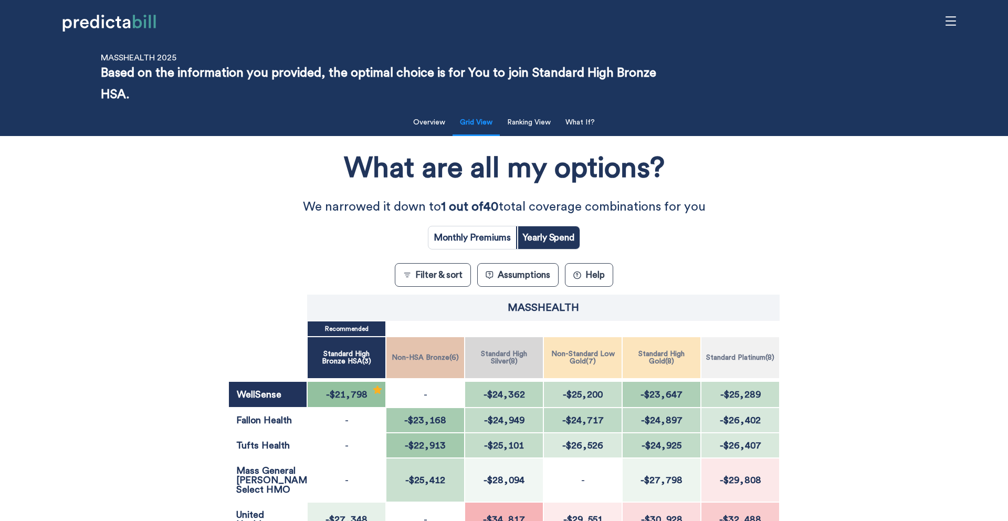
click at [468, 238] on input "radio" at bounding box center [472, 237] width 88 height 23
radio input "true"
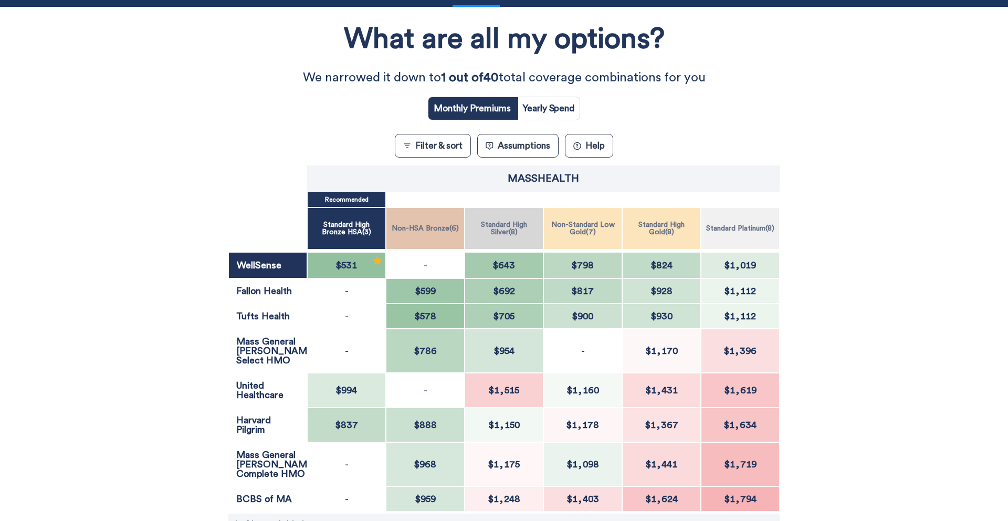
scroll to position [128, 0]
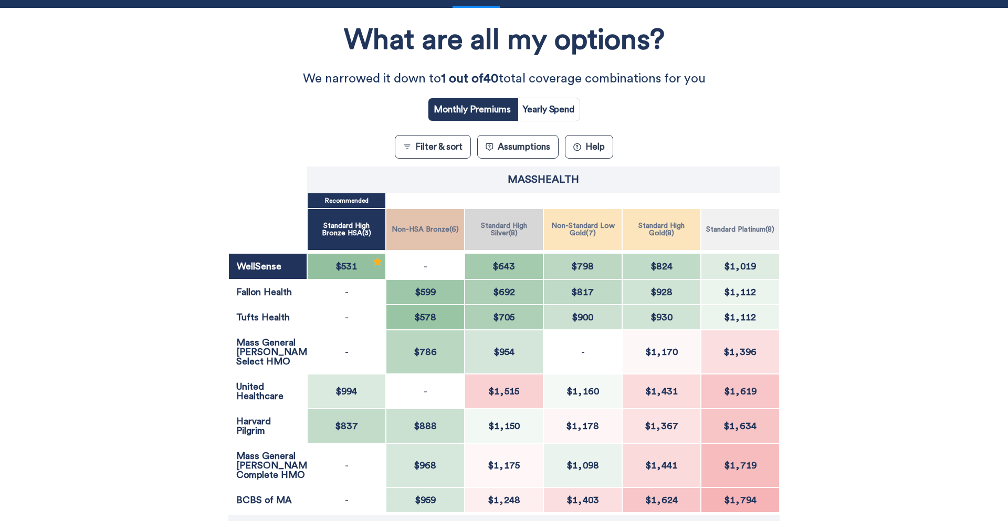
click at [764, 98] on div "What are all my options? We narrowed it down to 1 out of 40 total coverage comb…" at bounding box center [503, 316] width 907 height 607
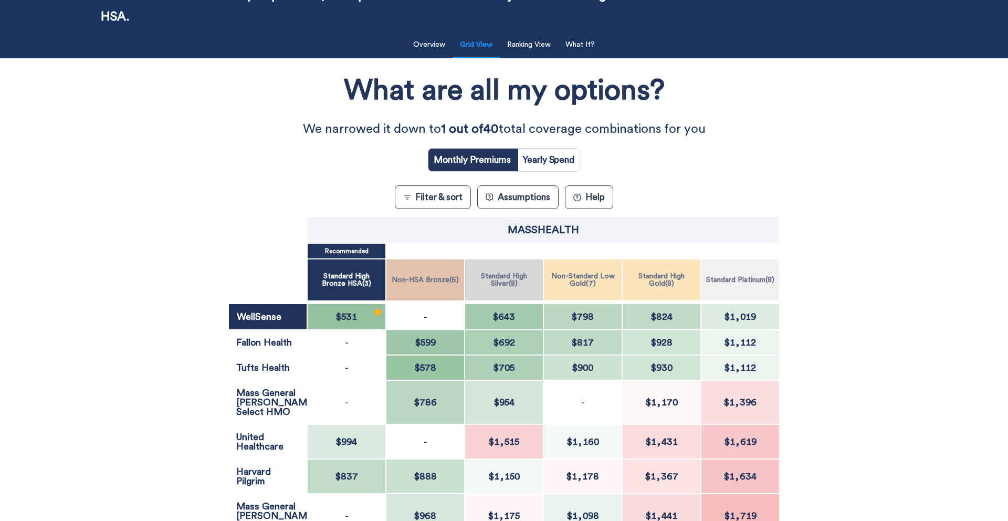
scroll to position [0, 0]
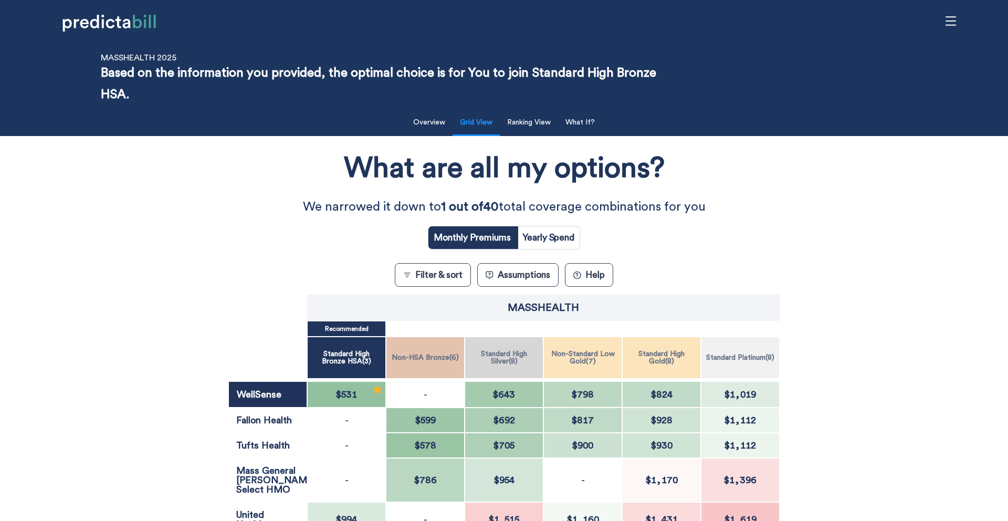
click at [640, 220] on div "What are all my options? We narrowed it down to 1 out of 40 total coverage comb…" at bounding box center [503, 444] width 907 height 607
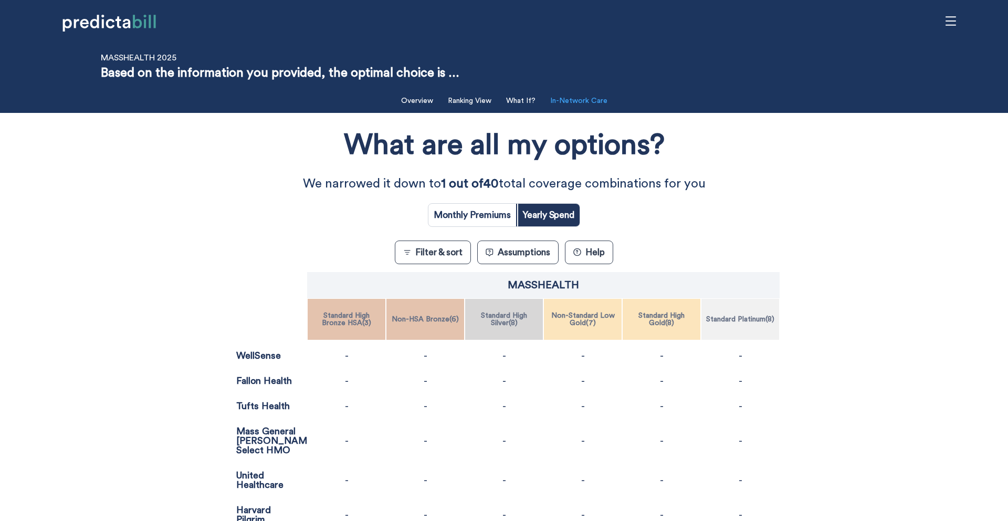
click at [593, 103] on button "In-Network Care" at bounding box center [579, 101] width 70 height 22
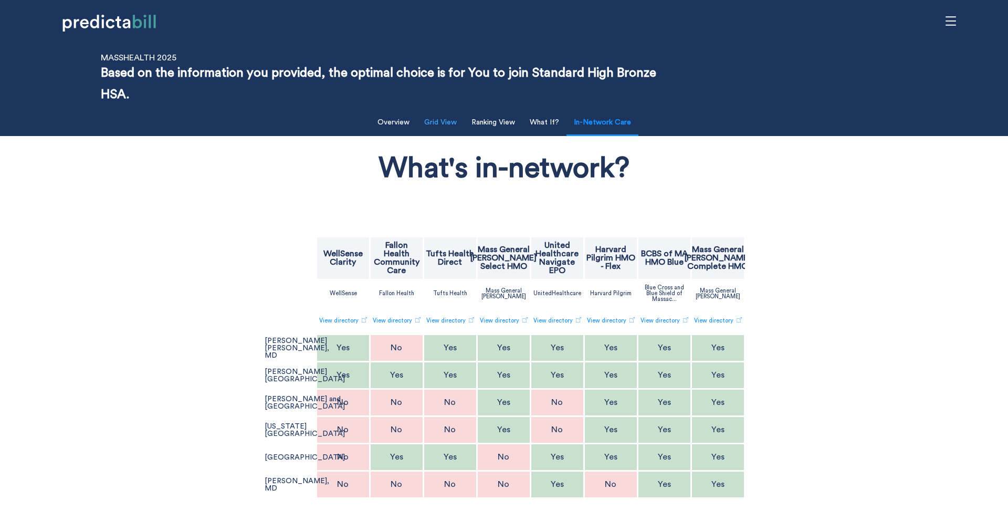
click at [433, 129] on button "Grid View" at bounding box center [440, 123] width 45 height 22
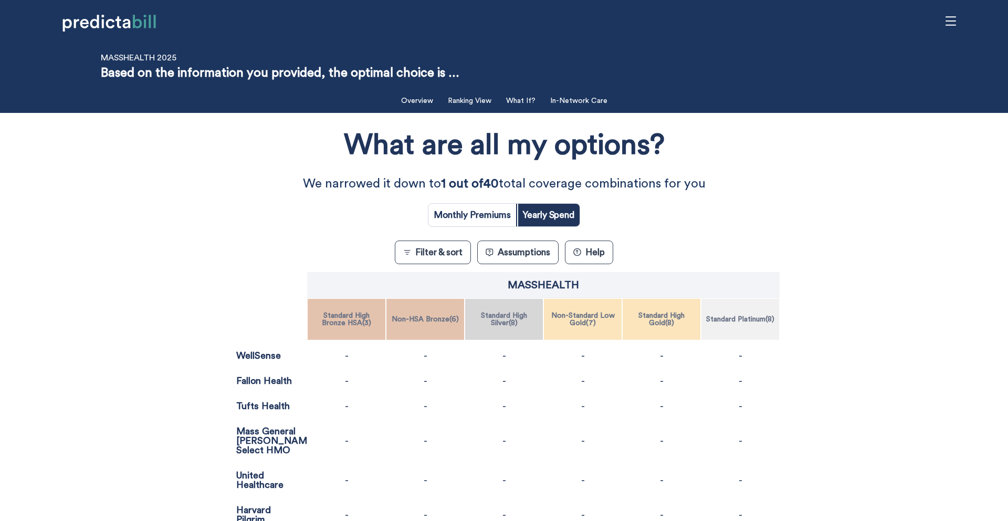
click at [453, 206] on input "radio" at bounding box center [472, 215] width 88 height 23
radio input "true"
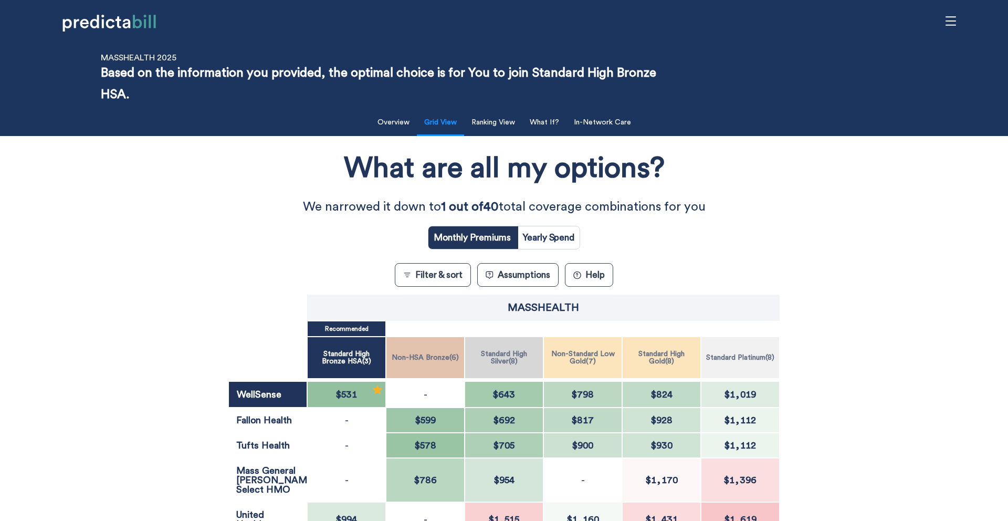
click at [544, 231] on input "radio" at bounding box center [548, 237] width 62 height 23
radio input "true"
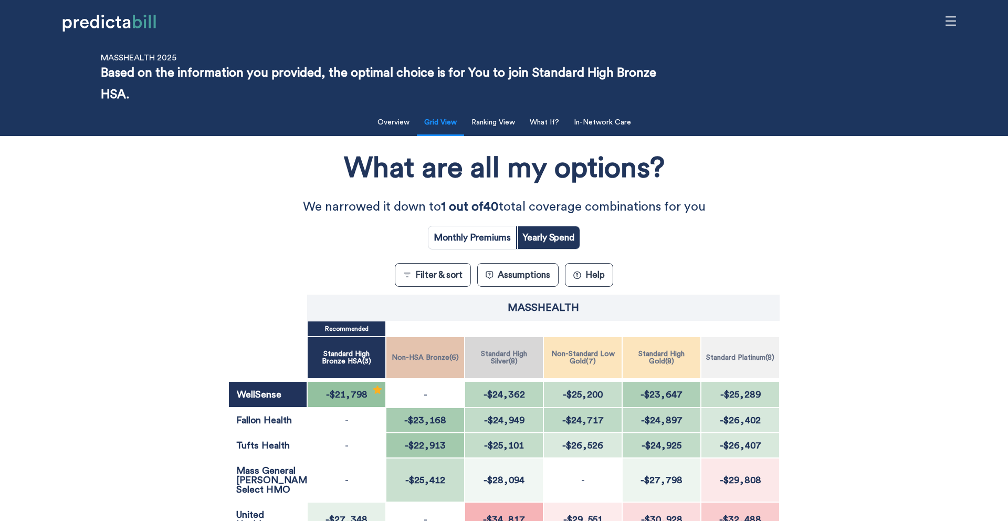
click at [477, 231] on input "radio" at bounding box center [472, 237] width 88 height 23
radio input "true"
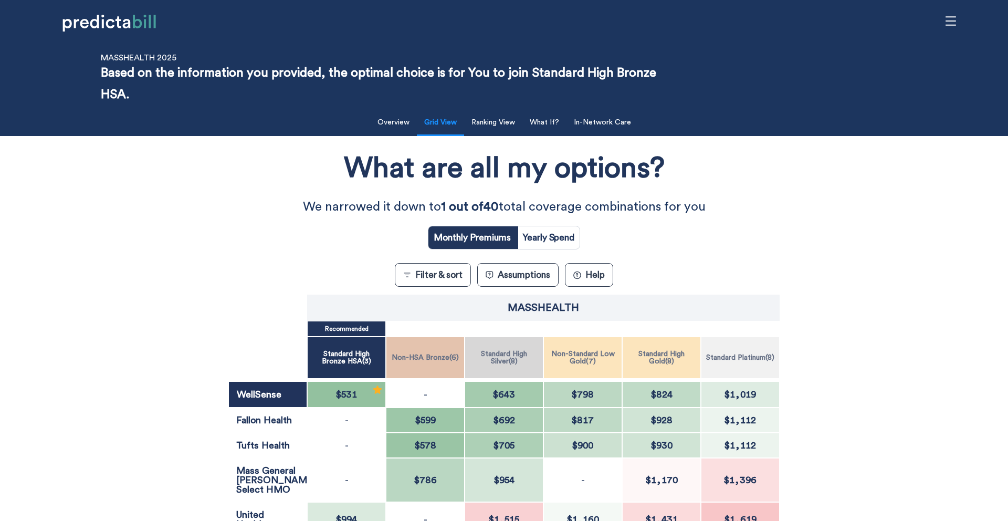
click at [523, 265] on button "Assumptions" at bounding box center [517, 275] width 81 height 24
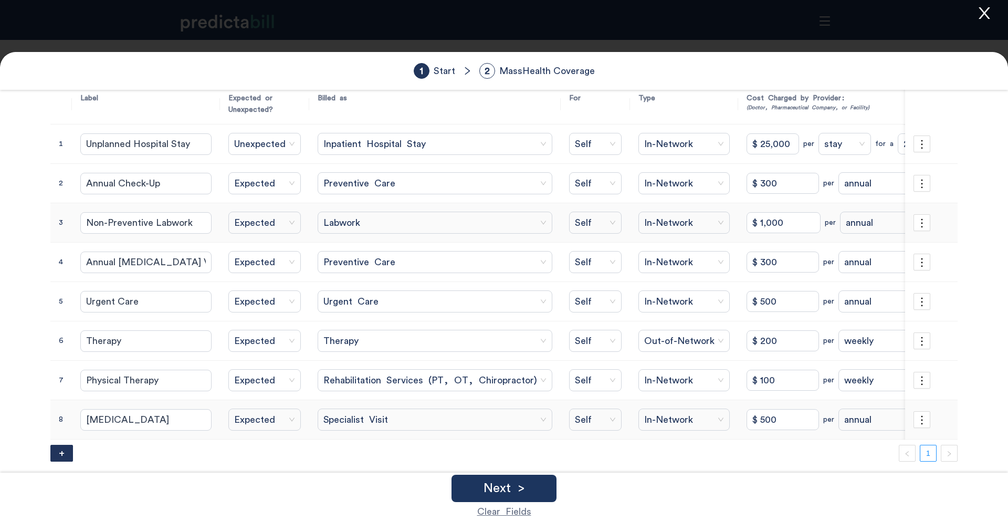
scroll to position [56, 0]
click at [981, 15] on icon "close" at bounding box center [984, 13] width 16 height 16
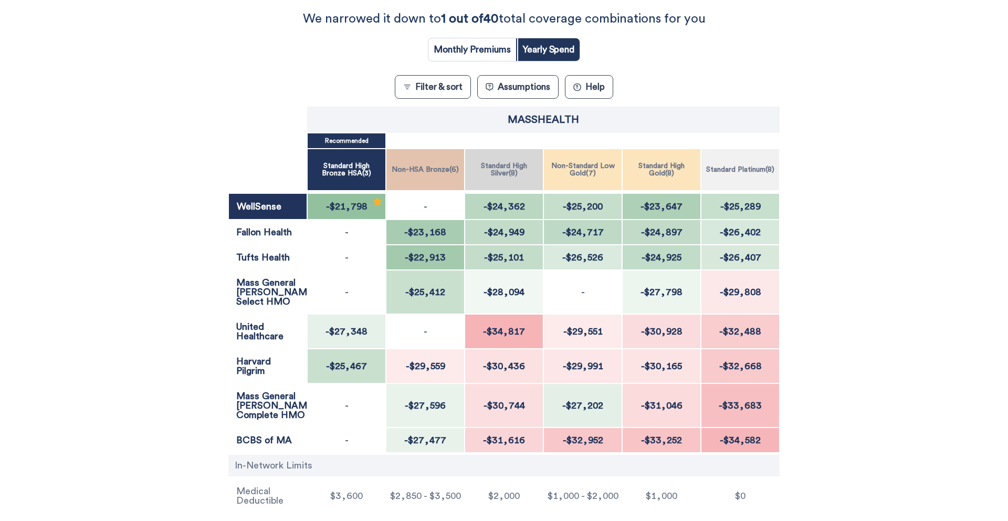
scroll to position [164, 0]
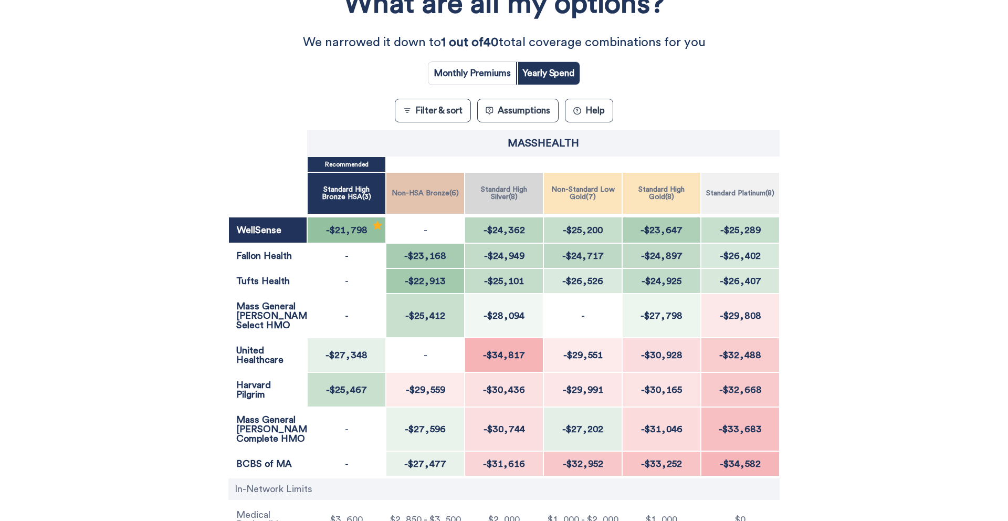
click at [463, 75] on input "radio" at bounding box center [472, 73] width 88 height 23
radio input "true"
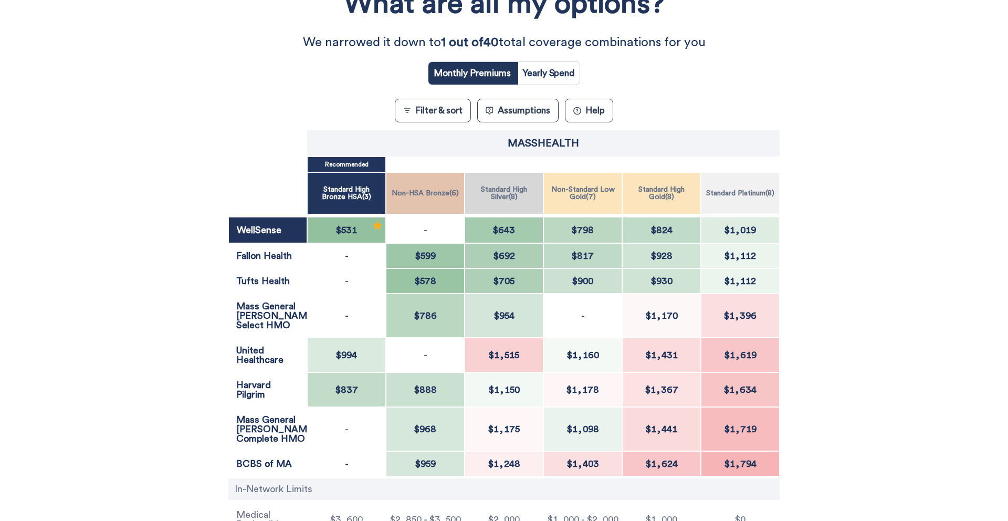
click at [107, 313] on div "What are all my options? We narrowed it down to 1 out of 40 total coverage comb…" at bounding box center [503, 280] width 907 height 607
click at [109, 294] on div "What are all my options? We narrowed it down to 1 out of 40 total coverage comb…" at bounding box center [503, 280] width 907 height 607
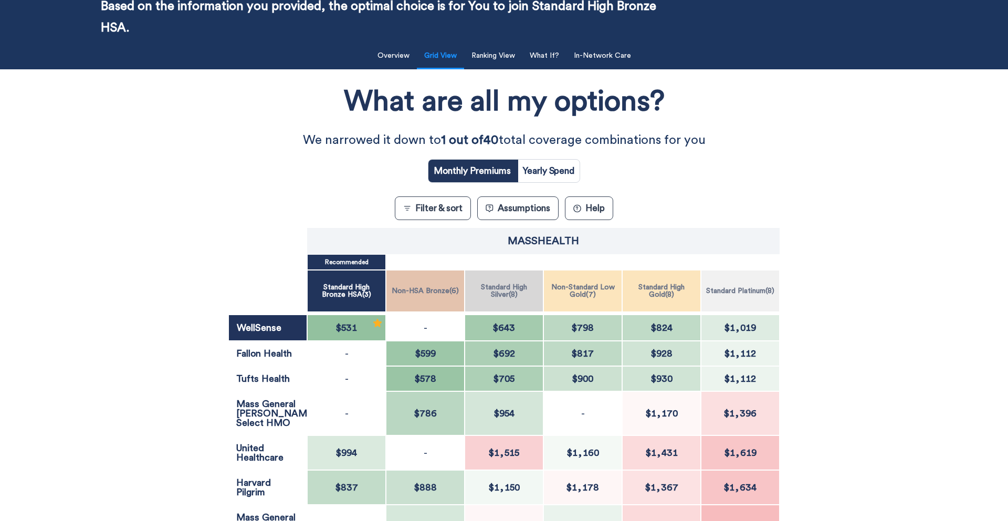
scroll to position [0, 0]
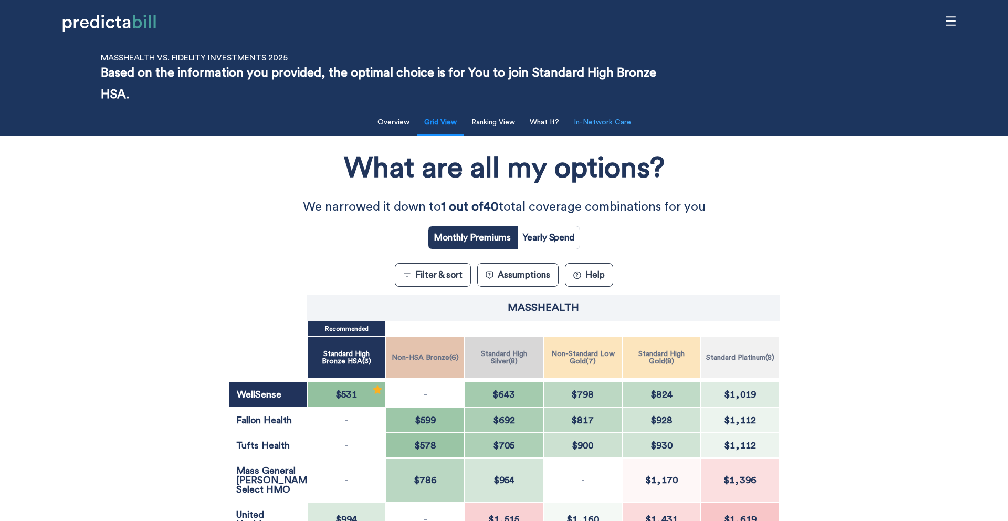
click at [600, 125] on button "In-Network Care" at bounding box center [602, 123] width 70 height 22
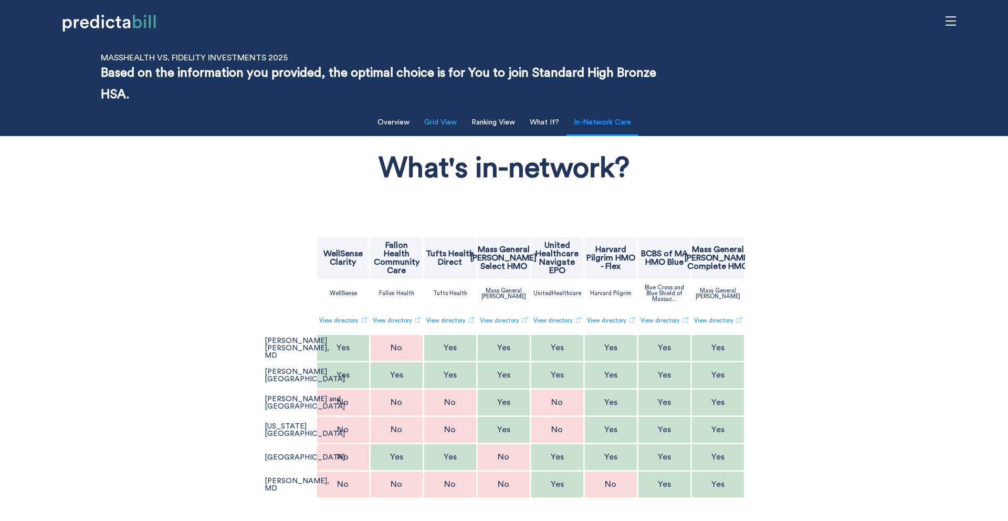
click at [450, 121] on button "Grid View" at bounding box center [440, 123] width 45 height 22
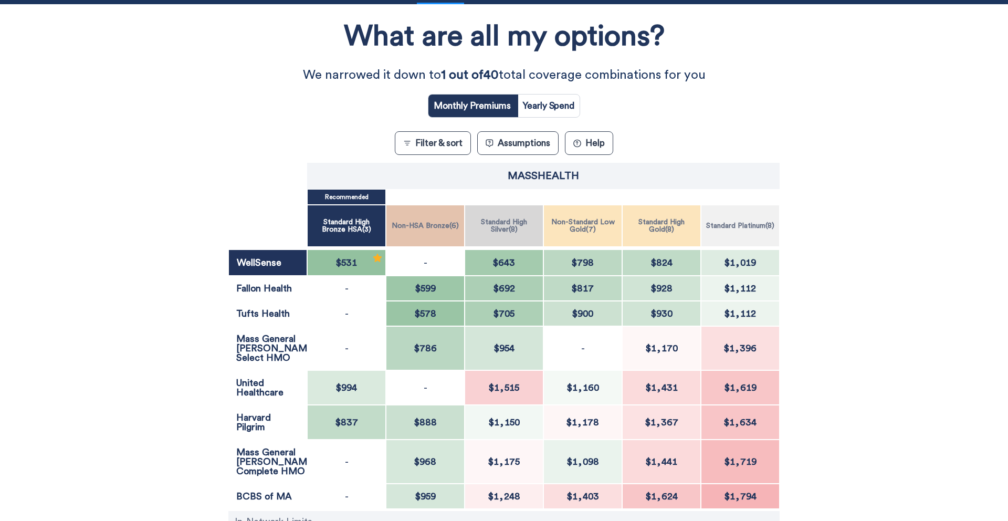
scroll to position [131, 0]
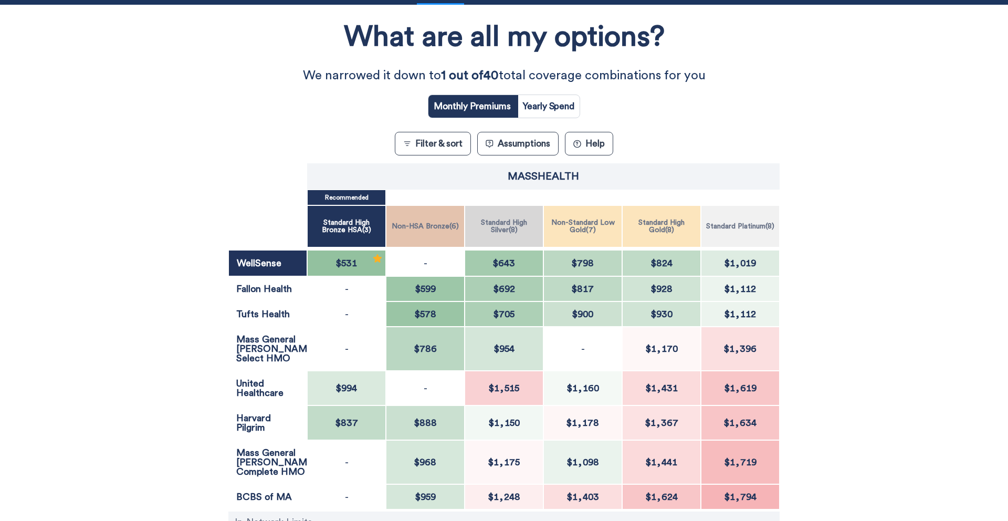
click at [774, 153] on div "What are all my options? We narrowed it down to 1 out of 40 total coverage comb…" at bounding box center [503, 313] width 907 height 607
click at [146, 193] on div "What are all my options? We narrowed it down to 1 out of 40 total coverage comb…" at bounding box center [503, 313] width 907 height 607
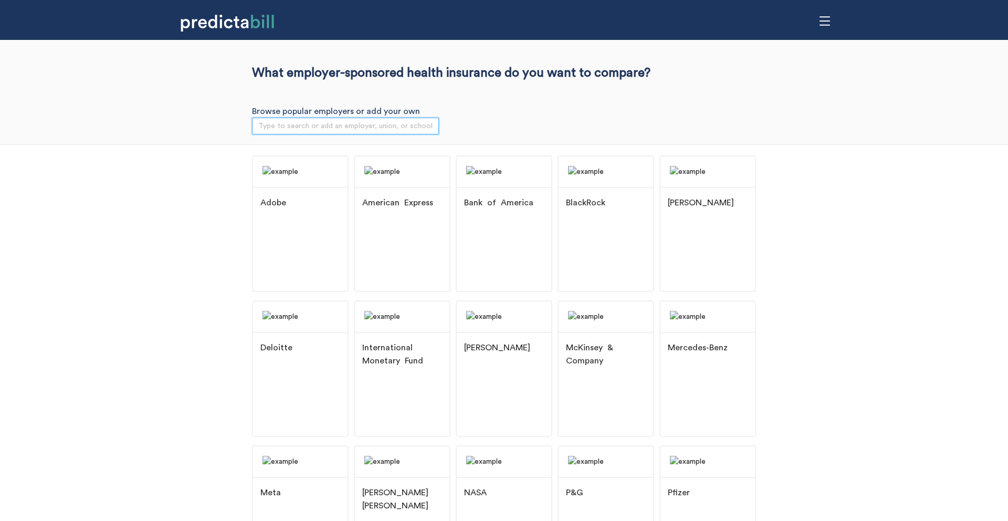
click at [332, 125] on input "search" at bounding box center [345, 126] width 174 height 16
type input "masshea"
click at [73, 255] on div "Adobe American Express Bank of America BlackRock Booz [PERSON_NAME] Deloitte In…" at bounding box center [504, 444] width 1008 height 600
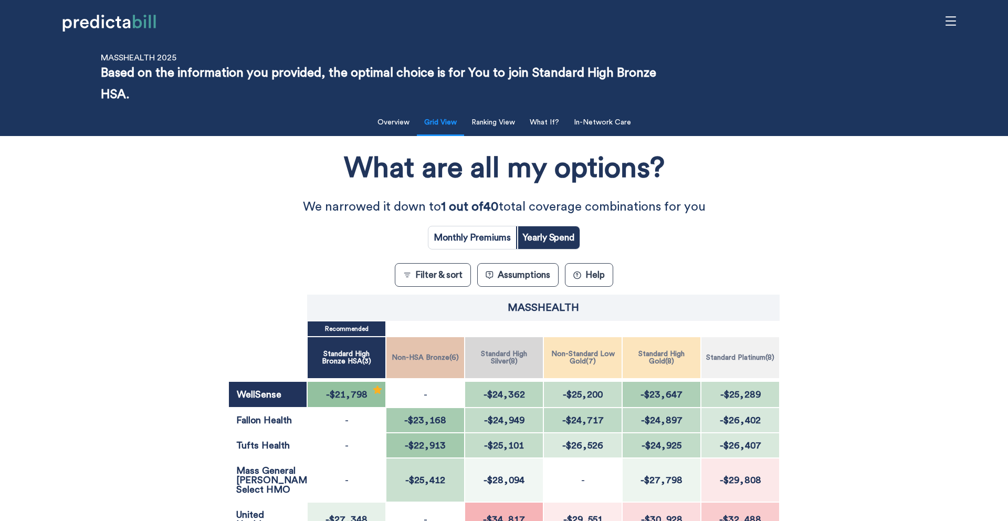
click at [169, 196] on div "What are all my options? We narrowed it down to 1 out of 40 total coverage comb…" at bounding box center [503, 444] width 907 height 607
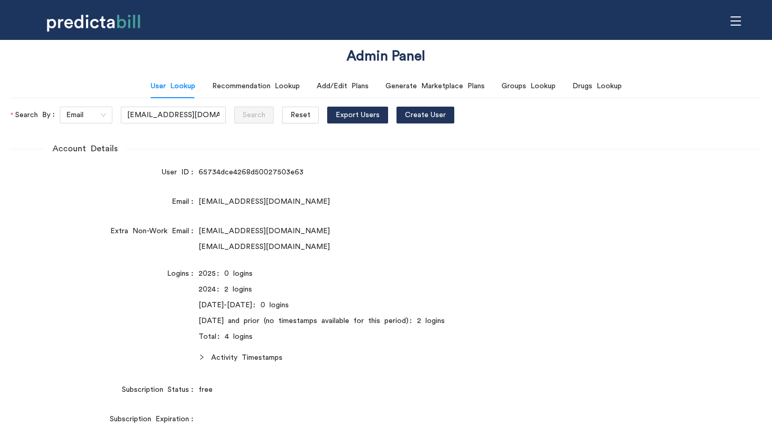
scroll to position [276, 0]
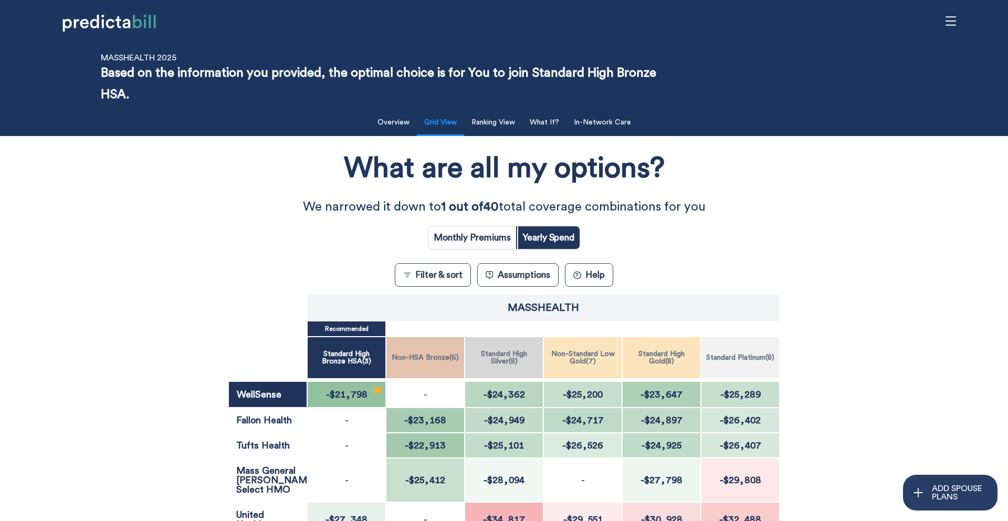
click at [946, 493] on p "ADD SPOUSE PLANS" at bounding box center [960, 492] width 56 height 17
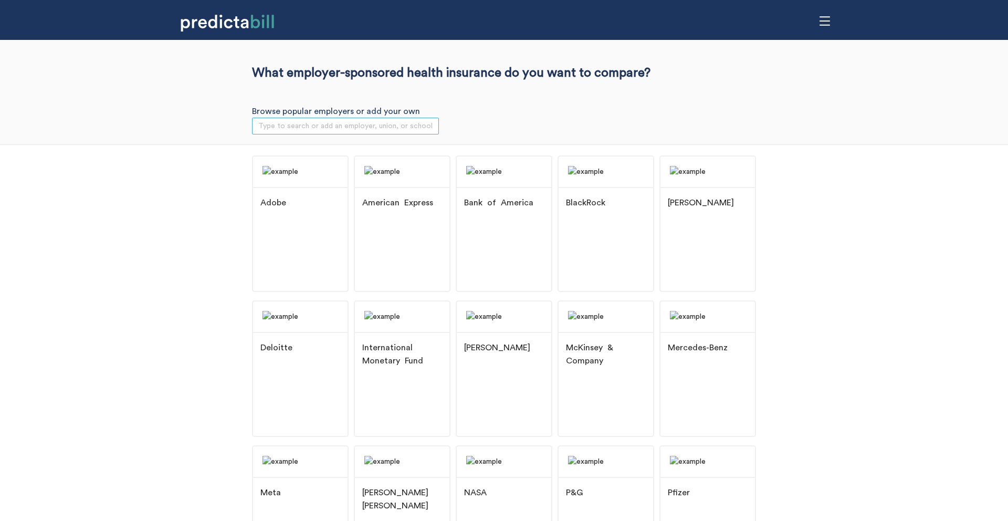
click at [360, 128] on input "search" at bounding box center [345, 126] width 174 height 16
type input "fid"
click at [101, 288] on div "Adobe American Express Bank of America BlackRock Booz [PERSON_NAME] Deloitte In…" at bounding box center [504, 444] width 1008 height 600
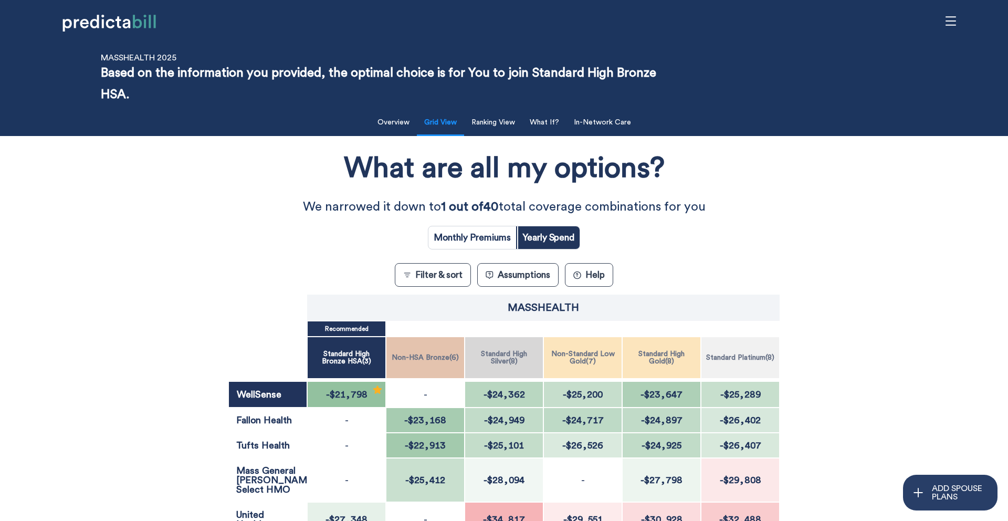
click at [938, 488] on p "ADD SPOUSE PLANS" at bounding box center [960, 492] width 56 height 17
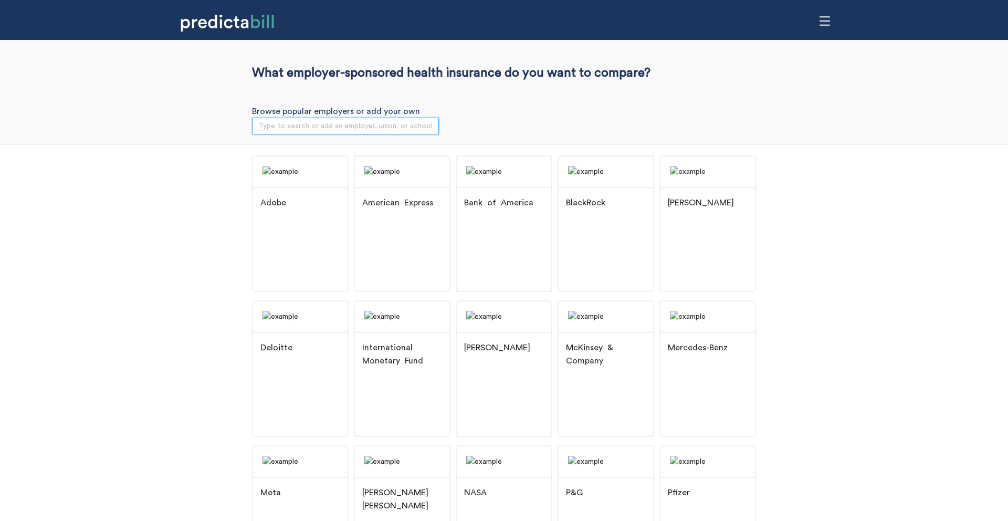
click at [374, 130] on input "search" at bounding box center [345, 126] width 174 height 16
type input "fid"
click at [357, 154] on div "Fidelity Investments" at bounding box center [335, 149] width 155 height 16
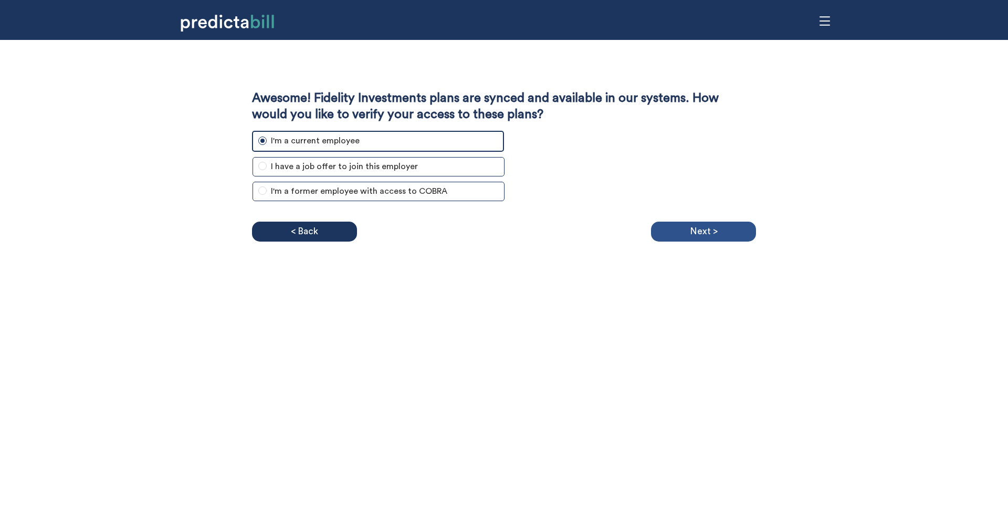
click at [677, 230] on div "Next >" at bounding box center [703, 232] width 105 height 20
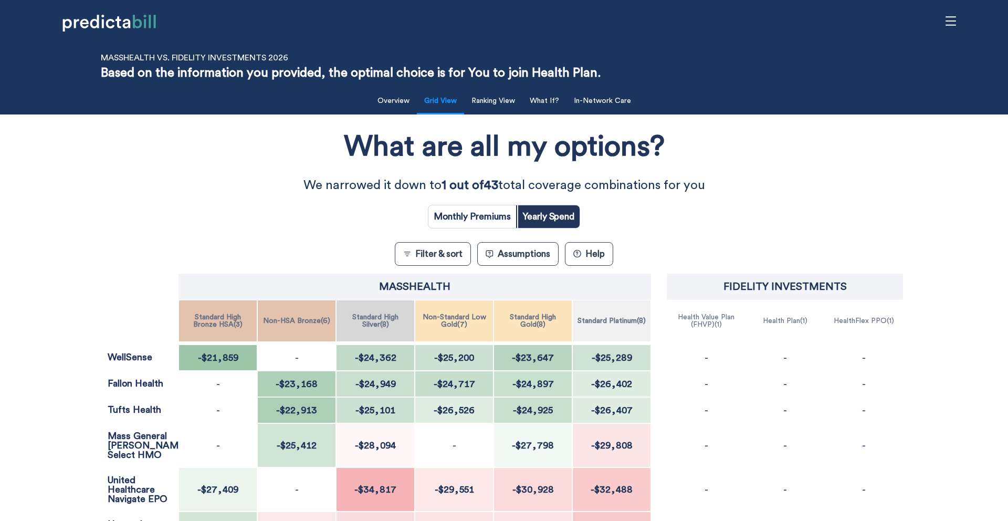
click at [470, 219] on input "radio" at bounding box center [472, 216] width 88 height 23
radio input "true"
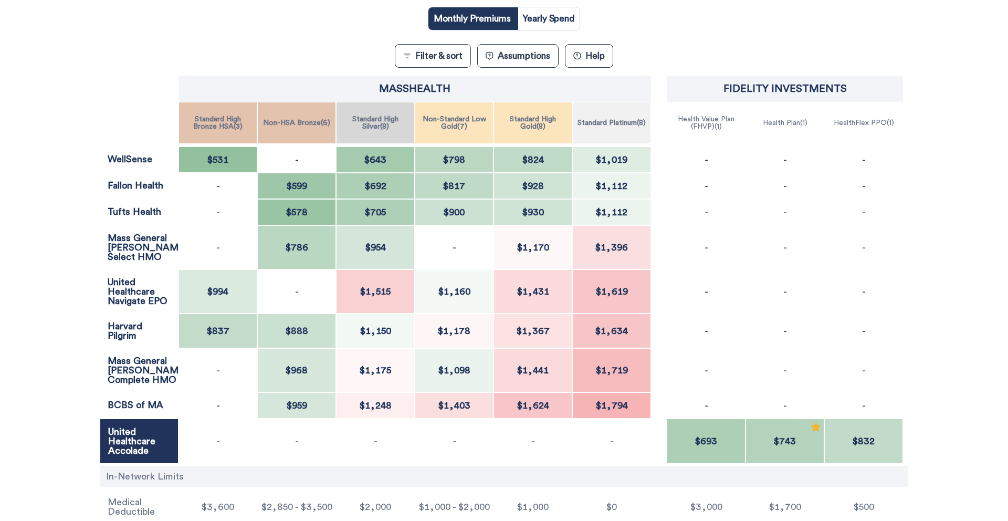
scroll to position [168, 0]
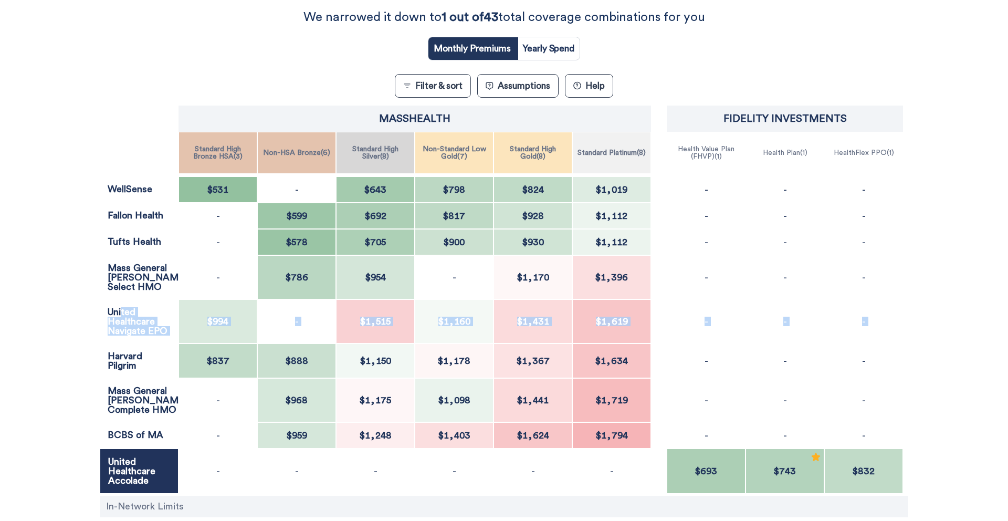
drag, startPoint x: 121, startPoint y: 312, endPoint x: 122, endPoint y: 344, distance: 32.0
click at [122, 344] on div "WellSense $531 - $643 $798 $824 $1,019 - - - Fallon Health - $599 $692 $817 $92…" at bounding box center [501, 334] width 803 height 317
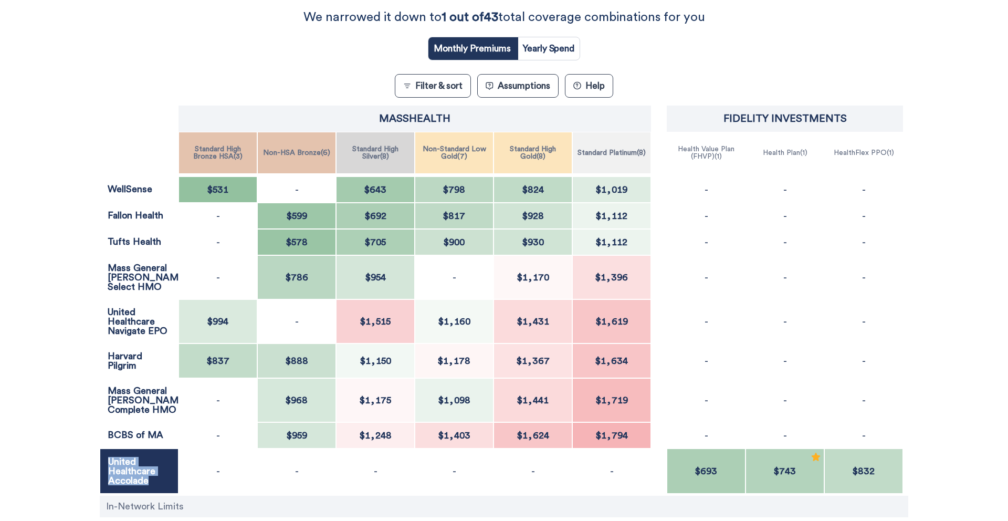
drag, startPoint x: 110, startPoint y: 466, endPoint x: 133, endPoint y: 496, distance: 37.9
click at [133, 493] on div "United Healthcare Accolade" at bounding box center [139, 470] width 79 height 45
click at [25, 361] on div "Filter & Sort Quickly update your results Sort By Healthcare Assumptions Expect…" at bounding box center [504, 258] width 1008 height 685
drag, startPoint x: 770, startPoint y: 118, endPoint x: 721, endPoint y: 118, distance: 48.3
click at [721, 118] on div "Fidelity Investments" at bounding box center [785, 119] width 236 height 26
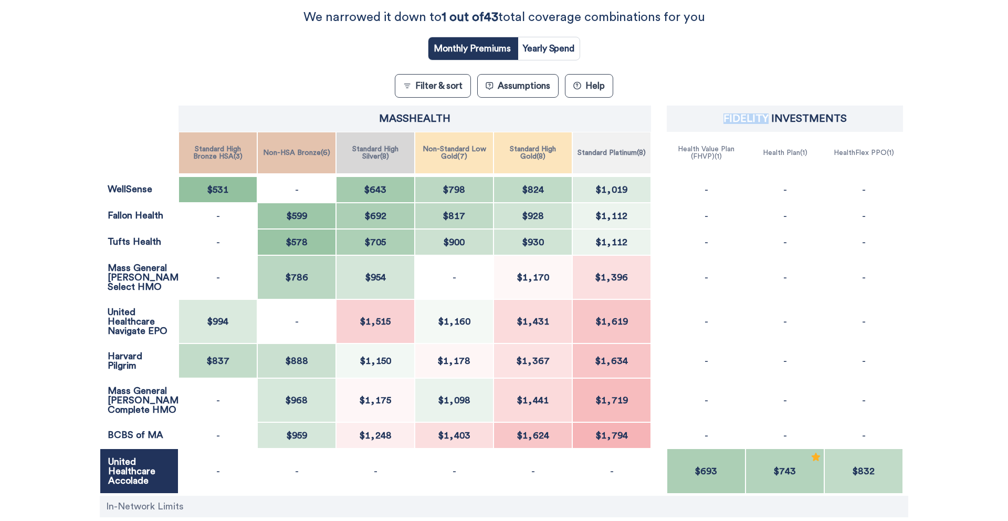
click at [733, 121] on p "Fidelity Investments" at bounding box center [784, 118] width 123 height 10
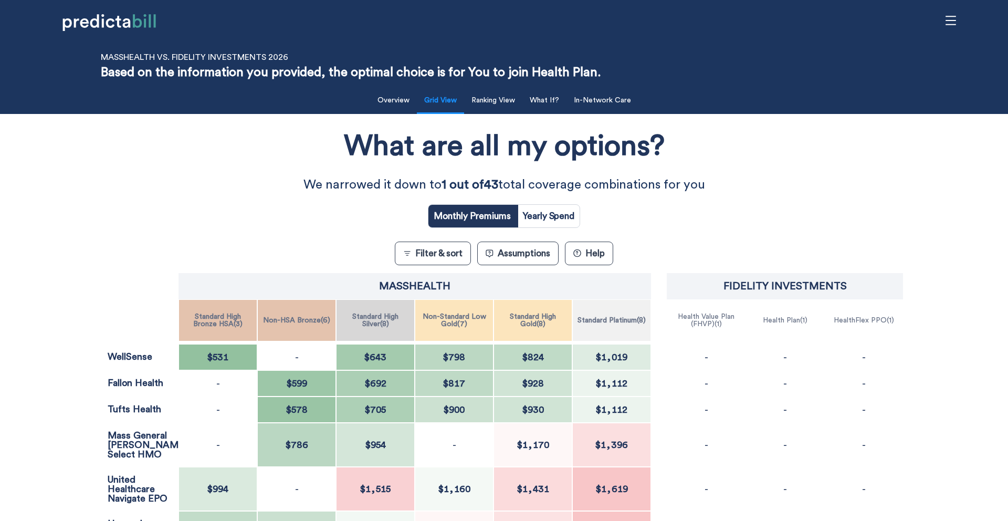
scroll to position [0, 0]
click at [603, 99] on button "In-Network Care" at bounding box center [602, 101] width 70 height 22
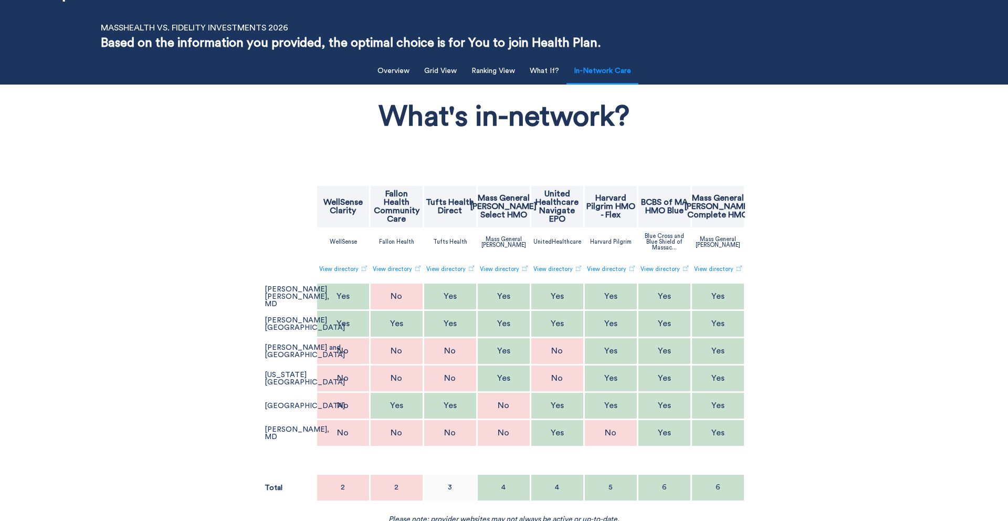
scroll to position [33, 0]
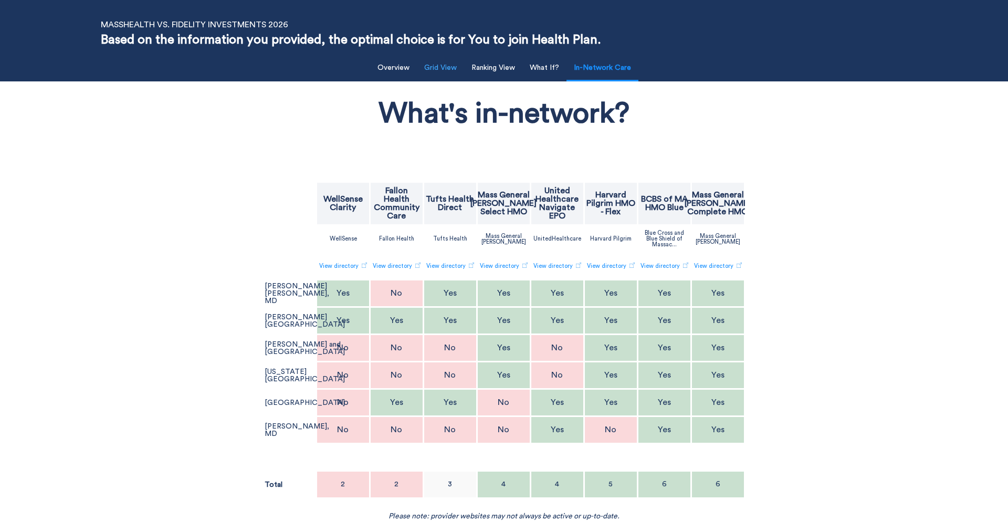
click at [448, 68] on button "Grid View" at bounding box center [440, 68] width 45 height 22
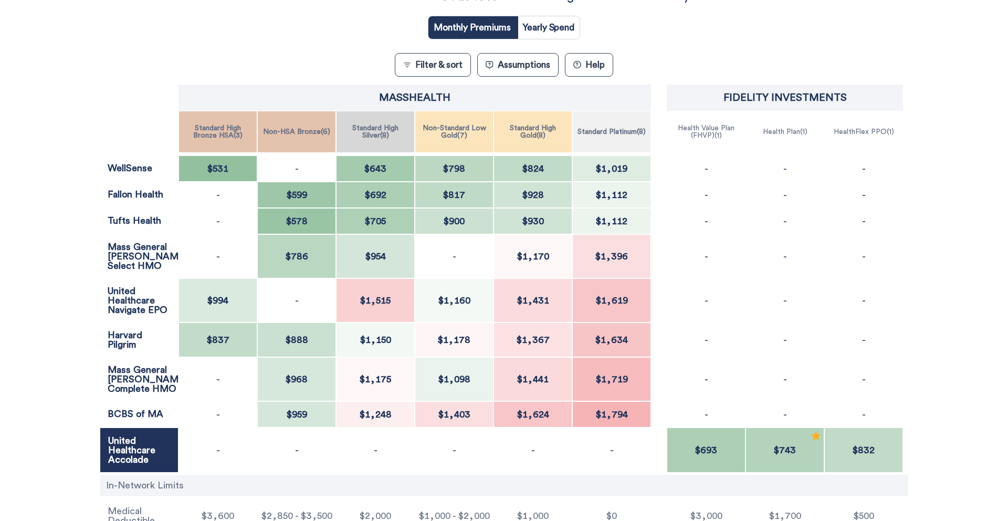
scroll to position [0, 0]
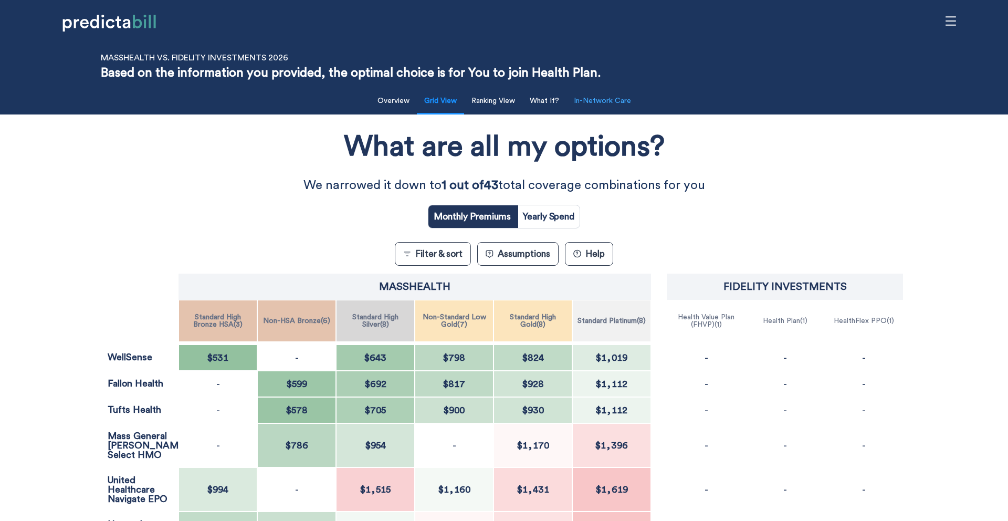
click at [588, 104] on button "In-Network Care" at bounding box center [602, 101] width 70 height 22
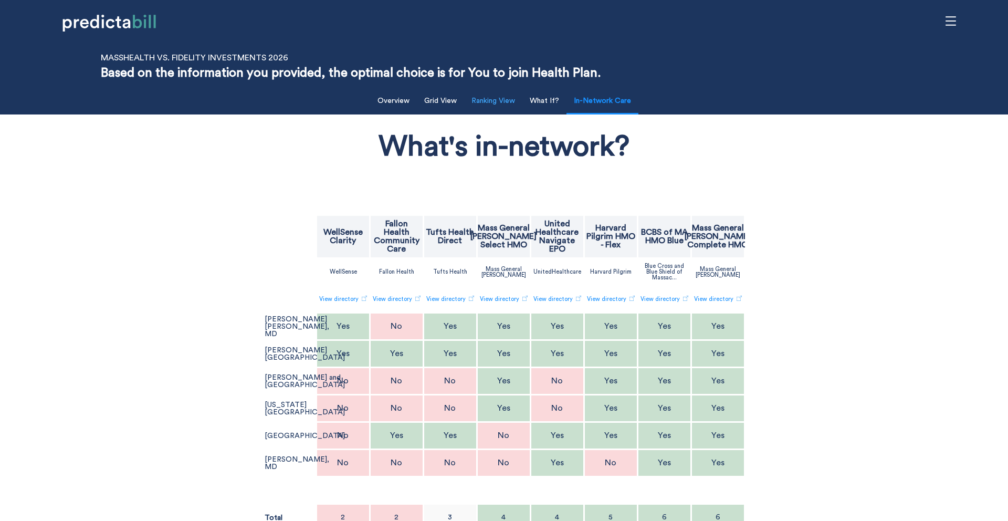
click at [515, 102] on button "Ranking View" at bounding box center [493, 101] width 56 height 22
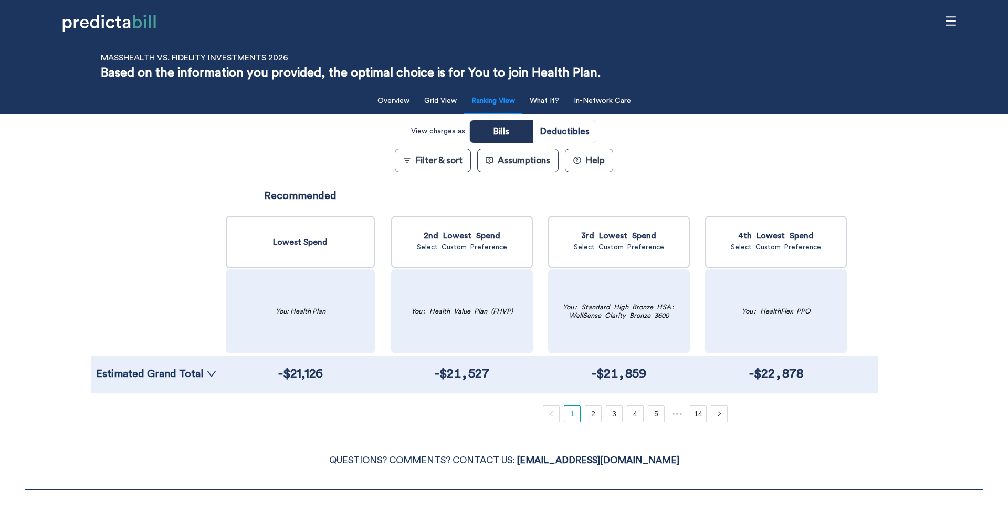
click at [204, 385] on div "Estimated Grand Total" at bounding box center [156, 373] width 131 height 37
click at [208, 373] on icon "down" at bounding box center [211, 374] width 10 height 10
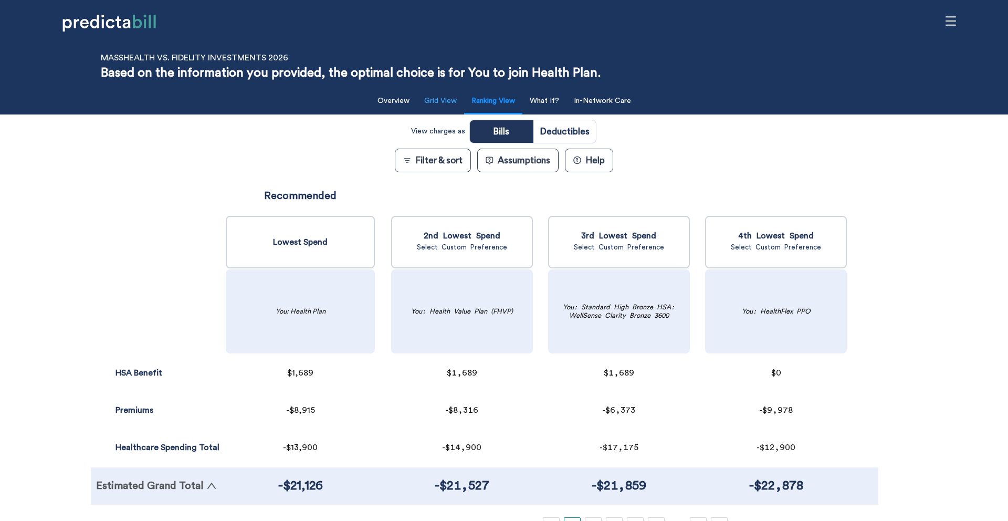
click at [437, 107] on button "Grid View" at bounding box center [440, 101] width 45 height 22
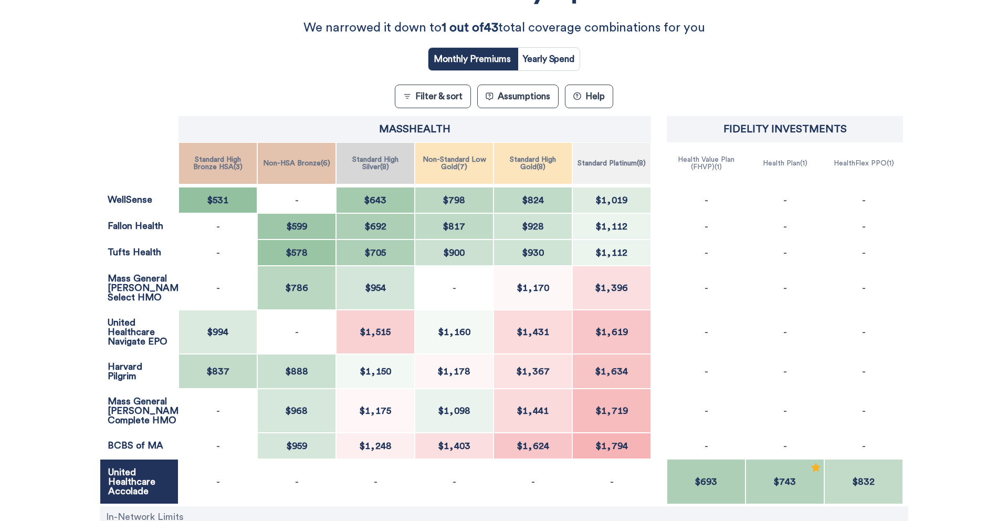
scroll to position [155, 0]
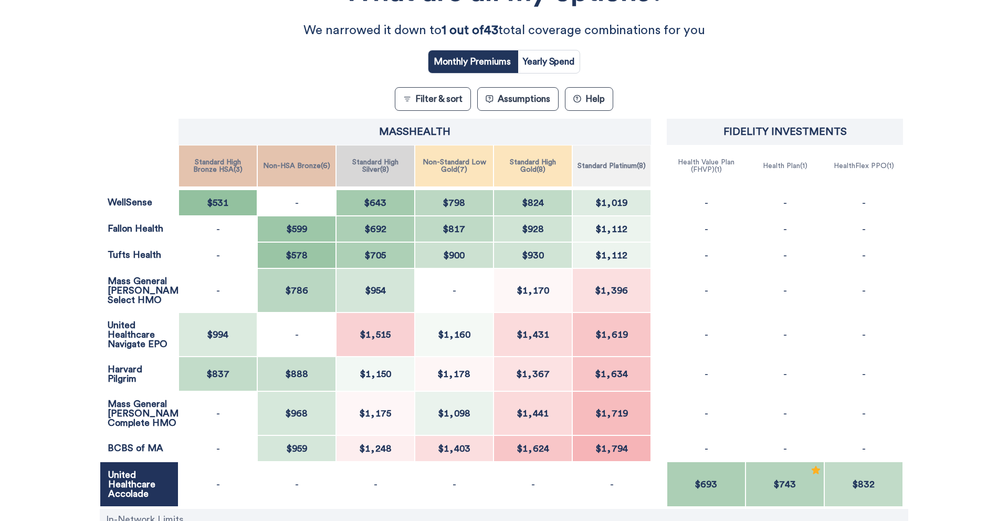
click at [536, 98] on button "Assumptions" at bounding box center [517, 99] width 81 height 24
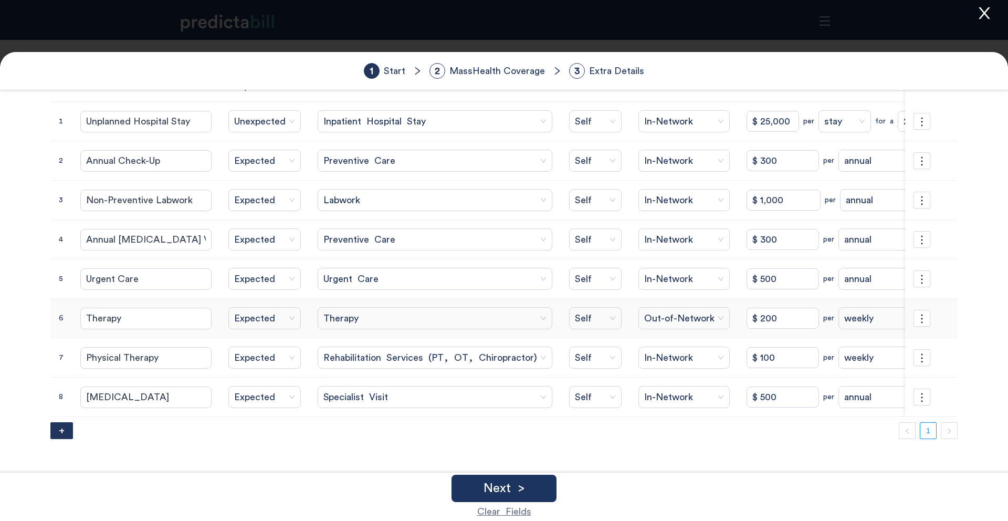
scroll to position [80, 0]
click at [538, 487] on div "Next >" at bounding box center [503, 488] width 105 height 27
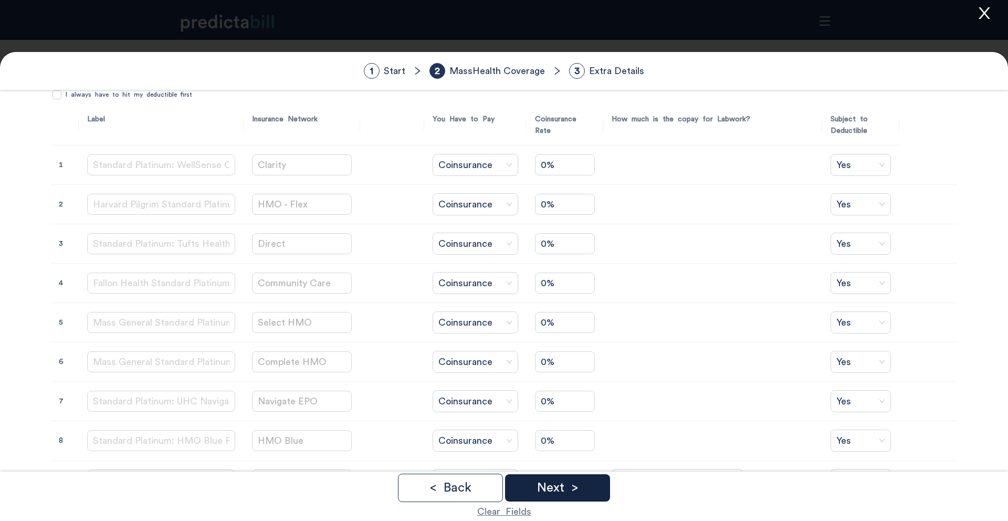
scroll to position [0, 0]
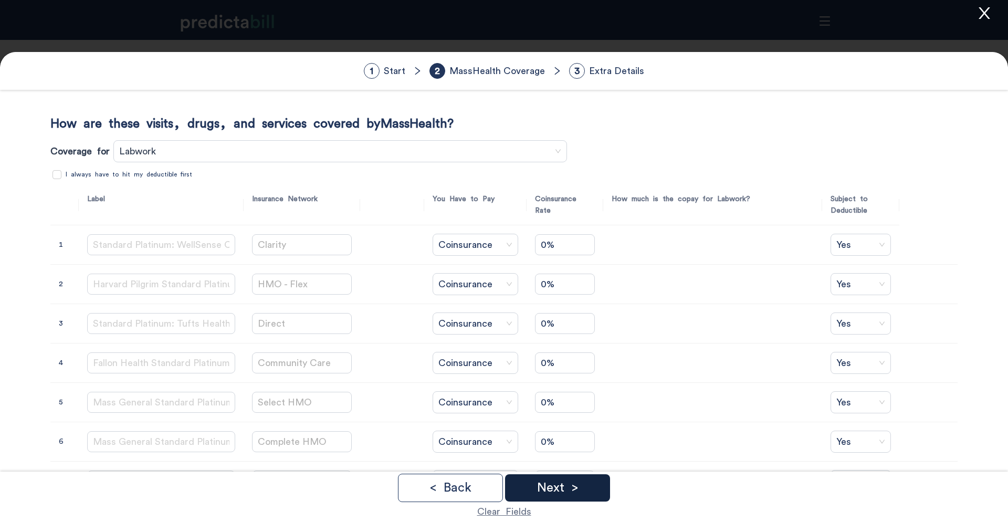
click at [576, 487] on p "Next >" at bounding box center [557, 487] width 41 height 13
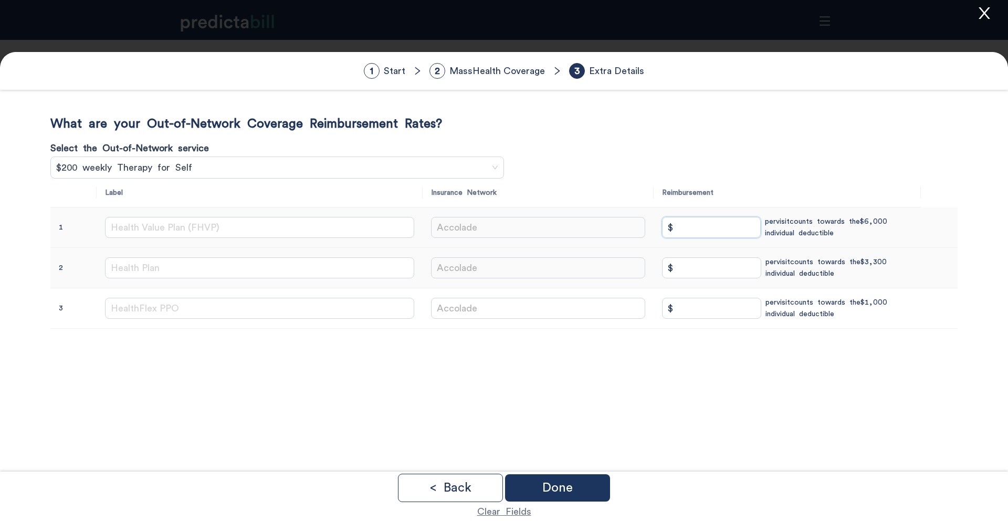
click at [677, 232] on input "$" at bounding box center [711, 227] width 99 height 21
type input "$ 200"
click at [600, 227] on tr "1 Health Value Plan (FHVP) Accolade $ 200 per visit counts towards the $6,000 i…" at bounding box center [503, 227] width 907 height 40
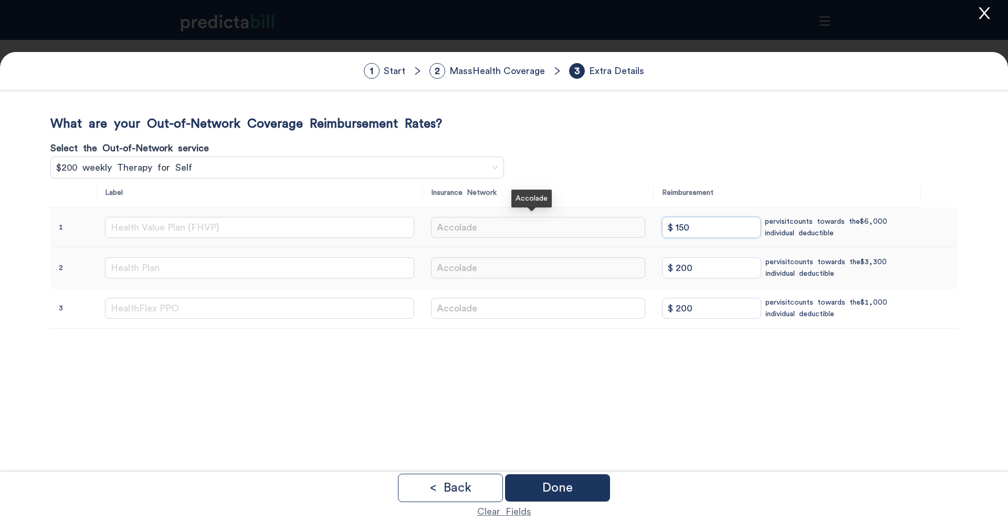
type input "$ 150"
click at [570, 488] on p "Done" at bounding box center [557, 487] width 30 height 13
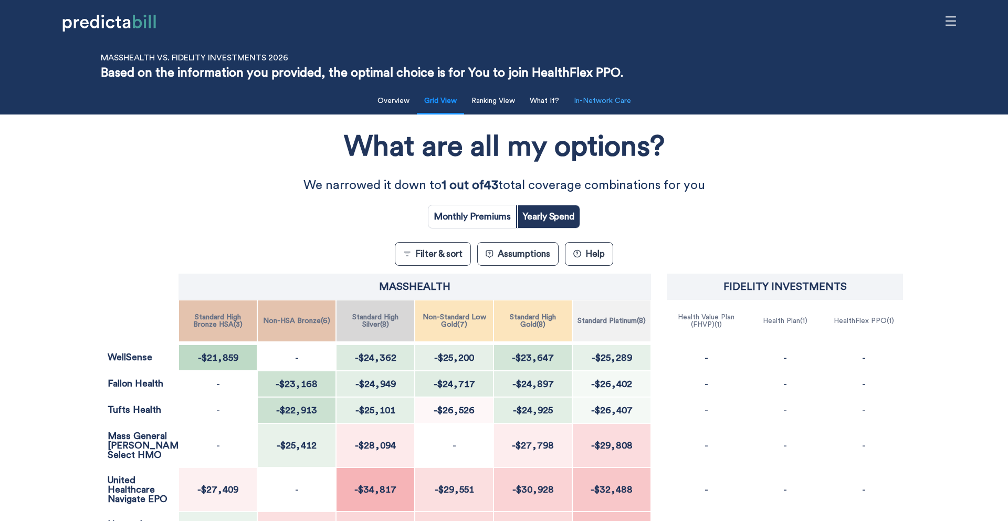
click at [618, 102] on button "In-Network Care" at bounding box center [602, 101] width 70 height 22
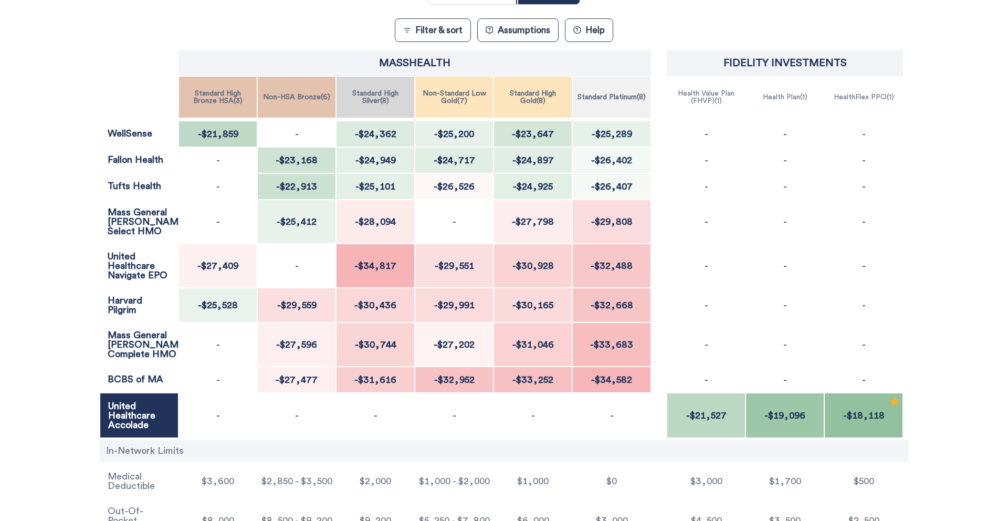
scroll to position [39, 0]
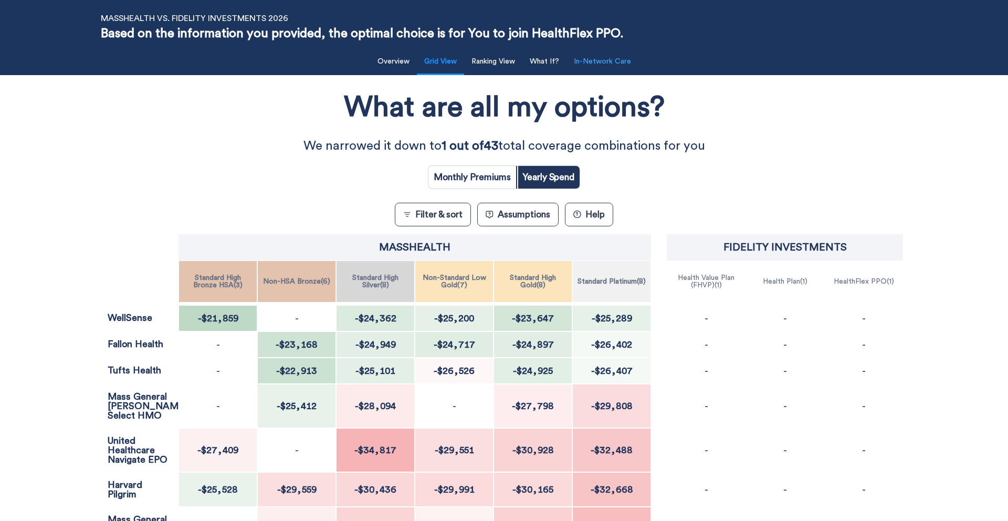
click at [605, 56] on button "In-Network Care" at bounding box center [602, 62] width 70 height 22
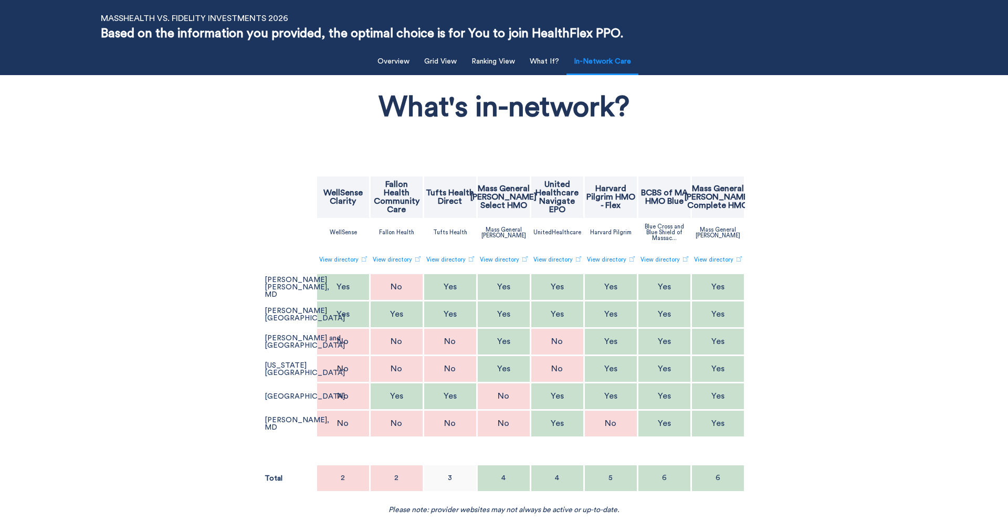
click at [561, 114] on h1 "What's in-network?" at bounding box center [503, 107] width 251 height 40
click at [456, 59] on button "Grid View" at bounding box center [440, 62] width 45 height 22
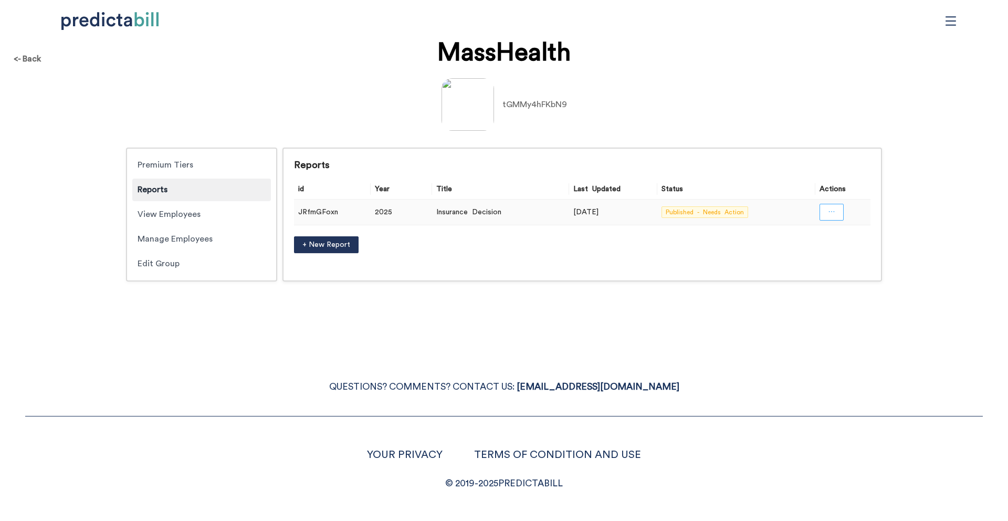
click at [833, 212] on icon "ellipsis" at bounding box center [832, 211] width 6 height 1
click at [807, 259] on span "Unpublish" at bounding box center [831, 258] width 69 height 12
click at [880, 347] on div "<- Back MassHealth tGMMy4hFKbN9 Premium Tiers Reports View Employees Manage Emp…" at bounding box center [504, 260] width 1008 height 521
click at [909, 112] on div "tGMMy4hFKbN9" at bounding box center [503, 104] width 987 height 52
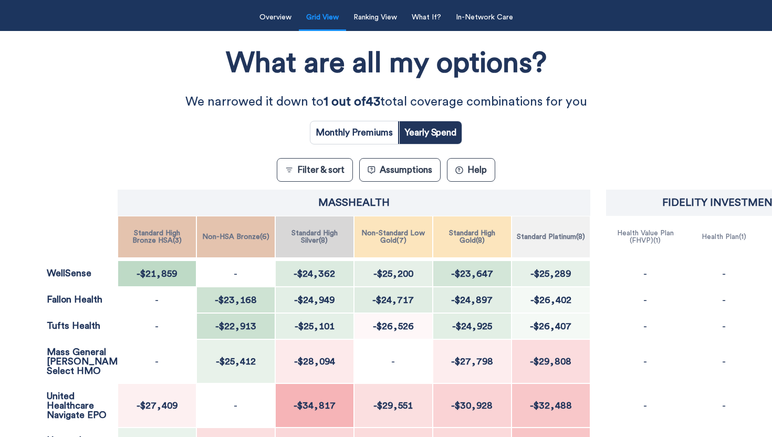
scroll to position [80, 0]
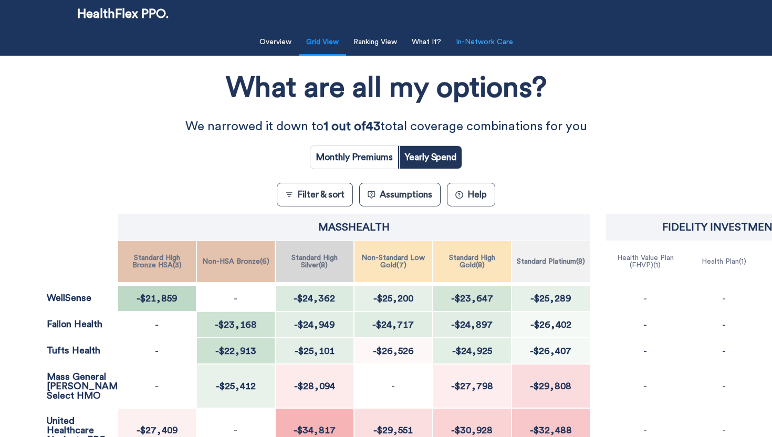
click at [490, 43] on button "In-Network Care" at bounding box center [484, 42] width 70 height 22
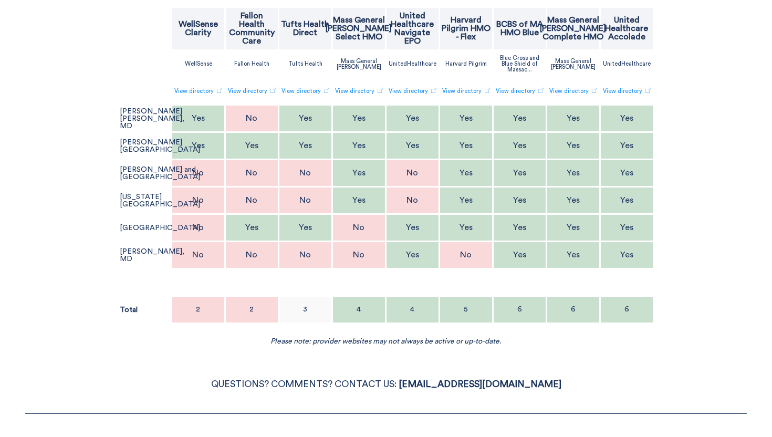
scroll to position [0, 0]
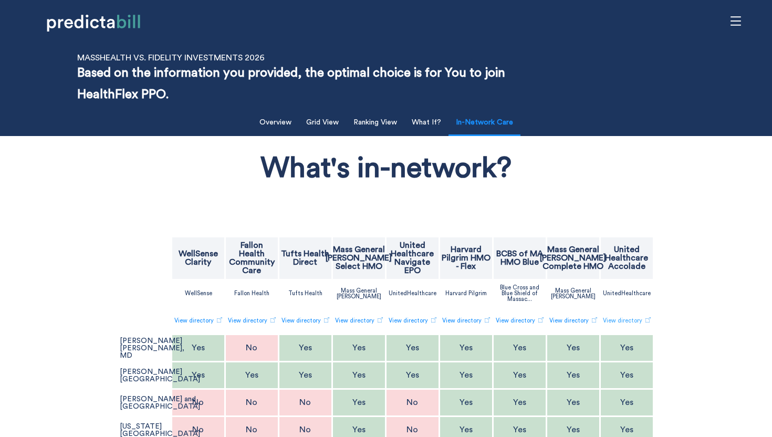
click at [629, 320] on link "View directory" at bounding box center [627, 320] width 48 height 17
click at [193, 180] on div "What's in-network?" at bounding box center [386, 170] width 386 height 51
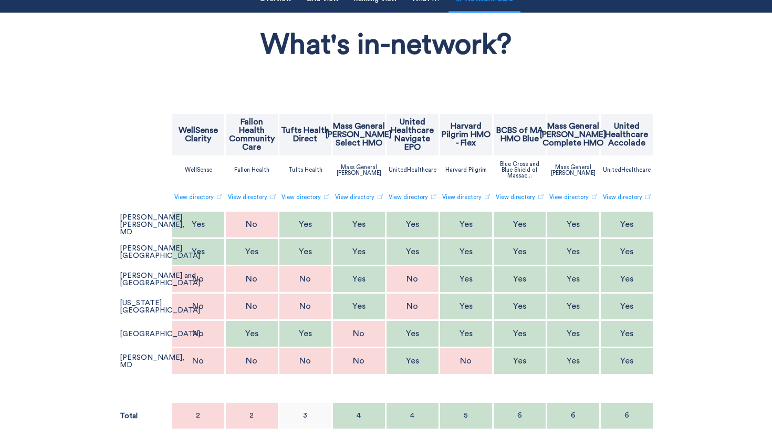
scroll to position [63, 0]
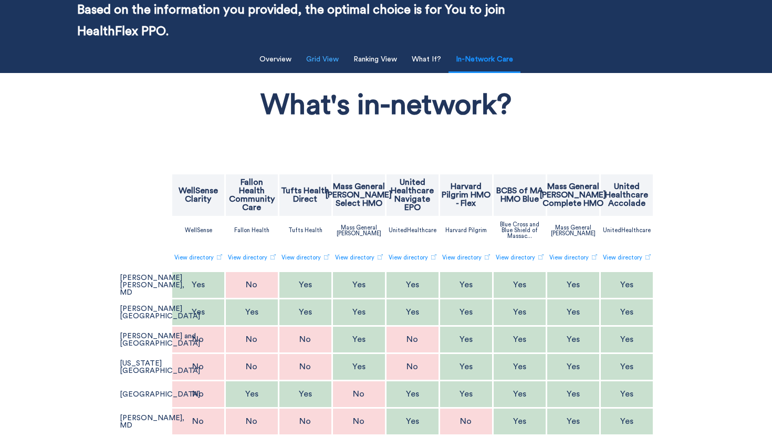
click at [323, 51] on button "Grid View" at bounding box center [322, 60] width 45 height 22
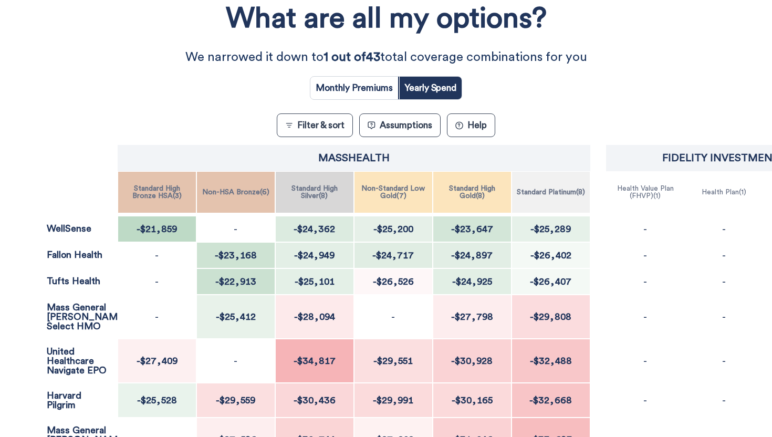
scroll to position [331, 0]
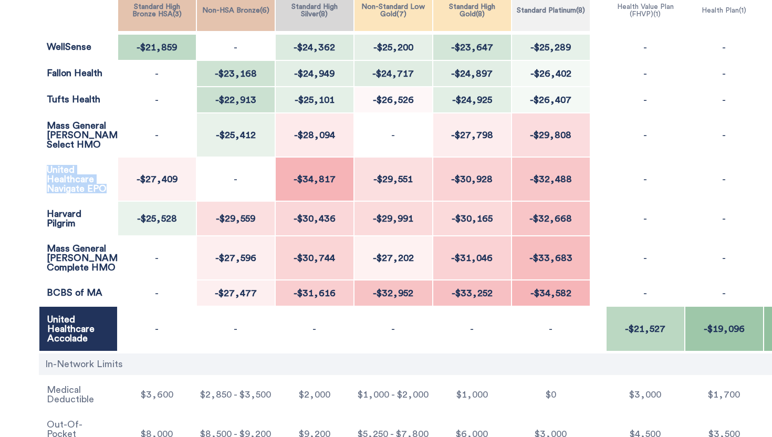
drag, startPoint x: 46, startPoint y: 171, endPoint x: 110, endPoint y: 188, distance: 65.8
click at [110, 188] on div "United Healthcare Navigate EPO" at bounding box center [78, 179] width 79 height 44
copy p "United Healthcare Navigate EPO"
drag, startPoint x: 47, startPoint y: 327, endPoint x: 93, endPoint y: 348, distance: 50.7
click at [93, 343] on p "United Healthcare Accolade" at bounding box center [78, 328] width 62 height 28
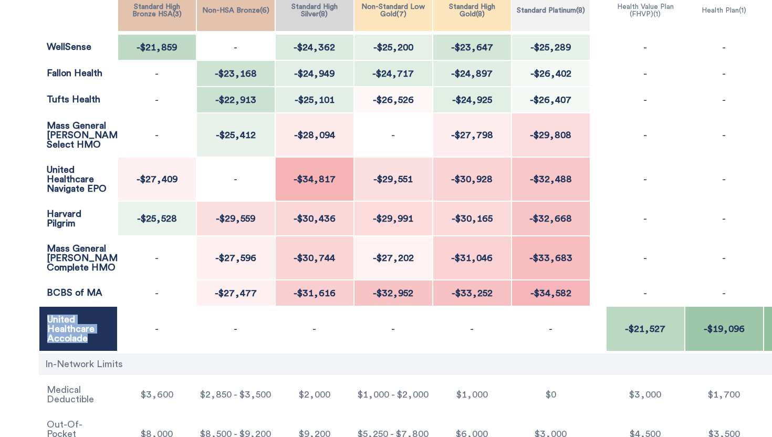
copy p "United Healthcare Accolade"
click at [32, 339] on div "Filter & Sort Quickly update your results Sort By Healthcare Assumptions Expect…" at bounding box center [386, 116] width 772 height 685
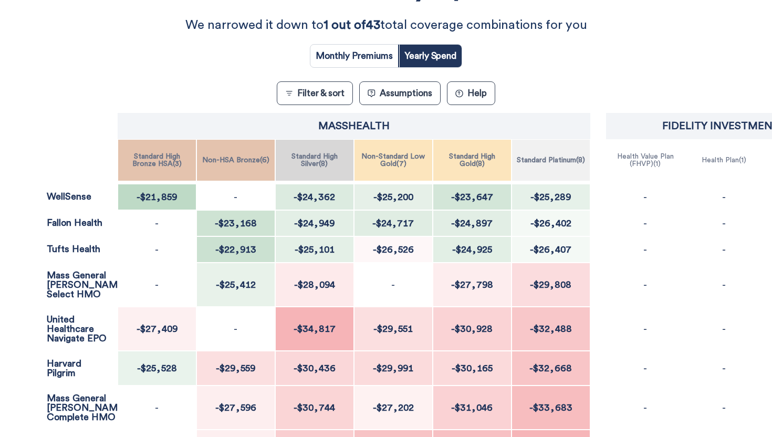
scroll to position [180, 0]
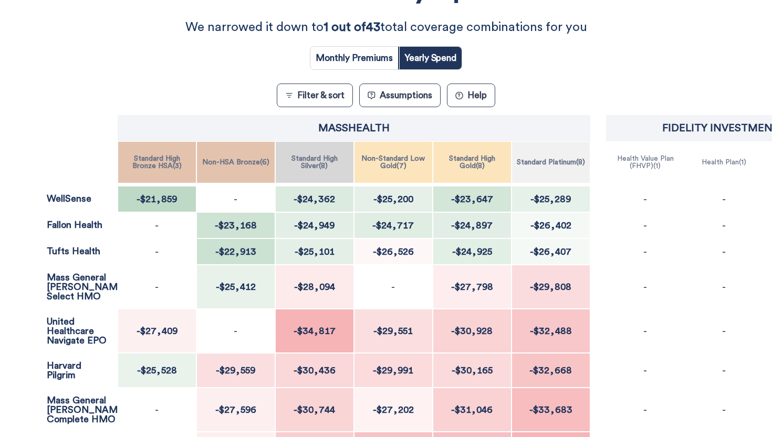
click at [335, 56] on input "radio" at bounding box center [354, 58] width 88 height 23
radio input "true"
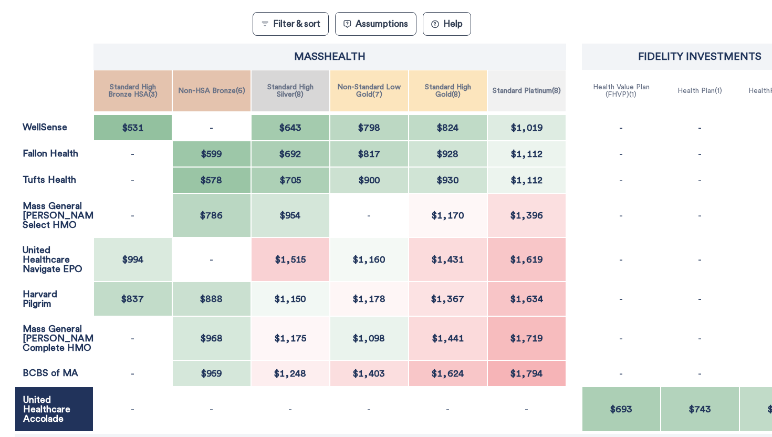
scroll to position [252, 24]
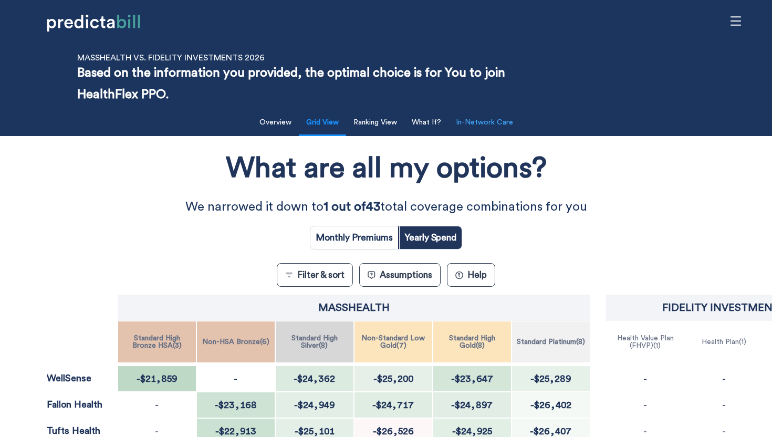
click at [490, 122] on button "In-Network Care" at bounding box center [484, 123] width 70 height 22
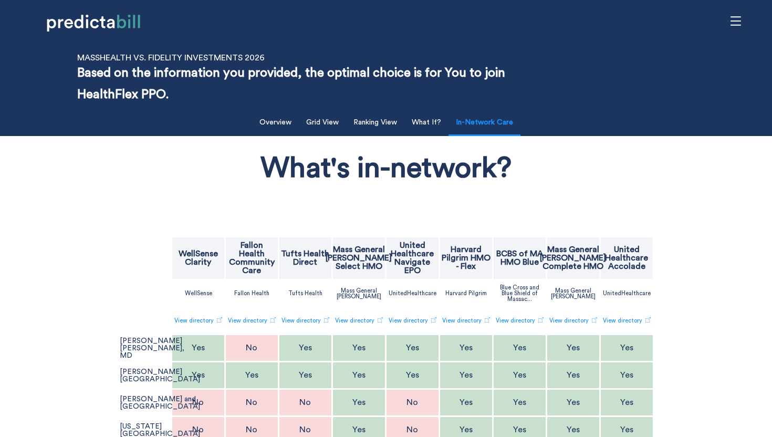
click at [375, 258] on p "Mass General [PERSON_NAME] Select HMO" at bounding box center [358, 257] width 66 height 25
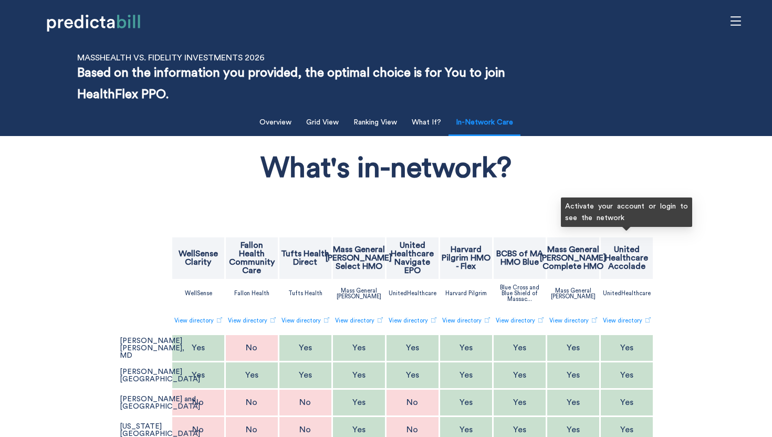
click at [631, 250] on p "United Healthcare Accolade" at bounding box center [627, 257] width 50 height 25
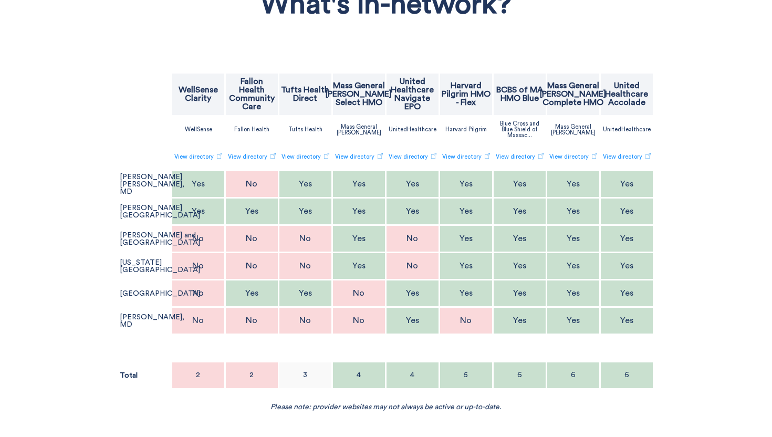
scroll to position [169, 0]
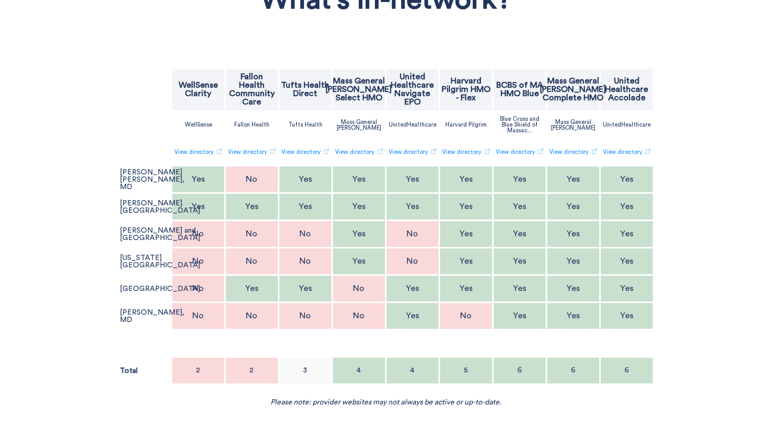
click at [64, 223] on div "Filter & Sort Quickly update your results Sort By Healthcare Assumptions Expect…" at bounding box center [386, 172] width 772 height 470
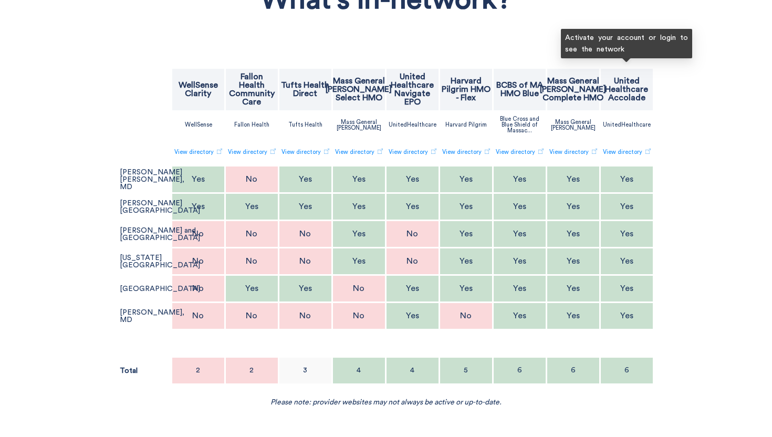
click at [660, 65] on div "Activate your account or login to see the network" at bounding box center [626, 47] width 131 height 37
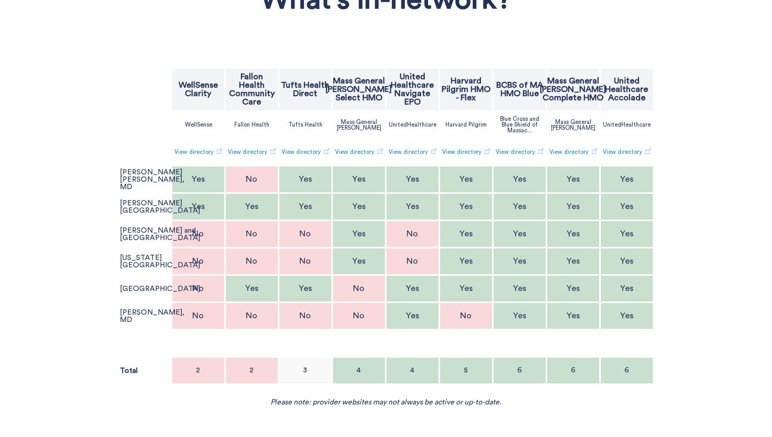
click at [707, 66] on div "Filter & Sort Quickly update your results Sort By Healthcare Assumptions Expect…" at bounding box center [386, 172] width 772 height 470
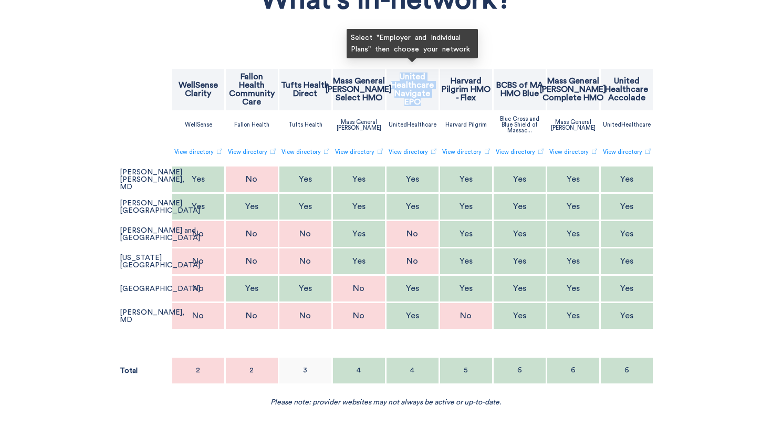
drag, startPoint x: 402, startPoint y: 73, endPoint x: 430, endPoint y: 101, distance: 40.1
click at [430, 101] on p "United Healthcare Navigate EPO" at bounding box center [412, 89] width 50 height 34
copy p "United Healthcare Navigate EPO"
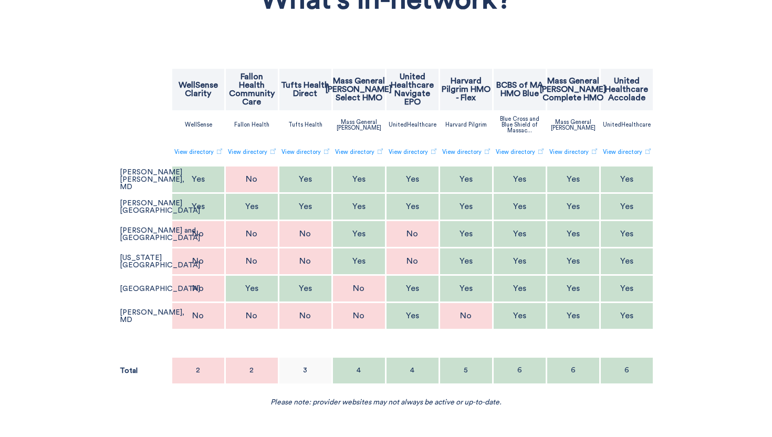
click at [734, 191] on div "Filter & Sort Quickly update your results Sort By Healthcare Assumptions Expect…" at bounding box center [386, 172] width 772 height 470
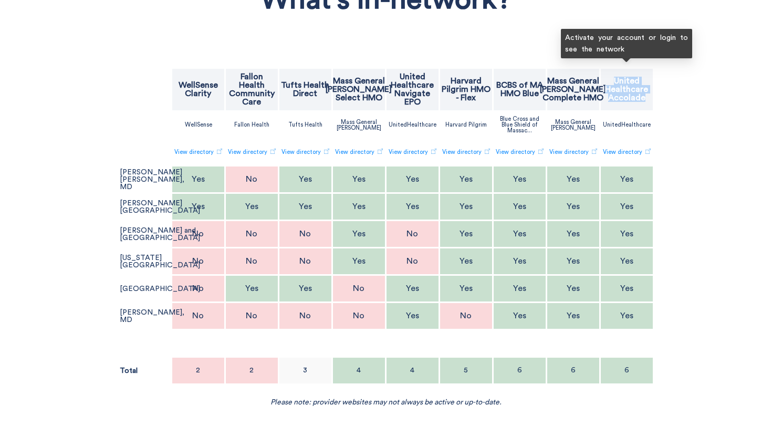
drag, startPoint x: 611, startPoint y: 77, endPoint x: 647, endPoint y: 103, distance: 45.0
click at [647, 103] on div "United Healthcare Accolade" at bounding box center [627, 90] width 52 height 42
copy p "United Healthcare Accolade"
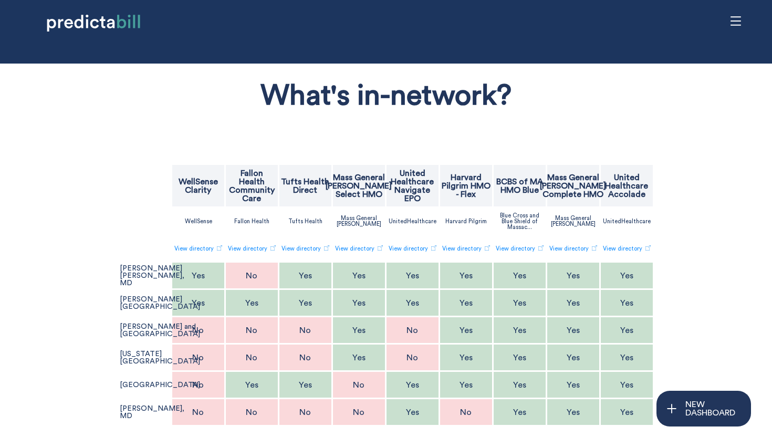
click at [622, 189] on p "United Healthcare Accolade" at bounding box center [627, 185] width 50 height 25
click at [688, 213] on div "What's in-network? WellSense Clarity Fallon Health Community Care Tufts Health …" at bounding box center [385, 286] width 633 height 434
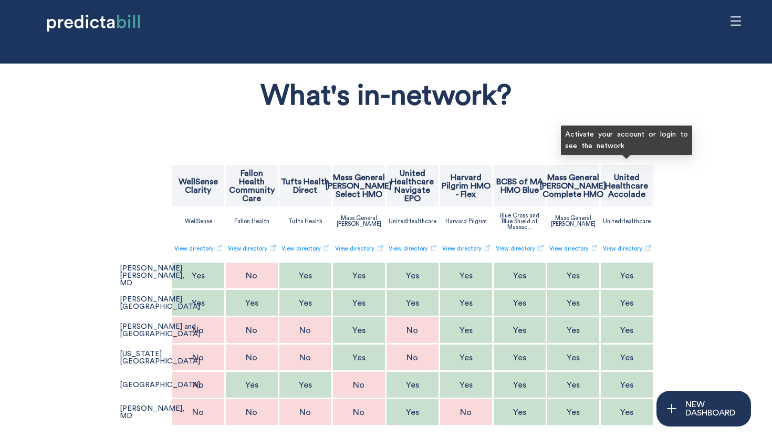
click at [688, 213] on div "What's in-network? WellSense Clarity Fallon Health Community Care Tufts Health …" at bounding box center [385, 286] width 633 height 434
click at [465, 148] on div at bounding box center [466, 151] width 52 height 26
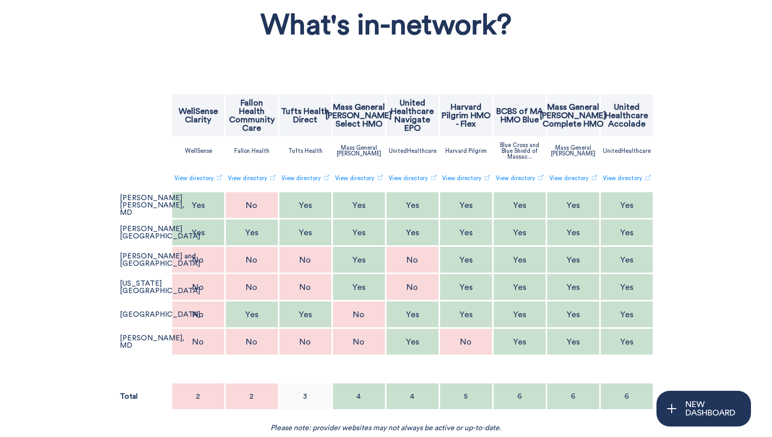
click at [693, 177] on div "What's in-network? WellSense Clarity Fallon Health Community Care Tufts Health …" at bounding box center [385, 215] width 633 height 434
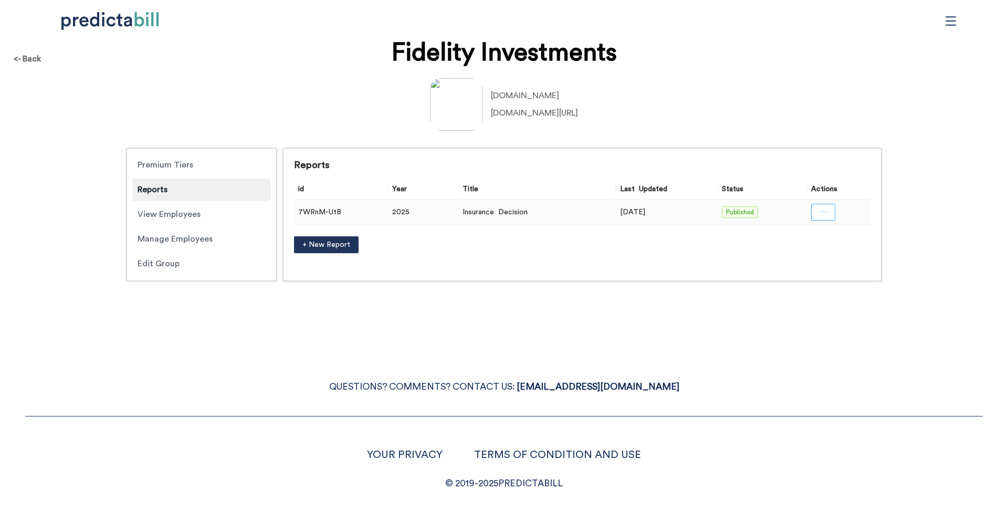
click at [826, 216] on span "ellipsis" at bounding box center [822, 212] width 7 height 9
click at [800, 255] on span "Unpublish" at bounding box center [823, 258] width 69 height 12
click at [843, 316] on div "<- Back Fidelity Investments fmr.com linkedin.com/company/fidelity-investments/…" at bounding box center [504, 260] width 1008 height 521
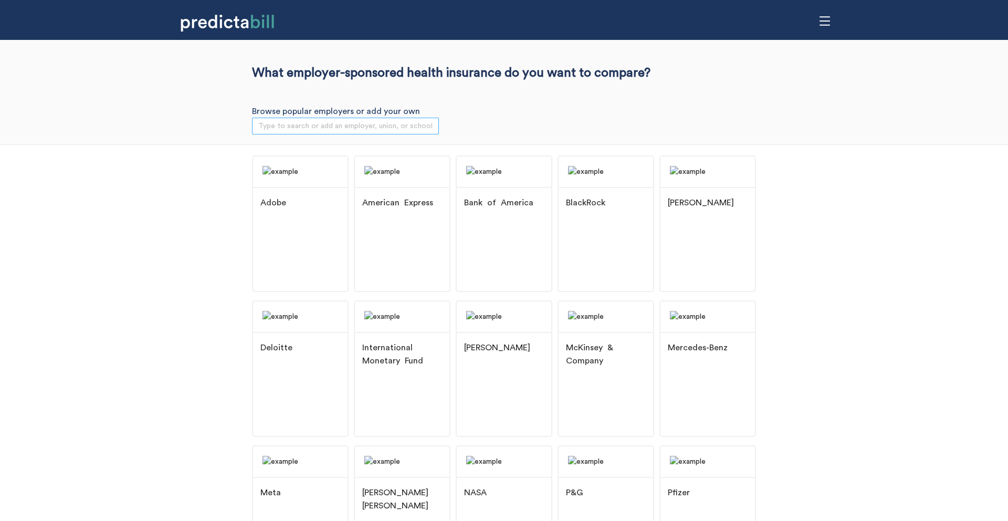
click at [290, 122] on input "search" at bounding box center [345, 126] width 174 height 16
type input "massh"
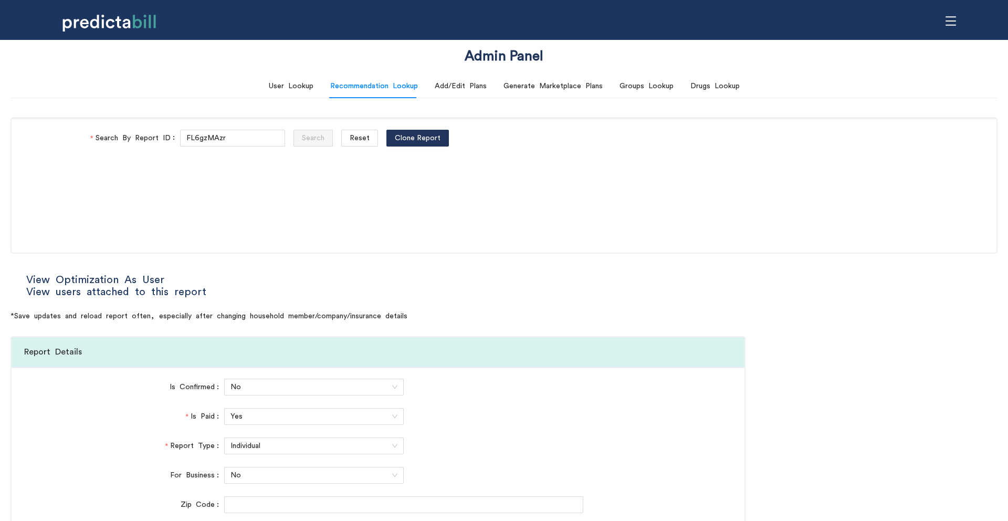
scroll to position [356, 0]
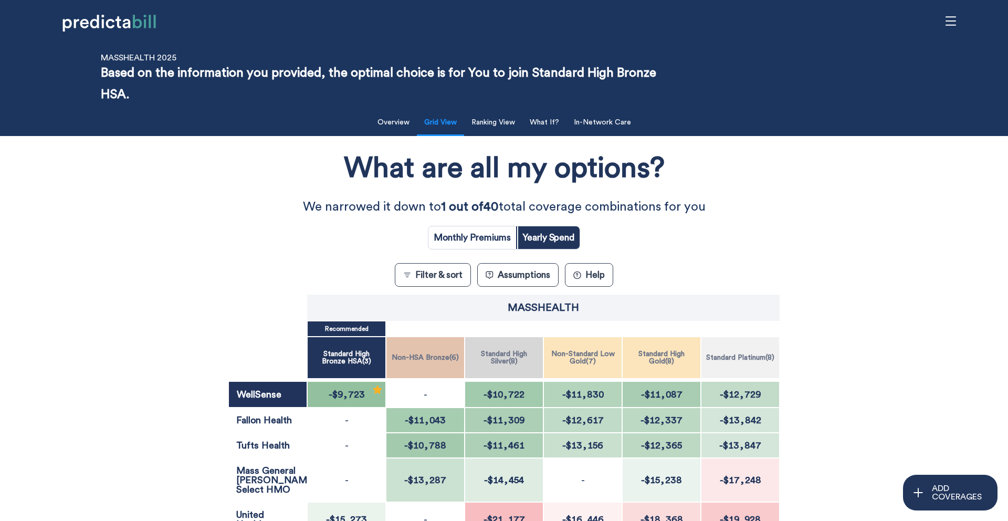
scroll to position [115, 0]
